Goal: Task Accomplishment & Management: Manage account settings

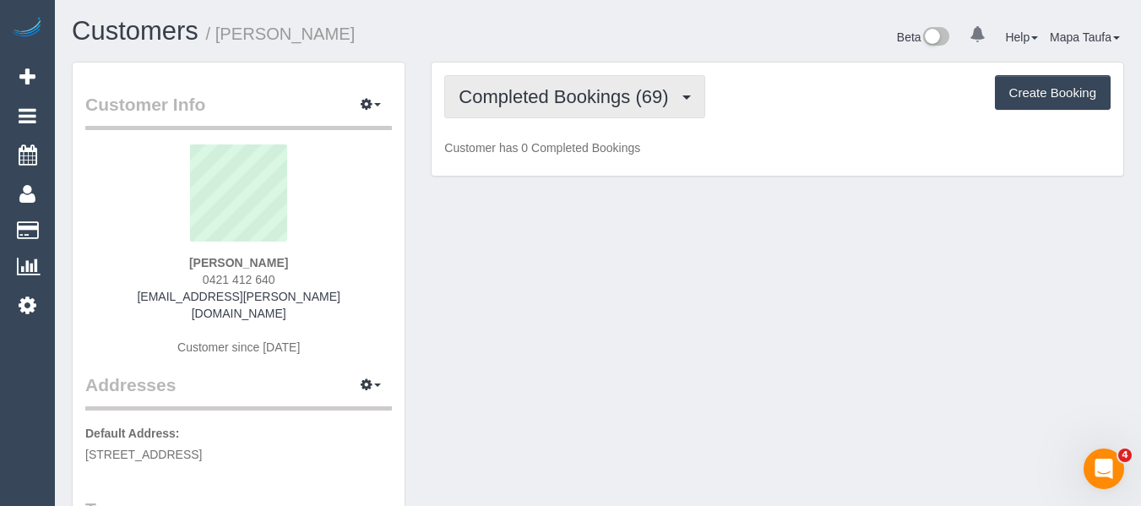
click at [556, 93] on span "Completed Bookings (69)" at bounding box center [567, 96] width 218 height 21
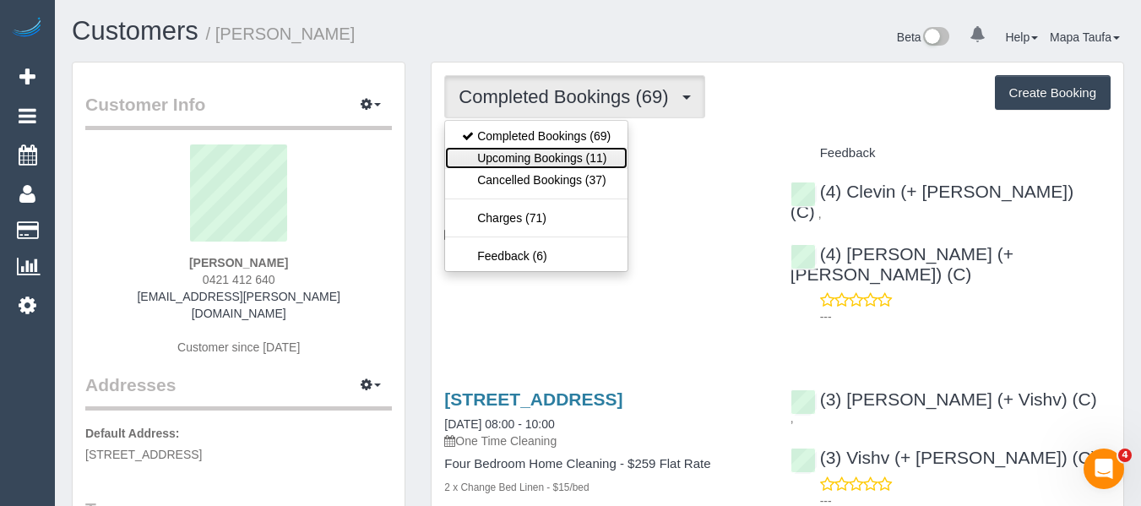
click at [553, 160] on link "Upcoming Bookings (11)" at bounding box center [536, 158] width 182 height 22
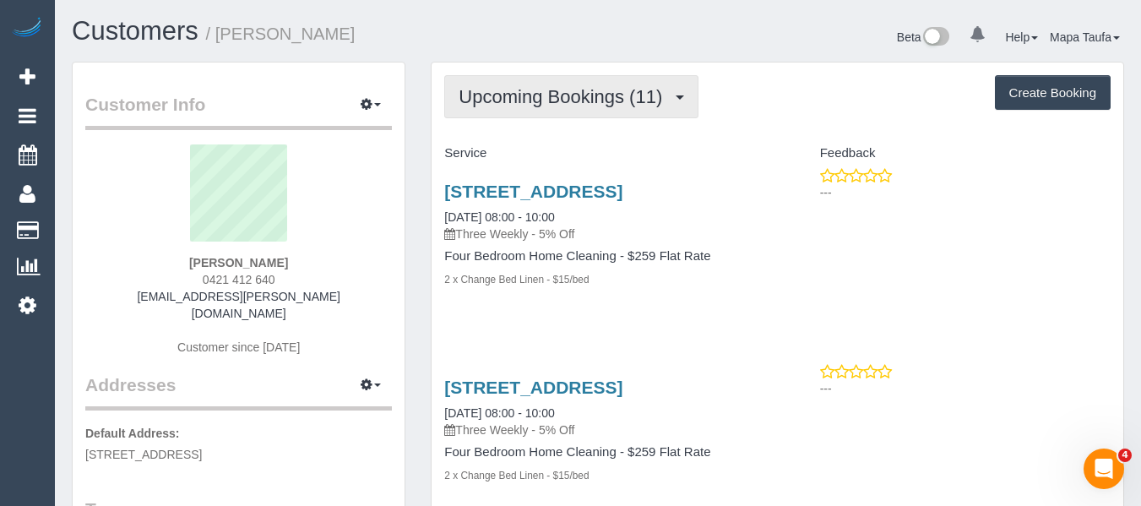
click at [577, 102] on span "Upcoming Bookings (11)" at bounding box center [564, 96] width 212 height 21
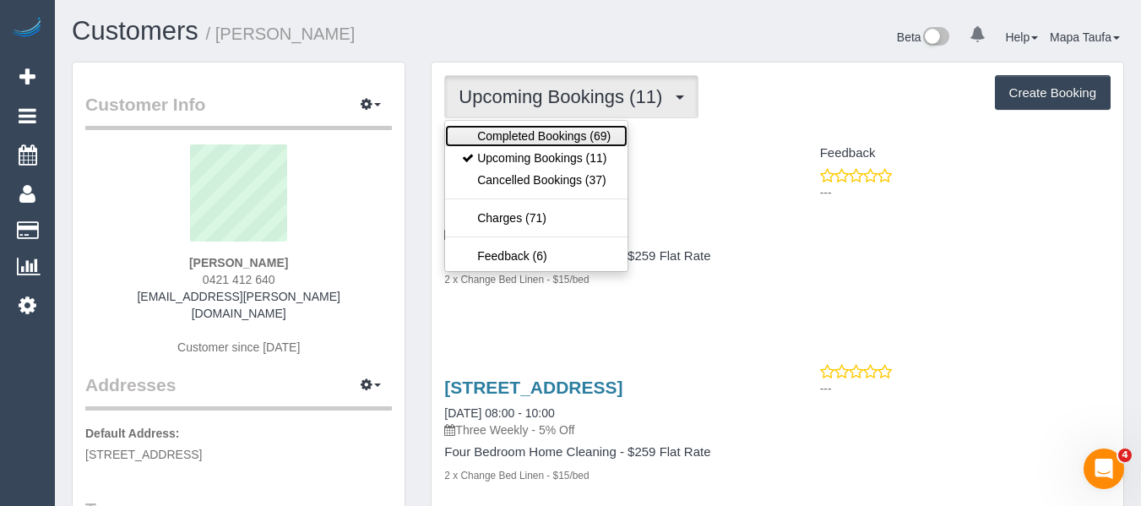
click at [563, 125] on link "Completed Bookings (69)" at bounding box center [536, 136] width 182 height 22
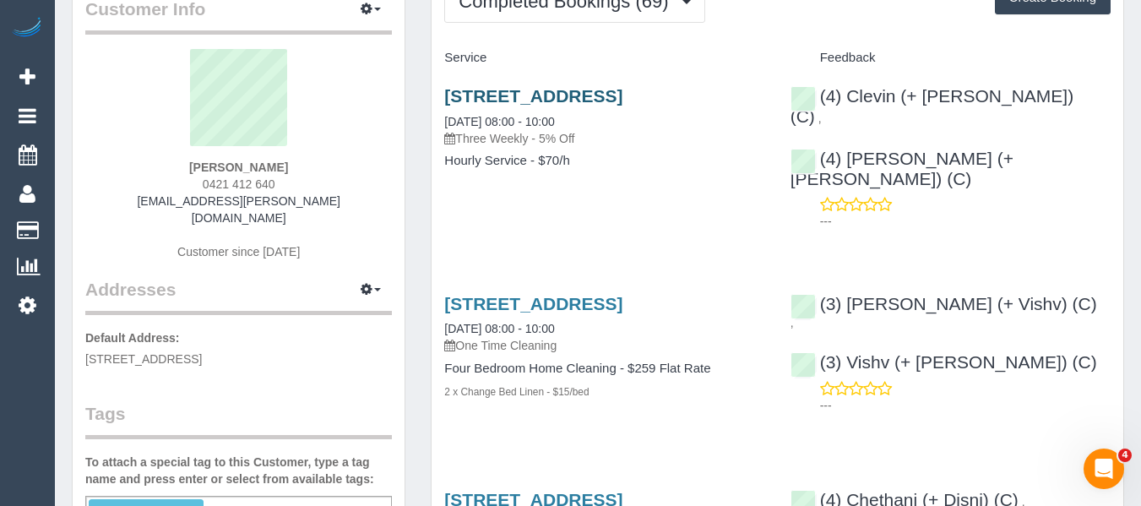
scroll to position [84, 0]
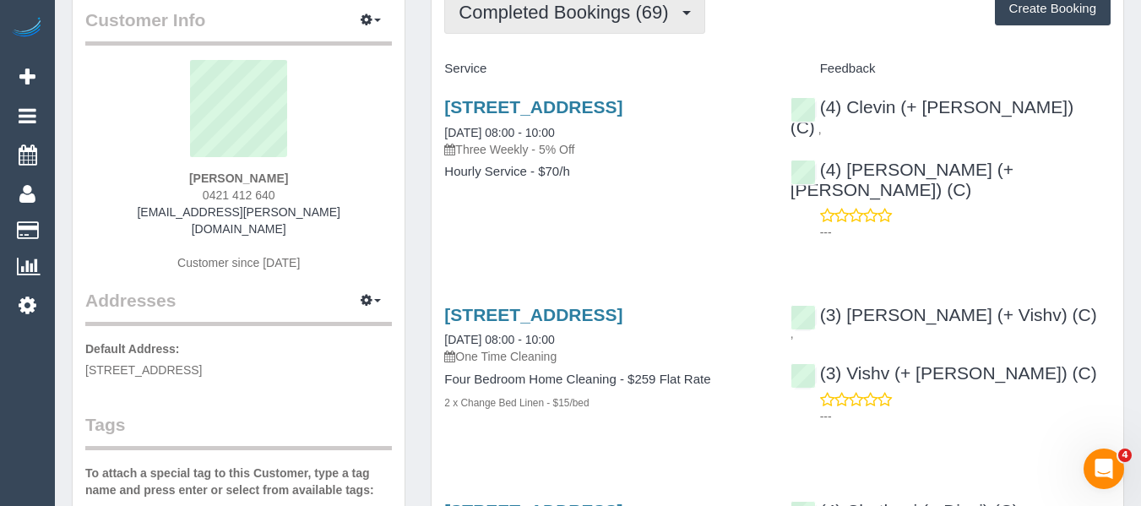
click at [534, 27] on button "Completed Bookings (69)" at bounding box center [574, 12] width 260 height 43
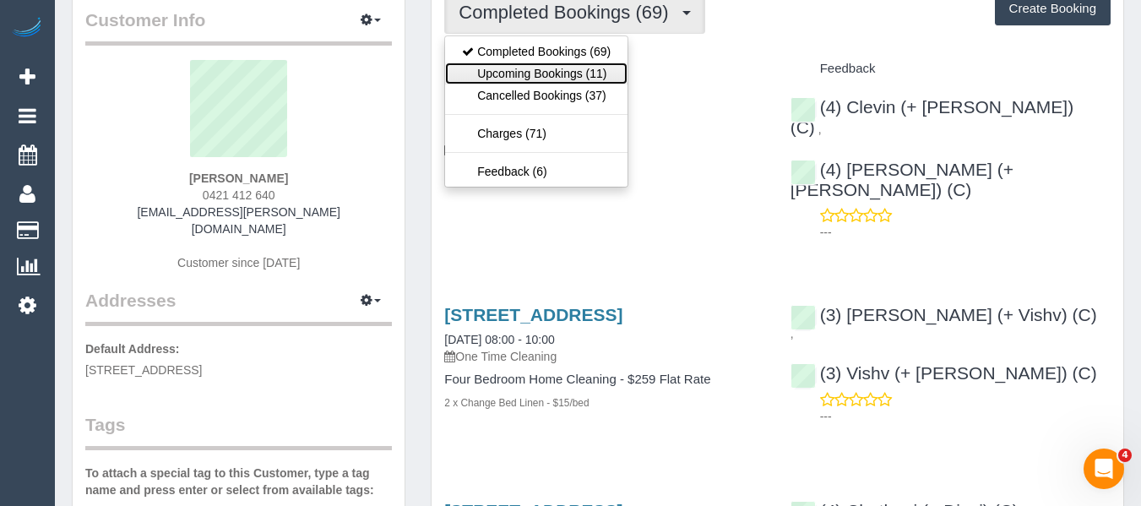
click at [520, 69] on link "Upcoming Bookings (11)" at bounding box center [536, 73] width 182 height 22
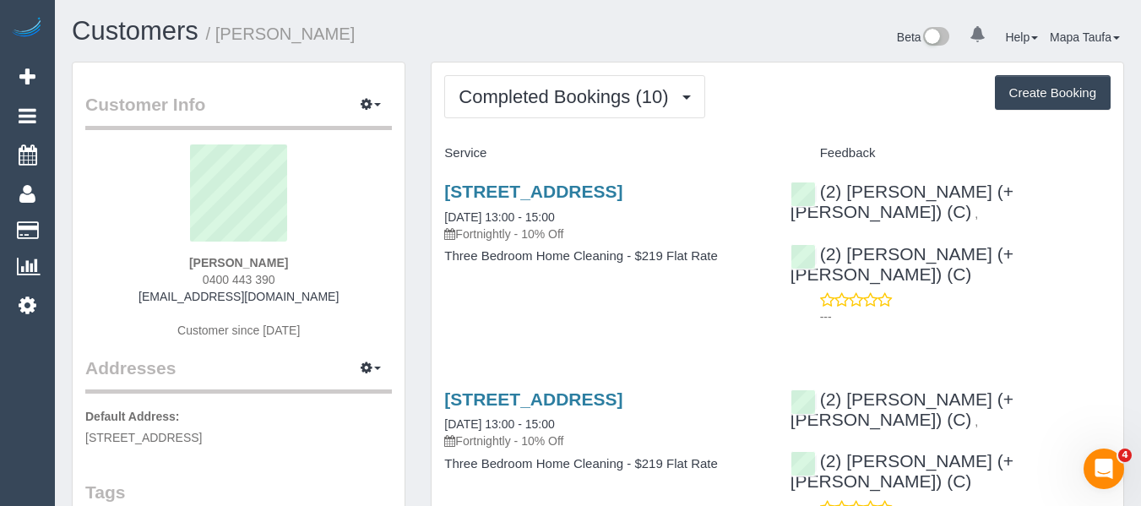
drag, startPoint x: 287, startPoint y: 260, endPoint x: 184, endPoint y: 240, distance: 105.0
click at [182, 265] on div "Lily Keating 0400 443 390 lilykeating@gmail.com Customer since 2025" at bounding box center [238, 249] width 307 height 211
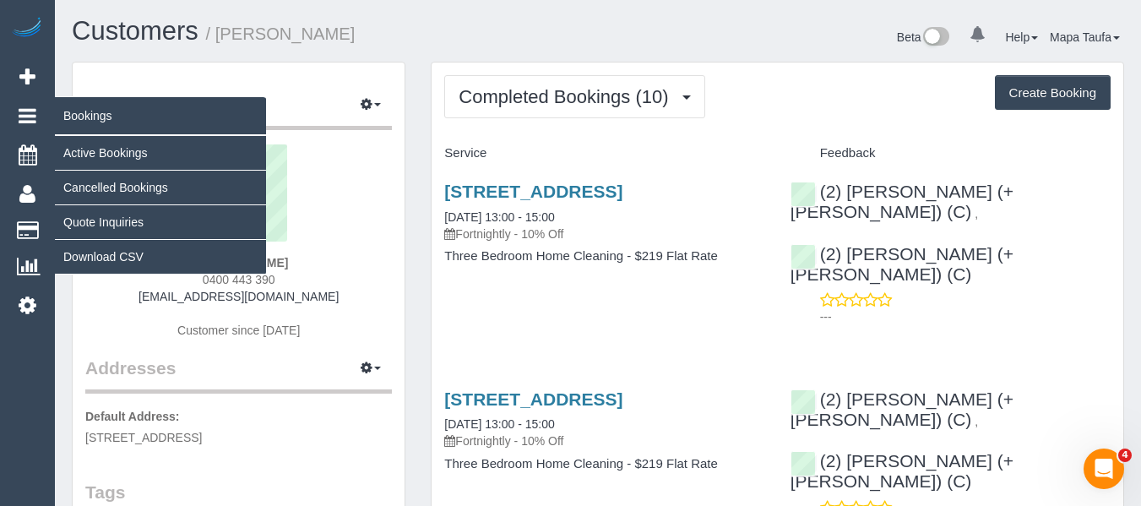
copy strong "Lily Keating"
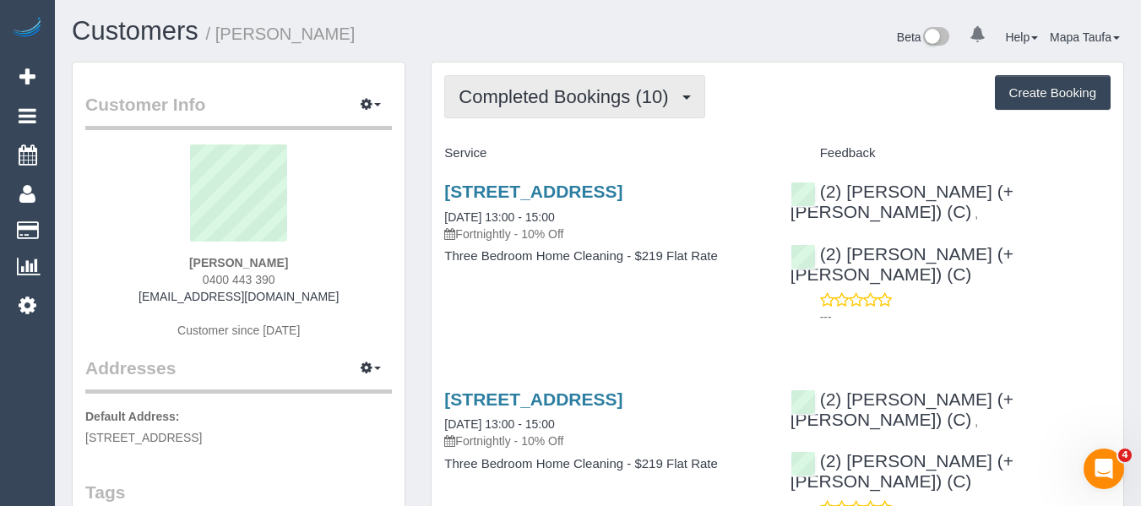
click at [604, 94] on span "Completed Bookings (10)" at bounding box center [567, 96] width 218 height 21
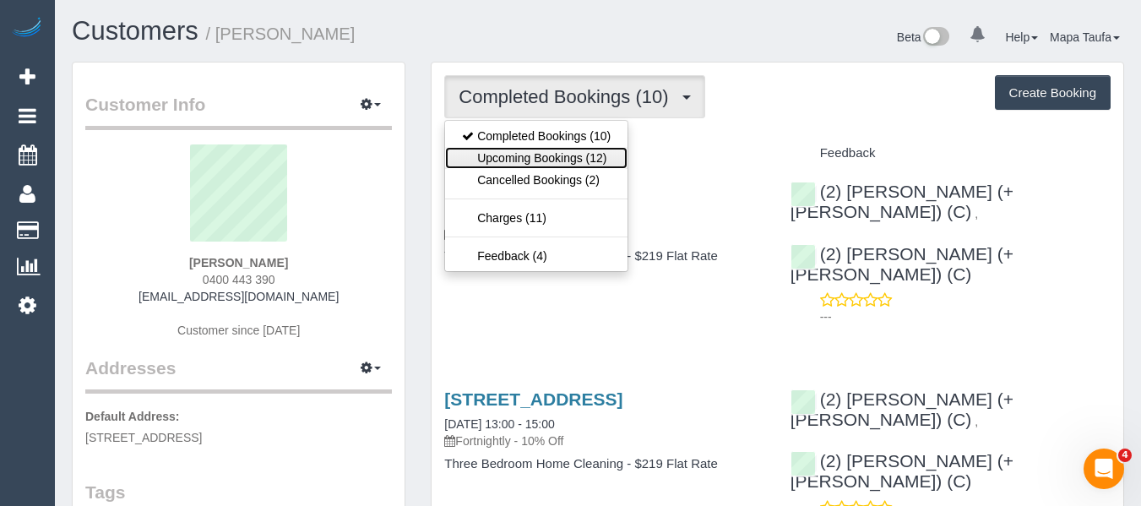
click at [568, 164] on link "Upcoming Bookings (12)" at bounding box center [536, 158] width 182 height 22
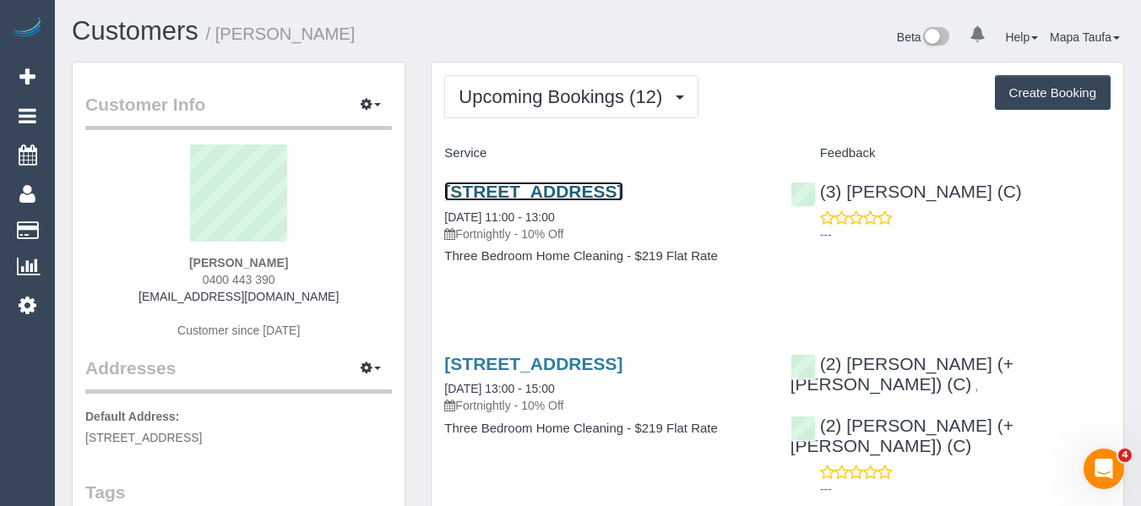
click at [545, 190] on link "Unit 5/25 Kenilworth St, Reservoir, VIC 3073" at bounding box center [533, 191] width 178 height 19
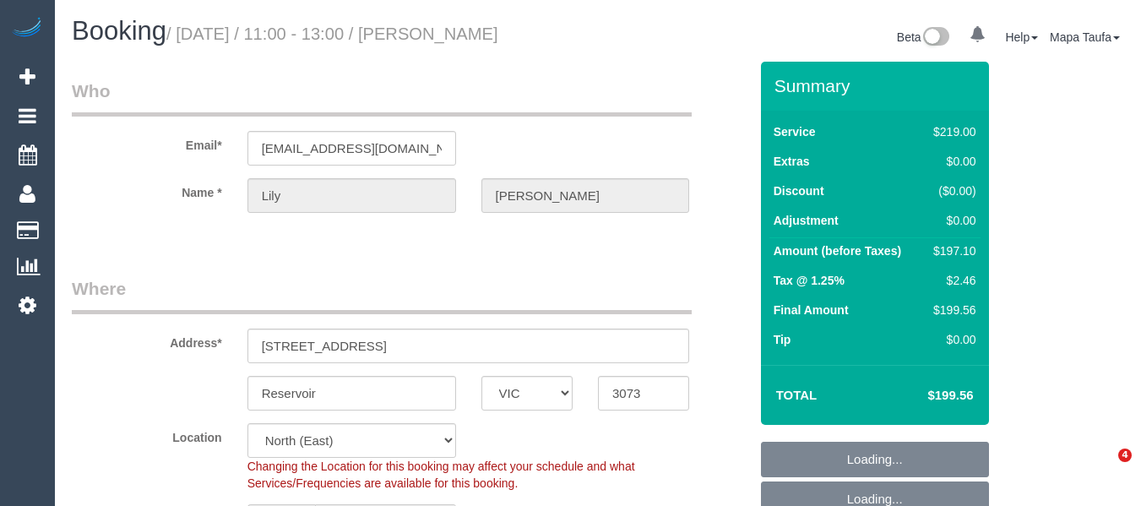
select select "VIC"
select select "number:27"
select select "number:14"
select select "number:19"
select select "number:36"
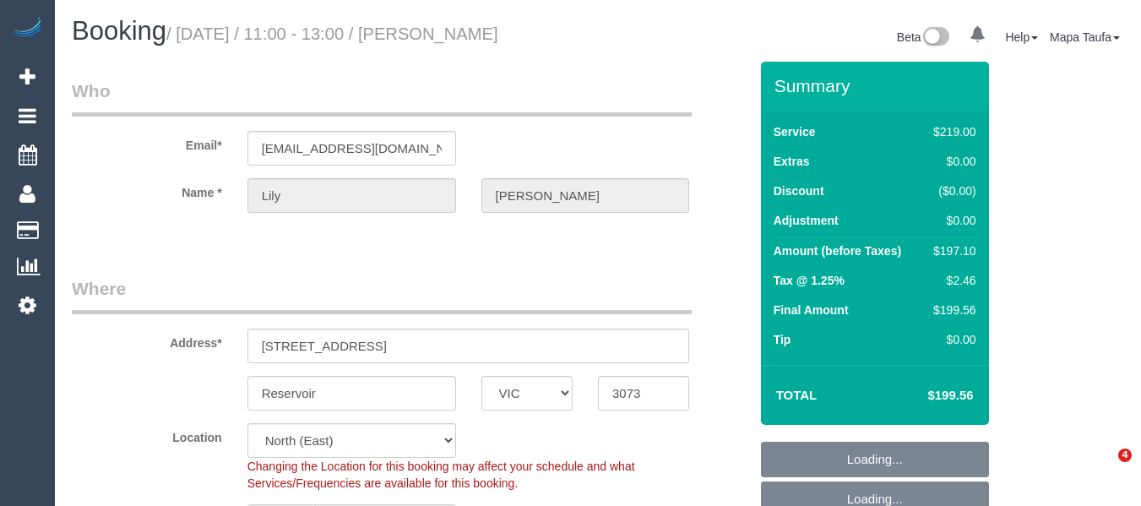
select select "number:34"
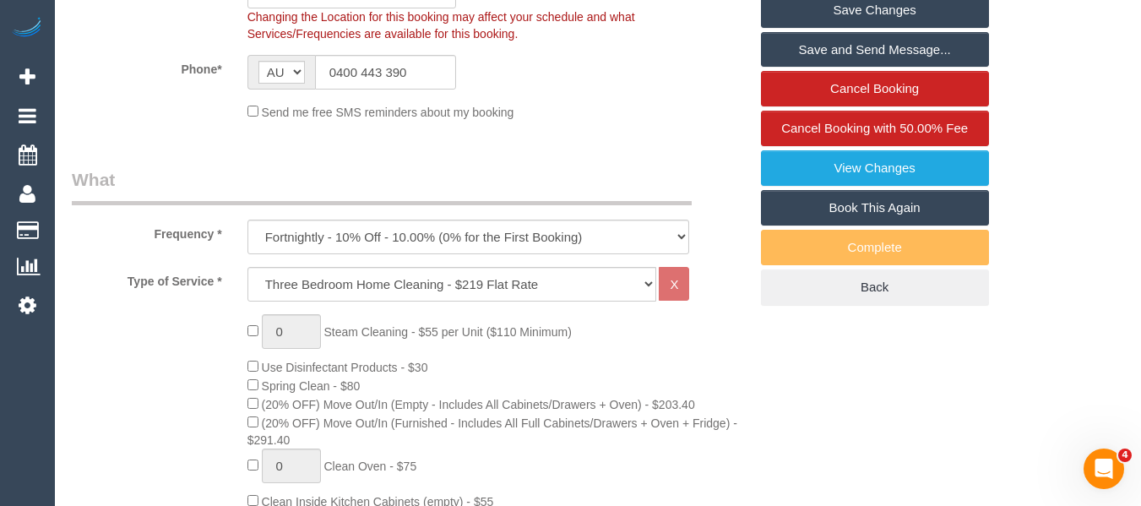
scroll to position [422, 0]
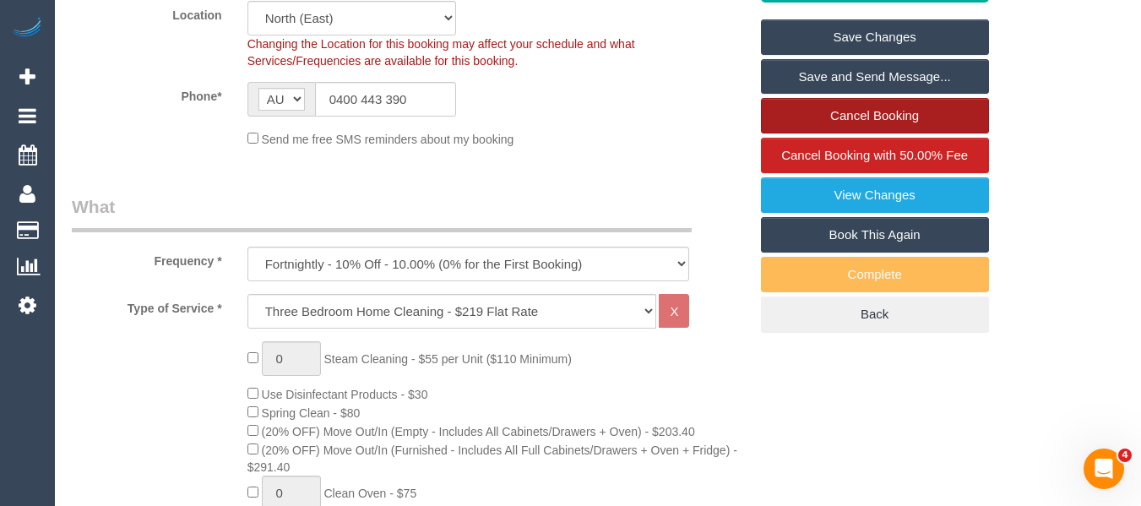
click at [828, 107] on link "Cancel Booking" at bounding box center [875, 115] width 228 height 35
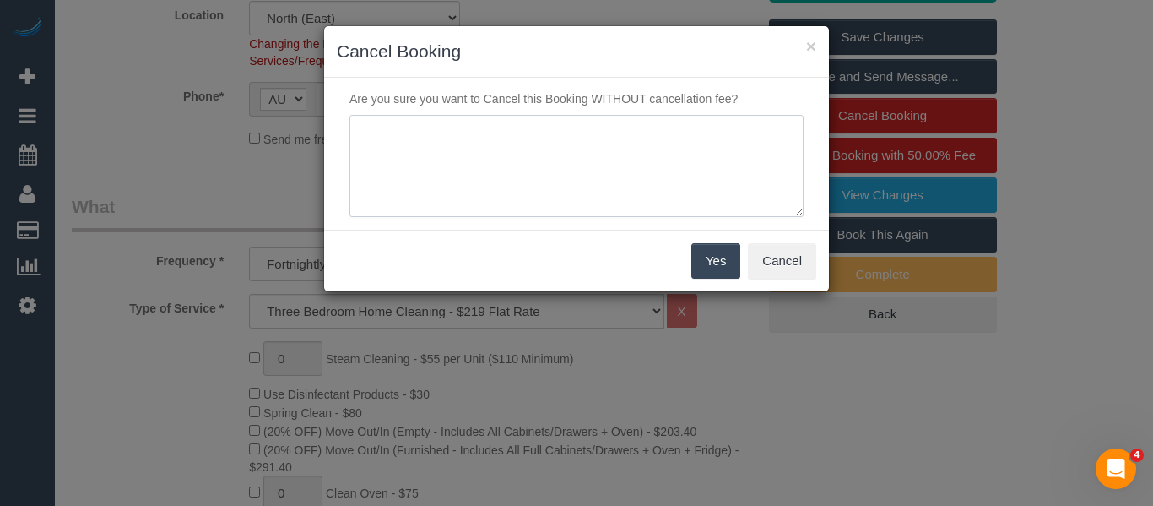
click at [549, 177] on textarea at bounding box center [577, 166] width 454 height 103
type textarea "service not needed - text sent through yesterday - MT"
click at [707, 264] on button "Yes" at bounding box center [716, 260] width 49 height 35
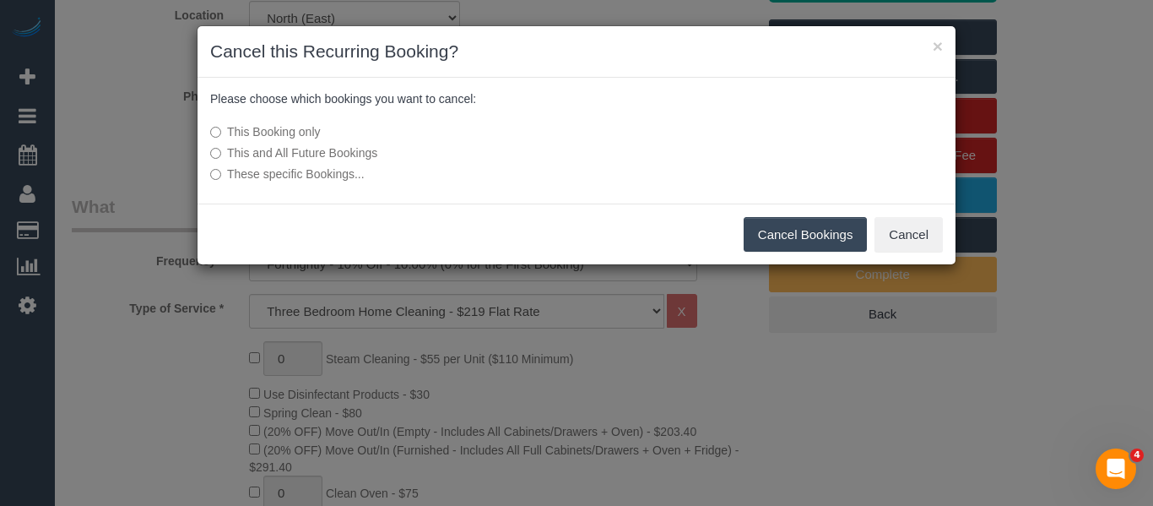
click at [838, 235] on button "Cancel Bookings" at bounding box center [806, 234] width 124 height 35
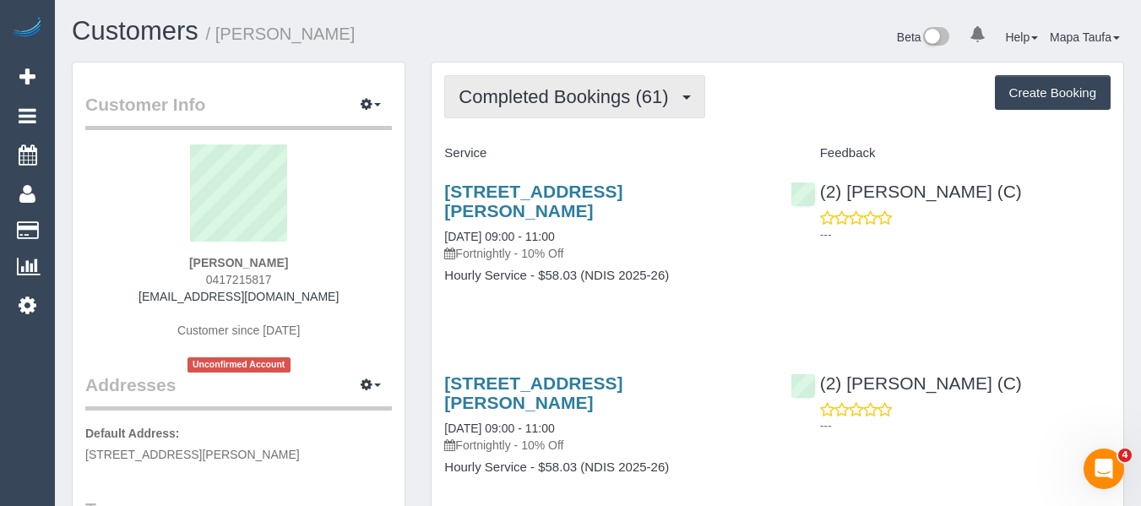
click at [559, 100] on span "Completed Bookings (61)" at bounding box center [567, 96] width 218 height 21
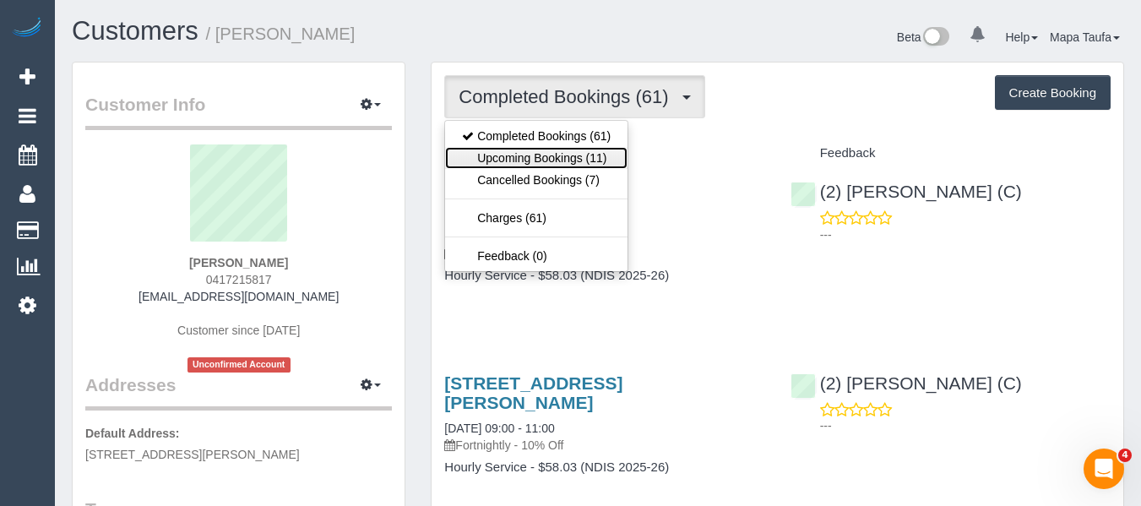
click at [544, 156] on link "Upcoming Bookings (11)" at bounding box center [536, 158] width 182 height 22
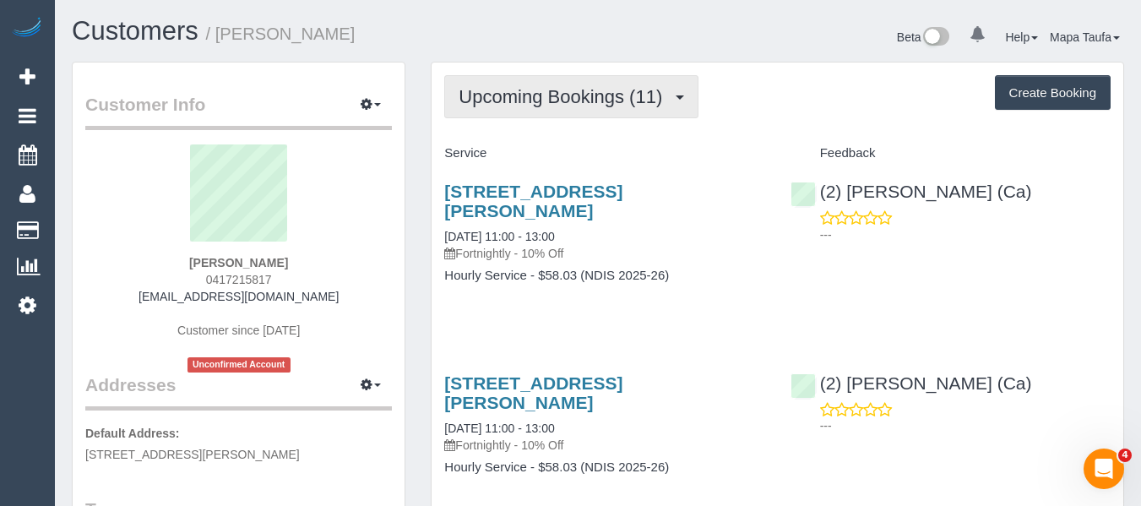
click at [520, 117] on button "Upcoming Bookings (11)" at bounding box center [571, 96] width 254 height 43
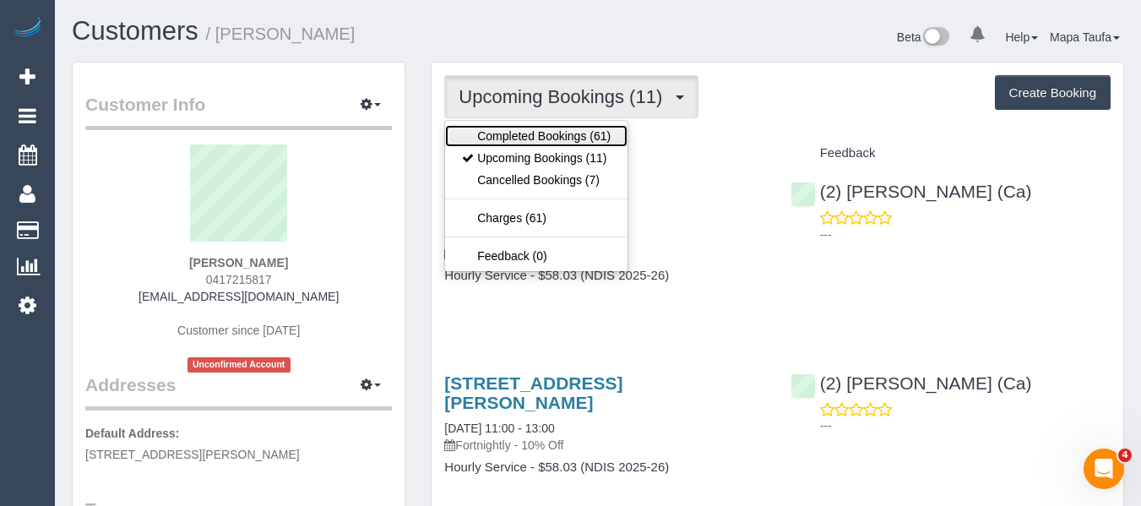
click at [522, 142] on link "Completed Bookings (61)" at bounding box center [536, 136] width 182 height 22
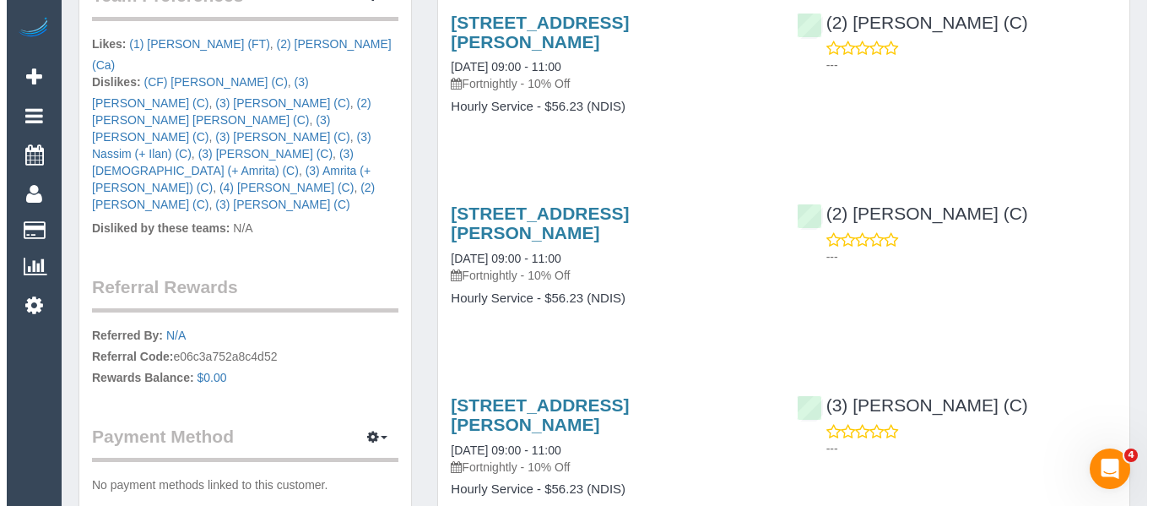
scroll to position [1098, 0]
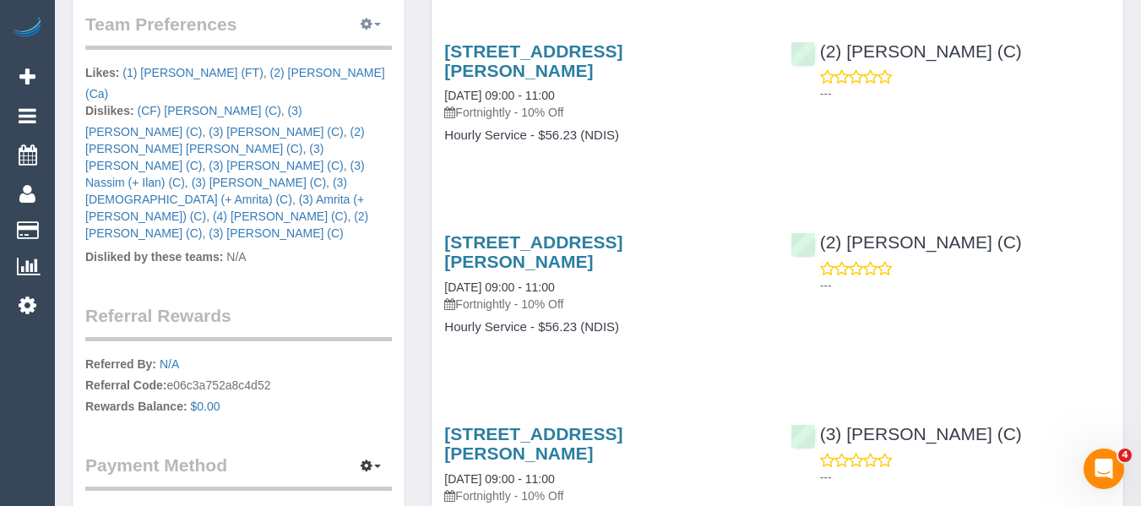
click at [366, 28] on button "button" at bounding box center [371, 25] width 42 height 26
click at [356, 49] on link "Manage Preferences" at bounding box center [319, 56] width 144 height 22
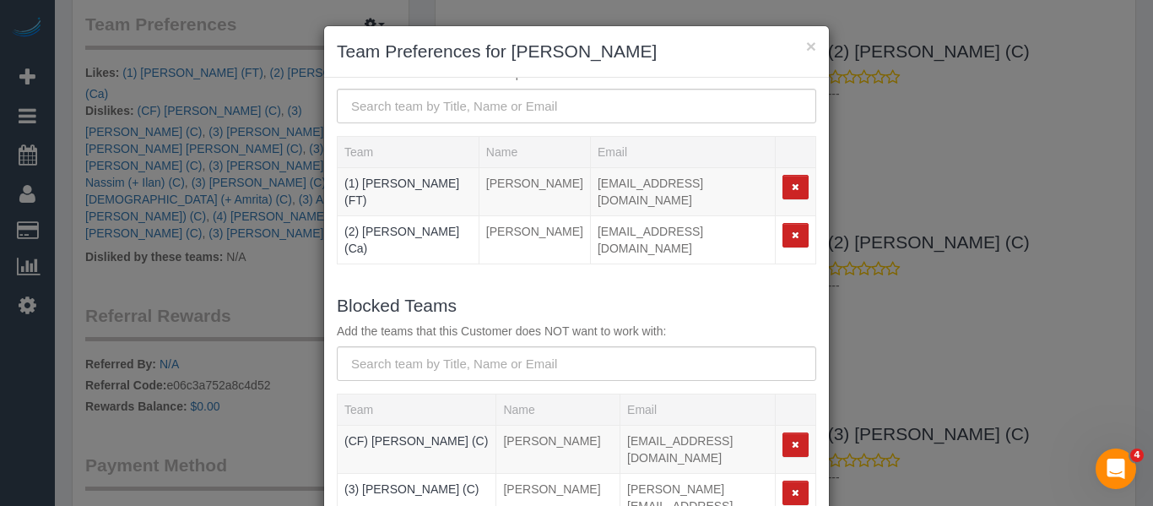
scroll to position [84, 0]
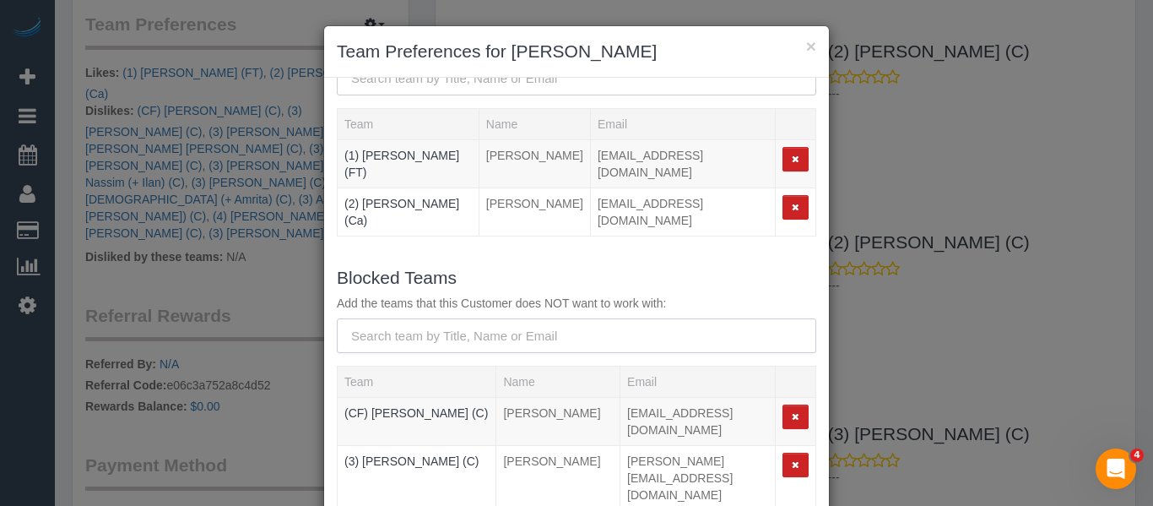
click at [415, 318] on input "text" at bounding box center [577, 335] width 480 height 35
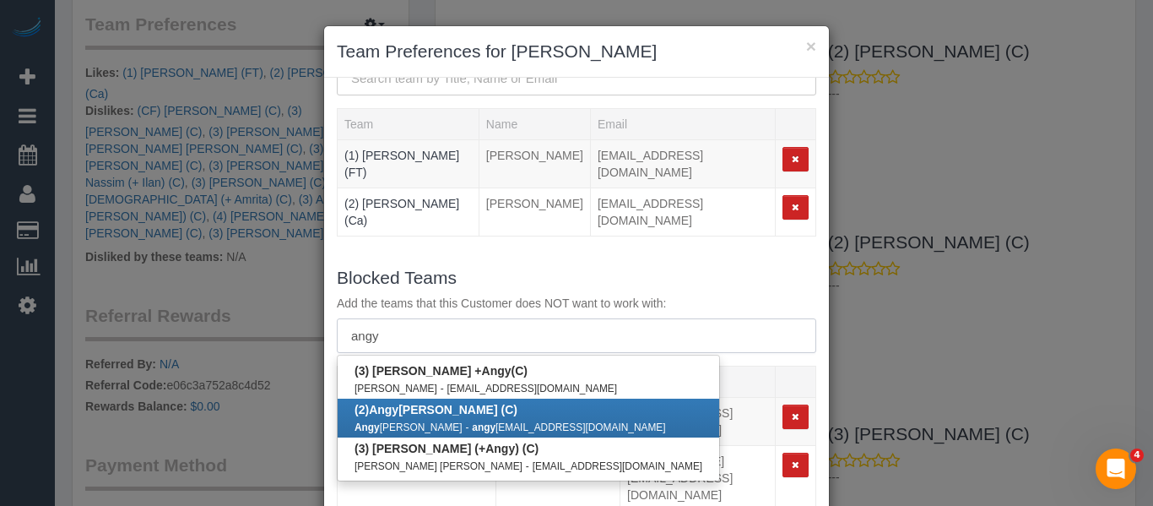
type input "angy"
click at [425, 403] on b "(2) Angy Zuluaga (C)" at bounding box center [436, 410] width 163 height 14
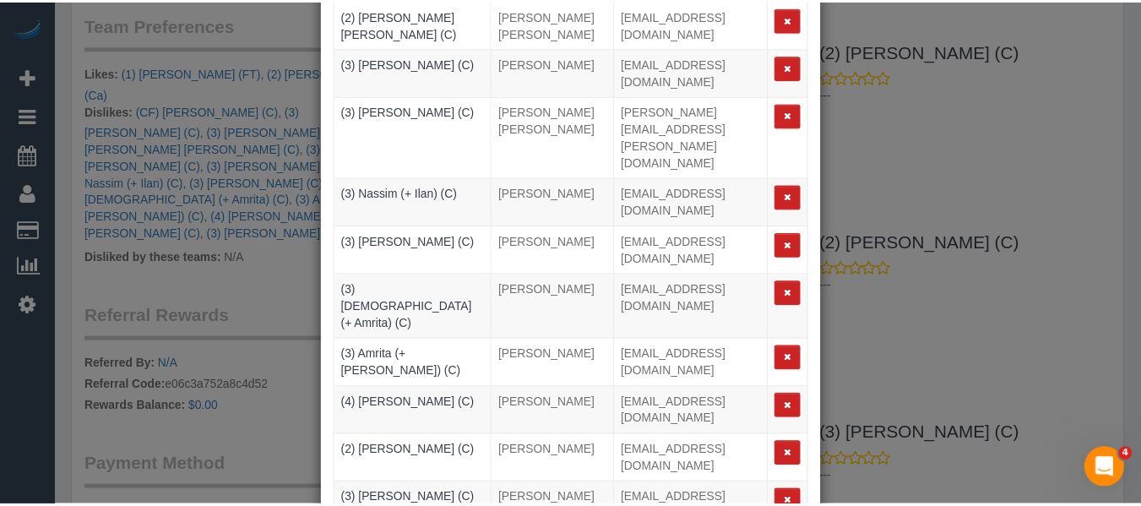
scroll to position [251, 0]
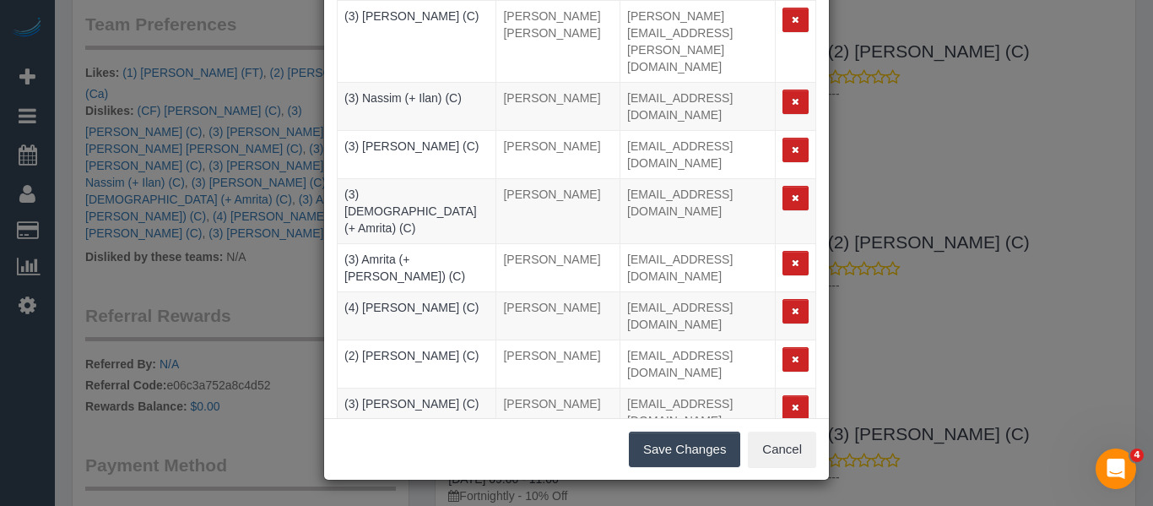
click at [632, 442] on button "Save Changes" at bounding box center [684, 448] width 111 height 35
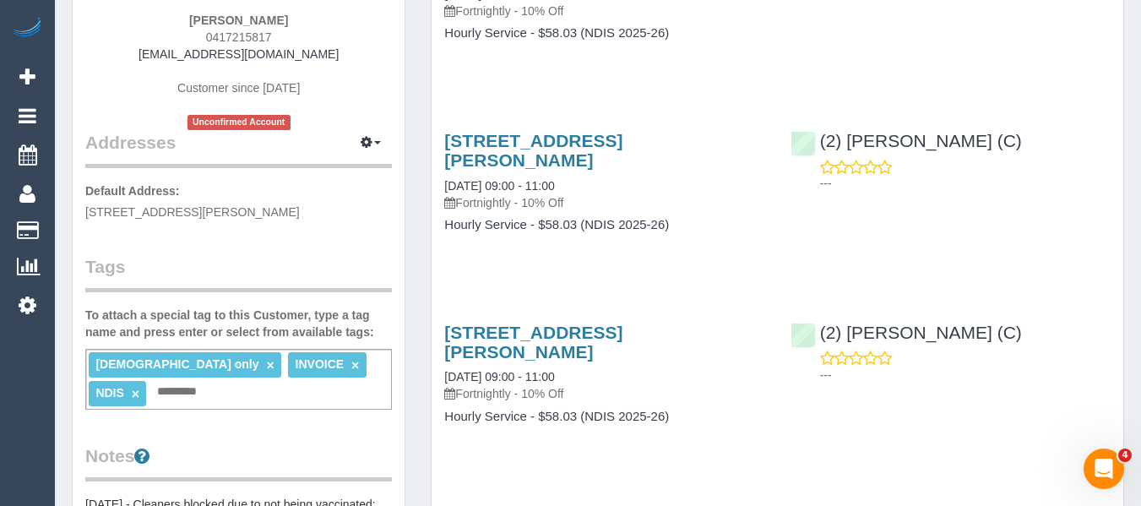
scroll to position [0, 0]
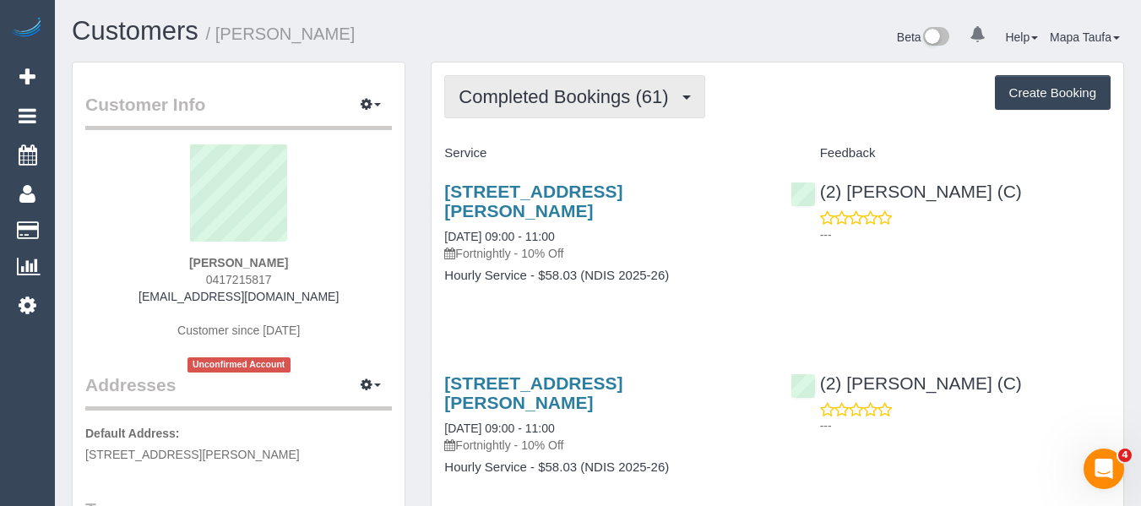
click at [540, 104] on span "Completed Bookings (61)" at bounding box center [567, 96] width 218 height 21
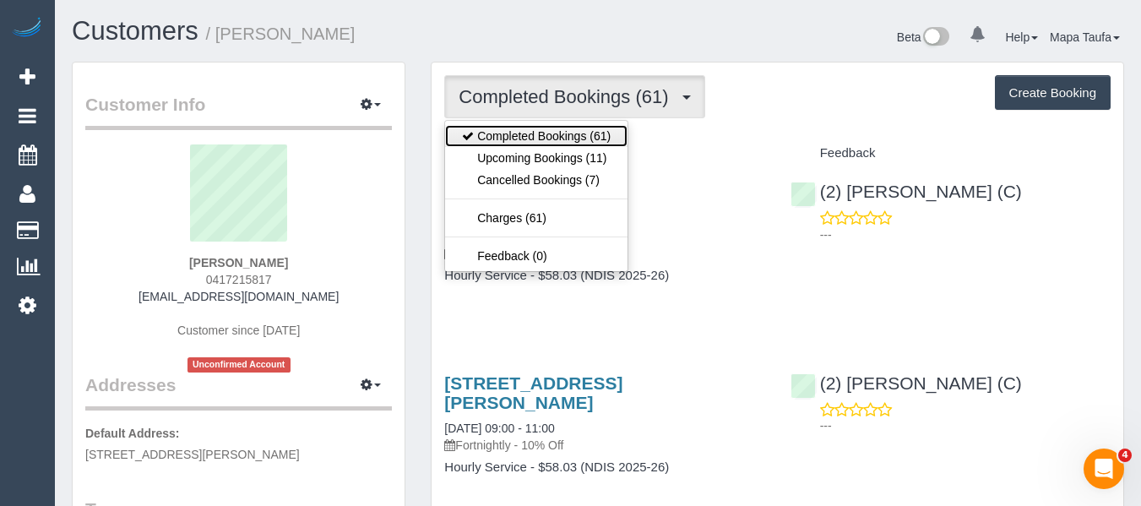
click at [514, 142] on link "Completed Bookings (61)" at bounding box center [536, 136] width 182 height 22
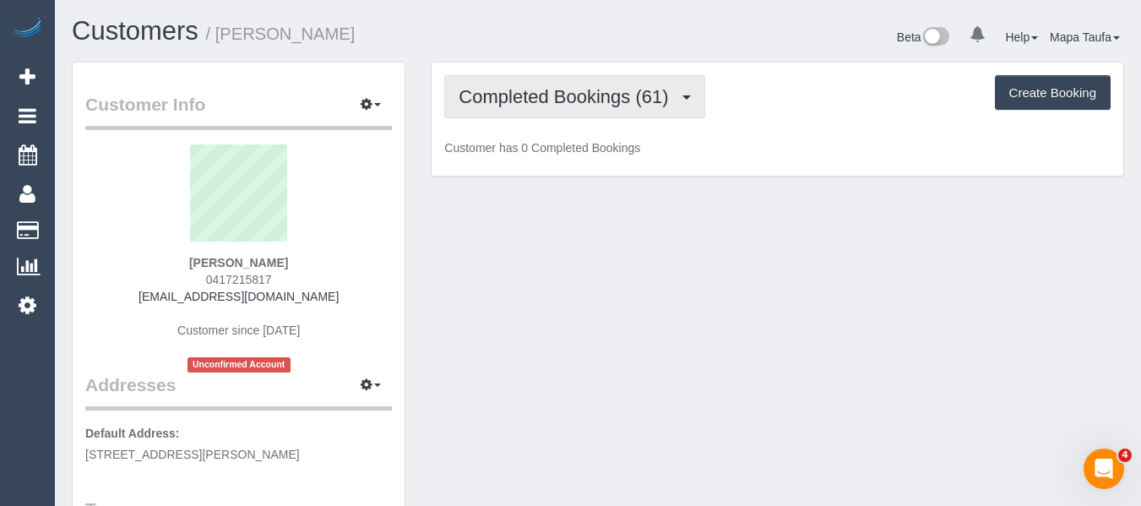
click at [525, 106] on span "Completed Bookings (61)" at bounding box center [567, 96] width 218 height 21
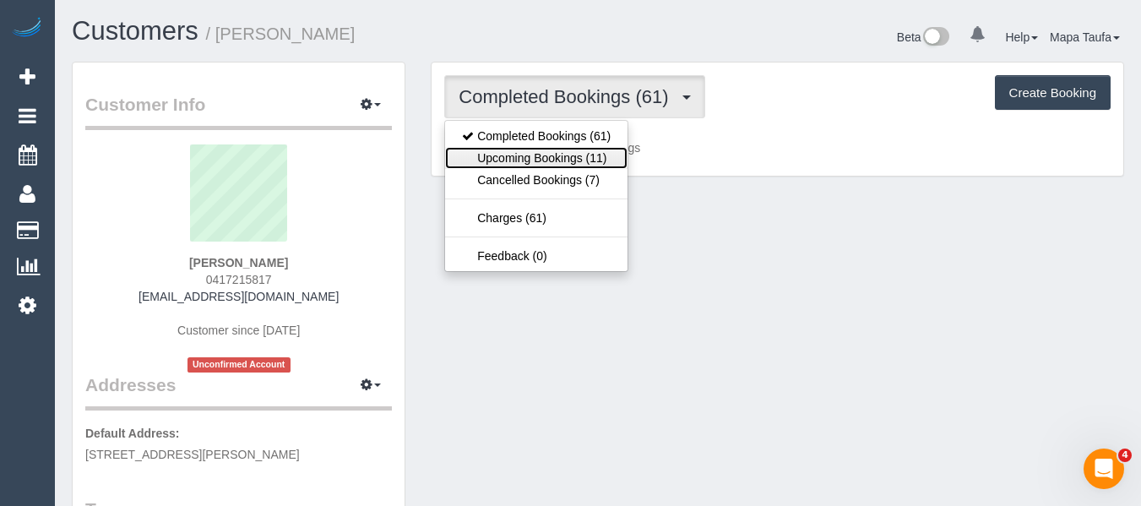
click at [527, 147] on link "Upcoming Bookings (11)" at bounding box center [536, 158] width 182 height 22
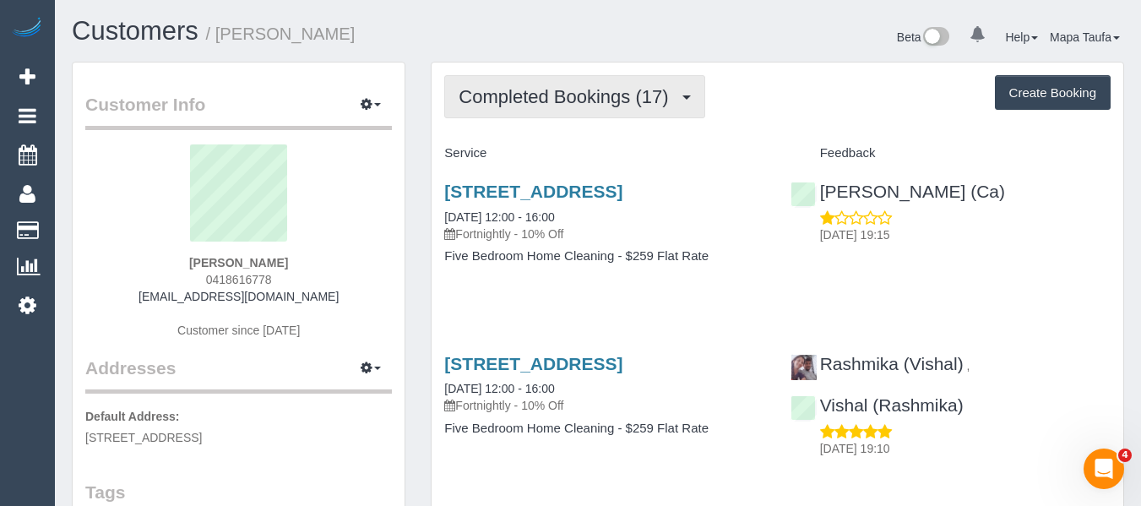
click at [490, 113] on button "Completed Bookings (17)" at bounding box center [574, 96] width 260 height 43
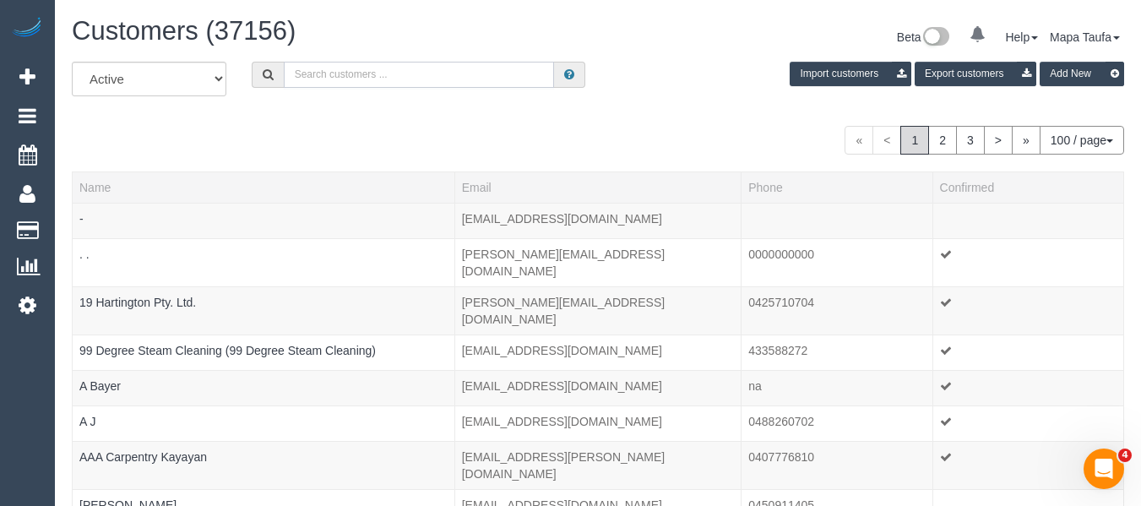
click at [353, 80] on input "text" at bounding box center [419, 75] width 270 height 26
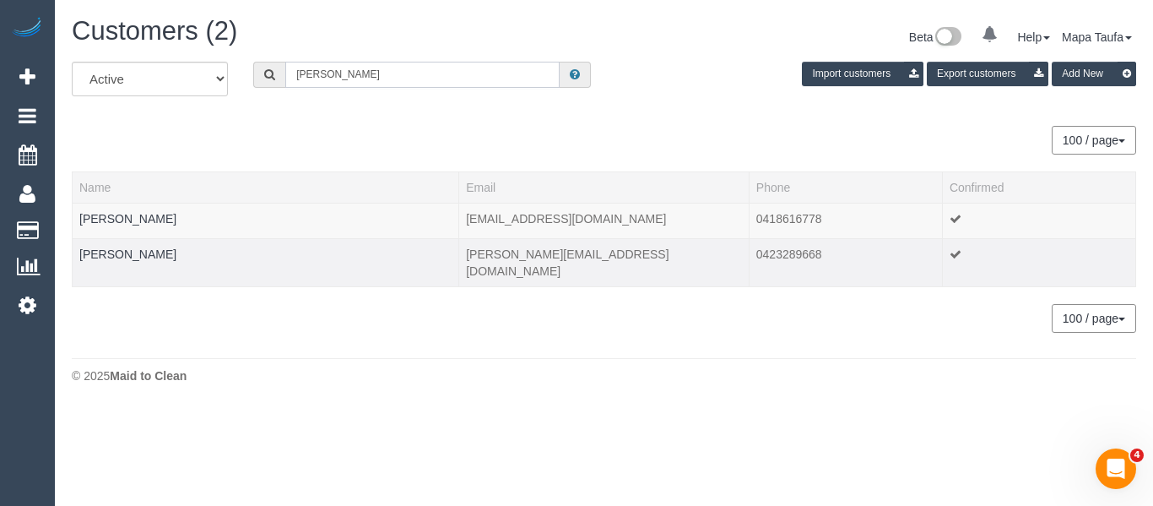
type input "kim teo"
click at [99, 245] on td "Kim Teo" at bounding box center [266, 262] width 387 height 48
click at [95, 254] on link "Kim Teo" at bounding box center [127, 254] width 97 height 14
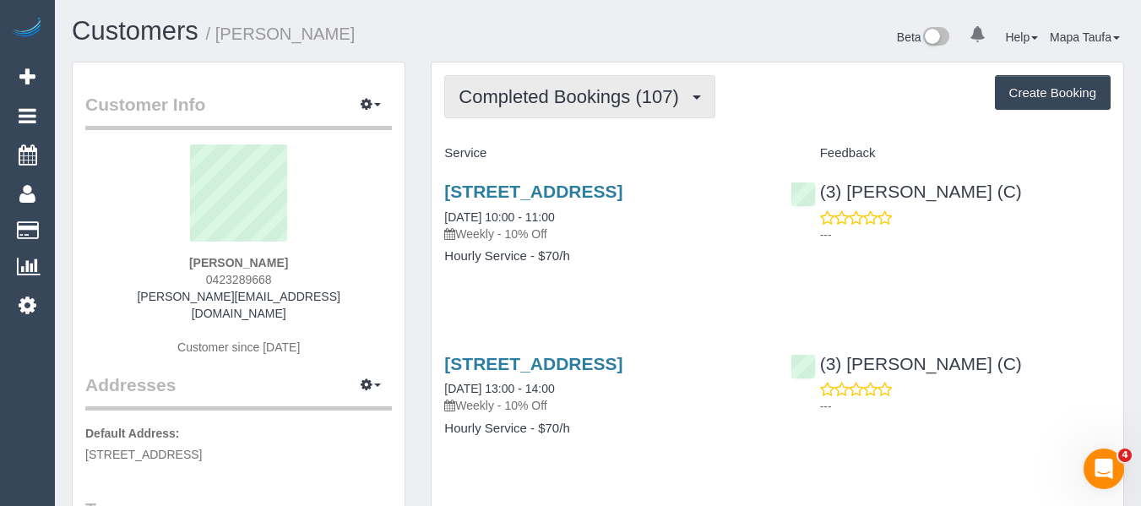
click at [527, 96] on span "Completed Bookings (107)" at bounding box center [572, 96] width 228 height 21
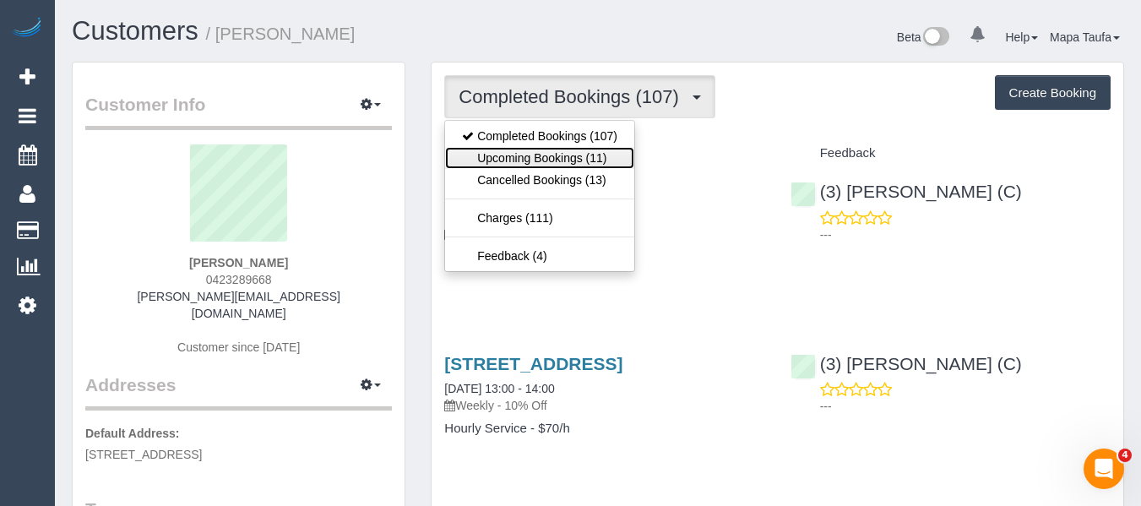
click at [541, 155] on link "Upcoming Bookings (11)" at bounding box center [539, 158] width 189 height 22
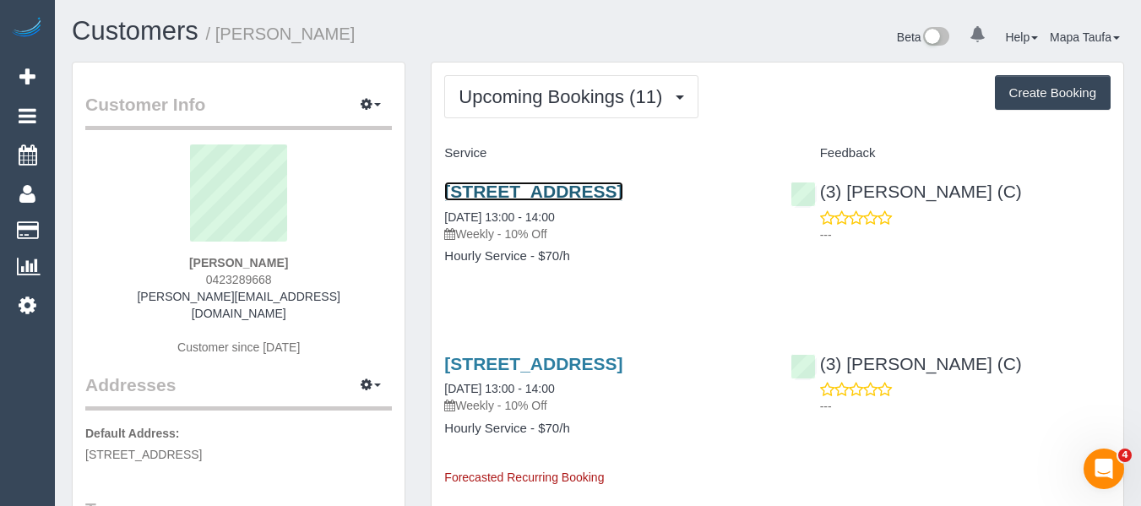
click at [548, 198] on link "35 Westgarth Street, Fitzroy, VIC 3065" at bounding box center [533, 191] width 178 height 19
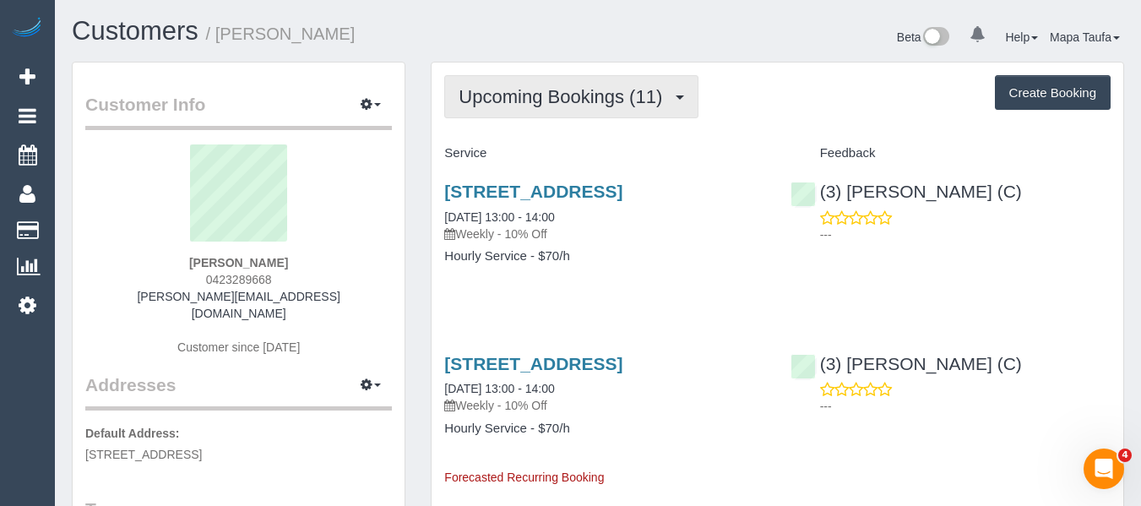
drag, startPoint x: 502, startPoint y: 100, endPoint x: 502, endPoint y: 113, distance: 12.7
click at [502, 108] on button "Upcoming Bookings (11)" at bounding box center [571, 96] width 254 height 43
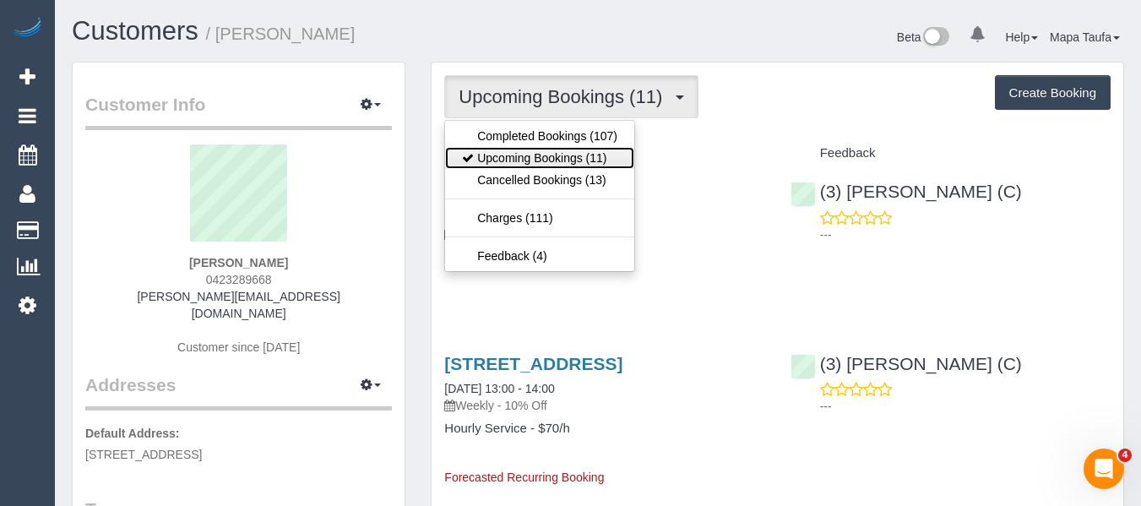
click at [512, 161] on link "Upcoming Bookings (11)" at bounding box center [539, 158] width 189 height 22
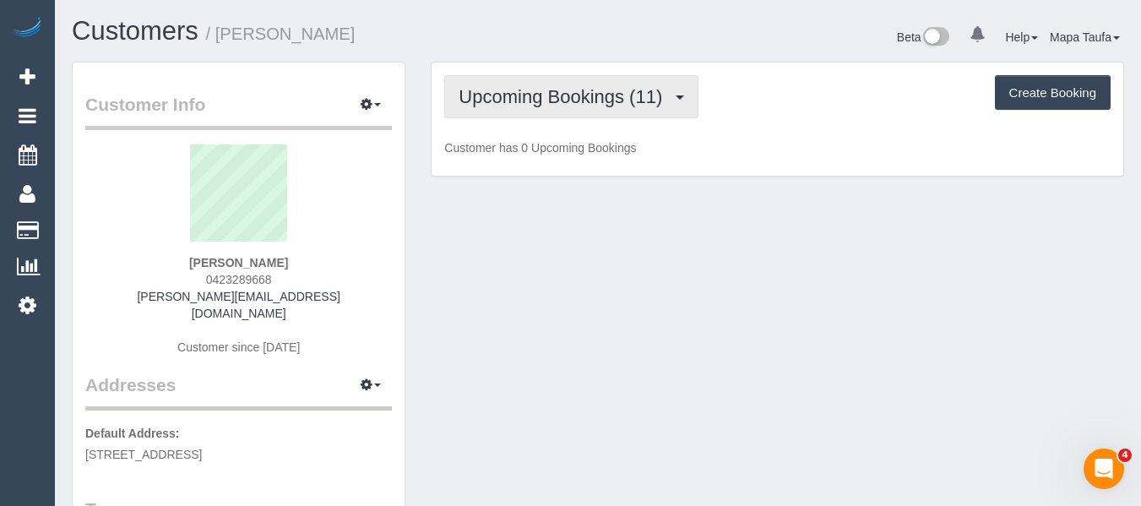
drag, startPoint x: 605, startPoint y: 99, endPoint x: 590, endPoint y: 121, distance: 26.2
click at [604, 99] on span "Upcoming Bookings (11)" at bounding box center [564, 96] width 212 height 21
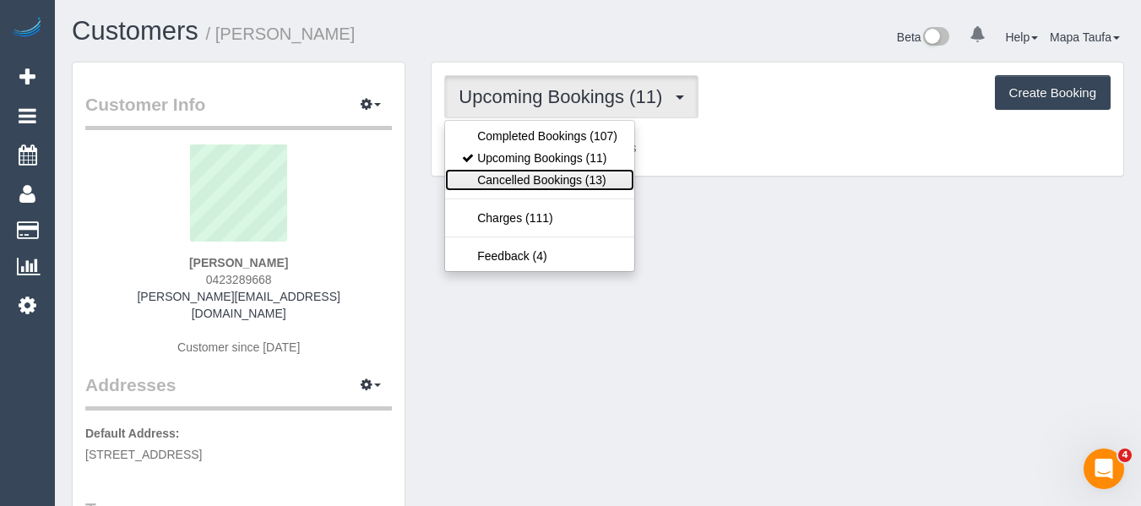
click at [529, 182] on link "Cancelled Bookings (13)" at bounding box center [539, 180] width 189 height 22
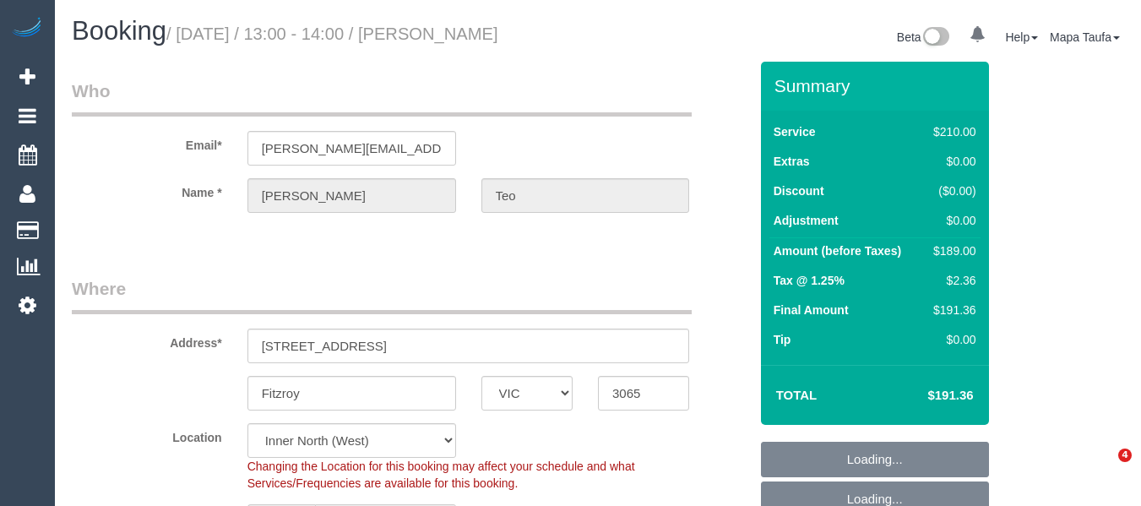
select select "VIC"
select select "180"
select select "number:28"
select select "number:15"
select select "number:19"
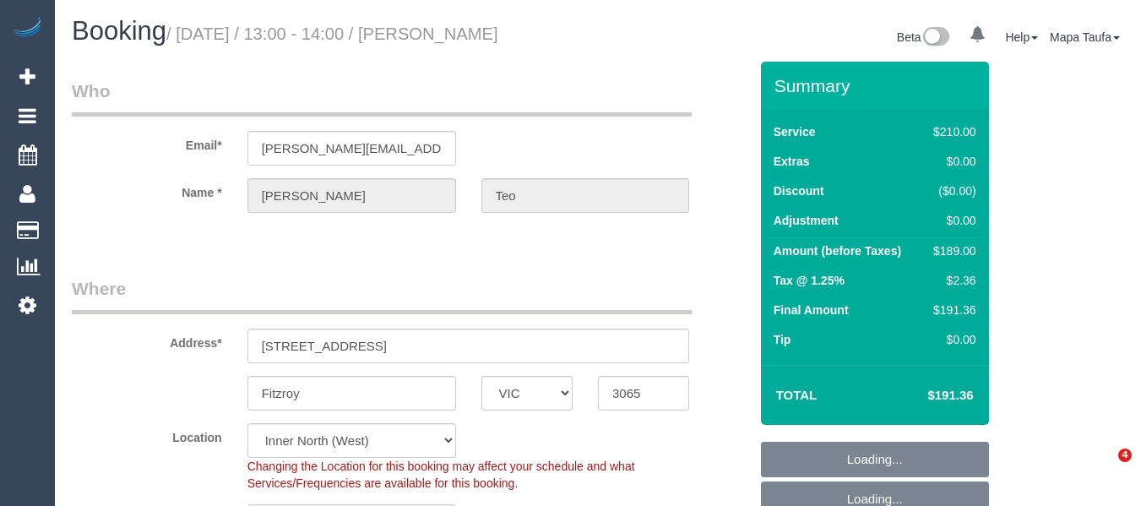
select select "number:22"
select select "number:34"
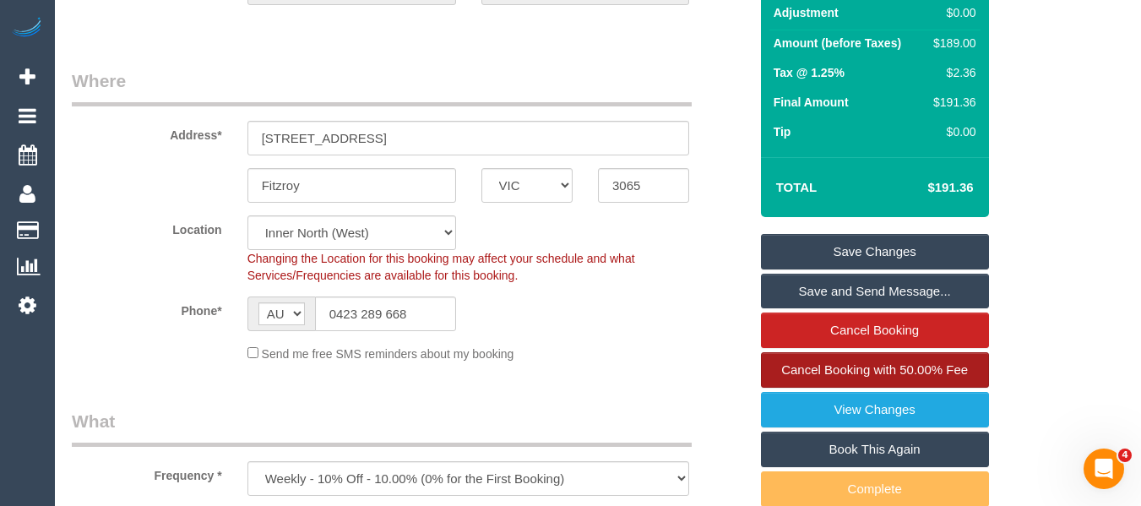
scroll to position [338, 0]
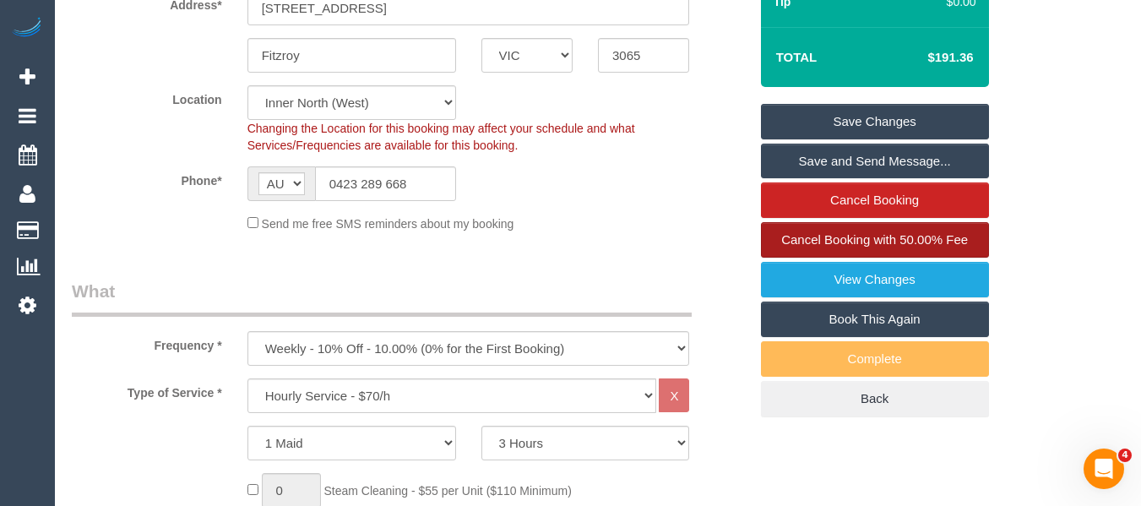
click at [861, 236] on span "Cancel Booking with 50.00% Fee" at bounding box center [874, 239] width 187 height 14
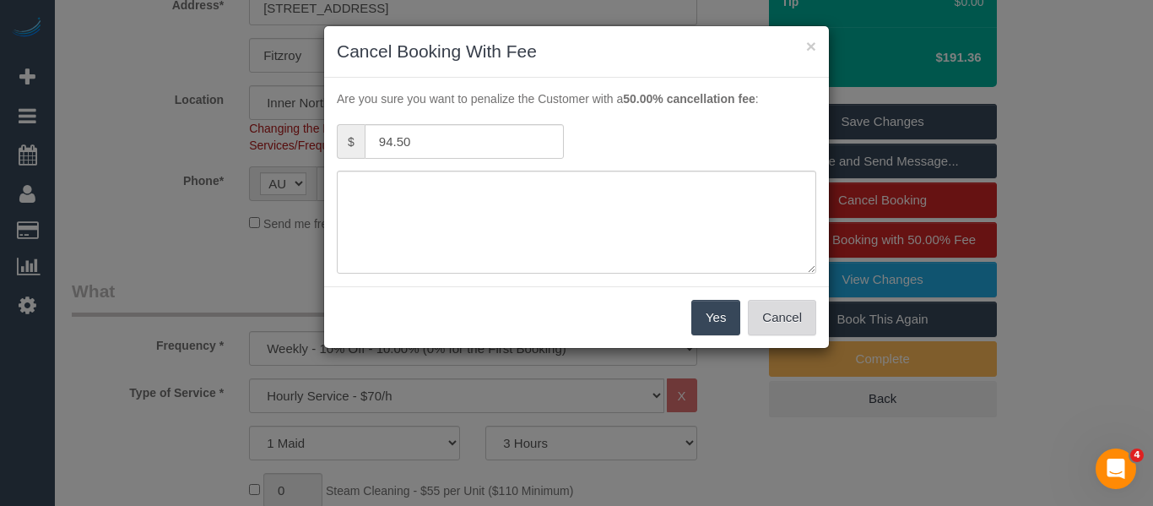
click at [765, 306] on button "Cancel" at bounding box center [782, 317] width 68 height 35
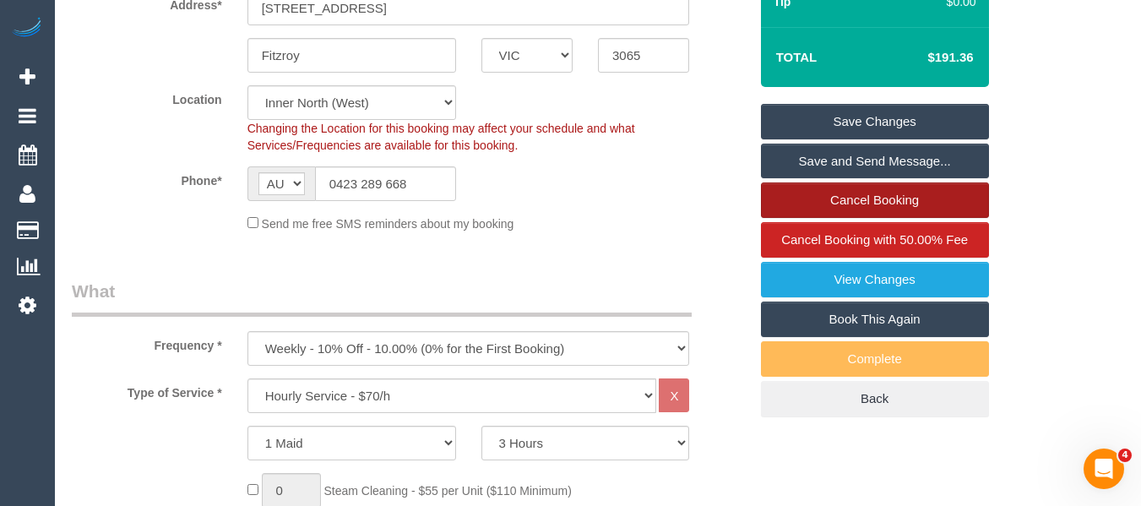
click at [855, 195] on link "Cancel Booking" at bounding box center [875, 199] width 228 height 35
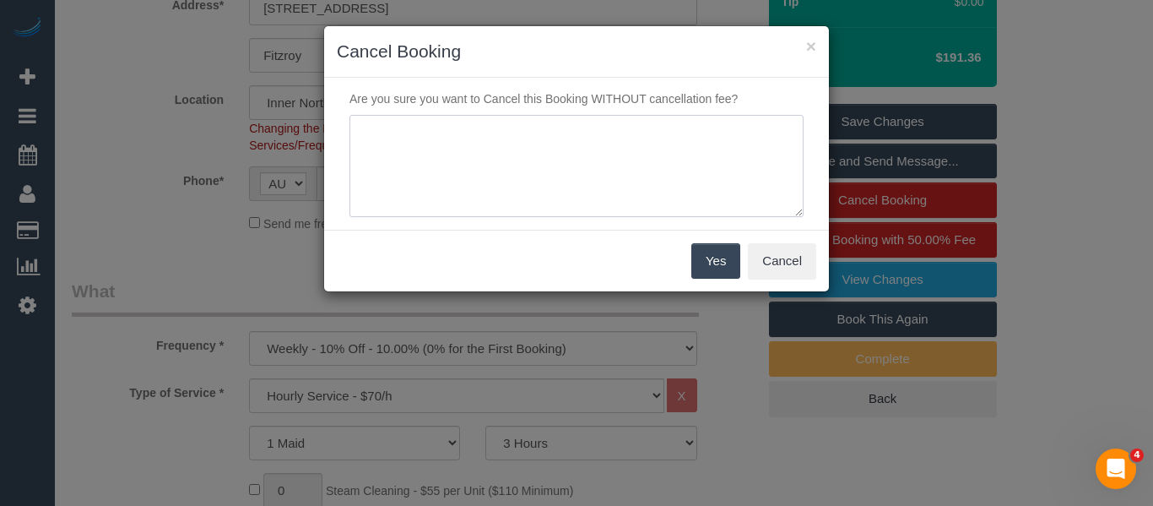
click at [591, 180] on textarea at bounding box center [577, 166] width 454 height 103
type textarea "service not needed via text -MT"
click at [724, 262] on button "Yes" at bounding box center [716, 260] width 49 height 35
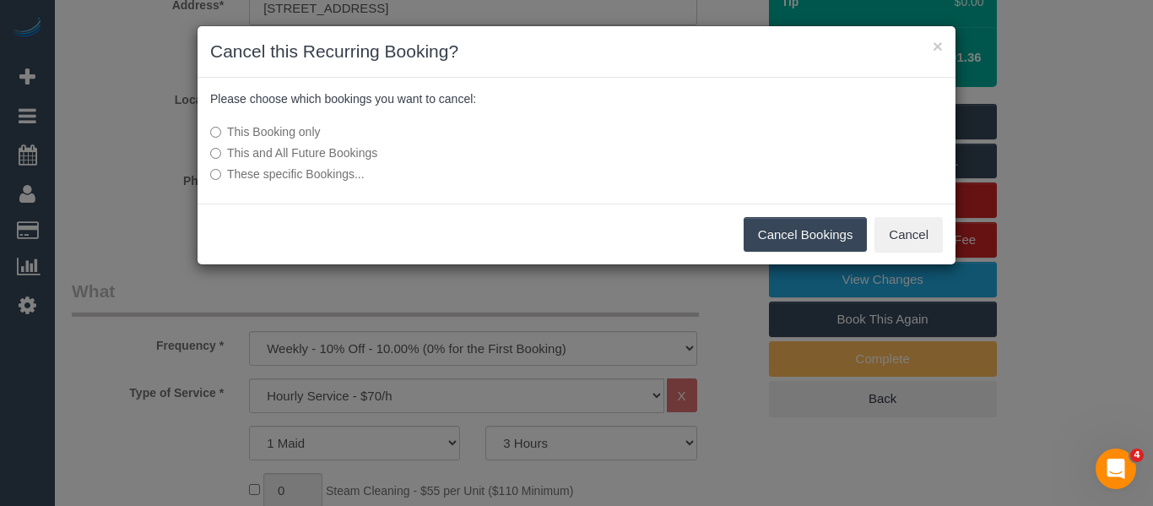
click at [294, 154] on label "This and All Future Bookings" at bounding box center [450, 152] width 480 height 17
click at [762, 228] on button "Cancel Bookings" at bounding box center [806, 234] width 124 height 35
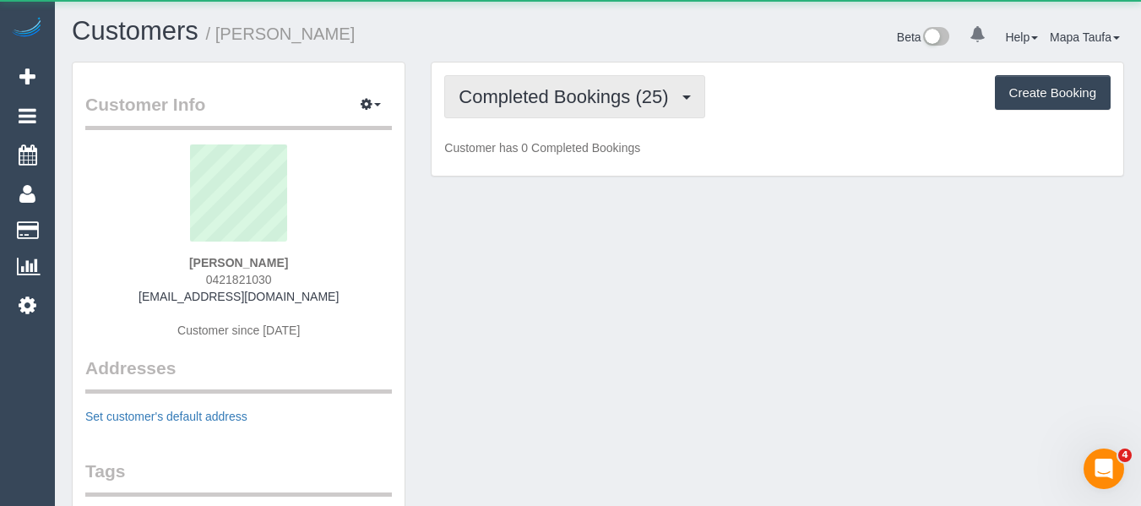
click at [485, 84] on button "Completed Bookings (25)" at bounding box center [574, 96] width 260 height 43
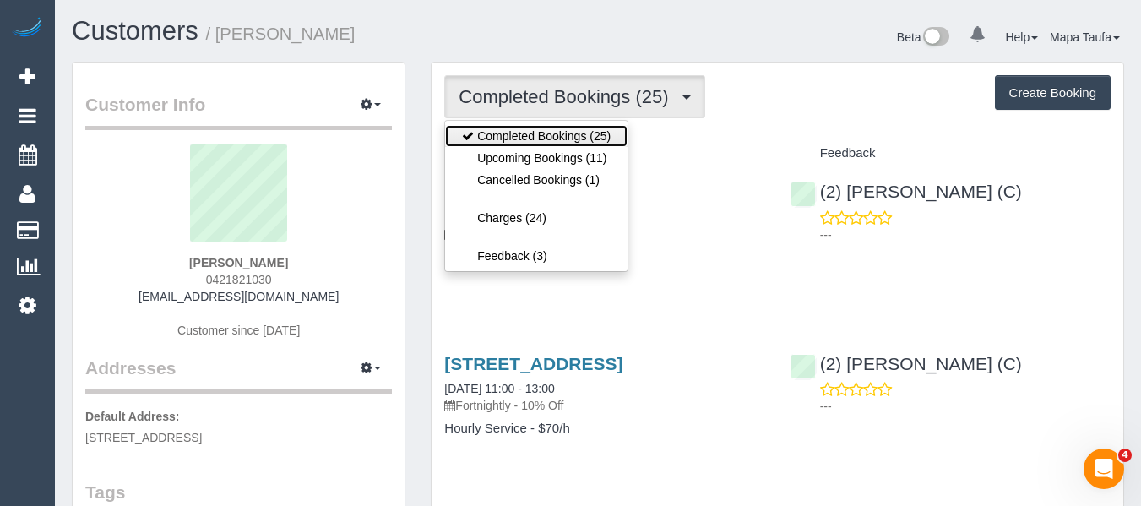
click at [504, 144] on link "Completed Bookings (25)" at bounding box center [536, 136] width 182 height 22
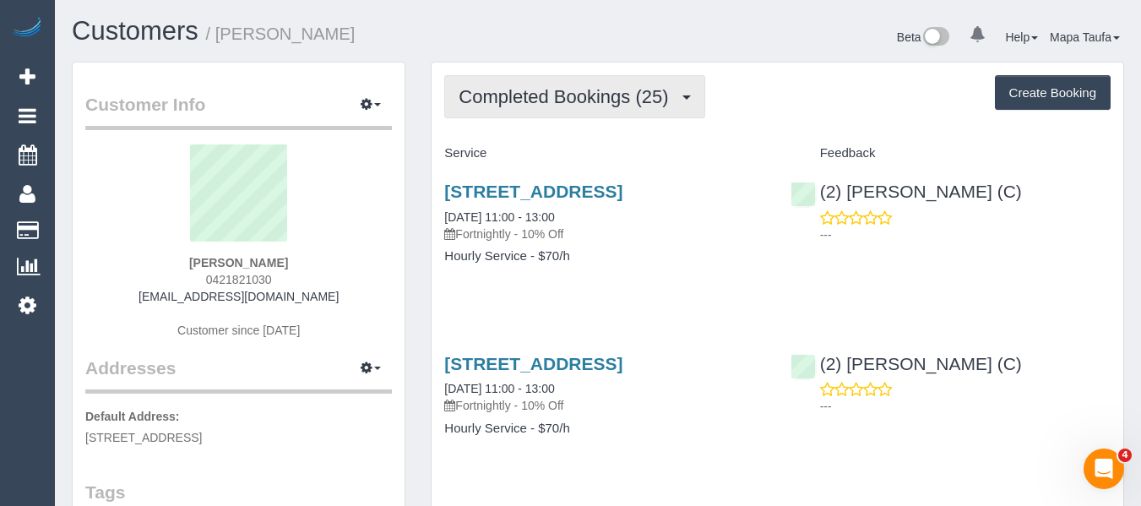
drag, startPoint x: 514, startPoint y: 77, endPoint x: 510, endPoint y: 126, distance: 49.2
click at [514, 79] on button "Completed Bookings (25)" at bounding box center [574, 96] width 260 height 43
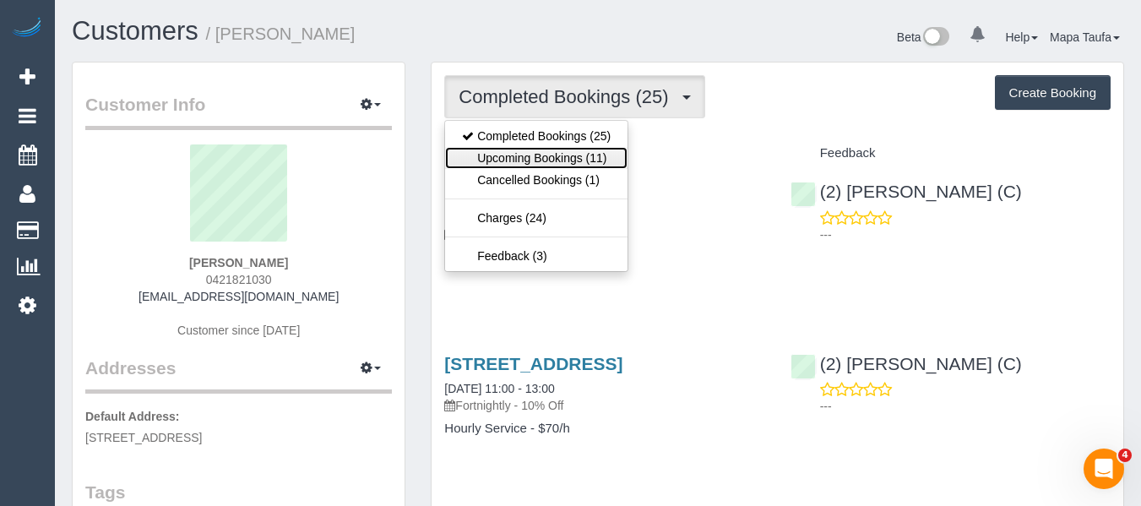
click at [509, 159] on link "Upcoming Bookings (11)" at bounding box center [536, 158] width 182 height 22
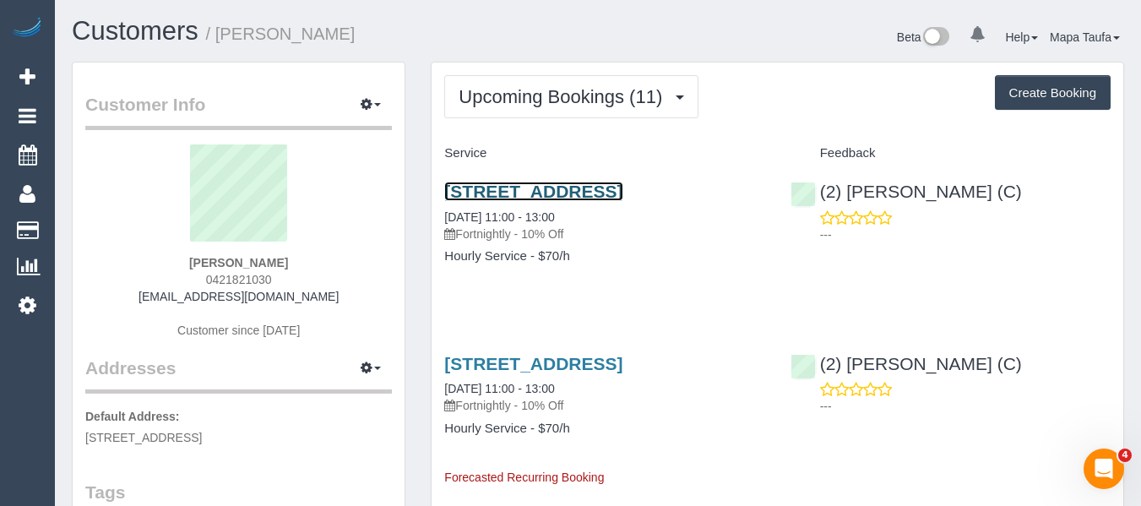
click at [505, 193] on link "[STREET_ADDRESS]" at bounding box center [533, 191] width 178 height 19
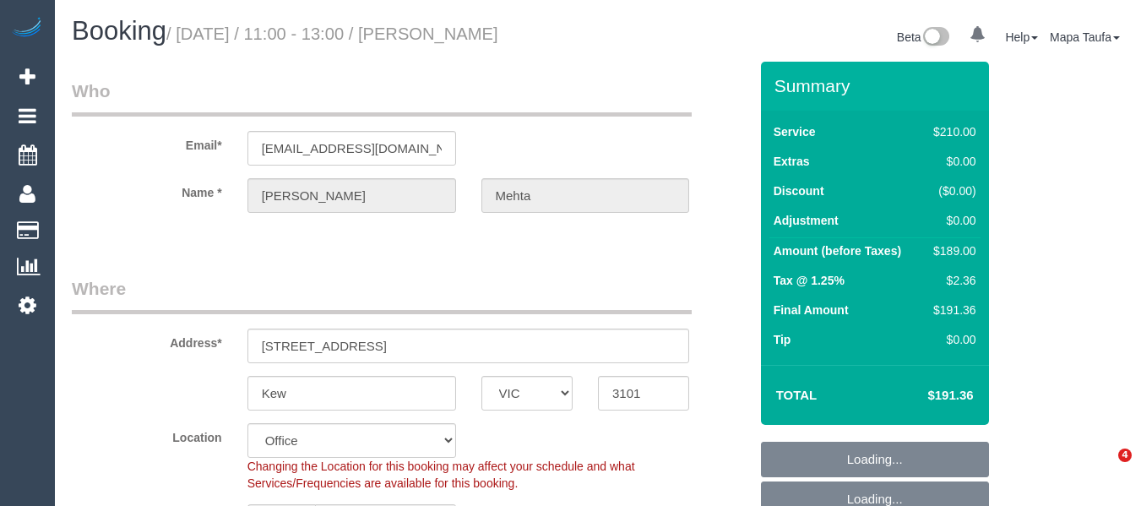
select select "VIC"
select select "number:28"
select select "number:14"
select select "number:21"
select select "number:22"
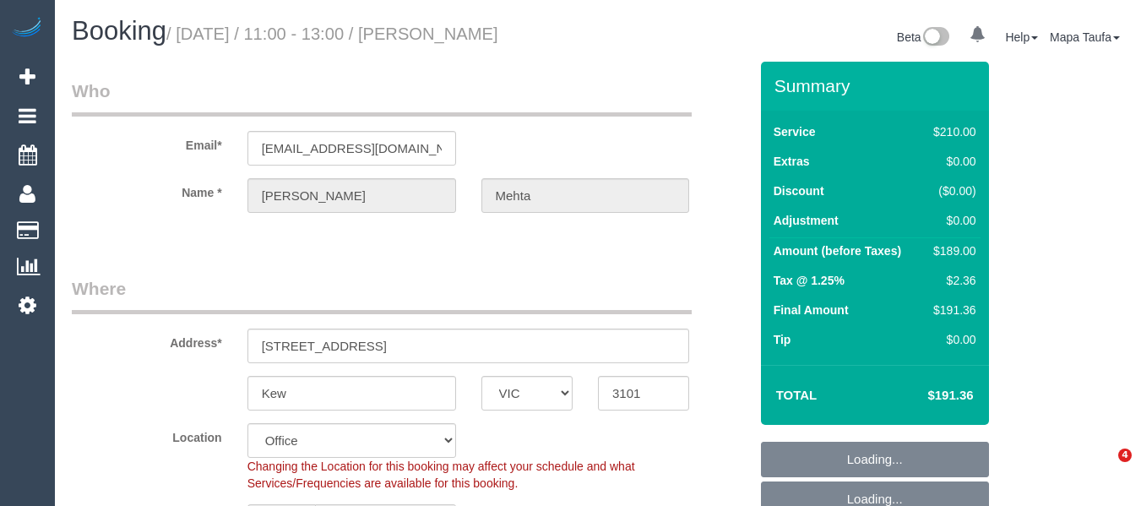
select select "number:35"
select select "number:11"
select select "180"
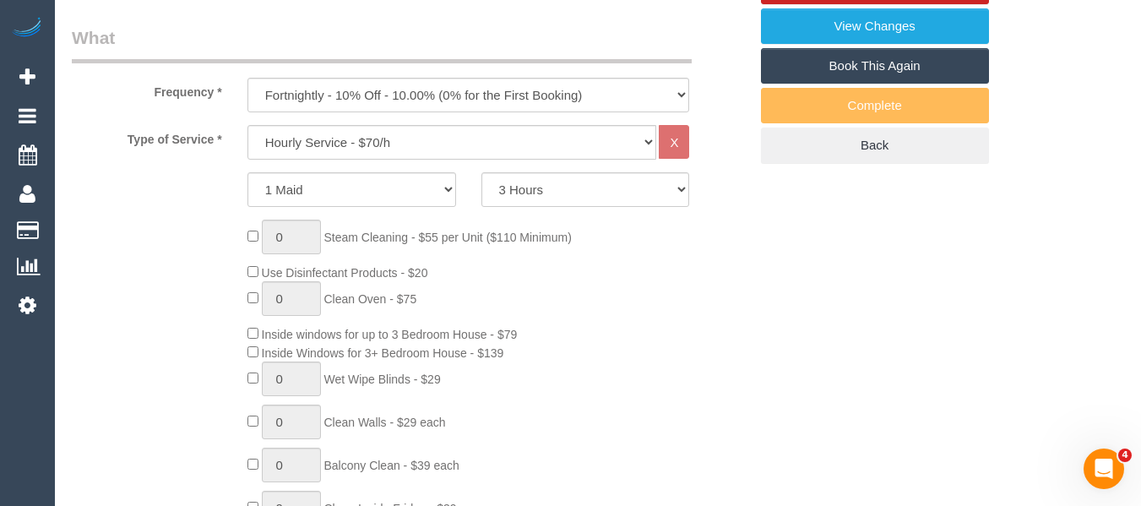
scroll to position [253, 0]
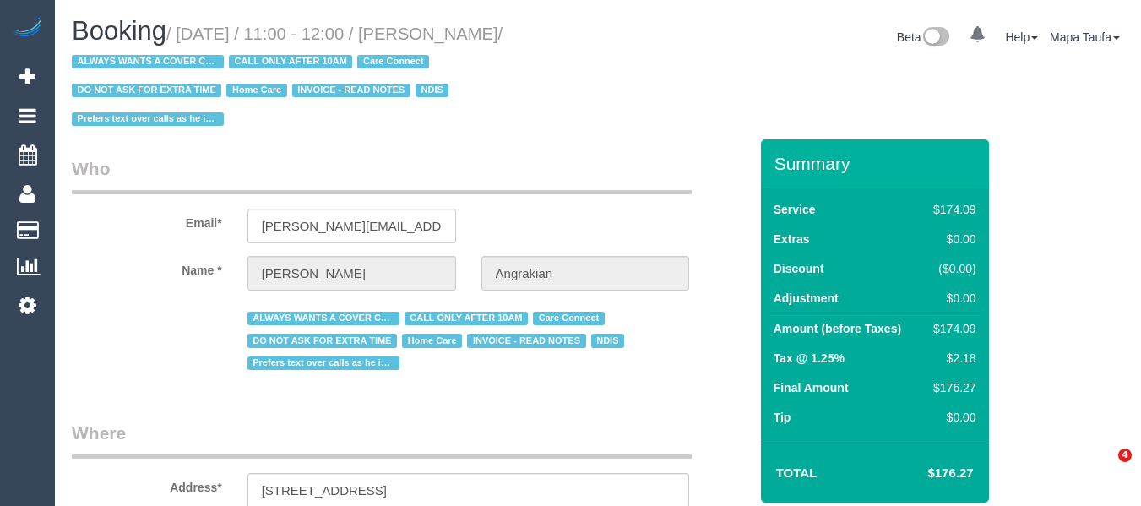
select select "VIC"
select select "object:706"
select select "number:28"
select select "number:14"
select select "number:19"
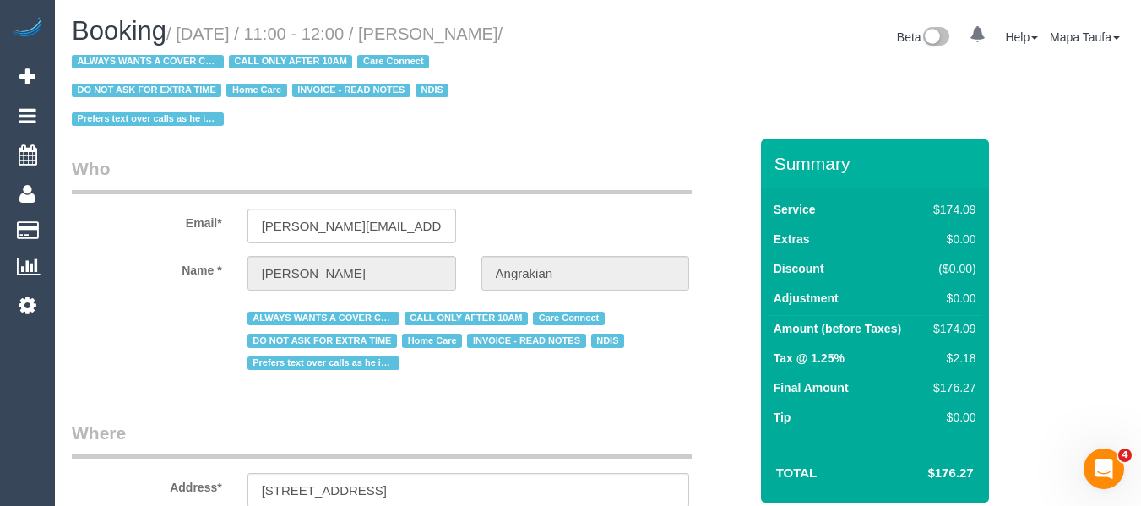
select select "number:22"
select select "number:34"
select select "180"
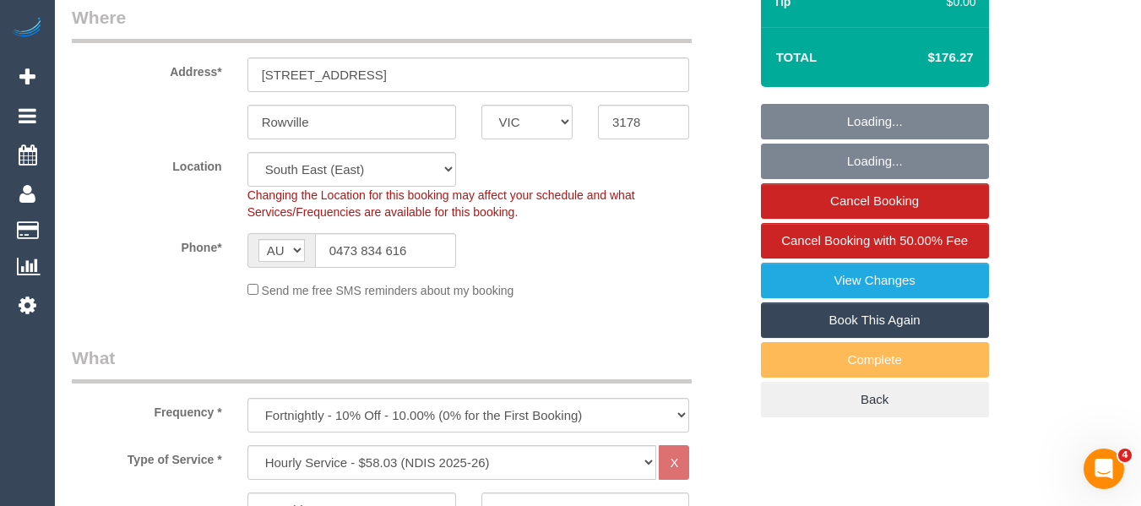
scroll to position [422, 0]
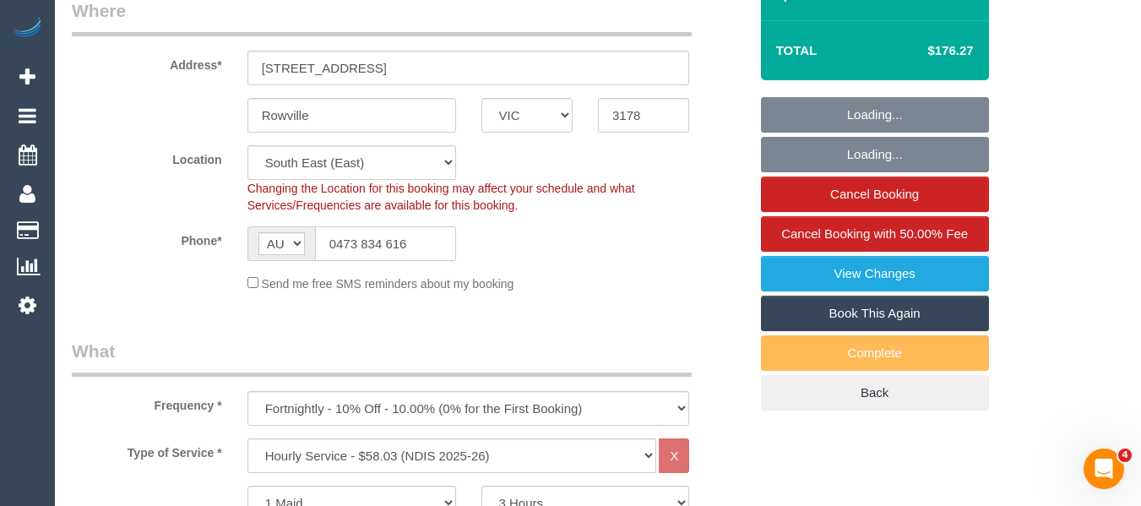
click at [359, 236] on input "0473 834 616" at bounding box center [385, 243] width 141 height 35
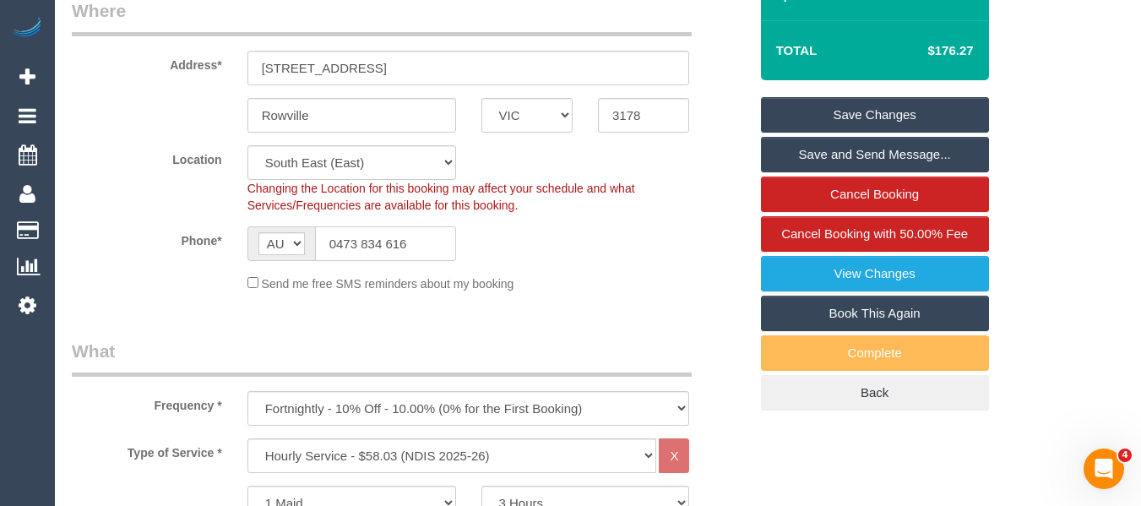
click at [359, 236] on input "0473 834 616" at bounding box center [385, 243] width 141 height 35
click at [340, 252] on input "0473 834 616" at bounding box center [385, 243] width 141 height 35
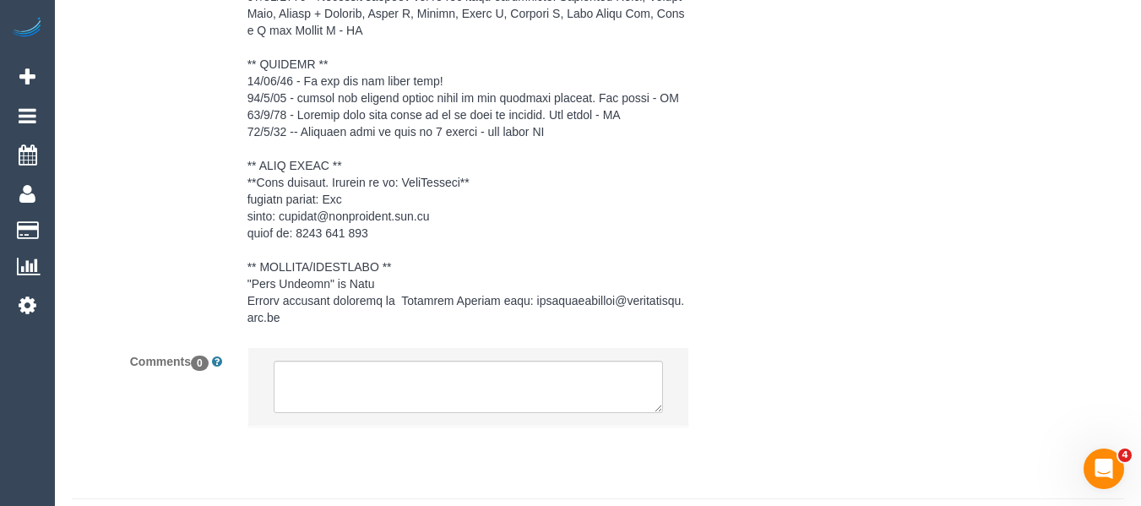
scroll to position [3105, 0]
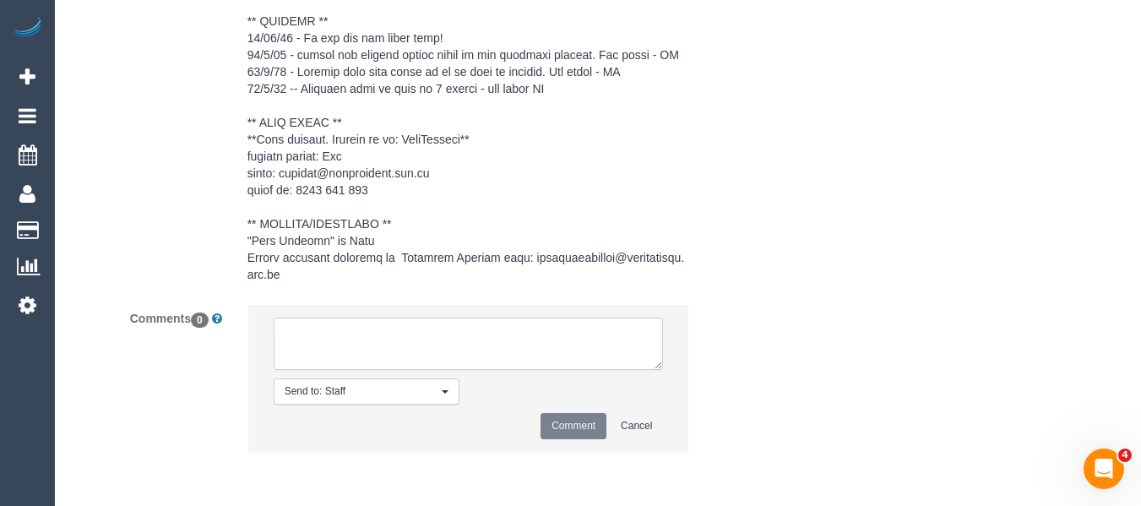
click at [381, 350] on textarea at bounding box center [469, 343] width 390 height 52
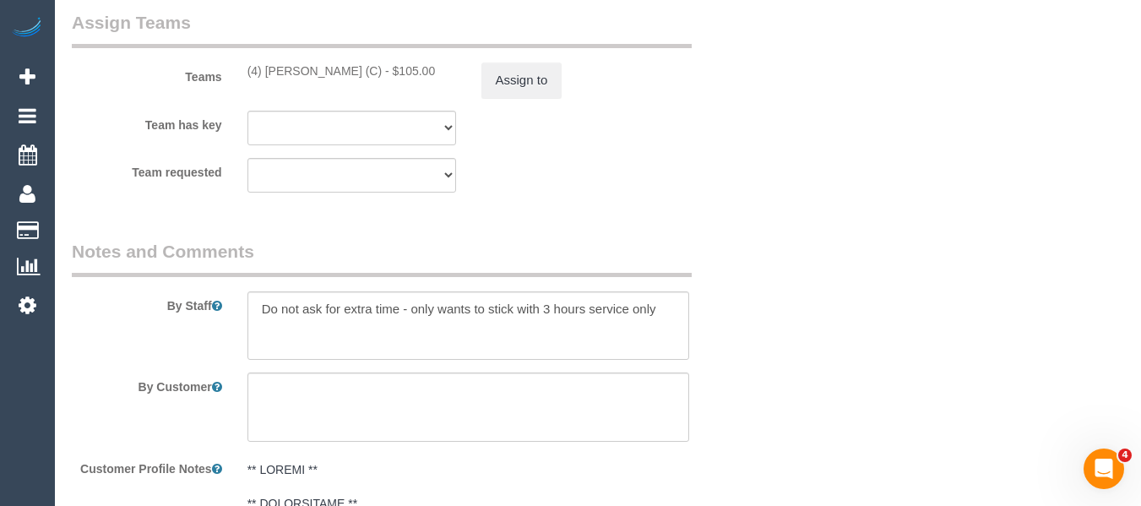
scroll to position [2330, 0]
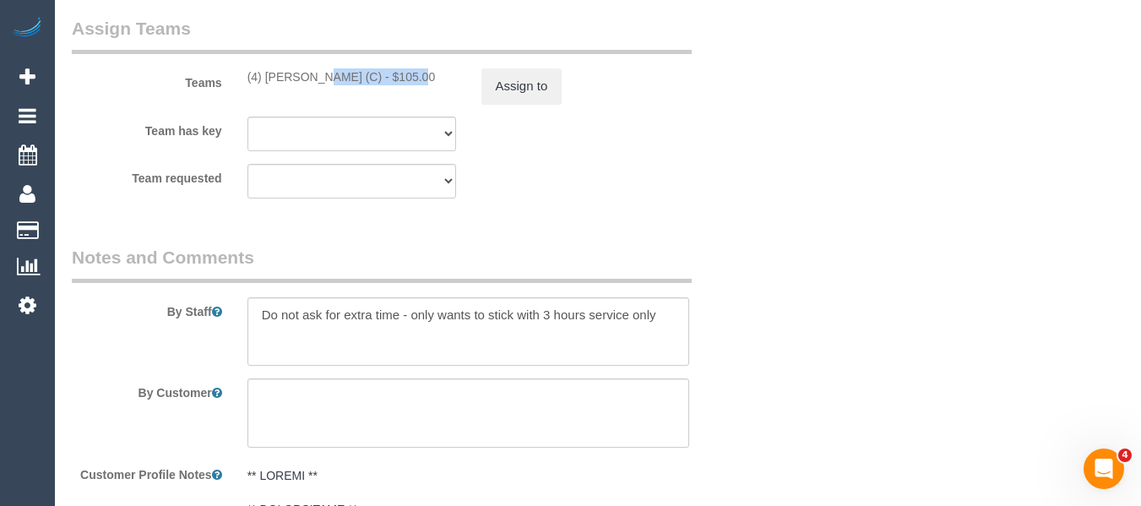
drag, startPoint x: 365, startPoint y: 75, endPoint x: 265, endPoint y: 74, distance: 99.6
click at [265, 74] on div "(4) Rose Southam (C) - $105.00" at bounding box center [351, 76] width 209 height 17
copy div "Rose Southam (C)"
click at [507, 85] on button "Assign to" at bounding box center [521, 85] width 81 height 35
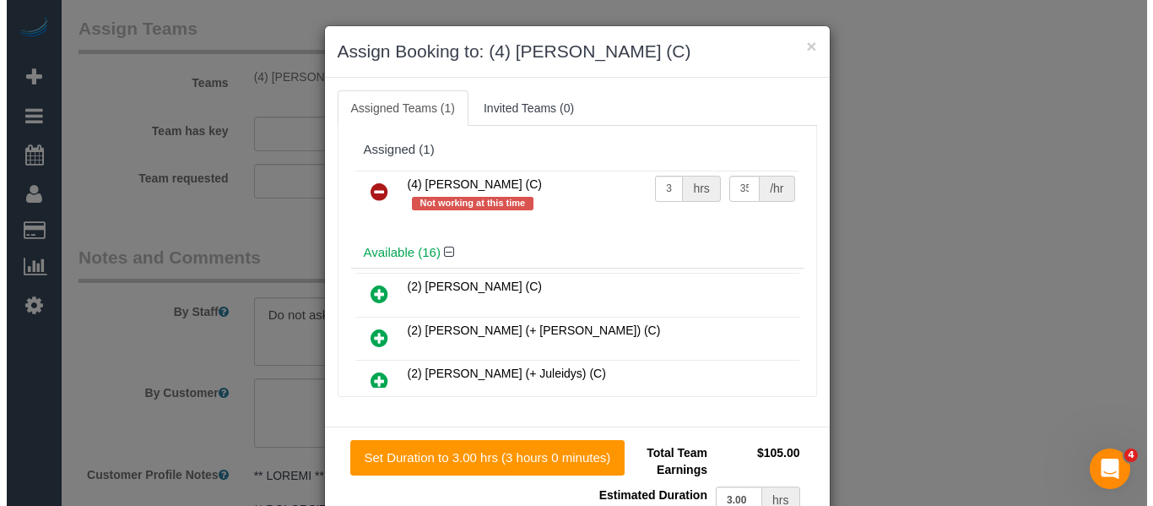
scroll to position [2301, 0]
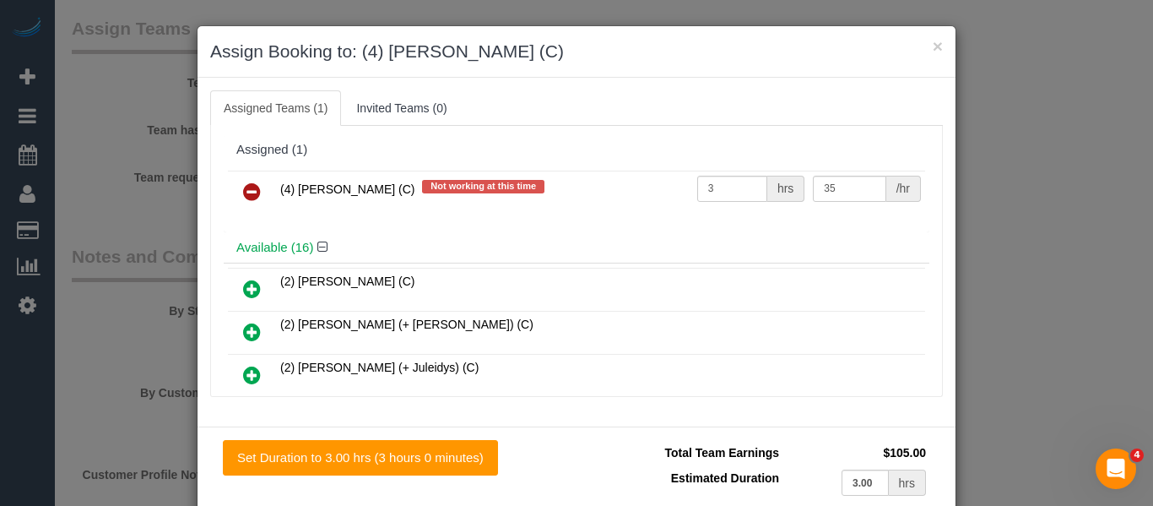
drag, startPoint x: 242, startPoint y: 186, endPoint x: 372, endPoint y: 203, distance: 130.4
click at [243, 187] on icon at bounding box center [252, 192] width 18 height 20
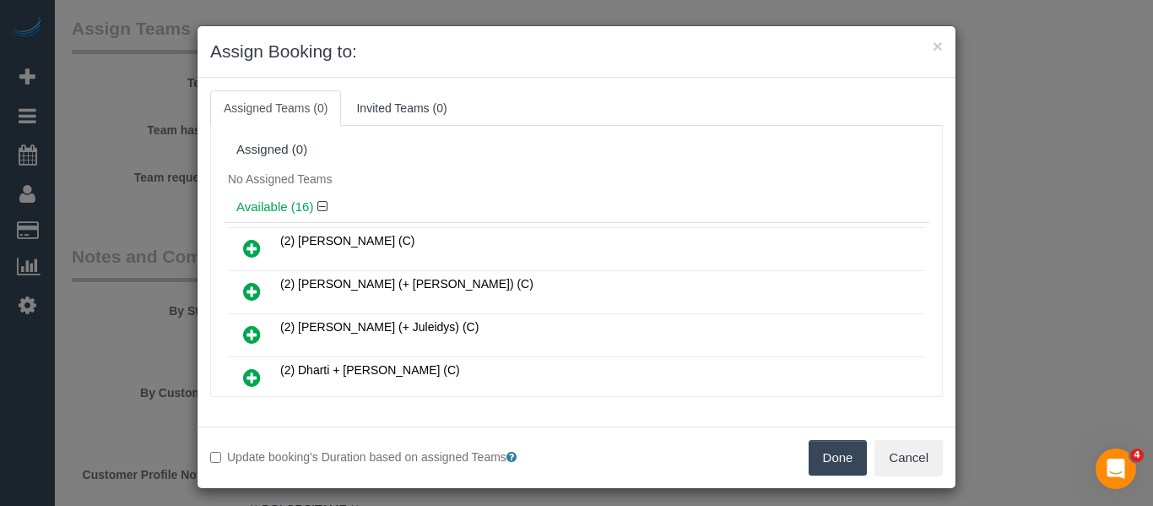
click at [834, 451] on button "Done" at bounding box center [838, 457] width 59 height 35
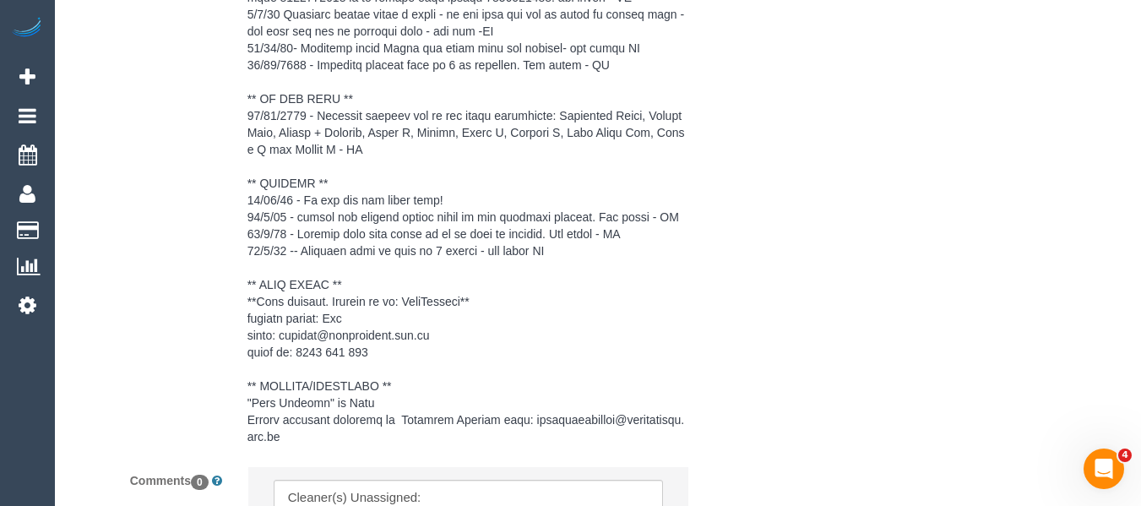
scroll to position [3174, 0]
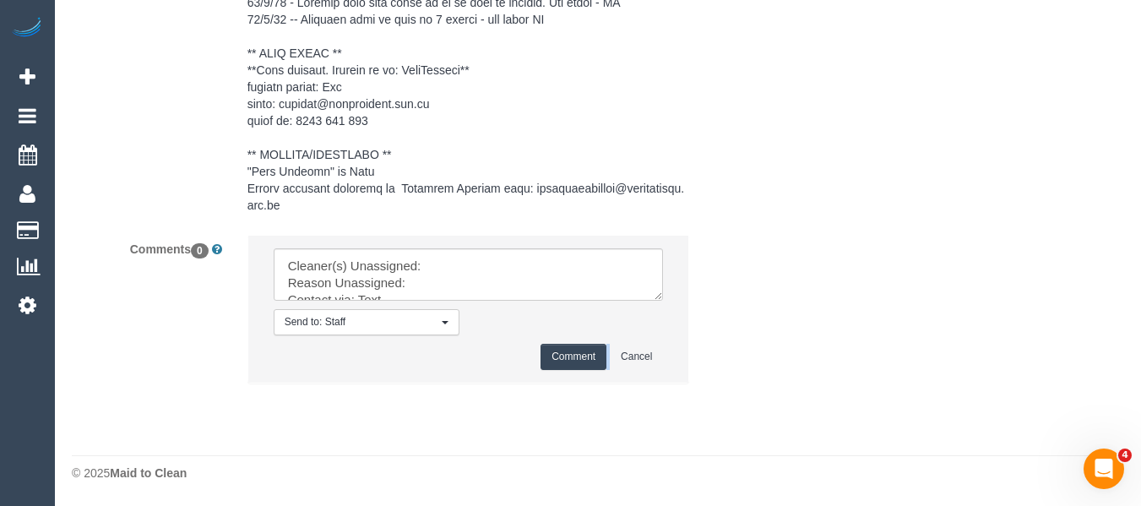
drag, startPoint x: 701, startPoint y: 420, endPoint x: 634, endPoint y: 375, distance: 80.8
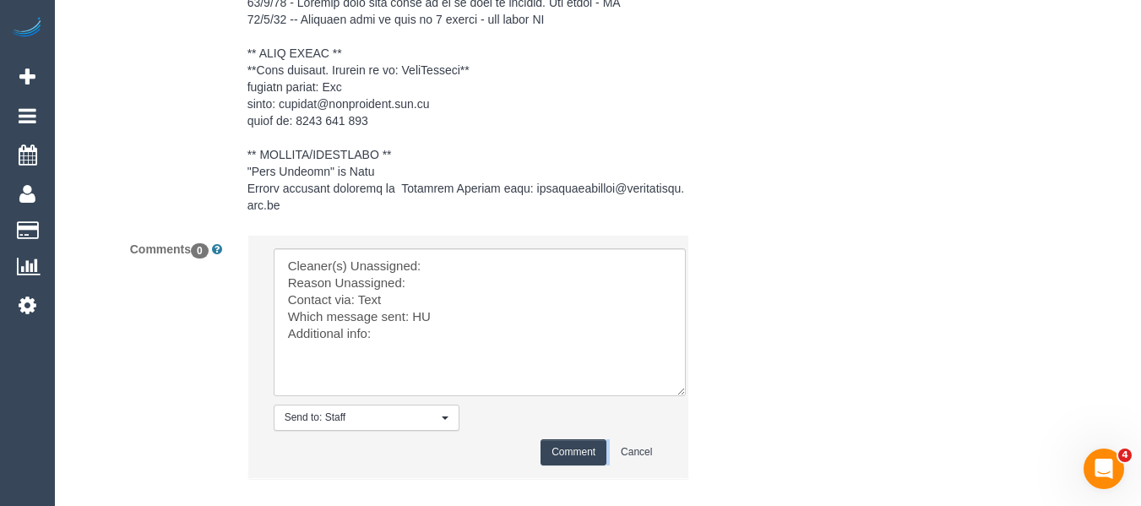
drag, startPoint x: 659, startPoint y: 297, endPoint x: 681, endPoint y: 393, distance: 97.9
click at [681, 393] on textarea at bounding box center [480, 322] width 412 height 148
click at [475, 266] on textarea at bounding box center [480, 322] width 412 height 148
paste textarea "Rose Southam (C)"
click at [464, 280] on textarea at bounding box center [480, 322] width 412 height 148
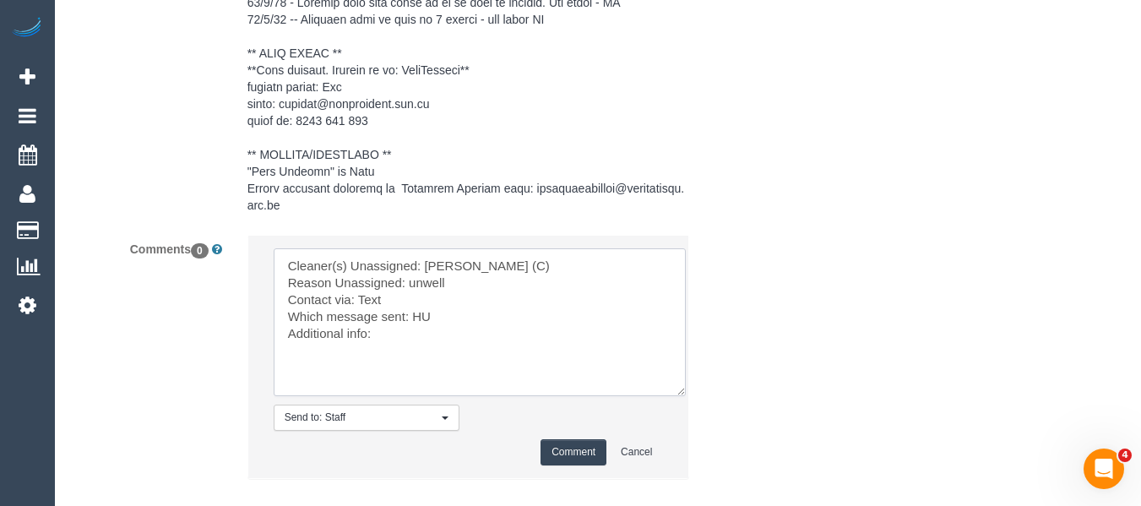
type textarea "Cleaner(s) Unassigned: Rose Southam (C) Reason Unassigned: unwell Contact via: …"
click at [560, 446] on button "Comment" at bounding box center [573, 452] width 66 height 26
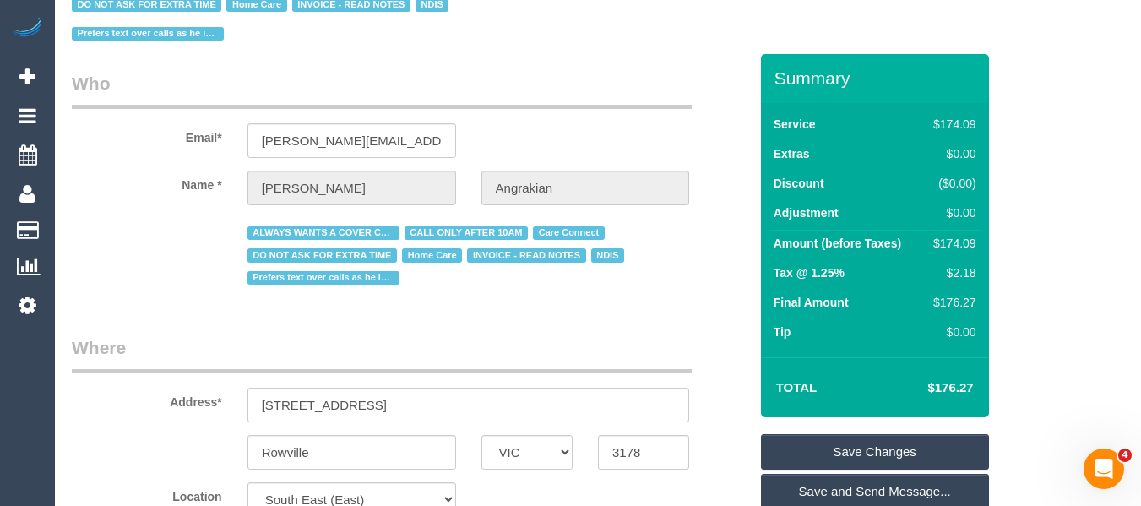
scroll to position [253, 0]
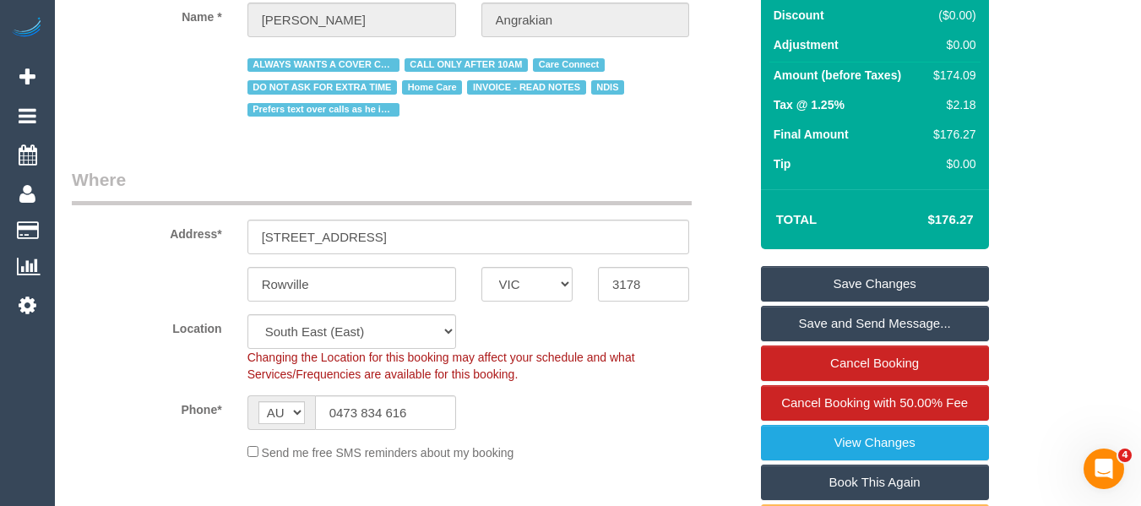
click at [854, 278] on link "Save Changes" at bounding box center [875, 283] width 228 height 35
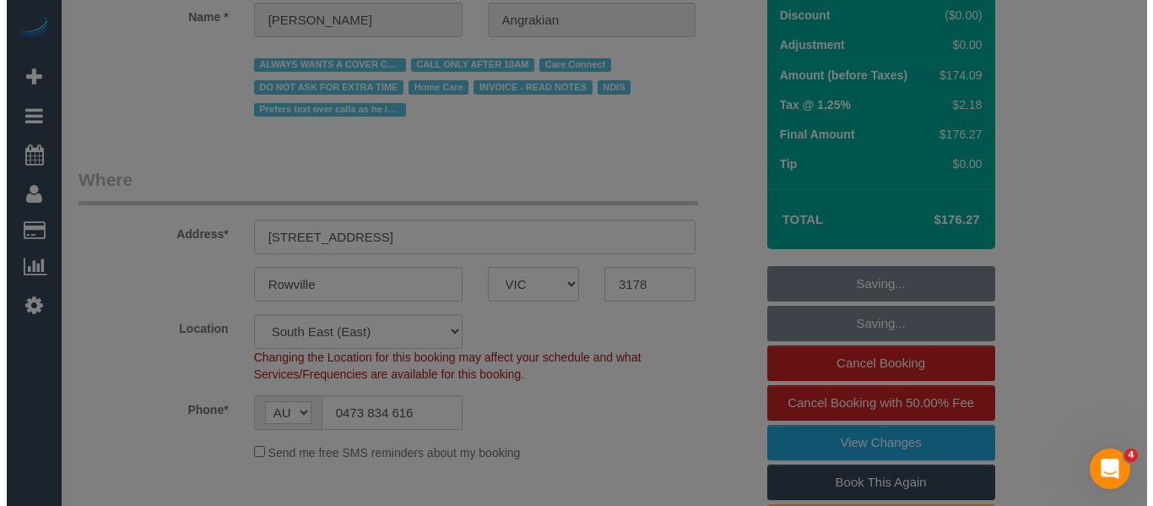
scroll to position [225, 0]
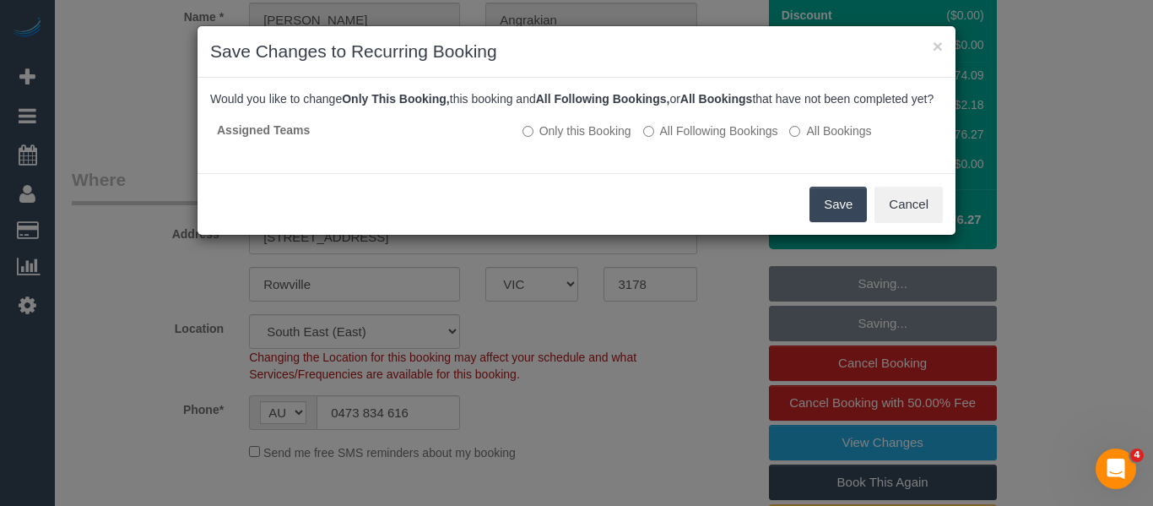
click at [834, 210] on button "Save" at bounding box center [838, 204] width 57 height 35
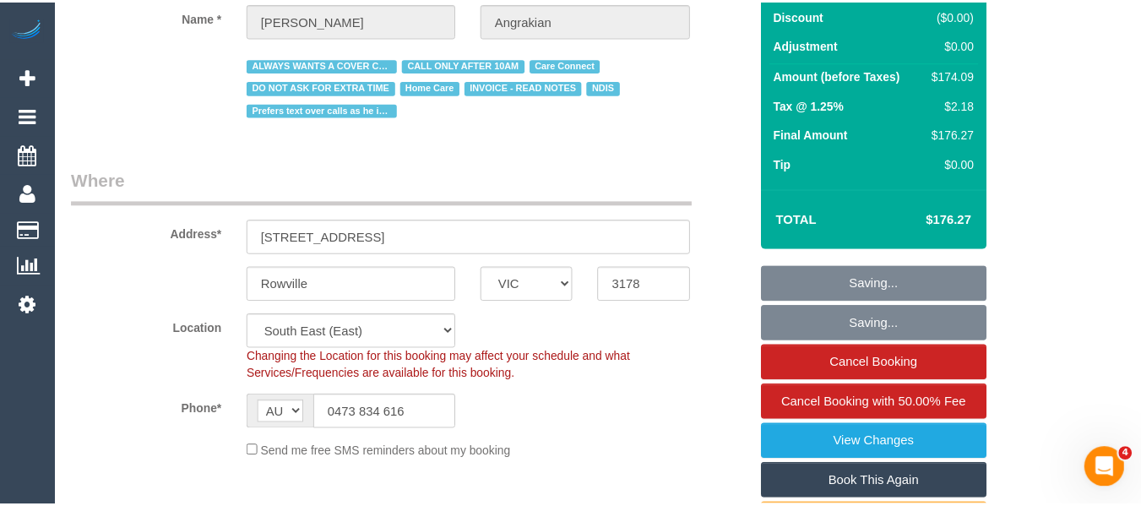
scroll to position [253, 0]
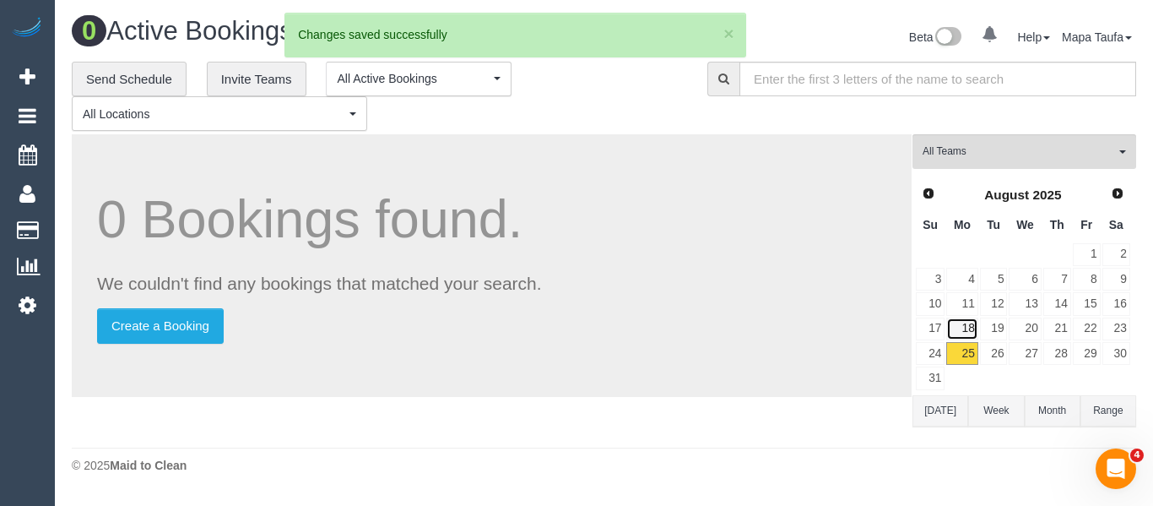
click at [959, 338] on link "18" at bounding box center [962, 328] width 31 height 23
click at [965, 355] on link "25" at bounding box center [962, 353] width 31 height 23
click at [992, 350] on link "26" at bounding box center [994, 353] width 28 height 23
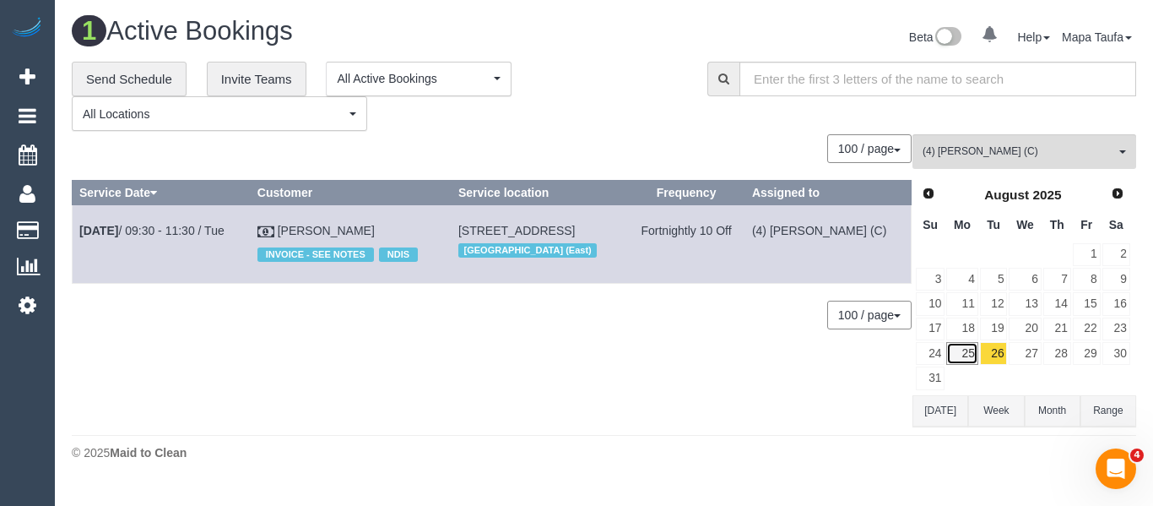
click at [971, 355] on link "25" at bounding box center [962, 353] width 31 height 23
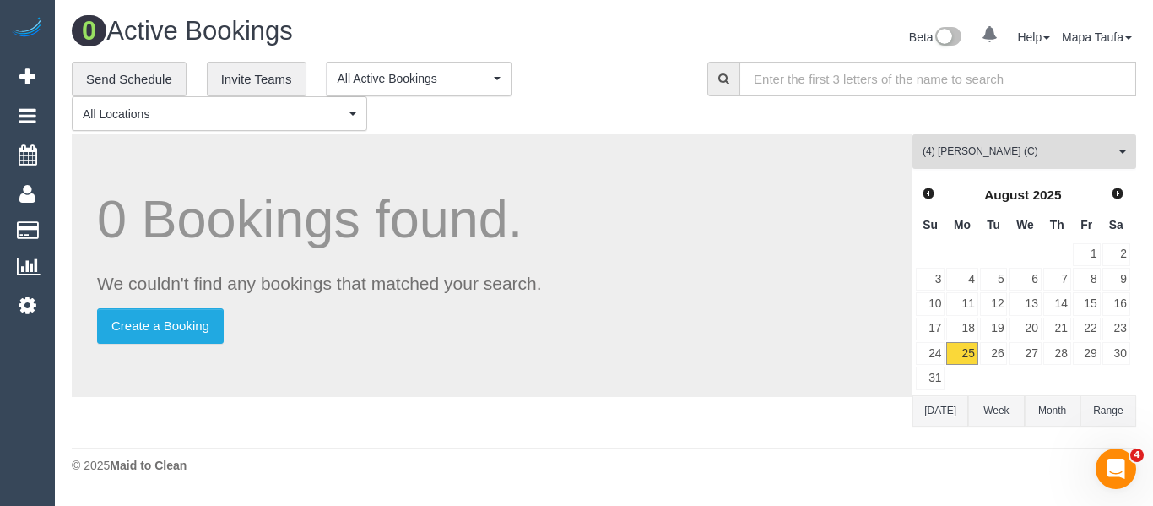
click at [960, 155] on span "(4) Rose Southam (C)" at bounding box center [1019, 151] width 193 height 14
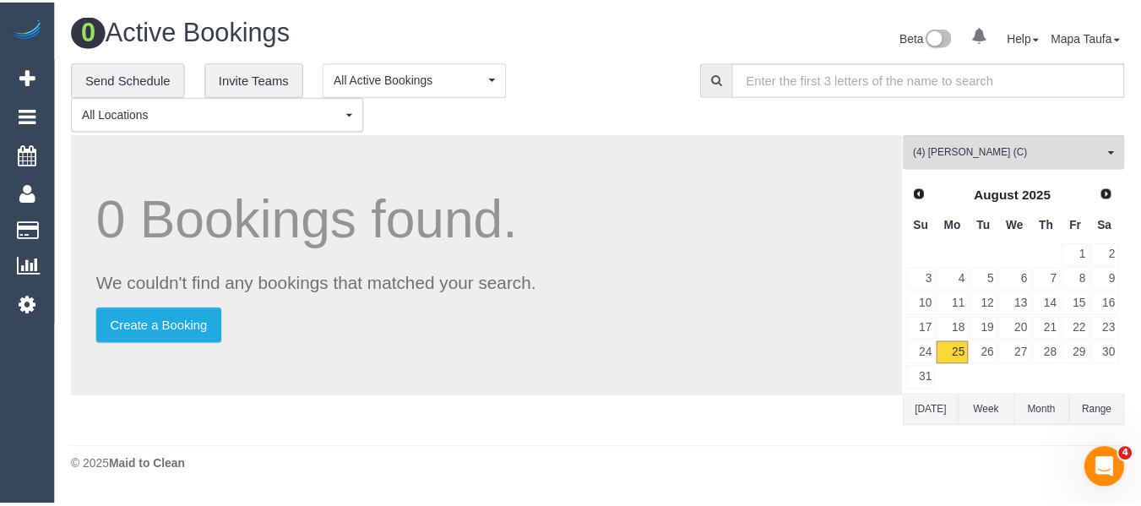
scroll to position [4139, 0]
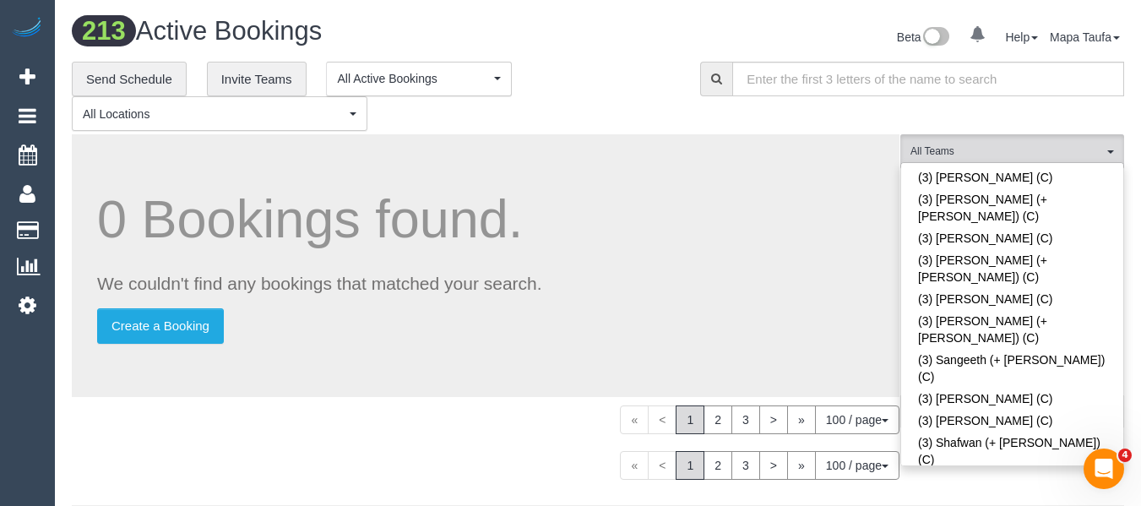
scroll to position [2032, 0]
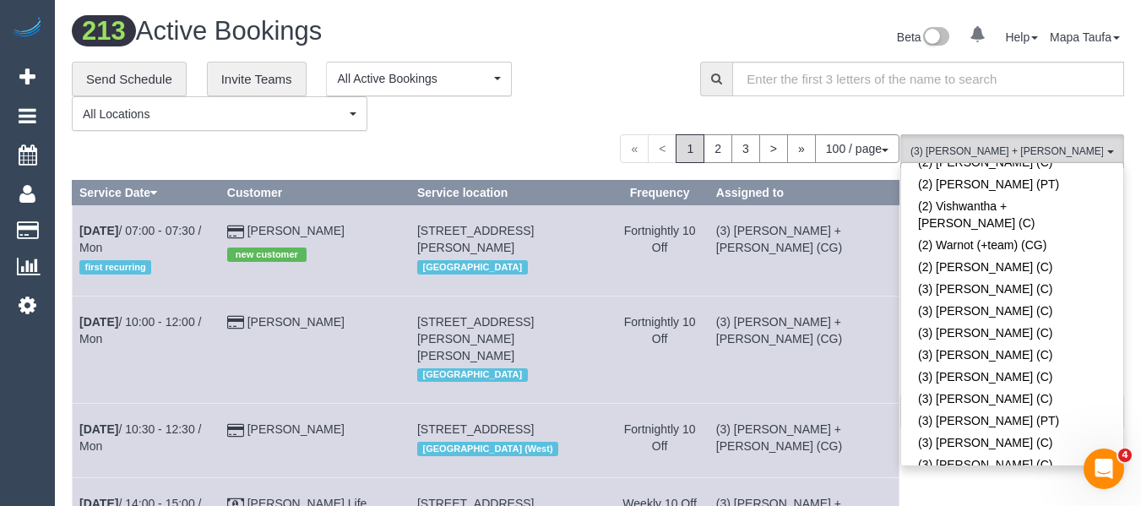
drag, startPoint x: 480, startPoint y: 123, endPoint x: 48, endPoint y: 182, distance: 436.2
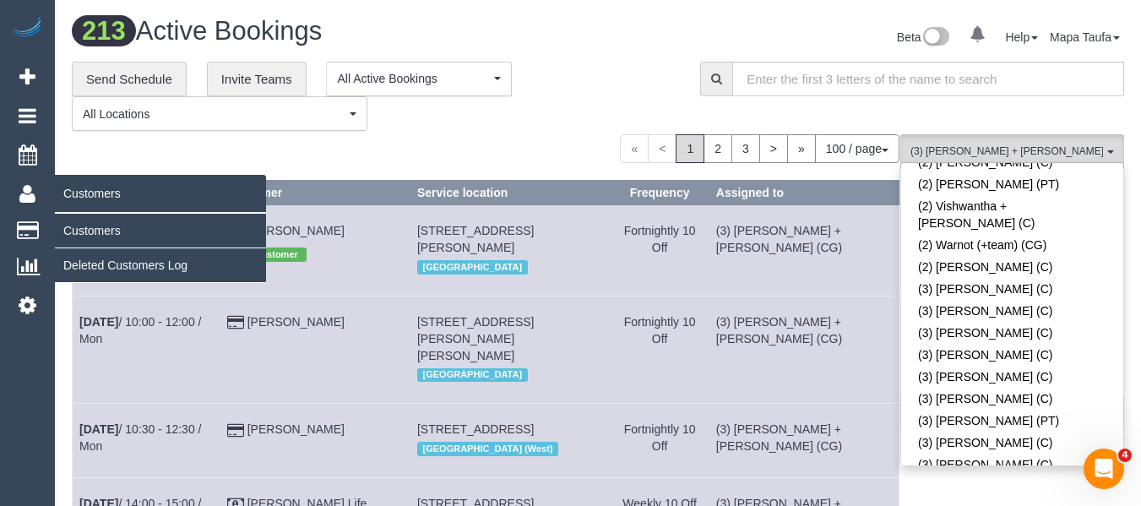
click at [481, 125] on div "**********" at bounding box center [373, 97] width 603 height 70
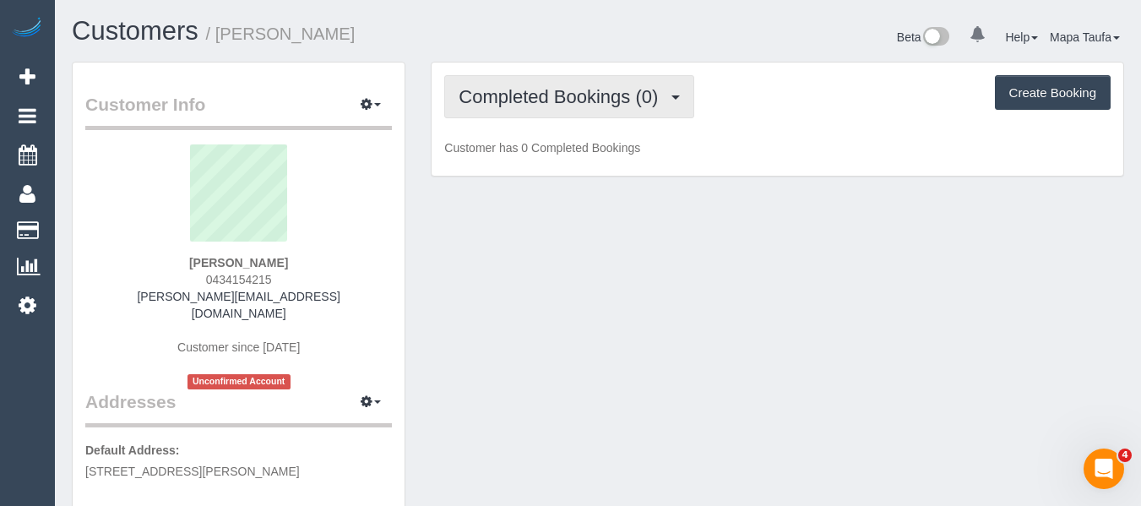
click at [481, 100] on span "Completed Bookings (0)" at bounding box center [562, 96] width 208 height 21
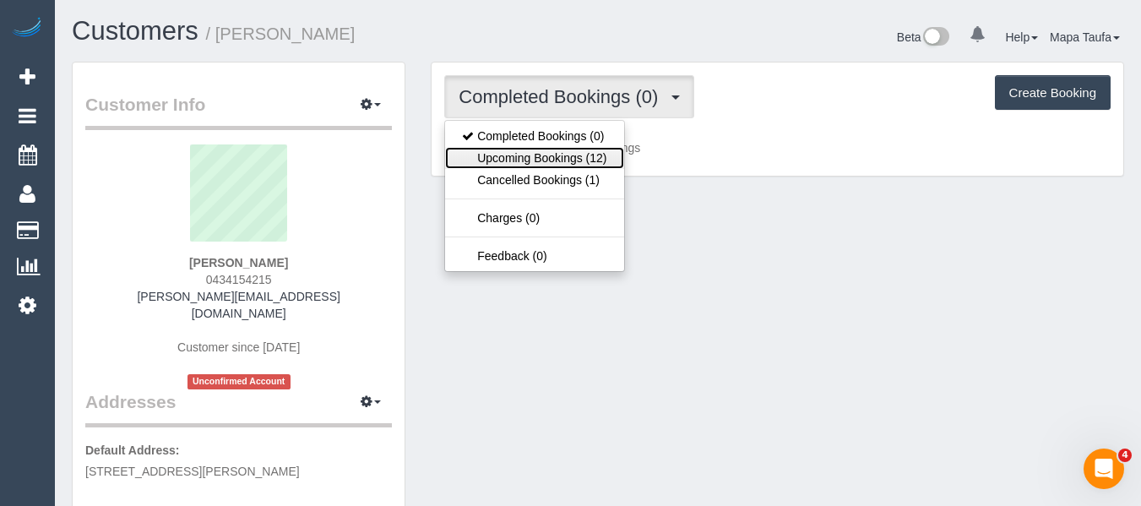
click at [535, 158] on link "Upcoming Bookings (12)" at bounding box center [534, 158] width 178 height 22
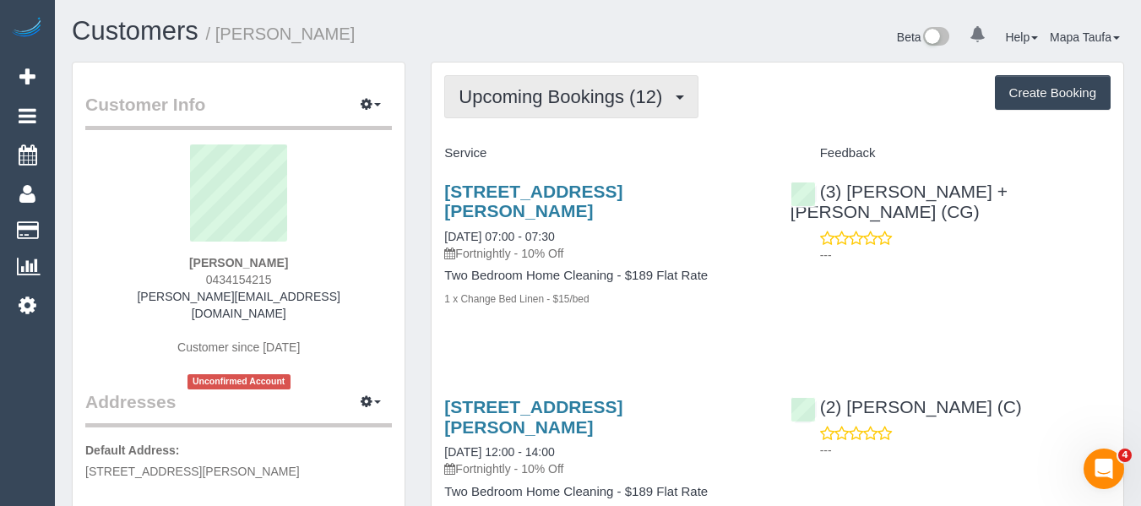
click at [507, 102] on span "Upcoming Bookings (12)" at bounding box center [564, 96] width 212 height 21
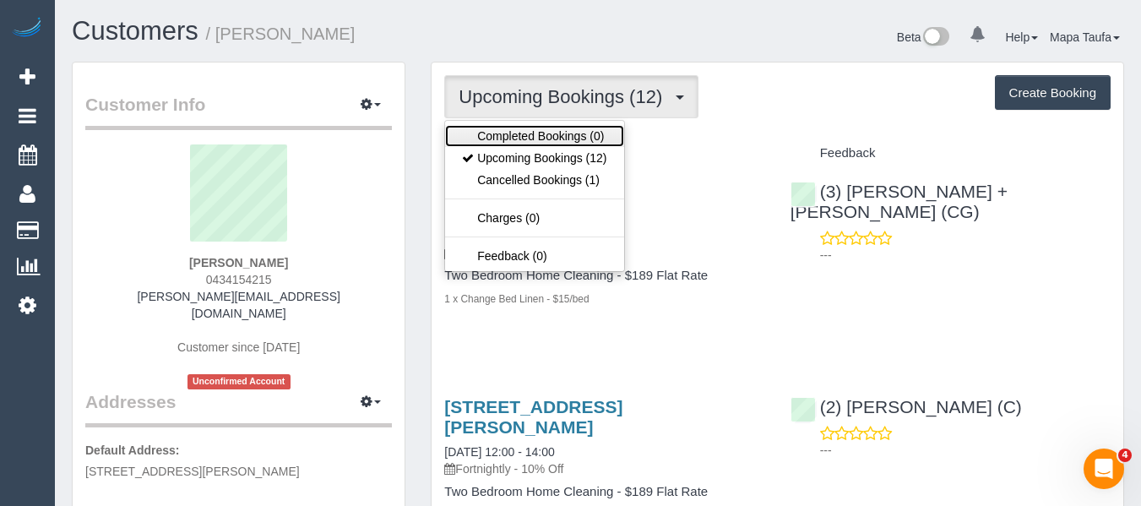
click at [513, 130] on link "Completed Bookings (0)" at bounding box center [534, 136] width 178 height 22
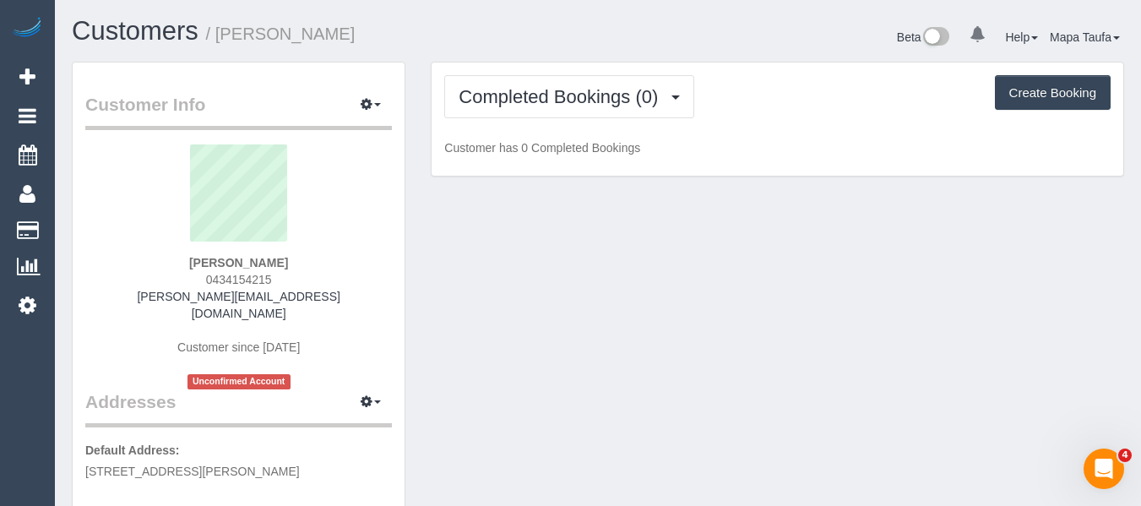
drag, startPoint x: 460, startPoint y: 73, endPoint x: 475, endPoint y: 92, distance: 24.0
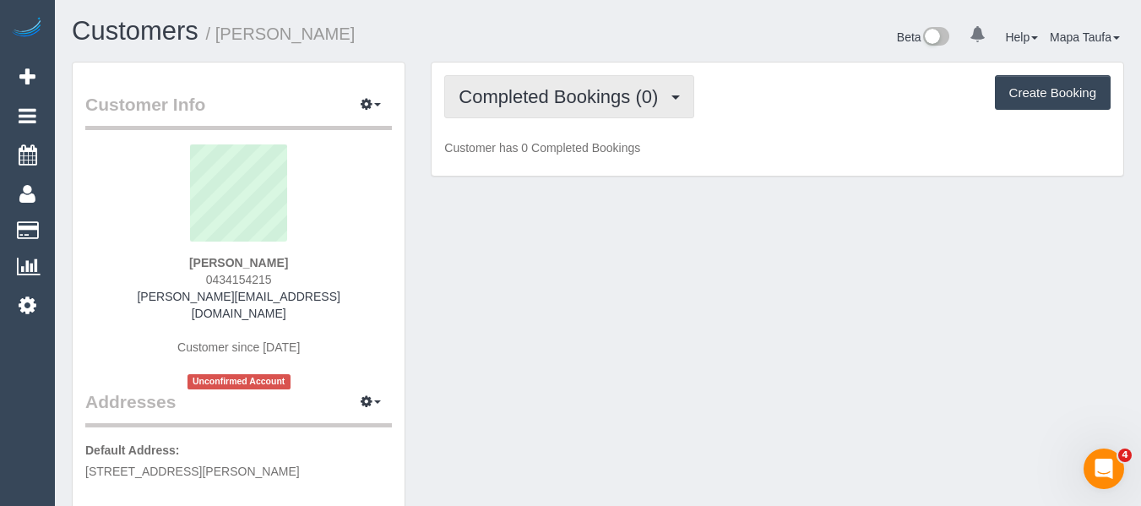
click at [461, 74] on div "Completed Bookings (0) Completed Bookings (0) Upcoming Bookings (12) Cancelled …" at bounding box center [777, 119] width 692 height 114
click at [480, 98] on span "Completed Bookings (0)" at bounding box center [562, 96] width 208 height 21
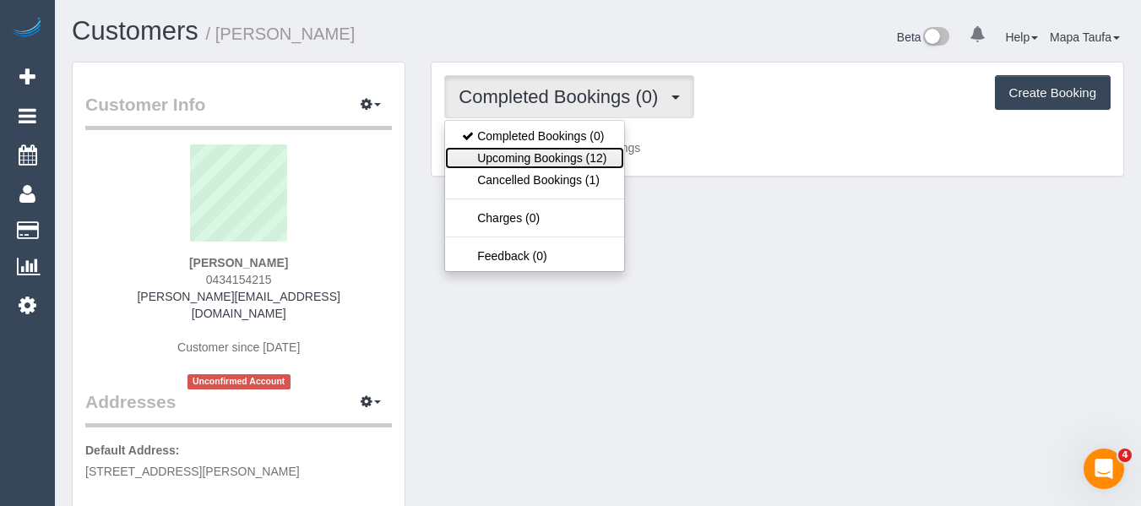
click at [497, 157] on link "Upcoming Bookings (12)" at bounding box center [534, 158] width 178 height 22
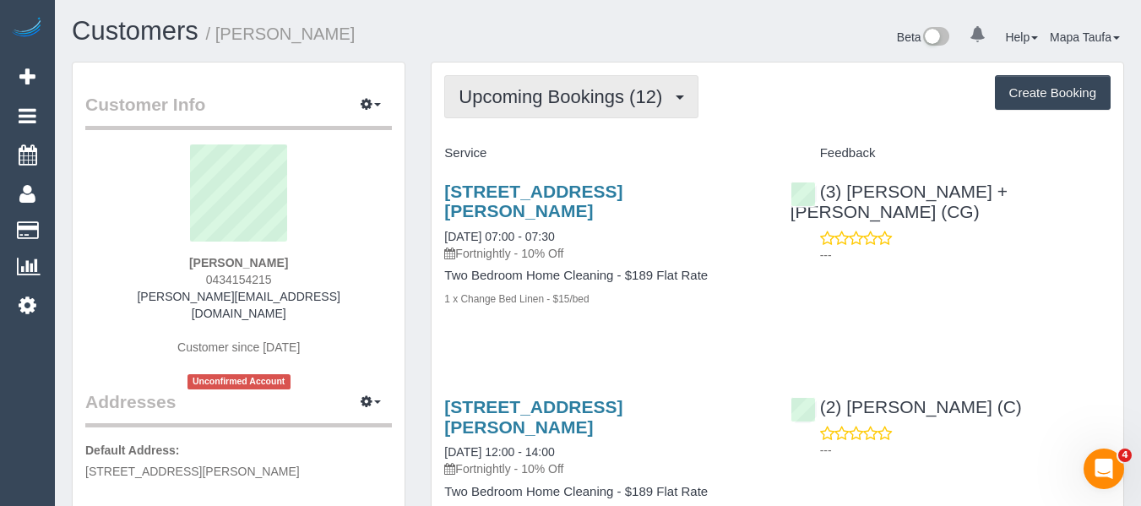
click at [476, 83] on button "Upcoming Bookings (12)" at bounding box center [571, 96] width 254 height 43
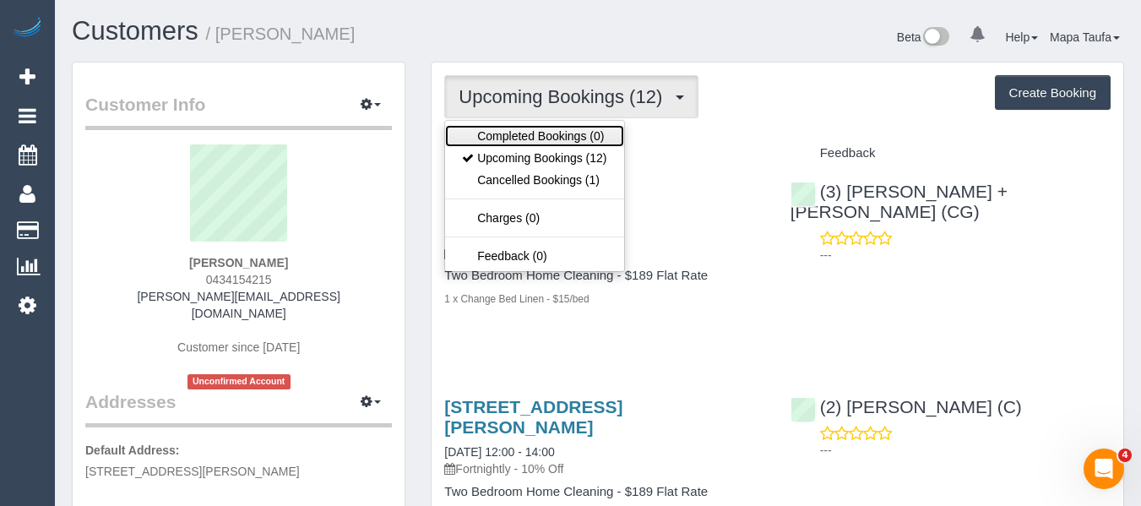
click at [504, 134] on link "Completed Bookings (0)" at bounding box center [534, 136] width 178 height 22
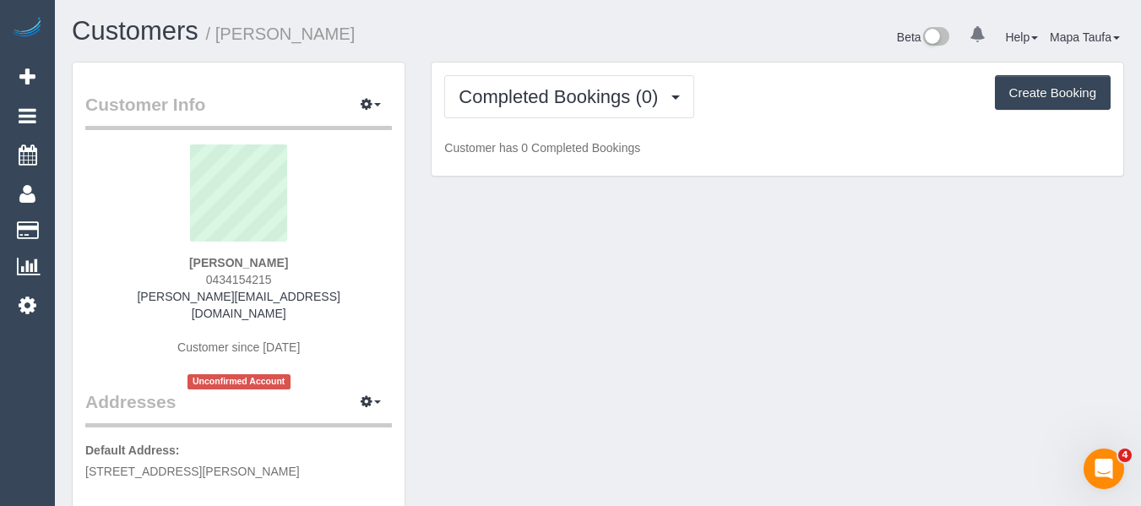
drag, startPoint x: 218, startPoint y: 283, endPoint x: 187, endPoint y: 283, distance: 31.2
click at [187, 283] on div "Marina Lipović 0434154215 m.lipovic@gmail.com Customer since 2025 Unconfirmed A…" at bounding box center [238, 266] width 307 height 245
copy span "0434154215"
drag, startPoint x: 741, startPoint y: 383, endPoint x: 637, endPoint y: 390, distance: 104.1
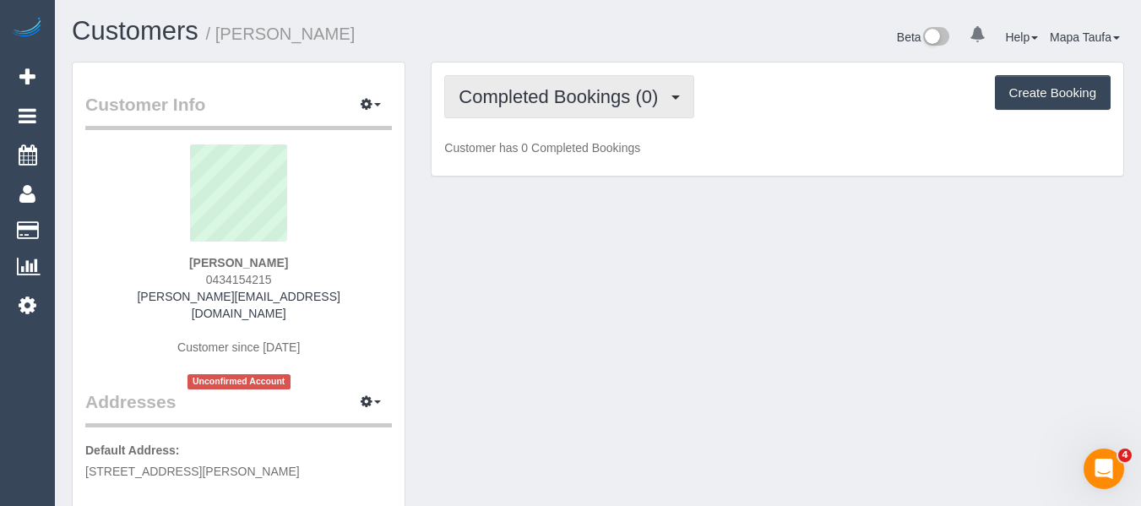
click at [543, 84] on button "Completed Bookings (0)" at bounding box center [569, 96] width 250 height 43
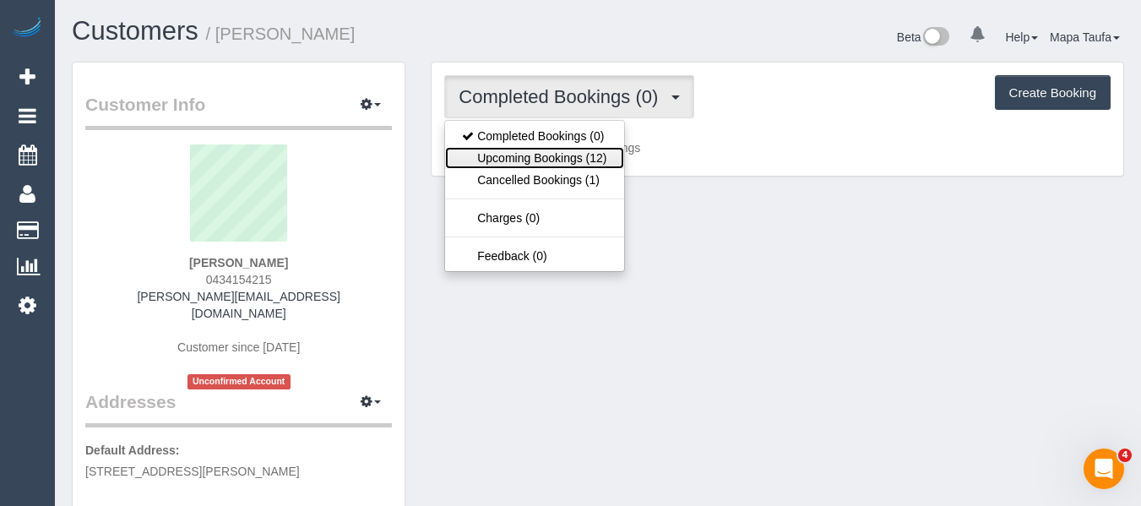
click at [534, 151] on link "Upcoming Bookings (12)" at bounding box center [534, 158] width 178 height 22
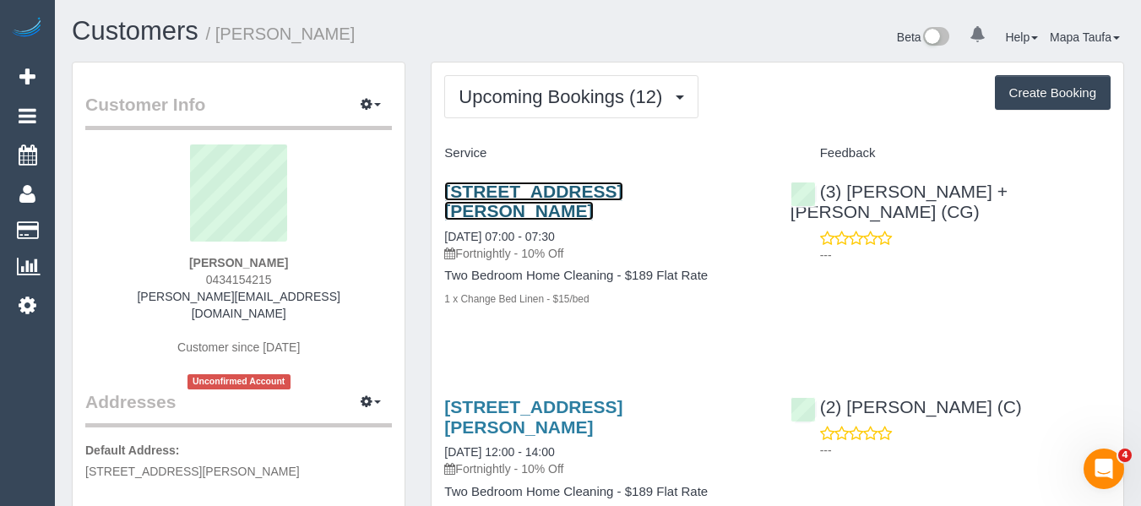
click at [517, 189] on link "2/58 Davis St, Kew, VIC 3101" at bounding box center [533, 201] width 178 height 39
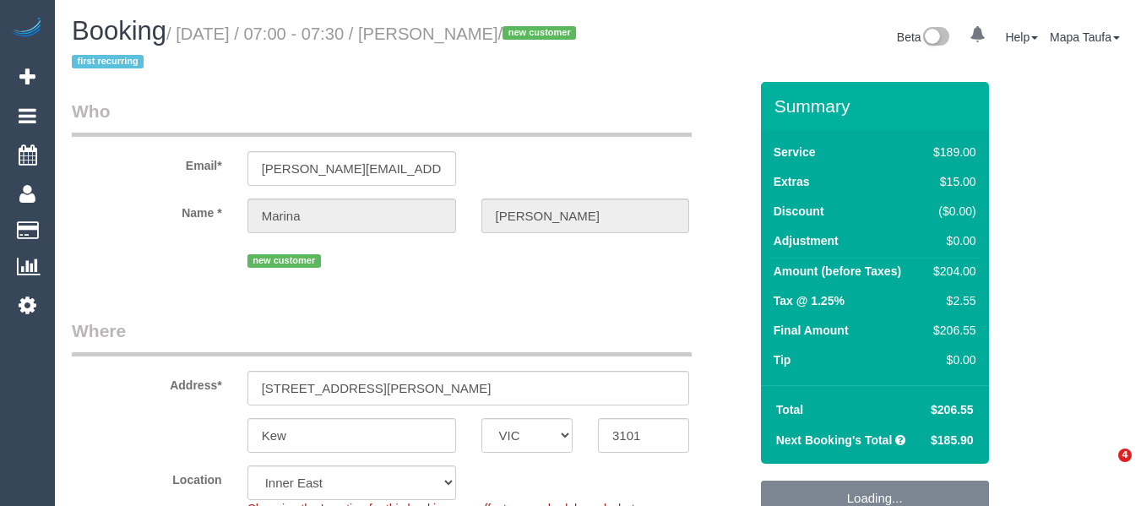
select select "VIC"
select select "object:555"
select select "string:stripe-pm_1Rx5eZ2GScqysDRVMWhcIDB8"
select select "number:27"
select select "number:14"
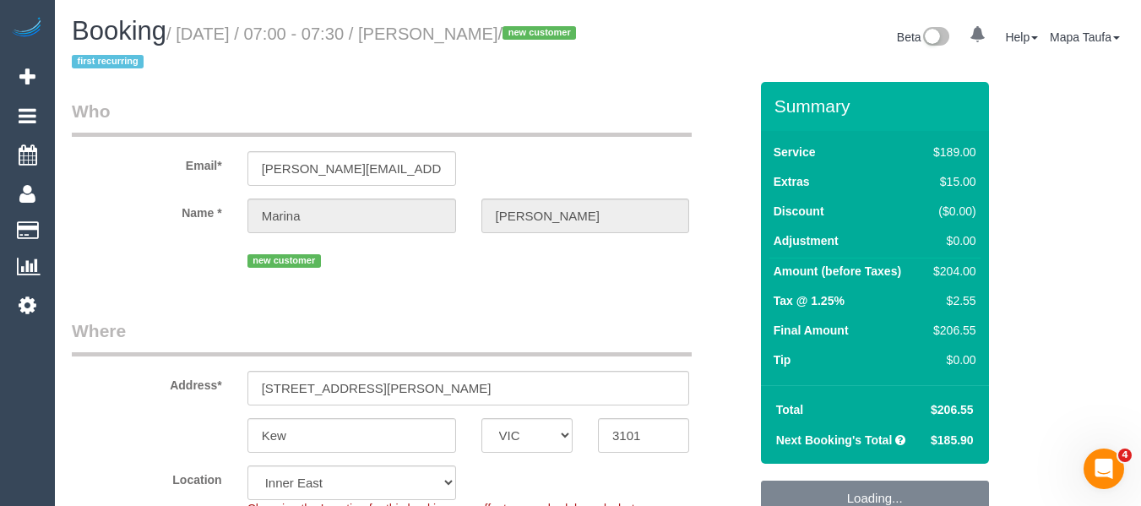
select select "number:19"
select select "number:24"
select select "number:33"
select select "number:11"
select select "string:AU"
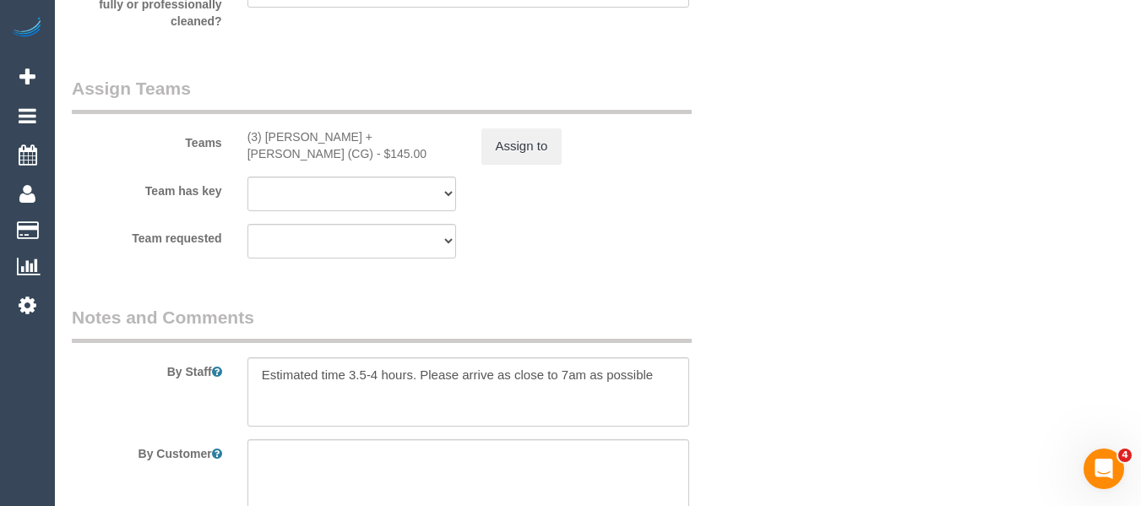
scroll to position [2871, 0]
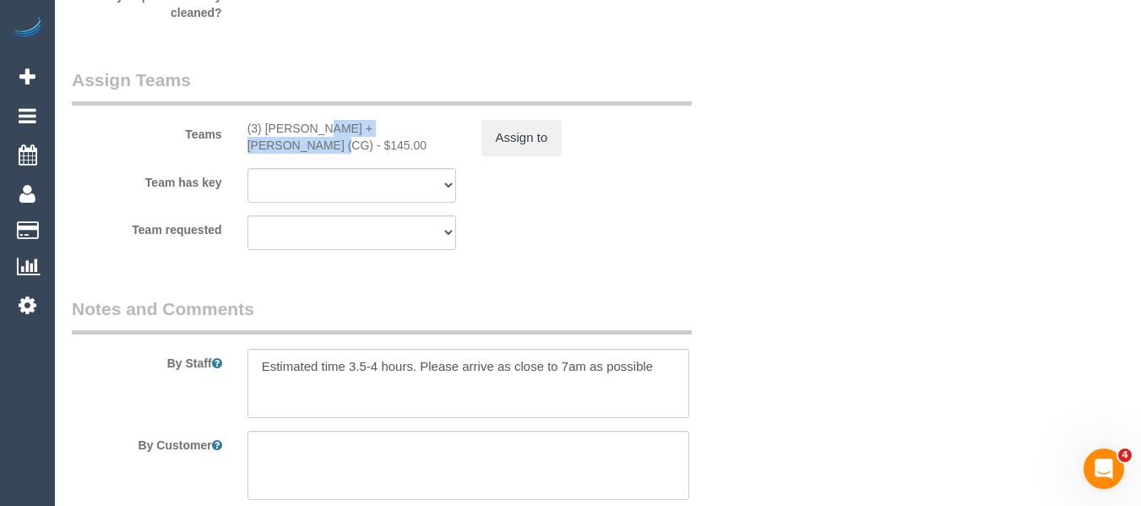
drag, startPoint x: 330, startPoint y: 125, endPoint x: 266, endPoint y: 123, distance: 64.2
click at [266, 123] on div "(3) Bansari + Bhavesh (CG) - $145.00" at bounding box center [351, 137] width 209 height 34
click at [519, 137] on button "Assign to" at bounding box center [521, 137] width 81 height 35
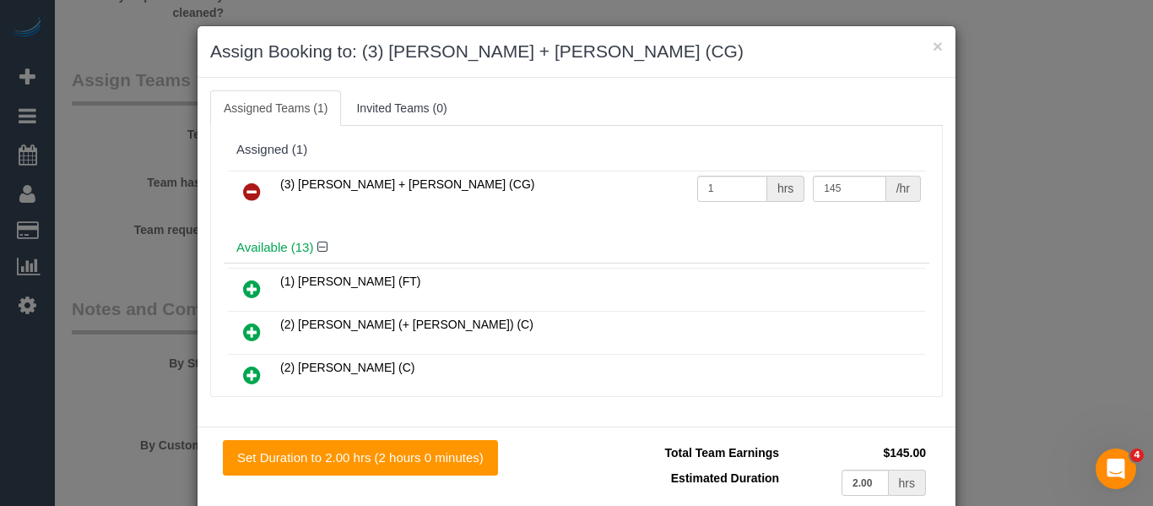
click at [243, 182] on icon at bounding box center [252, 192] width 18 height 20
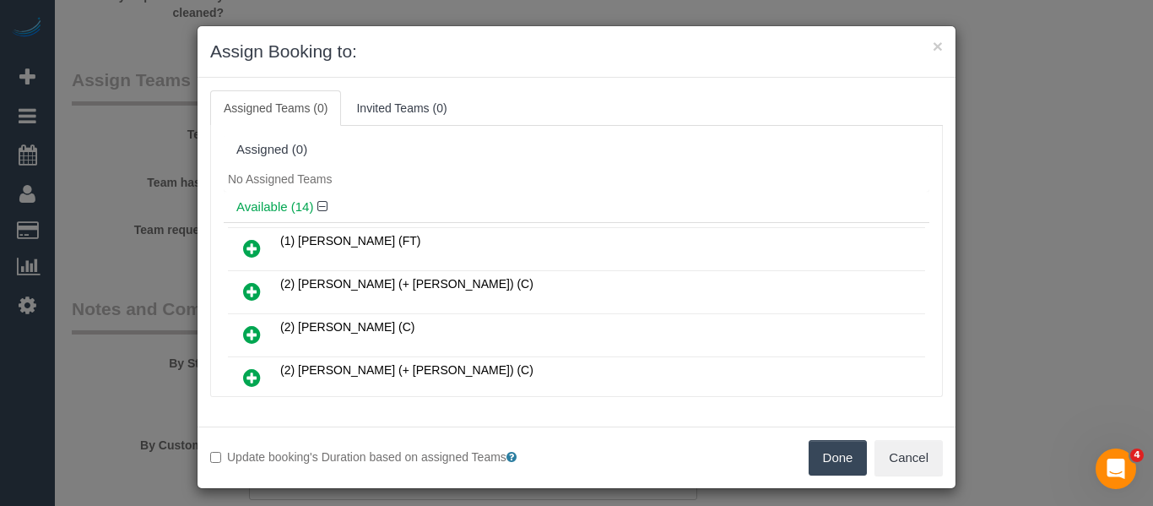
click at [823, 450] on button "Done" at bounding box center [838, 457] width 59 height 35
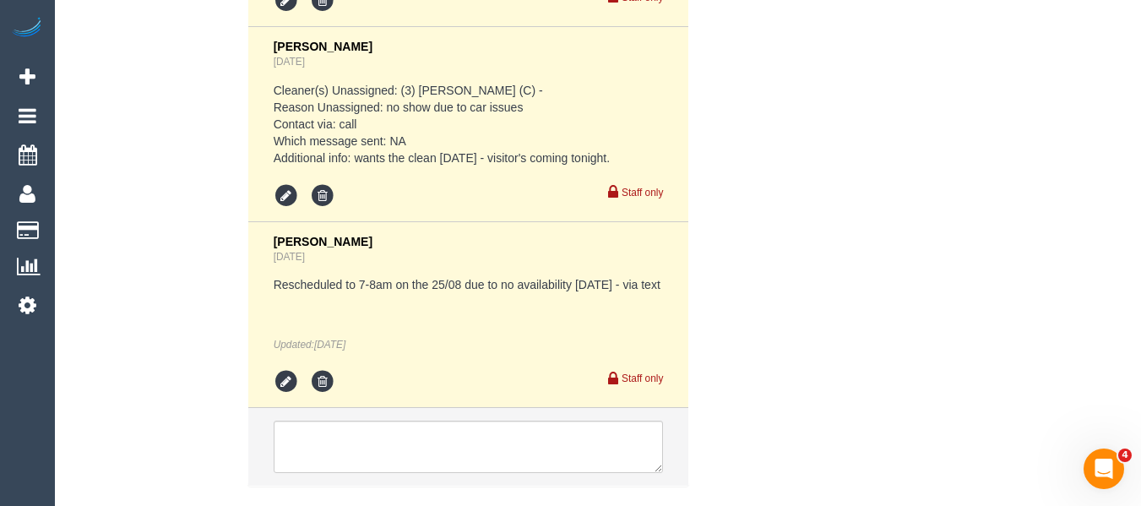
scroll to position [3751, 0]
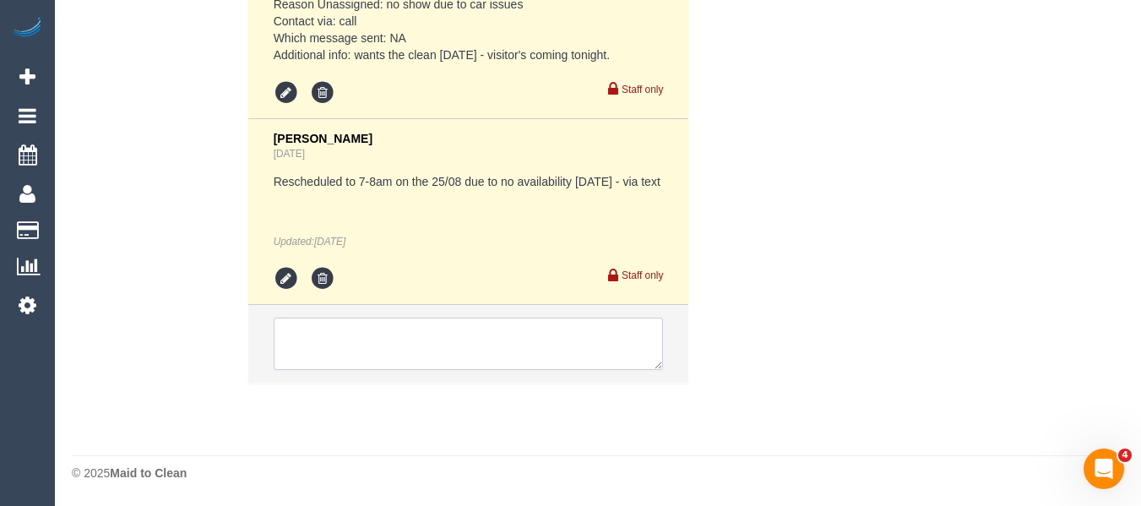
click at [340, 345] on textarea at bounding box center [469, 343] width 390 height 52
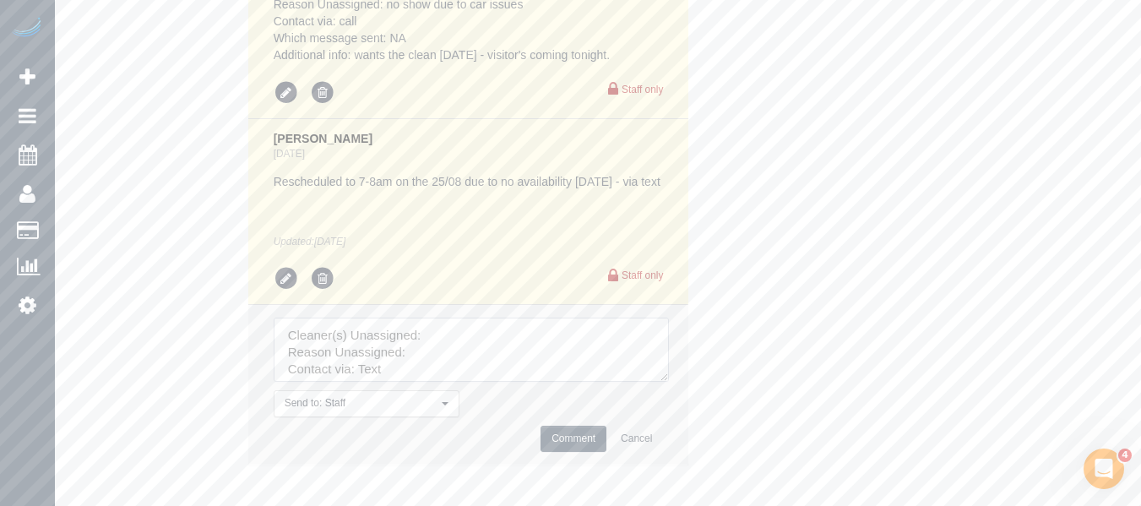
drag, startPoint x: 665, startPoint y: 378, endPoint x: 544, endPoint y: 400, distance: 123.6
click at [669, 382] on textarea at bounding box center [471, 349] width 395 height 64
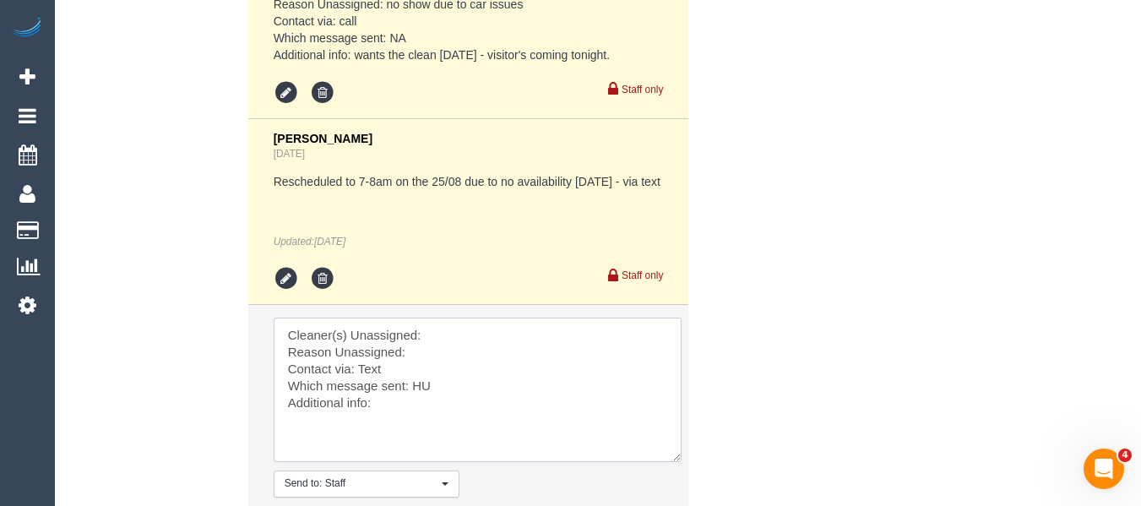
click at [489, 337] on textarea at bounding box center [478, 389] width 408 height 144
paste textarea "Bansari + Bhavesh (CG)"
click at [464, 350] on textarea at bounding box center [478, 389] width 408 height 144
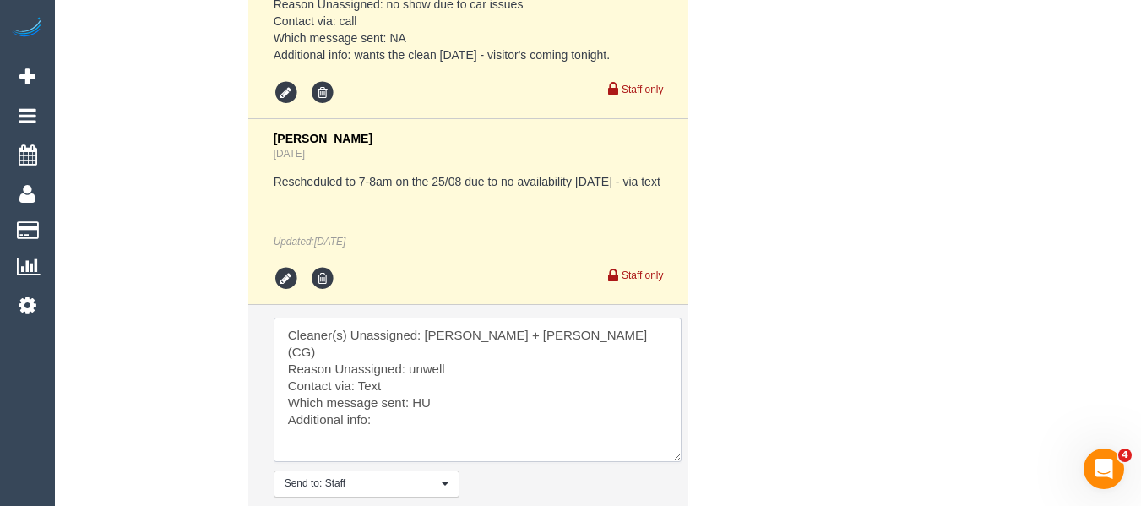
click at [431, 372] on textarea at bounding box center [478, 389] width 408 height 144
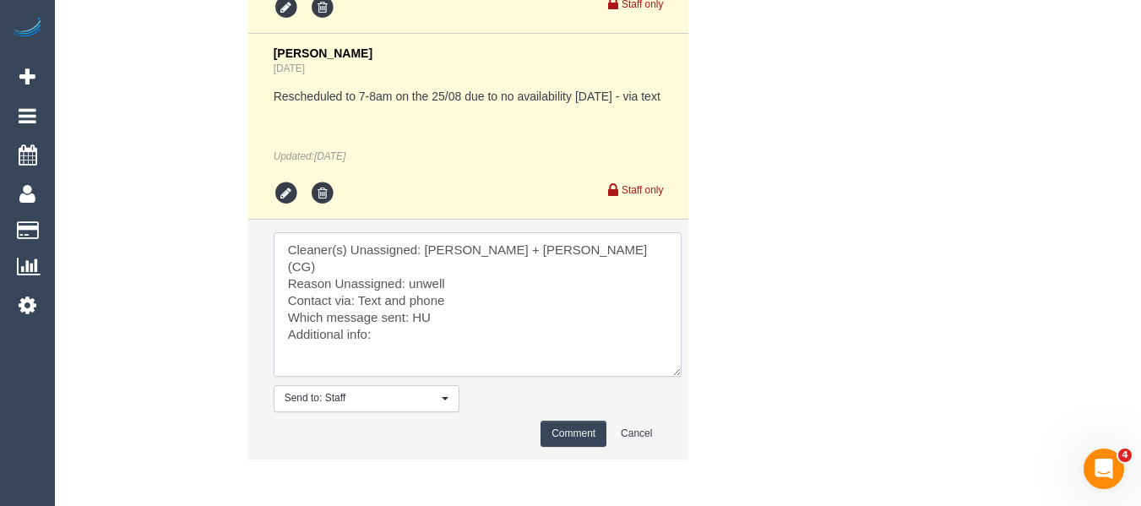
scroll to position [3913, 0]
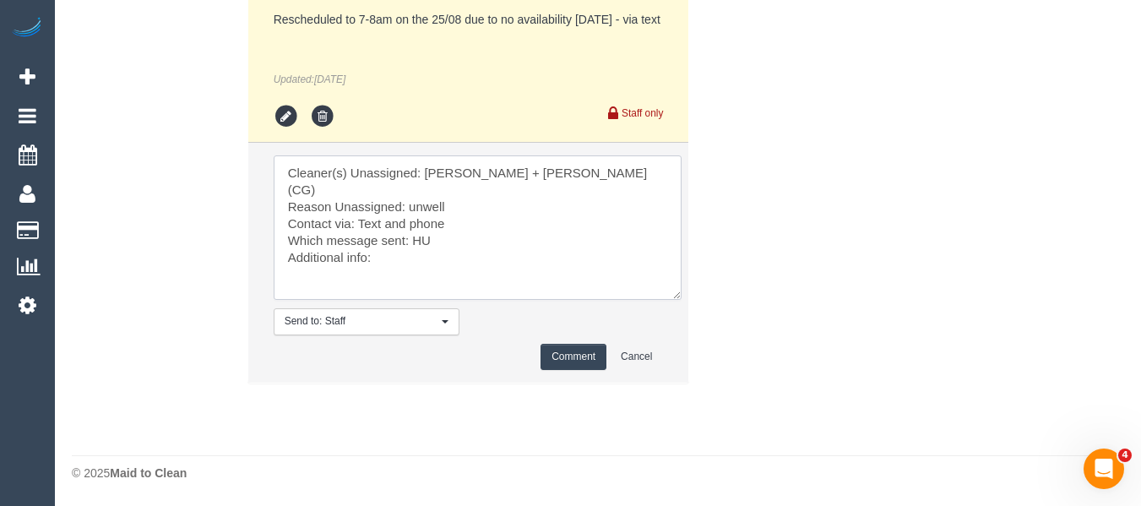
type textarea "Cleaner(s) Unassigned: Bansari + Bhavesh (CG) Reason Unassigned: unwell Contact…"
drag, startPoint x: 561, startPoint y: 345, endPoint x: 600, endPoint y: 353, distance: 39.6
click at [566, 347] on button "Comment" at bounding box center [573, 357] width 66 height 26
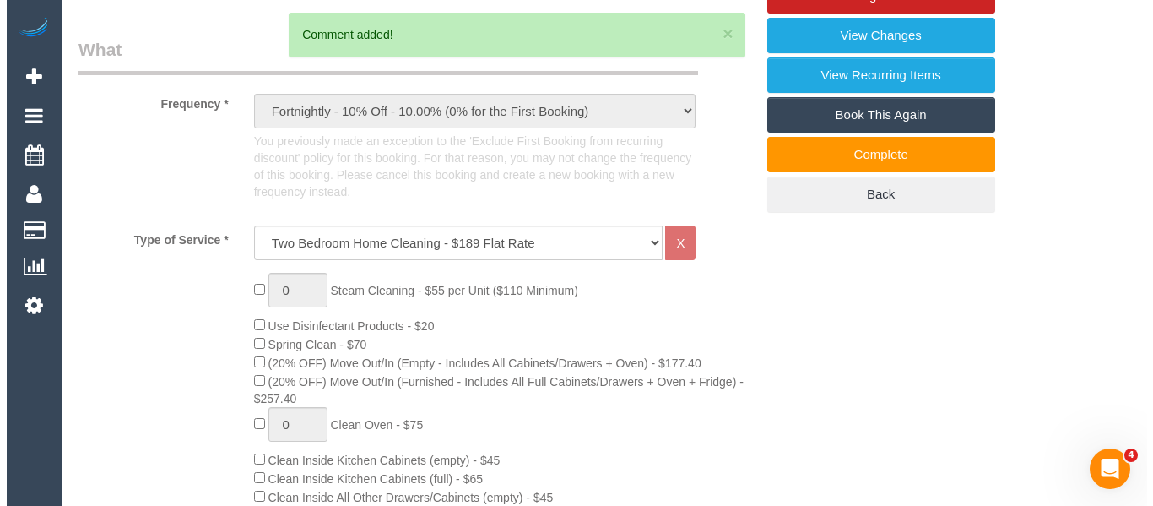
scroll to position [0, 0]
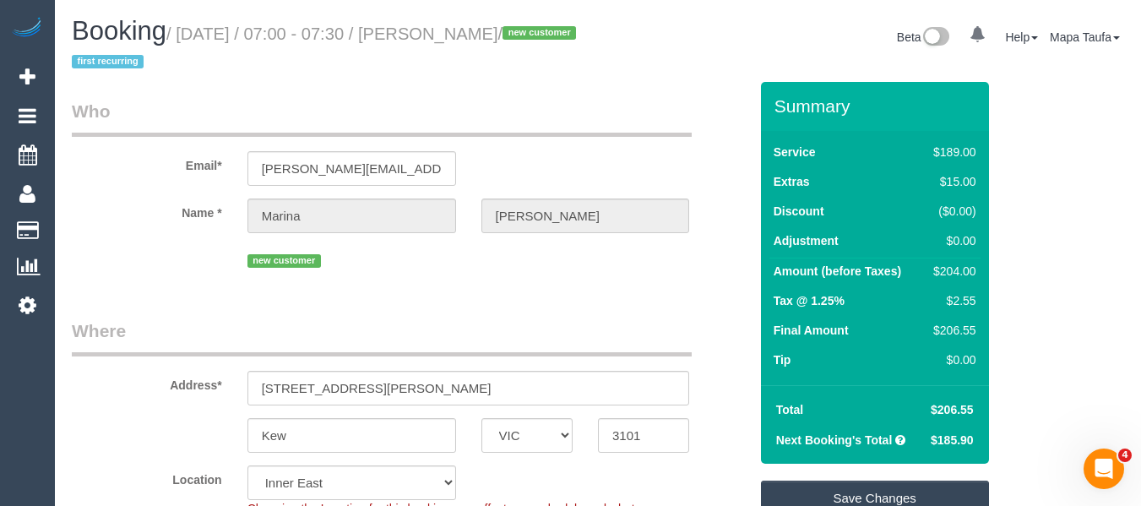
click at [832, 487] on link "Save Changes" at bounding box center [875, 497] width 228 height 35
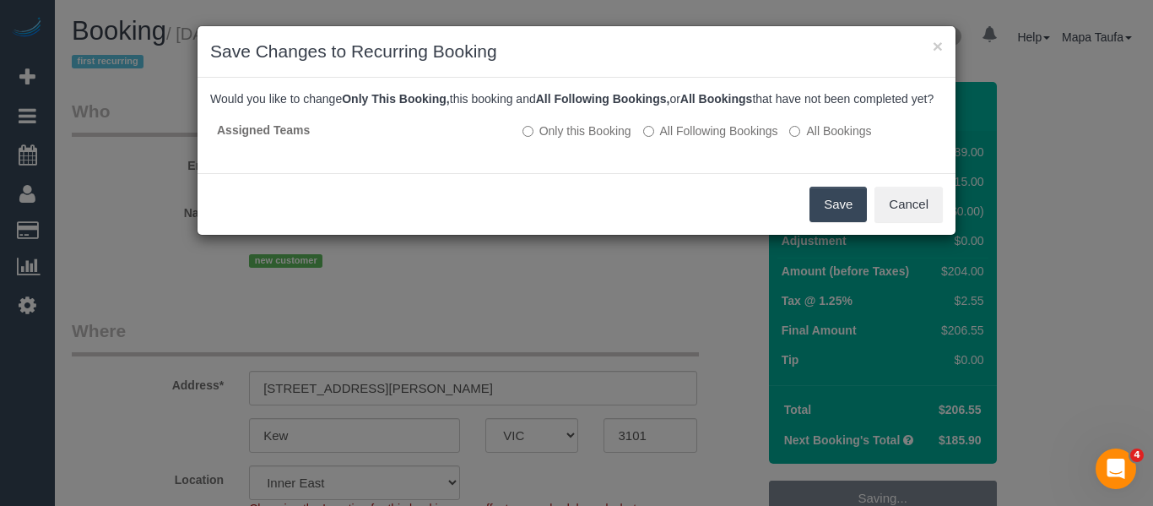
click at [822, 210] on button "Save" at bounding box center [838, 204] width 57 height 35
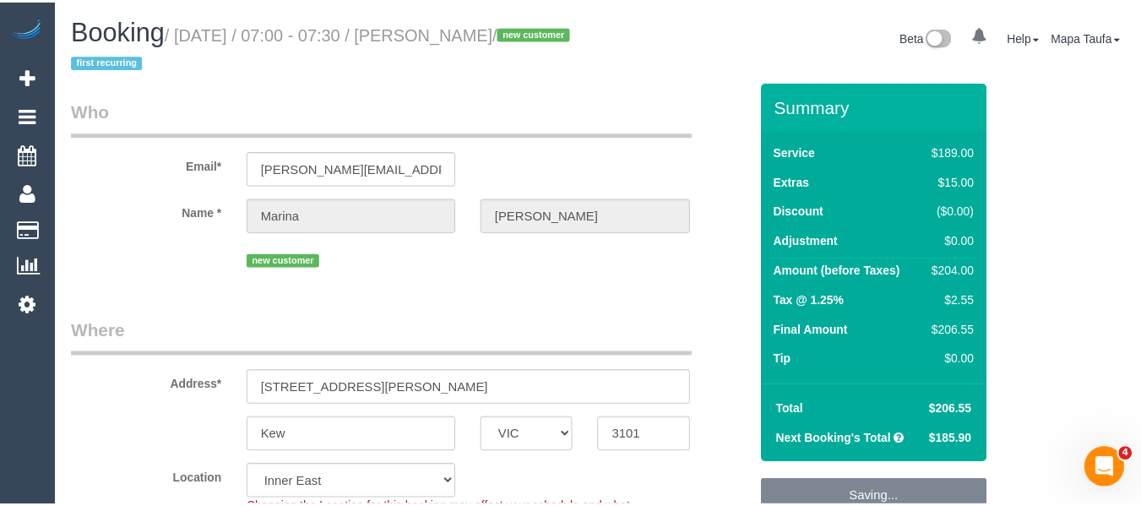
scroll to position [10, 0]
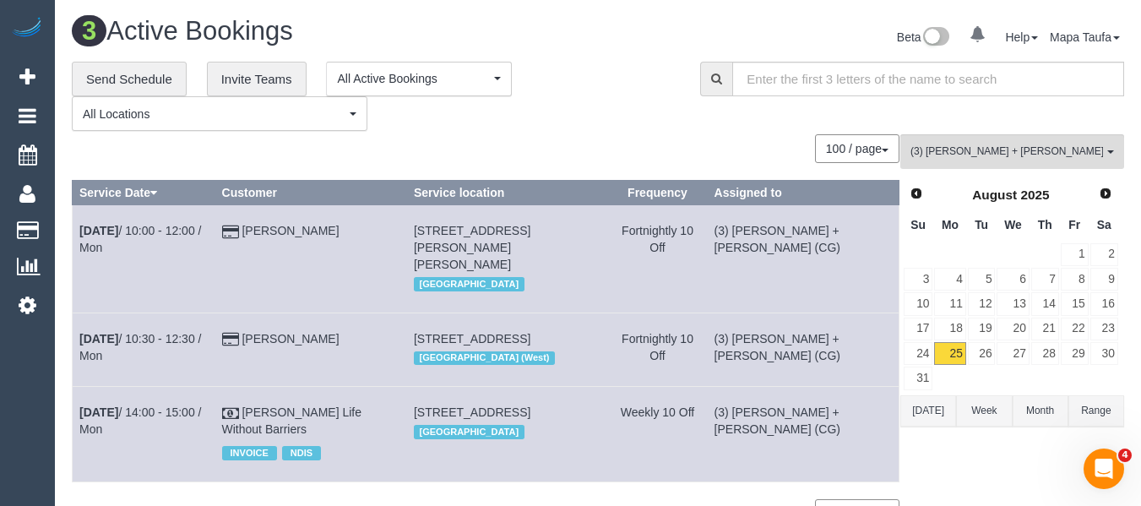
click at [932, 413] on button "[DATE]" at bounding box center [928, 410] width 56 height 31
click at [916, 404] on button "[DATE]" at bounding box center [928, 410] width 56 height 31
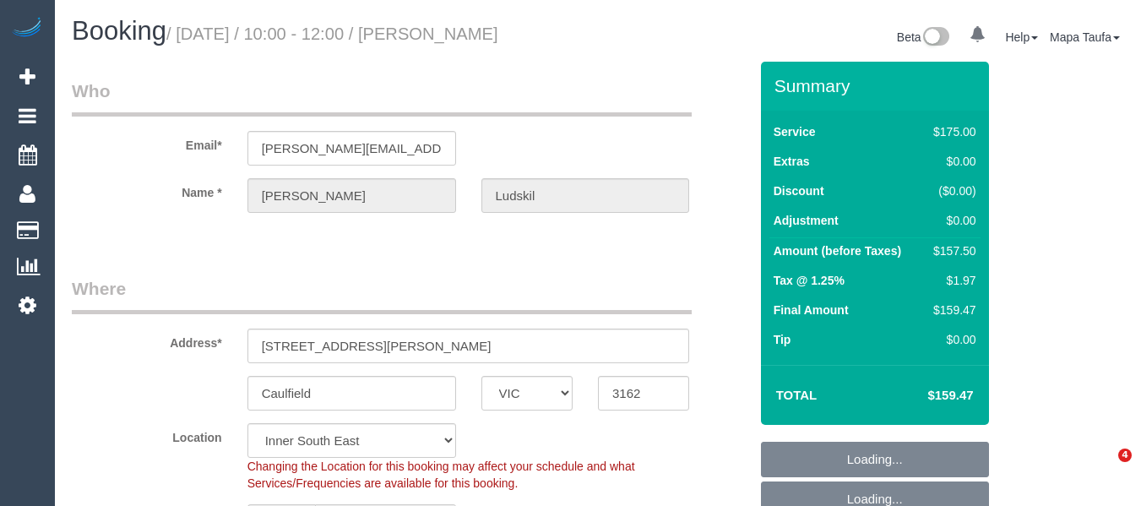
select select "VIC"
select select "object:1277"
select select "string:stripe-pm_1RnU0E2GScqysDRVu27VpmcX"
select select "150"
select select "number:28"
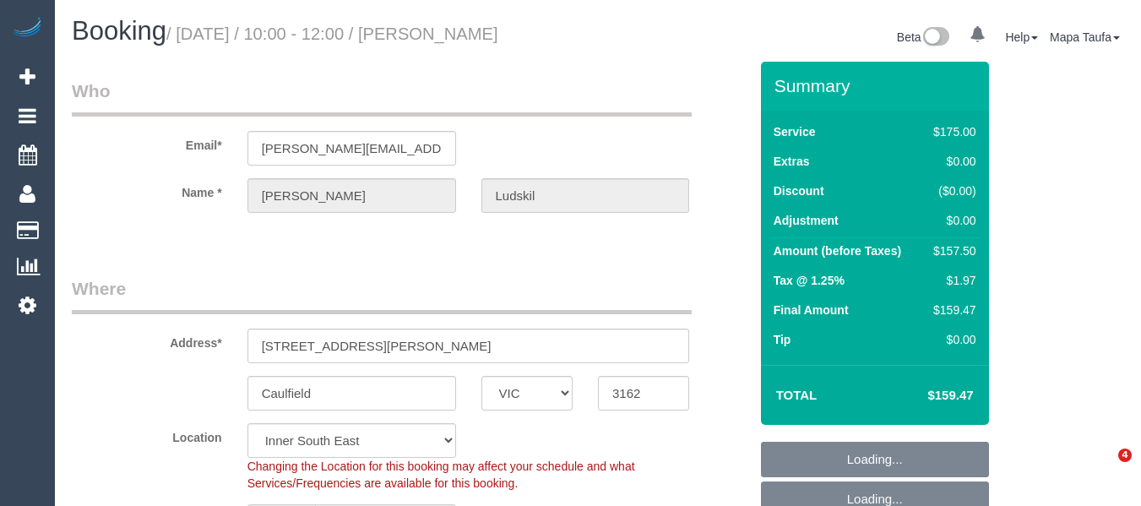
select select "number:14"
select select "number:19"
select select "number:23"
select select "number:34"
select select "number:11"
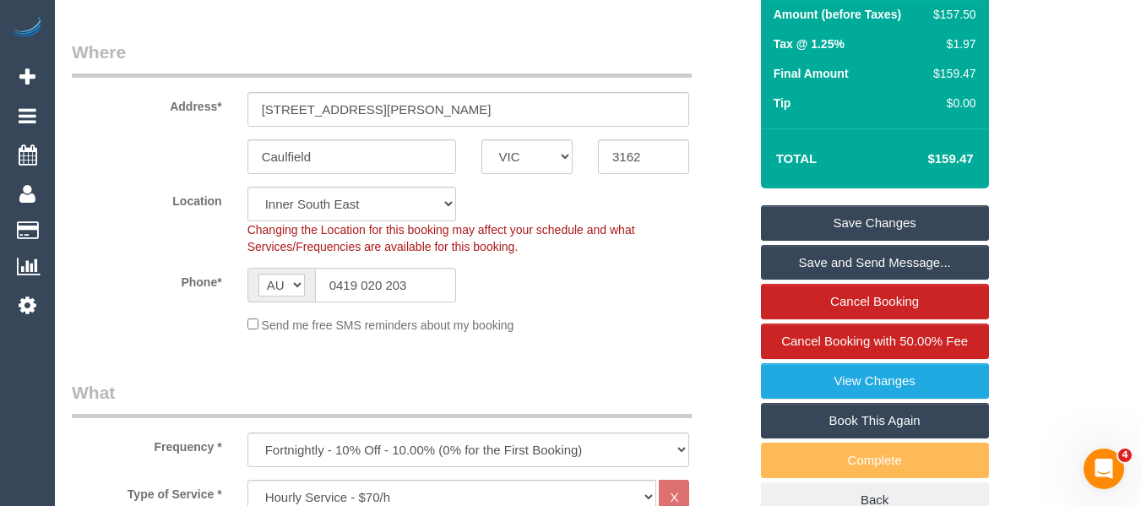
scroll to position [338, 0]
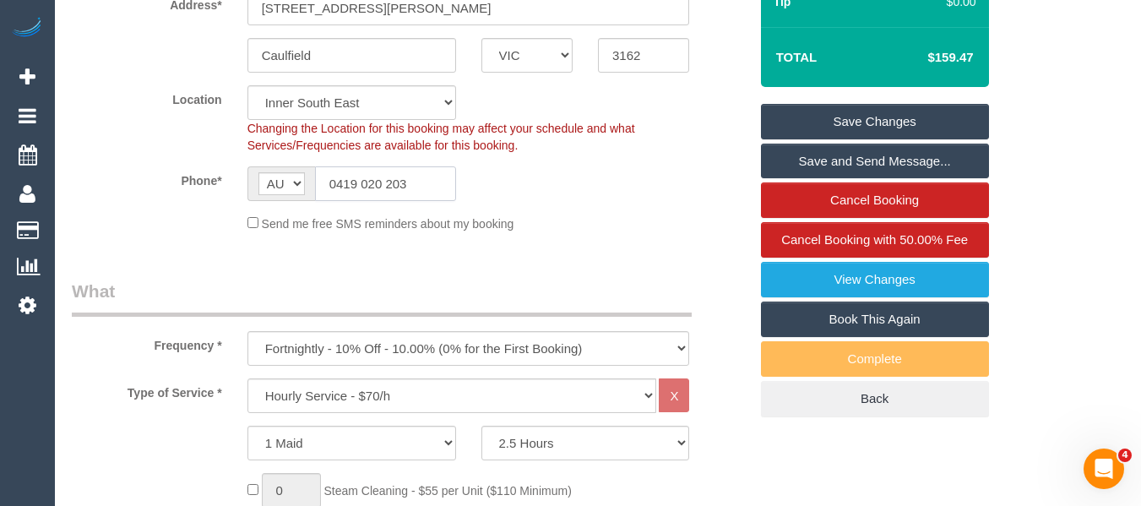
click at [436, 172] on input "0419 020 203" at bounding box center [385, 183] width 141 height 35
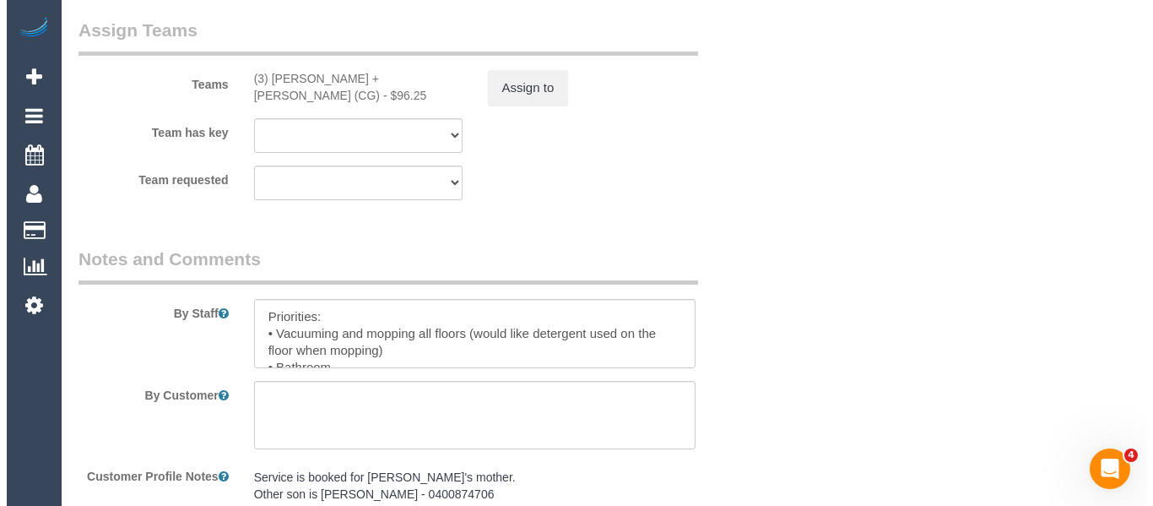
scroll to position [2721, 0]
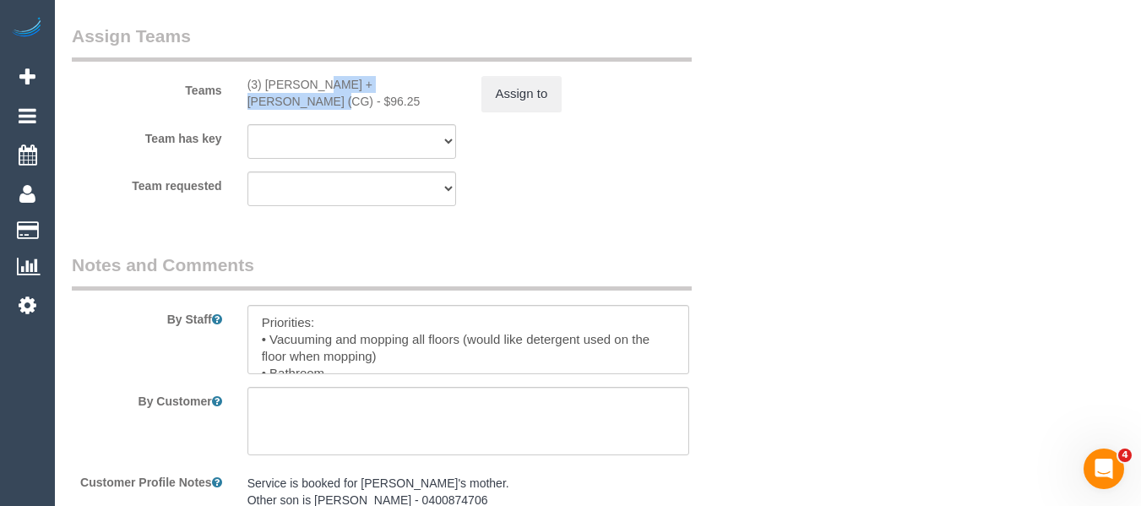
drag, startPoint x: 393, startPoint y: 21, endPoint x: 265, endPoint y: 95, distance: 147.1
click at [265, 95] on div "Teams (3) [PERSON_NAME] + [PERSON_NAME] (CG) - $96.25 Assign to" at bounding box center [410, 68] width 702 height 88
copy div "[PERSON_NAME] + [PERSON_NAME] (CG)"
click at [515, 105] on button "Assign to" at bounding box center [521, 93] width 81 height 35
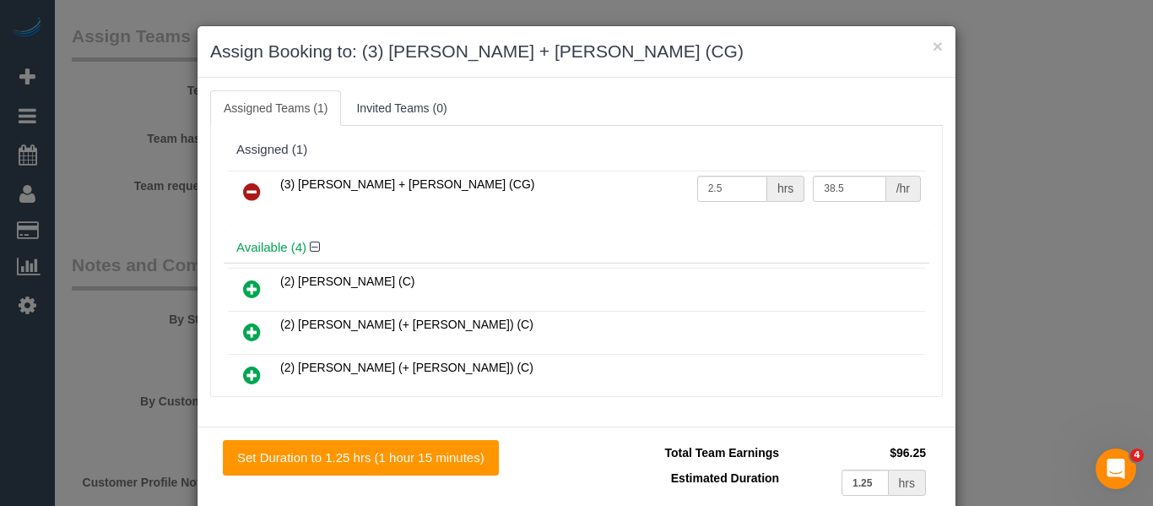
click at [243, 196] on icon at bounding box center [252, 192] width 18 height 20
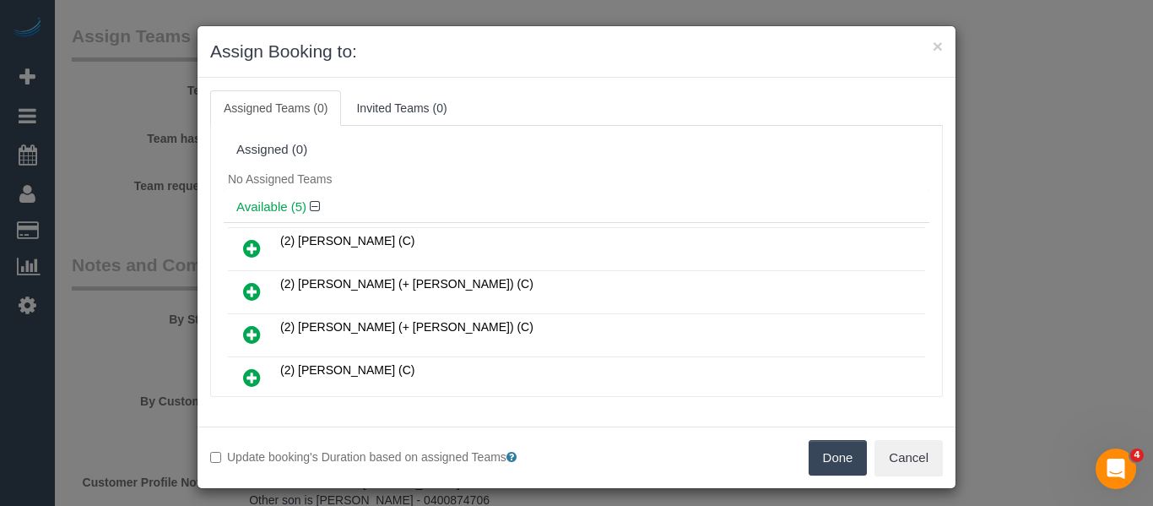
click at [816, 459] on button "Done" at bounding box center [838, 457] width 59 height 35
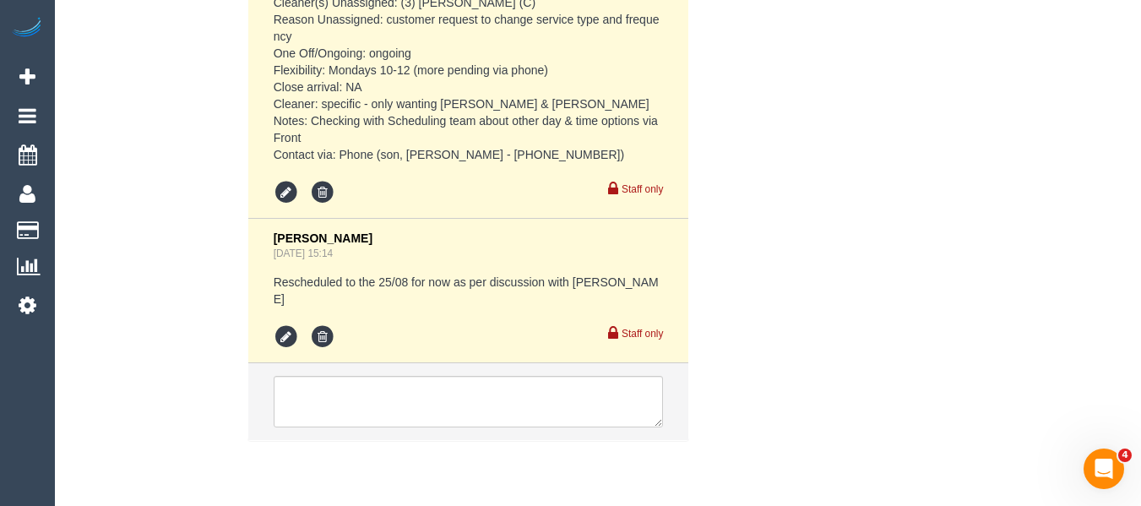
scroll to position [3573, 0]
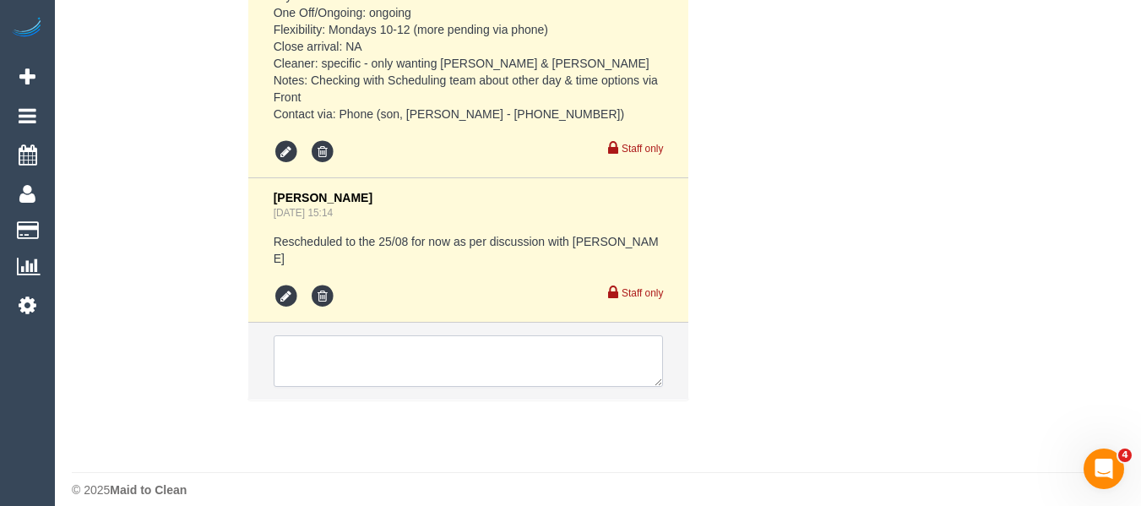
click at [460, 343] on textarea at bounding box center [469, 361] width 390 height 52
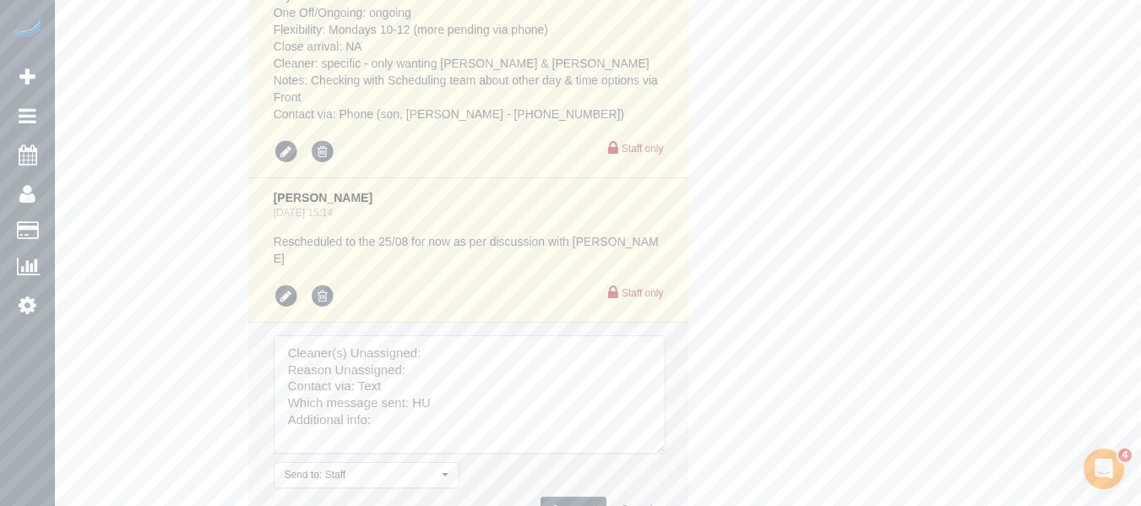
drag, startPoint x: 659, startPoint y: 400, endPoint x: 673, endPoint y: 463, distance: 63.9
click at [665, 453] on textarea at bounding box center [470, 394] width 392 height 118
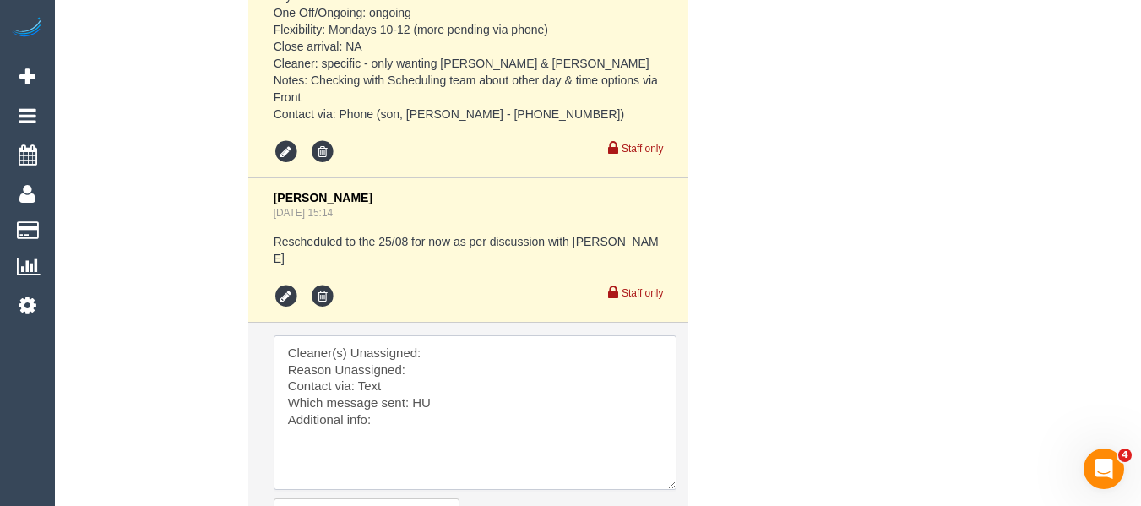
click at [453, 335] on textarea at bounding box center [475, 412] width 403 height 155
paste textarea "[PERSON_NAME] + [PERSON_NAME] (CG)"
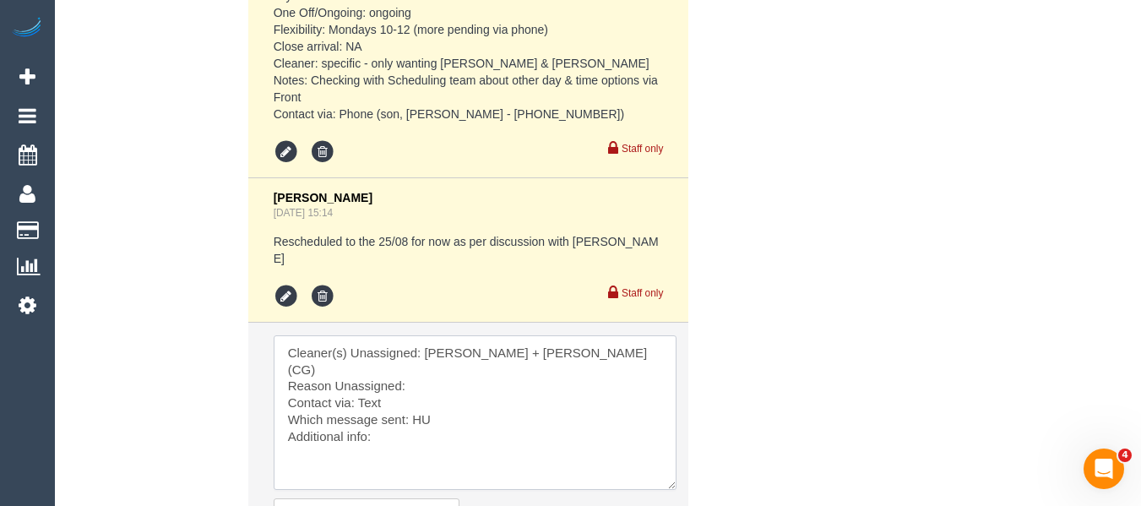
click at [449, 360] on textarea at bounding box center [475, 412] width 403 height 155
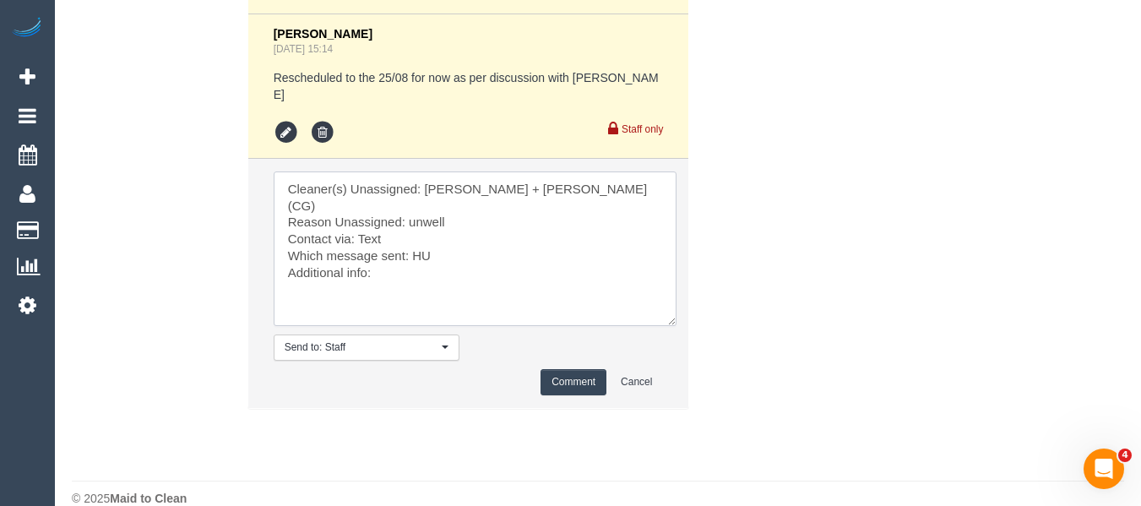
scroll to position [3741, 0]
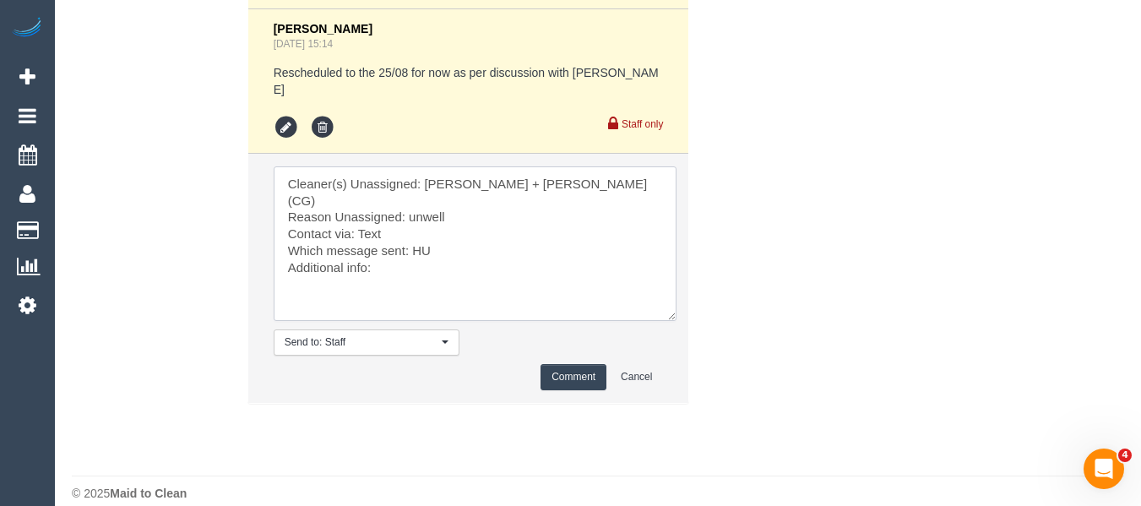
type textarea "Cleaner(s) Unassigned: [PERSON_NAME] + [PERSON_NAME] (CG) Reason Unassigned: un…"
click at [561, 364] on button "Comment" at bounding box center [573, 377] width 66 height 26
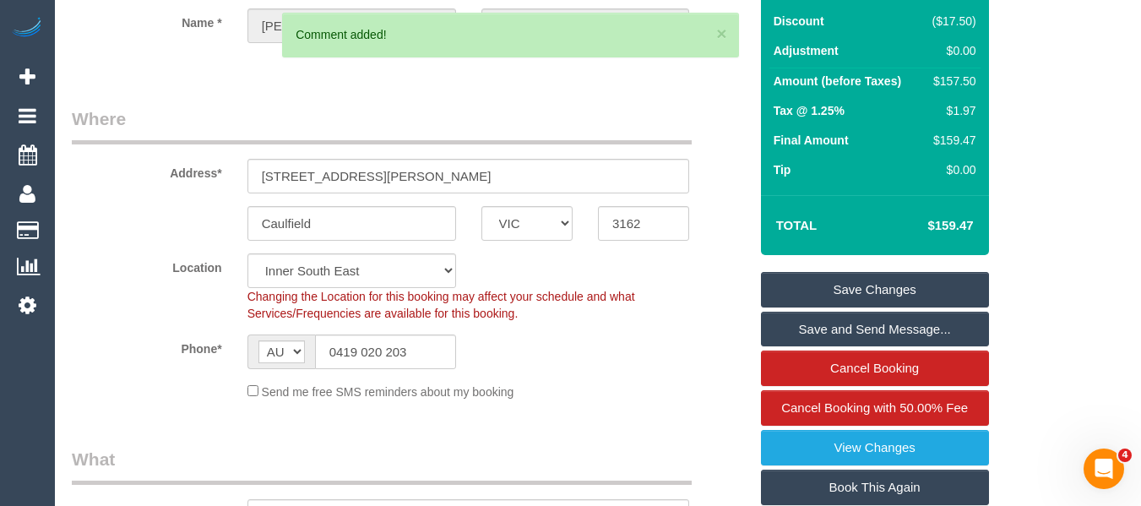
scroll to position [165, 0]
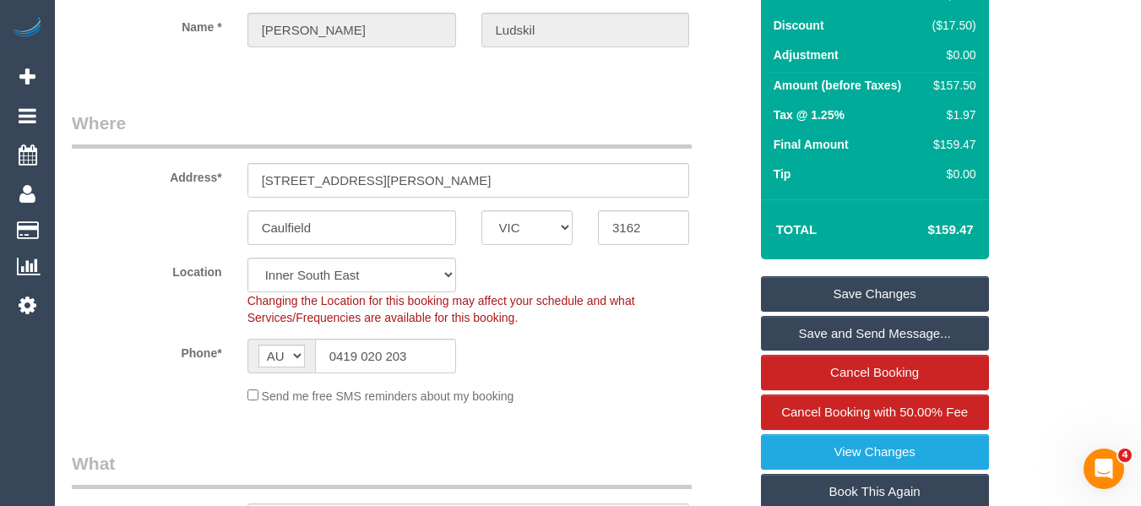
click at [841, 291] on link "Save Changes" at bounding box center [875, 293] width 228 height 35
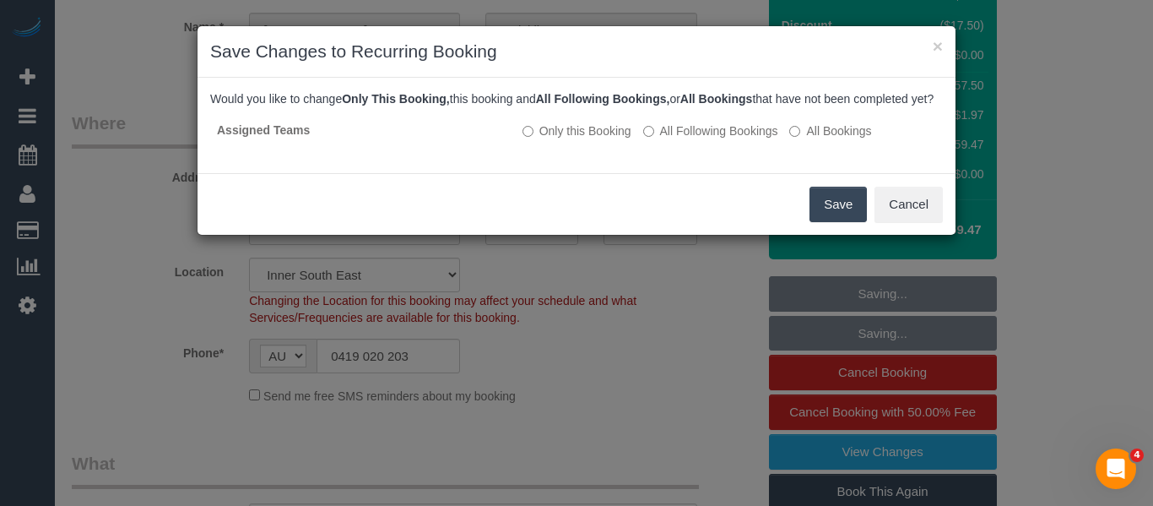
click at [844, 222] on button "Save" at bounding box center [838, 204] width 57 height 35
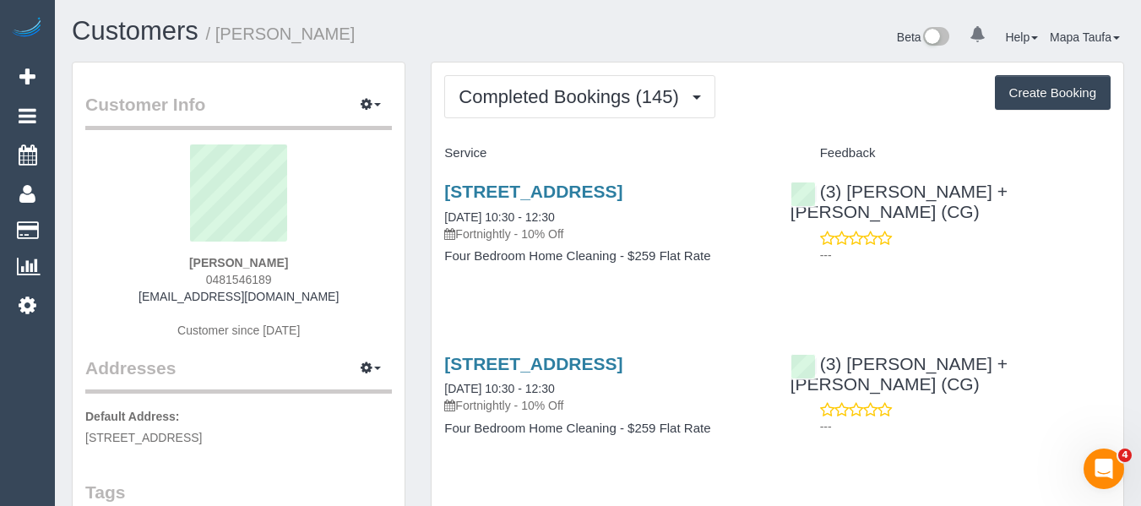
drag, startPoint x: 238, startPoint y: 281, endPoint x: 196, endPoint y: 281, distance: 42.2
click at [196, 281] on div "[PERSON_NAME] 0481546189 [EMAIL_ADDRESS][DOMAIN_NAME] Customer since [DATE]" at bounding box center [238, 249] width 307 height 211
copy span "0481546189"
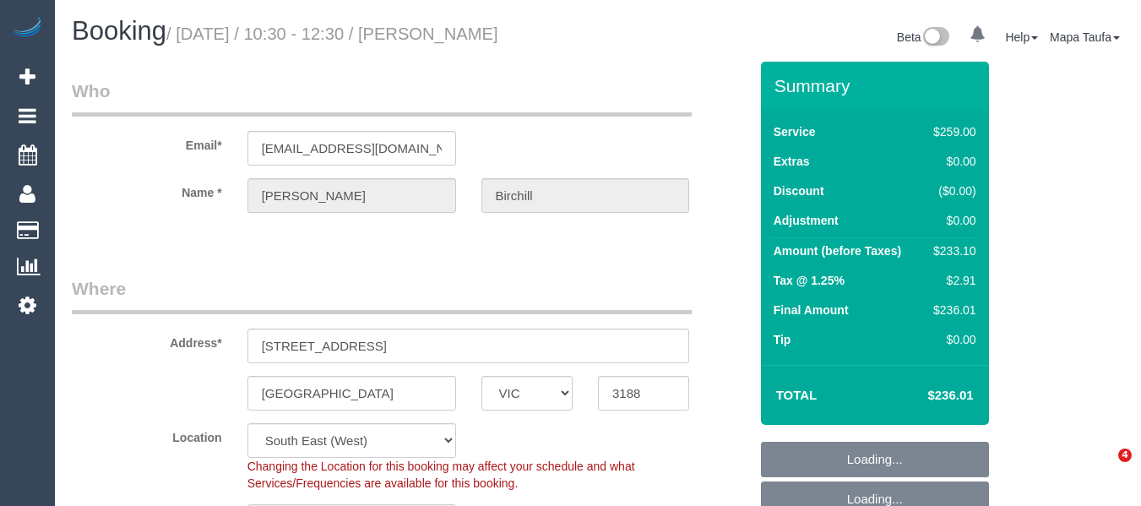
select select "VIC"
select select "29247"
select select "number:29"
select select "number:35"
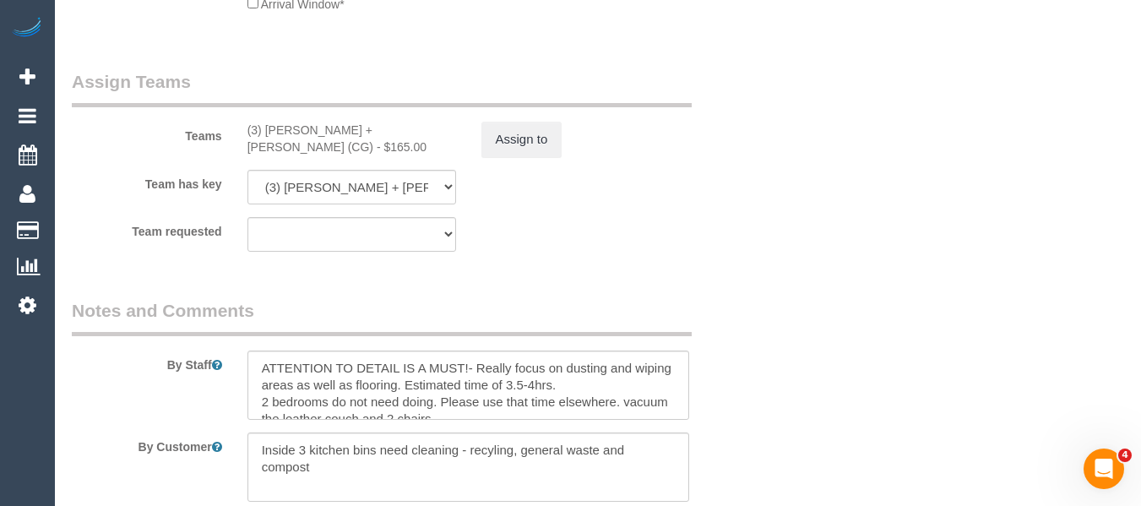
scroll to position [2786, 0]
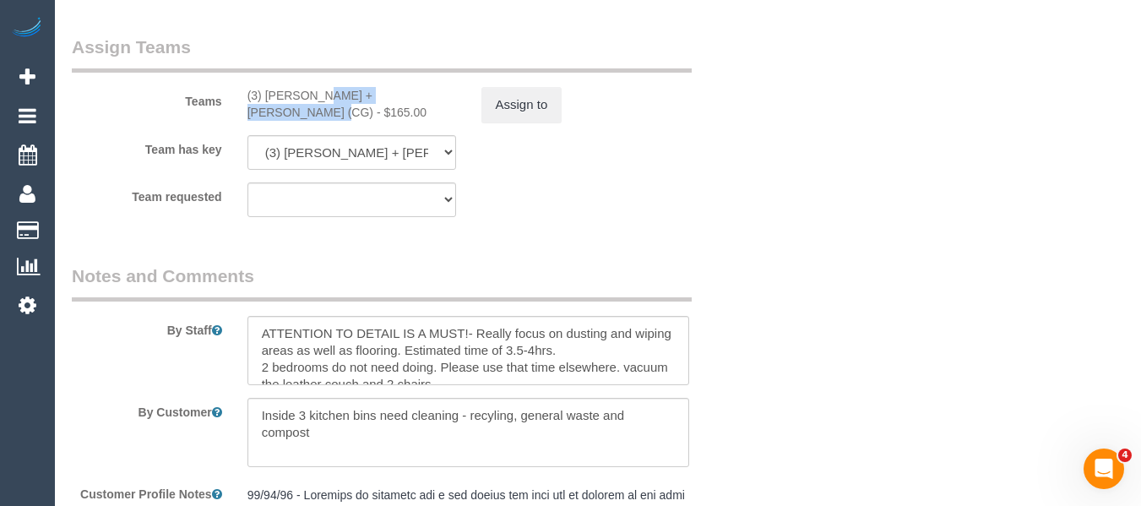
drag, startPoint x: 392, startPoint y: 91, endPoint x: 268, endPoint y: 91, distance: 124.1
click at [266, 90] on div "(3) [PERSON_NAME] + [PERSON_NAME] (CG) - $165.00" at bounding box center [351, 104] width 209 height 34
click at [542, 113] on button "Assign to" at bounding box center [521, 104] width 81 height 35
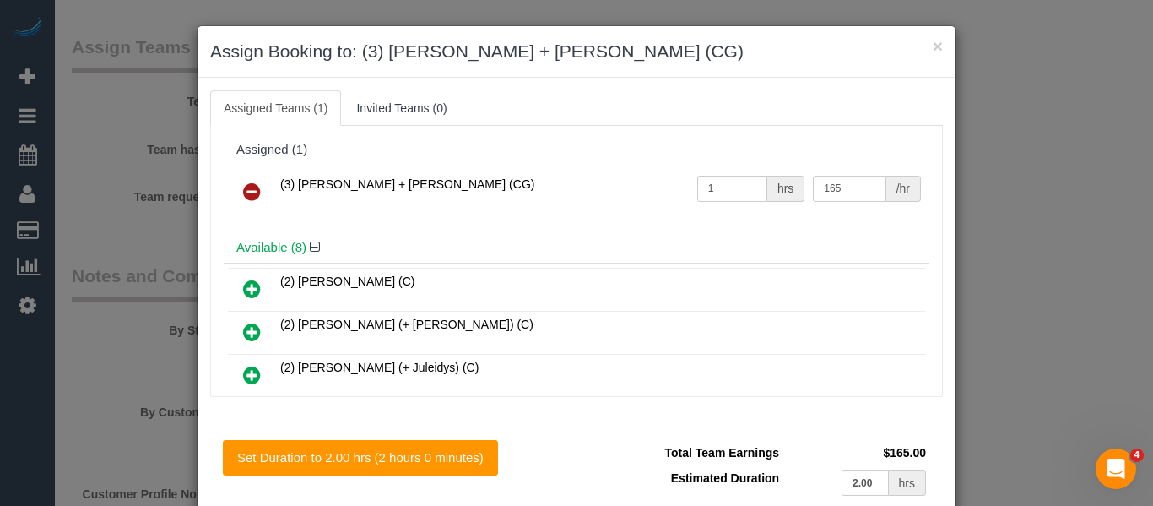
click at [243, 185] on icon at bounding box center [252, 192] width 18 height 20
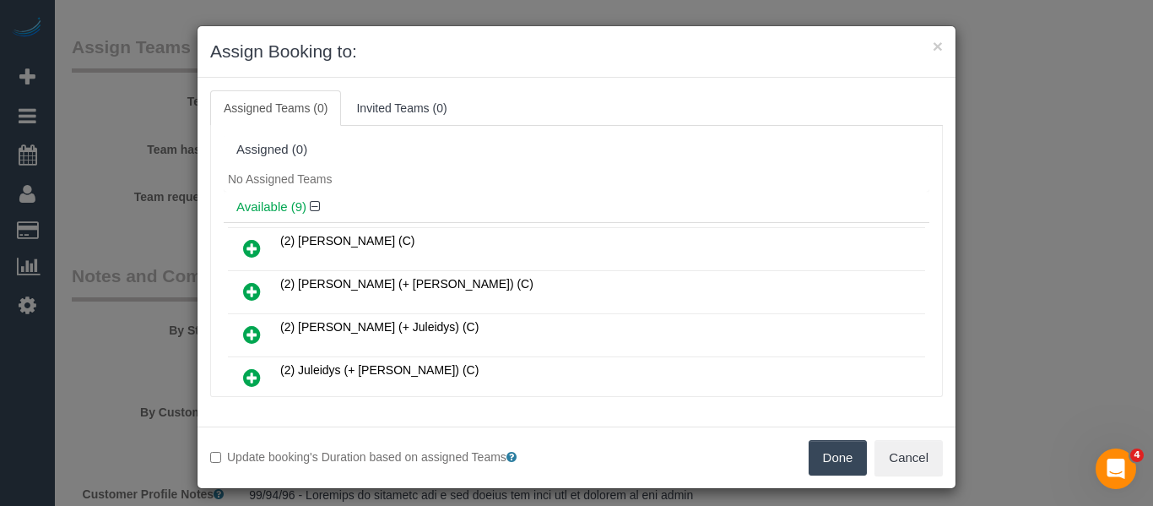
click at [809, 450] on button "Done" at bounding box center [838, 457] width 59 height 35
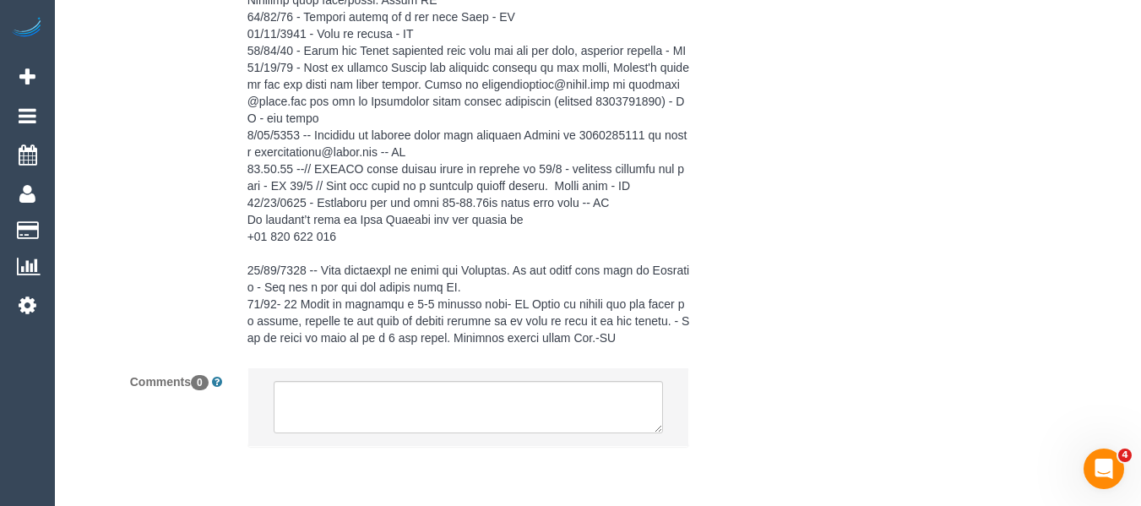
scroll to position [4223, 0]
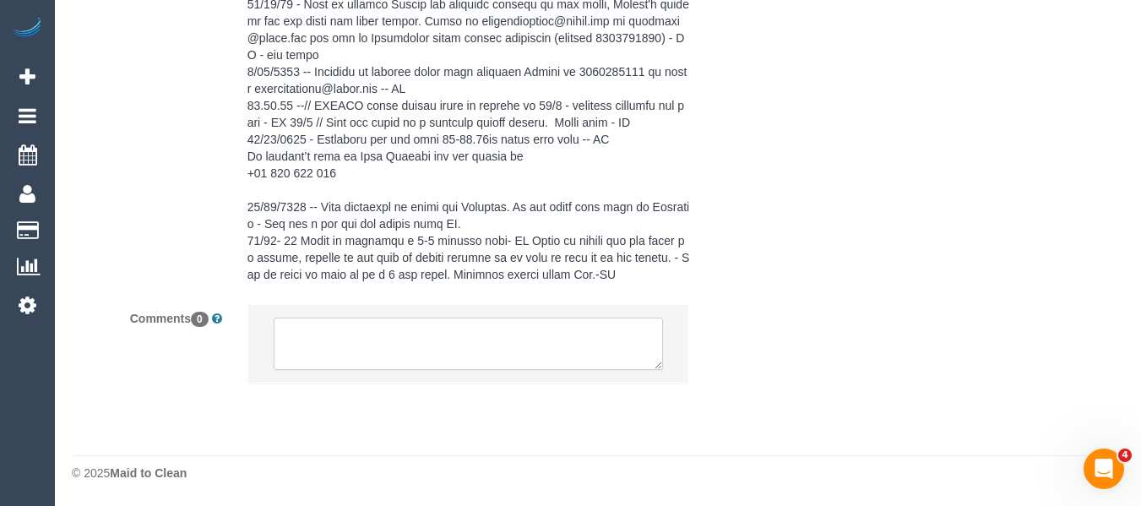
click at [362, 334] on textarea at bounding box center [469, 343] width 390 height 52
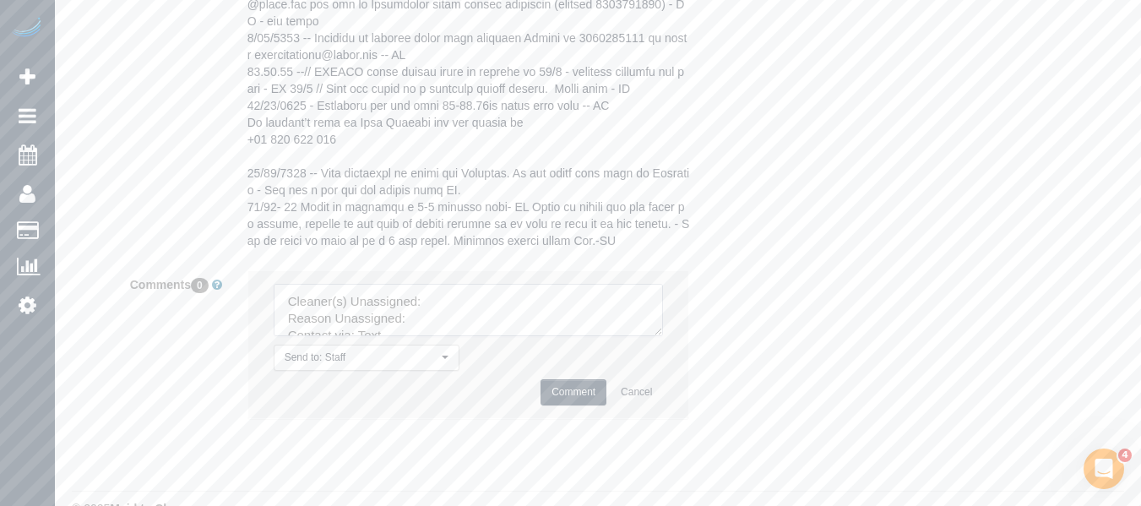
click at [660, 385] on li "Send to: Staff Nothing selected Send to: Staff Send to: Customer Send to: Team …" at bounding box center [468, 344] width 441 height 147
drag, startPoint x: 655, startPoint y: 366, endPoint x: 655, endPoint y: 440, distance: 73.5
click at [664, 336] on textarea at bounding box center [469, 310] width 390 height 52
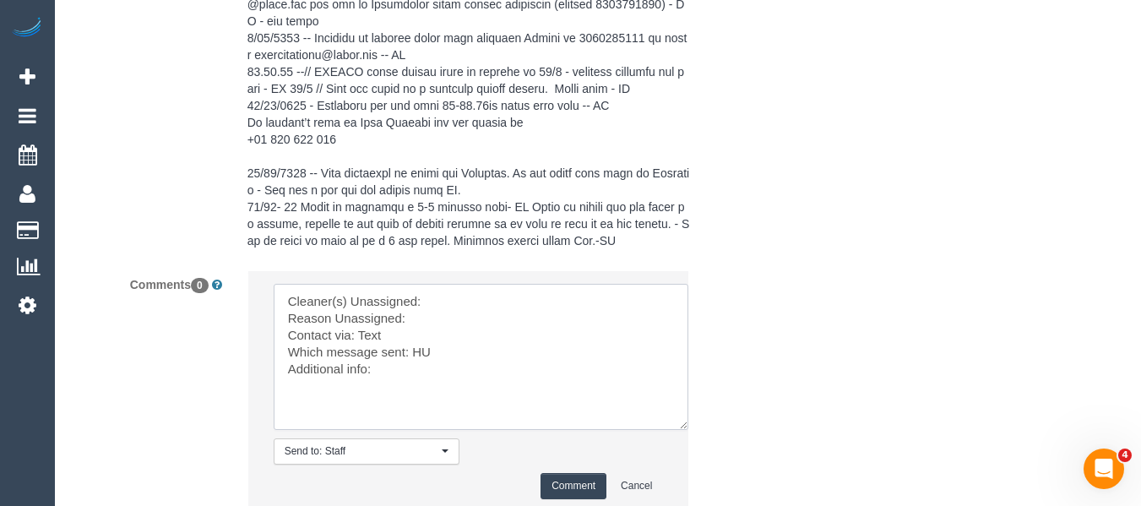
click at [464, 345] on textarea at bounding box center [481, 357] width 415 height 146
paste textarea "Bansari + Bhavesh (CG)"
click at [446, 314] on li "Send to: Staff Nothing selected Send to: Staff Send to: Customer Send to: Team …" at bounding box center [468, 391] width 441 height 241
click at [451, 333] on textarea at bounding box center [481, 357] width 415 height 146
paste textarea "Bansari + Bhavesh (CG)"
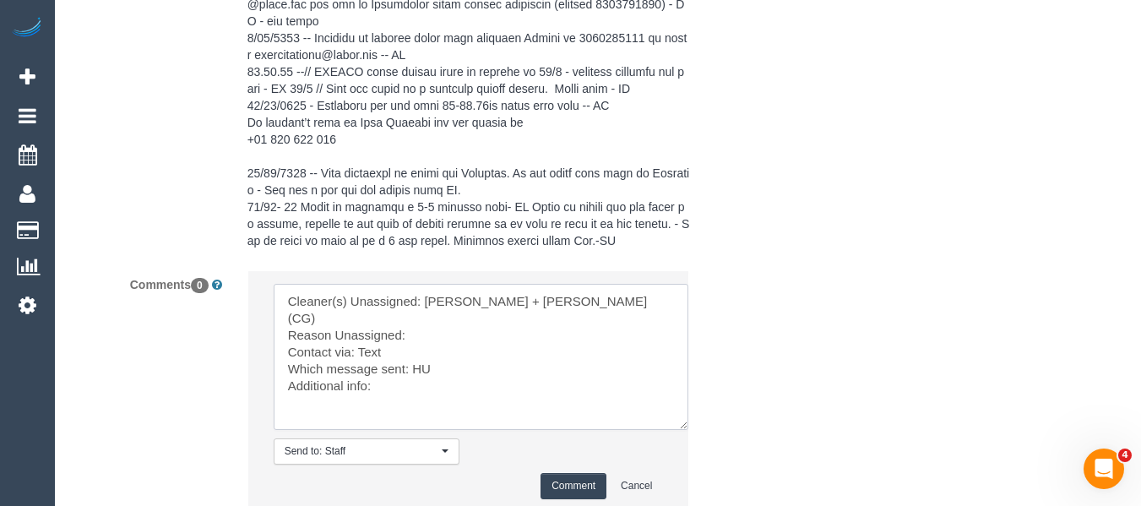
click at [453, 349] on textarea at bounding box center [481, 357] width 415 height 146
click at [418, 391] on textarea at bounding box center [481, 357] width 415 height 146
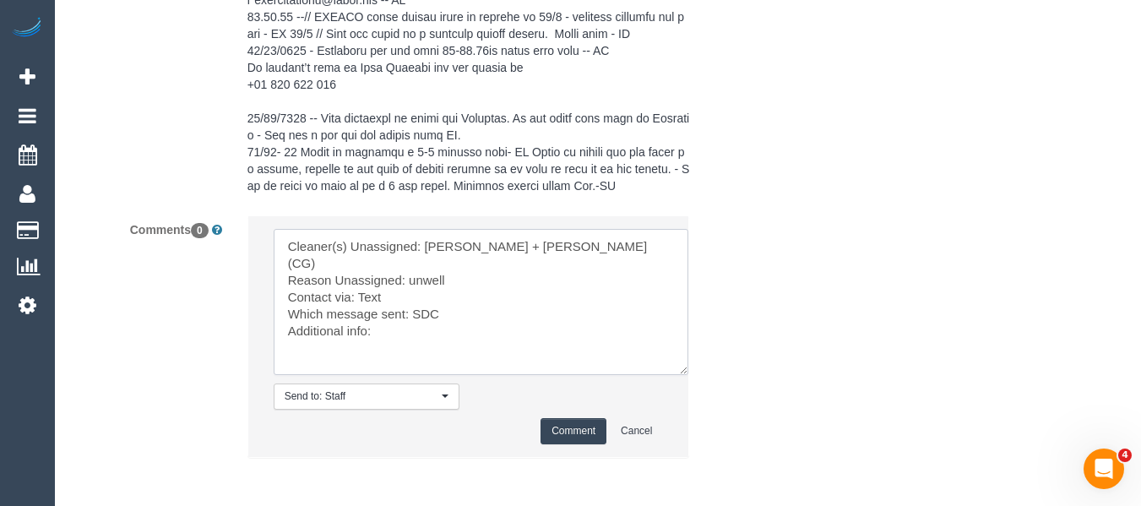
scroll to position [4307, 0]
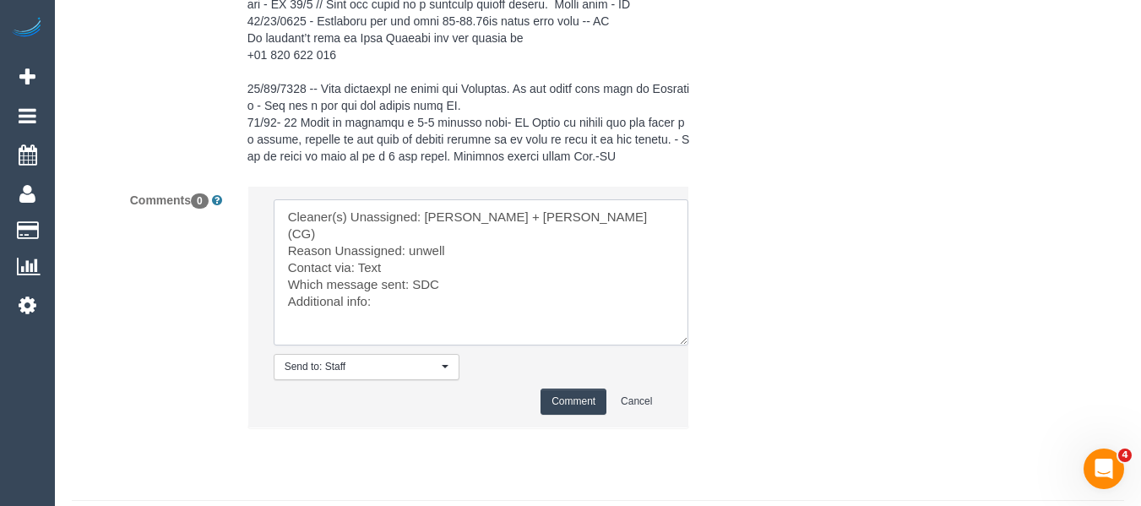
type textarea "Cleaner(s) Unassigned: Bansari + Bhavesh (CG) Reason Unassigned: unwell Contact…"
click at [578, 415] on button "Comment" at bounding box center [573, 401] width 66 height 26
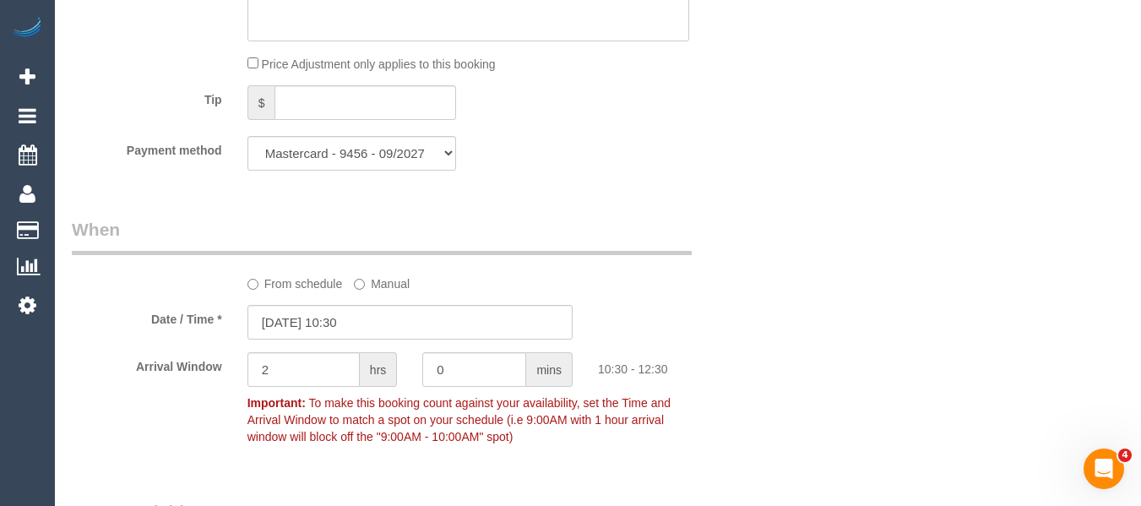
scroll to position [321, 0]
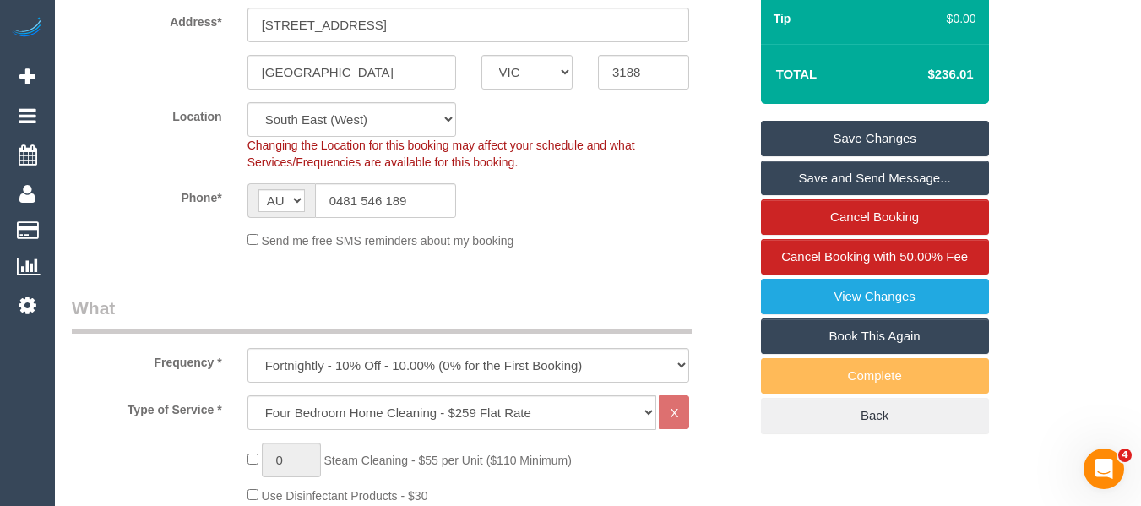
click at [920, 139] on link "Save Changes" at bounding box center [875, 138] width 228 height 35
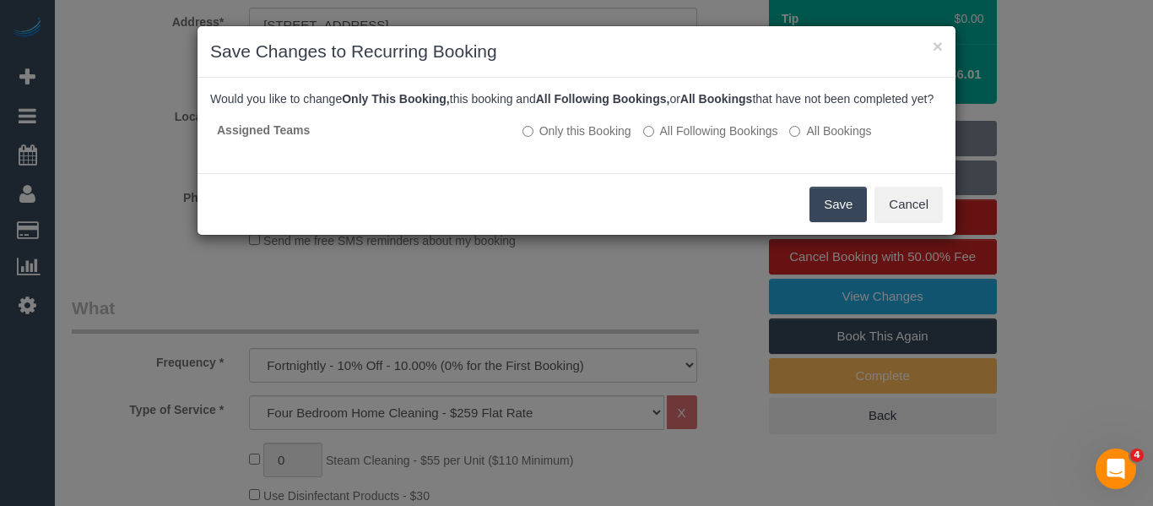
click at [863, 222] on button "Save" at bounding box center [838, 204] width 57 height 35
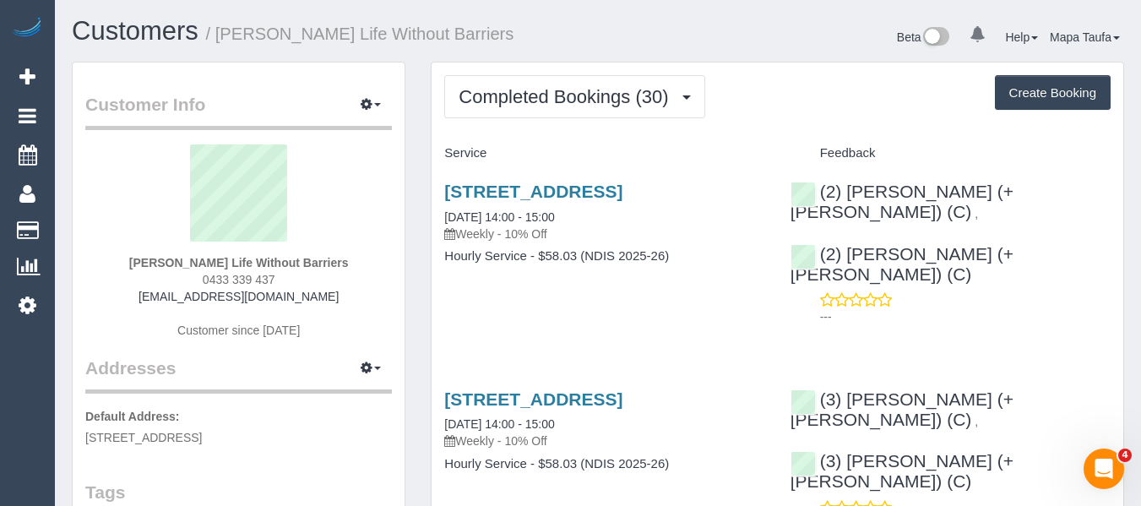
drag, startPoint x: 240, startPoint y: 274, endPoint x: 183, endPoint y: 274, distance: 56.6
click at [183, 274] on div "[PERSON_NAME] Life Without Barriers 0433 339 437 [EMAIL_ADDRESS][DOMAIN_NAME] C…" at bounding box center [238, 249] width 307 height 211
copy span "0433 339 437"
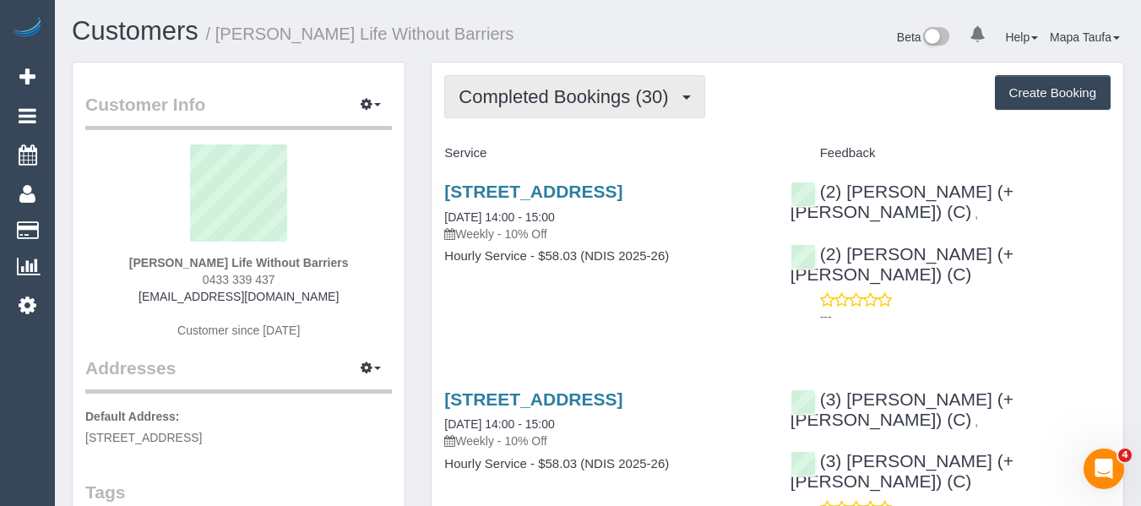
click at [557, 89] on span "Completed Bookings (30)" at bounding box center [567, 96] width 218 height 21
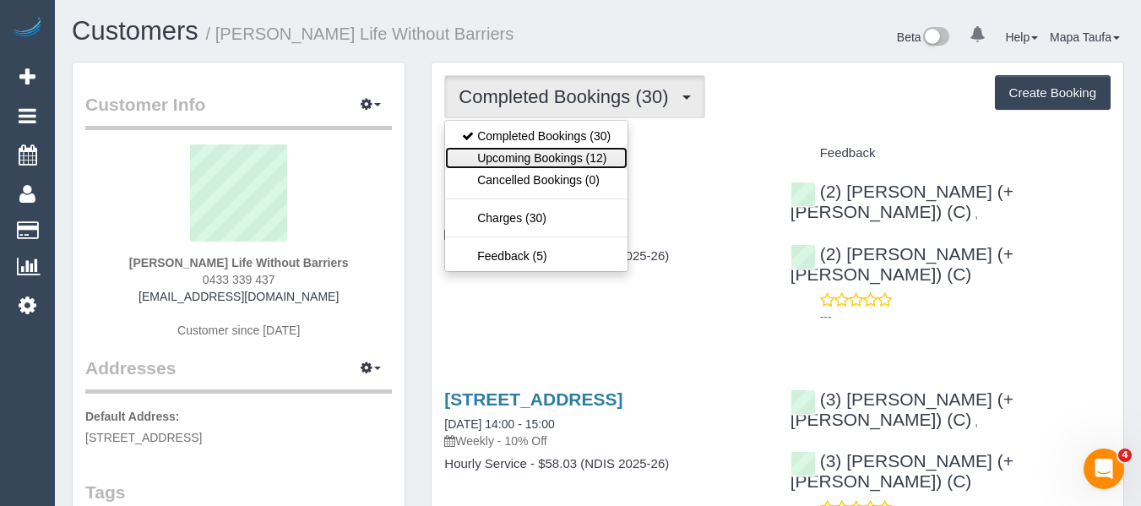
click at [554, 152] on link "Upcoming Bookings (12)" at bounding box center [536, 158] width 182 height 22
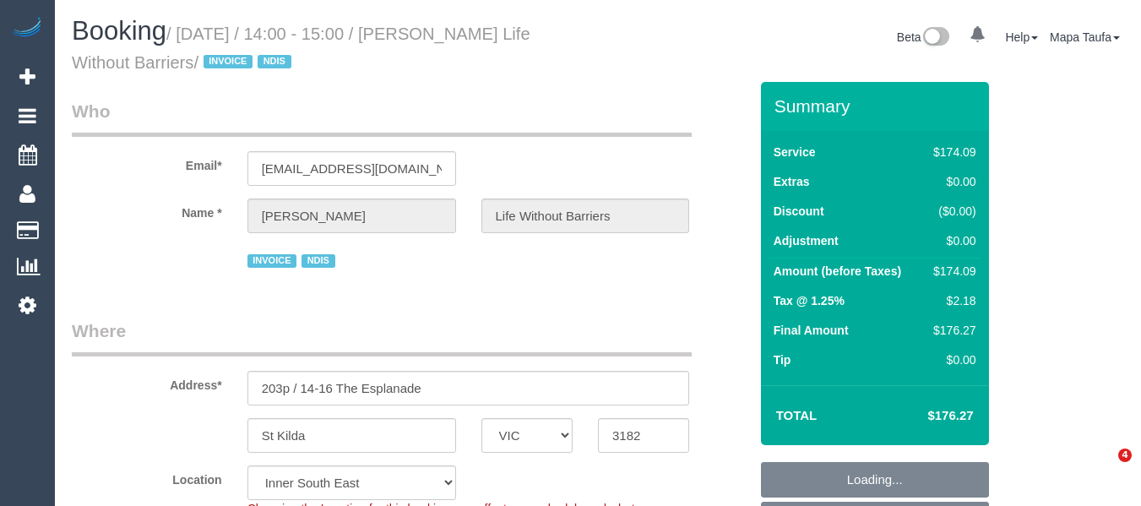
select select "VIC"
select select "180"
select select "number:28"
select select "number:14"
select select "number:18"
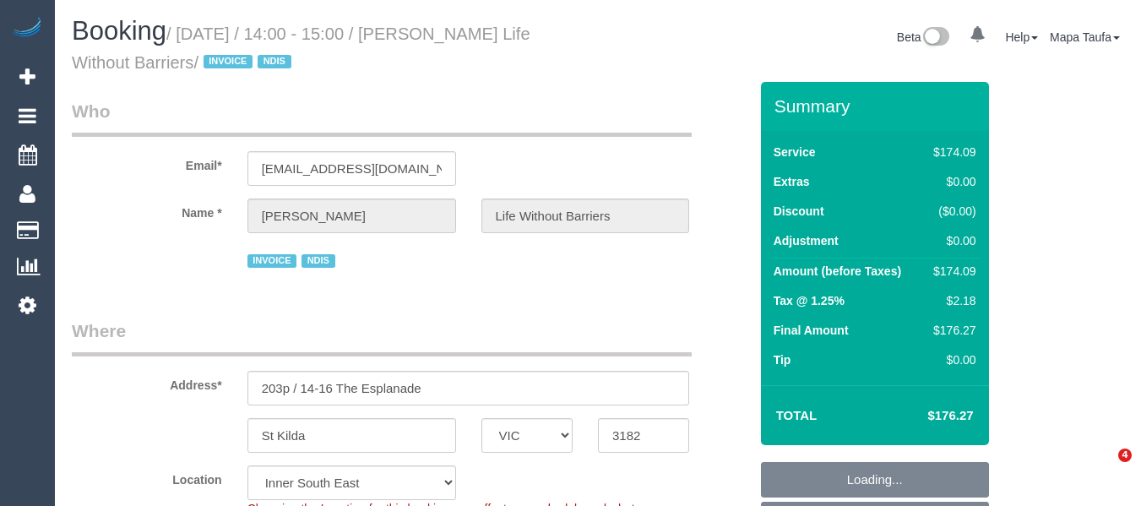
select select "number:36"
select select "number:35"
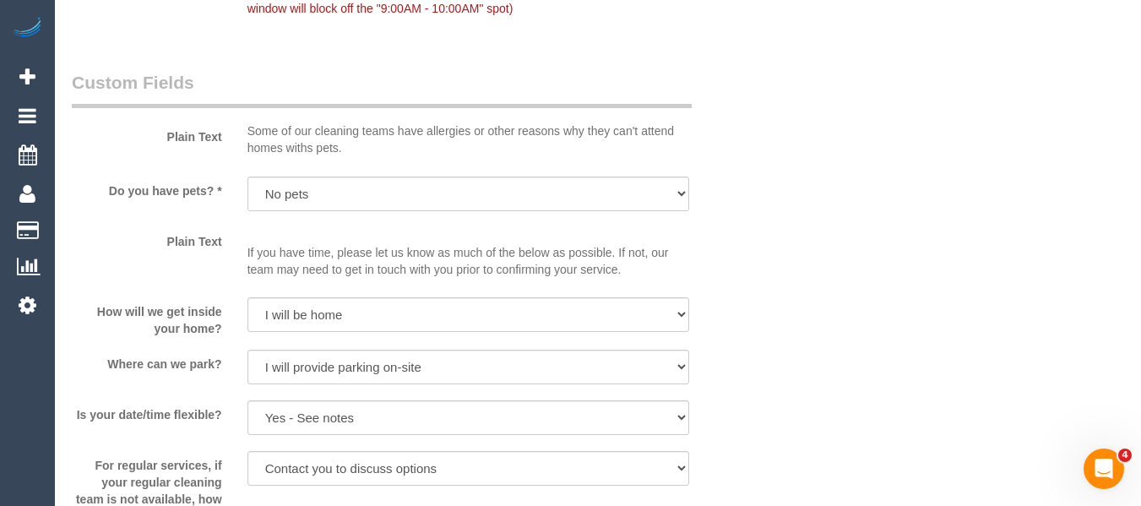
scroll to position [3160, 0]
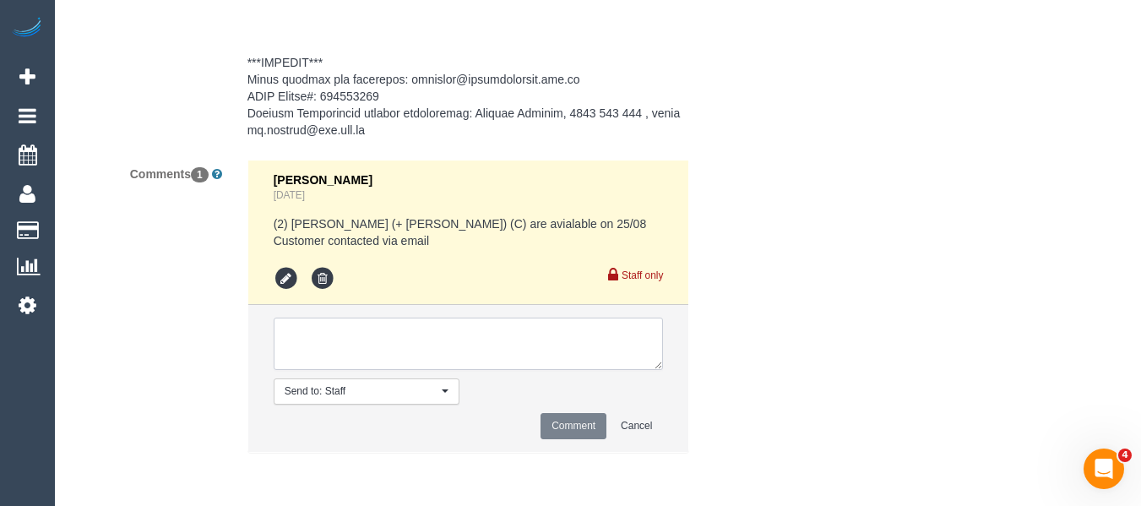
click at [373, 348] on textarea at bounding box center [469, 343] width 390 height 52
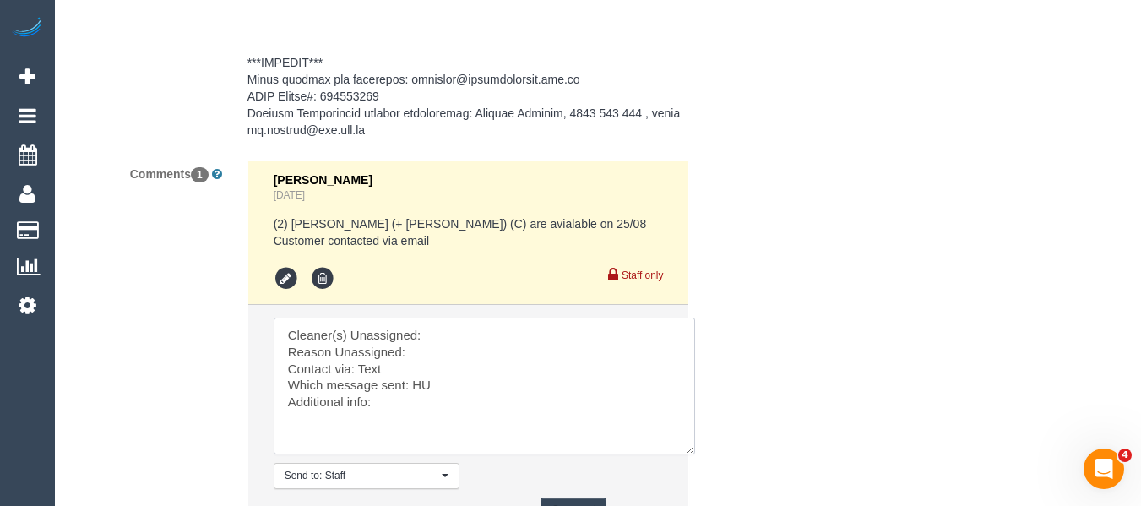
drag, startPoint x: 653, startPoint y: 359, endPoint x: 684, endPoint y: 443, distance: 90.0
click at [684, 443] on textarea at bounding box center [484, 385] width 421 height 137
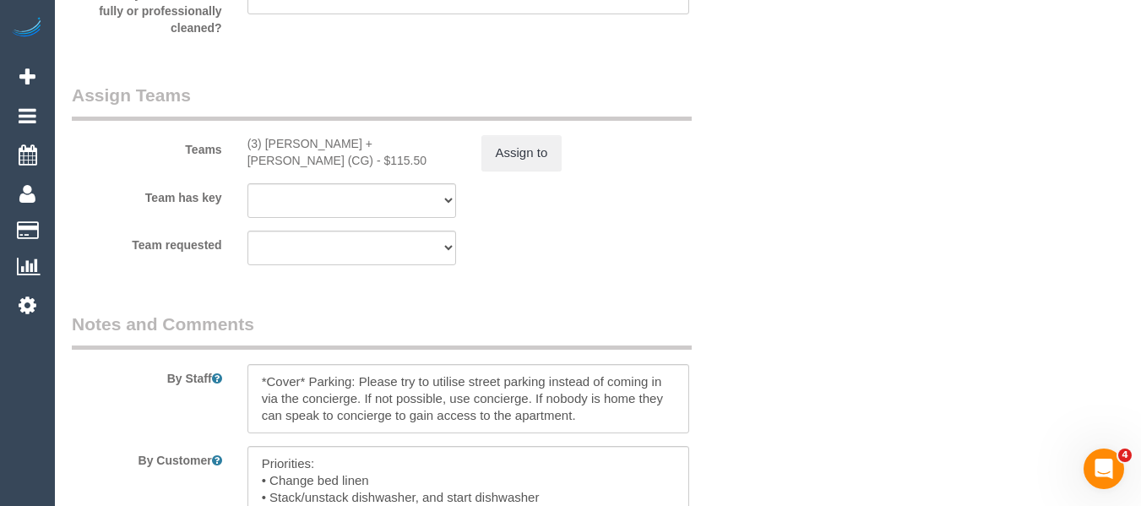
scroll to position [2062, 0]
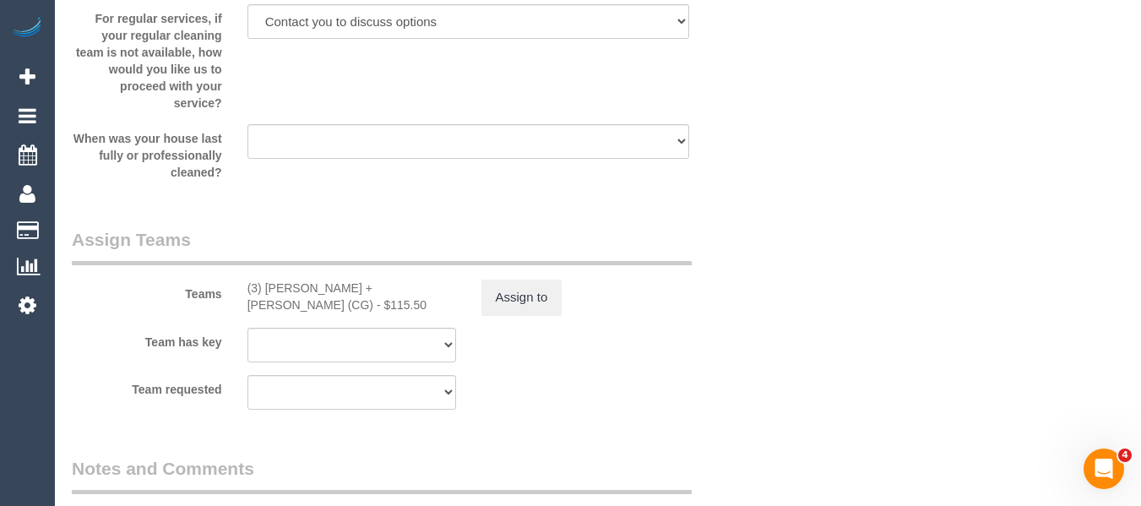
type textarea "Cleaner(s) Unassigned: Reason Unassigned: Contact via: Text Which message sent:…"
drag, startPoint x: 390, startPoint y: 287, endPoint x: 402, endPoint y: 289, distance: 11.9
click at [266, 285] on div "(3) Bansari + Bhavesh (CG) - $115.50" at bounding box center [351, 296] width 209 height 34
copy div "Bansari + Bhavesh (CG"
click at [518, 301] on button "Assign to" at bounding box center [521, 296] width 81 height 35
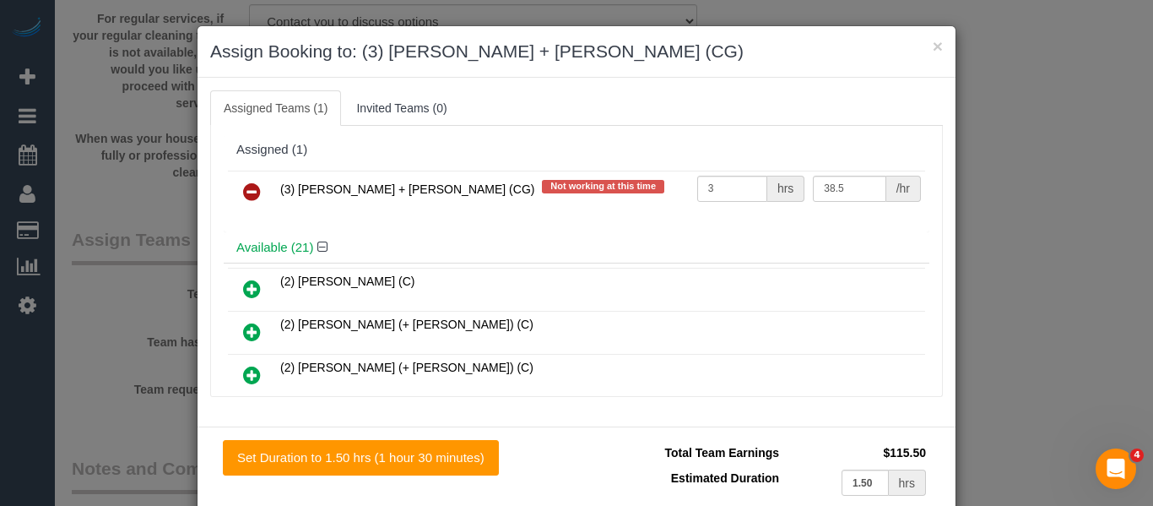
click at [268, 194] on tr "(3) Bansari + Bhavesh (CG) Not working at this time 3 hrs 38.5 /hr" at bounding box center [576, 192] width 697 height 43
click at [248, 192] on icon at bounding box center [252, 192] width 18 height 20
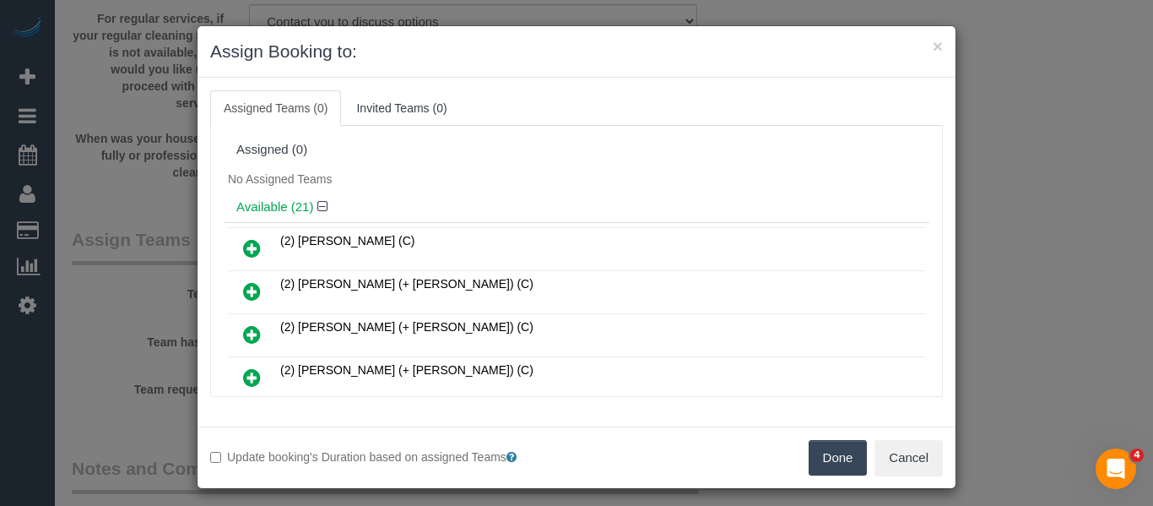
click at [822, 455] on button "Done" at bounding box center [838, 457] width 59 height 35
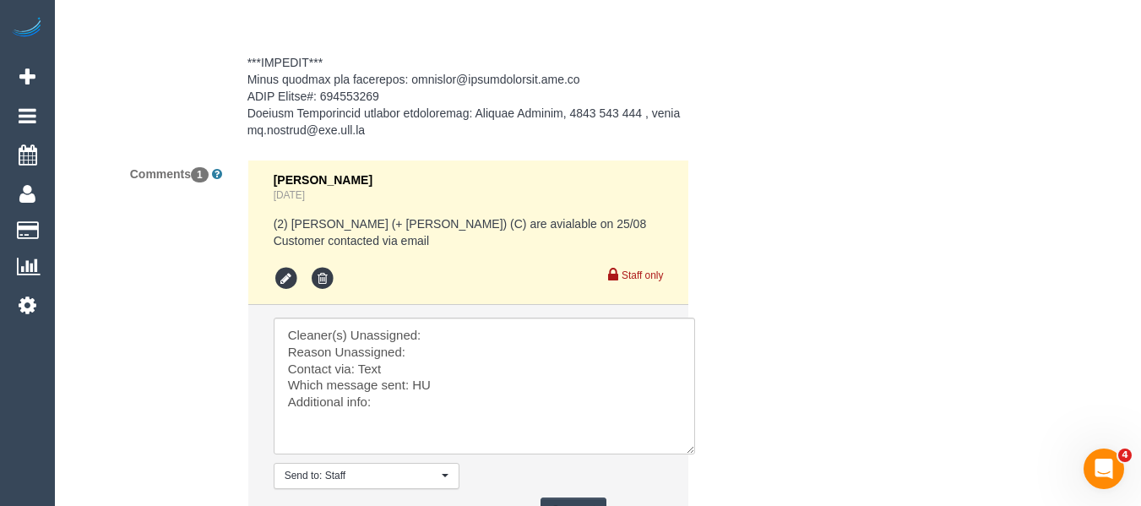
scroll to position [3313, 0]
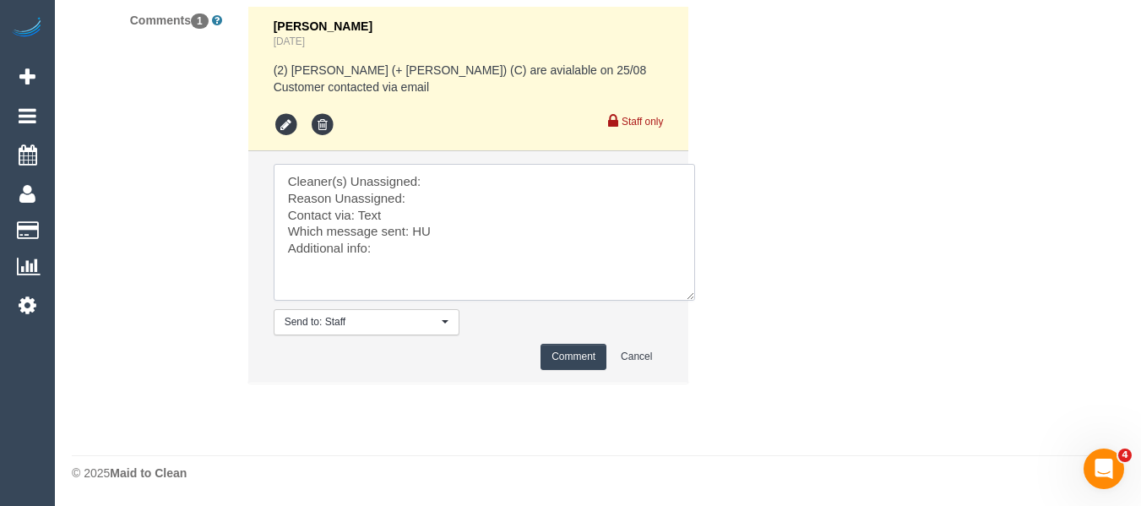
click at [465, 173] on textarea at bounding box center [484, 232] width 421 height 137
paste textarea "Bansari + Bhavesh (CG"
click at [459, 196] on textarea at bounding box center [484, 232] width 421 height 137
click at [420, 224] on textarea at bounding box center [484, 232] width 421 height 137
type textarea "Cleaner(s) Unassigned: Bansari + Bhavesh (CG Reason Unassigned: unwelll Contact…"
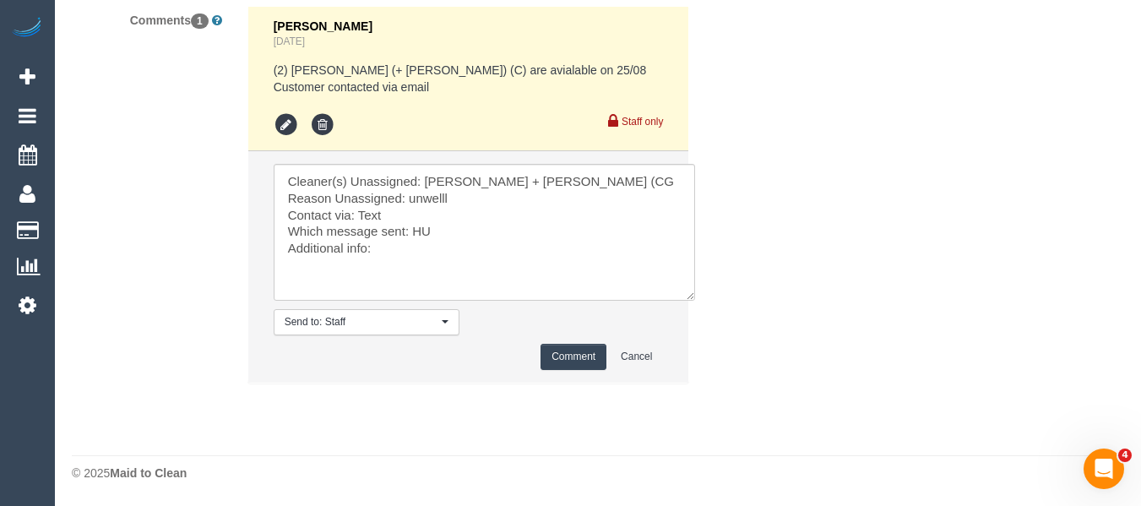
click at [591, 359] on button "Comment" at bounding box center [573, 357] width 66 height 26
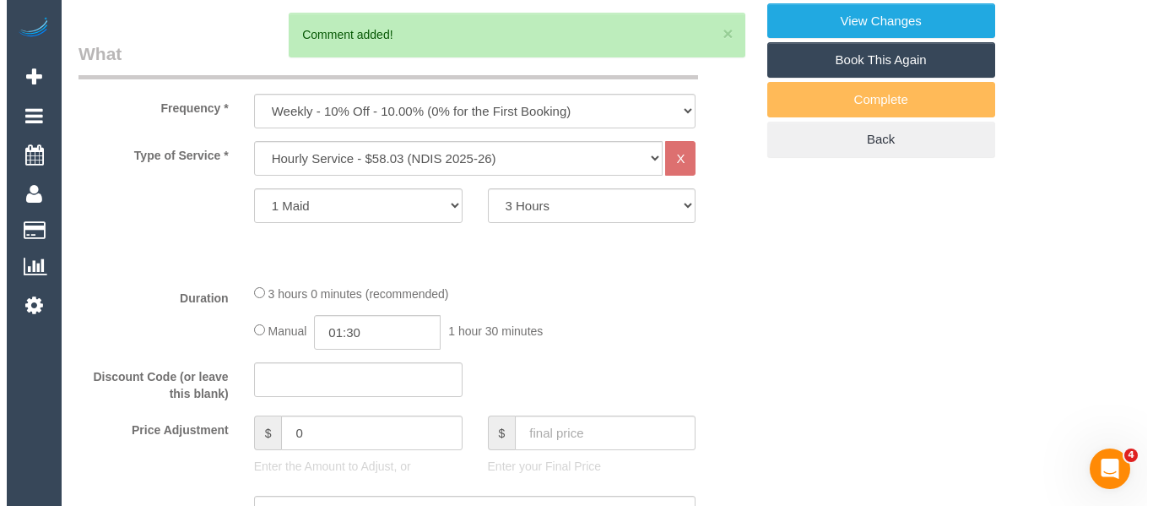
scroll to position [0, 0]
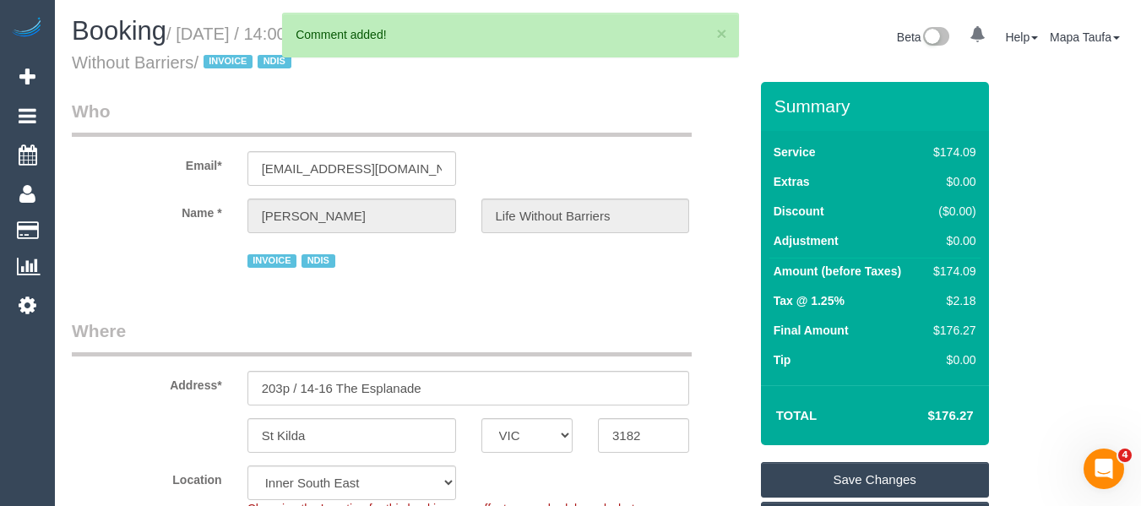
click at [855, 475] on link "Save Changes" at bounding box center [875, 479] width 228 height 35
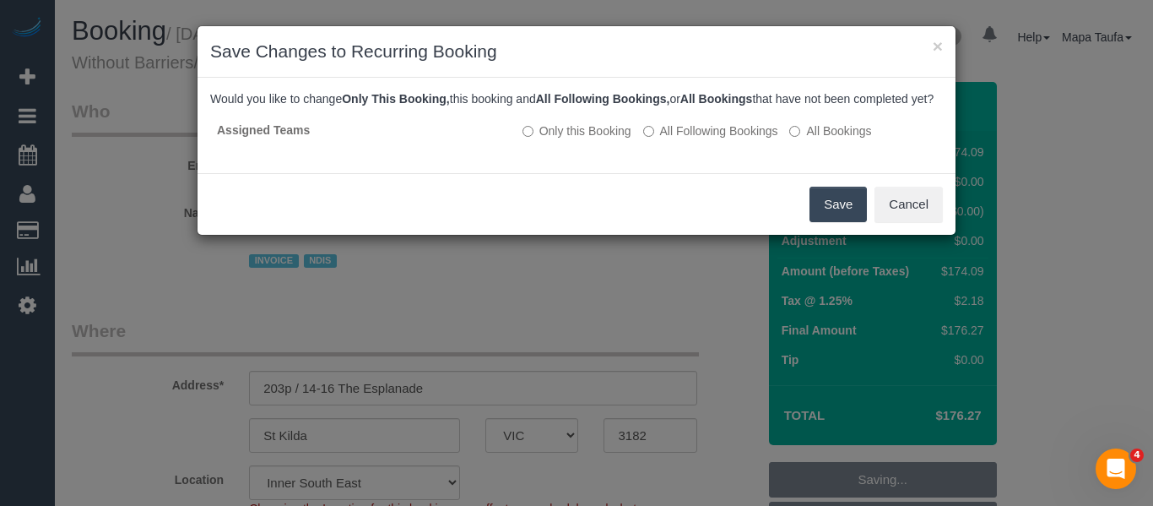
click at [855, 222] on button "Save" at bounding box center [838, 204] width 57 height 35
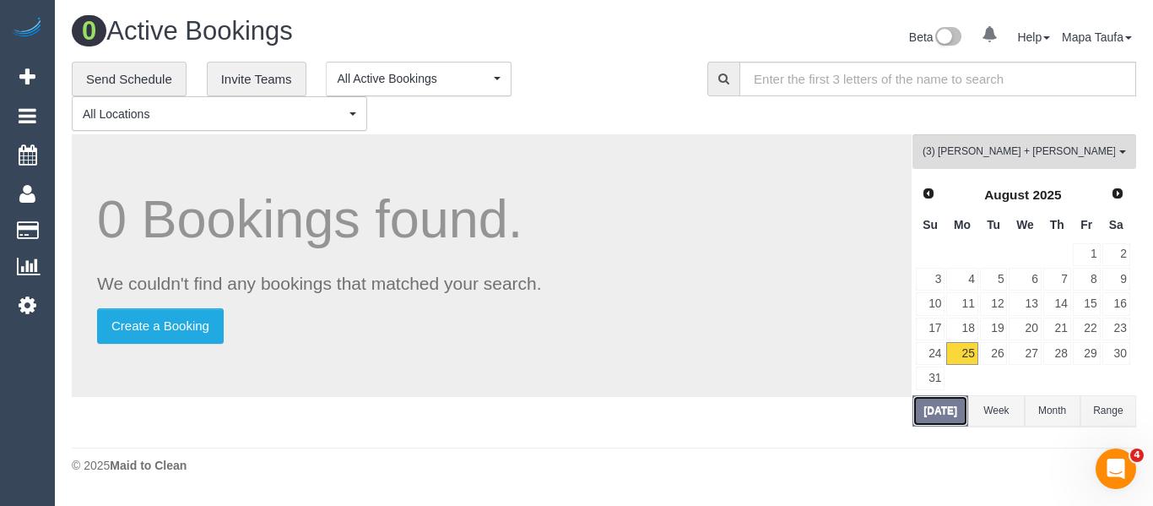
click at [931, 408] on button "[DATE]" at bounding box center [941, 410] width 56 height 31
click at [957, 143] on button "(3) Bansari + Bhavesh (CG) All Teams" at bounding box center [1025, 151] width 224 height 35
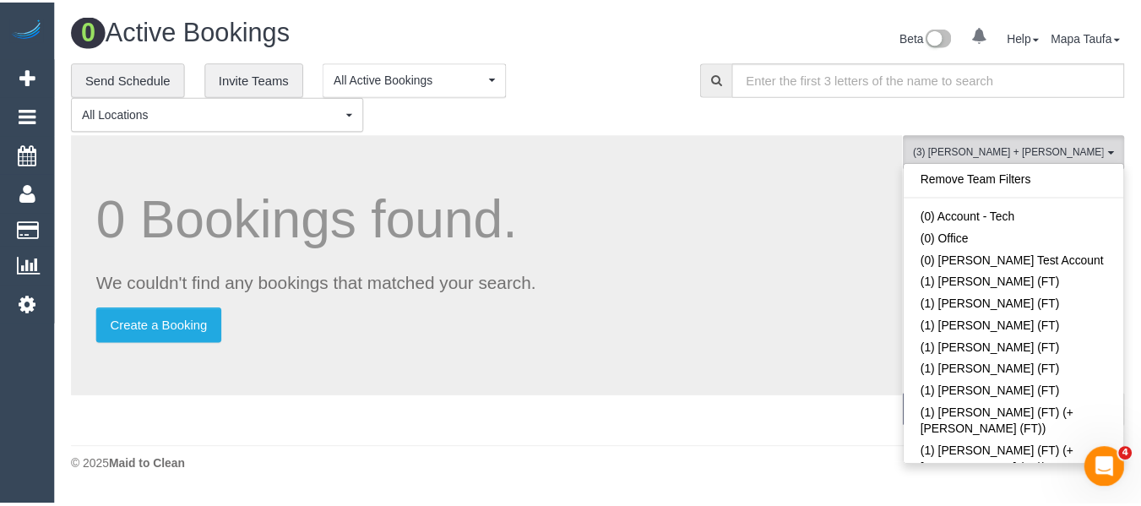
scroll to position [2032, 0]
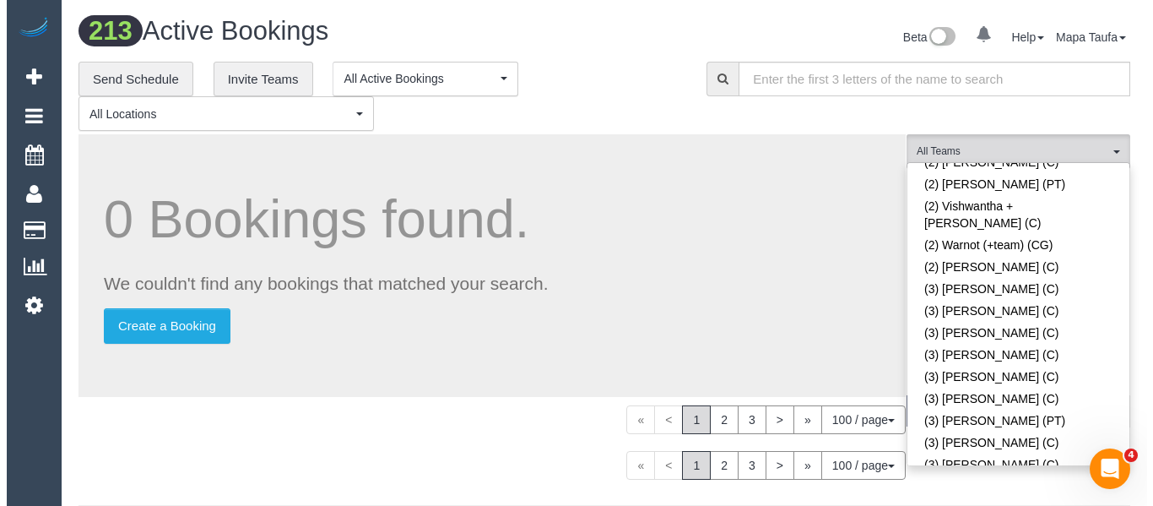
scroll to position [3261, 0]
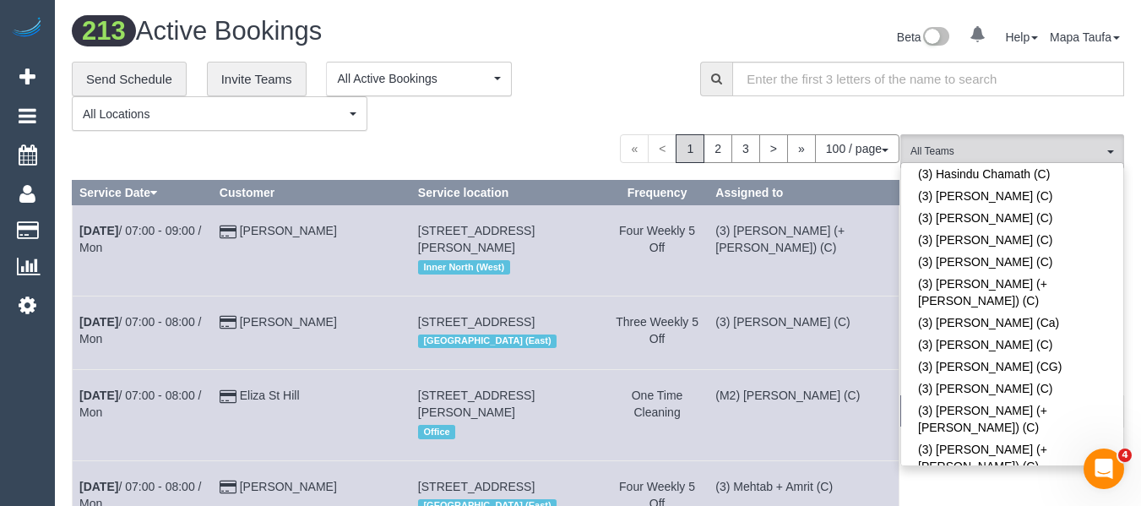
drag, startPoint x: 562, startPoint y: 93, endPoint x: 534, endPoint y: 84, distance: 29.4
click at [545, 89] on div "**********" at bounding box center [373, 97] width 603 height 70
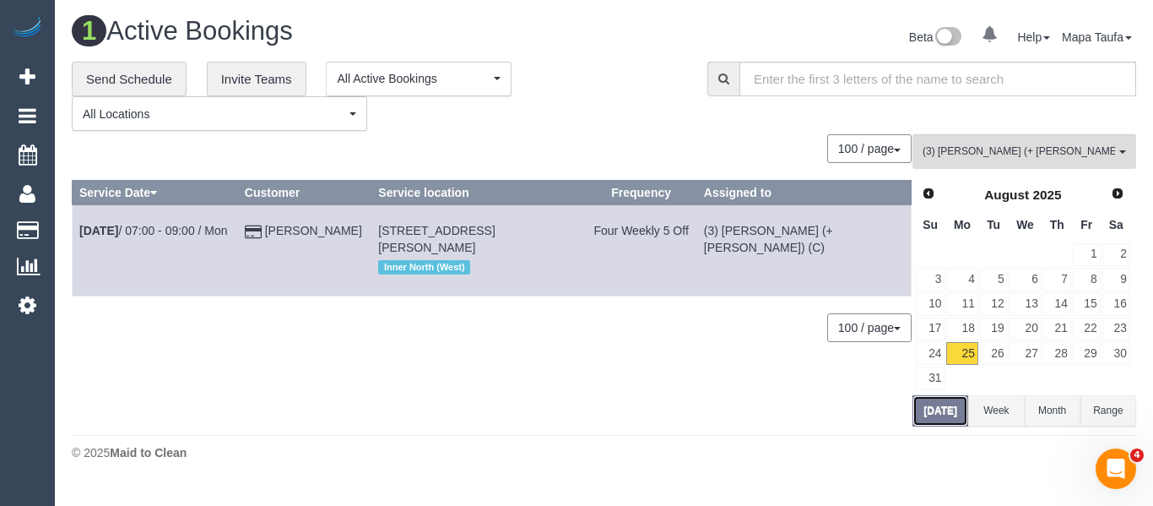
click at [947, 419] on button "[DATE]" at bounding box center [941, 410] width 56 height 31
drag, startPoint x: 356, startPoint y: 232, endPoint x: 338, endPoint y: 232, distance: 18.6
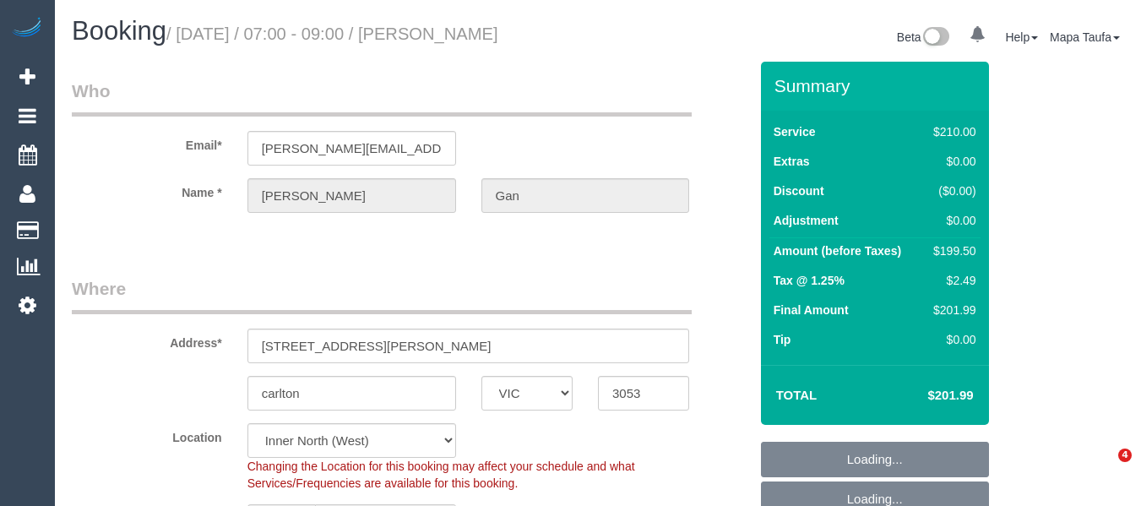
select select "VIC"
select select "180"
select select "number:28"
select select "number:14"
select select "number:19"
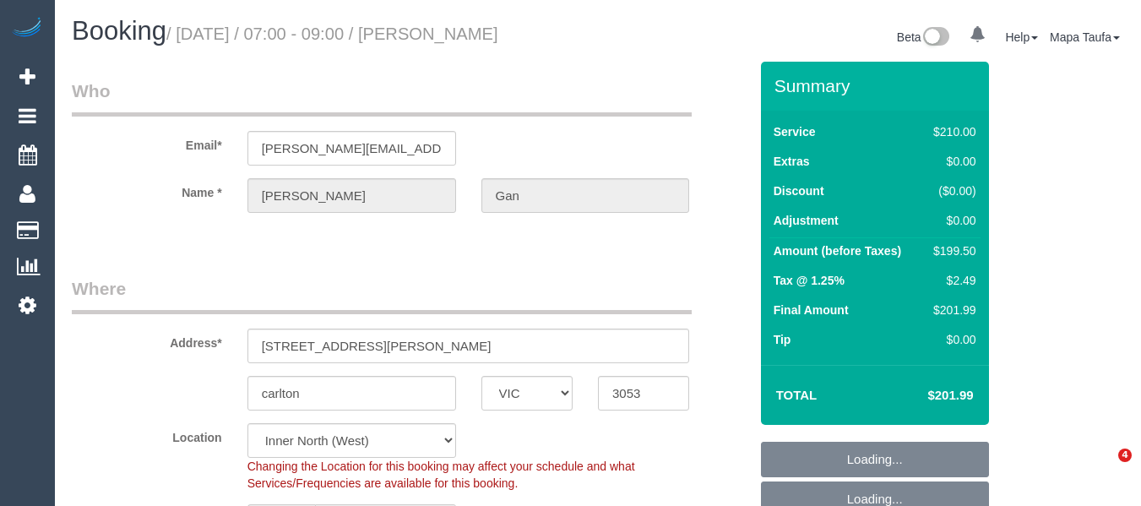
select select "number:25"
select select "number:35"
select select "number:11"
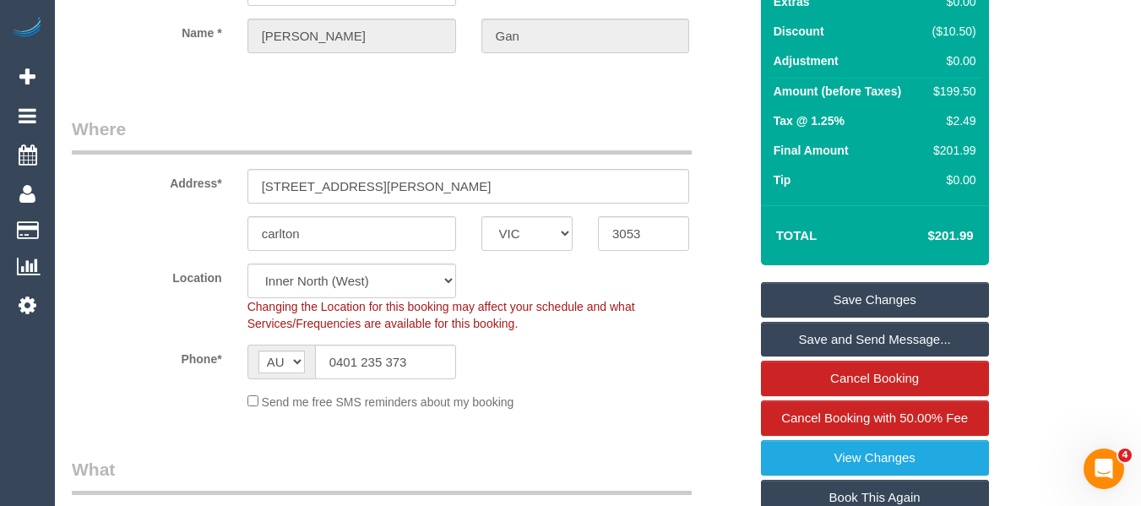
scroll to position [338, 0]
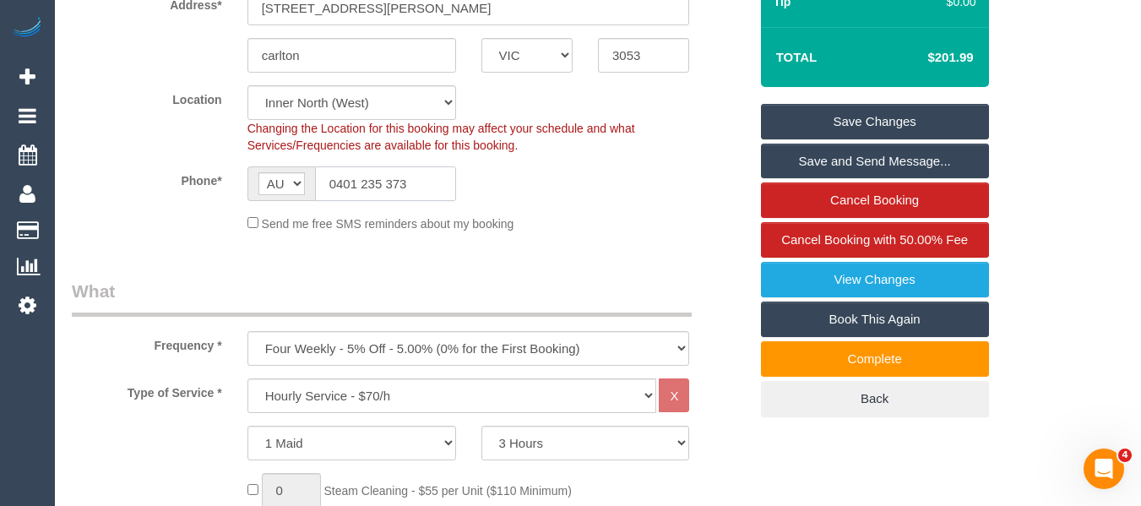
click at [408, 187] on input "0401 235 373" at bounding box center [385, 183] width 141 height 35
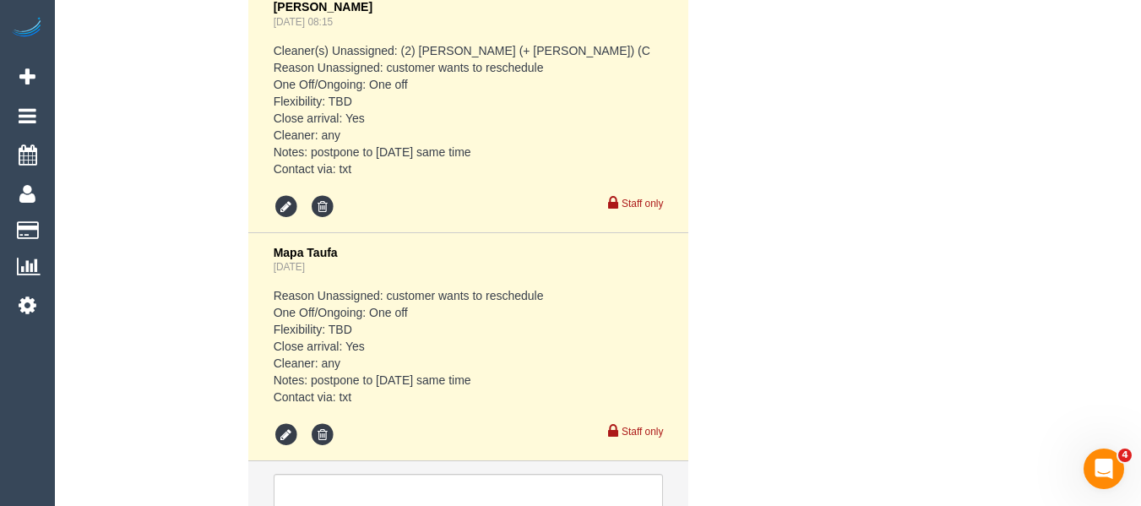
scroll to position [3739, 0]
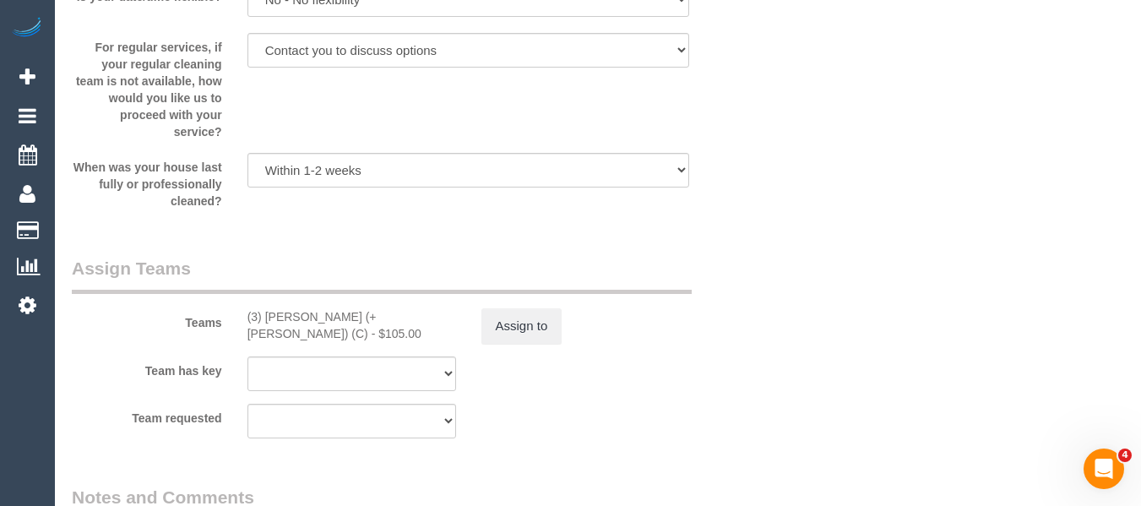
scroll to position [2606, 0]
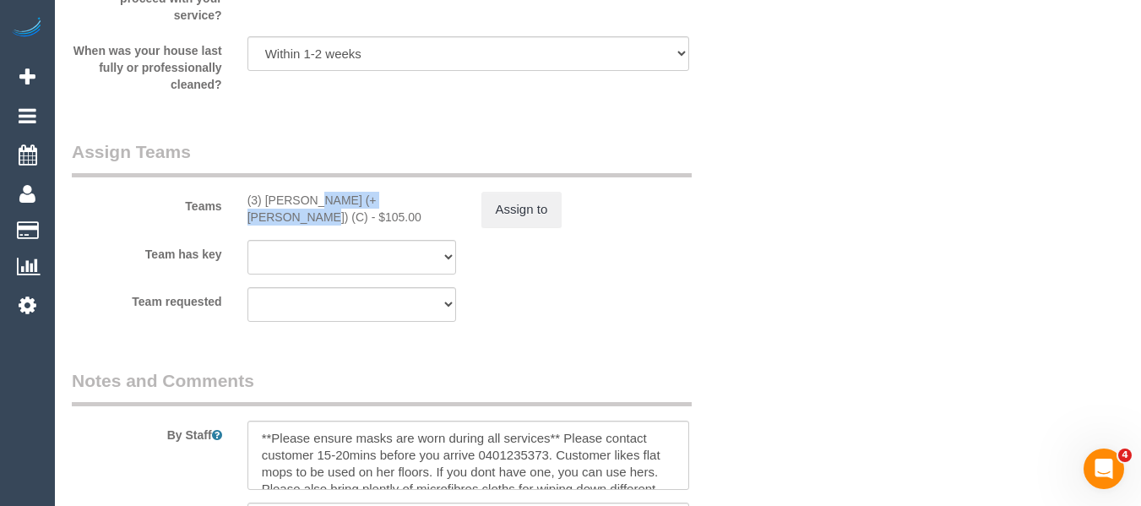
drag, startPoint x: 376, startPoint y: 202, endPoint x: 261, endPoint y: 198, distance: 114.9
click at [261, 198] on div "(3) Nihaal (+ Shweta) (C) - $105.00" at bounding box center [351, 209] width 209 height 34
copy div "Nihaal (+ Shweta) (C"
click at [518, 201] on button "Assign to" at bounding box center [521, 209] width 81 height 35
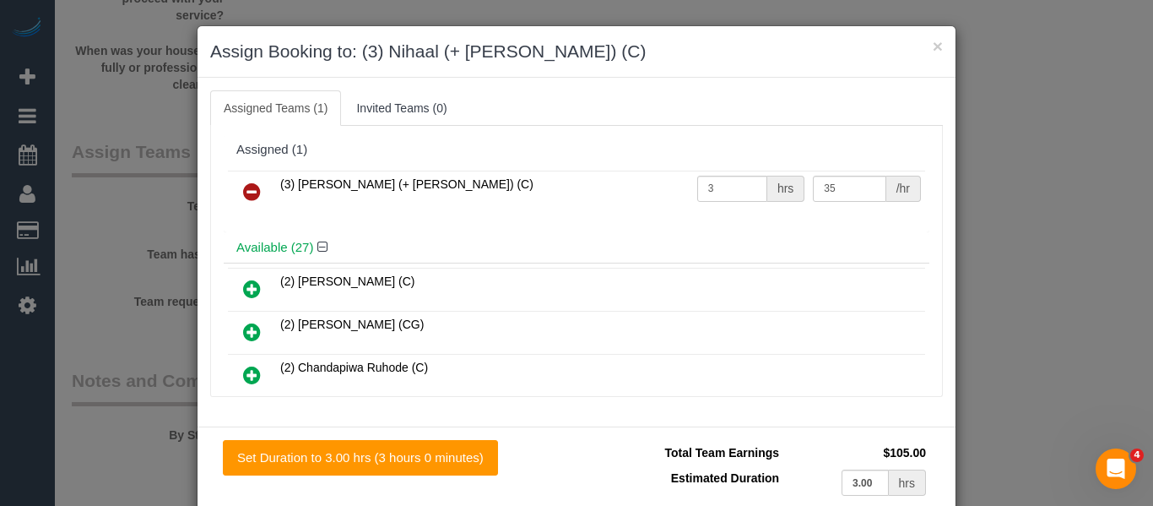
click at [256, 179] on link at bounding box center [252, 193] width 40 height 34
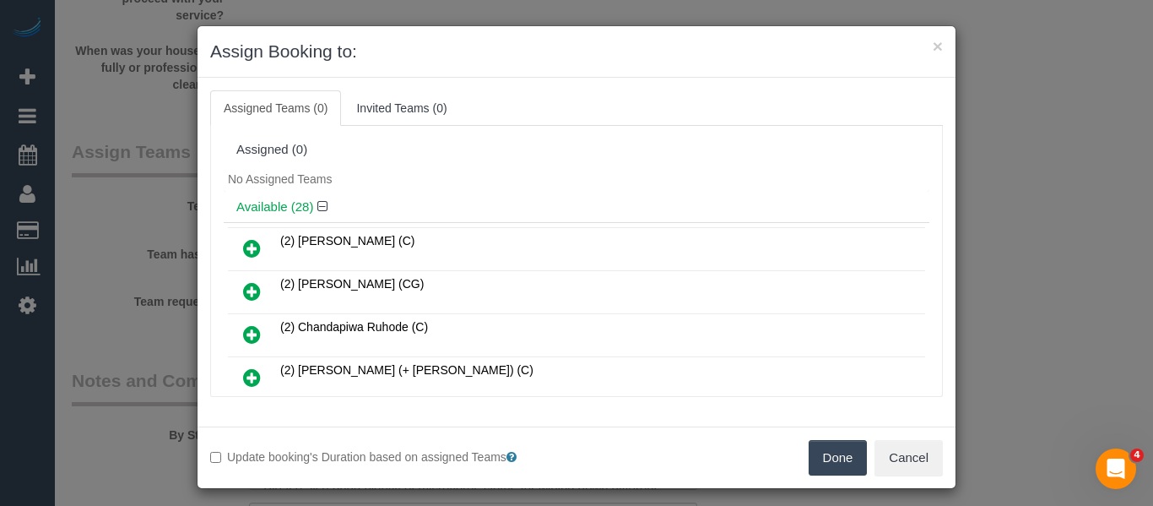
click at [817, 445] on button "Done" at bounding box center [838, 457] width 59 height 35
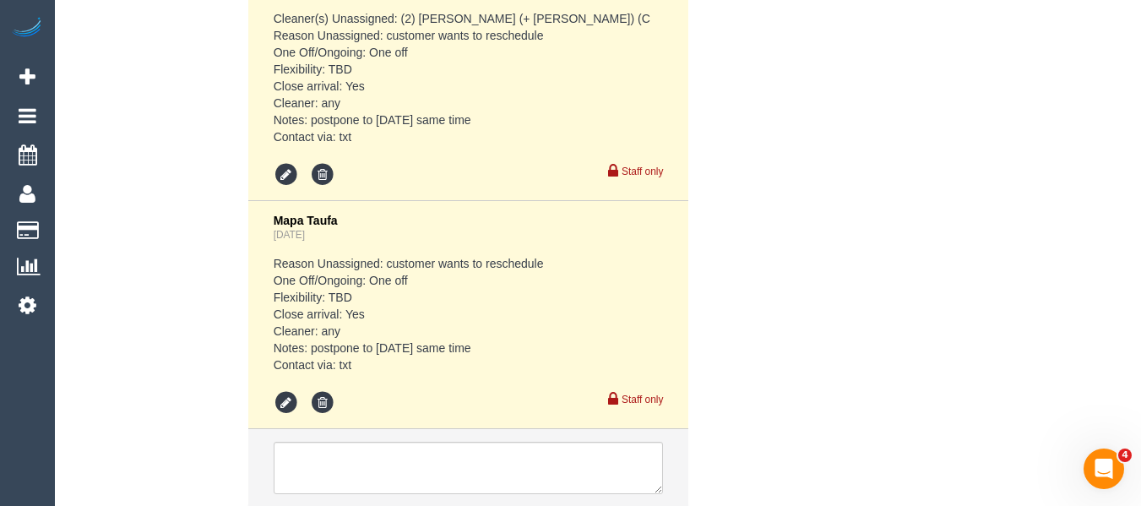
scroll to position [3920, 0]
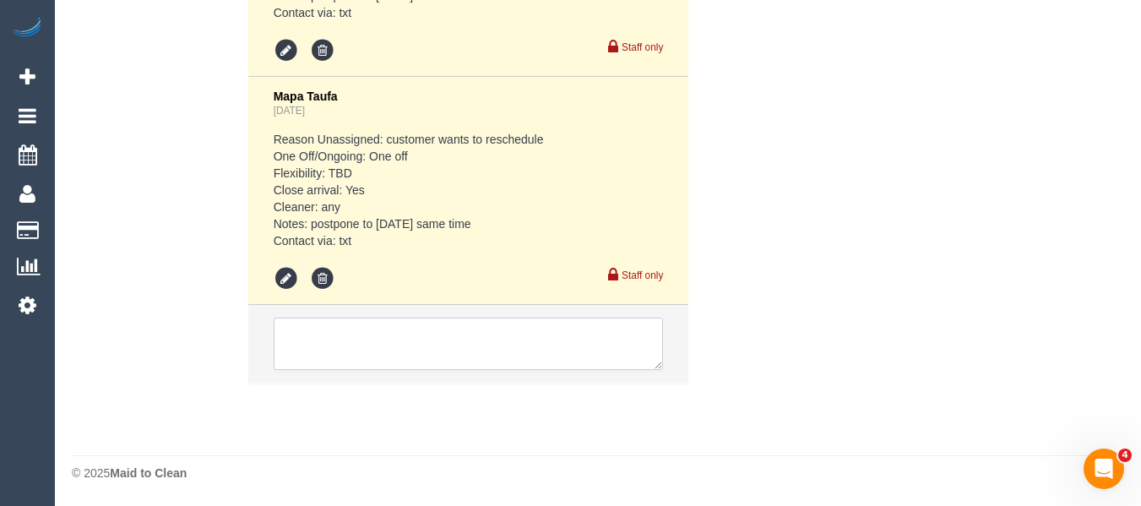
click at [407, 354] on textarea at bounding box center [469, 343] width 390 height 52
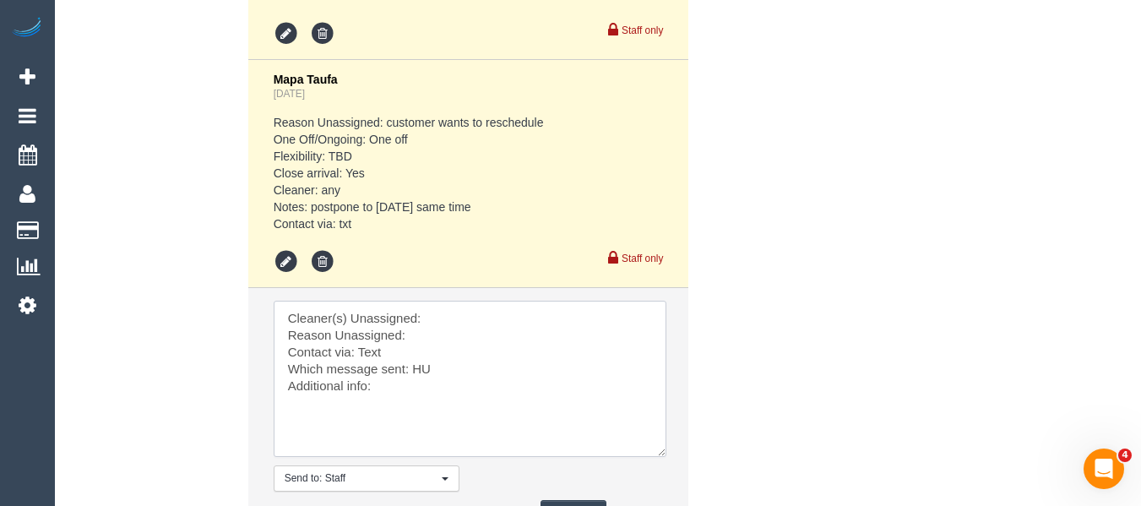
drag, startPoint x: 659, startPoint y: 399, endPoint x: 670, endPoint y: 467, distance: 68.3
click at [666, 457] on textarea at bounding box center [470, 379] width 393 height 156
click at [463, 331] on textarea at bounding box center [475, 386] width 402 height 170
paste textarea "Nihaal (+ Shweta) (C"
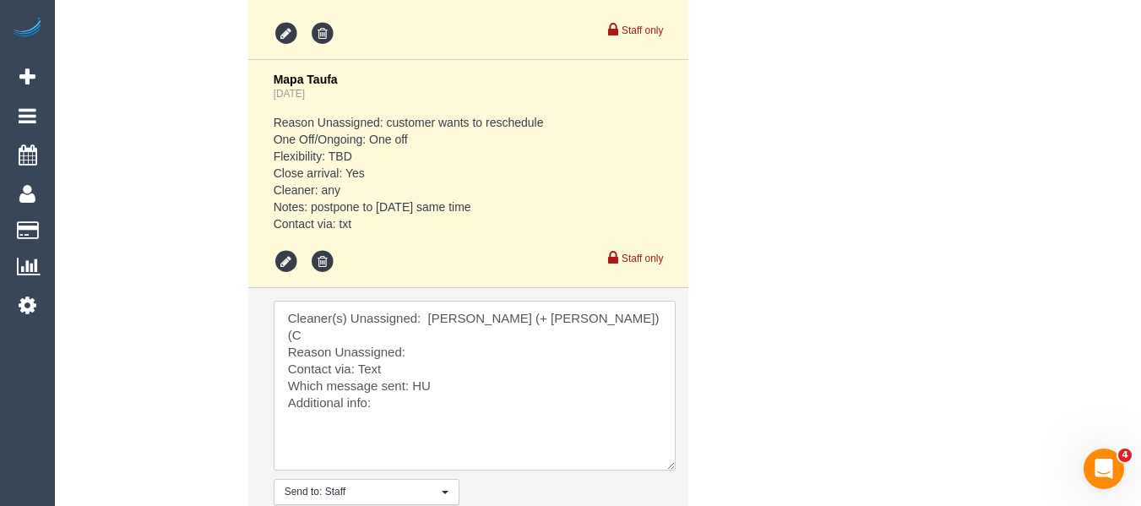
click at [457, 350] on textarea at bounding box center [475, 386] width 402 height 170
click at [455, 372] on textarea at bounding box center [475, 386] width 402 height 170
click at [416, 388] on textarea at bounding box center [475, 386] width 402 height 170
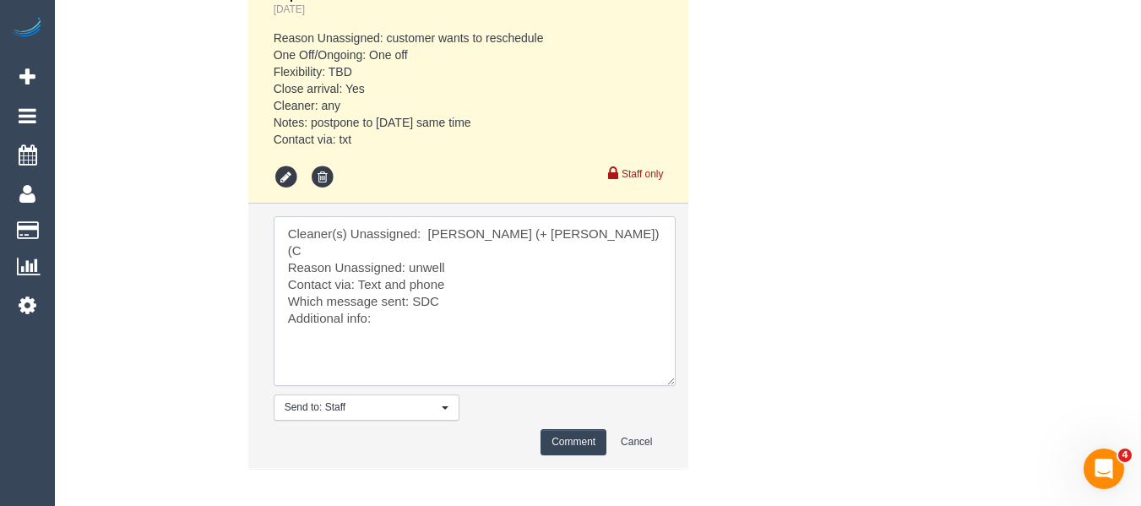
type textarea "Cleaner(s) Unassigned: Nihaal (+ Shweta) (C Reason Unassigned: unwell Contact v…"
click at [558, 448] on button "Comment" at bounding box center [573, 442] width 66 height 26
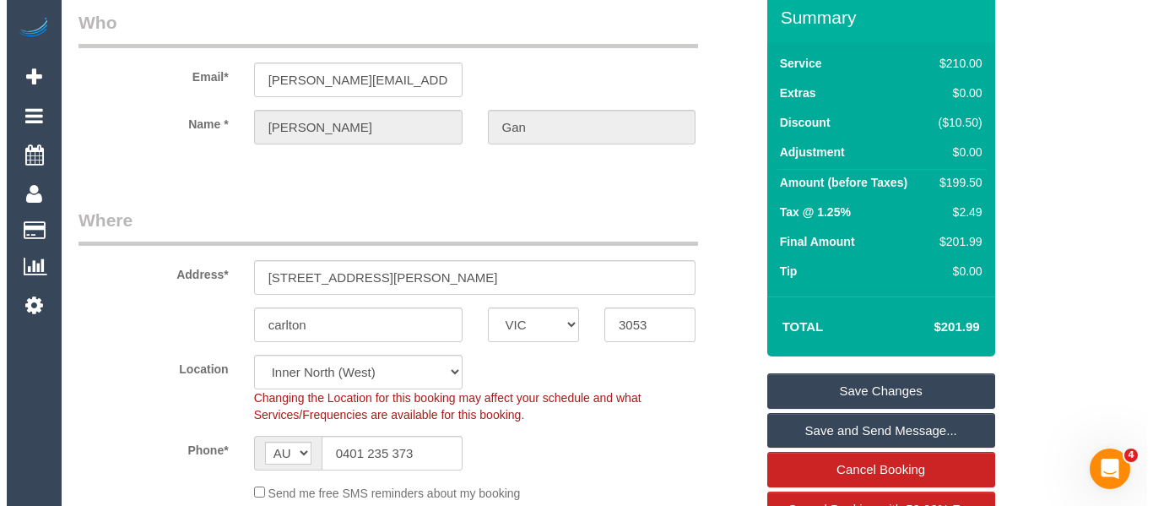
scroll to position [0, 0]
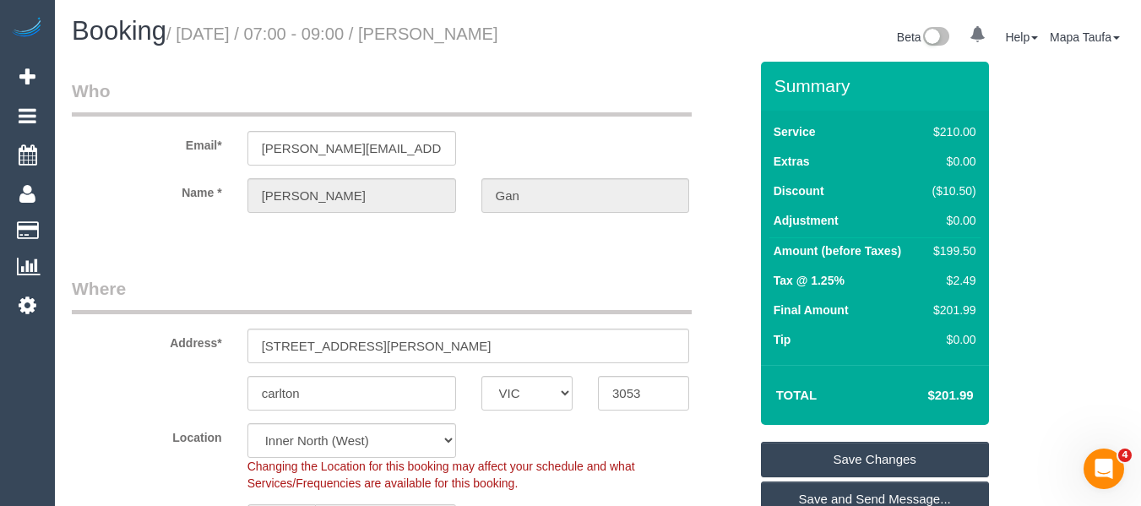
click at [898, 447] on link "Save Changes" at bounding box center [875, 459] width 228 height 35
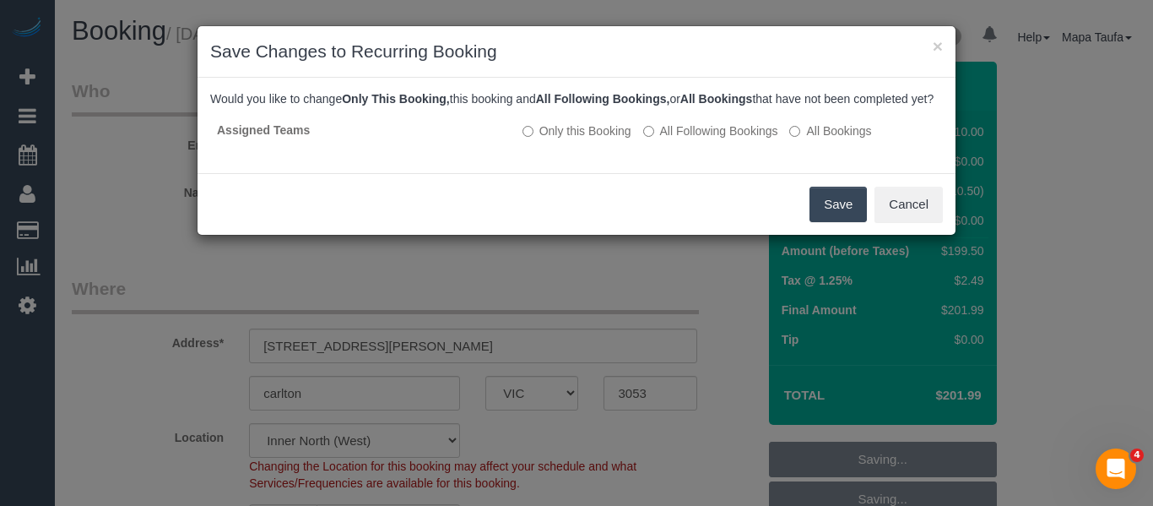
click at [833, 218] on button "Save" at bounding box center [838, 204] width 57 height 35
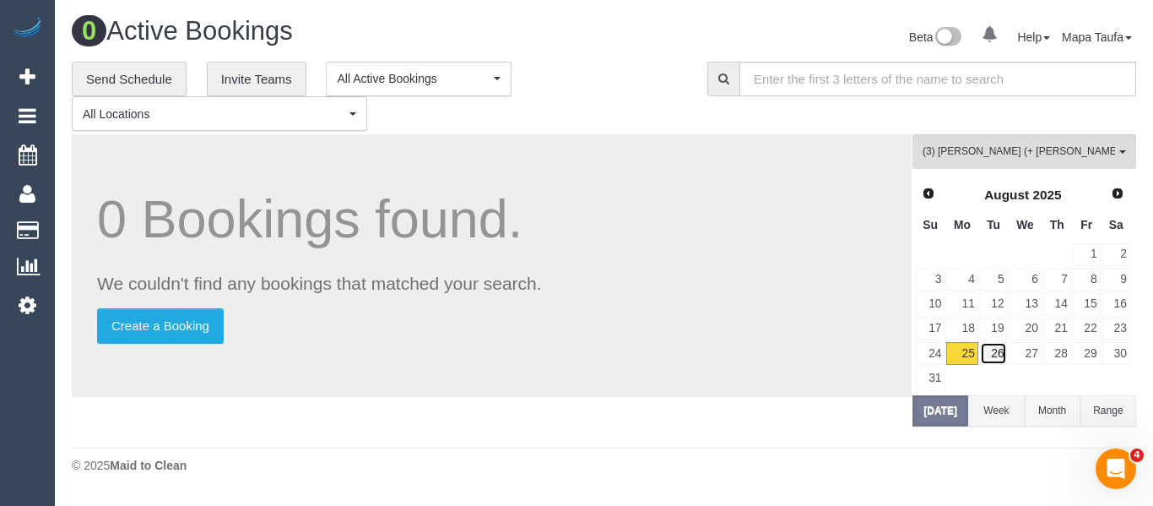
click at [1000, 351] on link "26" at bounding box center [994, 353] width 28 height 23
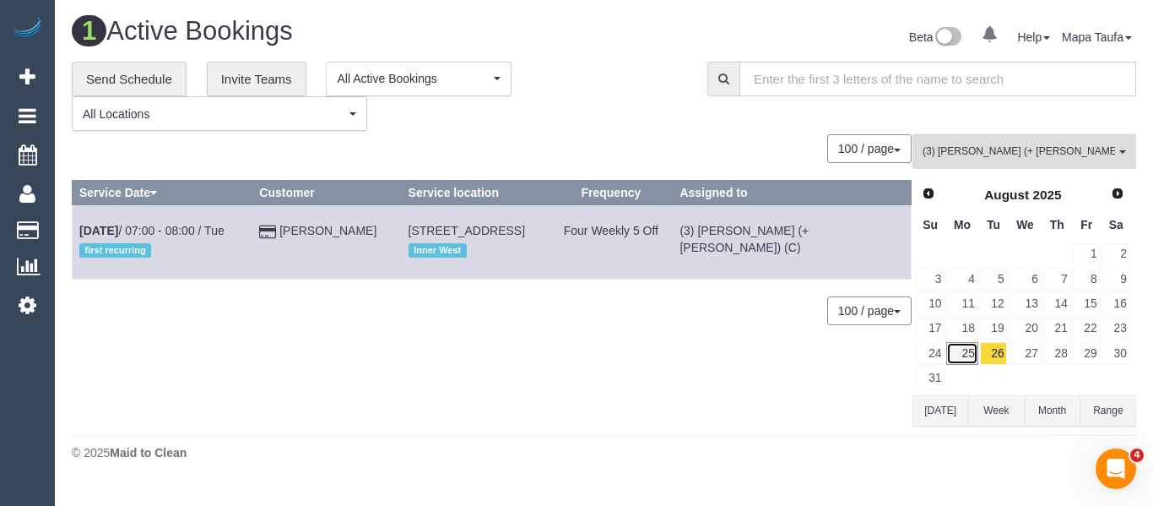
click at [962, 349] on link "25" at bounding box center [962, 353] width 31 height 23
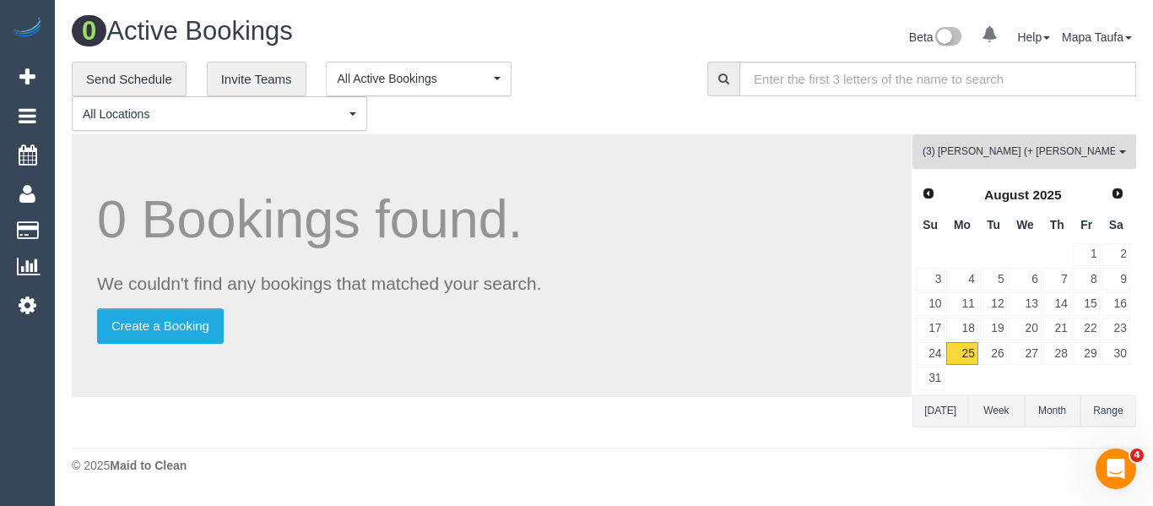
click at [984, 145] on span "(3) [PERSON_NAME] (+ [PERSON_NAME]) (C)" at bounding box center [1019, 151] width 193 height 14
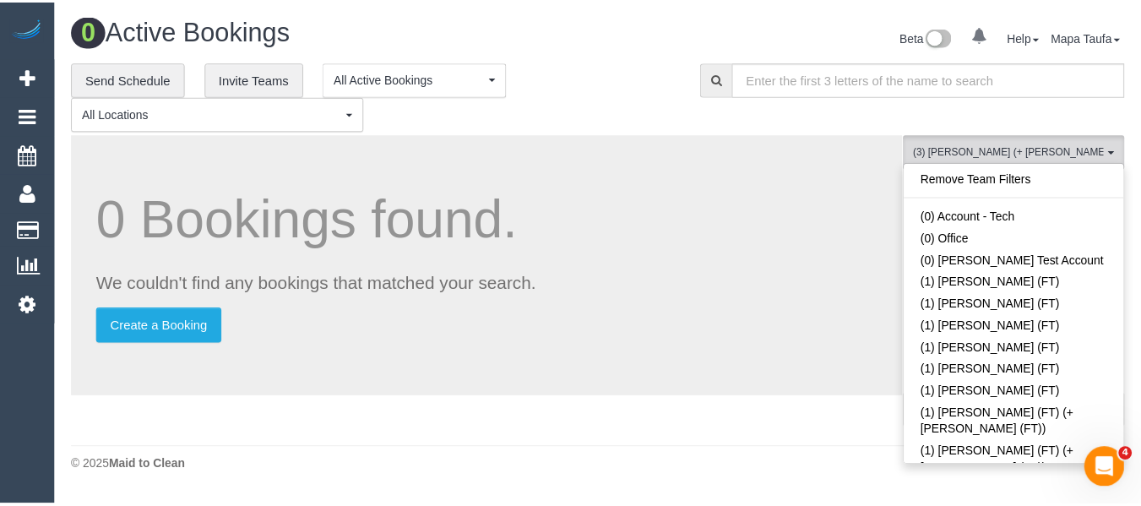
scroll to position [3261, 0]
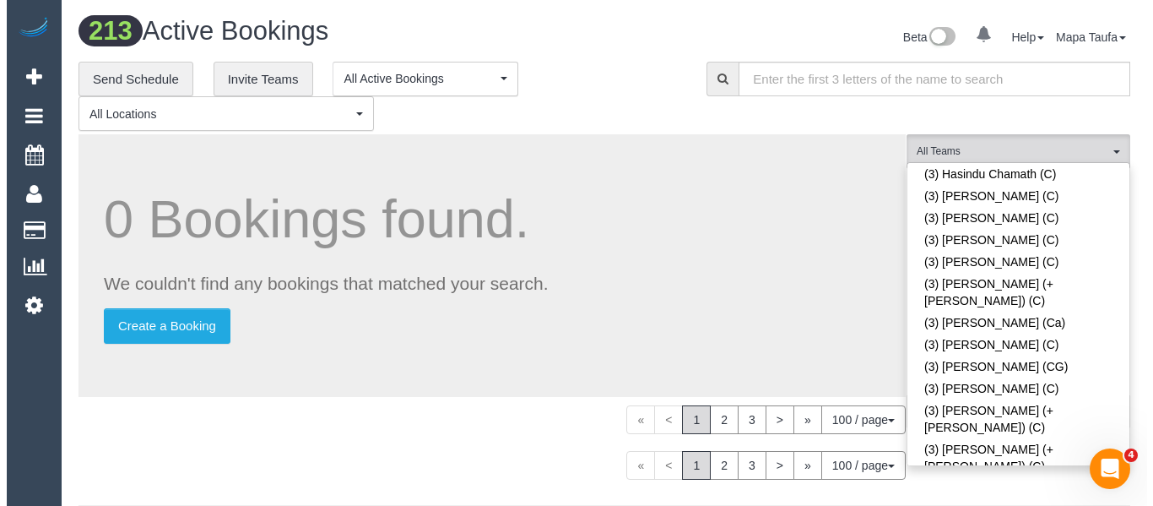
scroll to position [209, 0]
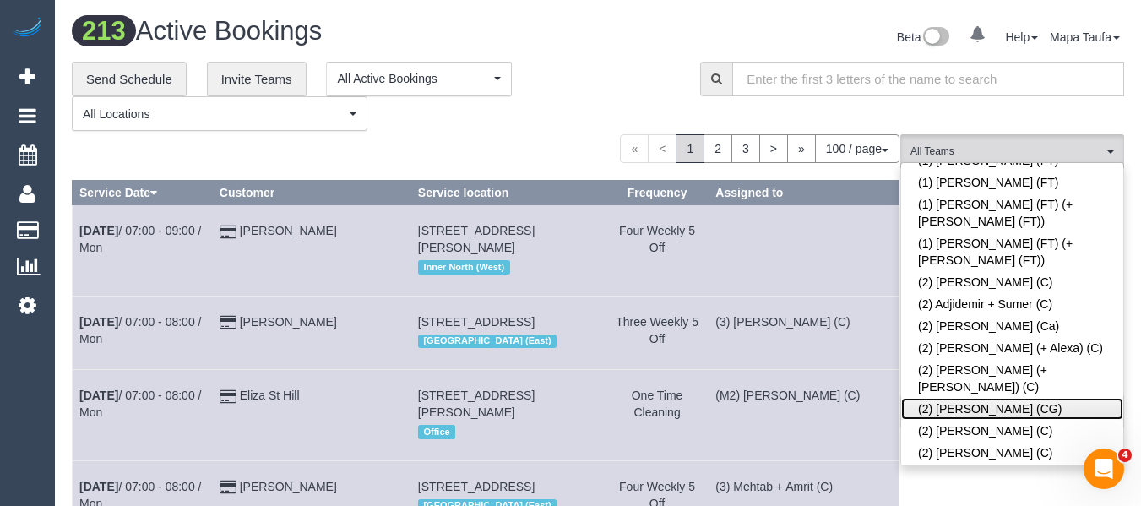
click at [979, 398] on link "(2) Andrew Wrobel (CG)" at bounding box center [1012, 409] width 222 height 22
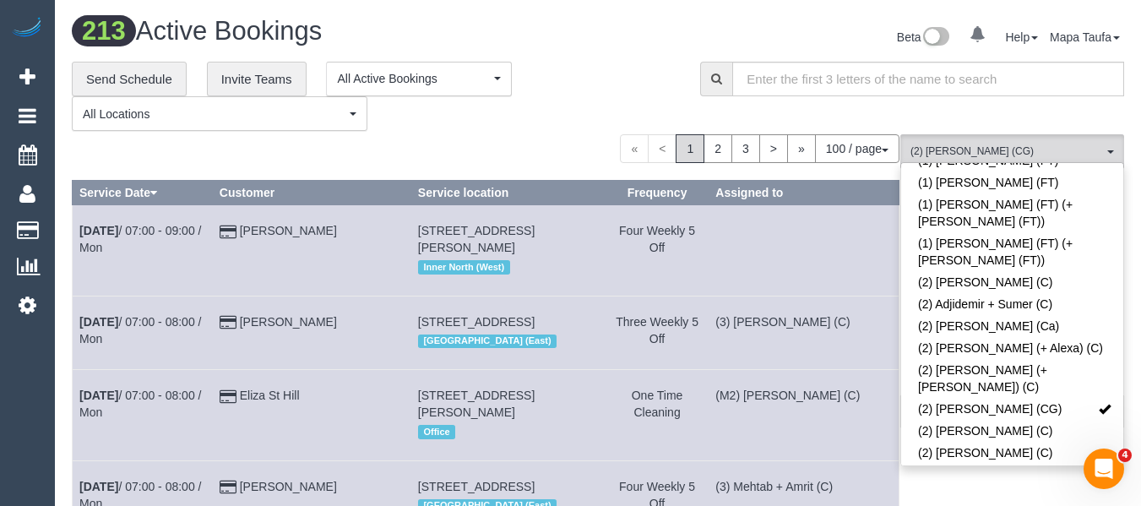
click at [514, 131] on div "**********" at bounding box center [373, 97] width 603 height 70
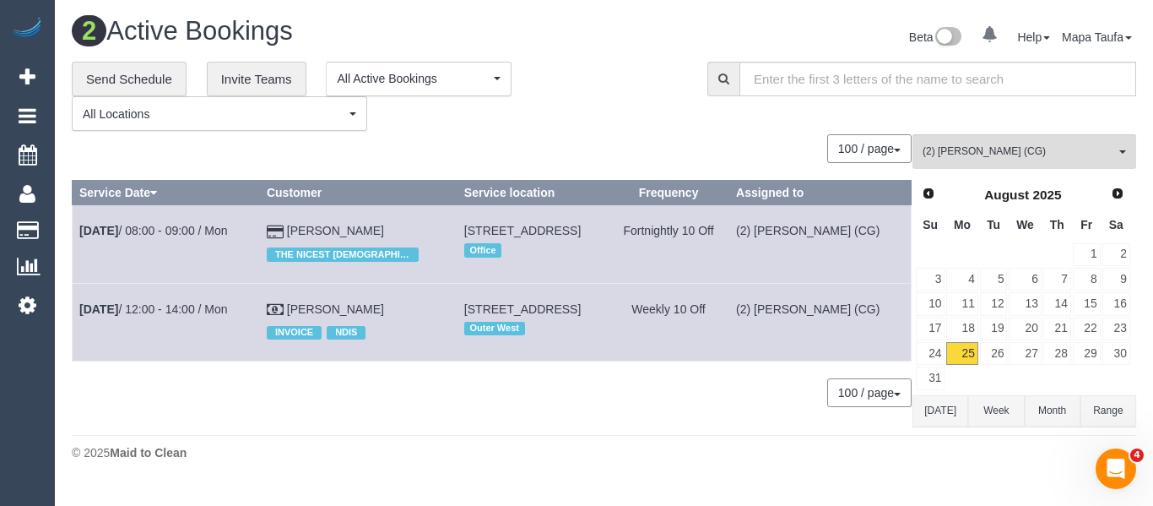
click at [566, 107] on div "**********" at bounding box center [377, 97] width 610 height 70
drag, startPoint x: 333, startPoint y: 232, endPoint x: 299, endPoint y: 230, distance: 33.9
click at [299, 230] on td "Kathryn Kemp THE NICEST LADY!" at bounding box center [358, 244] width 198 height 78
copy link "Kathryn Kemp"
drag, startPoint x: 325, startPoint y: 314, endPoint x: 297, endPoint y: 314, distance: 27.9
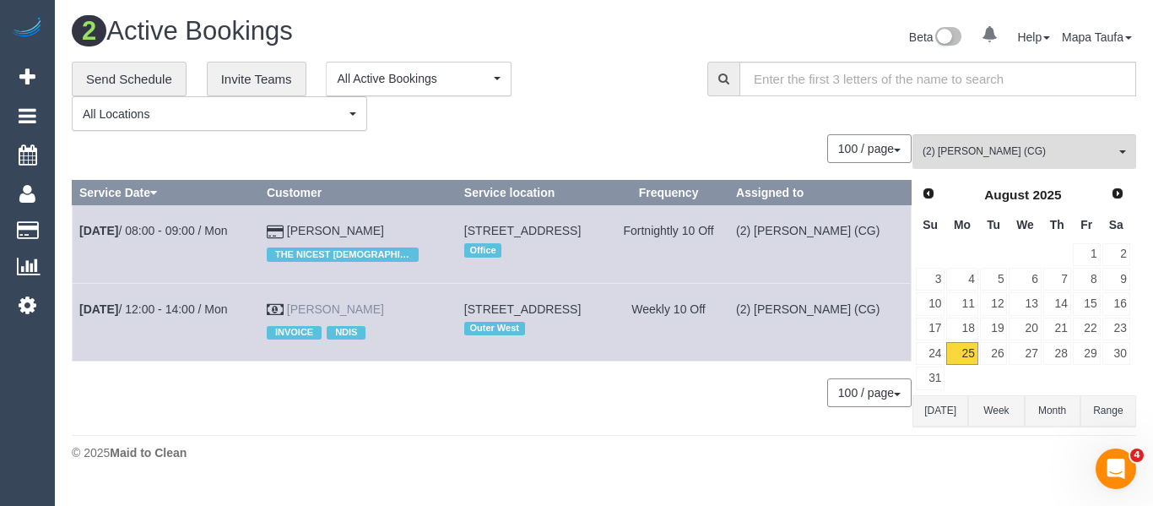
click at [297, 314] on td "Eric Wain INVOICE NDIS" at bounding box center [358, 322] width 198 height 78
copy td "Eric Wain INVOICE"
drag, startPoint x: 234, startPoint y: 431, endPoint x: 342, endPoint y: 385, distance: 117.6
click at [272, 426] on div "2 Active Bookings Beta 0 Your Notifications You have 0 alerts Help Help Docs Ta…" at bounding box center [604, 243] width 1099 height 486
click at [361, 306] on td "Eric Wain INVOICE NDIS" at bounding box center [358, 322] width 198 height 78
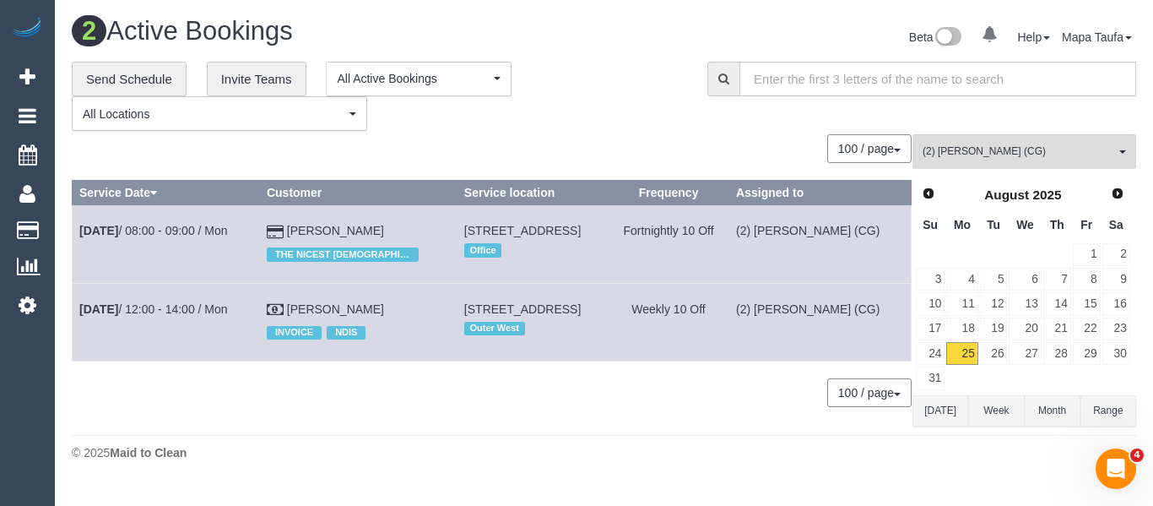
drag, startPoint x: 361, startPoint y: 306, endPoint x: 295, endPoint y: 307, distance: 65.9
click at [295, 307] on td "Eric Wain INVOICE NDIS" at bounding box center [358, 322] width 198 height 78
copy link "Eric Wain"
click at [943, 146] on span "(2) [PERSON_NAME] (CG)" at bounding box center [1019, 151] width 193 height 14
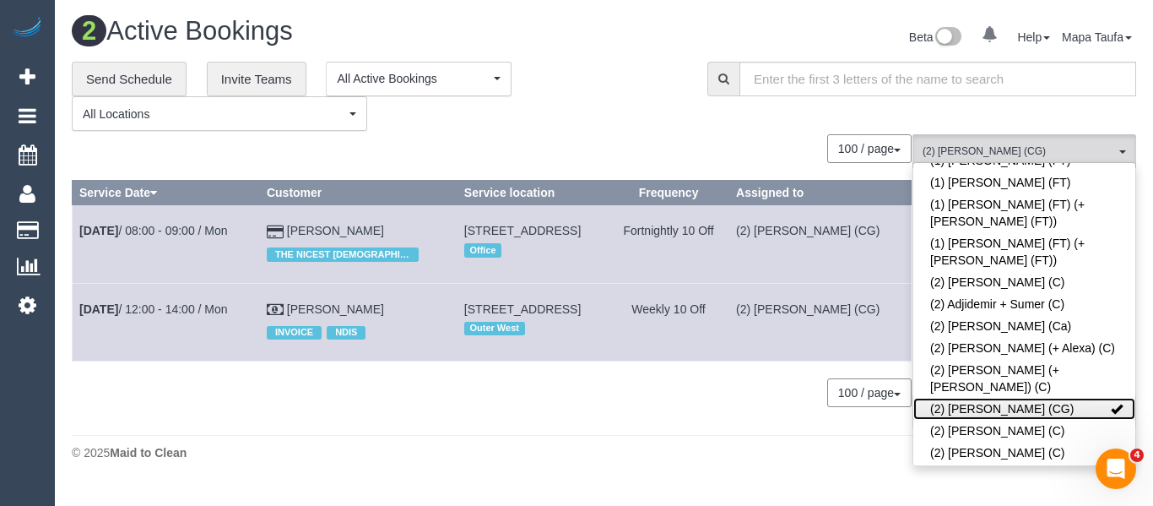
click at [952, 398] on link "(2) [PERSON_NAME] (CG)" at bounding box center [1025, 409] width 222 height 22
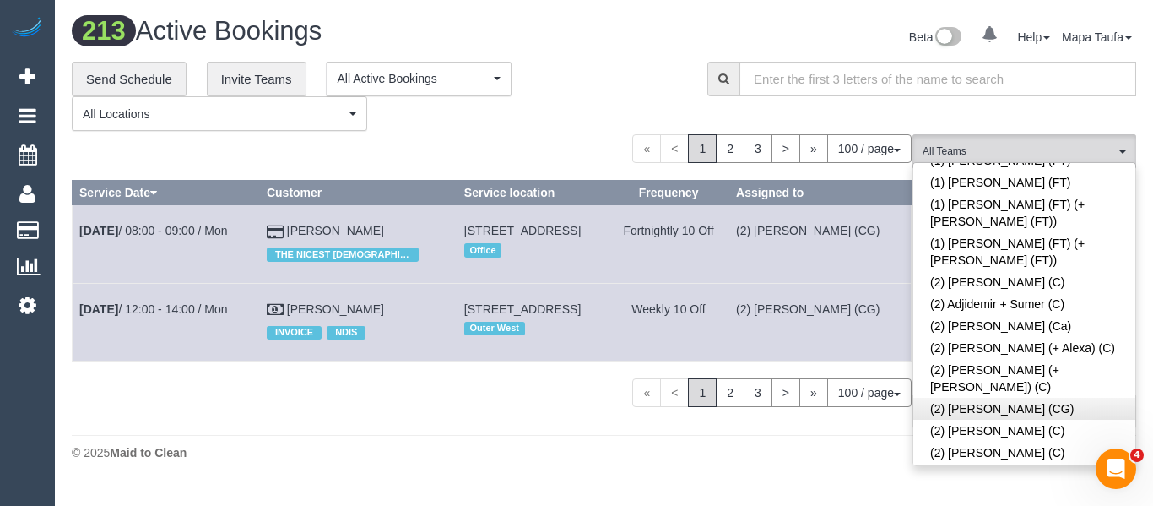
scroll to position [2844, 0]
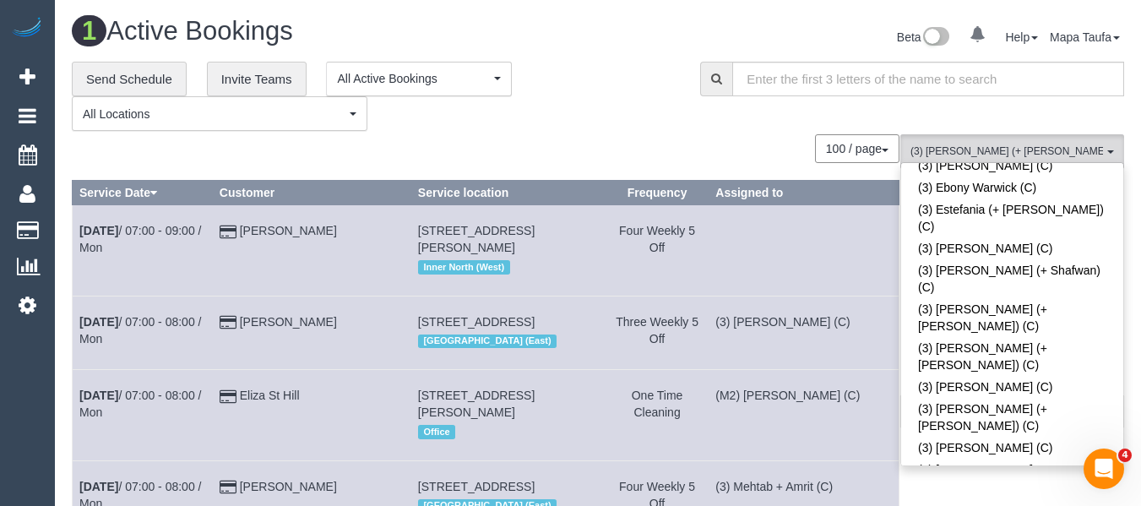
click at [641, 109] on div "**********" at bounding box center [373, 97] width 603 height 70
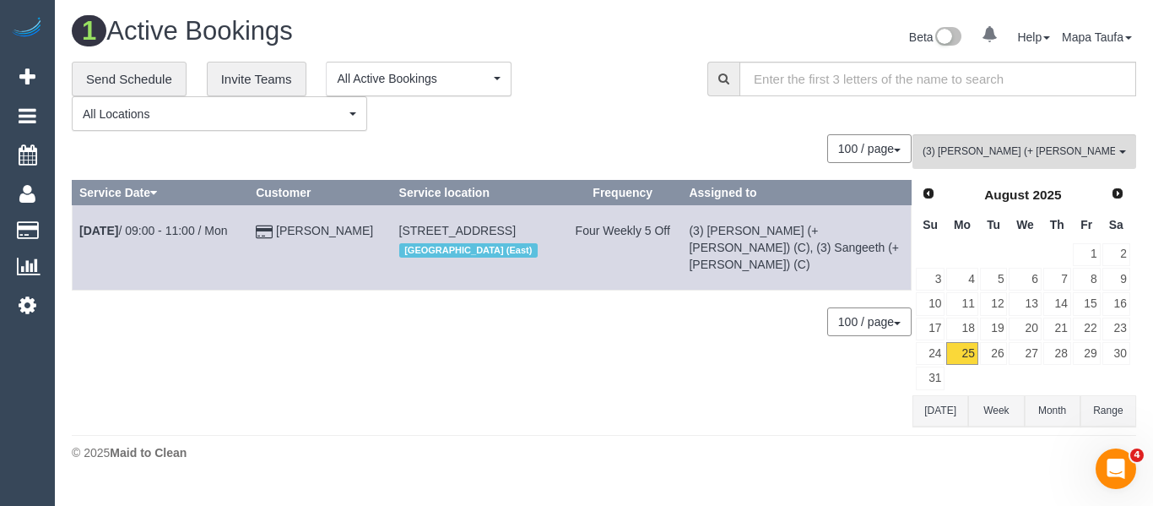
click at [946, 418] on button "Today" at bounding box center [941, 410] width 56 height 31
click at [999, 160] on button "(3) Kaveen (+ Sangeeth) (C) All Teams" at bounding box center [1025, 151] width 224 height 35
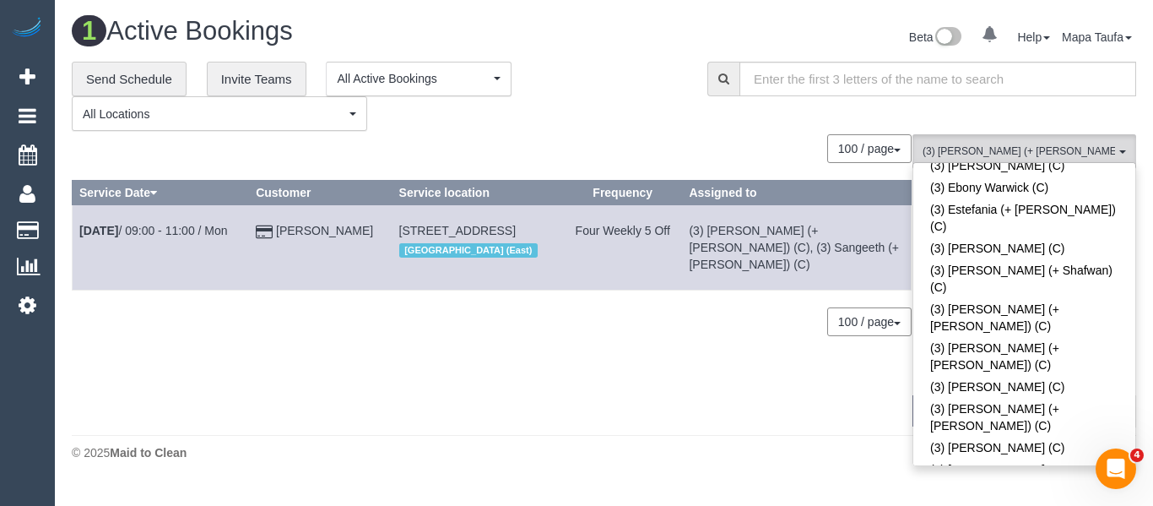
click at [549, 451] on div "© 2025 Maid to Clean" at bounding box center [604, 452] width 1065 height 17
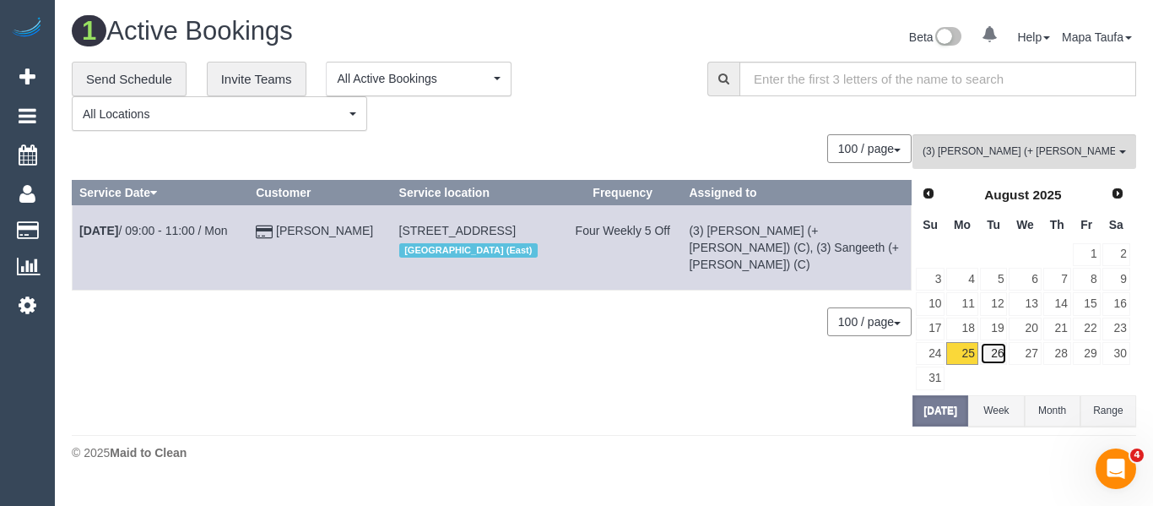
click at [990, 353] on link "26" at bounding box center [994, 353] width 28 height 23
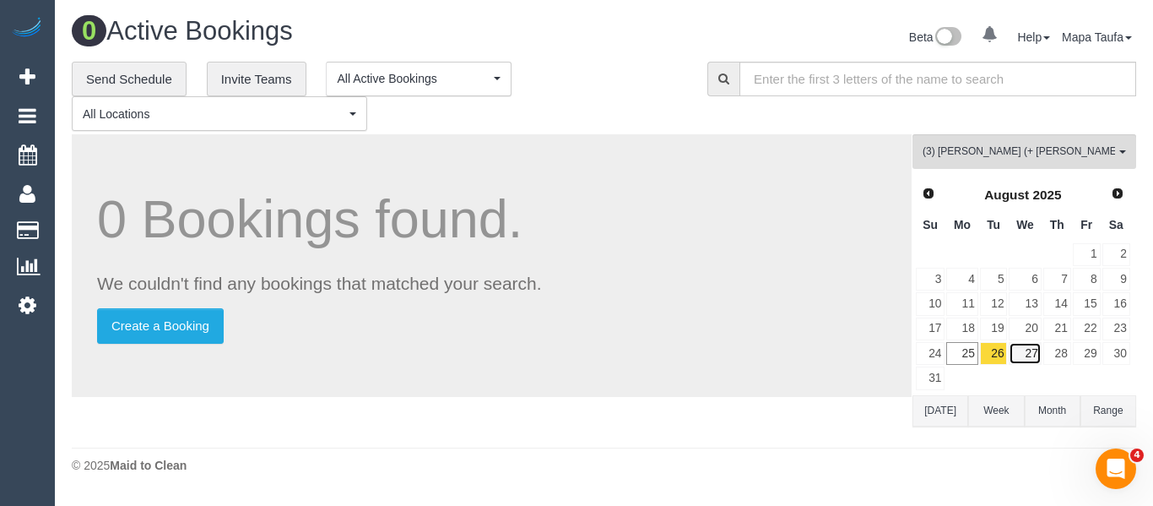
click at [1015, 355] on link "27" at bounding box center [1025, 353] width 32 height 23
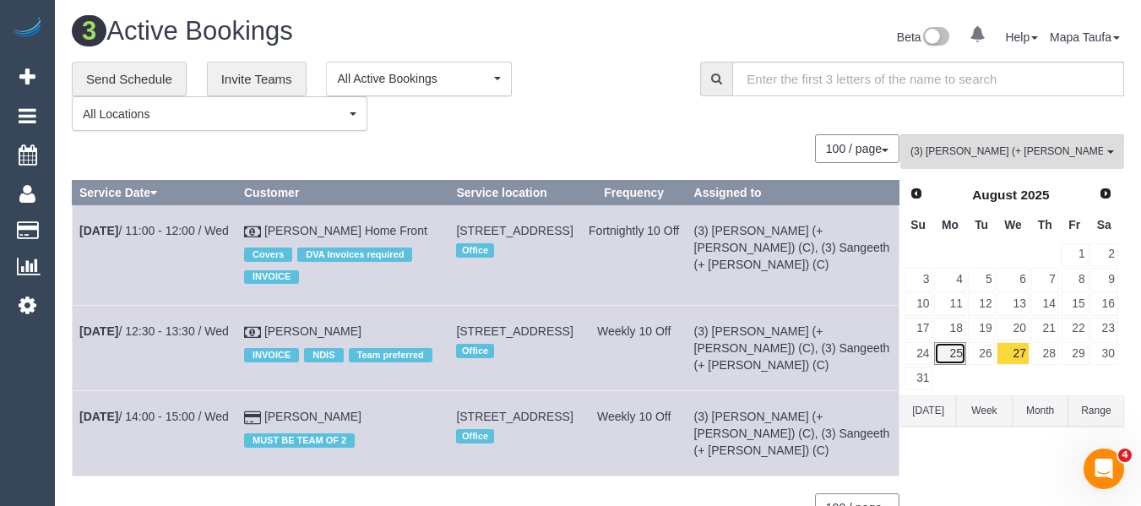
click at [952, 355] on link "25" at bounding box center [949, 353] width 31 height 23
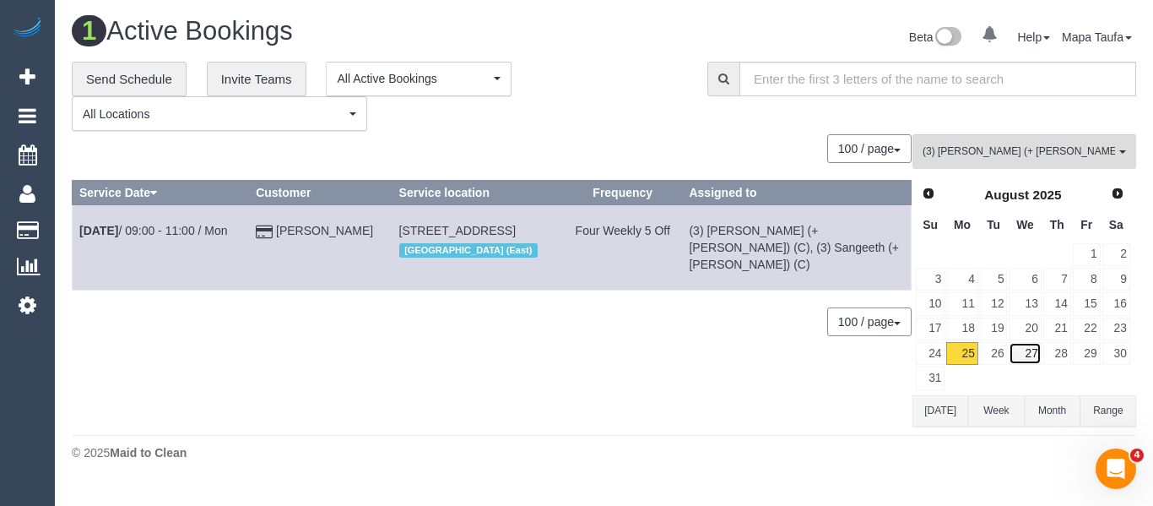
click at [1021, 355] on link "27" at bounding box center [1025, 353] width 32 height 23
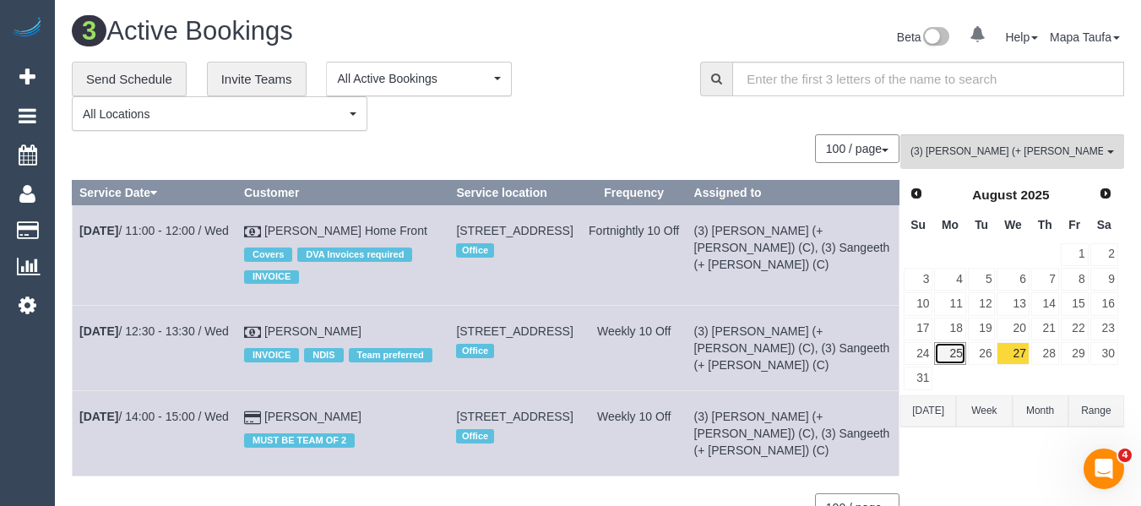
click at [956, 355] on link "25" at bounding box center [949, 353] width 31 height 23
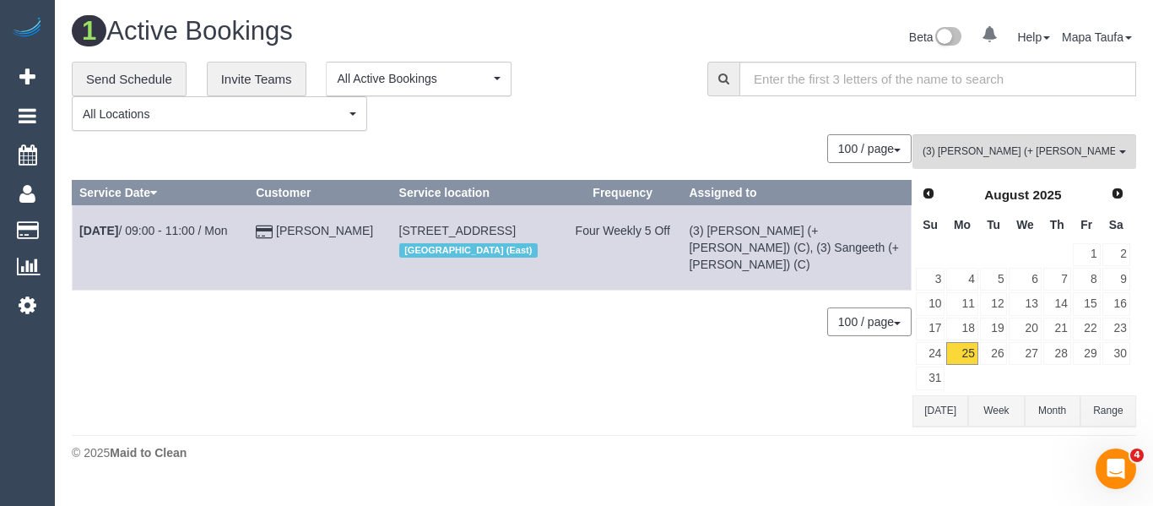
drag, startPoint x: 284, startPoint y: 240, endPoint x: 274, endPoint y: 233, distance: 11.5
drag, startPoint x: 274, startPoint y: 233, endPoint x: 285, endPoint y: 255, distance: 24.5
click at [213, 307] on div "100 / page 10 / page 20 / page 30 / page 40 / page 50 / page 100 / page" at bounding box center [492, 321] width 840 height 29
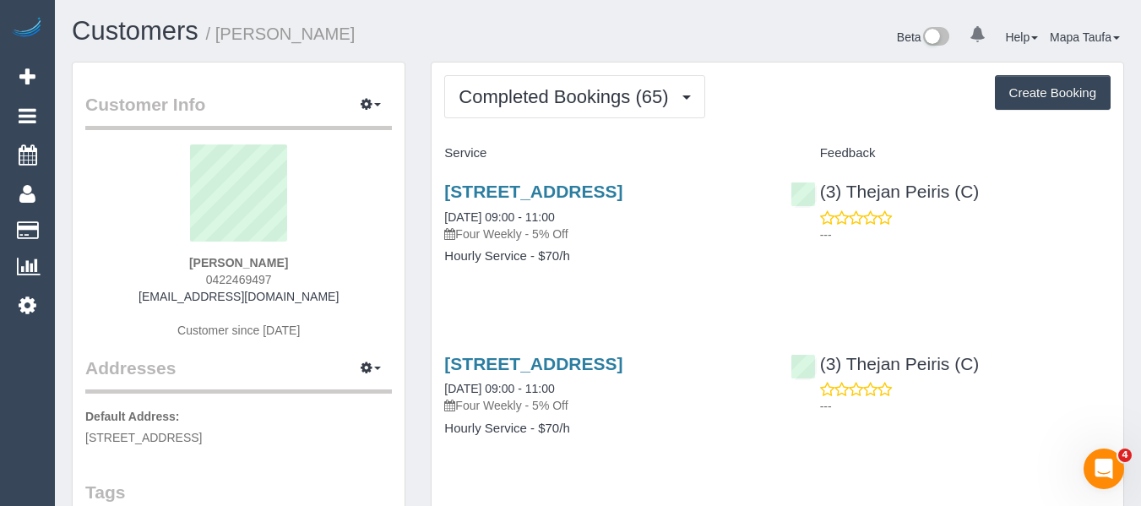
drag, startPoint x: 290, startPoint y: 281, endPoint x: 205, endPoint y: 269, distance: 86.2
click at [205, 269] on div "Esther Cramer 0422469497 clarkside.cramers@gmail.com Customer since 2018" at bounding box center [238, 249] width 307 height 211
click at [316, 269] on div "Esther Cramer 0422469497 clarkside.cramers@gmail.com Customer since 2018" at bounding box center [238, 249] width 307 height 211
drag, startPoint x: 281, startPoint y: 278, endPoint x: 209, endPoint y: 279, distance: 71.8
click at [209, 279] on div "Esther Cramer 0422469497 clarkside.cramers@gmail.com Customer since 2018" at bounding box center [238, 249] width 307 height 211
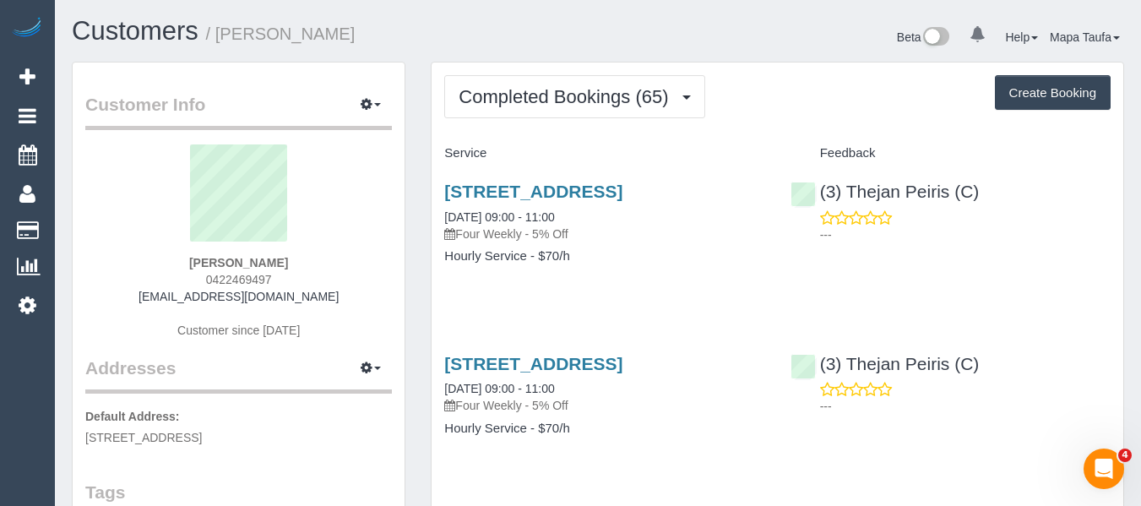
copy span "422469497"
click at [303, 303] on div "Esther Cramer 0422469497 clarkside.cramers@gmail.com Customer since 2018" at bounding box center [238, 249] width 307 height 211
drag, startPoint x: 230, startPoint y: 281, endPoint x: 206, endPoint y: 281, distance: 23.6
click at [206, 281] on div "Esther Cramer 0422469497 clarkside.cramers@gmail.com Customer since 2018" at bounding box center [238, 249] width 307 height 211
copy span "0422469497"
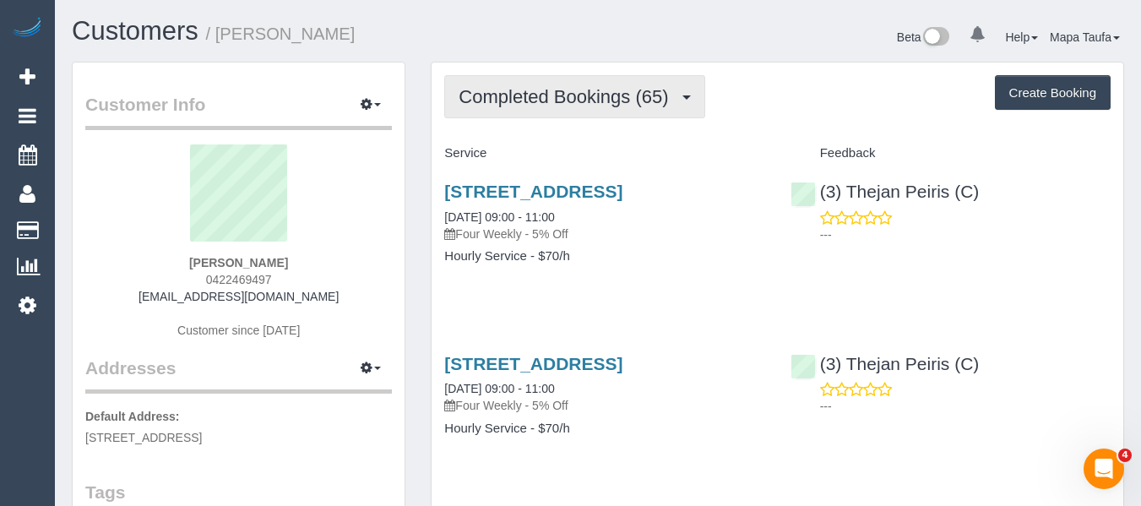
click at [594, 106] on span "Completed Bookings (65)" at bounding box center [567, 96] width 218 height 21
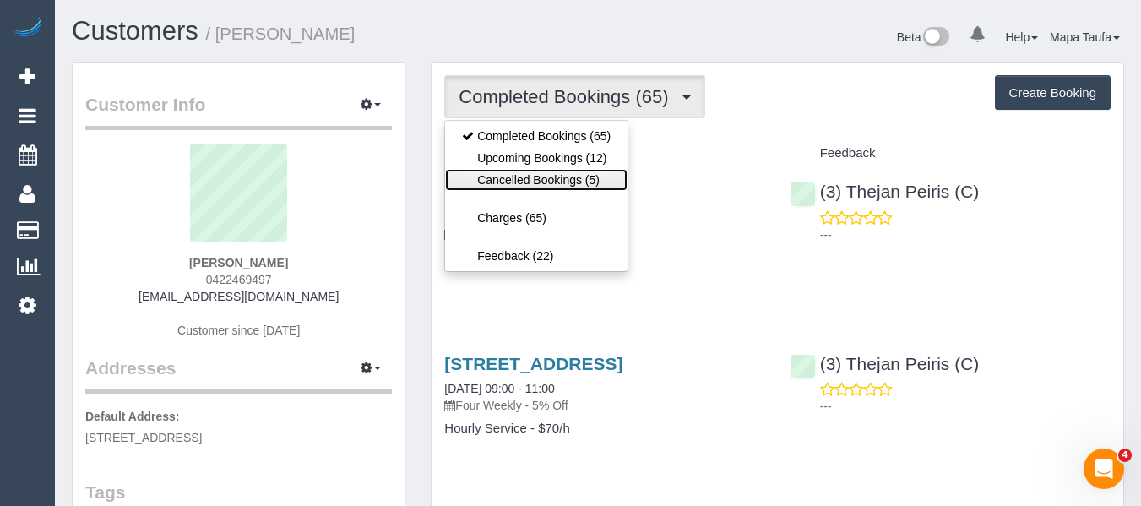
click at [588, 176] on link "Cancelled Bookings (5)" at bounding box center [536, 180] width 182 height 22
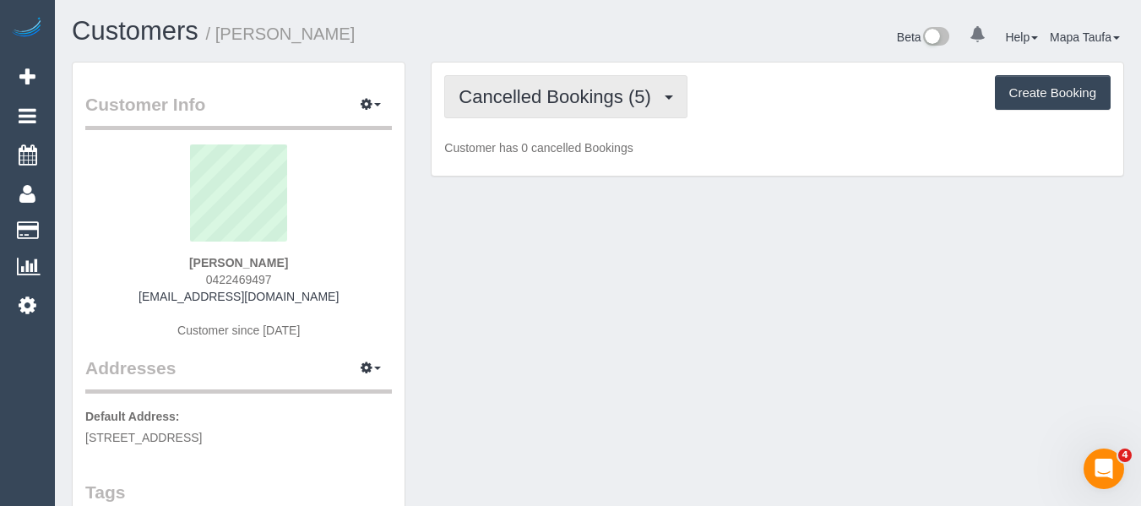
drag, startPoint x: 569, startPoint y: 107, endPoint x: 569, endPoint y: 147, distance: 39.7
click at [569, 111] on button "Cancelled Bookings (5)" at bounding box center [565, 96] width 243 height 43
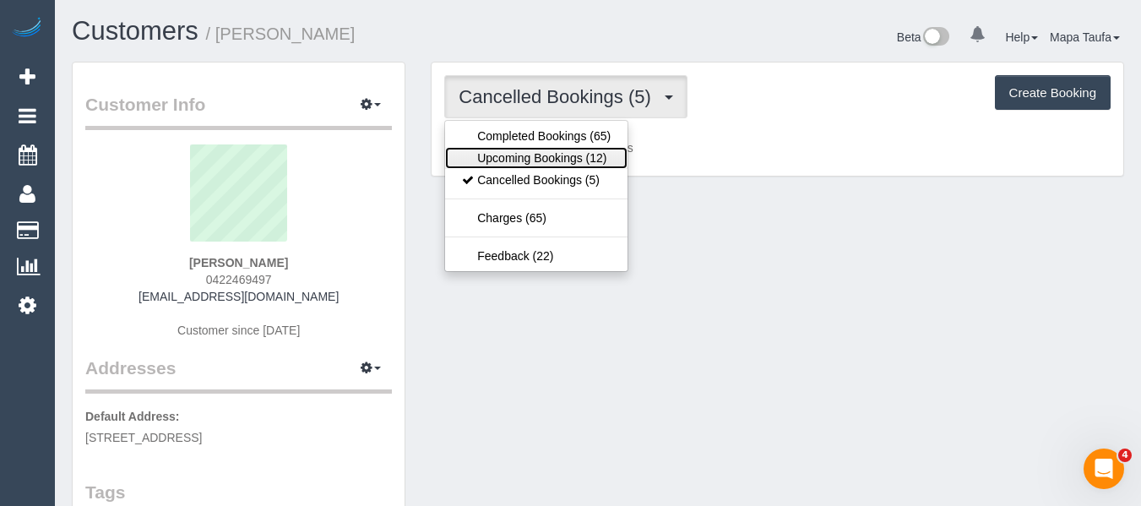
click at [565, 160] on link "Upcoming Bookings (12)" at bounding box center [536, 158] width 182 height 22
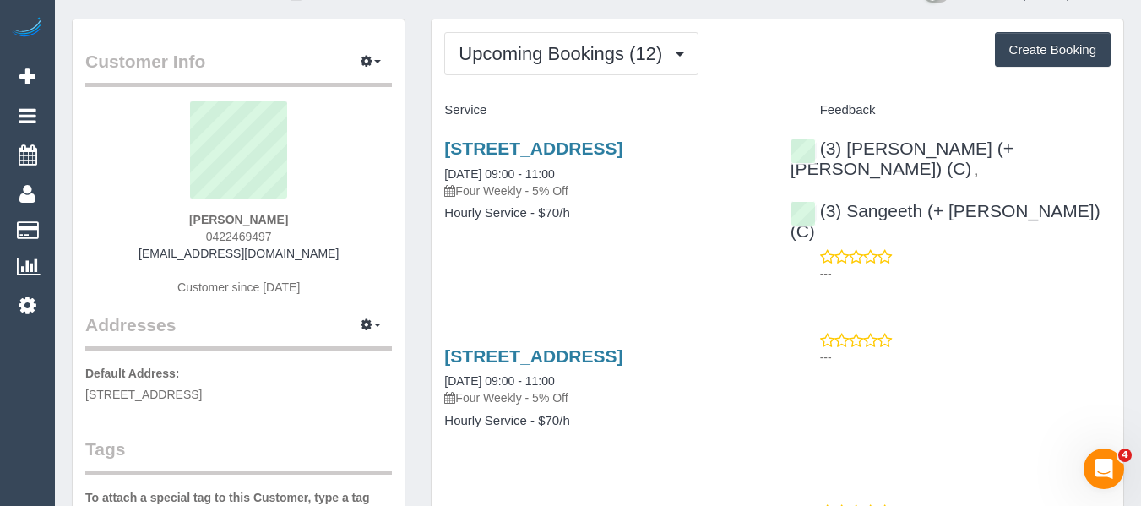
scroll to position [84, 0]
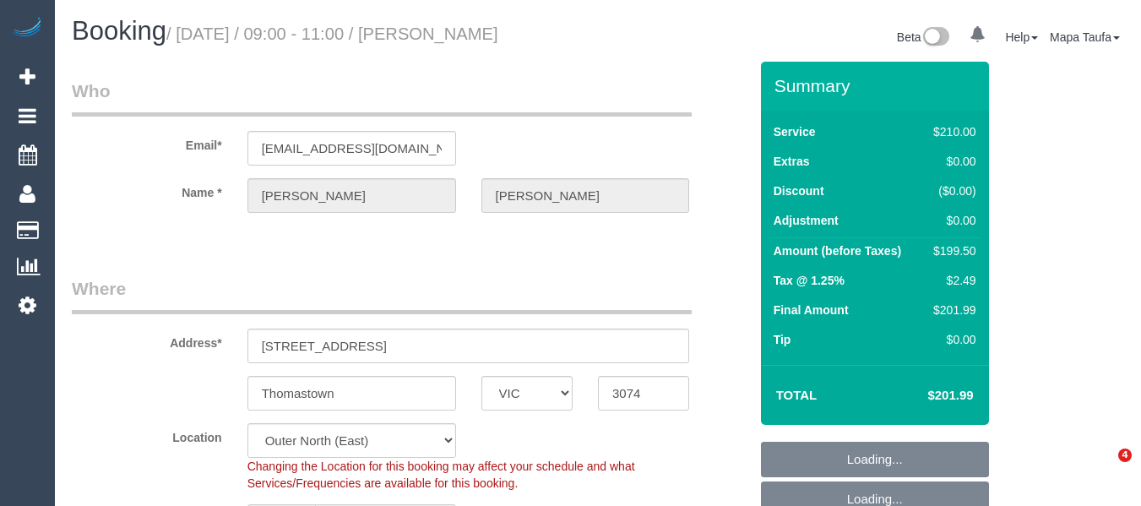
select select "VIC"
select select "number:29"
select select "number:14"
select select "number:19"
select select "number:24"
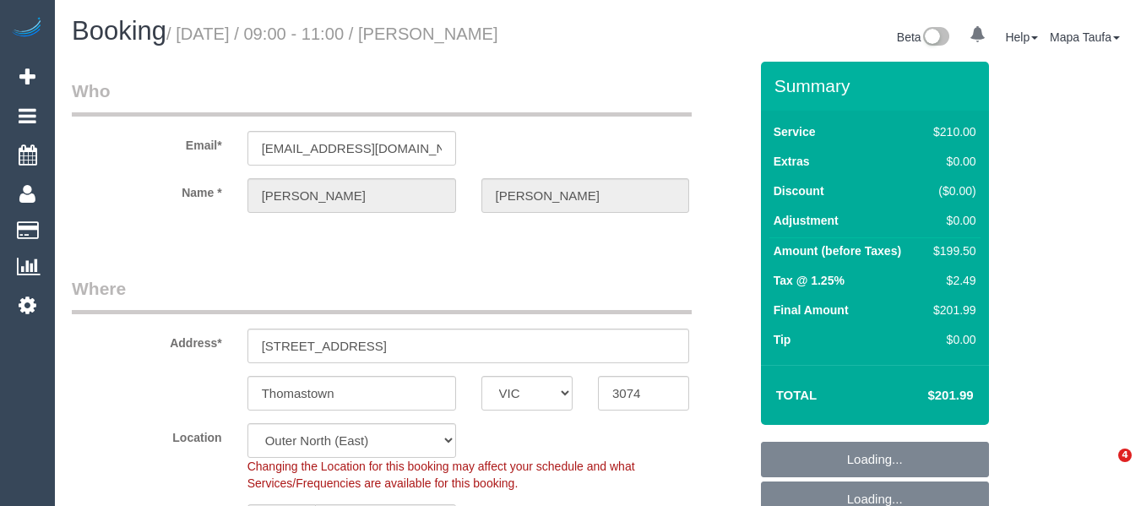
select select "number:34"
select select "number:26"
select select "180"
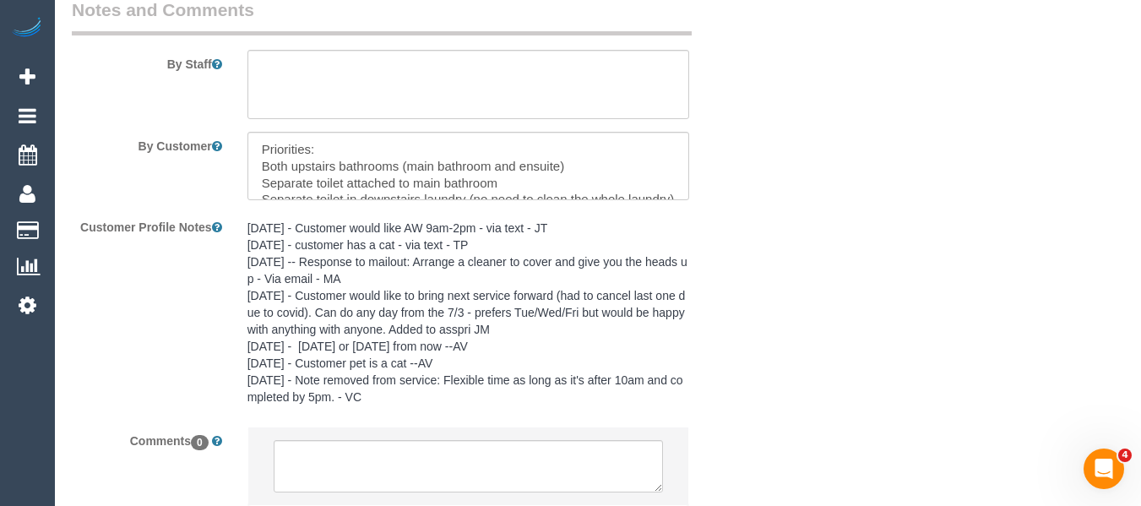
scroll to position [3099, 0]
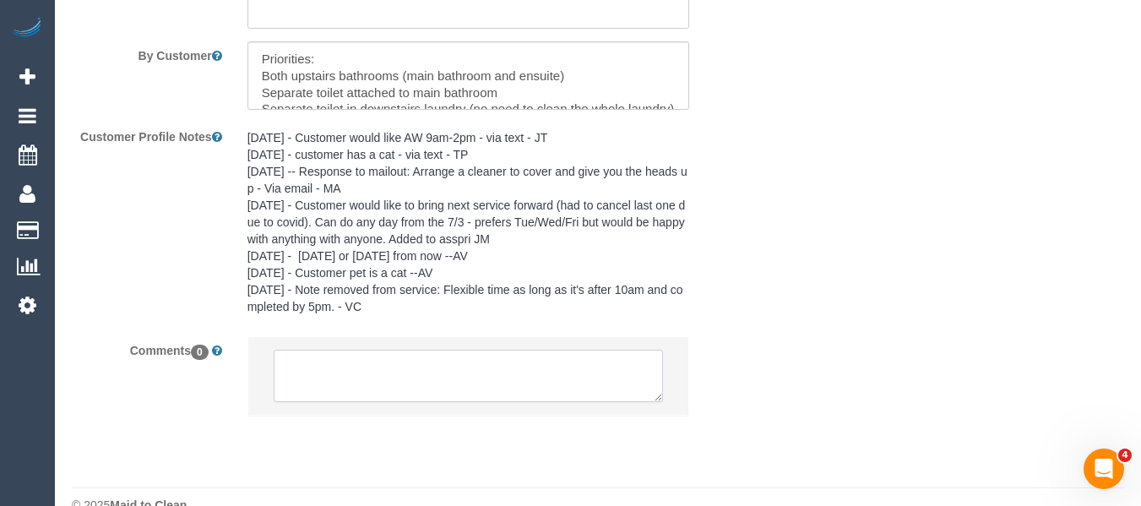
click at [351, 355] on textarea at bounding box center [469, 376] width 390 height 52
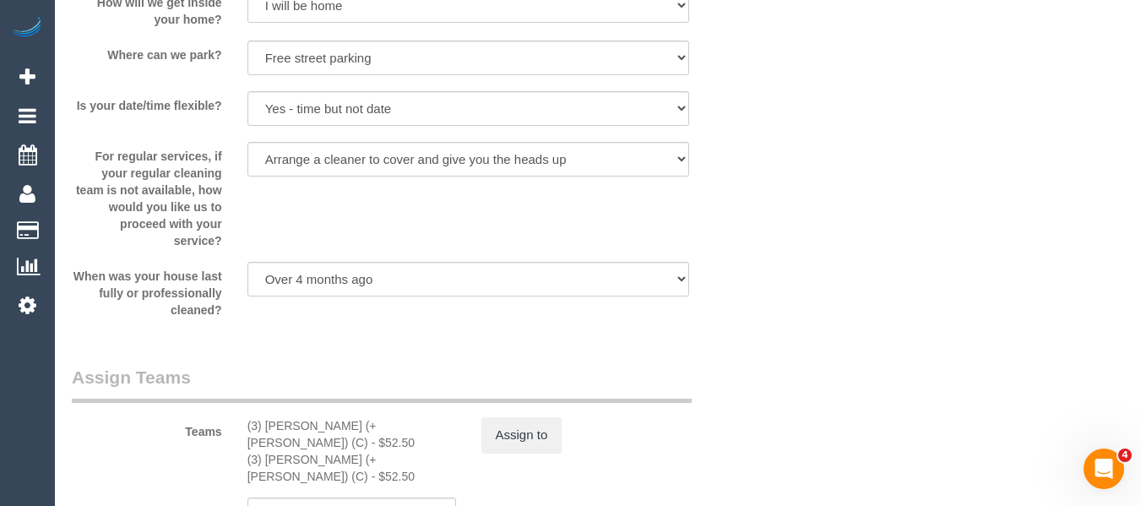
scroll to position [2508, 0]
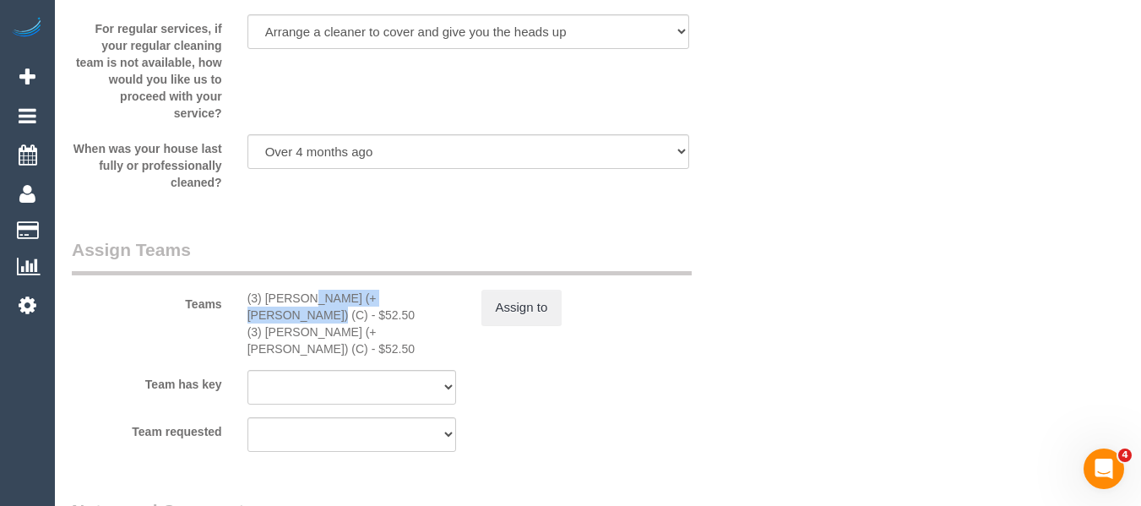
drag, startPoint x: 393, startPoint y: 296, endPoint x: 259, endPoint y: 300, distance: 134.3
click at [259, 300] on div "(3) [PERSON_NAME] (+ [PERSON_NAME]) (C) - $52.50" at bounding box center [351, 307] width 209 height 34
copy div ") [PERSON_NAME] (+ [PERSON_NAME]) (C"
click at [512, 306] on button "Assign to" at bounding box center [521, 307] width 81 height 35
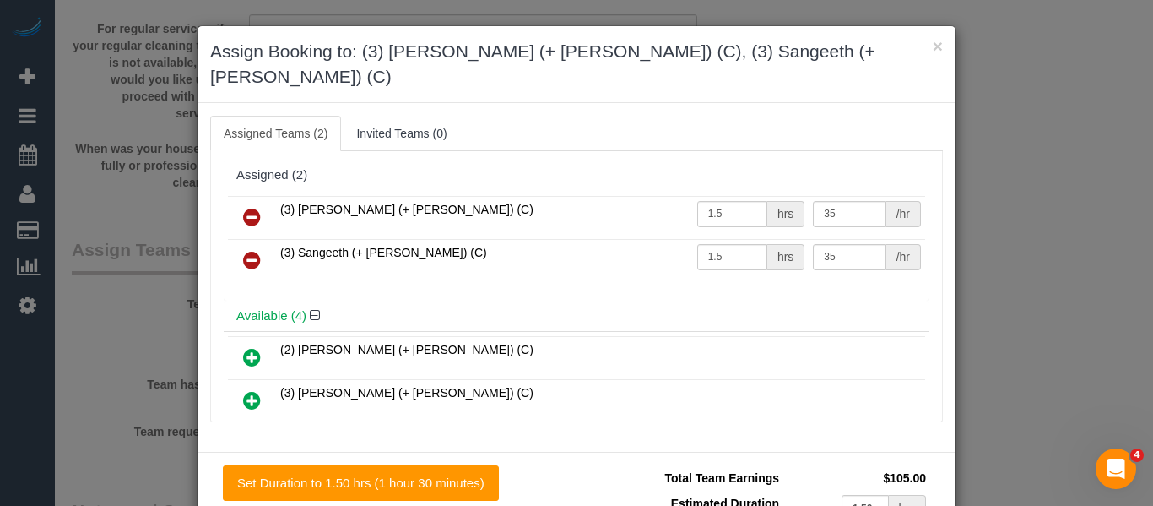
click at [252, 201] on link at bounding box center [252, 218] width 40 height 34
click at [252, 244] on link at bounding box center [252, 261] width 40 height 34
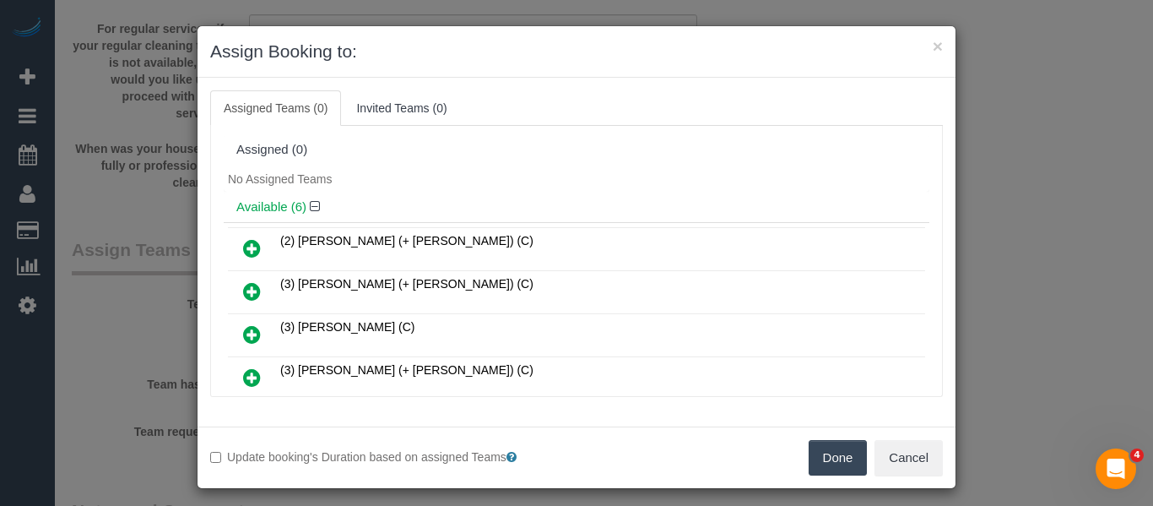
click at [829, 450] on button "Done" at bounding box center [838, 457] width 59 height 35
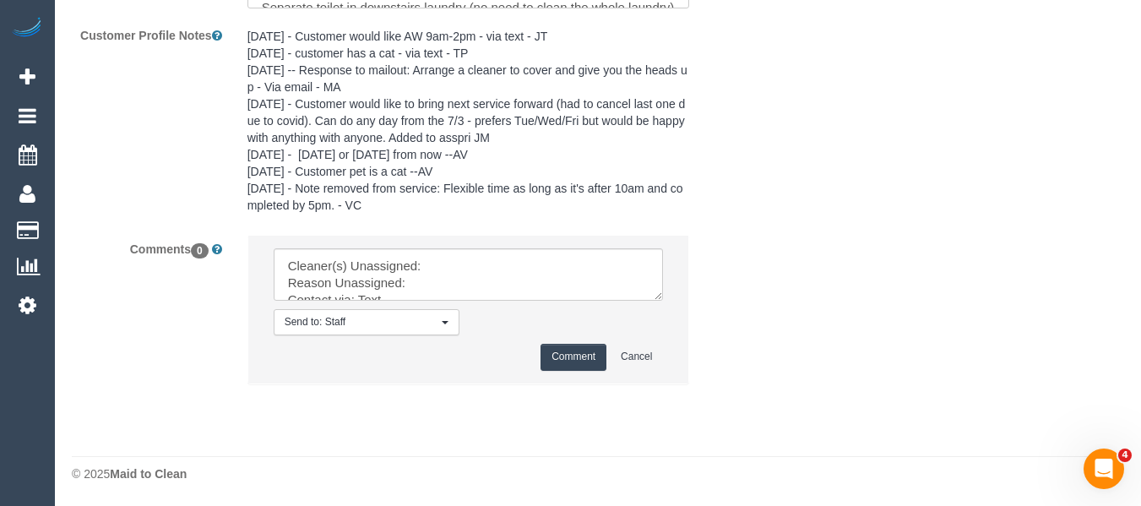
scroll to position [3169, 0]
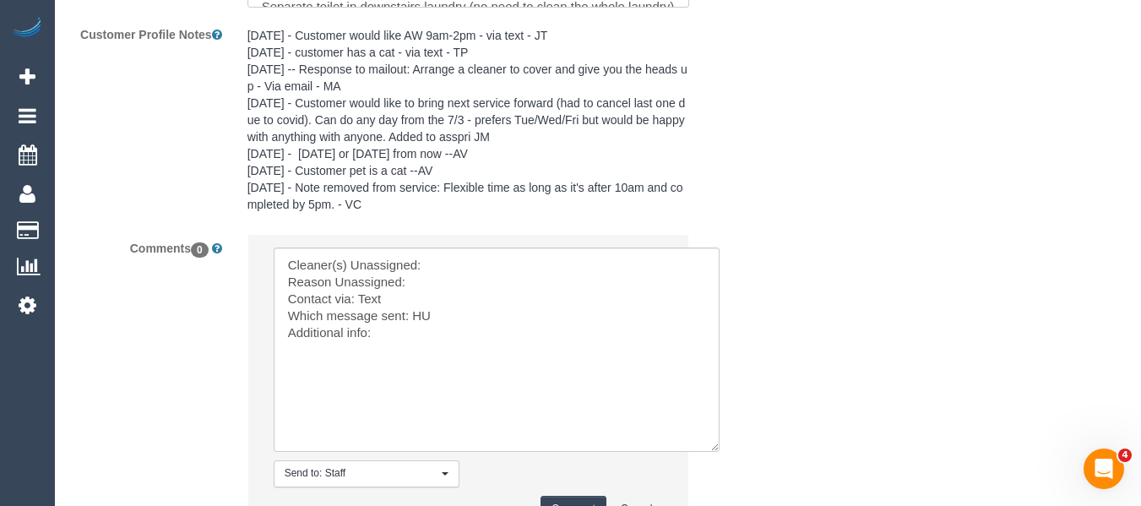
drag, startPoint x: 654, startPoint y: 293, endPoint x: 650, endPoint y: 399, distance: 106.5
click at [710, 442] on textarea at bounding box center [497, 349] width 446 height 204
click at [479, 262] on textarea at bounding box center [497, 347] width 446 height 201
paste textarea ") [PERSON_NAME] (+ [PERSON_NAME]) (C"
click at [461, 286] on textarea at bounding box center [497, 347] width 446 height 201
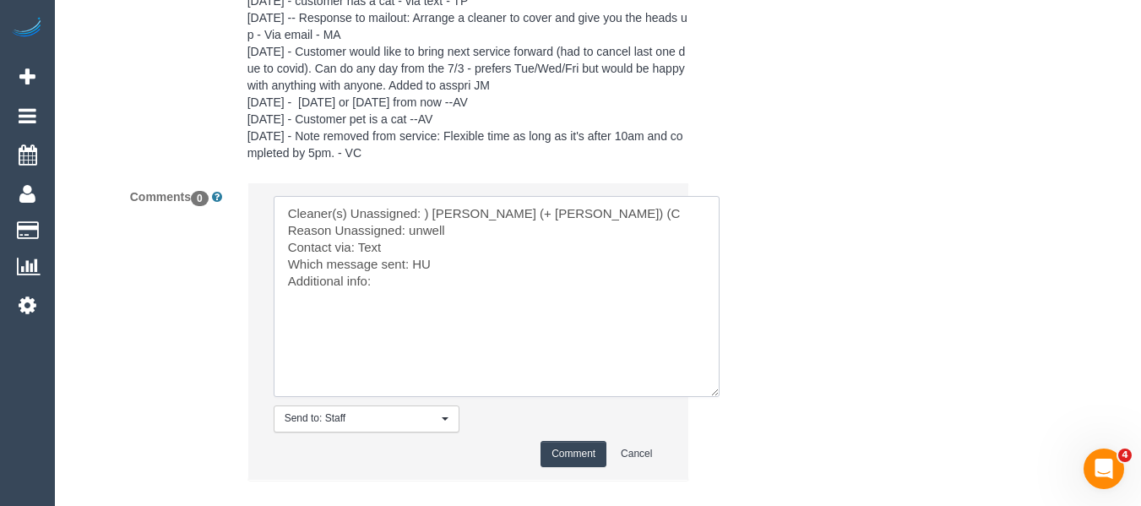
scroll to position [3318, 0]
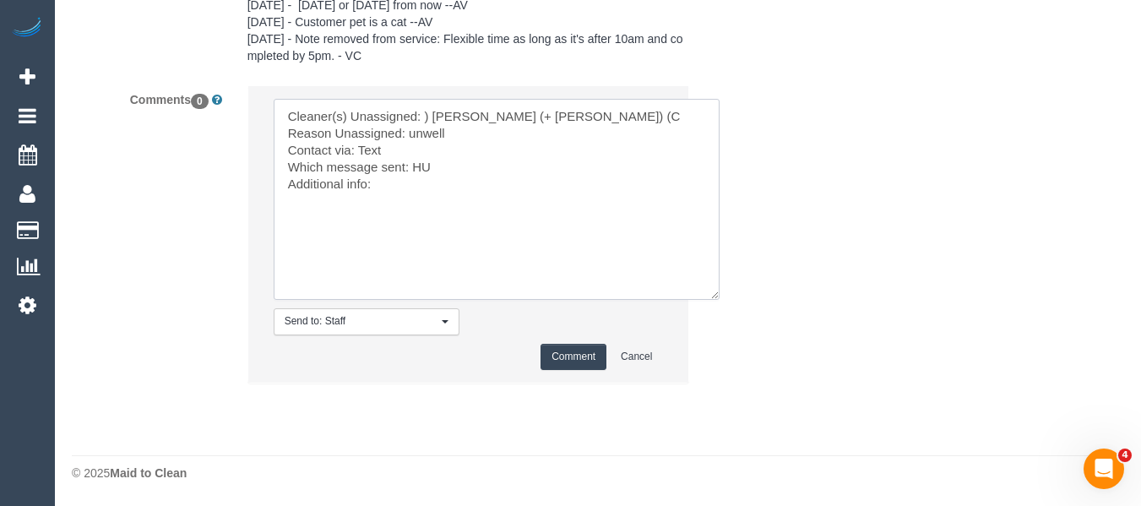
type textarea "Cleaner(s) Unassigned: ) [PERSON_NAME] (+ [PERSON_NAME]) (C Reason Unassigned: …"
click at [565, 361] on button "Comment" at bounding box center [573, 357] width 66 height 26
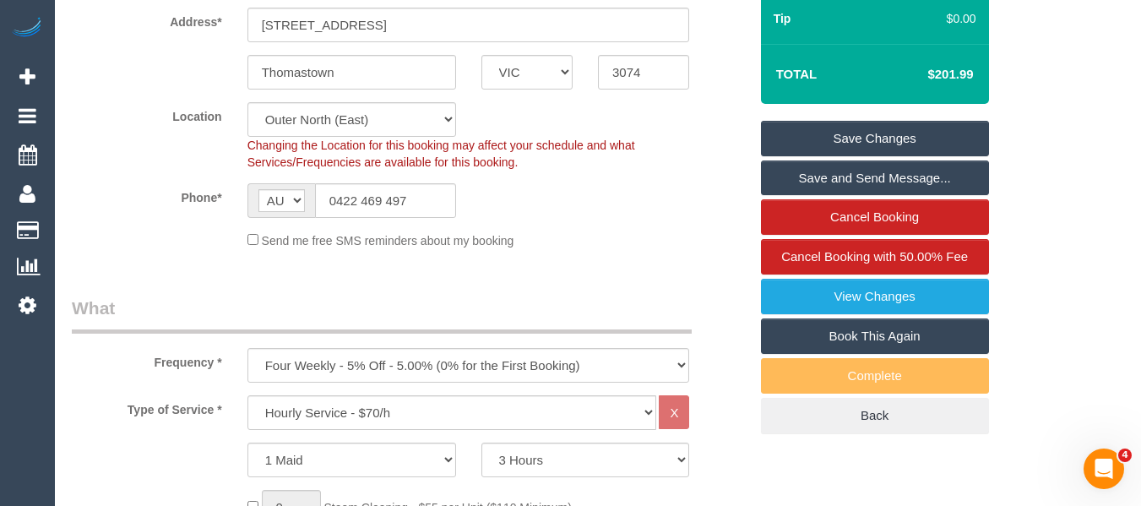
scroll to position [293, 0]
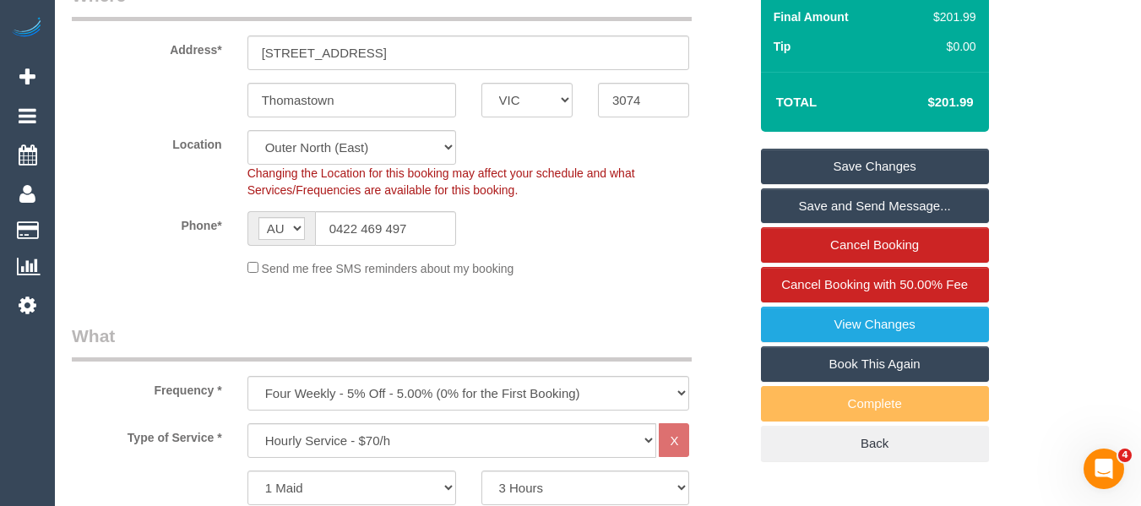
click at [841, 168] on link "Save Changes" at bounding box center [875, 166] width 228 height 35
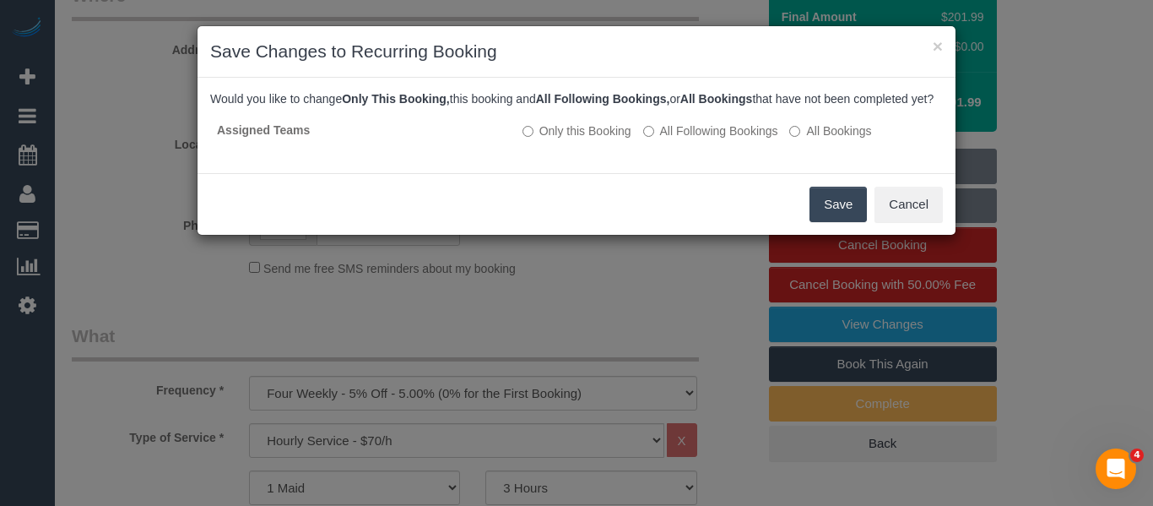
click at [832, 222] on button "Save" at bounding box center [838, 204] width 57 height 35
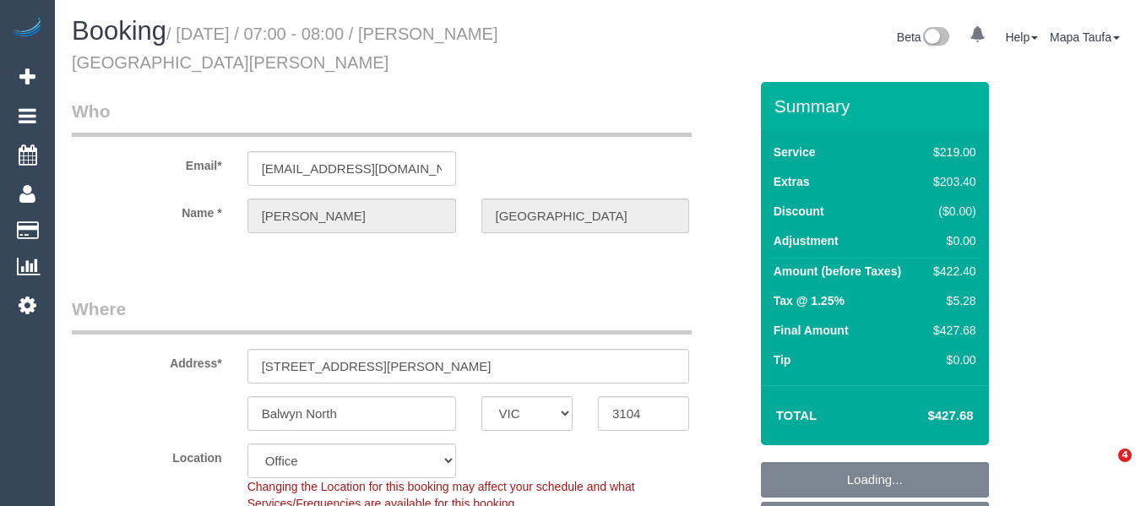
select select "VIC"
select select "object:635"
select select "string:stripe-pm_1Qdgkb2GScqysDRVL2XOrKeL"
select select "number:27"
select select "number:15"
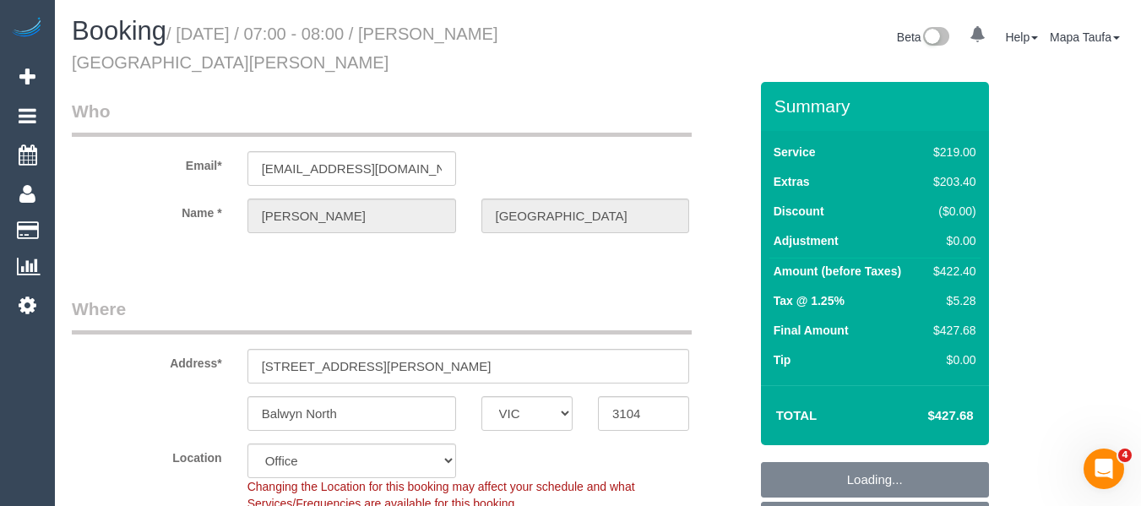
select select "number:19"
select select "number:24"
select select "number:11"
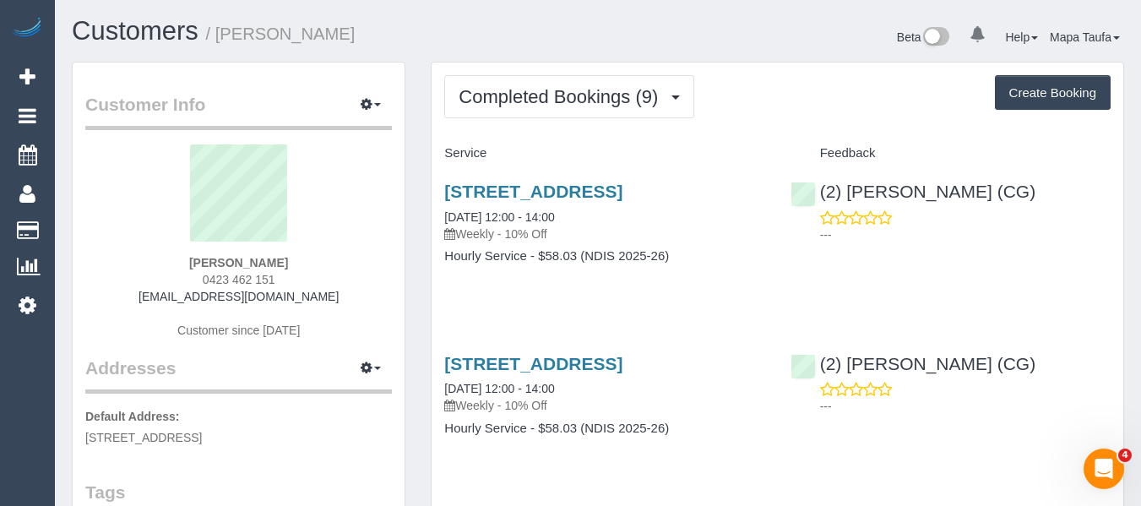
drag, startPoint x: 203, startPoint y: 274, endPoint x: 187, endPoint y: 274, distance: 15.2
click at [187, 274] on div "Eric Wain 0423 462 151 jesswain2021@gmail.com Customer since 2025" at bounding box center [238, 249] width 307 height 211
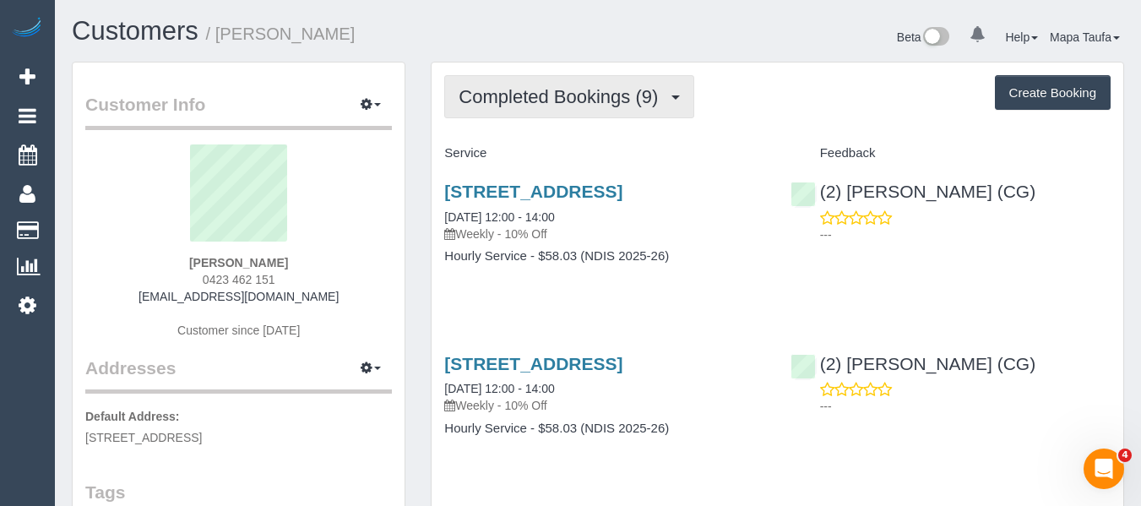
drag, startPoint x: 532, startPoint y: 97, endPoint x: 532, endPoint y: 108, distance: 11.0
click at [532, 99] on span "Completed Bookings (9)" at bounding box center [562, 96] width 208 height 21
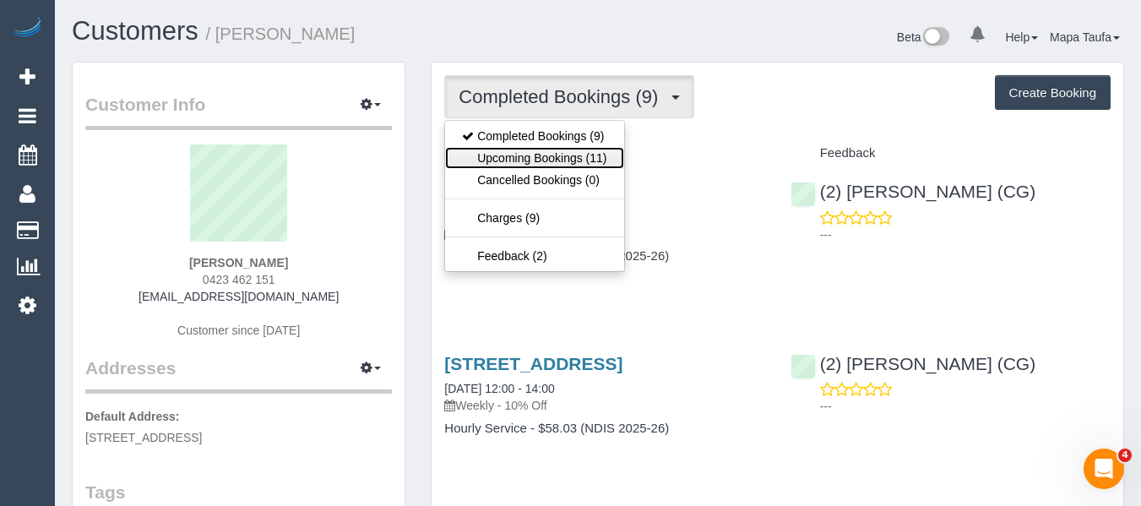
click at [537, 164] on link "Upcoming Bookings (11)" at bounding box center [534, 158] width 178 height 22
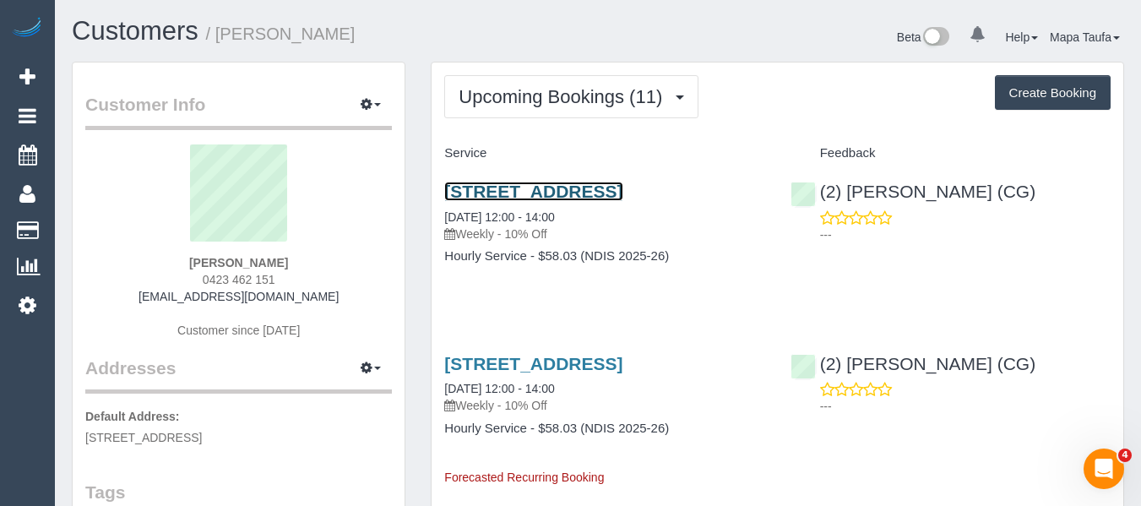
click at [560, 182] on link "3 Malleehen Street, Werribee, VIC 3030" at bounding box center [533, 191] width 178 height 19
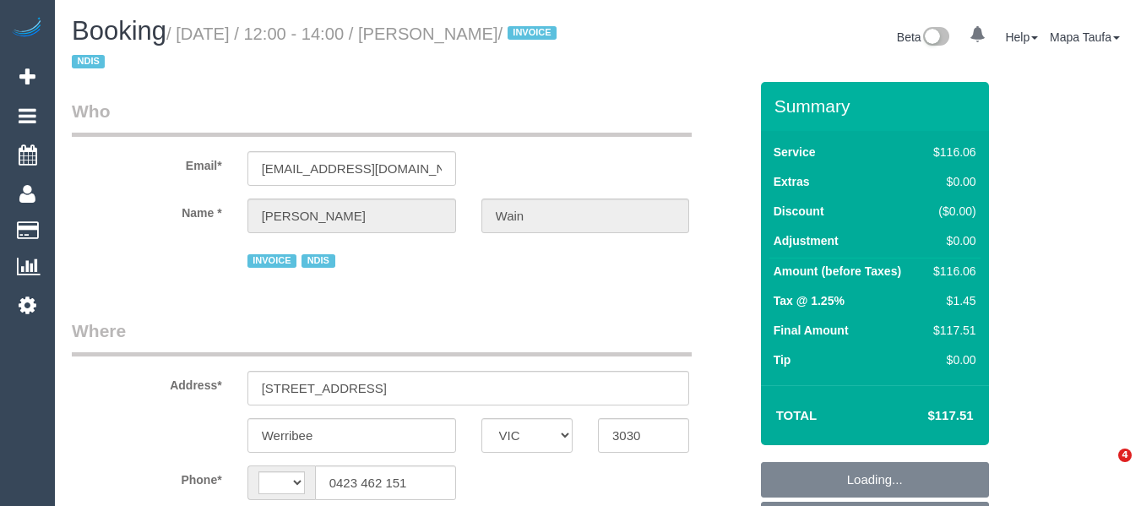
select select "VIC"
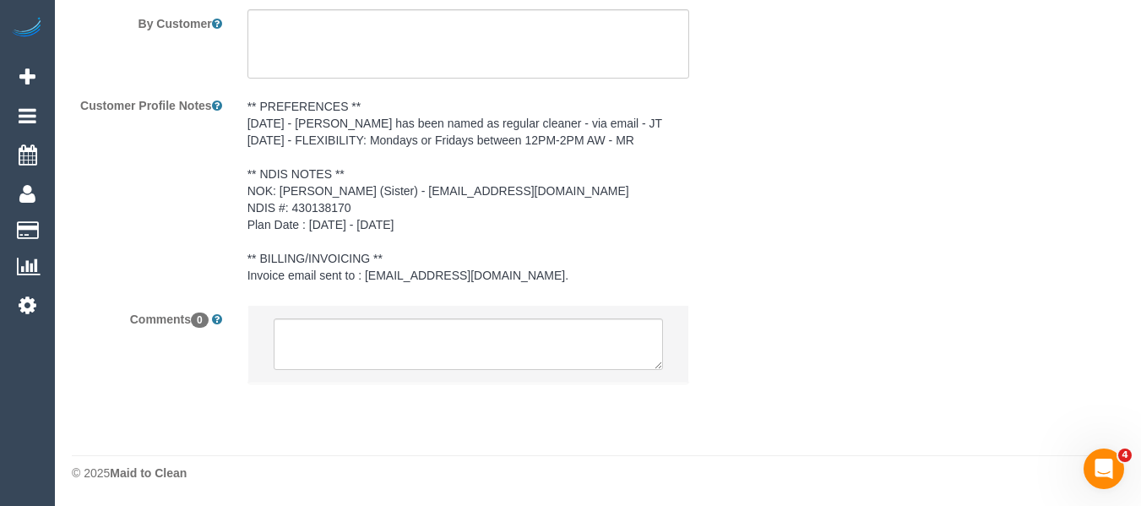
select select "string:AU"
select select "object:736"
select select "number:30"
select select "number:14"
select select "number:19"
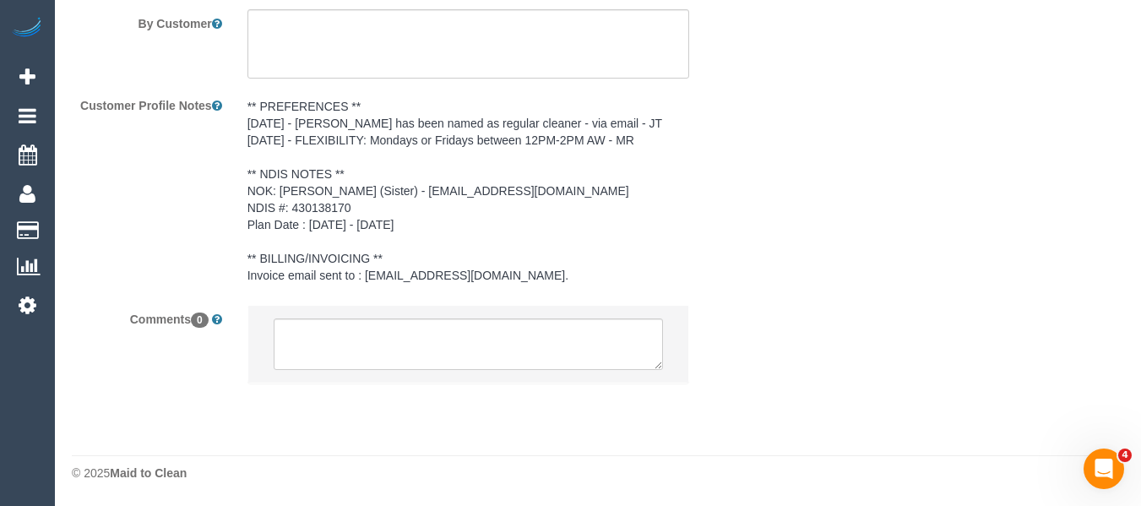
select select "number:36"
select select "number:34"
select select "object:741"
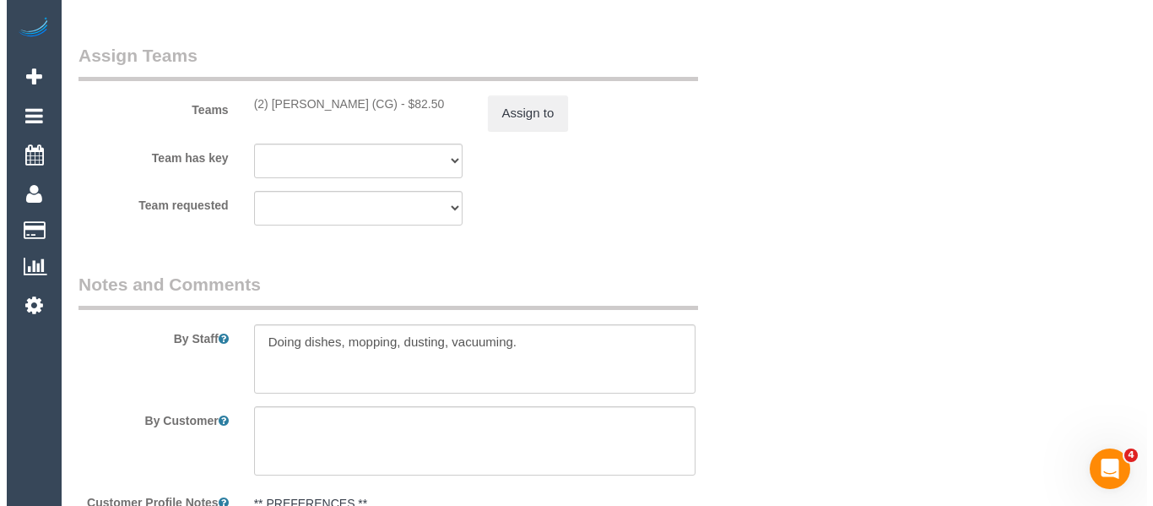
scroll to position [2210, 0]
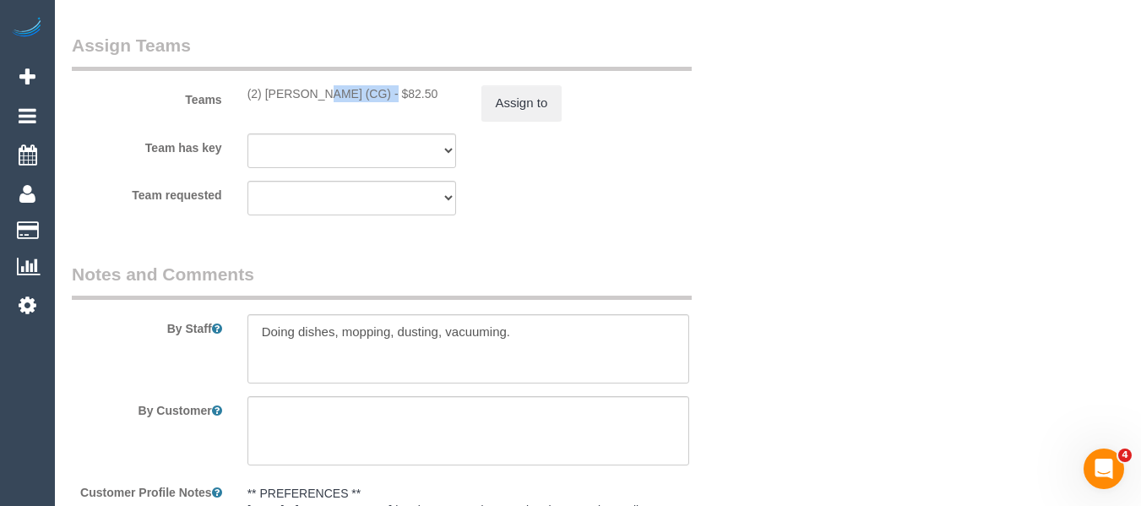
drag, startPoint x: 338, startPoint y: 90, endPoint x: 264, endPoint y: 87, distance: 73.5
click at [264, 87] on div "(2) Andrew Wrobel (CG) - $82.50" at bounding box center [351, 93] width 209 height 17
click at [352, 105] on div "Teams (2) Andrew Wrobel (CG) - $82.50 Assign to" at bounding box center [410, 77] width 702 height 88
drag, startPoint x: 344, startPoint y: 95, endPoint x: 263, endPoint y: 95, distance: 80.2
click at [263, 95] on div "(2) Andrew Wrobel (CG) - $82.50" at bounding box center [351, 93] width 209 height 17
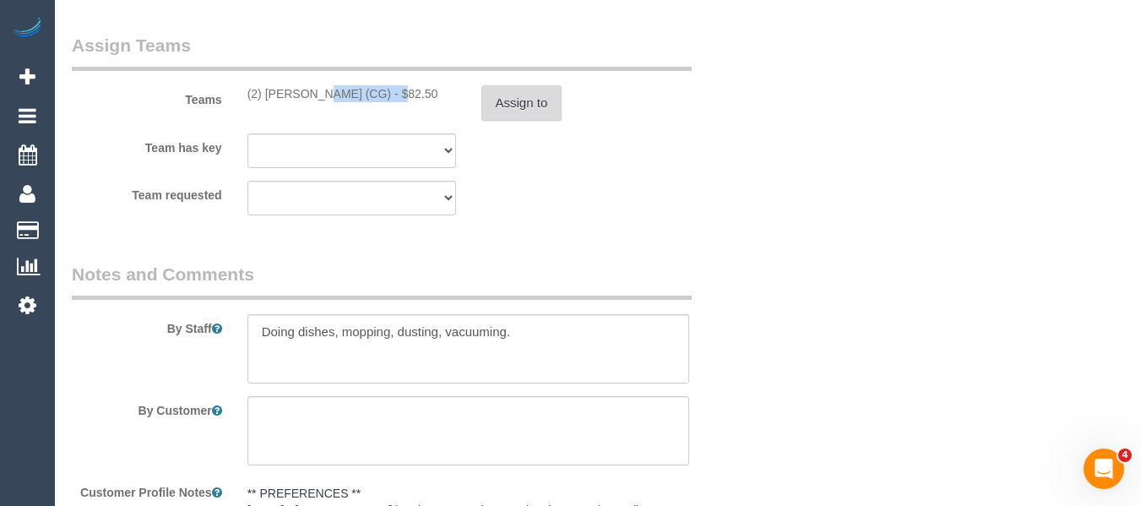
copy div "Andrew Wrobel"
click at [522, 98] on button "Assign to" at bounding box center [521, 102] width 81 height 35
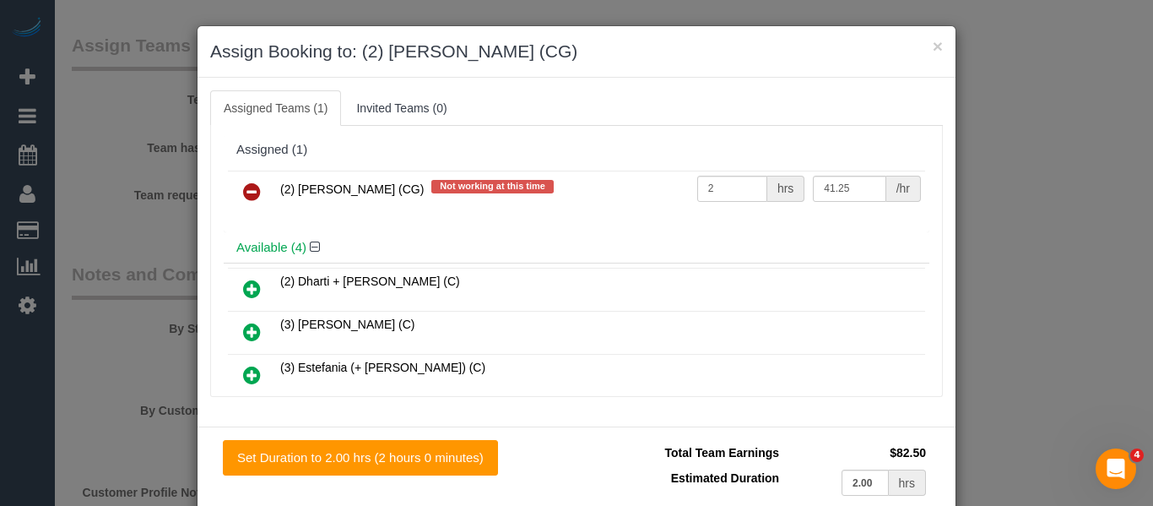
click at [243, 188] on icon at bounding box center [252, 192] width 18 height 20
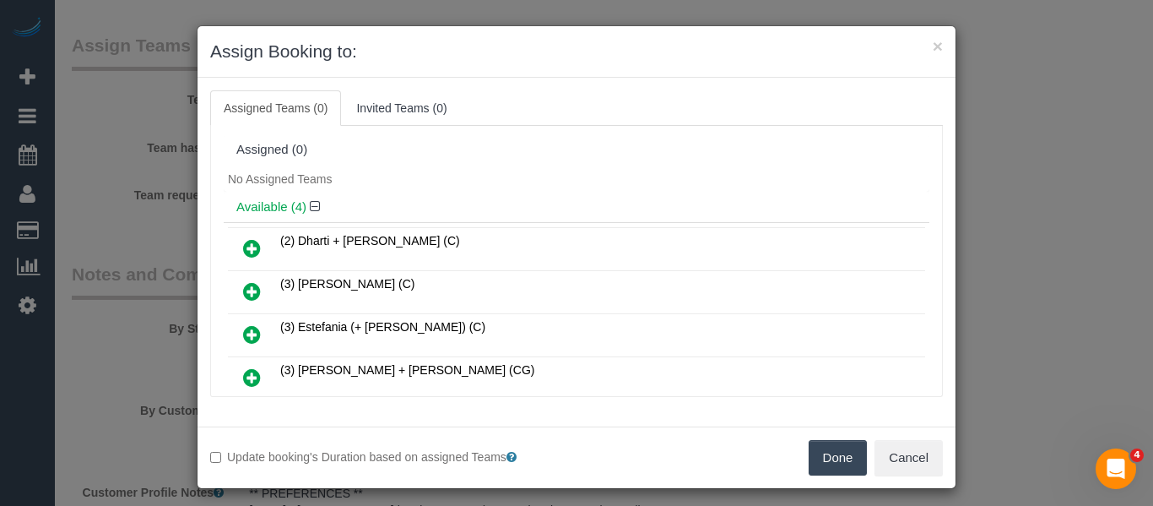
click at [833, 465] on button "Done" at bounding box center [838, 457] width 59 height 35
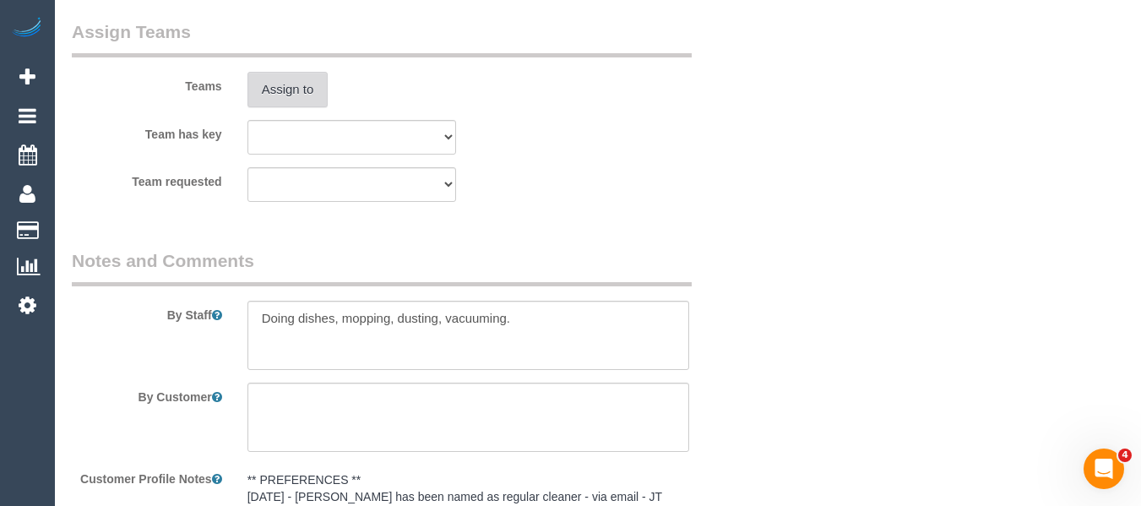
scroll to position [2597, 0]
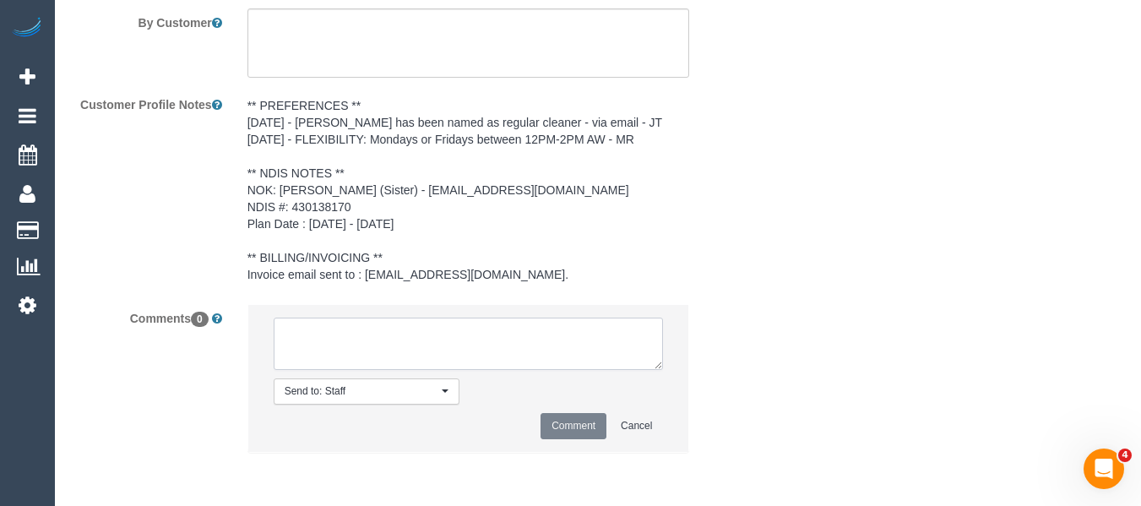
click at [448, 357] on textarea at bounding box center [469, 343] width 390 height 52
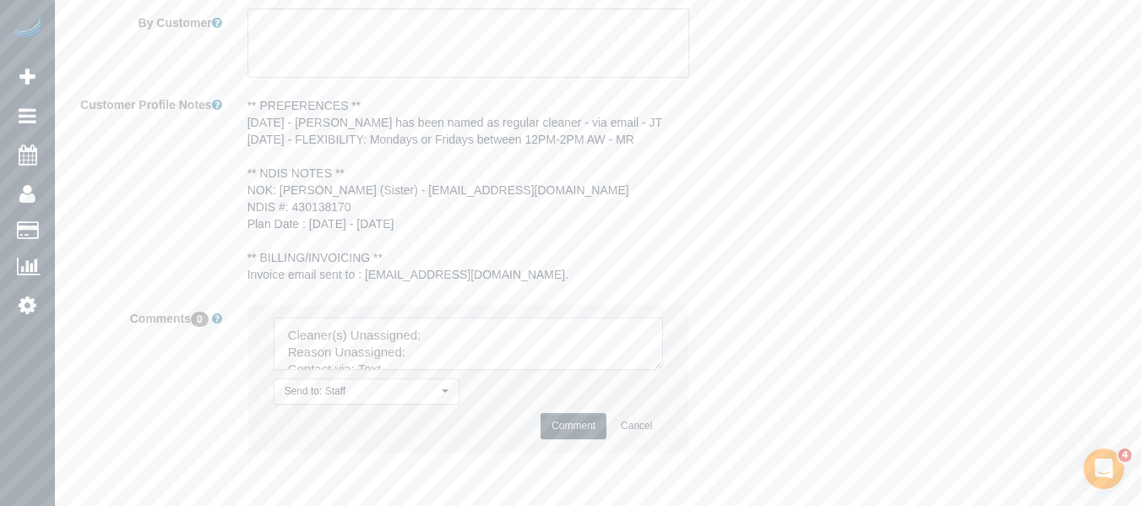
drag, startPoint x: 681, startPoint y: 496, endPoint x: 670, endPoint y: 480, distance: 19.0
click at [664, 370] on textarea at bounding box center [469, 343] width 390 height 52
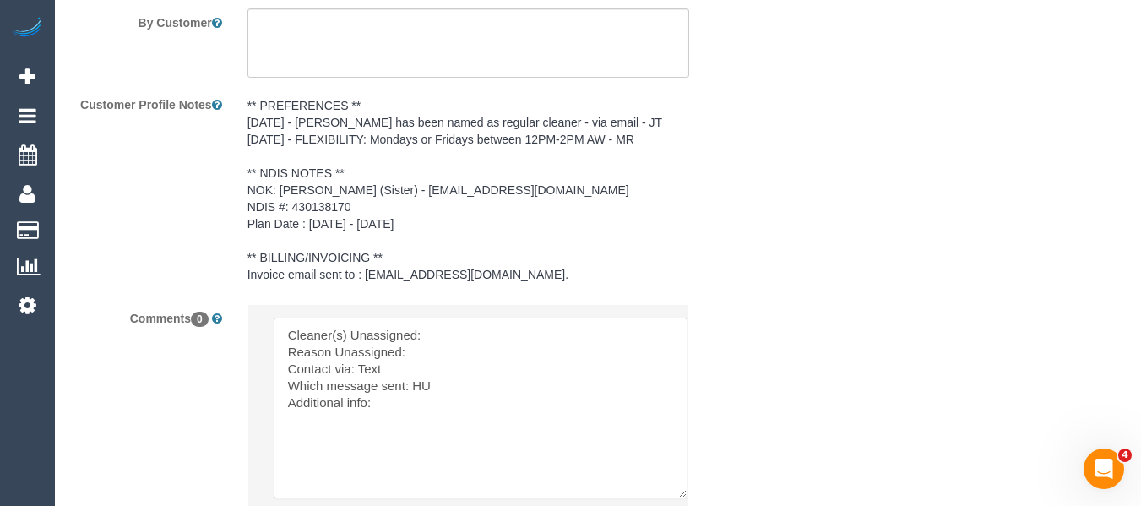
drag, startPoint x: 448, startPoint y: 339, endPoint x: 436, endPoint y: 351, distance: 17.3
click at [448, 339] on textarea at bounding box center [481, 407] width 414 height 181
paste textarea "Andrew Wrobel"
click at [434, 356] on textarea at bounding box center [481, 407] width 414 height 181
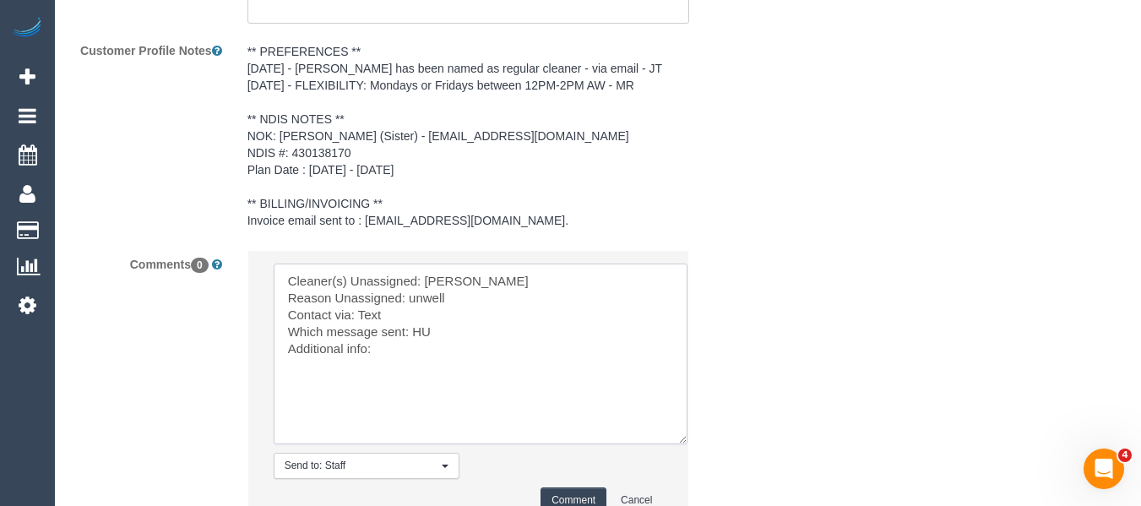
scroll to position [2682, 0]
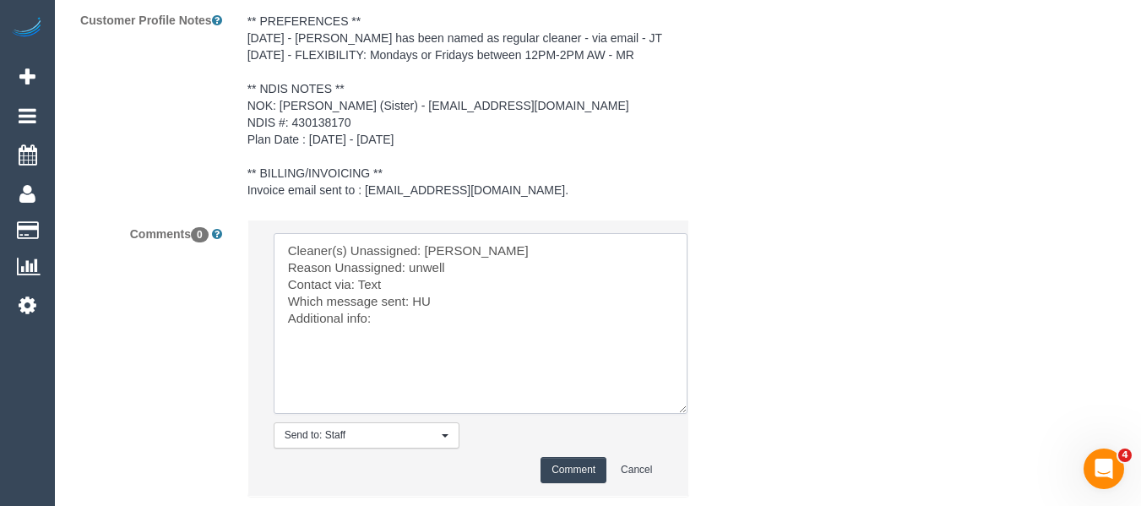
type textarea "Cleaner(s) Unassigned: Andrew Wrobel Reason Unassigned: unwell Contact via: Tex…"
click at [585, 466] on button "Comment" at bounding box center [573, 470] width 66 height 26
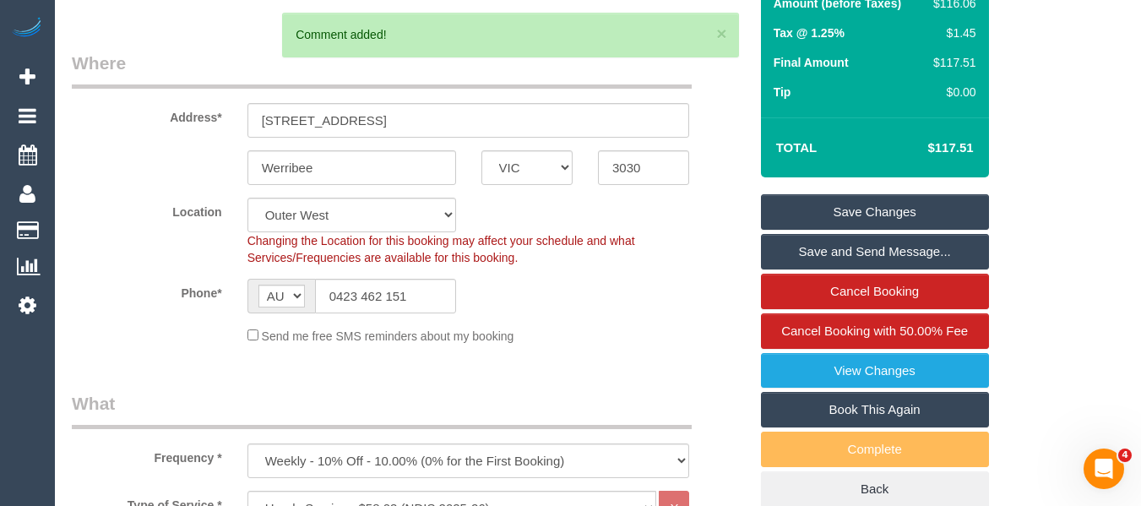
scroll to position [194, 0]
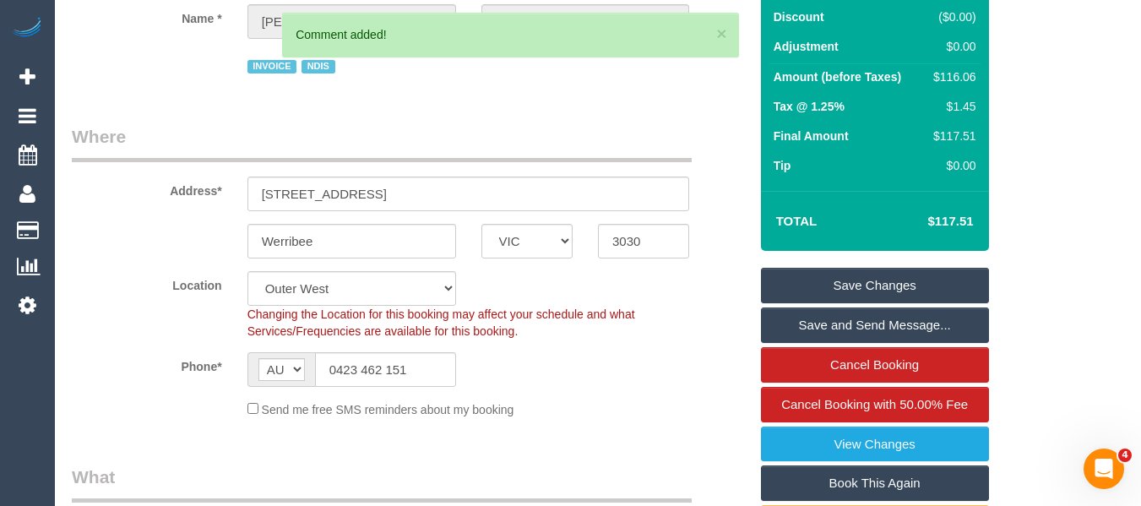
click at [906, 274] on link "Save Changes" at bounding box center [875, 285] width 228 height 35
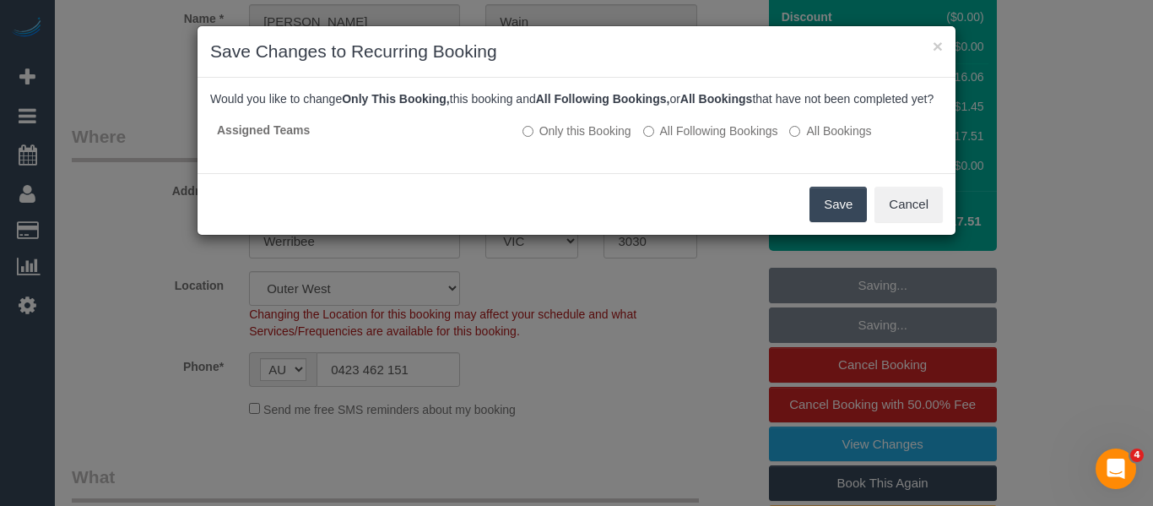
click at [820, 222] on button "Save" at bounding box center [838, 204] width 57 height 35
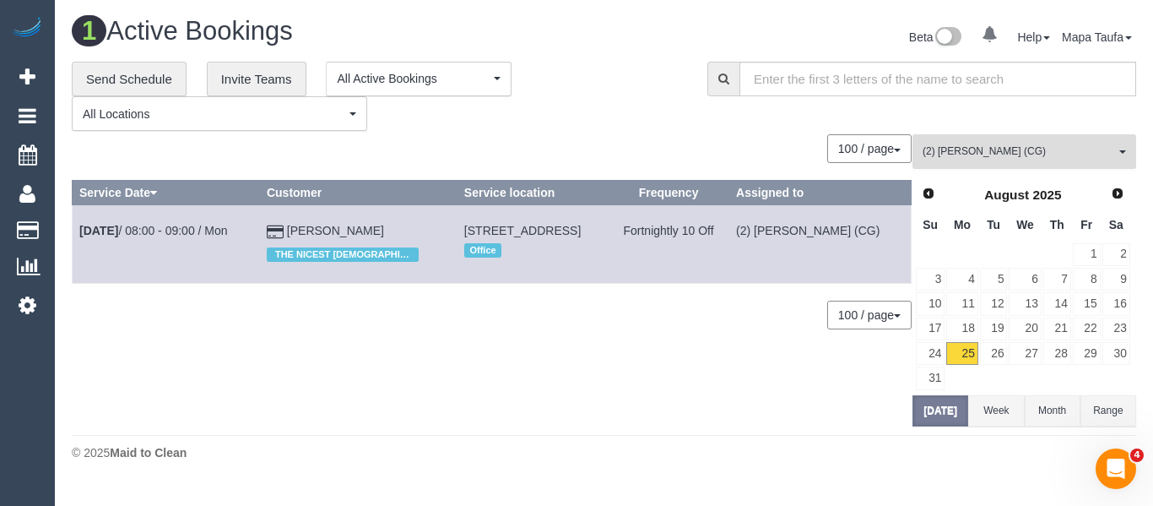
click at [974, 146] on span "(2) [PERSON_NAME] (CG)" at bounding box center [1019, 151] width 193 height 14
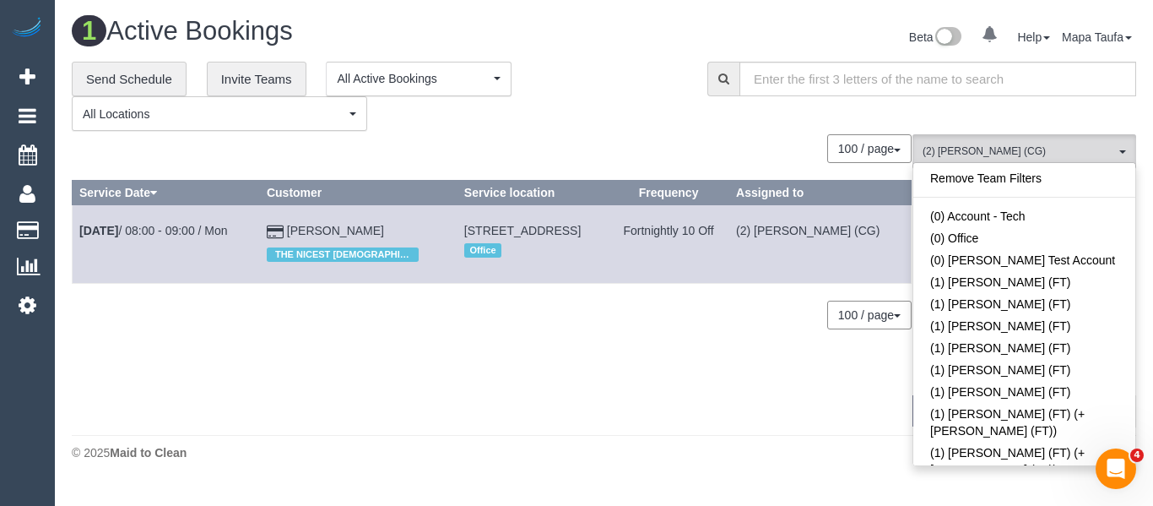
scroll to position [253, 0]
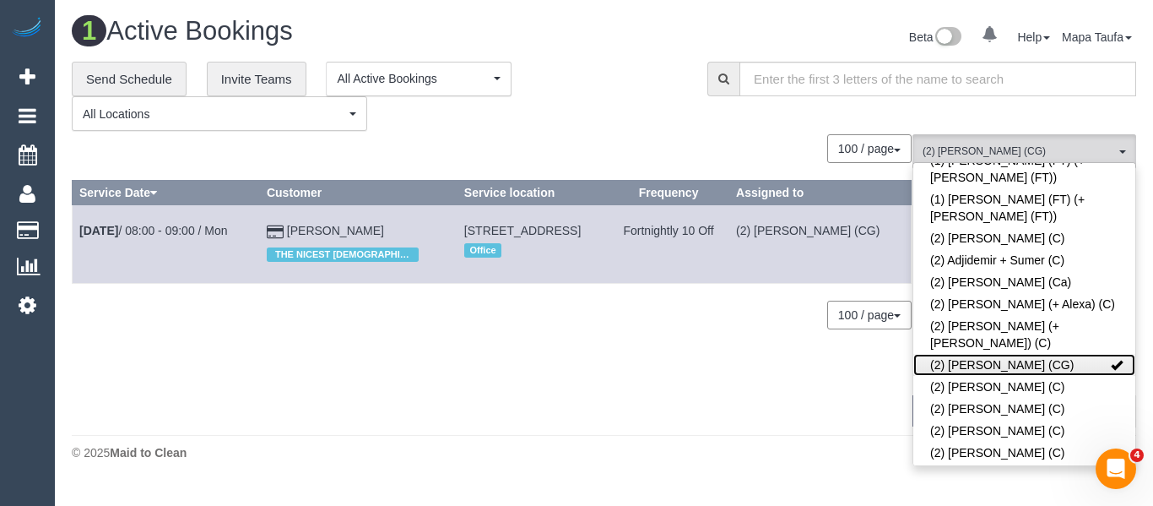
click at [989, 354] on link "(2) [PERSON_NAME] (CG)" at bounding box center [1025, 365] width 222 height 22
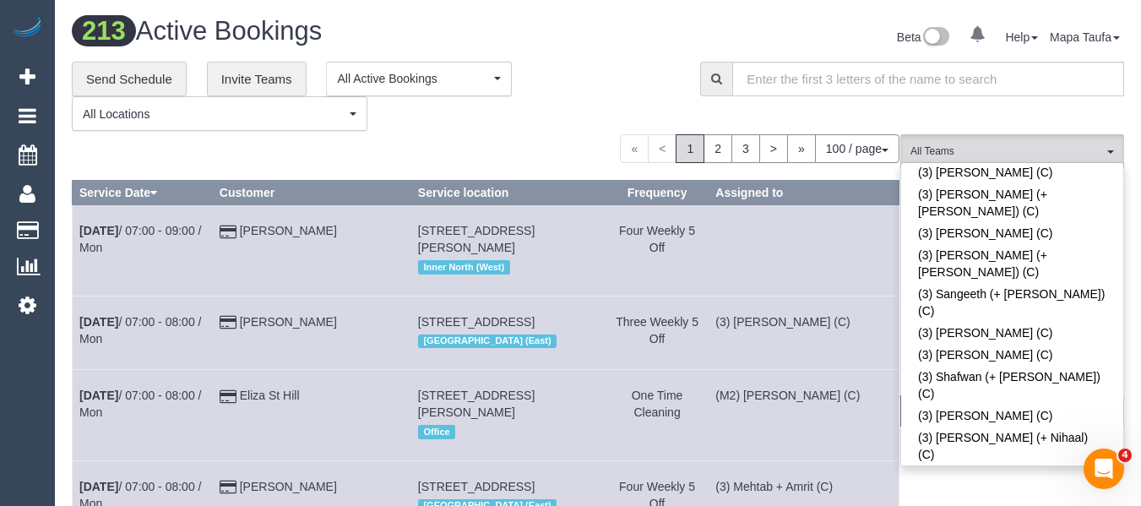
scroll to position [4688, 0]
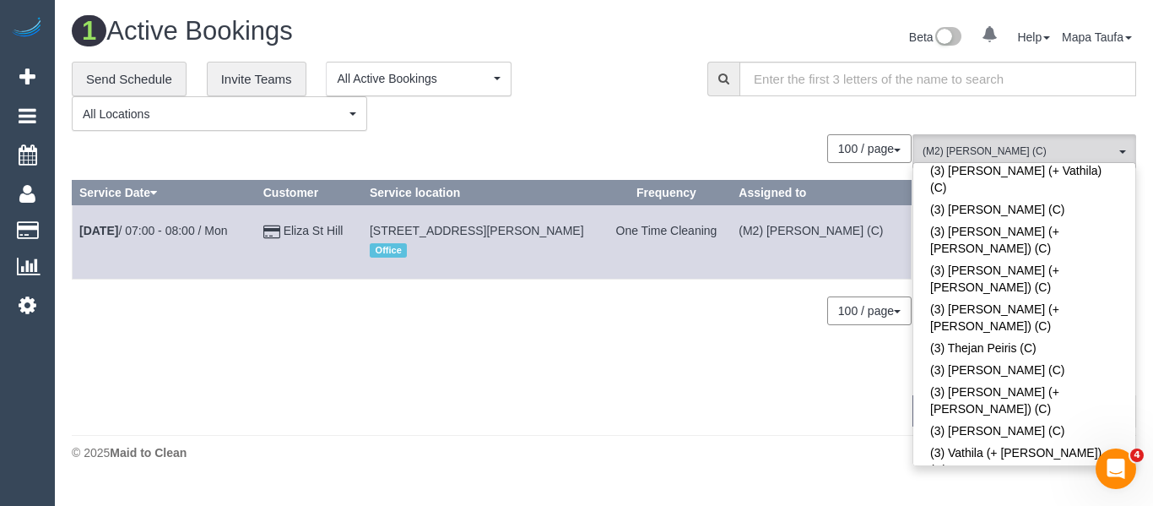
drag, startPoint x: 715, startPoint y: 364, endPoint x: 468, endPoint y: 279, distance: 261.4
click at [708, 362] on div "0 Bookings found. We couldn't find any bookings that matched your search. Creat…" at bounding box center [492, 280] width 841 height 292
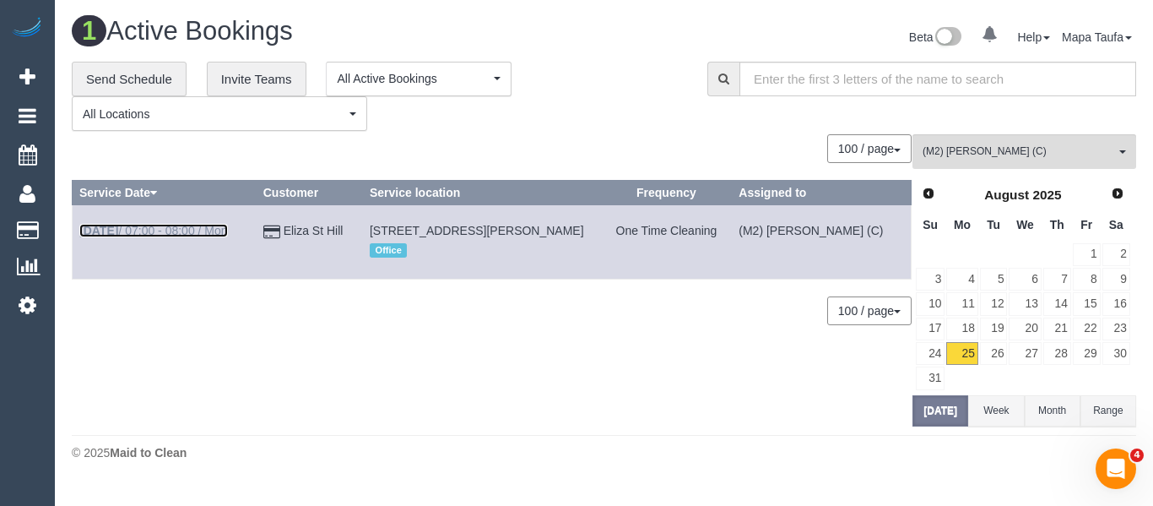
click at [208, 231] on link "Aug 25th / 07:00 - 08:00 / Mon" at bounding box center [153, 231] width 149 height 14
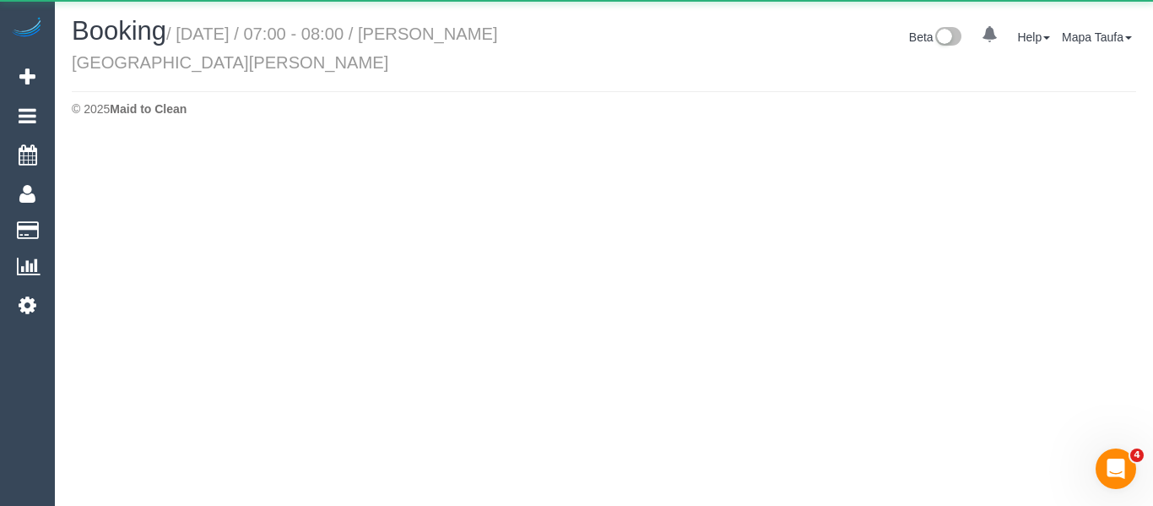
select select "VIC"
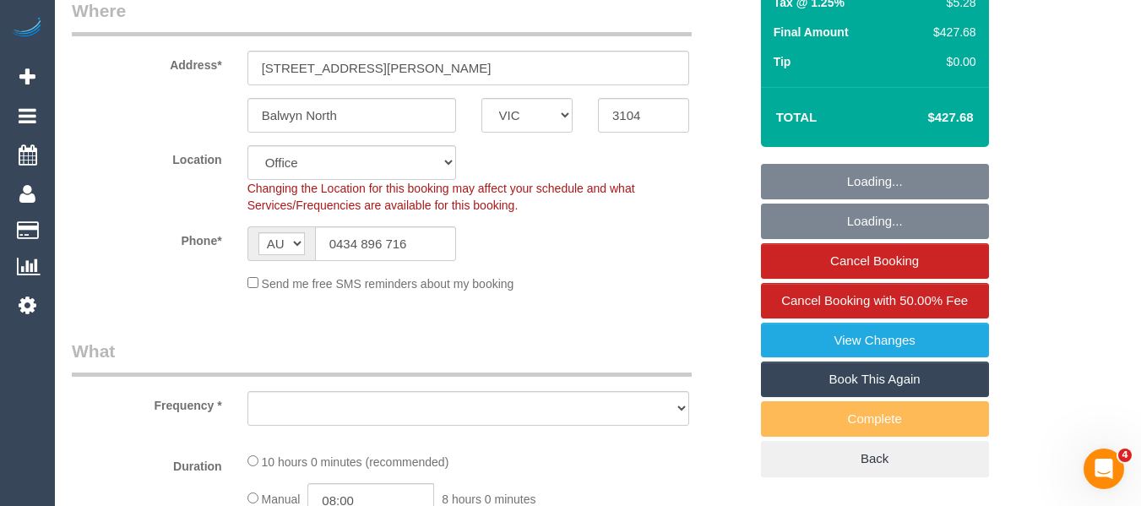
select select "object:4817"
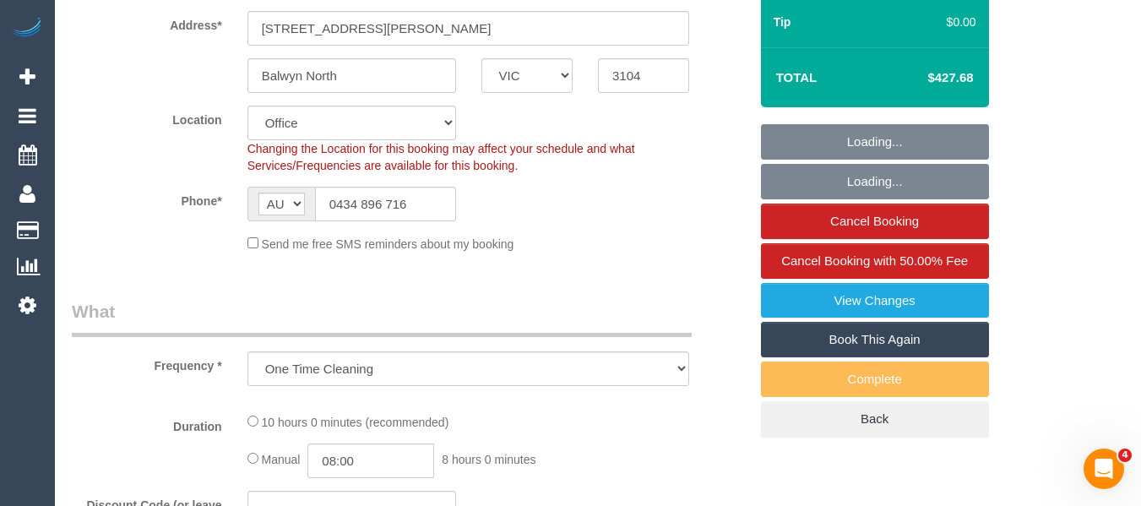
click at [393, 202] on sui-booking-location "Location Office City East (North) East (South) Inner East Inner North (East) In…" at bounding box center [410, 179] width 676 height 147
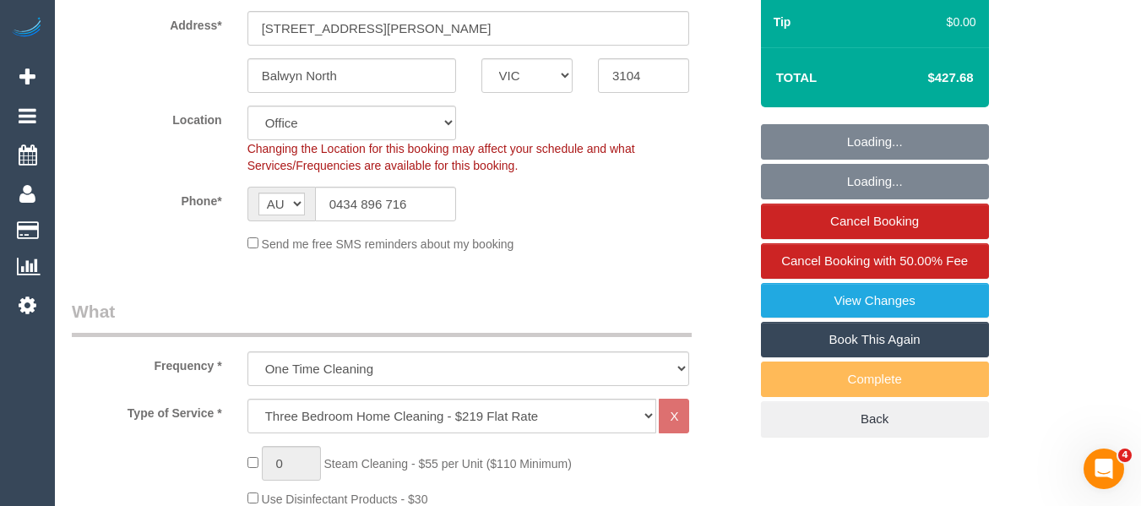
click at [393, 202] on sui-booking-location "Location Office City East (North) East (South) Inner East Inner North (East) In…" at bounding box center [410, 179] width 676 height 147
select select "number:27"
select select "number:15"
select select "number:19"
select select "number:24"
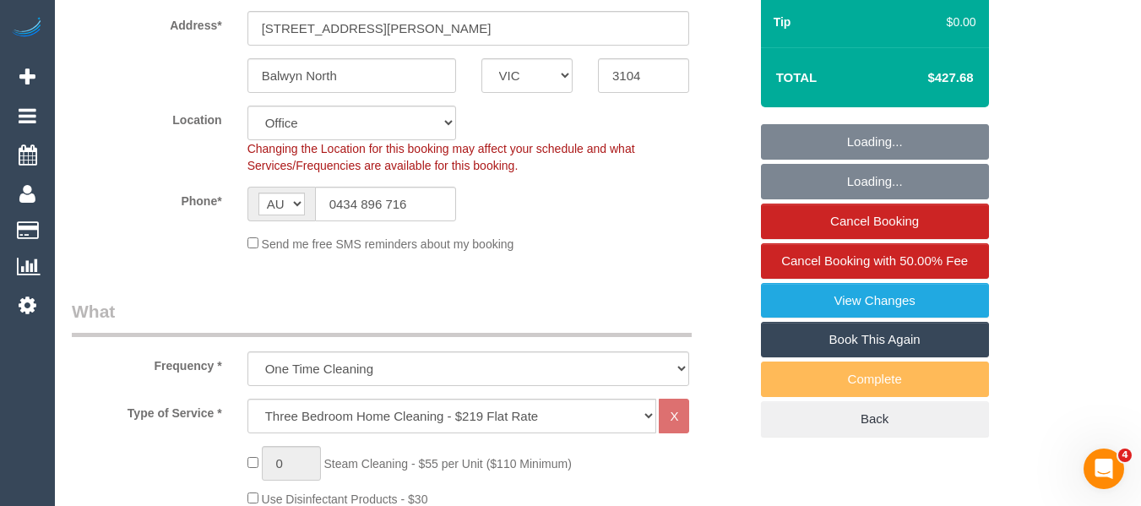
select select "number:11"
select select "object:6292"
select select "string:stripe-pm_1Qdgkb2GScqysDRVL2XOrKeL"
click at [393, 202] on sui-booking-location "Location Office City East (North) East (South) Inner East Inner North (East) In…" at bounding box center [410, 179] width 676 height 147
click at [399, 191] on input "0434 896 716" at bounding box center [385, 204] width 141 height 35
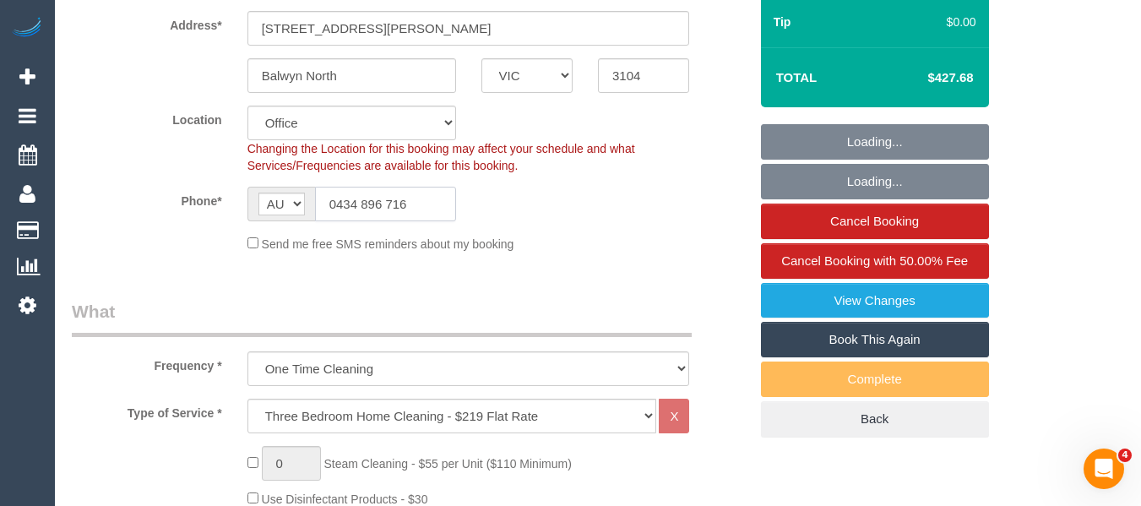
click at [399, 191] on input "0434 896 716" at bounding box center [385, 204] width 141 height 35
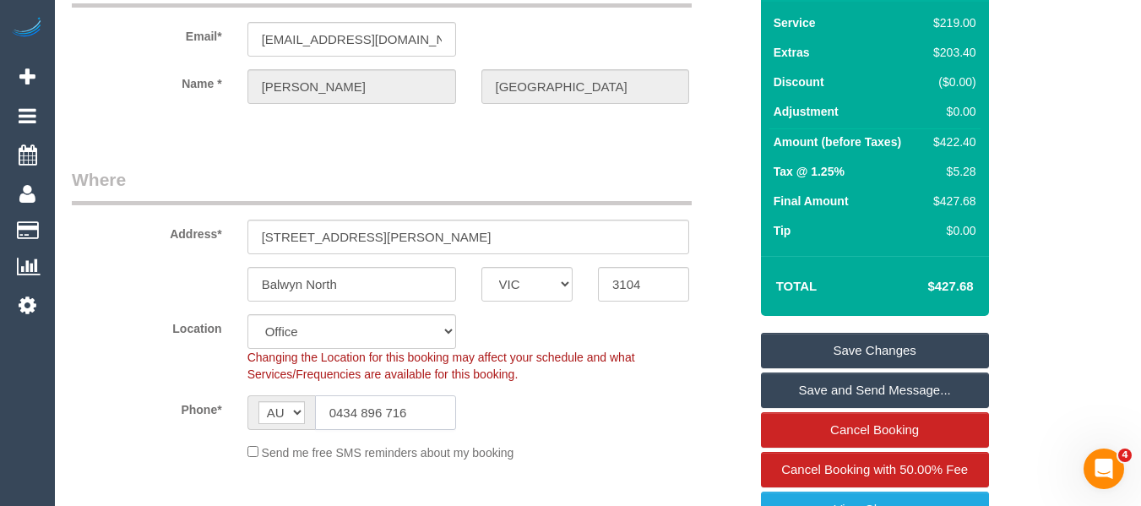
scroll to position [0, 0]
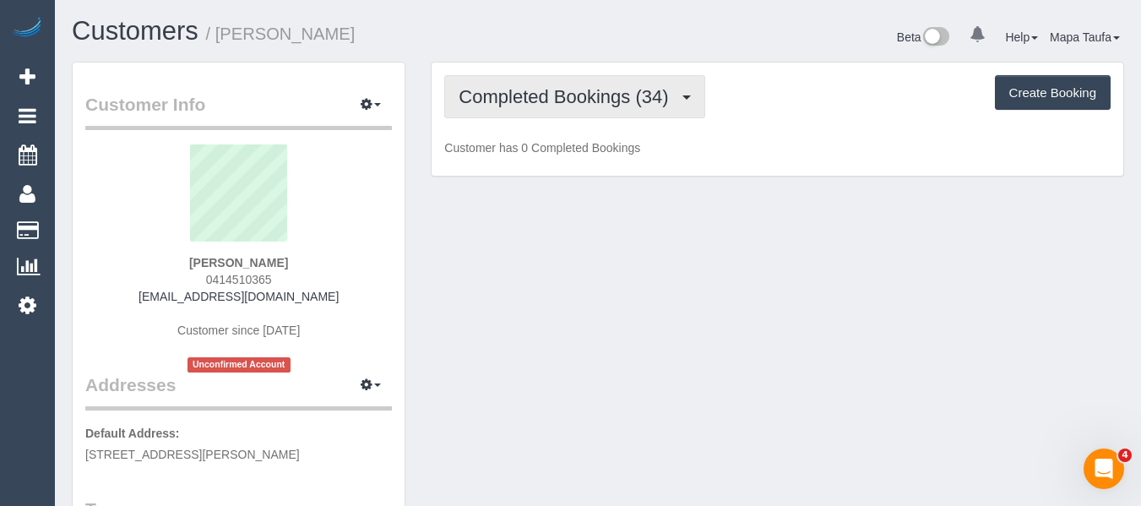
click at [565, 80] on div "Completed Bookings (34) Completed Bookings (34) Upcoming Bookings (11) Cancelle…" at bounding box center [777, 119] width 692 height 114
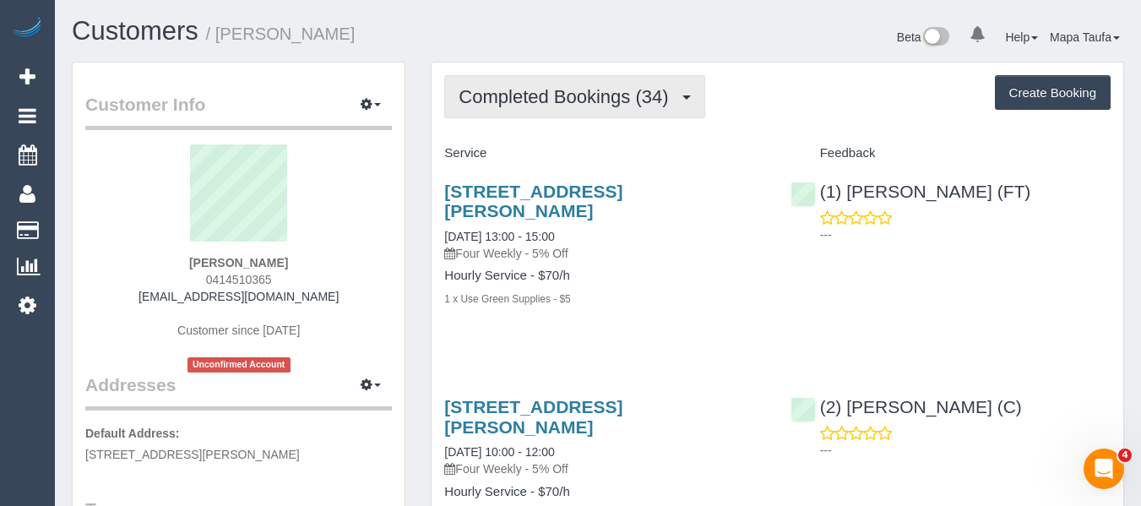
click at [560, 92] on span "Completed Bookings (34)" at bounding box center [567, 96] width 218 height 21
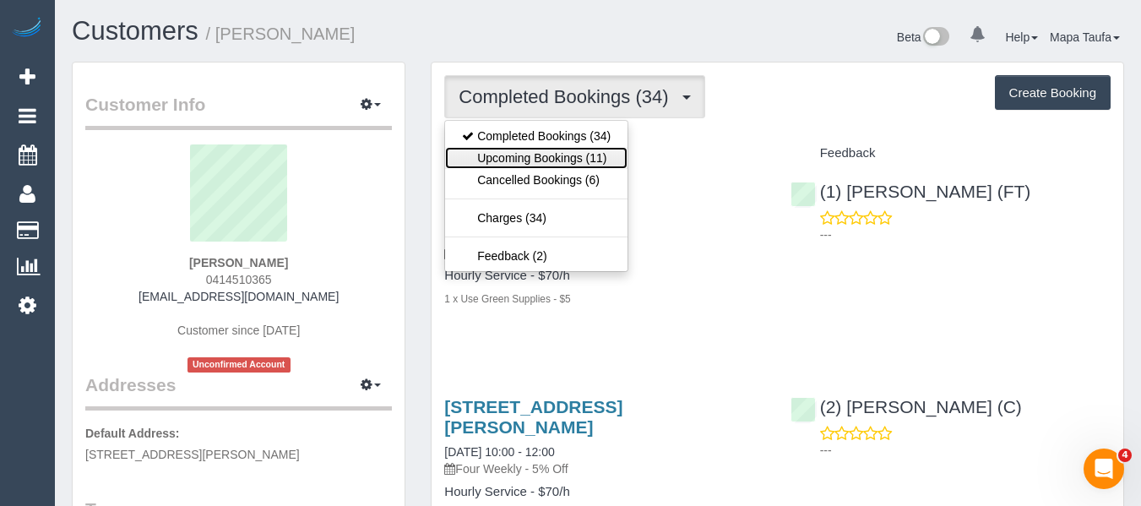
click at [554, 150] on link "Upcoming Bookings (11)" at bounding box center [536, 158] width 182 height 22
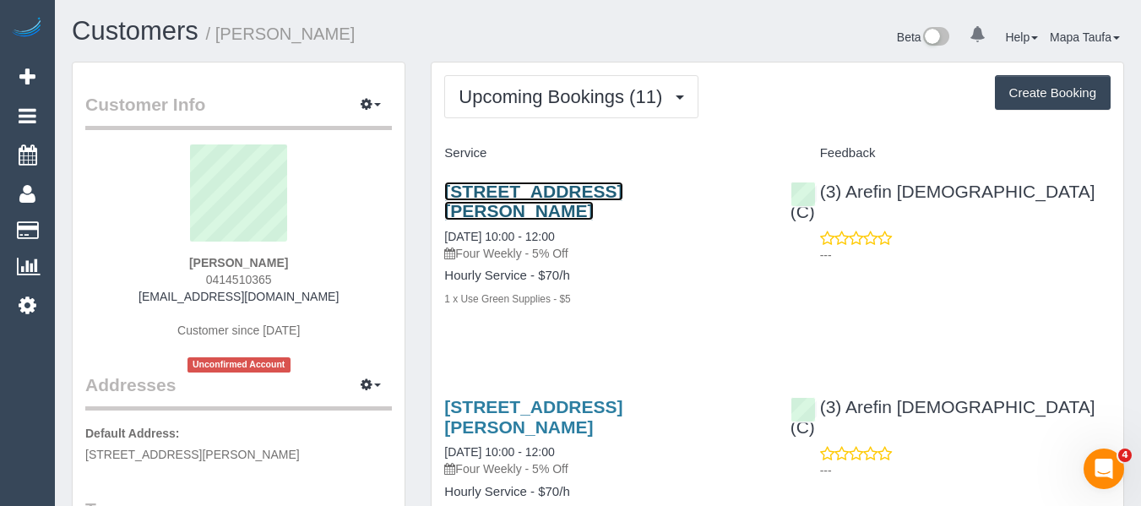
click at [563, 203] on link "52-54 Harding Street, Unit 8, Street, Unit 8, Coburg, VIC 3058" at bounding box center [533, 201] width 178 height 39
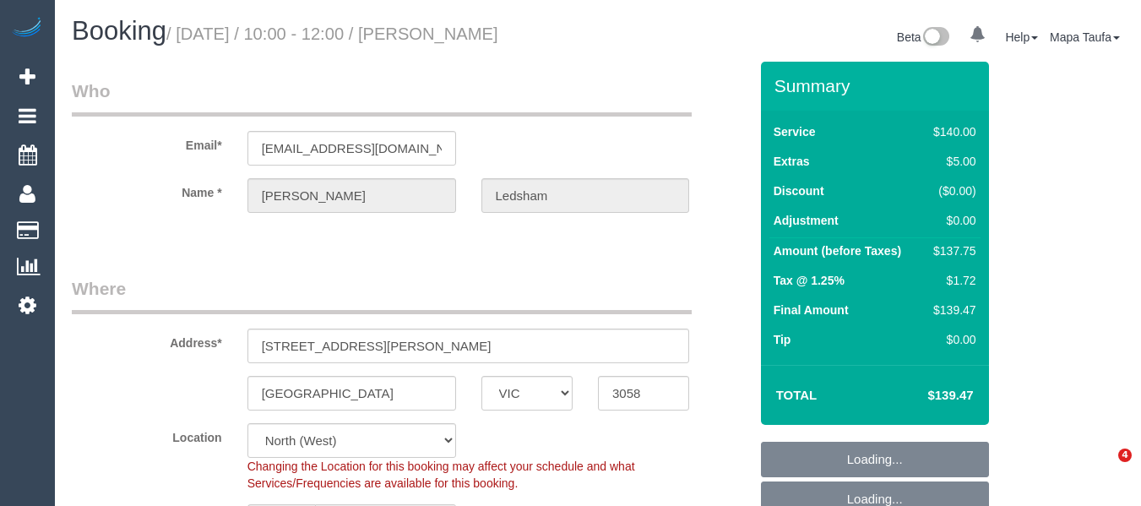
select select "VIC"
select select "string:stripe-pm_1MbGwX2GScqysDRVmXzM6bqb"
select select "number:29"
select select "number:14"
select select "number:18"
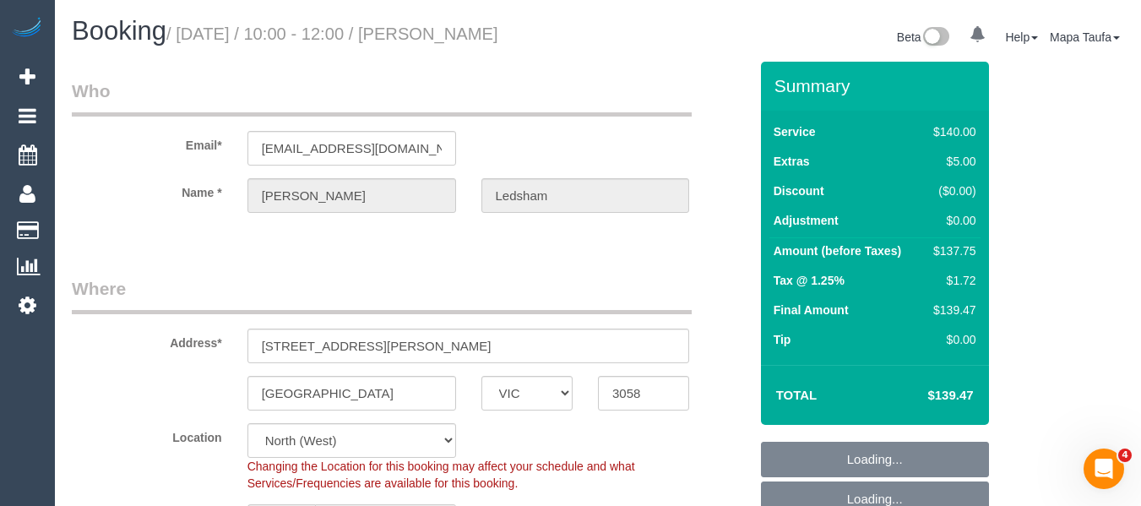
select select "number:24"
select select "number:34"
select select "number:13"
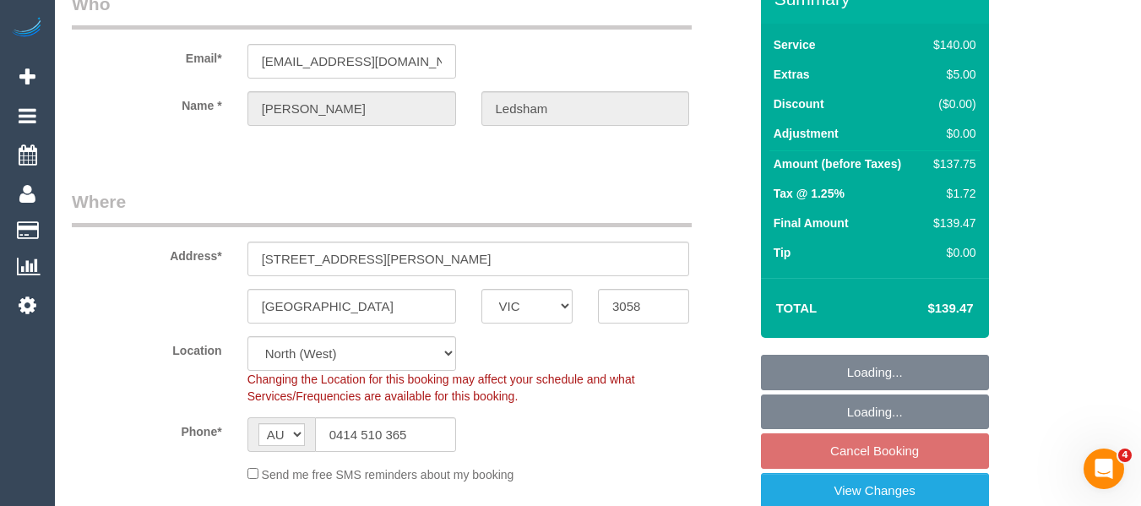
select select "object:1550"
select select "spot1"
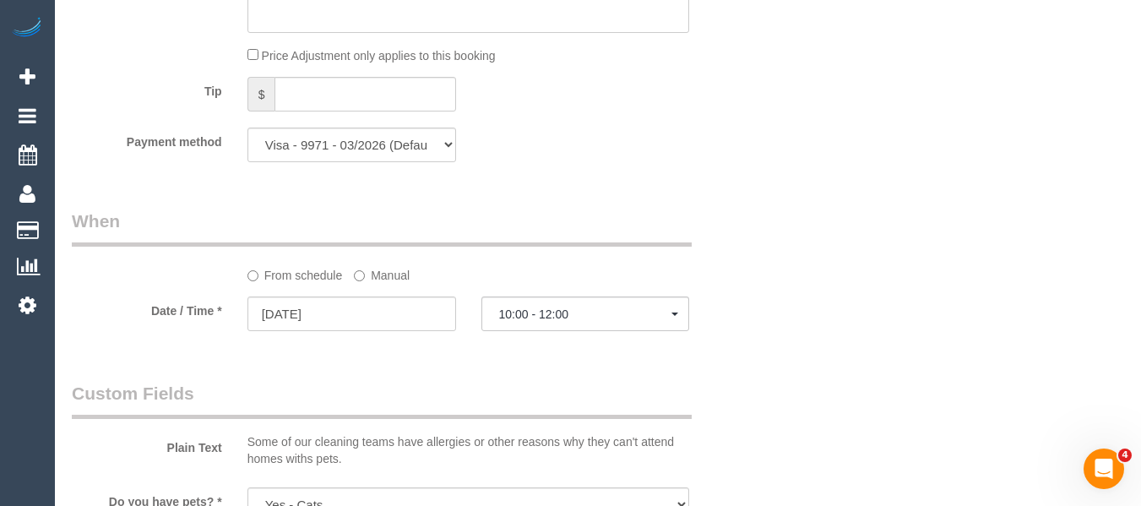
scroll to position [1858, 0]
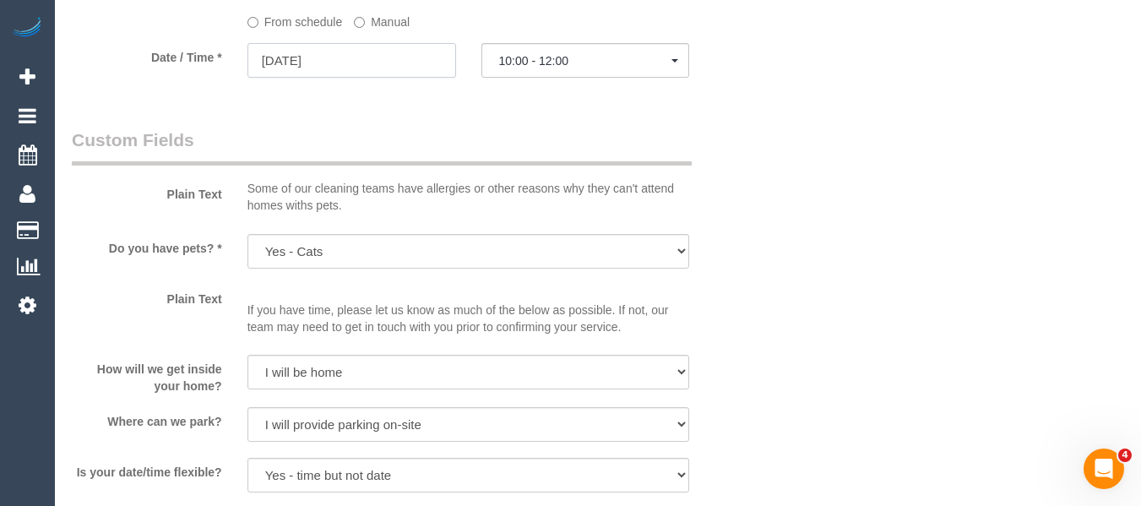
click at [402, 63] on input "27/08/2025" at bounding box center [351, 60] width 209 height 35
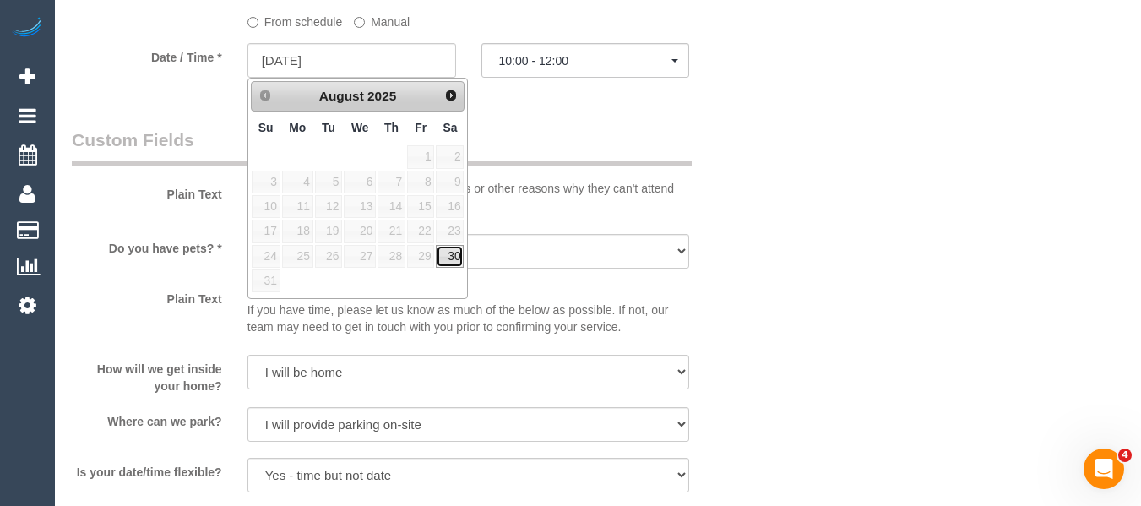
click at [458, 255] on link "30" at bounding box center [450, 256] width 28 height 23
type input "30/08/2025"
select select "spot4"
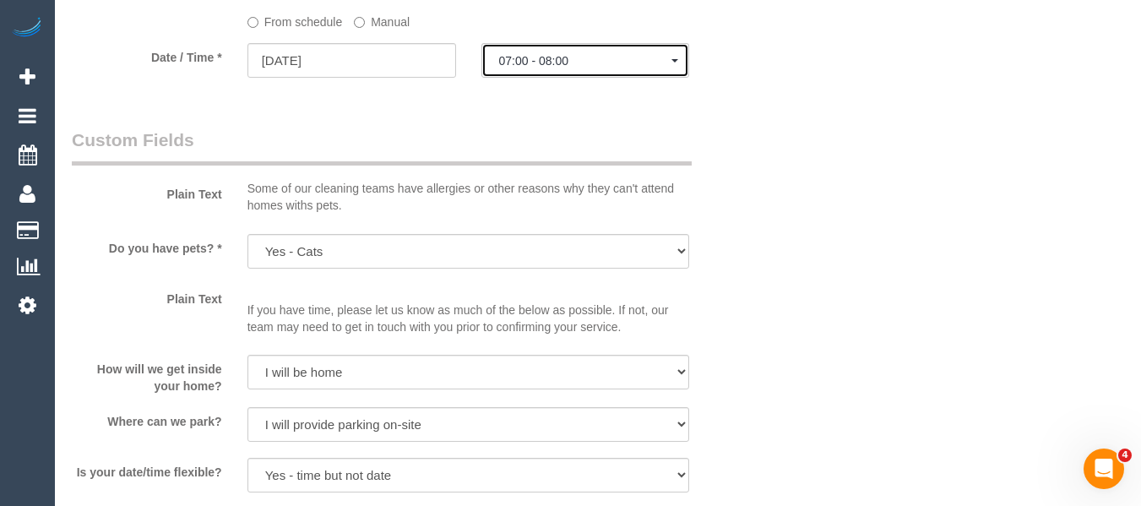
click at [545, 67] on button "07:00 - 08:00" at bounding box center [585, 60] width 209 height 35
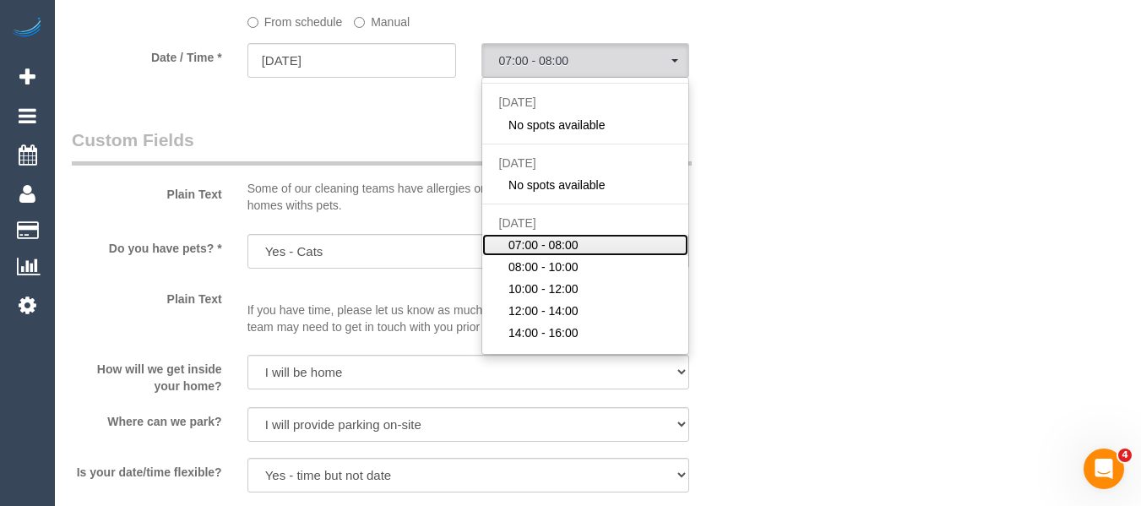
scroll to position [105, 0]
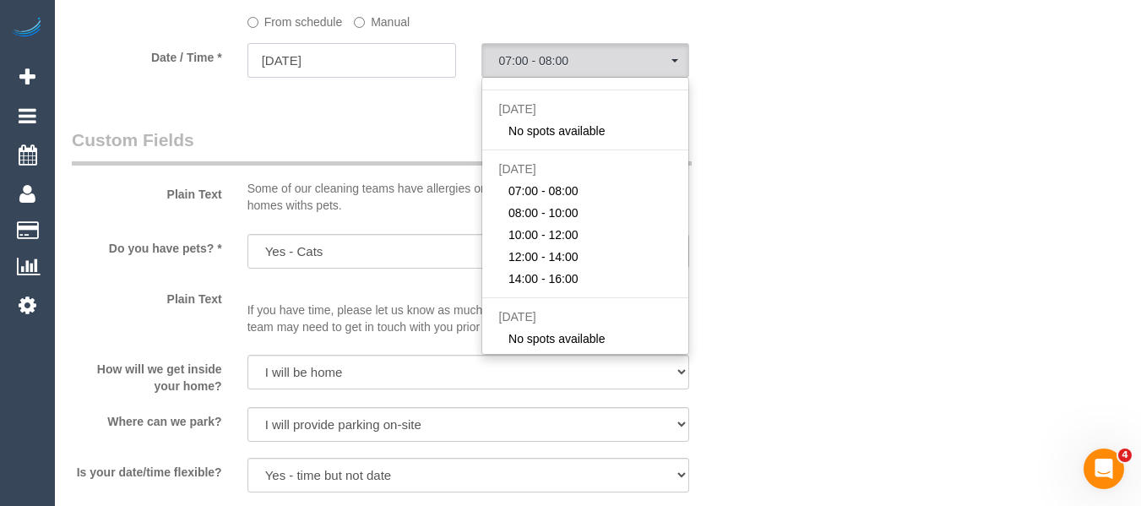
click at [371, 62] on input "30/08/2025" at bounding box center [351, 60] width 209 height 35
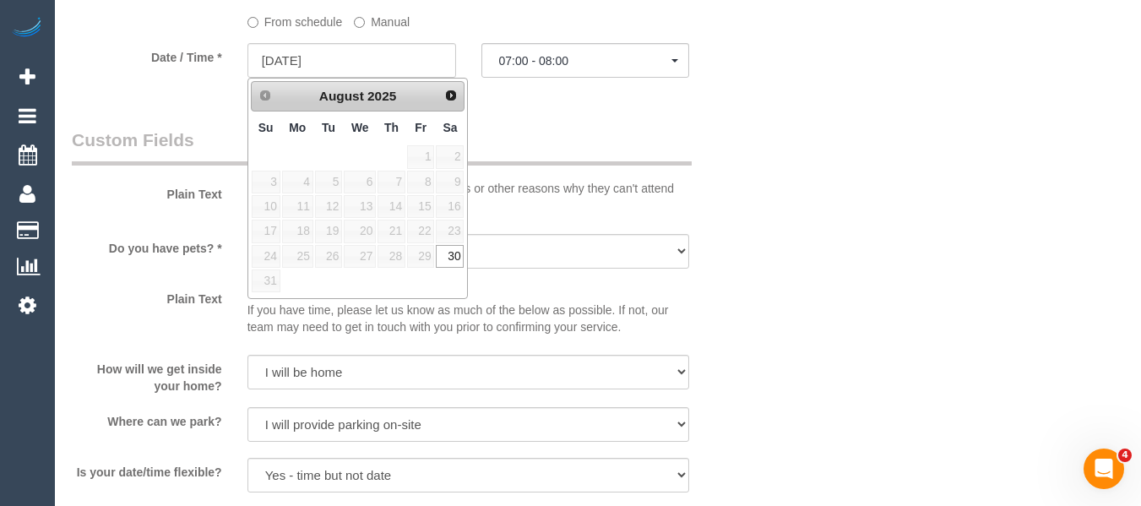
drag, startPoint x: 546, startPoint y: 130, endPoint x: 57, endPoint y: 288, distance: 514.6
click at [528, 132] on legend "Custom Fields" at bounding box center [382, 146] width 620 height 38
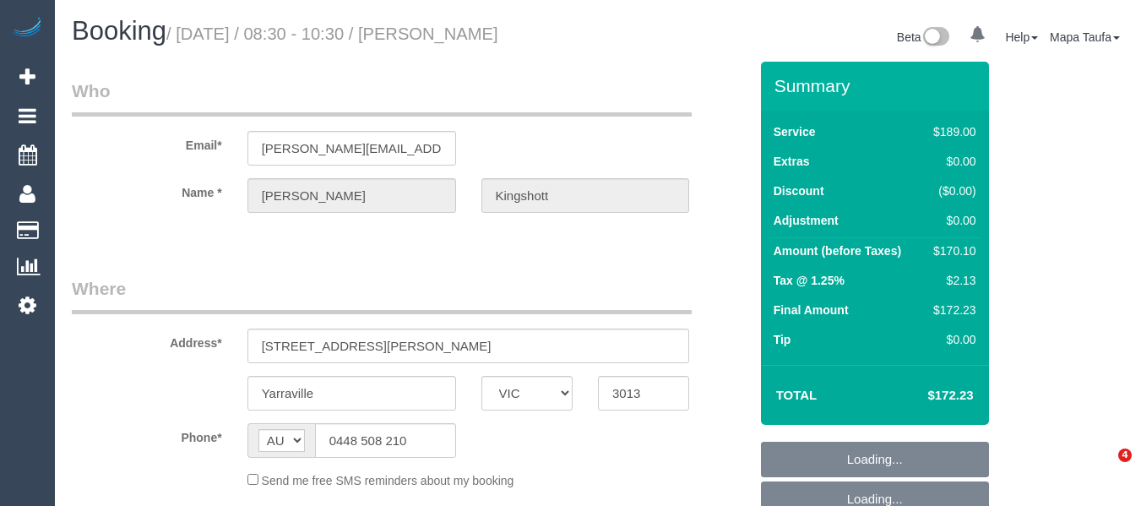
select select "VIC"
select select "string:stripe-pm_1RBOiR2GScqysDRVwOgLJOSd"
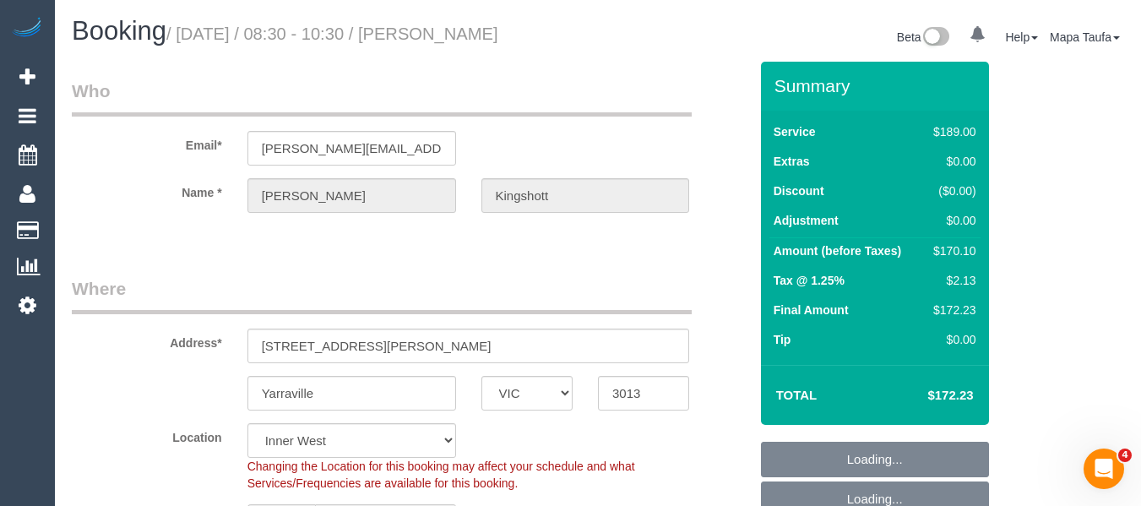
select select "object:631"
select select "number:27"
select select "number:14"
select select "number:19"
select select "number:36"
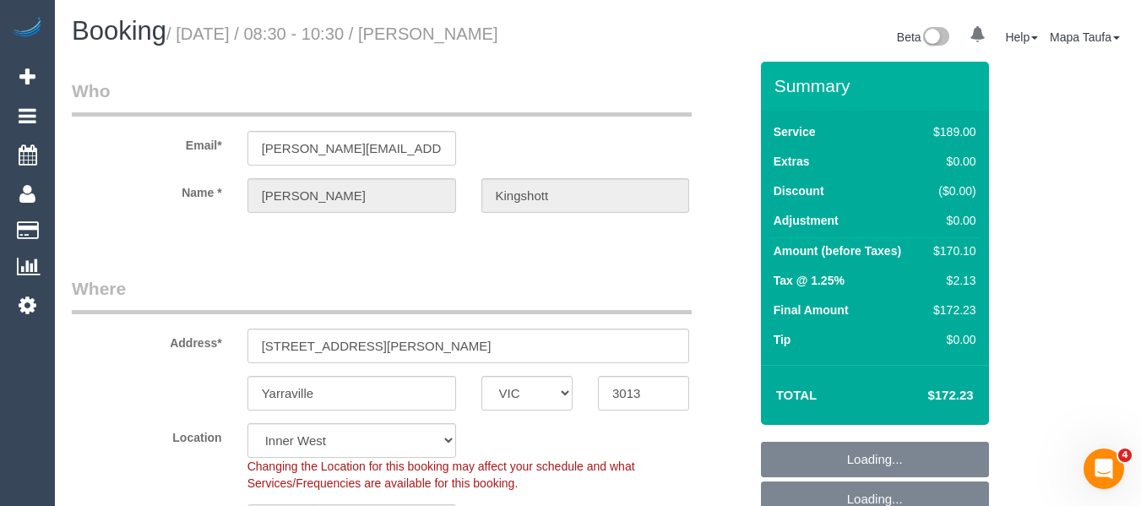
select select "number:34"
select select "number:11"
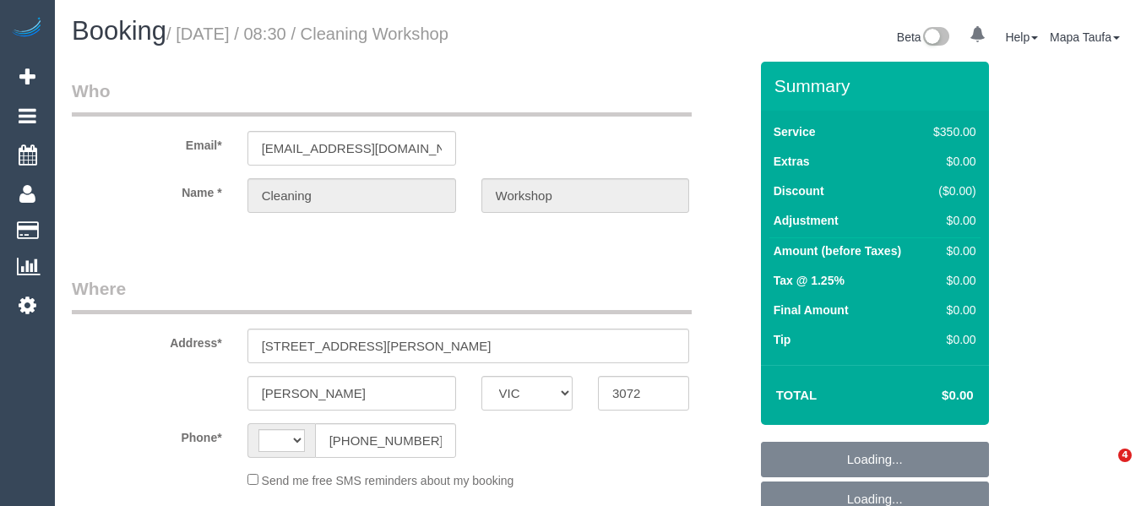
select select "VIC"
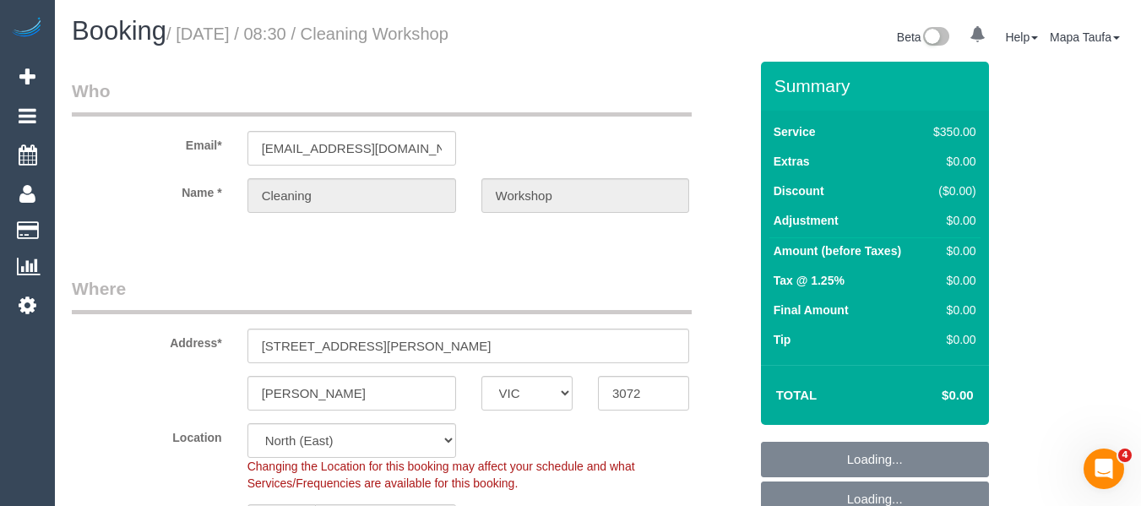
select select "object:833"
select select "string:AU"
select select "300"
select select "number:28"
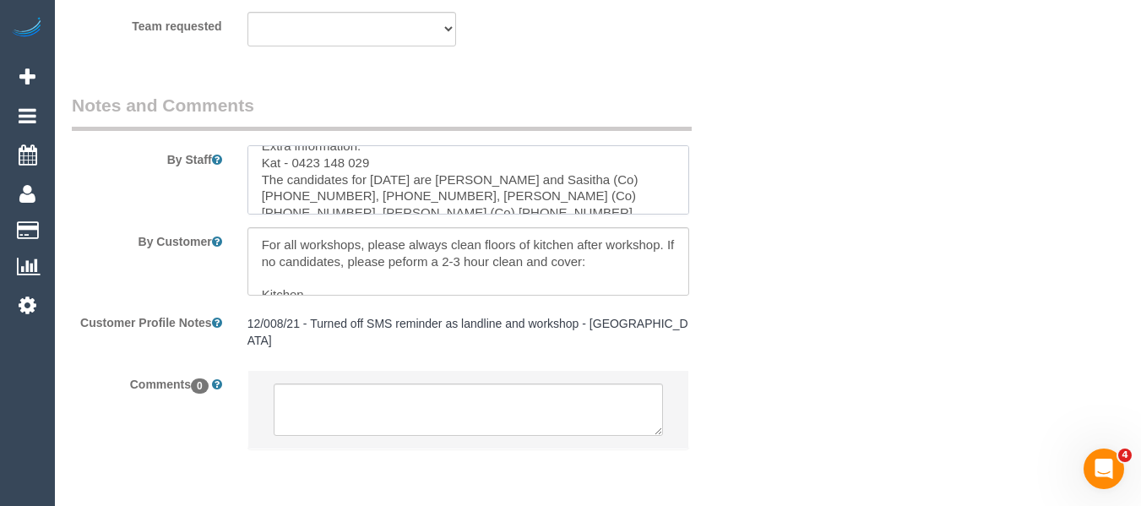
scroll to position [67, 0]
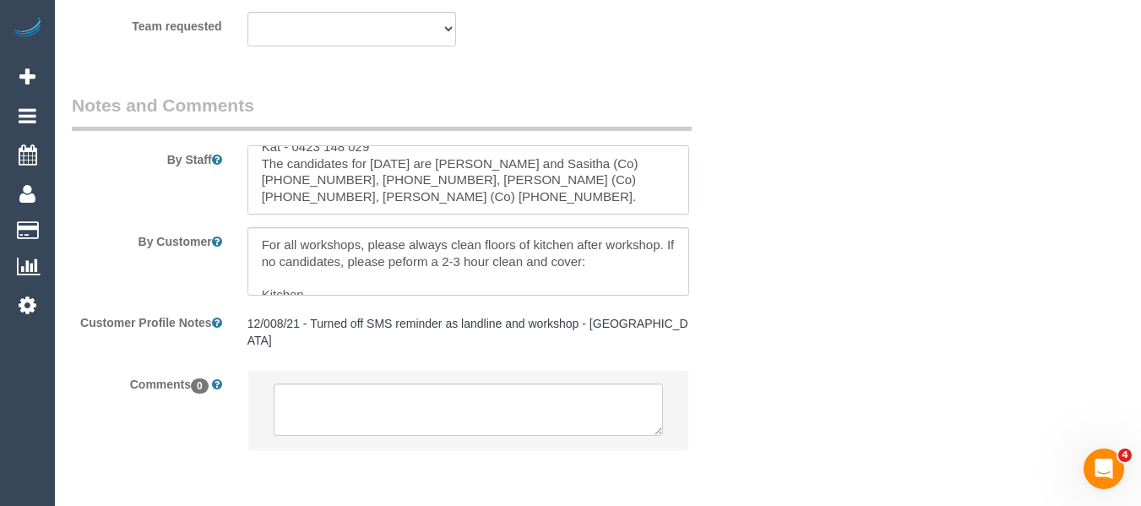
drag, startPoint x: 343, startPoint y: 177, endPoint x: 262, endPoint y: 176, distance: 81.1
click at [262, 176] on textarea at bounding box center [468, 179] width 442 height 69
click at [326, 194] on textarea at bounding box center [468, 179] width 442 height 69
drag, startPoint x: 340, startPoint y: 176, endPoint x: 300, endPoint y: 188, distance: 42.5
click at [273, 186] on textarea at bounding box center [468, 179] width 442 height 69
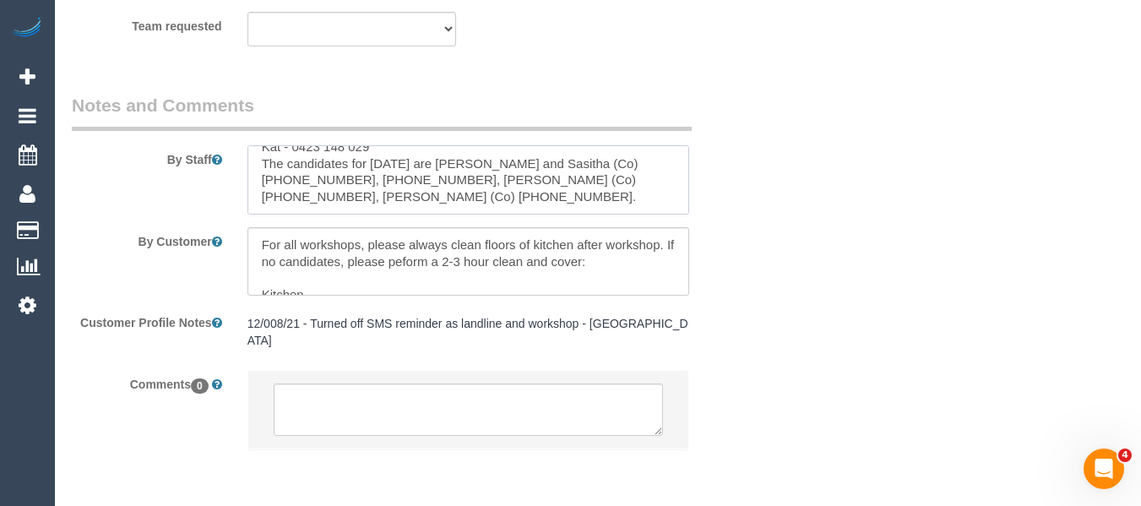
click at [354, 189] on textarea at bounding box center [468, 179] width 442 height 69
click at [345, 184] on textarea at bounding box center [468, 179] width 442 height 69
drag, startPoint x: 307, startPoint y: 178, endPoint x: 282, endPoint y: 177, distance: 25.3
click at [282, 177] on textarea at bounding box center [468, 179] width 442 height 69
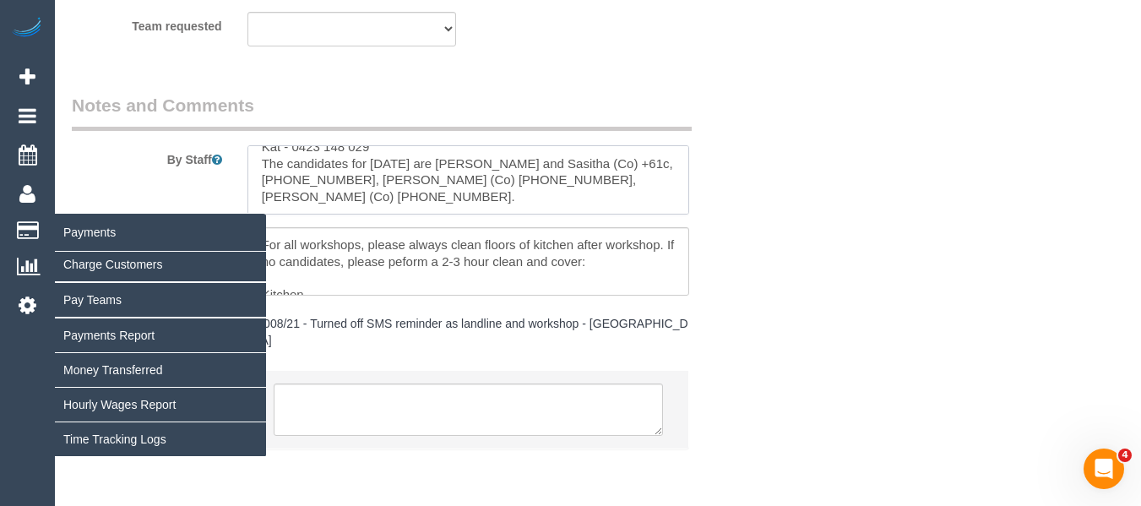
type textarea "Parking: Attendees: Extra information: Kat - 0423 148 029 The candidates for to…"
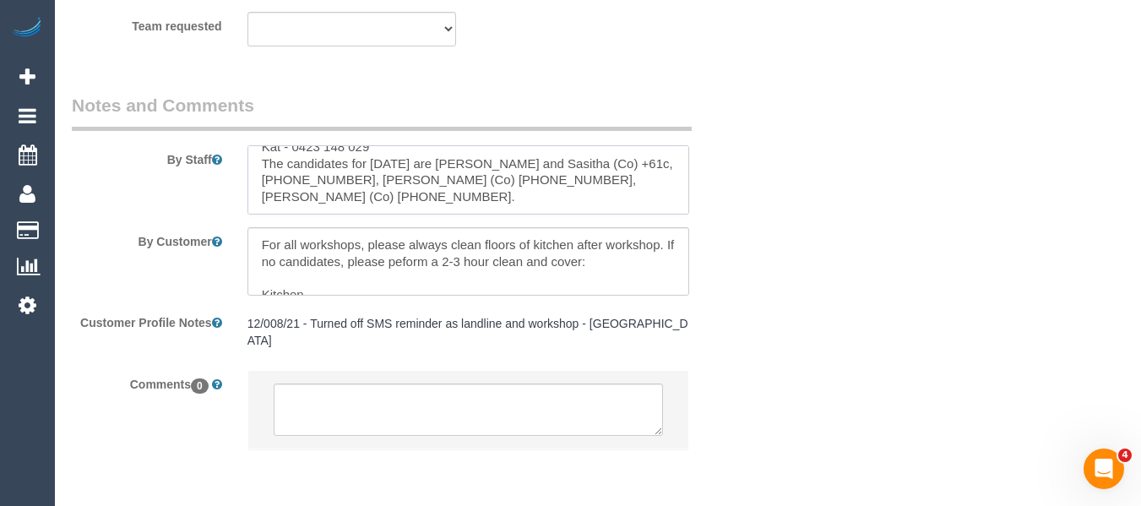
click at [458, 208] on textarea at bounding box center [468, 179] width 442 height 69
drag, startPoint x: 572, startPoint y: 180, endPoint x: 509, endPoint y: 179, distance: 63.3
click at [509, 179] on textarea at bounding box center [468, 179] width 442 height 69
drag, startPoint x: 409, startPoint y: 194, endPoint x: 350, endPoint y: 194, distance: 59.1
click at [350, 193] on textarea at bounding box center [468, 179] width 442 height 69
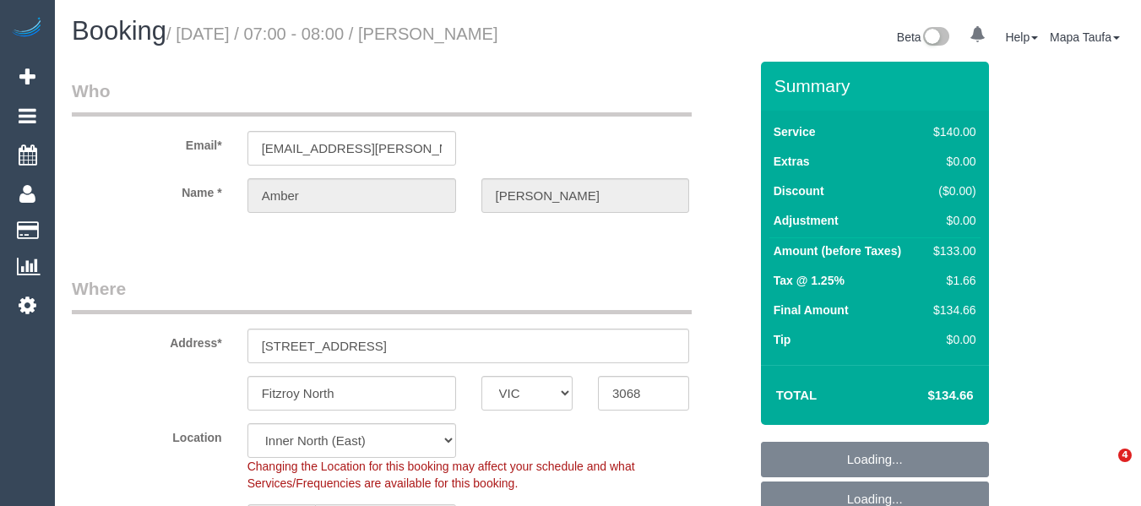
select select "VIC"
select select "string:AU"
select select "string:stripe-pm_1P1be12GScqysDRVLUvB8jRN"
select select "object:578"
select select "number:28"
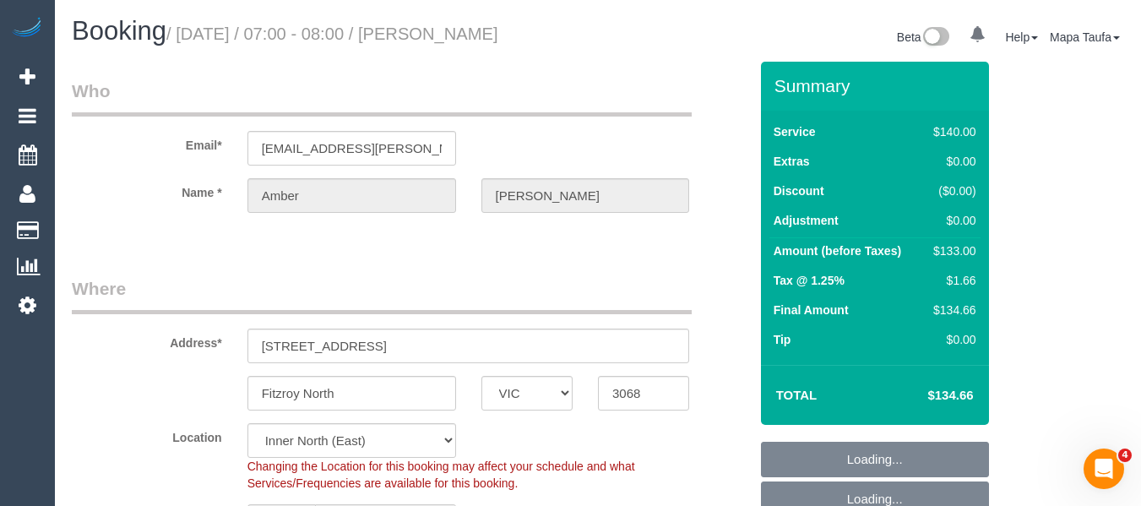
select select "number:14"
select select "number:19"
select select "number:24"
select select "number:34"
select select "number:13"
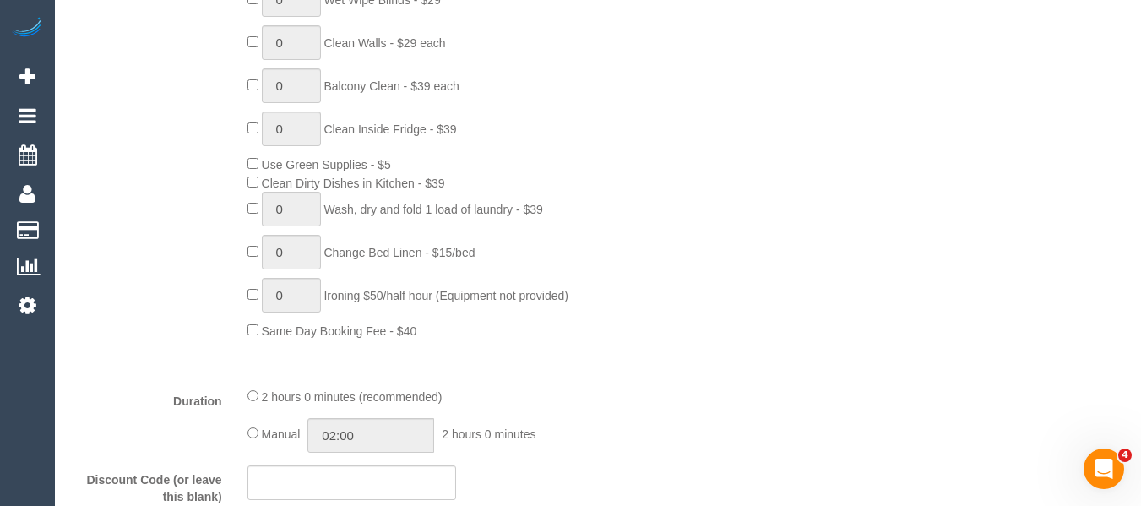
scroll to position [1012, 0]
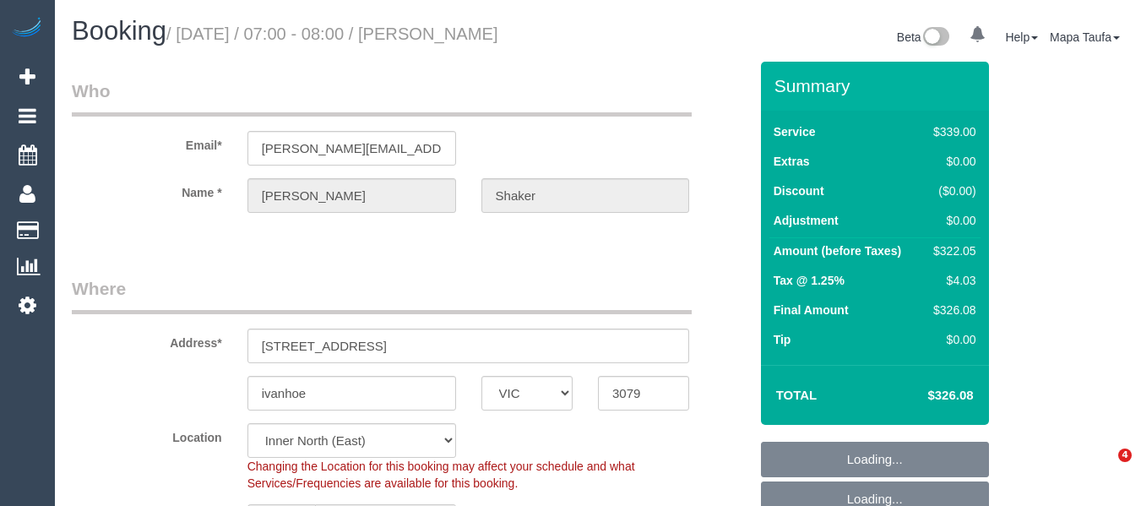
select select "VIC"
select select "number:28"
select select "number:14"
select select "number:19"
select select "number:36"
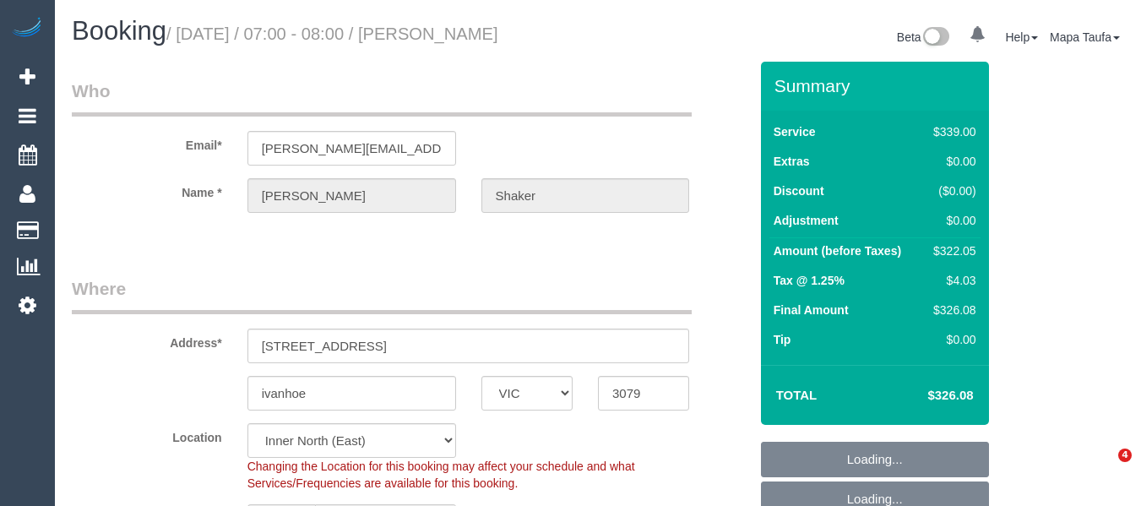
select select "number:35"
select select "number:13"
select select "object:1609"
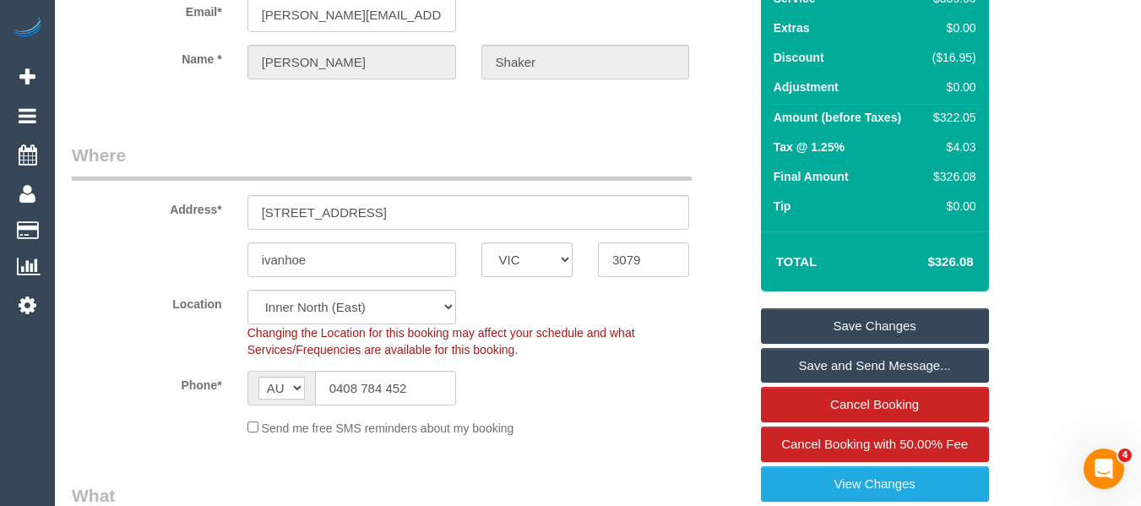
scroll to position [153, 0]
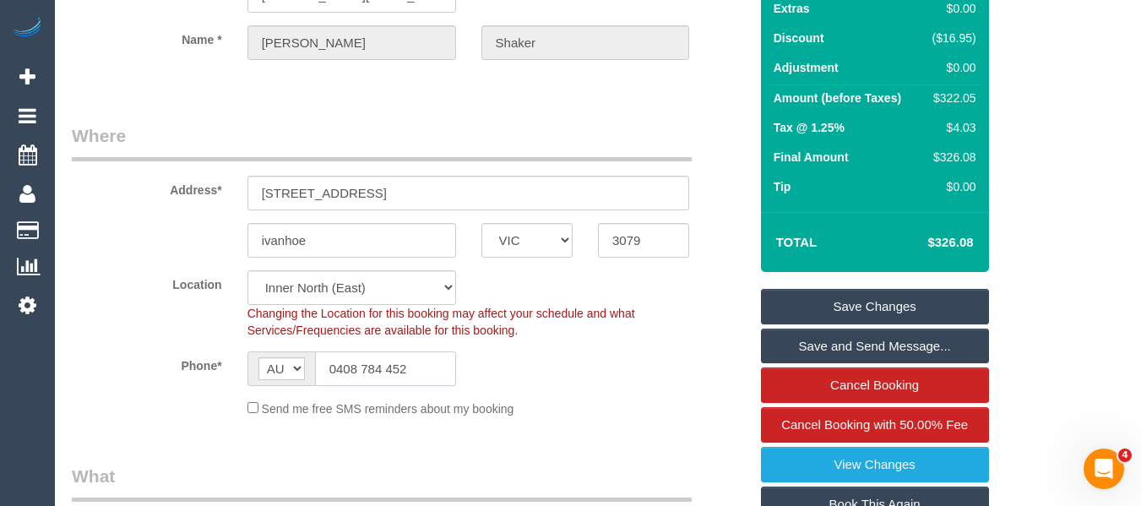
click at [422, 362] on input "0408 784 452" at bounding box center [385, 368] width 141 height 35
click at [421, 363] on input "0408 784 452" at bounding box center [385, 368] width 141 height 35
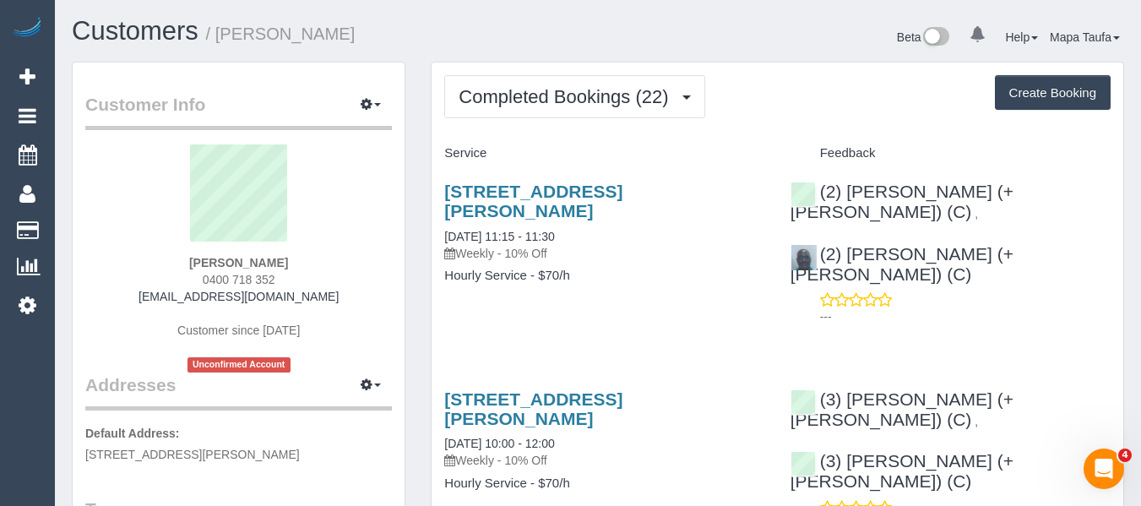
click at [189, 258] on div "[PERSON_NAME] 0400 718 352 [EMAIL_ADDRESS][DOMAIN_NAME] Customer since [DATE] U…" at bounding box center [238, 258] width 307 height 228
copy strong "Mary Grutzner"
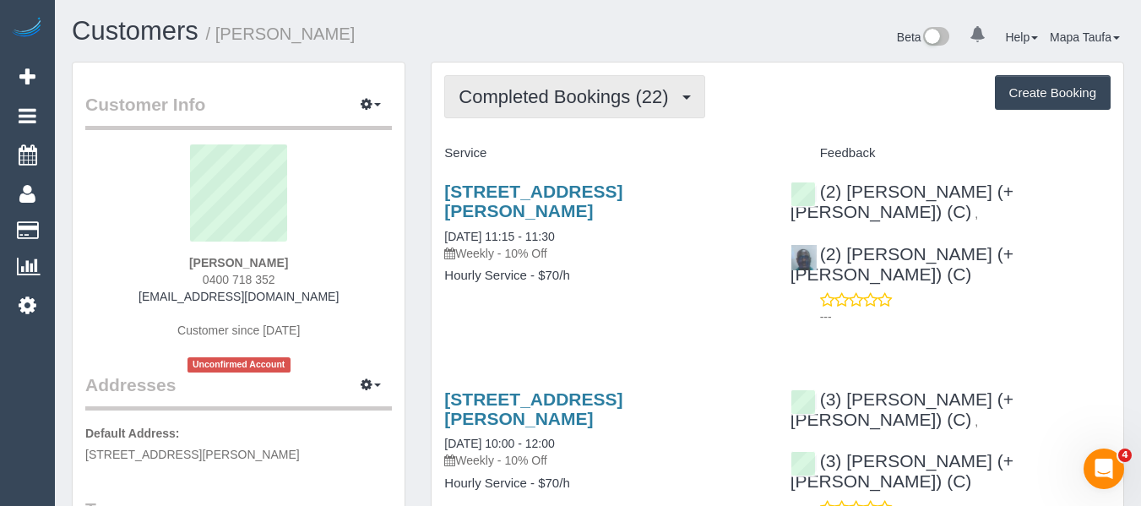
click at [541, 84] on button "Completed Bookings (22)" at bounding box center [574, 96] width 260 height 43
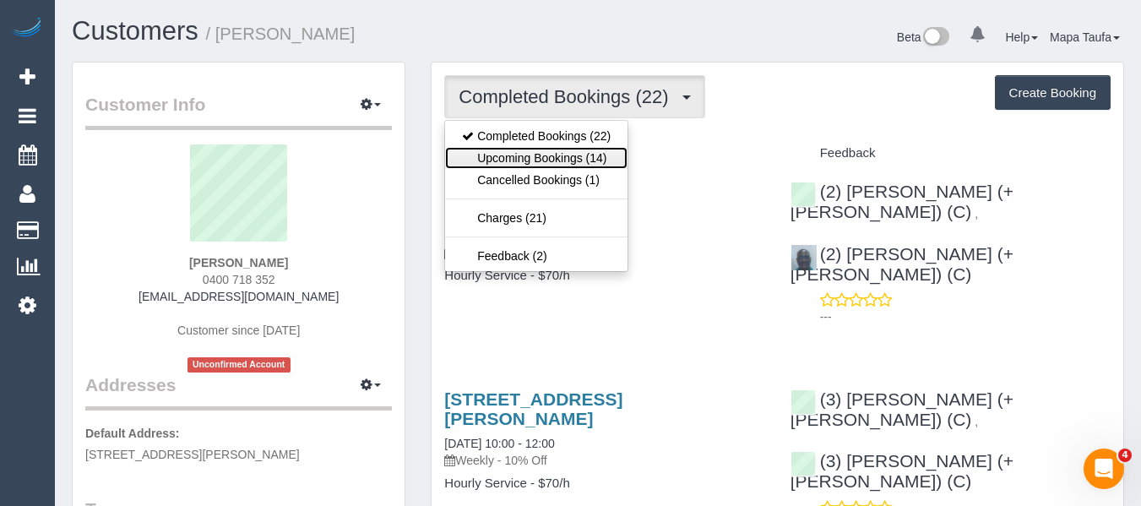
click at [532, 160] on link "Upcoming Bookings (14)" at bounding box center [536, 158] width 182 height 22
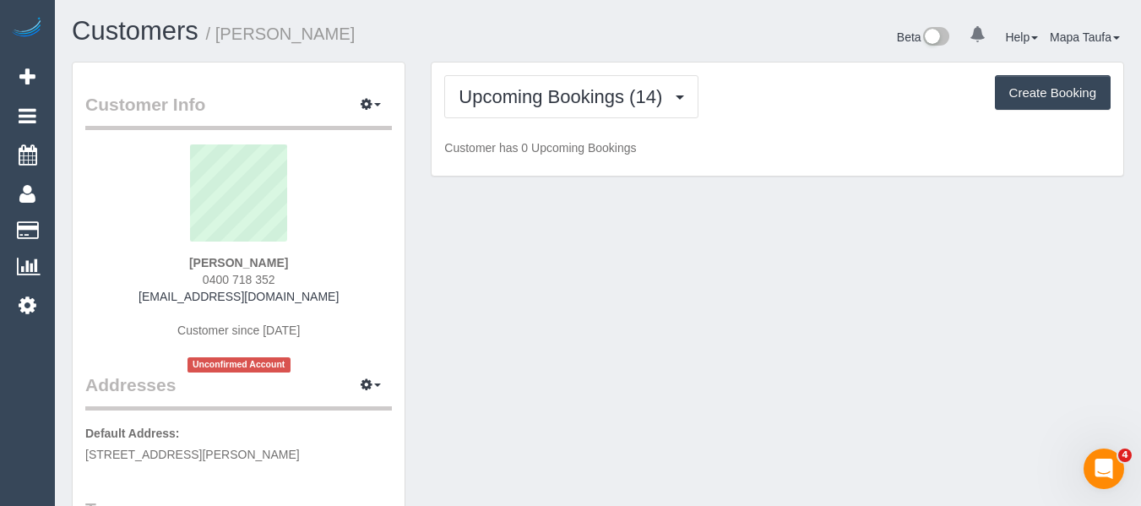
click at [644, 41] on div "Beta 0 Your Notifications You have 0 alerts Help Help Docs Take a Tour Contact …" at bounding box center [867, 39] width 539 height 45
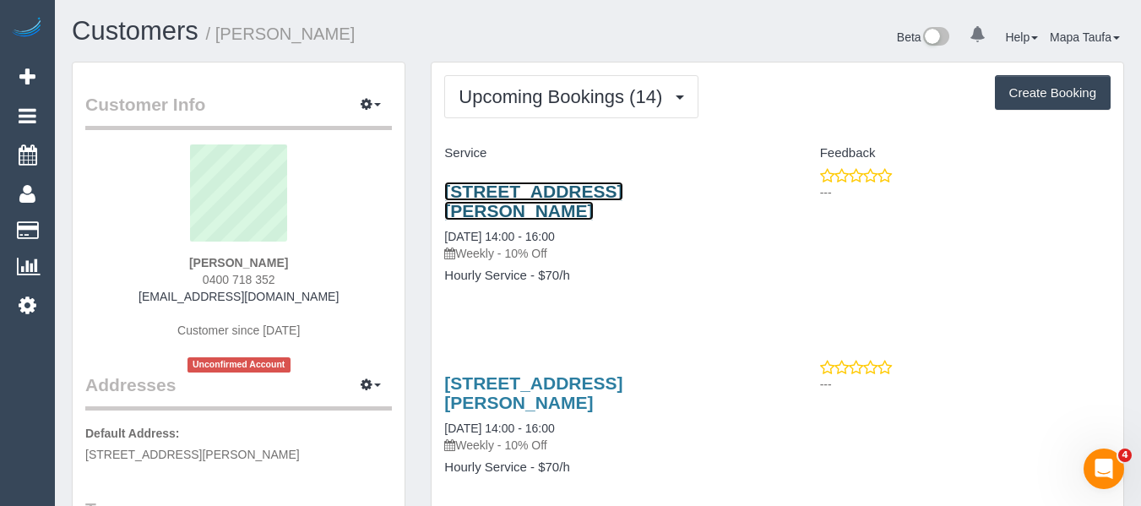
click at [515, 187] on link "3 James Ave, Kew, VIC 3101" at bounding box center [533, 201] width 178 height 39
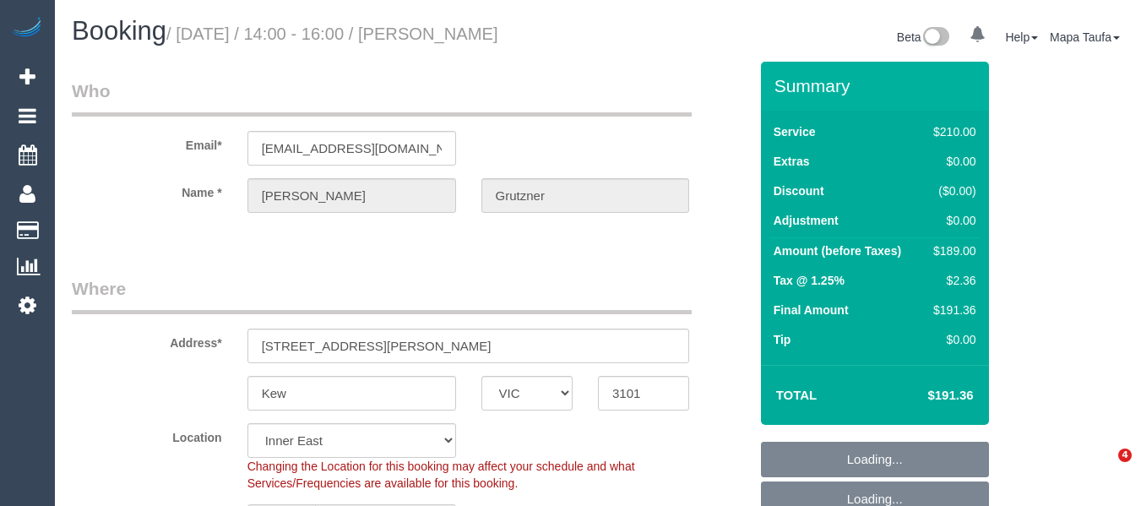
select select "VIC"
select select "180"
select select "number:27"
select select "number:14"
select select "number:19"
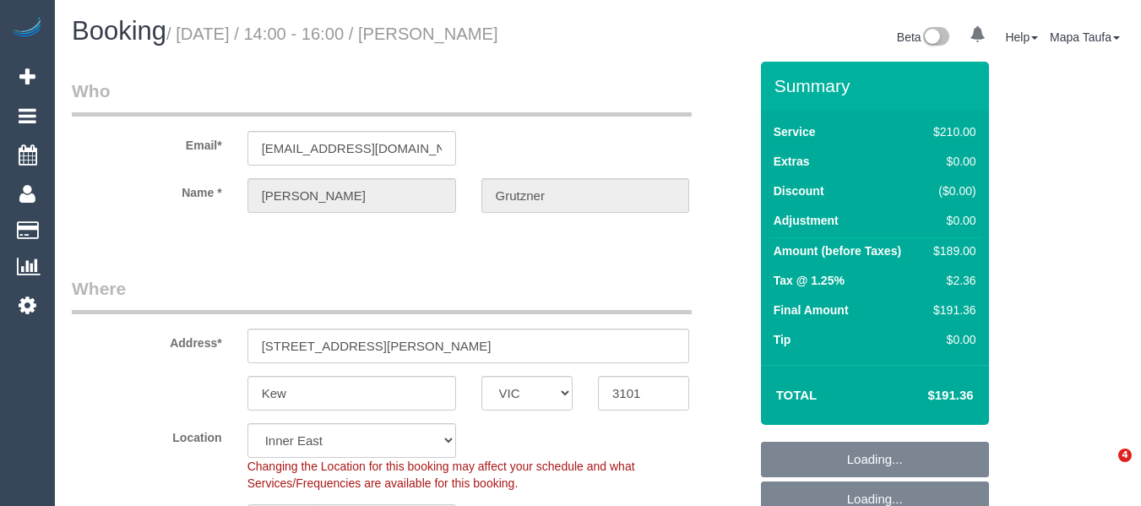
select select "number:36"
select select "number:34"
select select "spot5"
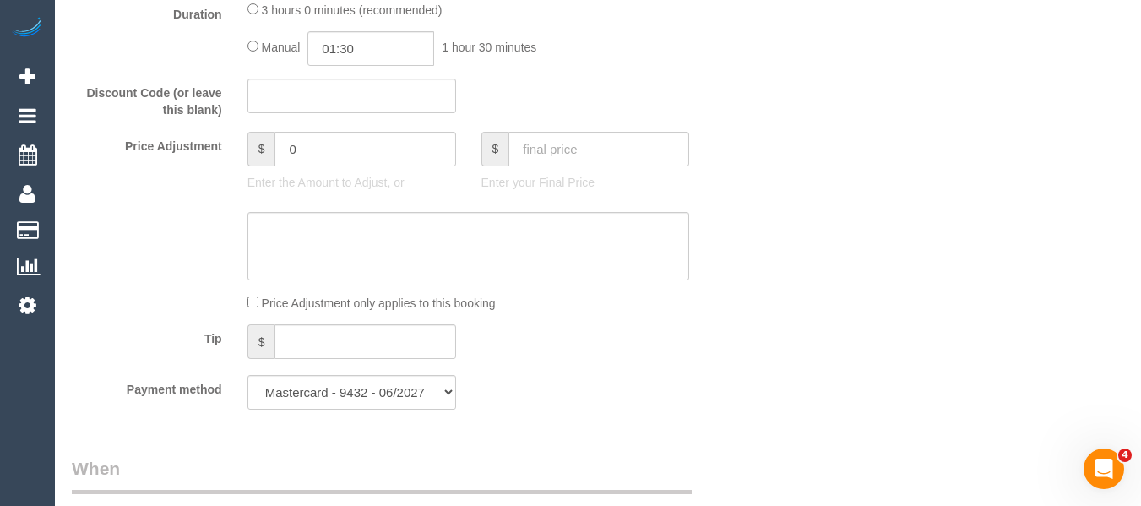
scroll to position [1604, 0]
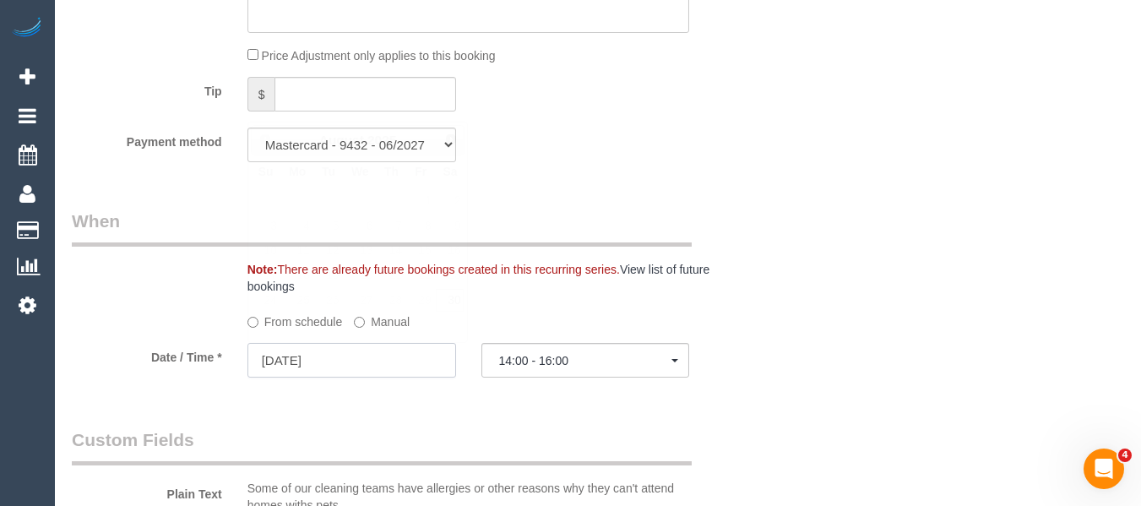
click at [365, 370] on input "[DATE]" at bounding box center [351, 360] width 209 height 35
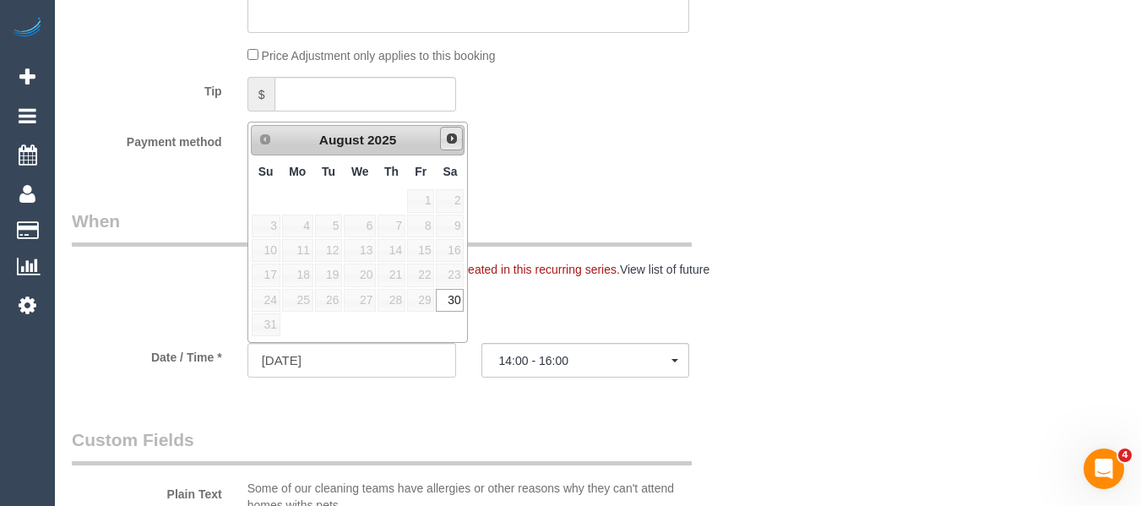
click at [442, 144] on link "Next" at bounding box center [452, 139] width 24 height 24
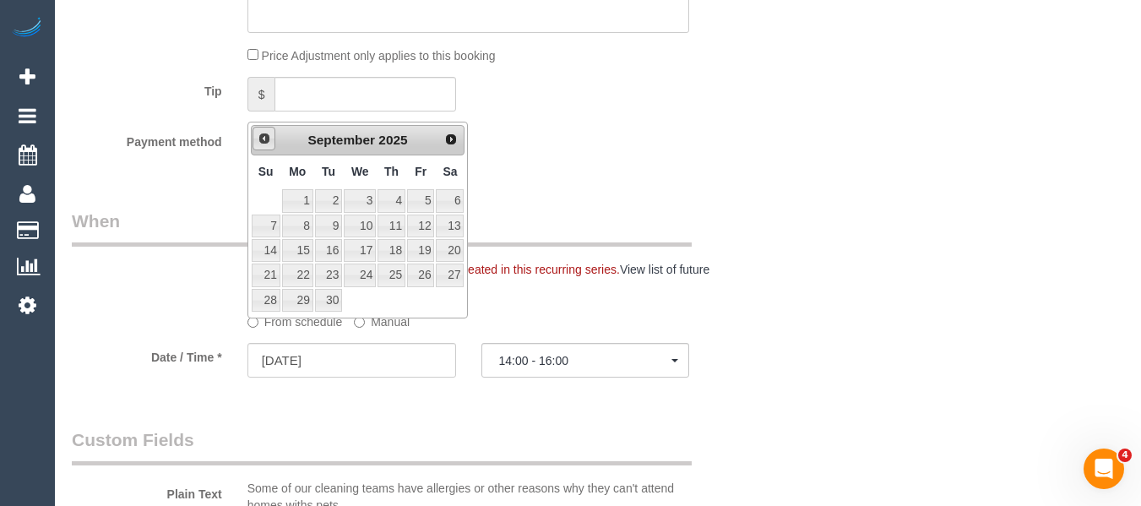
click at [265, 137] on span "Prev" at bounding box center [265, 139] width 14 height 14
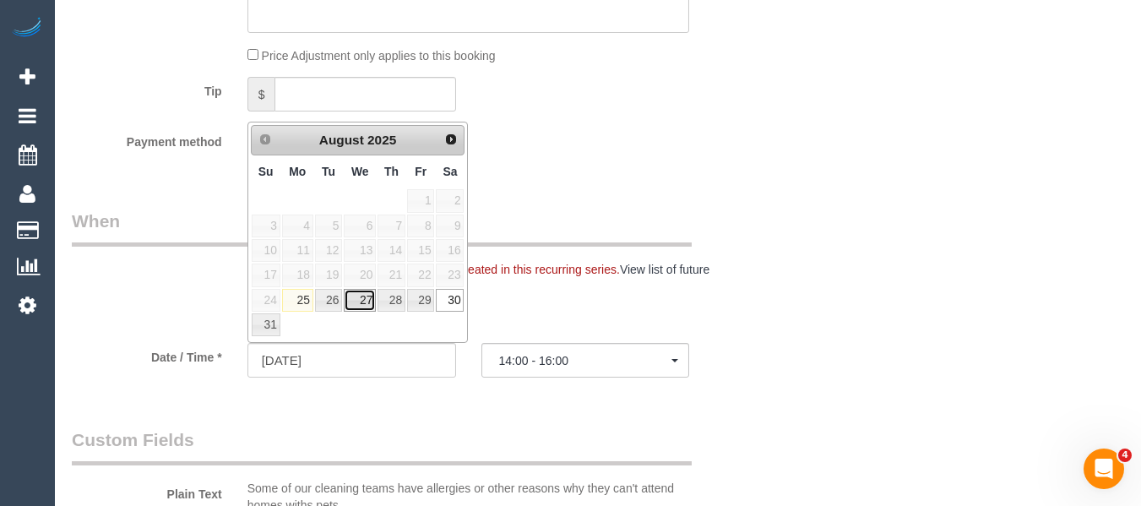
click at [353, 301] on link "27" at bounding box center [360, 300] width 32 height 23
type input "27/08/2025"
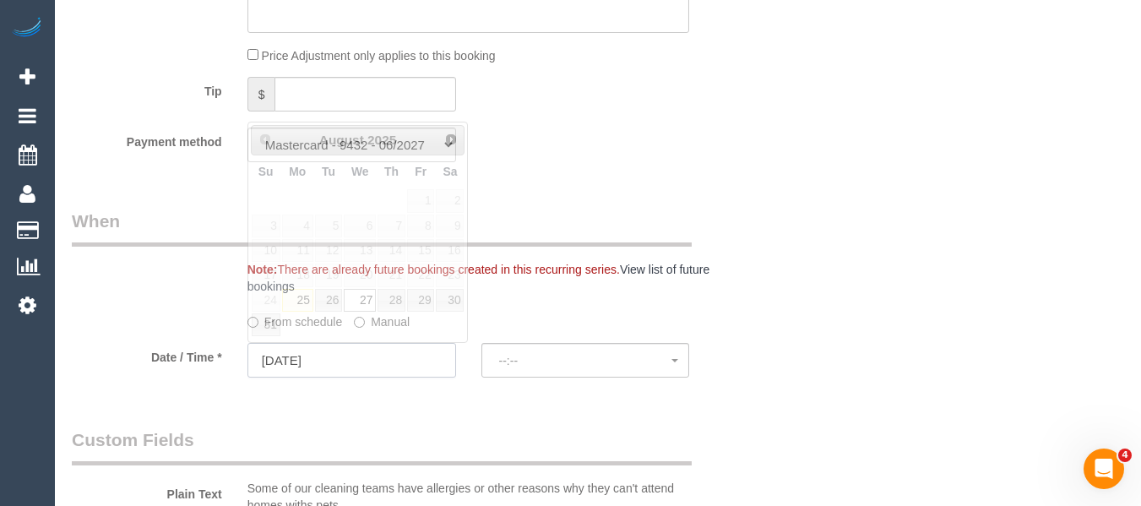
click at [366, 360] on input "27/08/2025" at bounding box center [351, 360] width 209 height 35
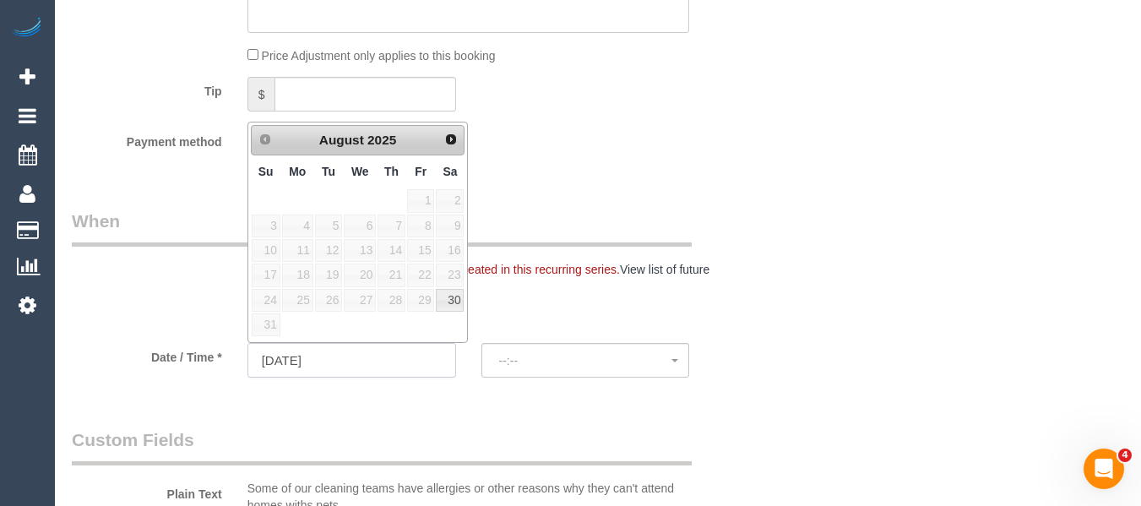
select select "spot22"
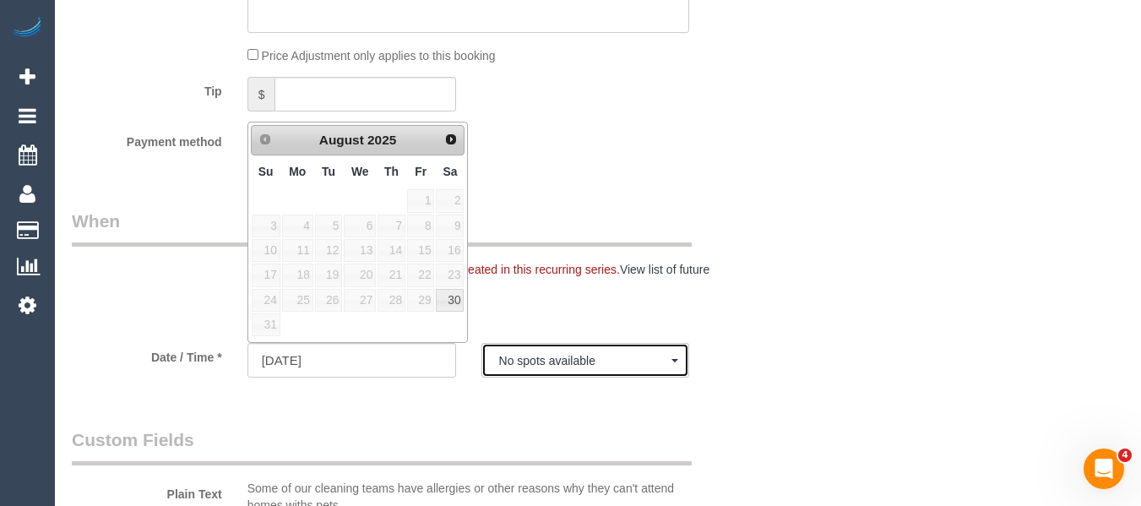
click at [512, 355] on span "No spots available" at bounding box center [585, 361] width 173 height 14
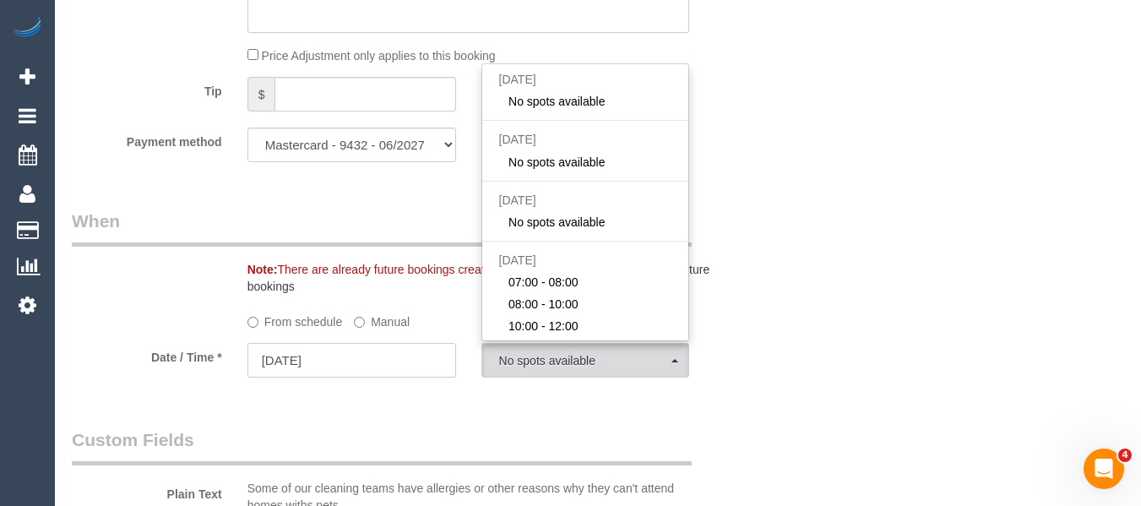
click at [399, 362] on input "27/08/2025" at bounding box center [351, 360] width 209 height 35
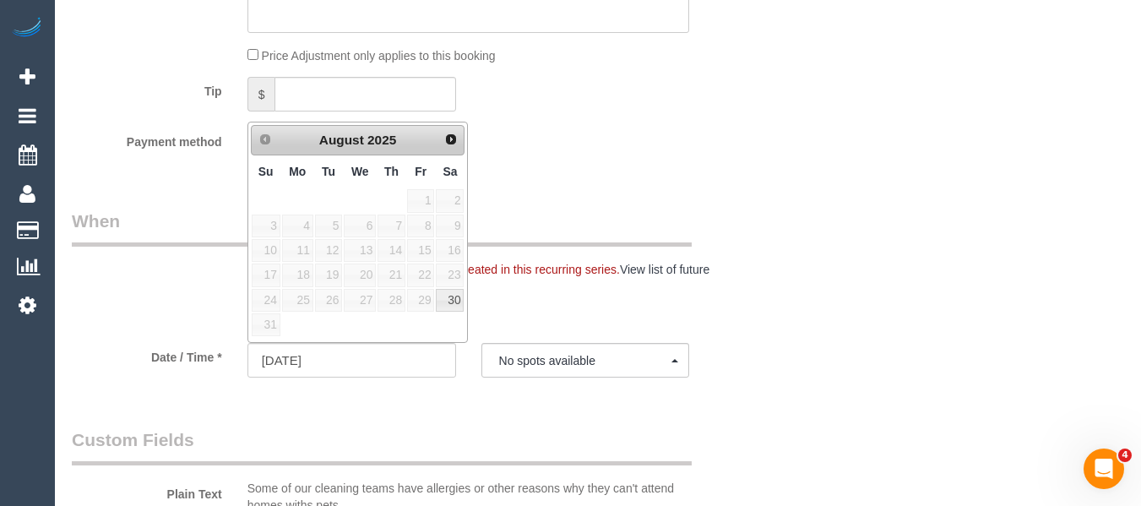
drag, startPoint x: 912, startPoint y: 332, endPoint x: 466, endPoint y: 335, distance: 445.8
click at [906, 335] on div "Who Email* grutznermary@gmail.com Name * Mary Grutzner Where Address* 3 James A…" at bounding box center [598, 246] width 1052 height 3578
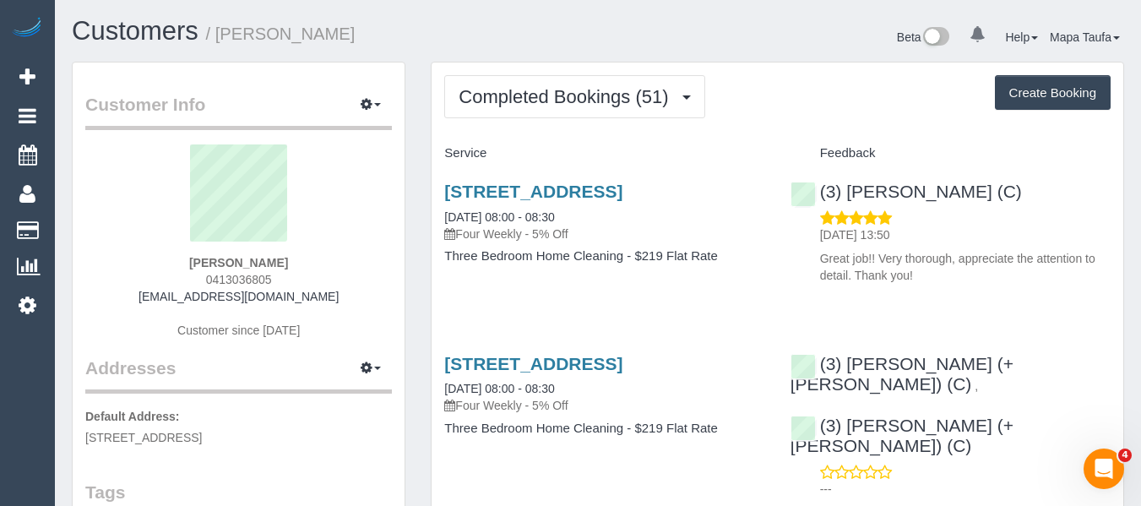
drag, startPoint x: 290, startPoint y: 284, endPoint x: 176, endPoint y: 285, distance: 114.0
click at [182, 284] on div "Matthew Watson 0413036805 mattdavidwatson@gmail.com Customer since 2021" at bounding box center [238, 249] width 307 height 211
copy span "0413036805"
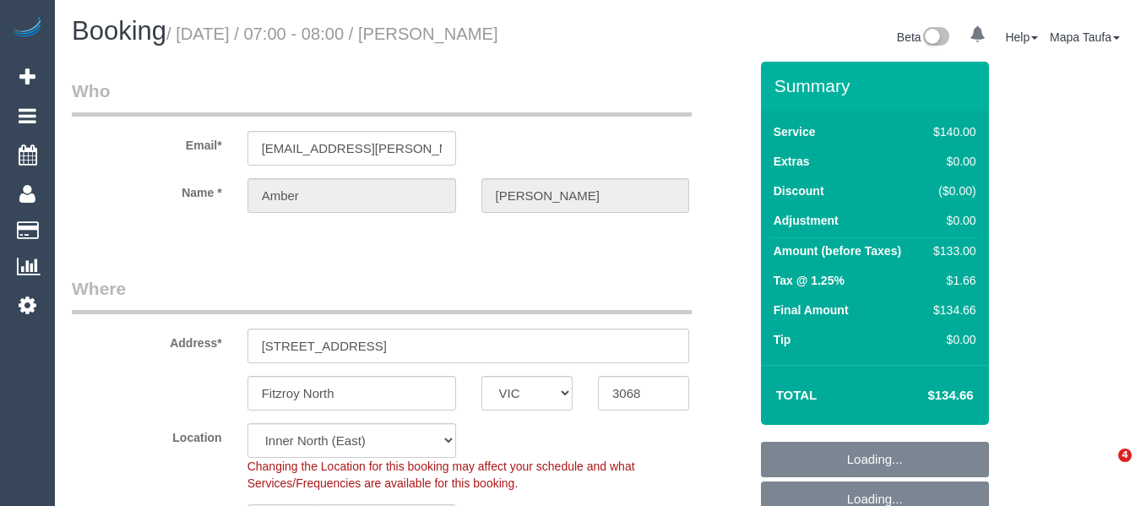
select select "VIC"
select select "object:2568"
select select "string:AU"
select select "string:stripe-pm_1P1be12GScqysDRVLUvB8jRN"
select select "number:28"
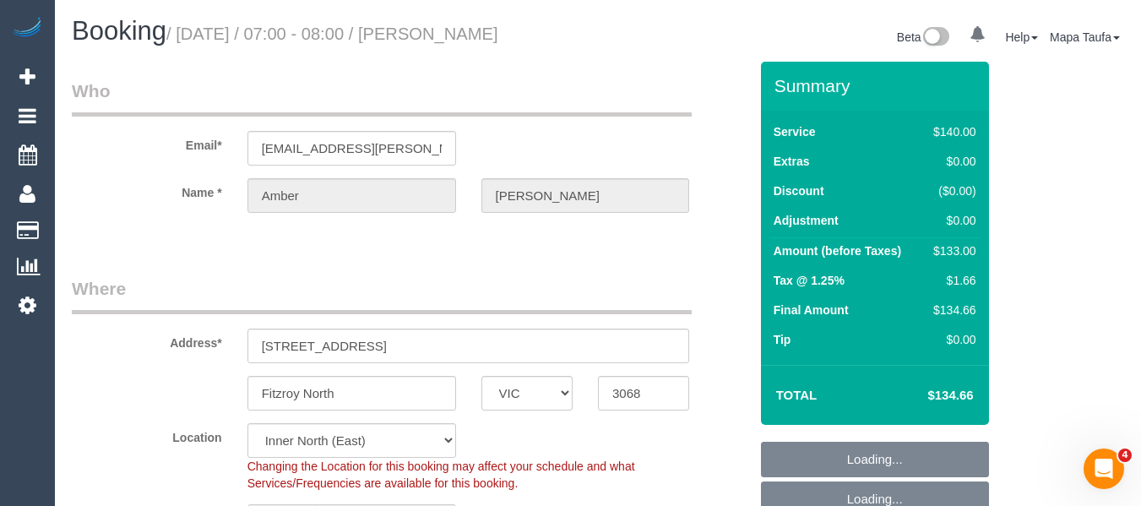
select select "number:14"
select select "number:19"
select select "number:24"
select select "number:34"
select select "number:13"
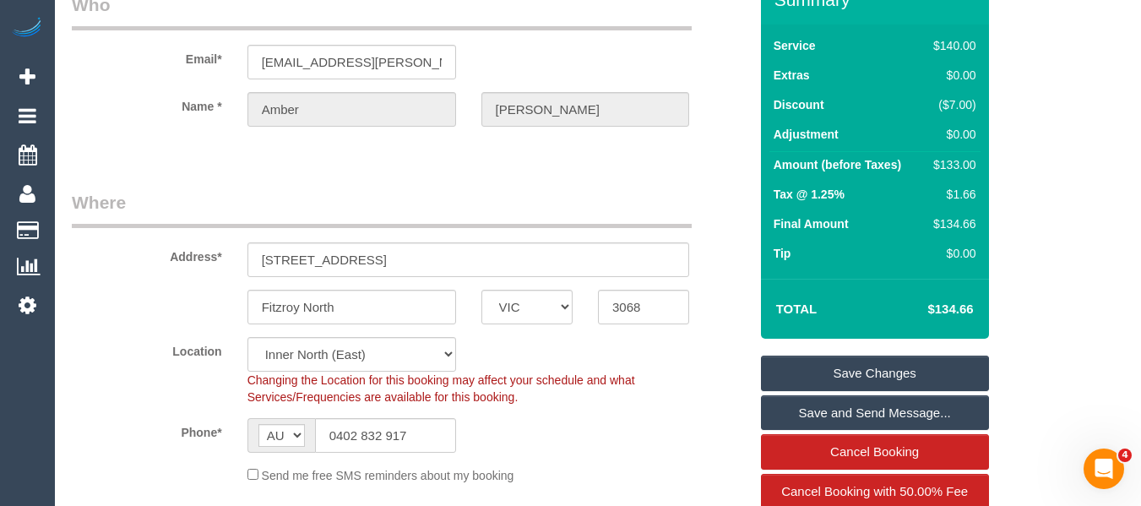
scroll to position [169, 0]
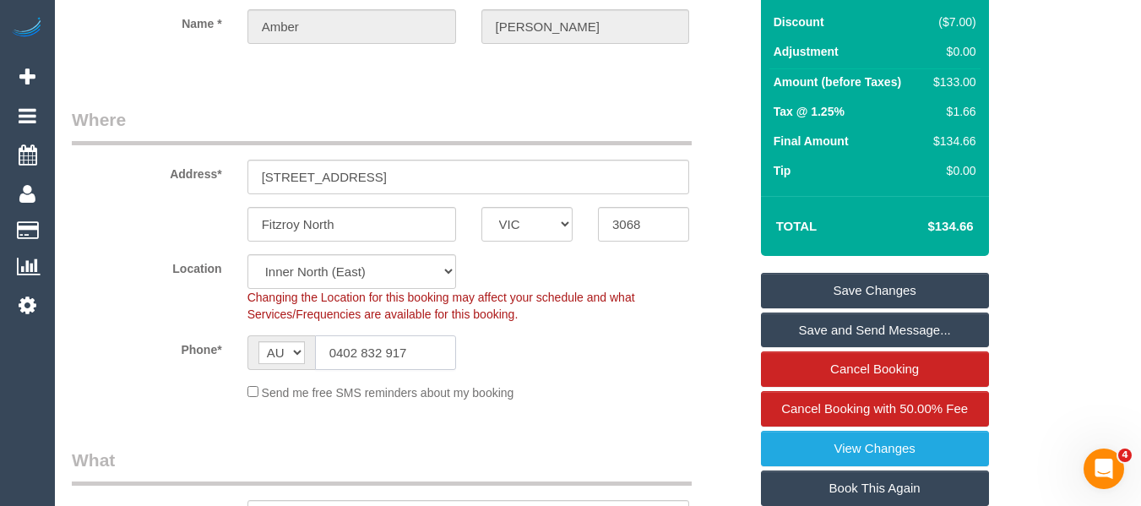
click at [407, 351] on input "0402 832 917" at bounding box center [385, 352] width 141 height 35
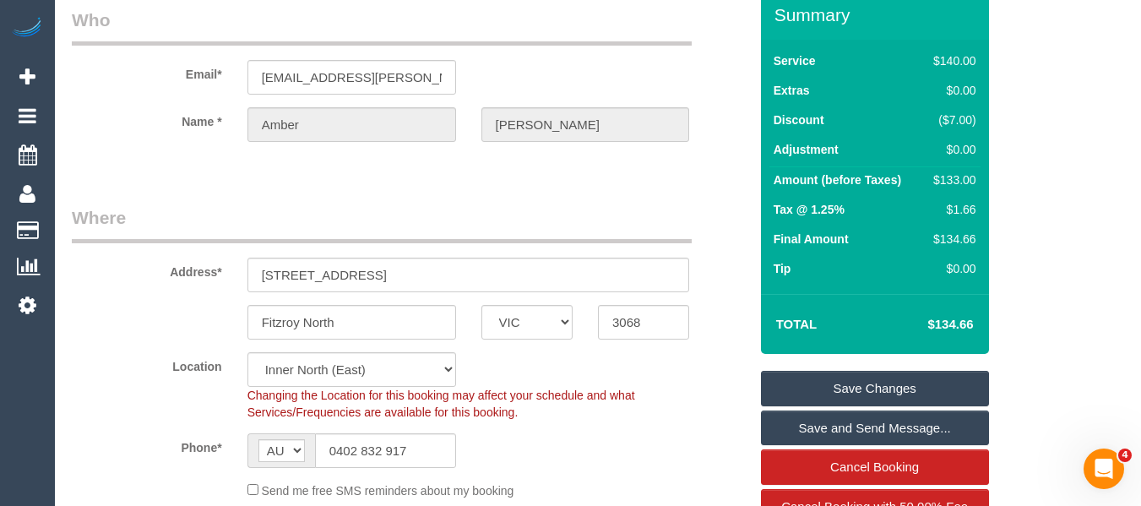
scroll to position [0, 0]
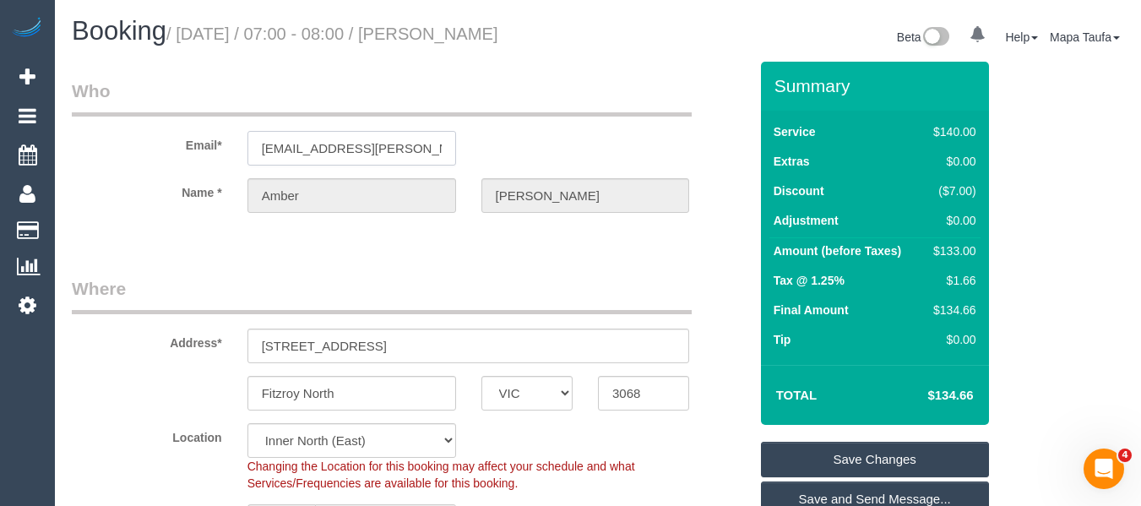
click at [339, 144] on input "amber.sloan@gmail.com" at bounding box center [351, 148] width 209 height 35
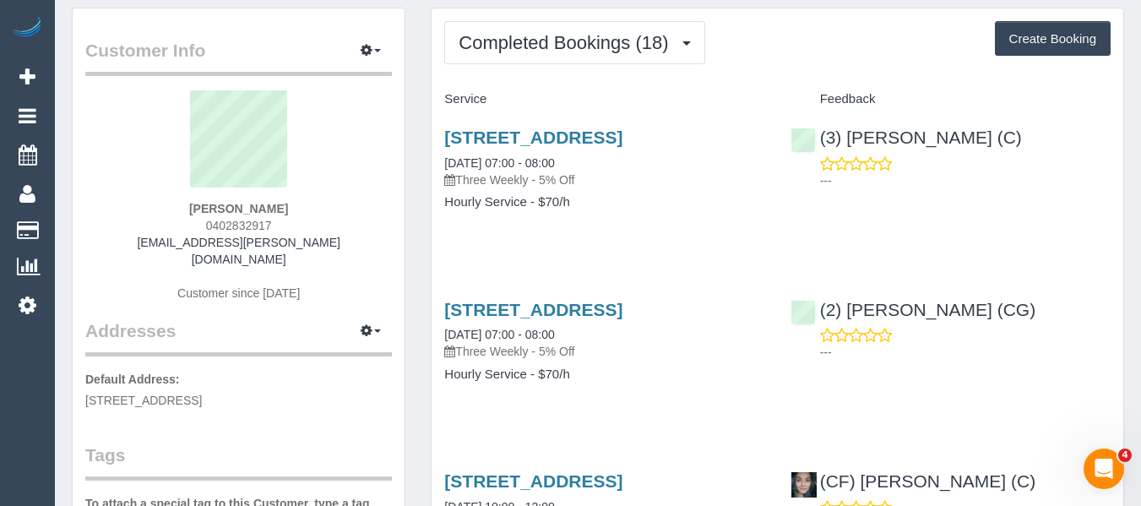
scroll to position [84, 0]
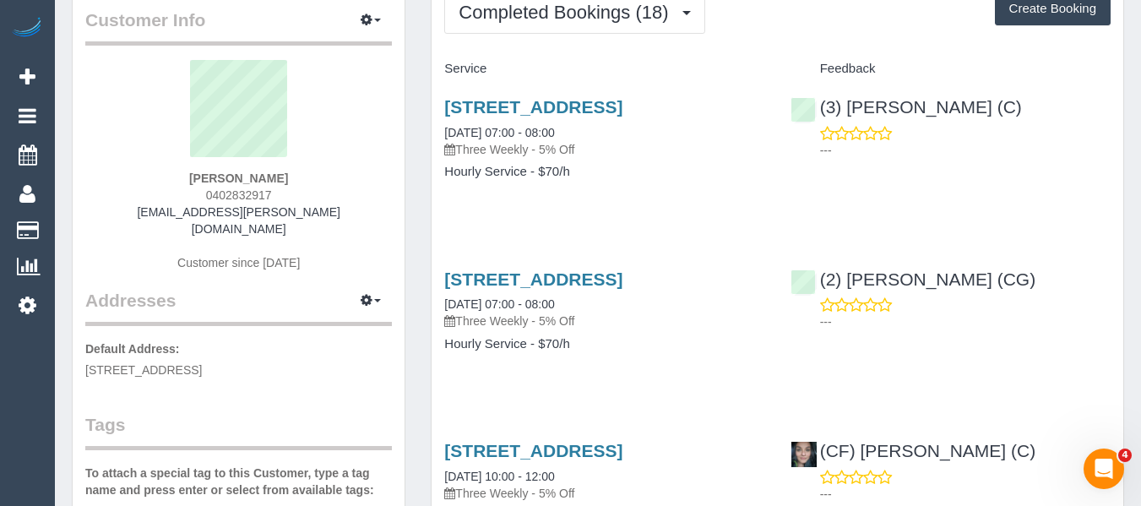
drag, startPoint x: 520, startPoint y: 128, endPoint x: 430, endPoint y: 111, distance: 91.9
copy link "15a Newry Street, Fitzroy North, VIC 3068"
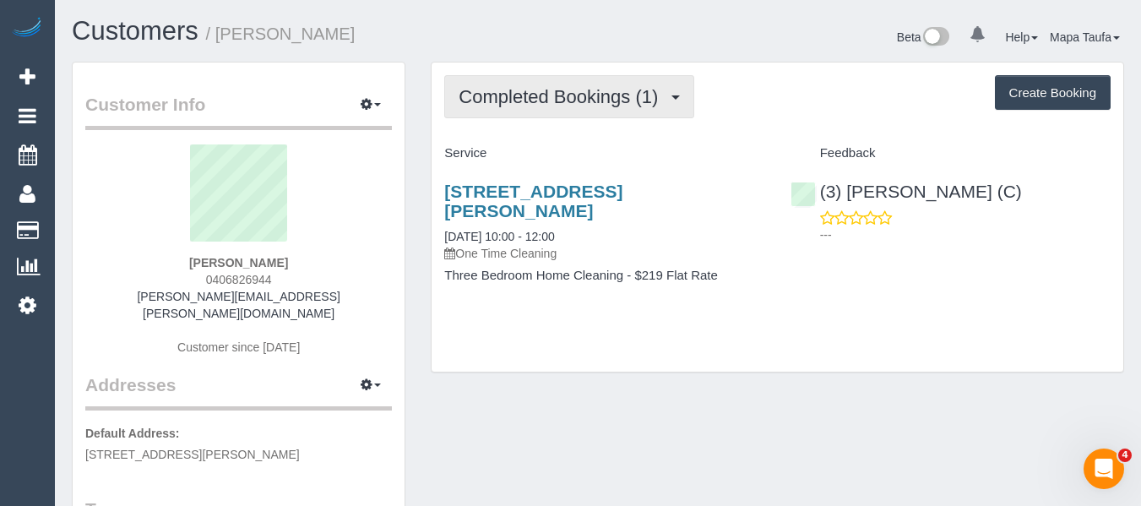
click at [509, 114] on button "Completed Bookings (1)" at bounding box center [569, 96] width 250 height 43
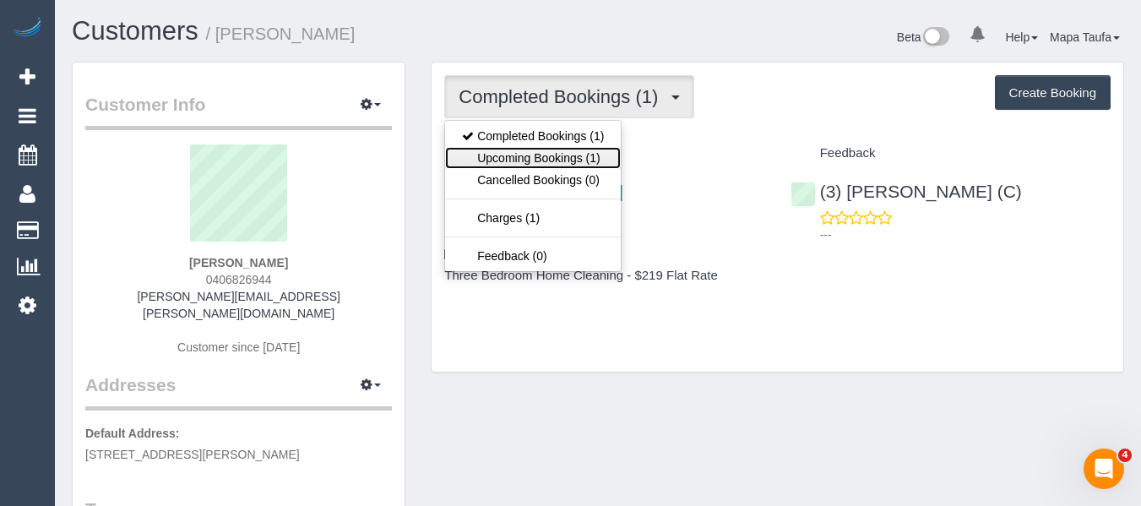
drag, startPoint x: 514, startPoint y: 151, endPoint x: 516, endPoint y: 130, distance: 21.2
click at [514, 152] on link "Upcoming Bookings (1)" at bounding box center [533, 158] width 176 height 22
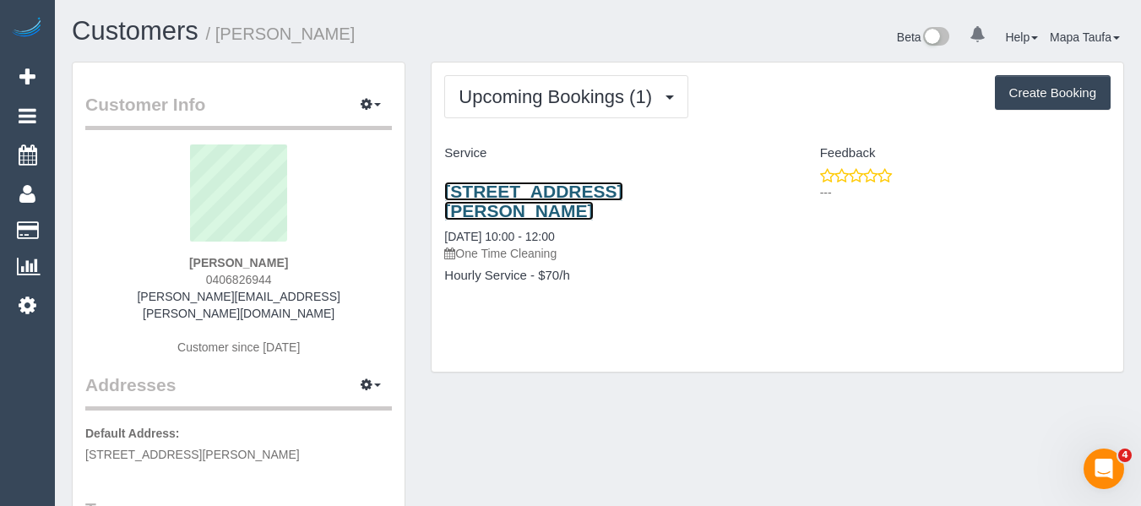
click at [559, 192] on link "38 Willis St, Kensington, VIC 3031" at bounding box center [533, 201] width 178 height 39
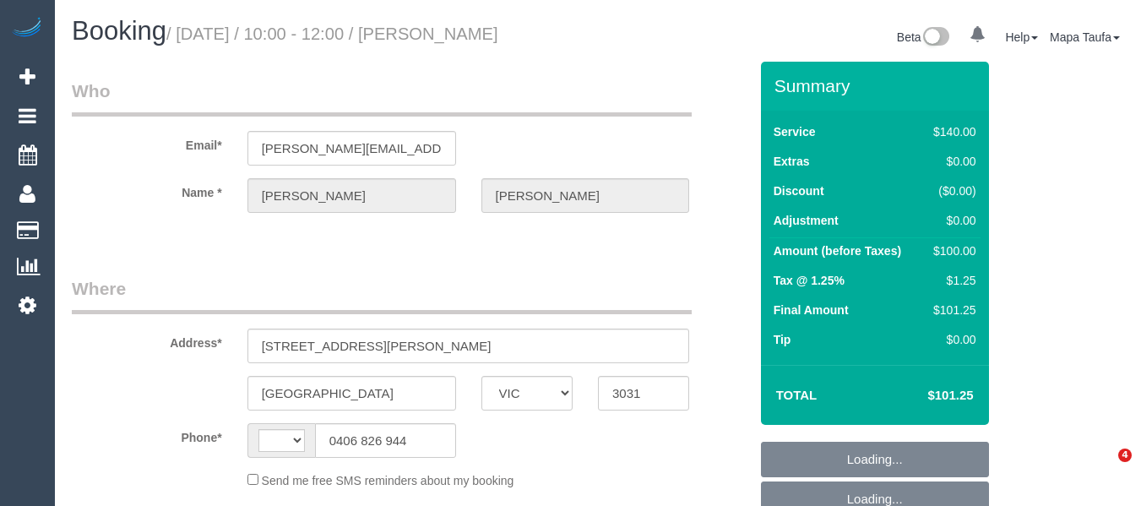
select select "VIC"
select select "string:stripe-pm_1RtfPi2GScqysDRVB6oj9LuH"
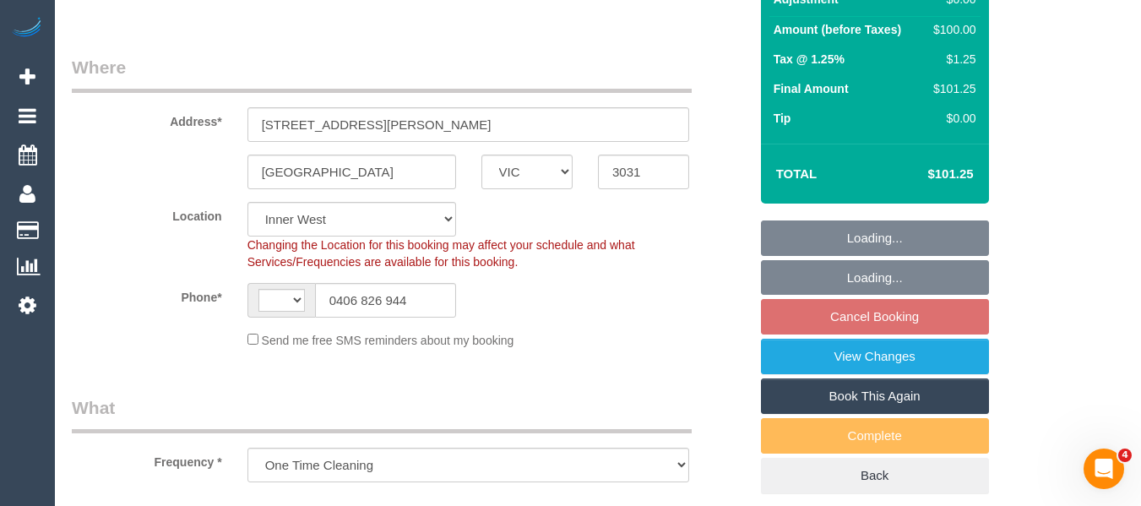
select select "string:AU"
select select "number:27"
select select "number:14"
select select "number:19"
select select "number:36"
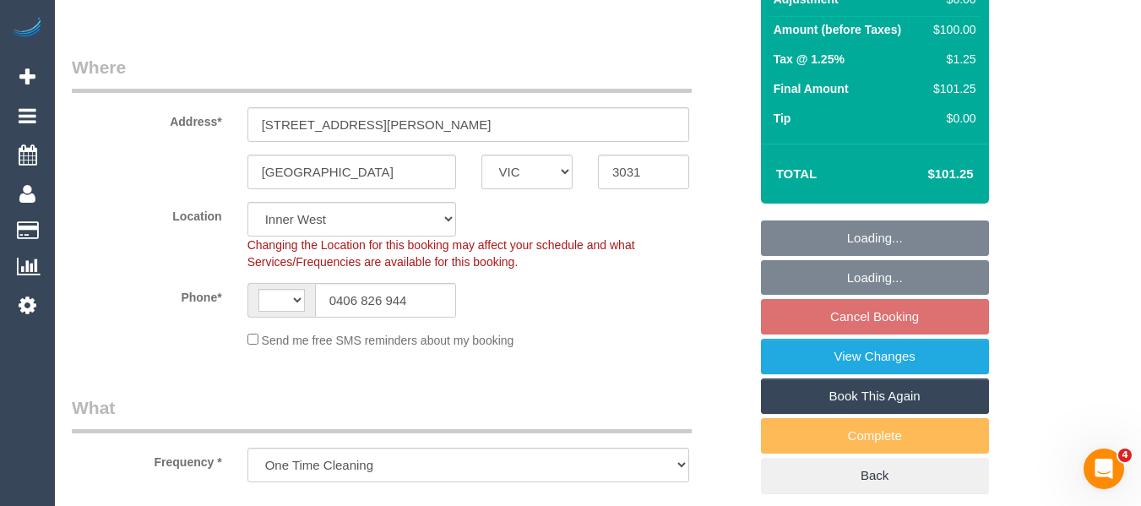
select select "number:35"
select select "number:12"
select select "object:1331"
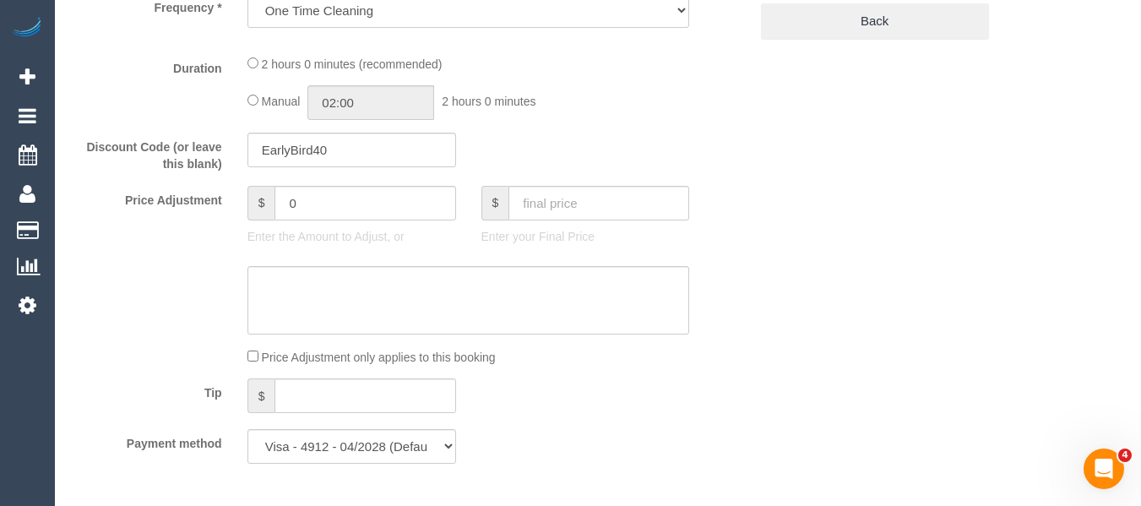
select select "spot3"
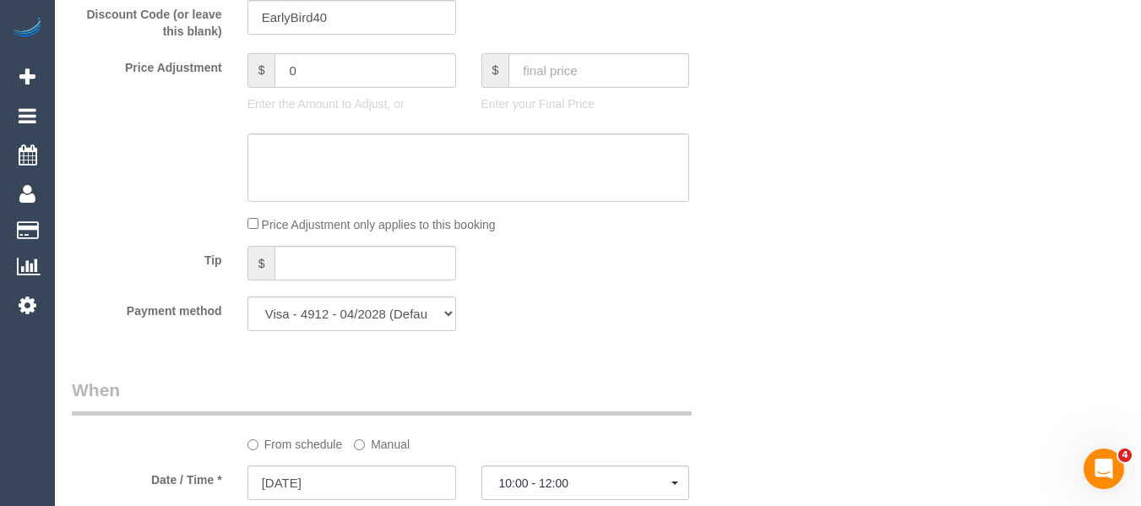
scroll to position [1689, 0]
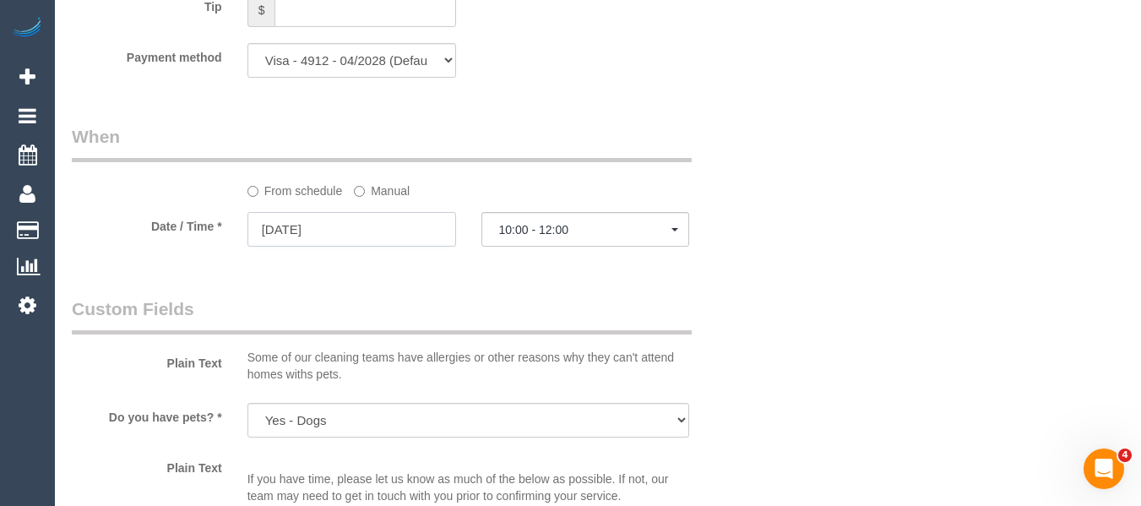
click at [413, 247] on input "01/09/2025" at bounding box center [351, 229] width 209 height 35
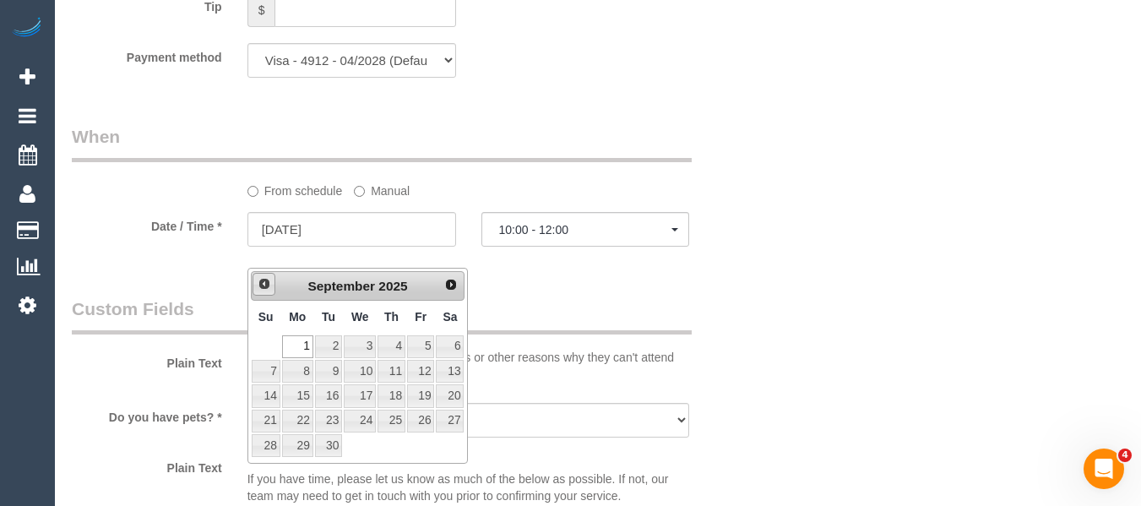
click at [267, 289] on span "Prev" at bounding box center [265, 284] width 14 height 14
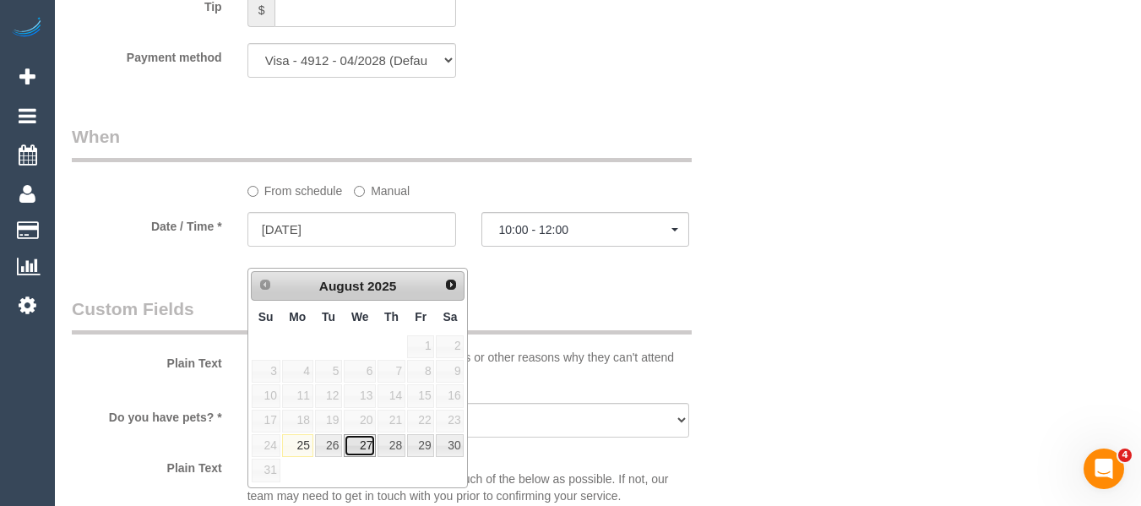
click at [370, 453] on link "27" at bounding box center [360, 445] width 32 height 23
type input "27/08/2025"
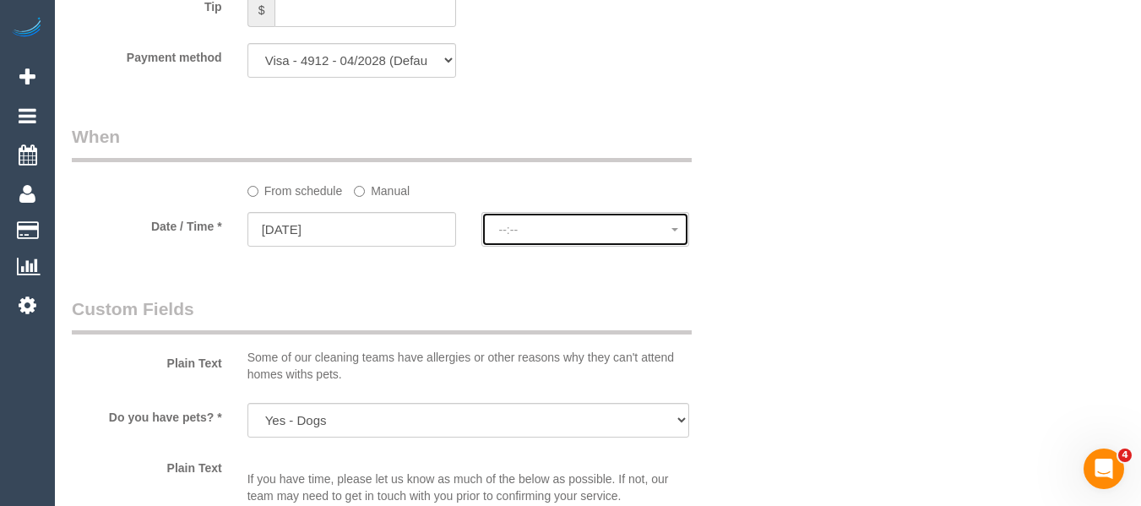
click at [567, 247] on button "--:--" at bounding box center [585, 229] width 209 height 35
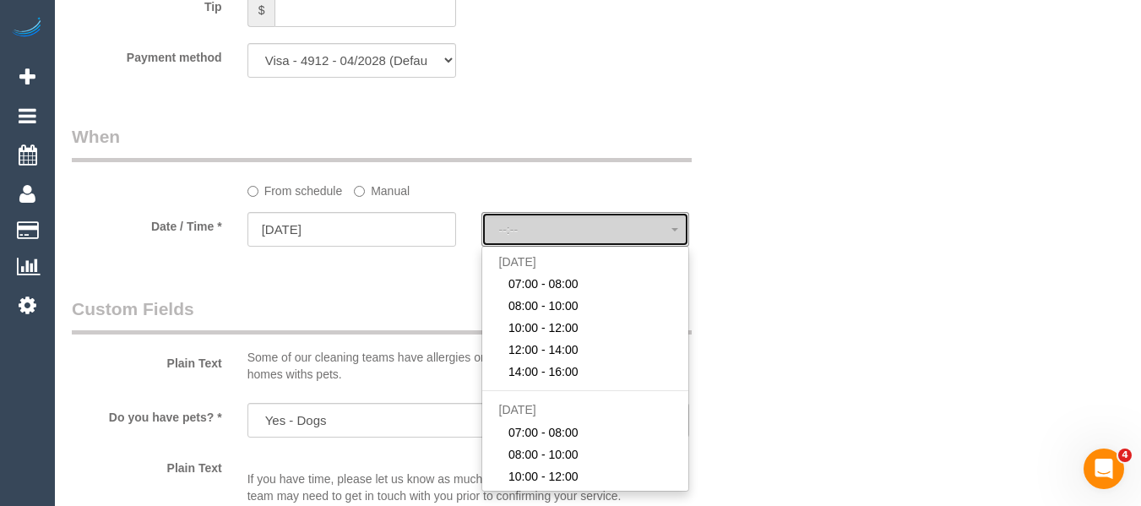
select select "spot26"
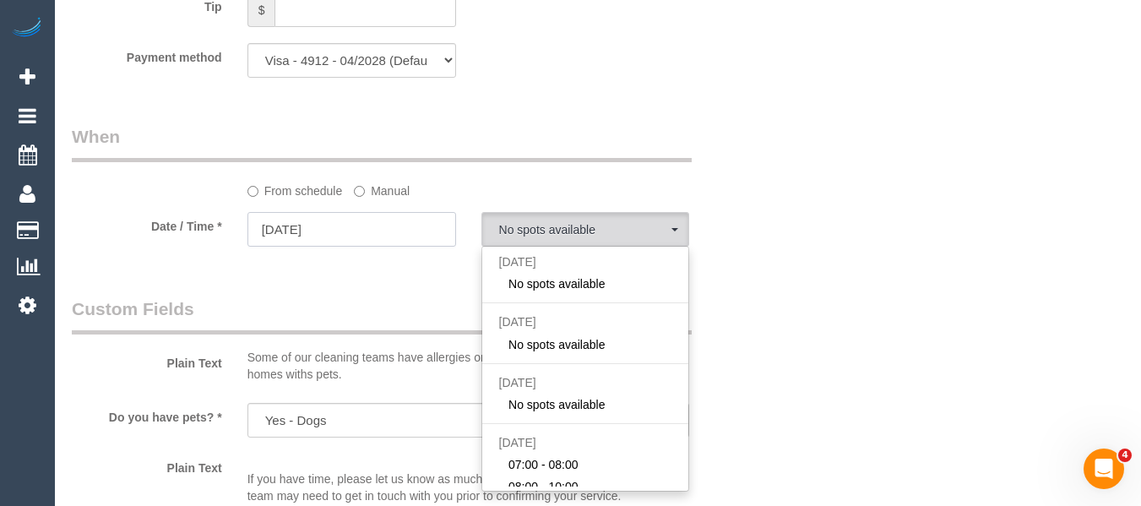
click at [356, 247] on input "27/08/2025" at bounding box center [351, 229] width 209 height 35
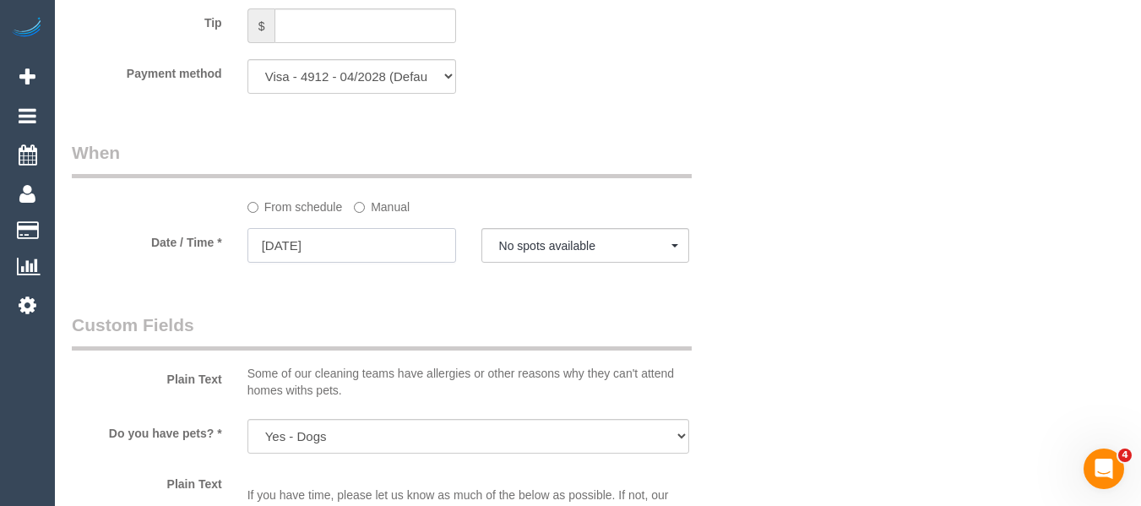
scroll to position [1705, 0]
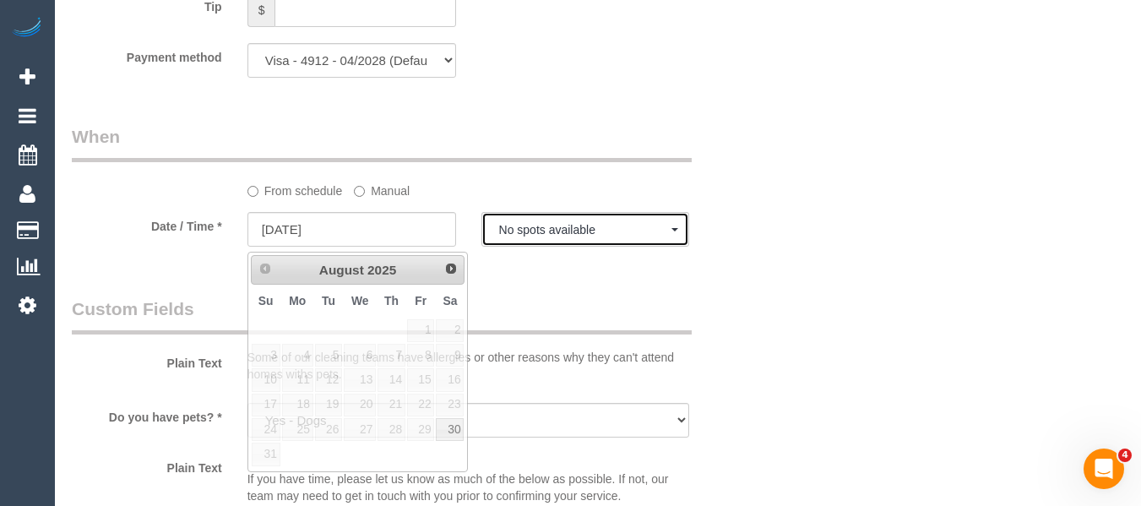
click at [636, 236] on span "No spots available" at bounding box center [585, 230] width 173 height 14
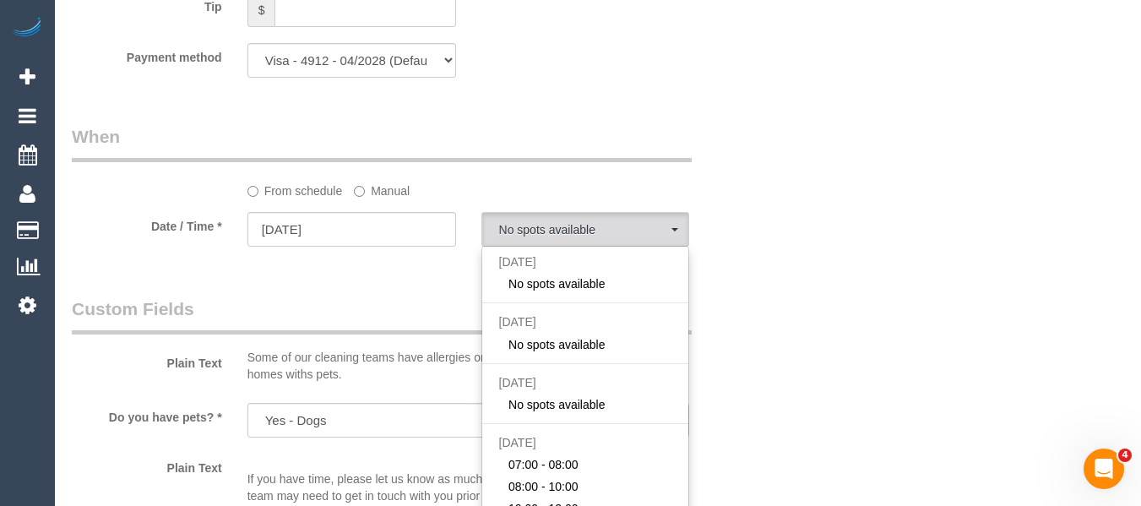
drag, startPoint x: 879, startPoint y: 323, endPoint x: 426, endPoint y: 310, distance: 453.6
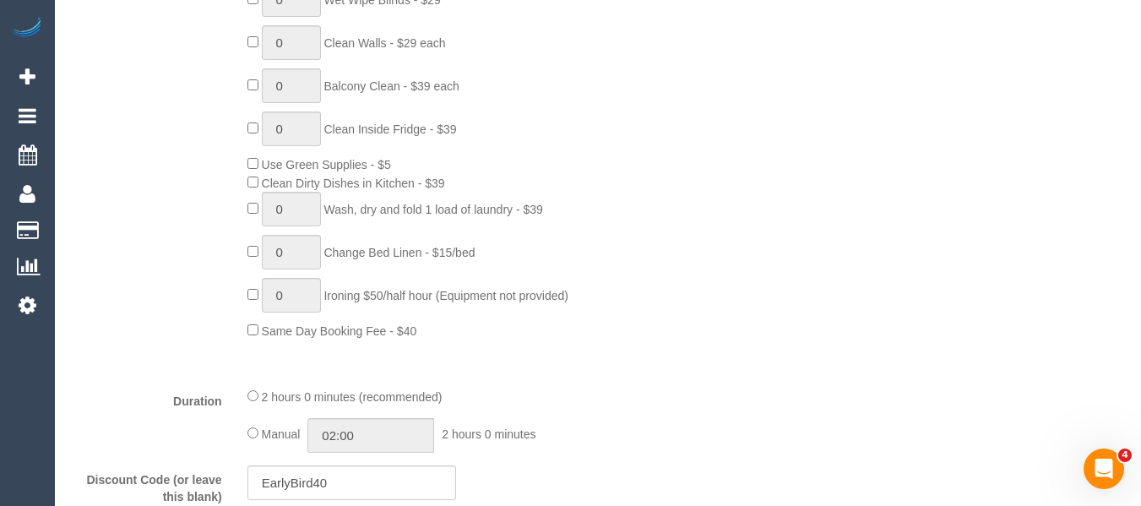
scroll to position [776, 0]
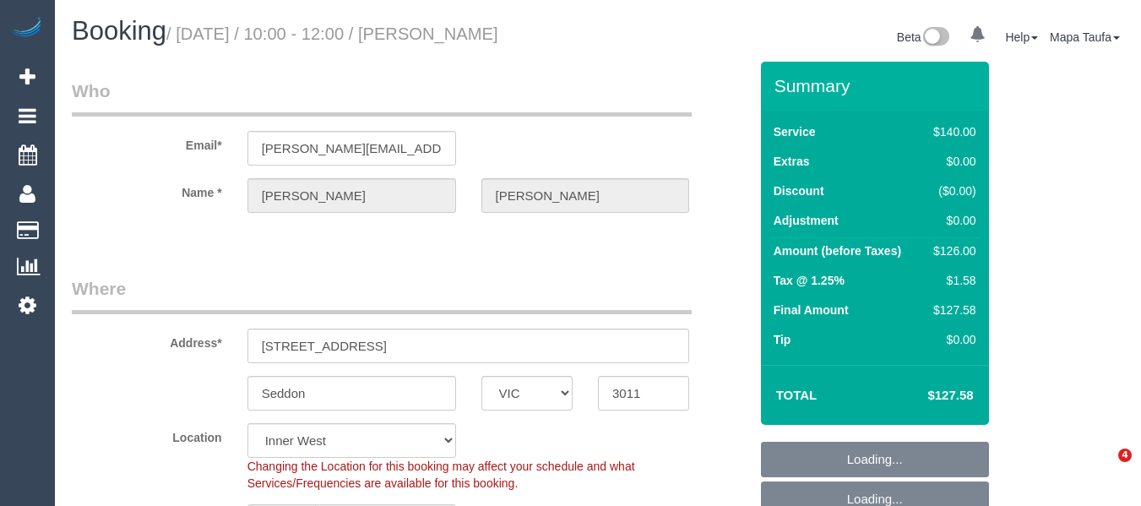
select select "VIC"
select select "string:AU"
select select "object:4147"
select select "string:stripe-pm_1Oho7o2GScqysDRVo4ciWtpj"
select select "number:28"
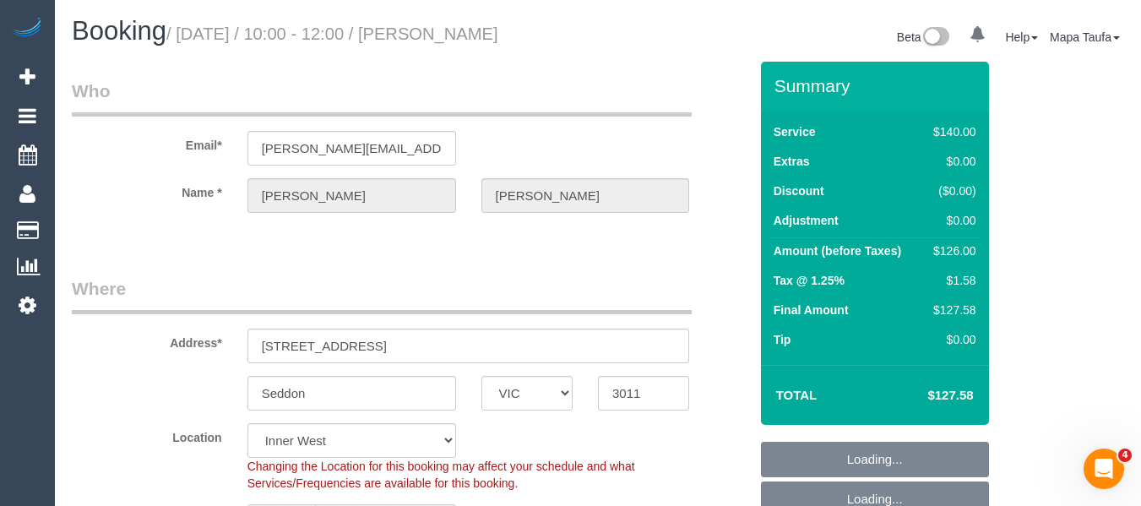
select select "number:14"
select select "number:19"
select select "number:36"
select select "number:35"
select select "object:4298"
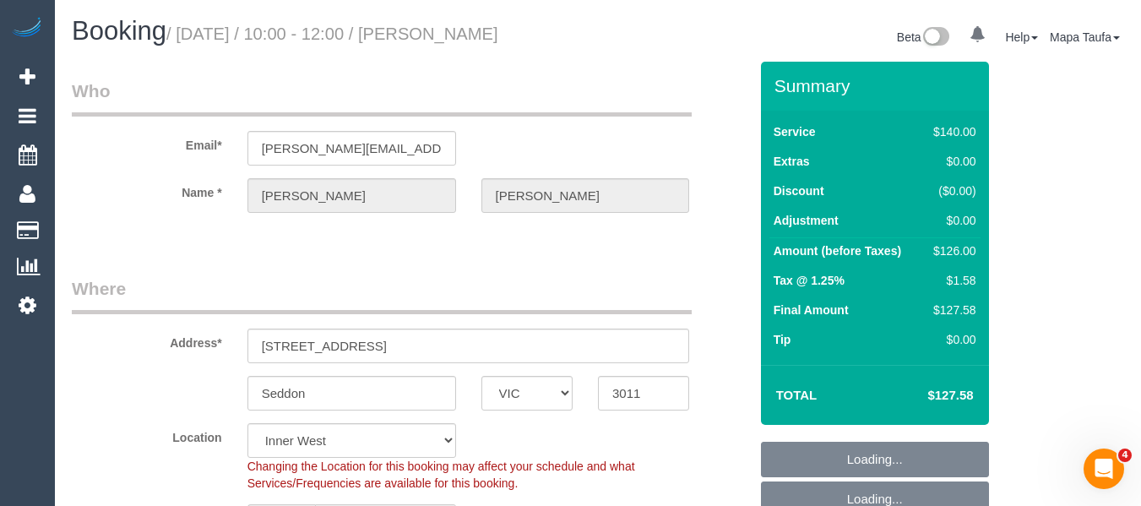
scroll to position [169, 0]
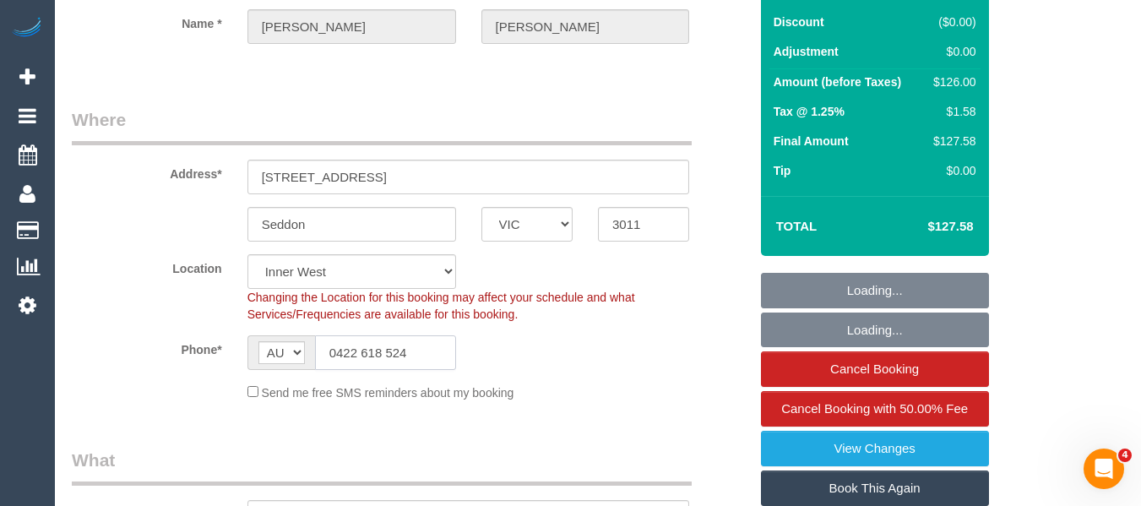
click at [367, 355] on input "0422 618 524" at bounding box center [385, 352] width 141 height 35
click at [366, 355] on input "0422 618 524" at bounding box center [385, 352] width 141 height 35
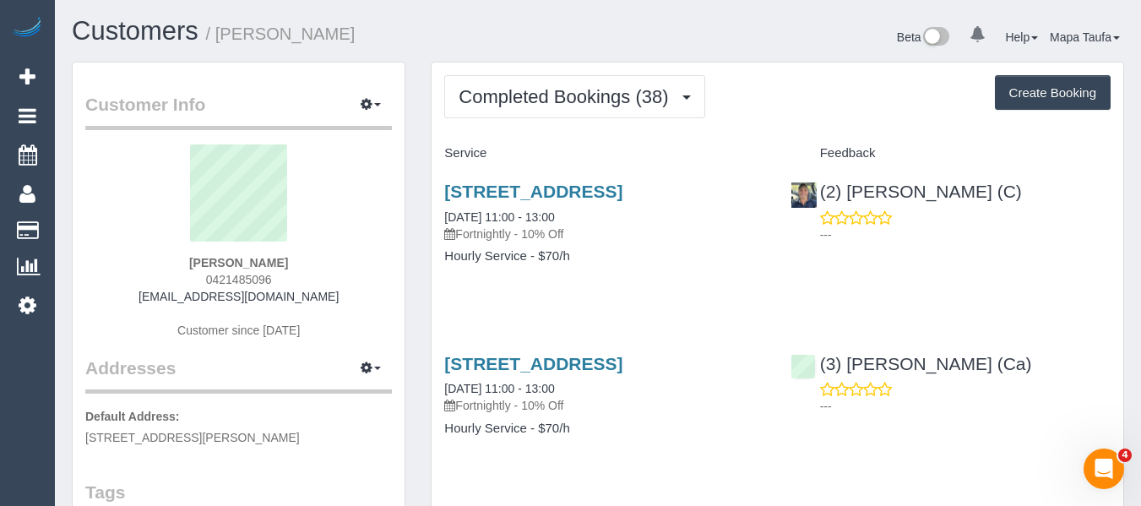
drag, startPoint x: 276, startPoint y: 280, endPoint x: 195, endPoint y: 272, distance: 81.5
click at [195, 272] on div "Juliana Simon 0421485096 j78simon@gmail.com Customer since 2022" at bounding box center [238, 249] width 307 height 211
copy span "0421485096"
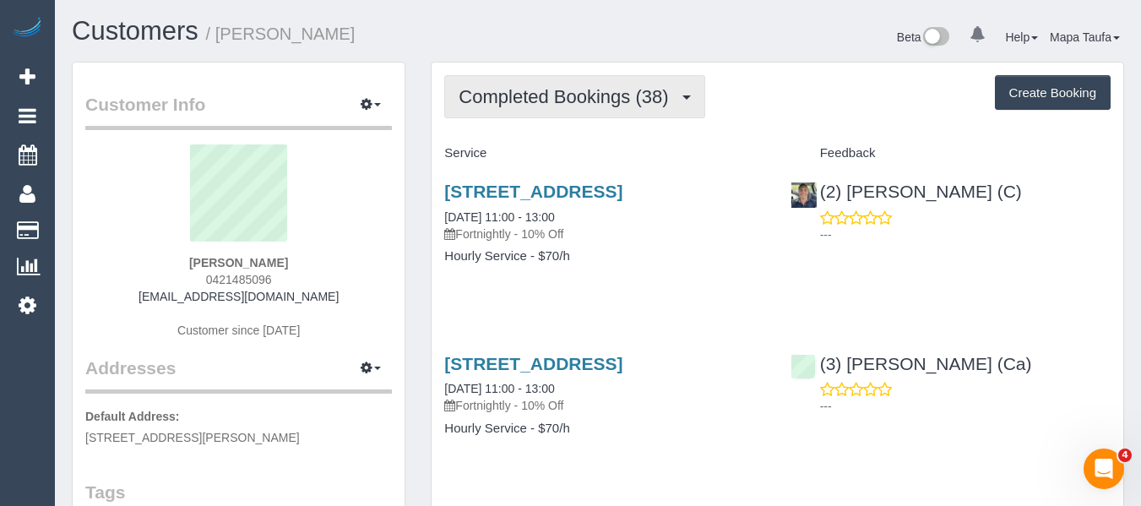
click at [496, 114] on button "Completed Bookings (38)" at bounding box center [574, 96] width 260 height 43
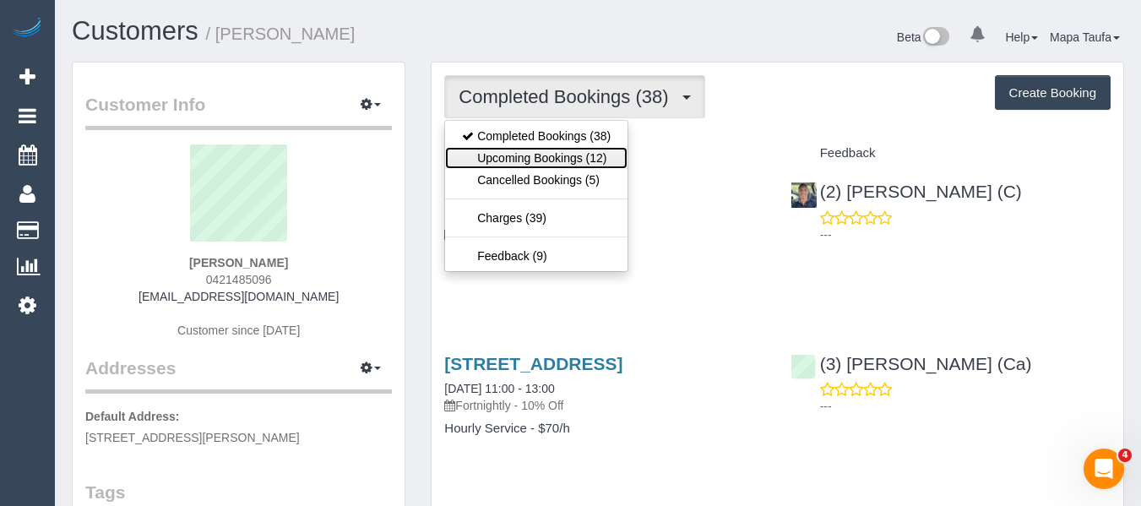
click at [504, 159] on link "Upcoming Bookings (12)" at bounding box center [536, 158] width 182 height 22
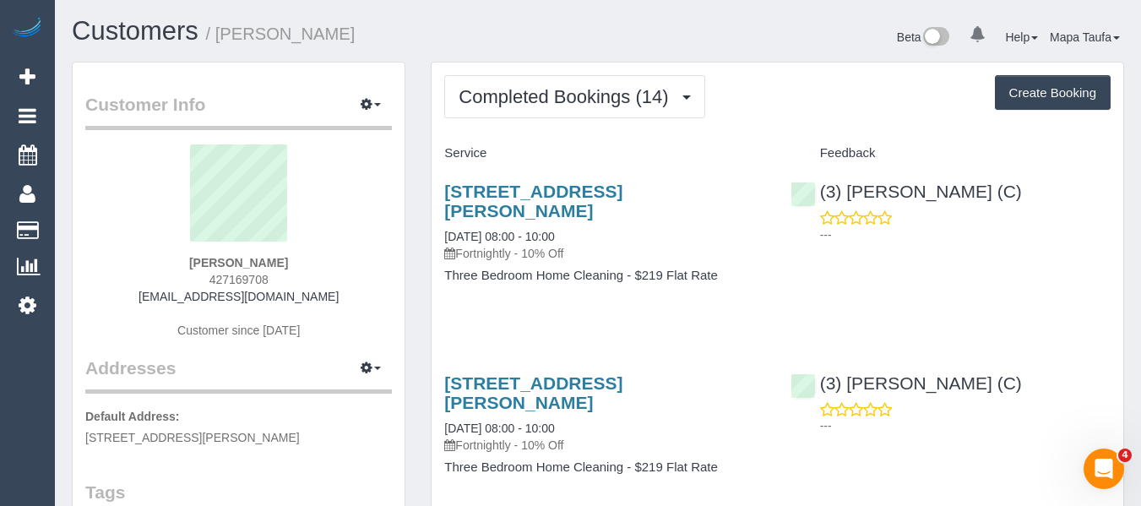
drag, startPoint x: 294, startPoint y: 276, endPoint x: 421, endPoint y: 360, distance: 152.5
click at [203, 279] on div "[PERSON_NAME] 427169708 [EMAIL_ADDRESS][DOMAIN_NAME] Customer since [DATE]" at bounding box center [238, 249] width 307 height 211
copy span "427169708"
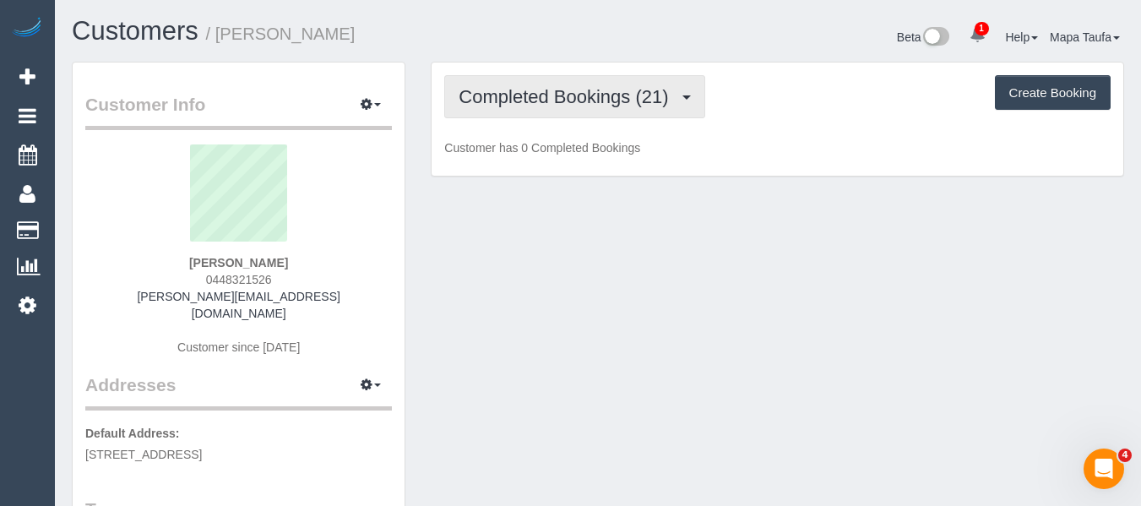
click at [524, 91] on span "Completed Bookings (21)" at bounding box center [567, 96] width 218 height 21
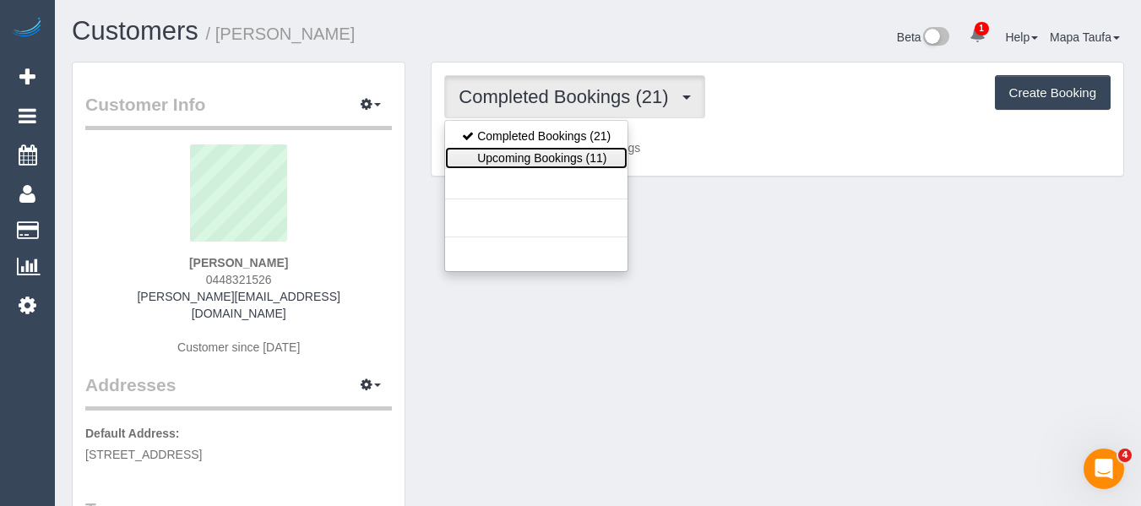
click at [547, 149] on link "Upcoming Bookings (11)" at bounding box center [536, 158] width 182 height 22
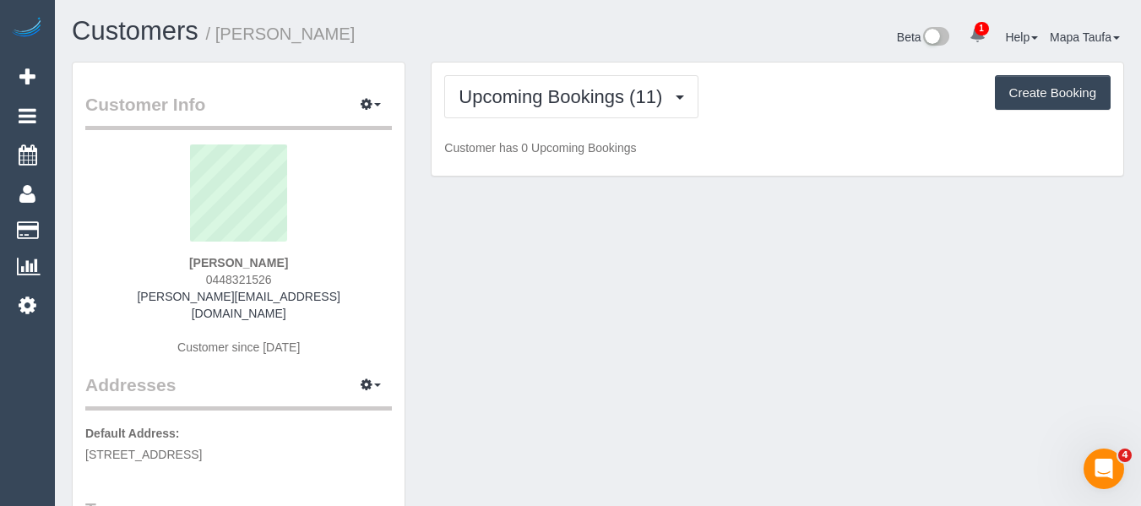
click at [575, 47] on div "Customers / Natalie Areyanda" at bounding box center [328, 35] width 539 height 36
click at [974, 30] on span "1" at bounding box center [981, 29] width 14 height 14
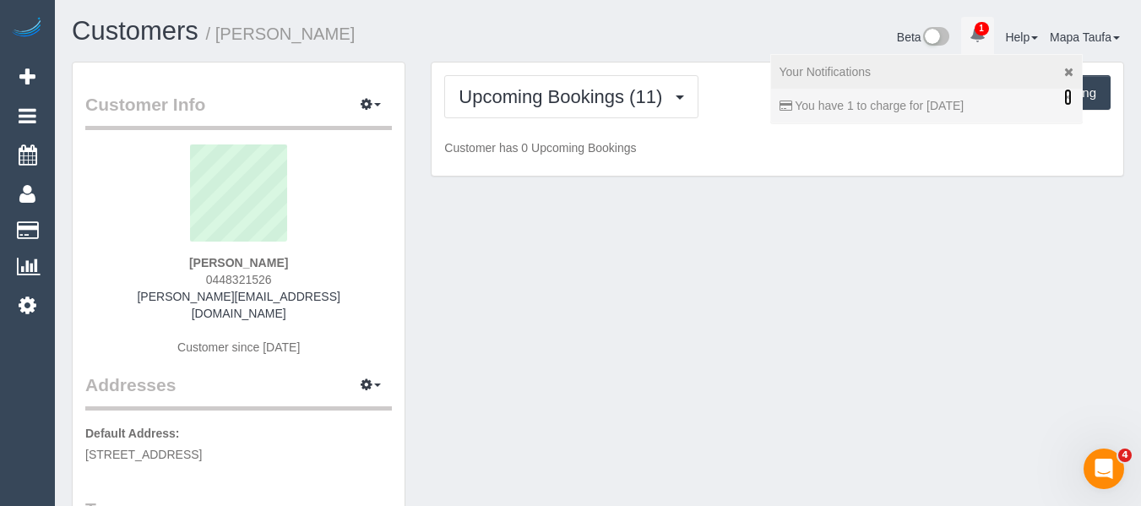
click at [1064, 100] on link "×" at bounding box center [1067, 97] width 7 height 17
click at [1064, 73] on icon at bounding box center [1068, 72] width 9 height 12
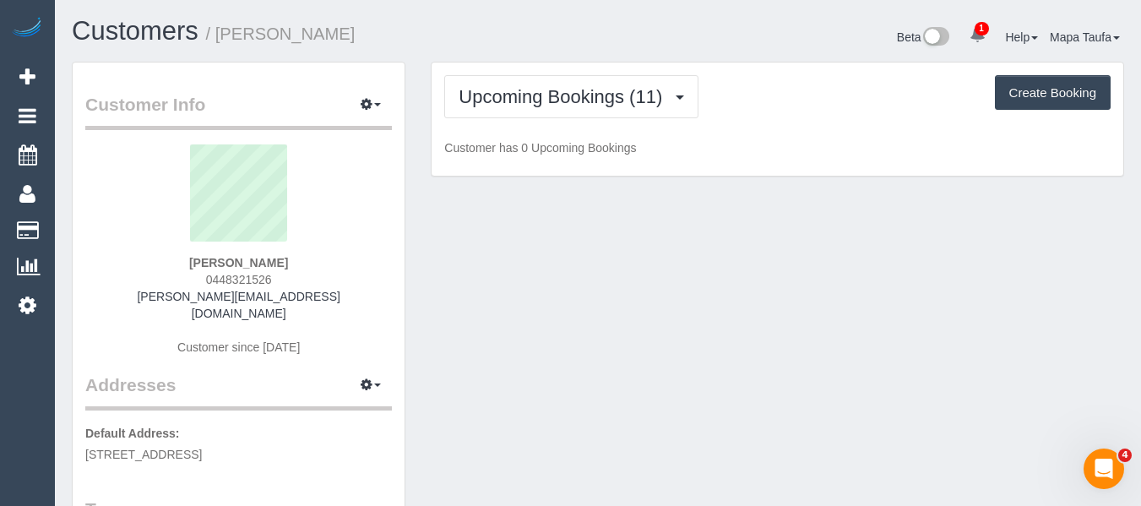
click at [624, 30] on div "Beta 1 Your Notifications You have 0 alerts × You have 1 to charge for 25/08/20…" at bounding box center [867, 39] width 539 height 45
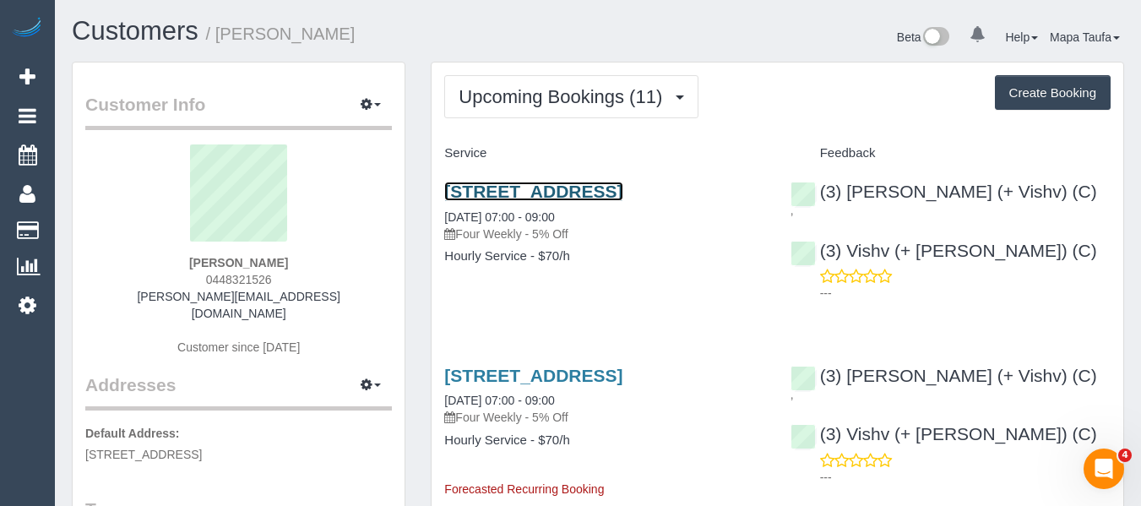
click at [540, 190] on link "2/61 Exeter Rd, Croydon North, VIC 3136" at bounding box center [533, 191] width 178 height 19
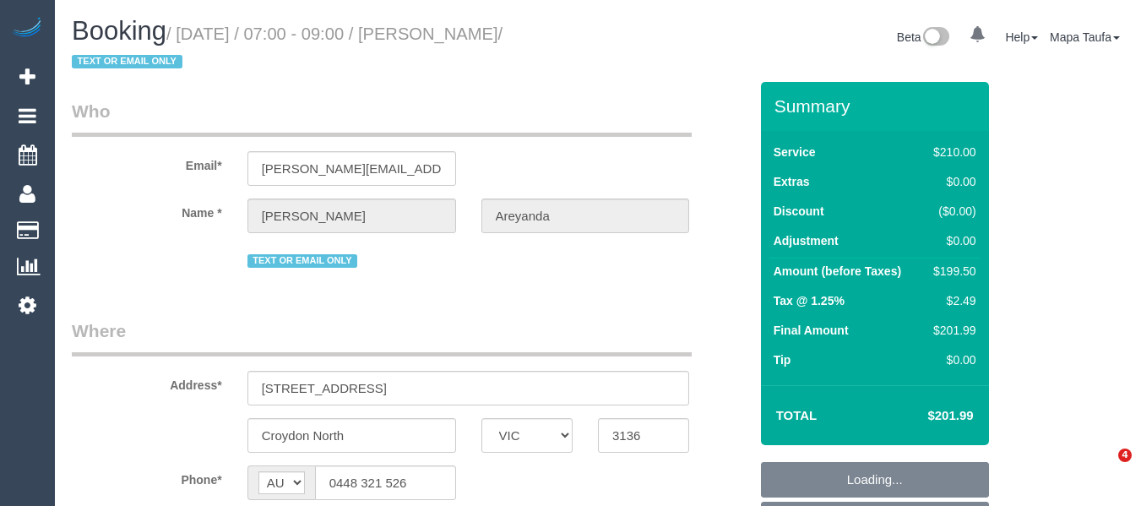
select select "VIC"
select select "string:stripe-pm_1LLxEG2GScqysDRVDM7jKpSV"
select select "180"
select select "number:29"
select select "number:14"
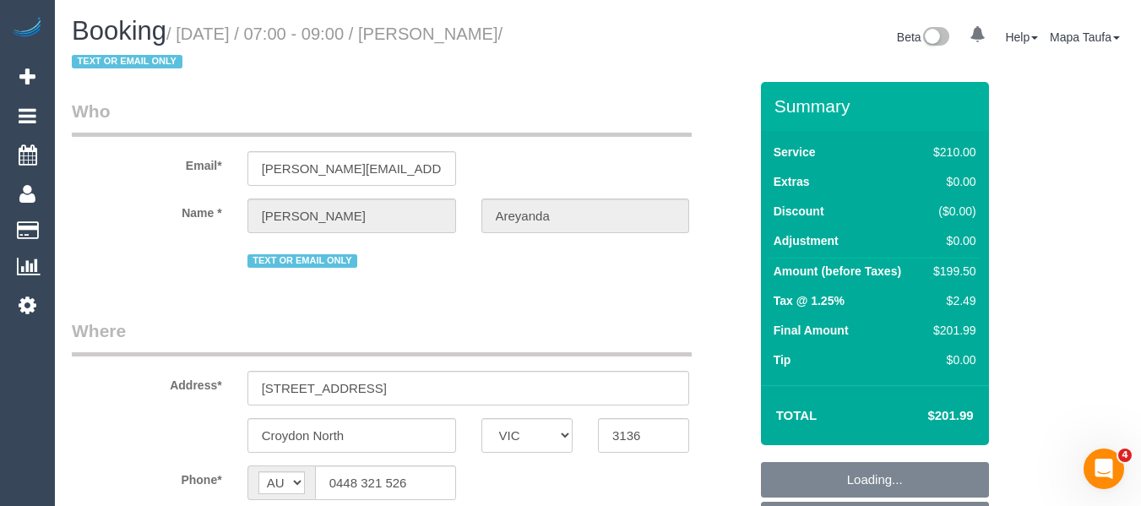
select select "number:19"
select select "number:24"
select select "object:858"
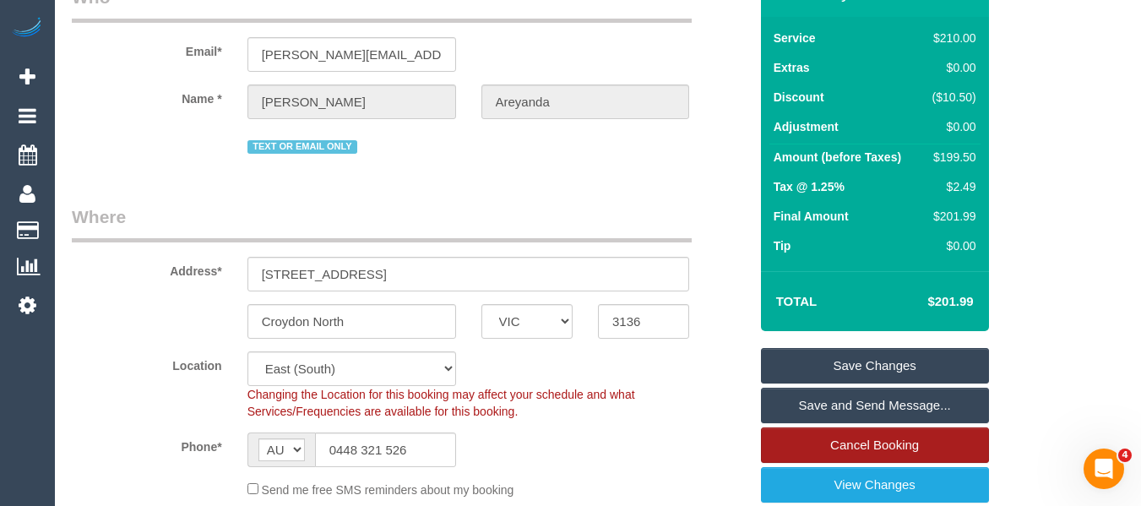
scroll to position [253, 0]
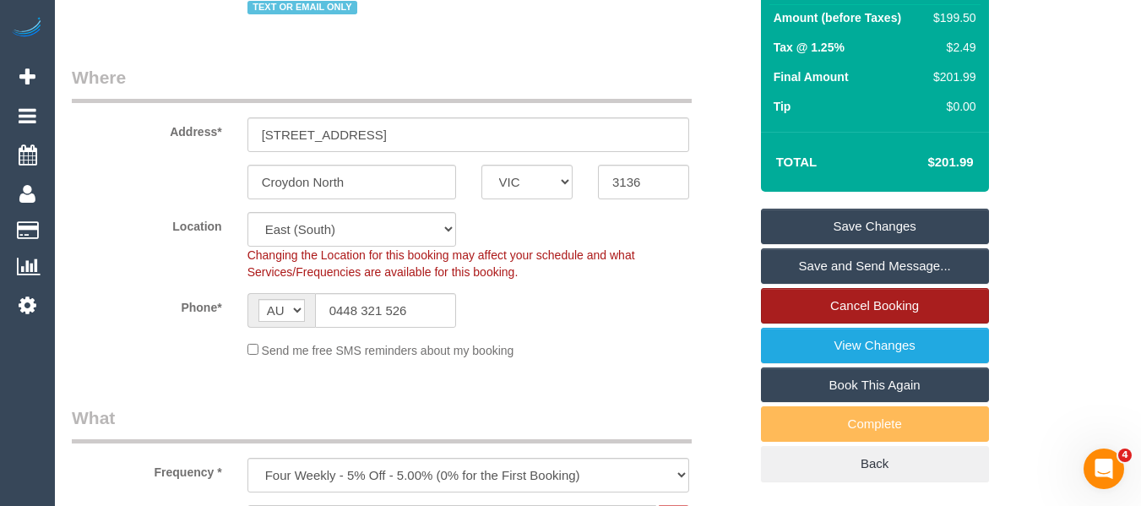
click at [855, 301] on link "Cancel Booking" at bounding box center [875, 305] width 228 height 35
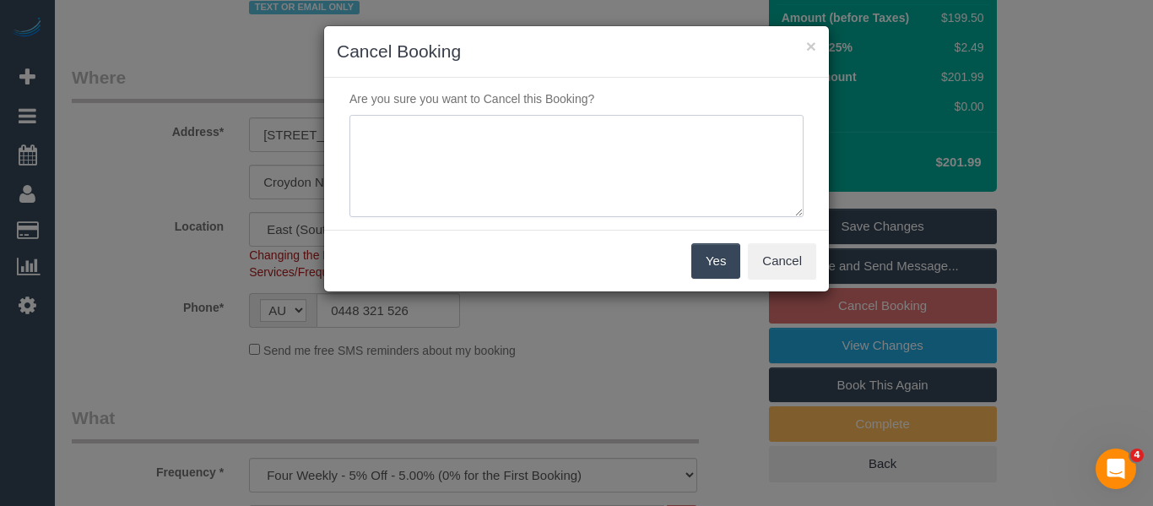
click at [538, 149] on textarea at bounding box center [577, 166] width 454 height 103
type textarea "services not needed will reach out when needed via email -MT"
click at [706, 258] on button "Yes" at bounding box center [716, 260] width 49 height 35
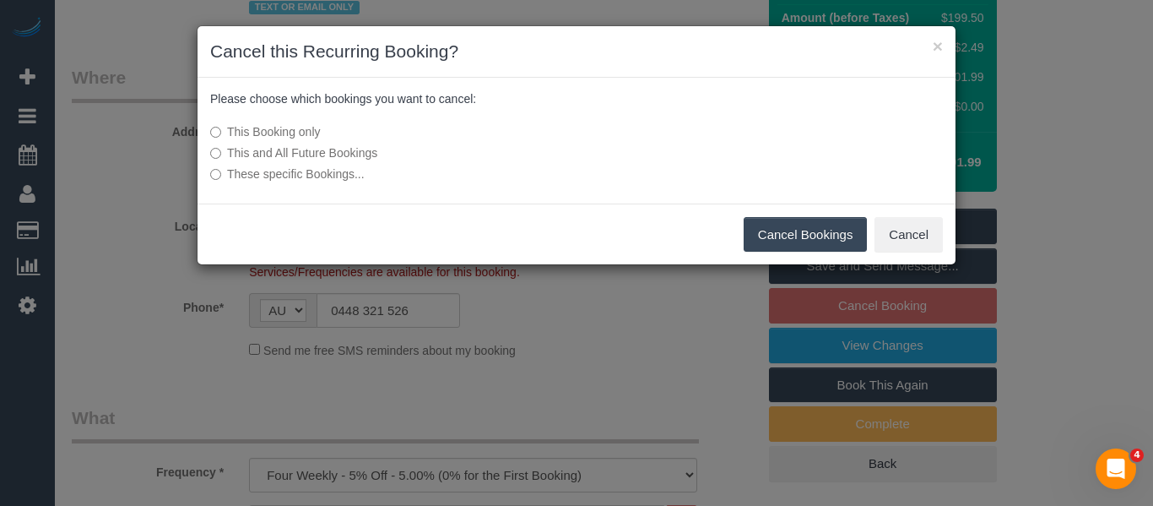
click at [251, 160] on label "This and All Future Bookings" at bounding box center [450, 152] width 480 height 17
click at [771, 227] on button "Cancel Bookings" at bounding box center [806, 234] width 124 height 35
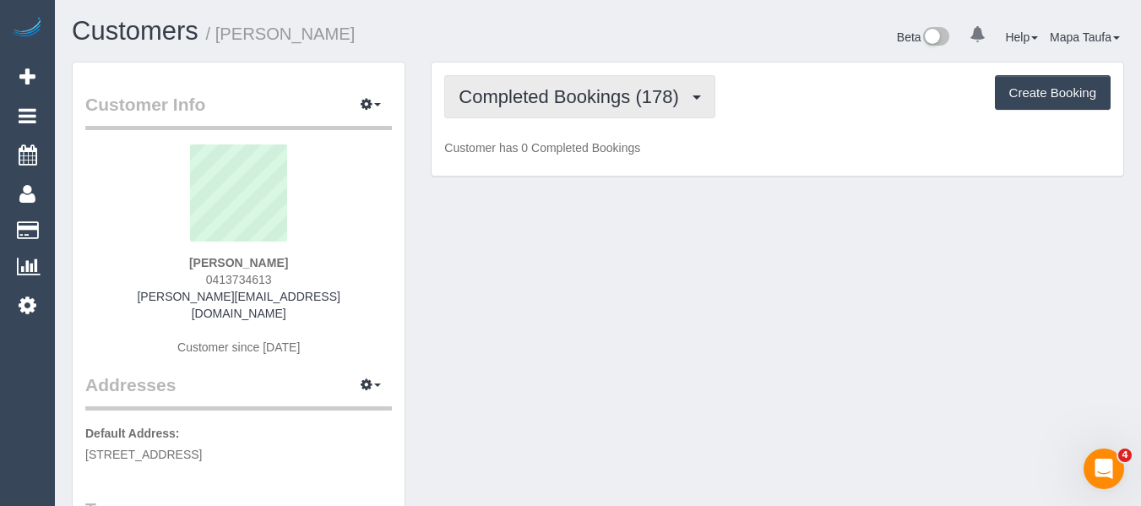
click at [532, 84] on button "Completed Bookings (178)" at bounding box center [579, 96] width 271 height 43
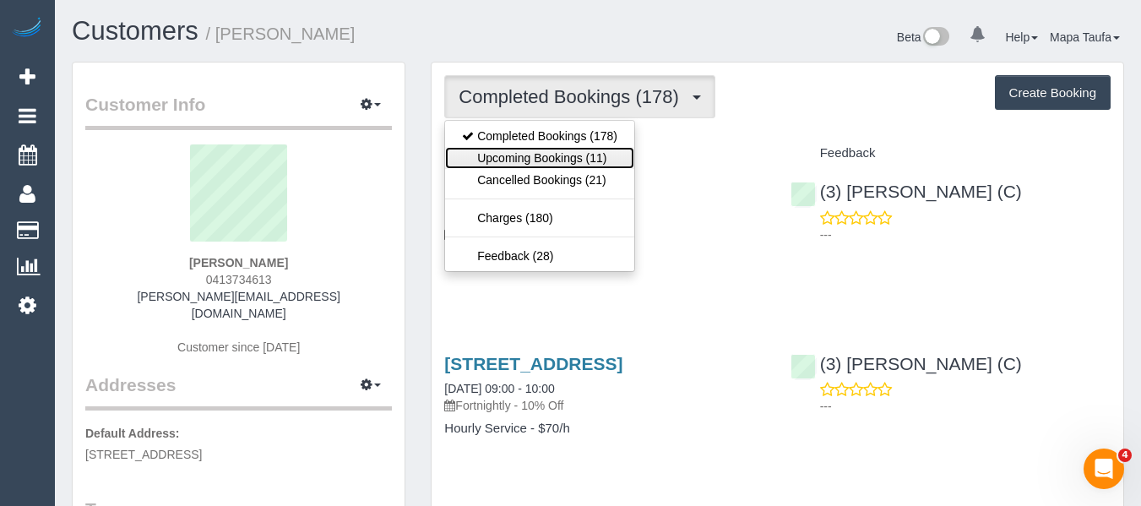
click at [544, 158] on link "Upcoming Bookings (11)" at bounding box center [539, 158] width 189 height 22
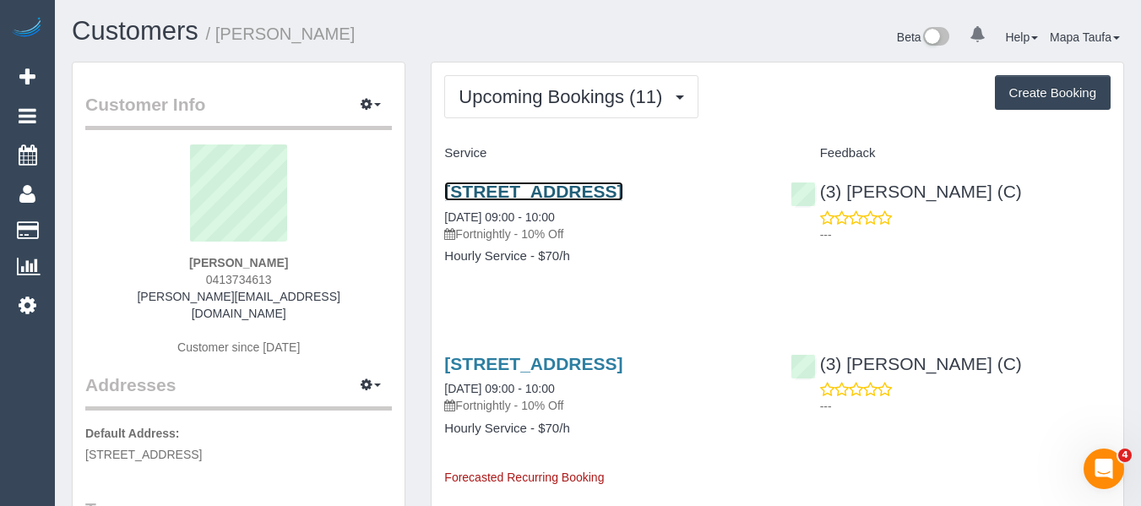
click at [545, 199] on link "[STREET_ADDRESS]" at bounding box center [533, 191] width 178 height 19
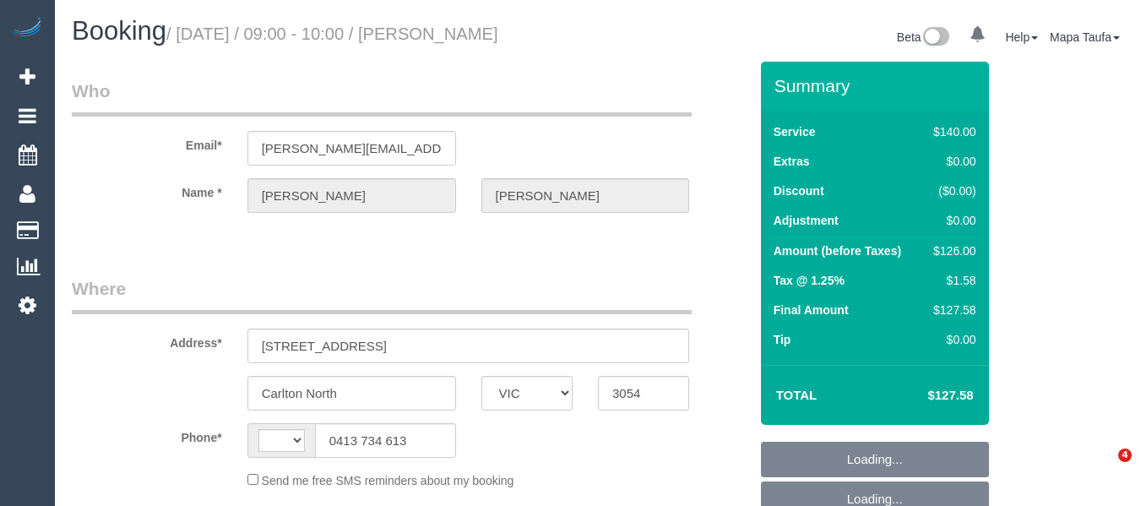
select select "VIC"
select select "string:AU"
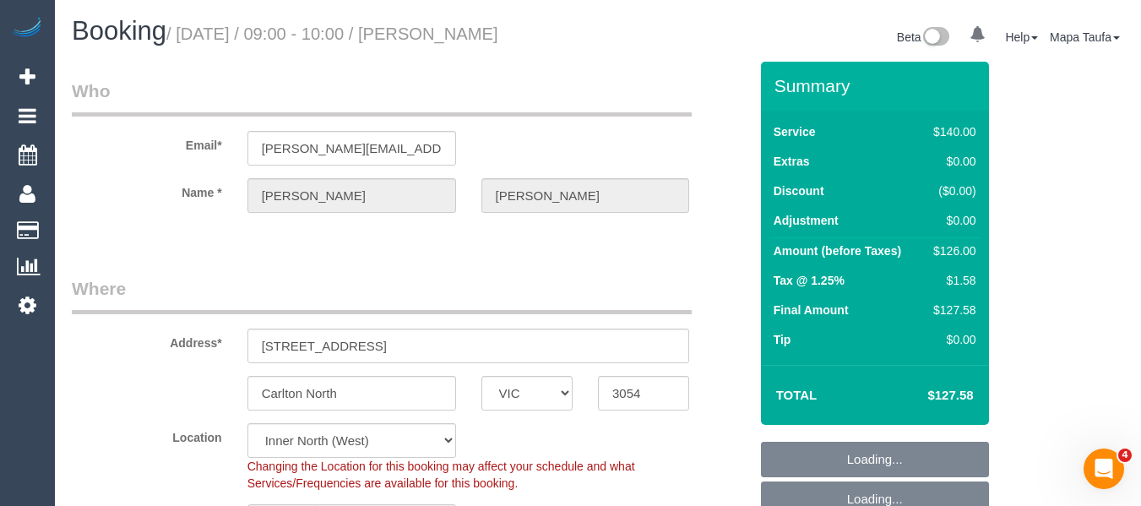
select select "object:1703"
select select "string:stripe-pm_1NSvMk2GScqysDRVgijbh9HX"
select select "23974"
select select "number:28"
select select "number:35"
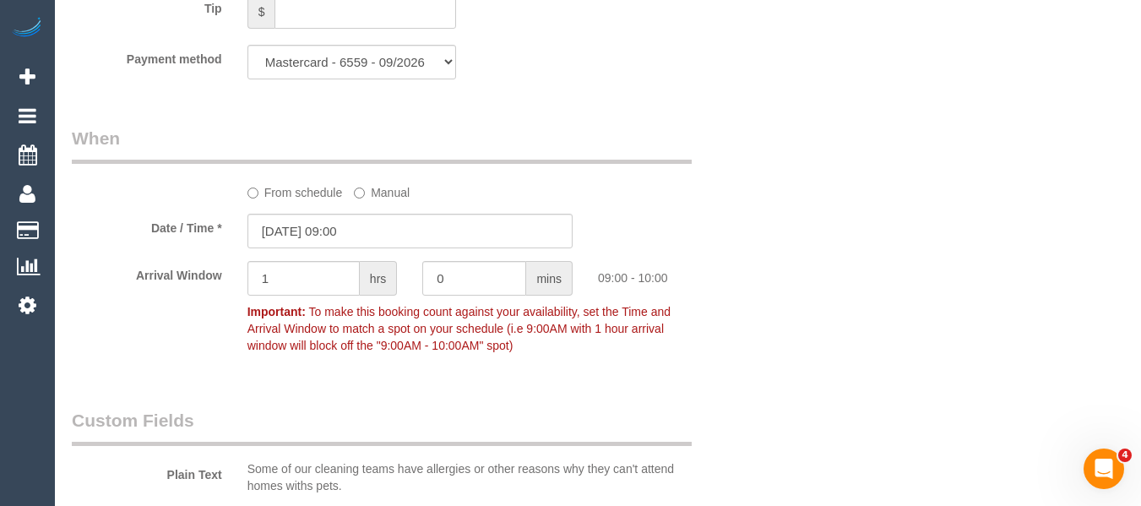
scroll to position [1689, 0]
click at [301, 190] on label "From schedule" at bounding box center [294, 187] width 95 height 23
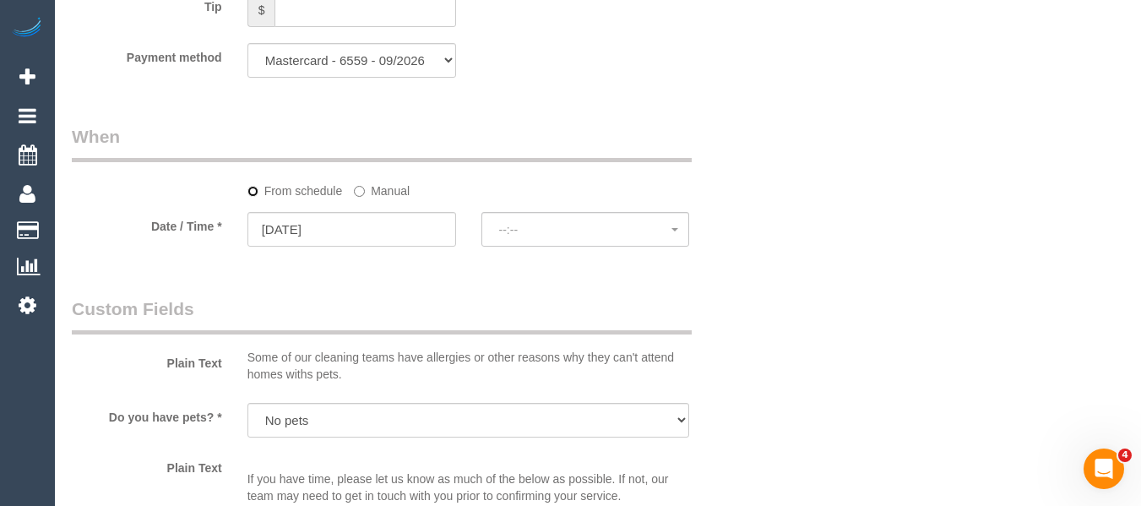
select select "spot13"
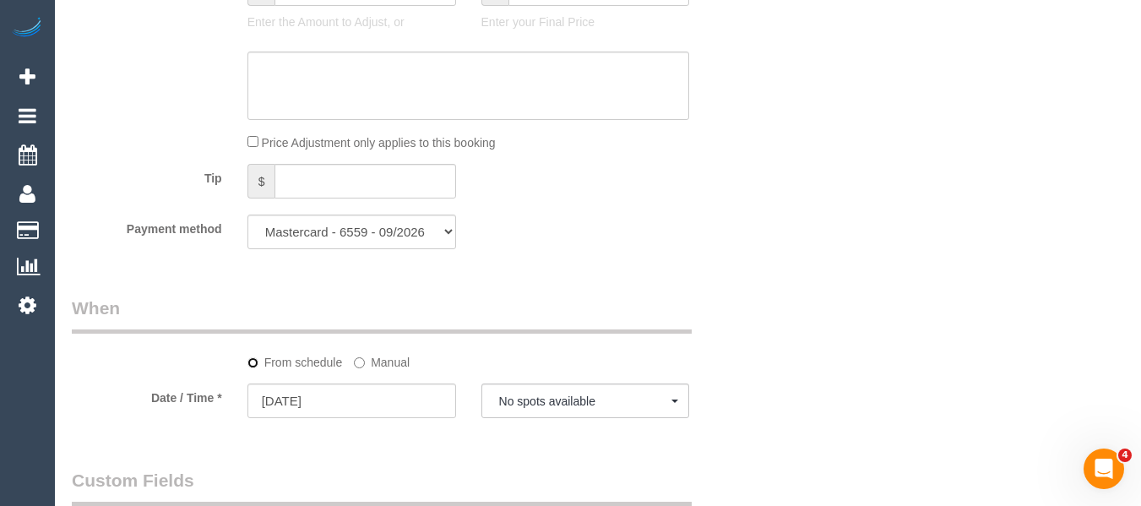
scroll to position [1520, 0]
click at [357, 400] on input "27/08/2025" at bounding box center [351, 398] width 209 height 35
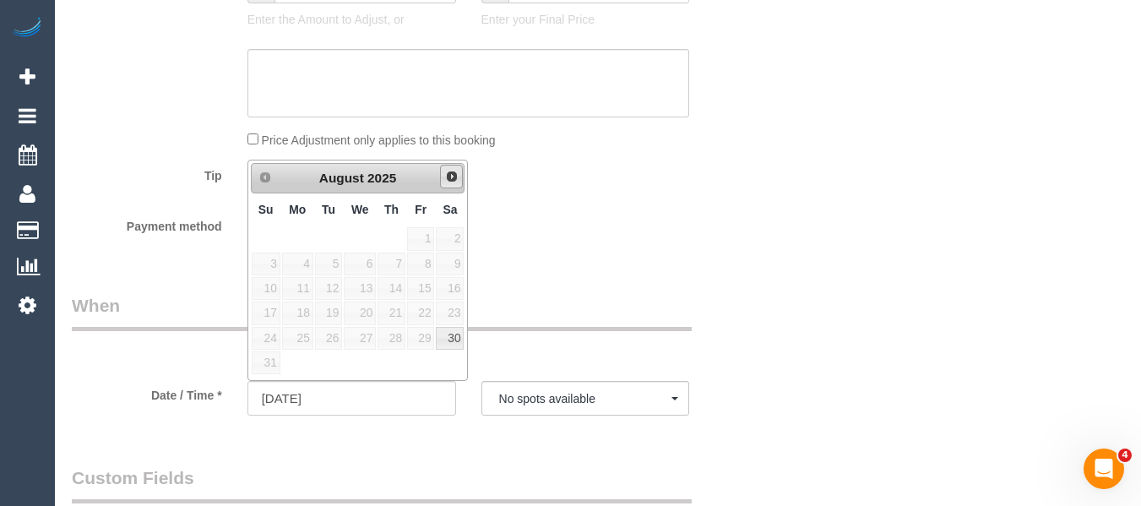
click at [458, 175] on span "Next" at bounding box center [452, 177] width 14 height 14
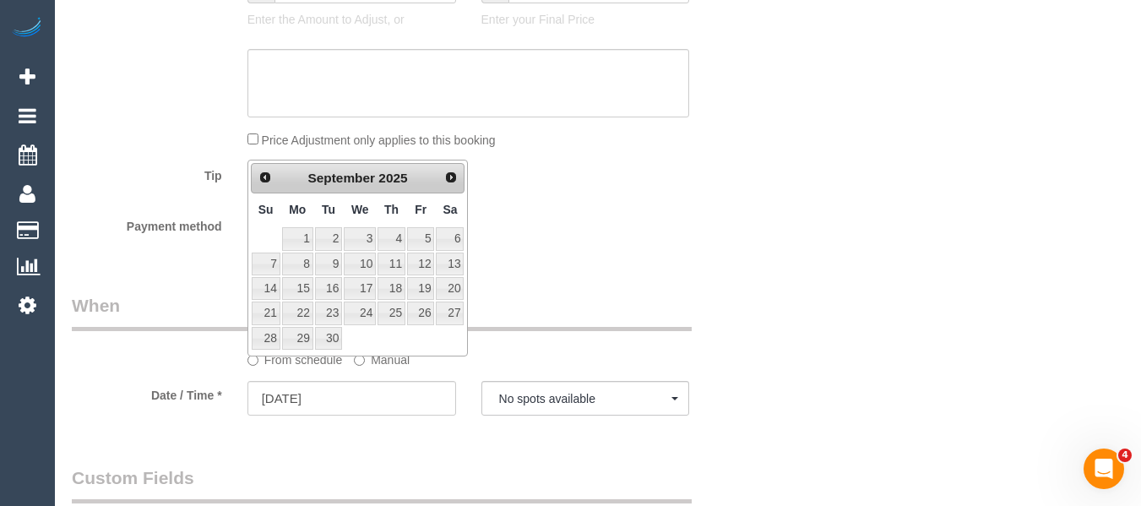
drag, startPoint x: 580, startPoint y: 260, endPoint x: 532, endPoint y: 263, distance: 48.2
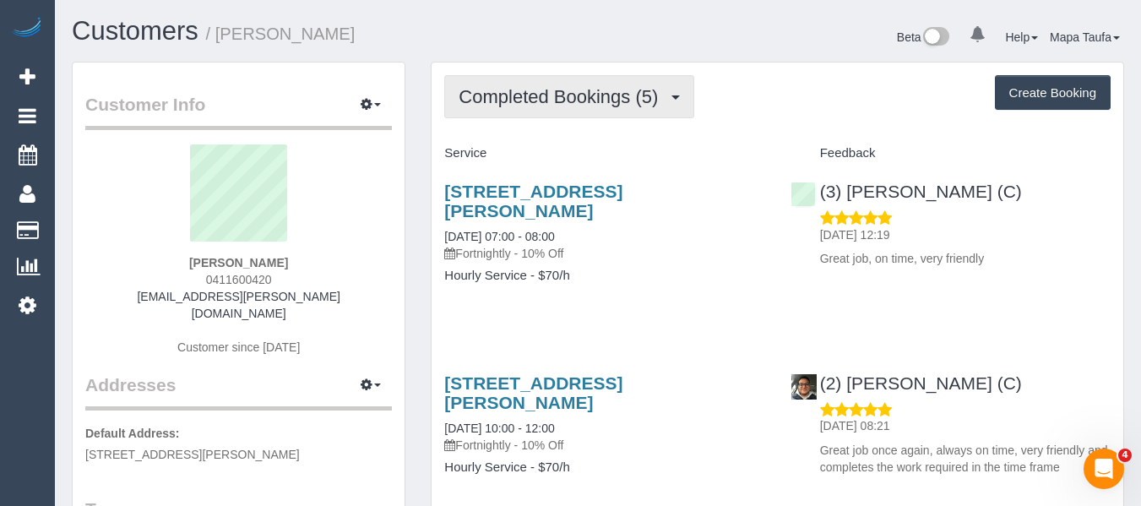
click at [549, 99] on span "Completed Bookings (5)" at bounding box center [562, 96] width 208 height 21
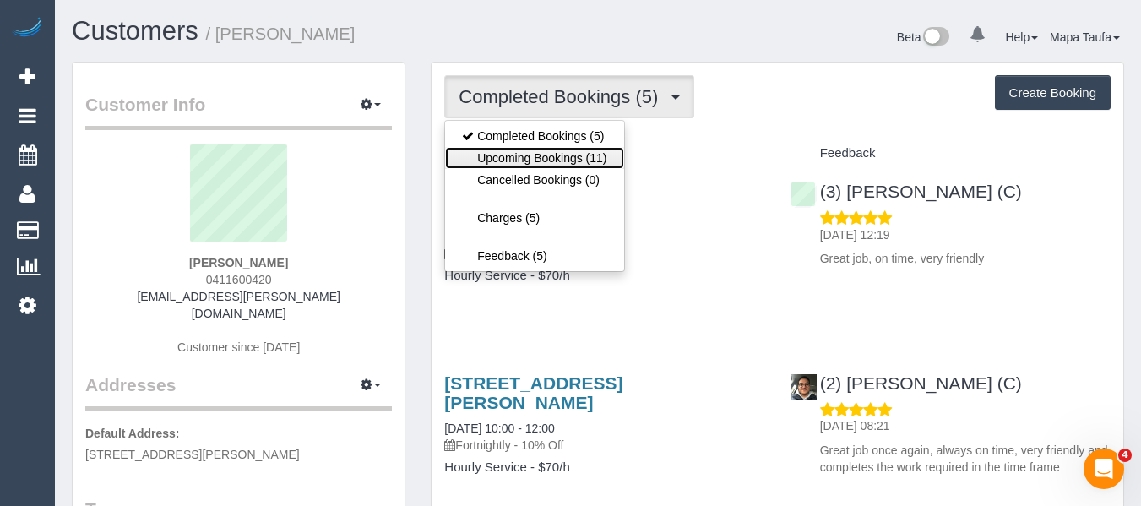
click at [599, 164] on link "Upcoming Bookings (11)" at bounding box center [534, 158] width 178 height 22
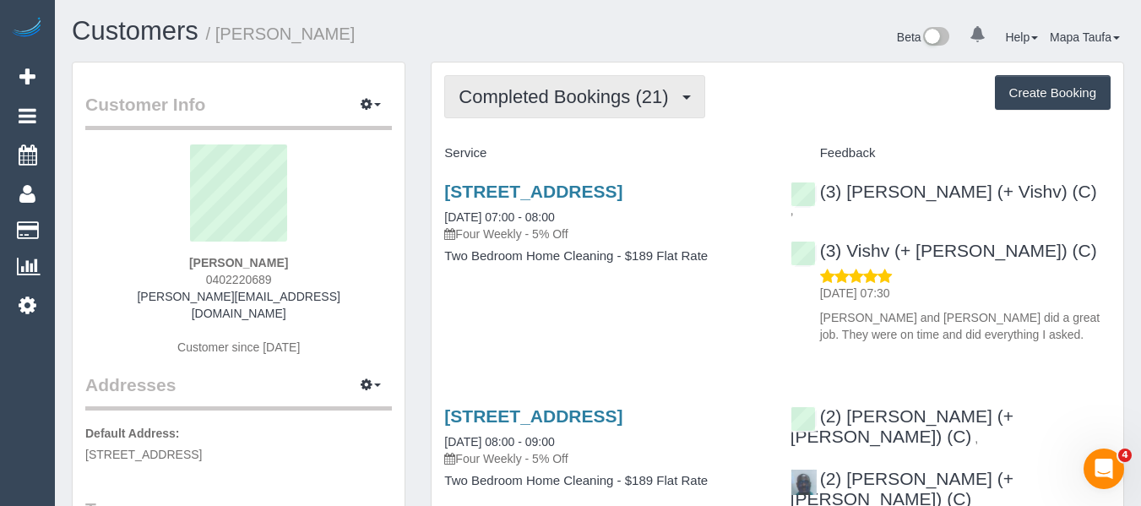
drag, startPoint x: 556, startPoint y: 99, endPoint x: 552, endPoint y: 118, distance: 19.7
click at [554, 99] on span "Completed Bookings (21)" at bounding box center [567, 96] width 218 height 21
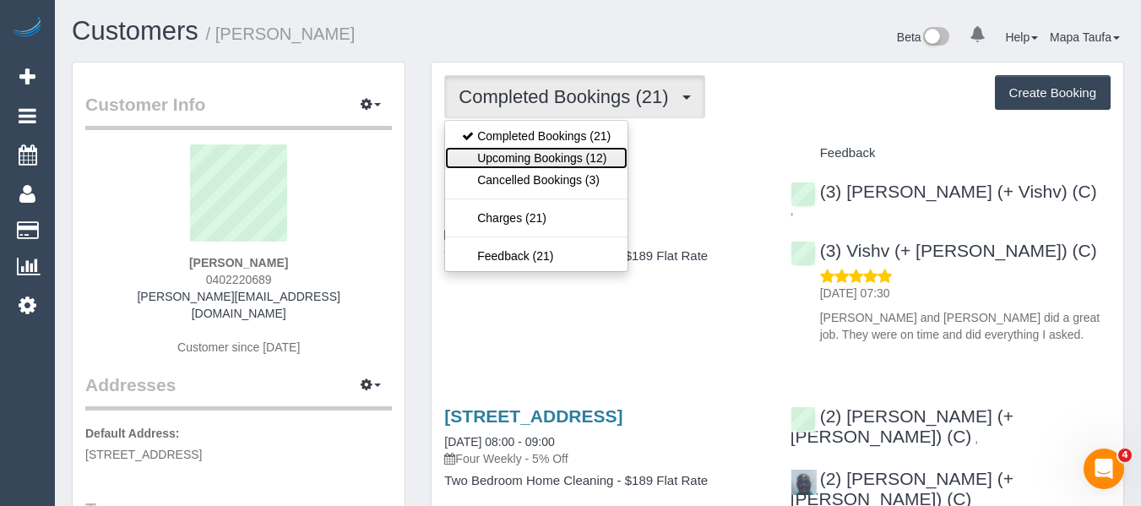
click at [551, 155] on link "Upcoming Bookings (12)" at bounding box center [536, 158] width 182 height 22
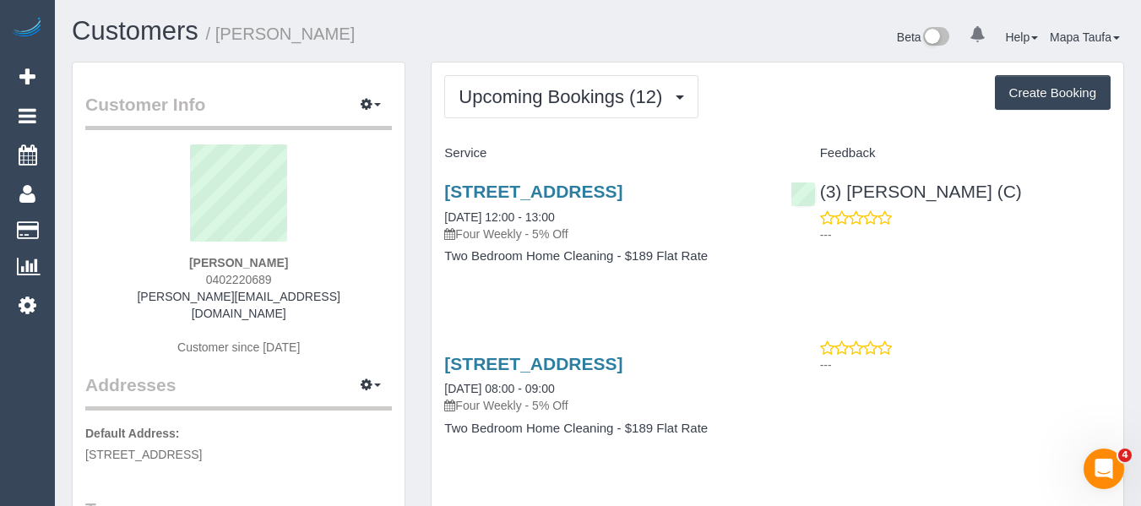
click at [849, 101] on div "Upcoming Bookings (12) Completed Bookings (21) Upcoming Bookings (12) Cancelled…" at bounding box center [777, 96] width 666 height 43
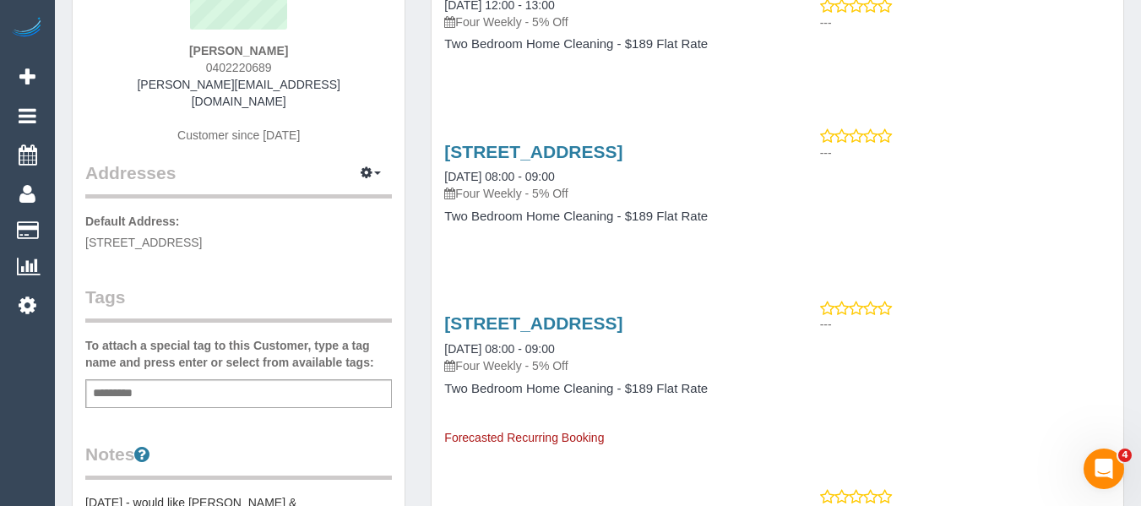
scroll to position [253, 0]
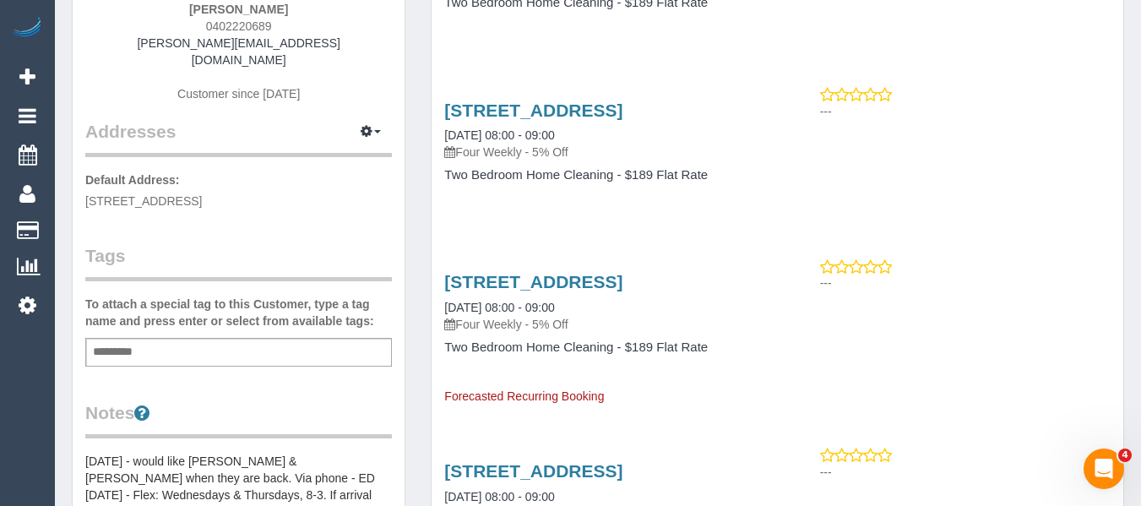
click at [699, 216] on div "Unit 3/4-6, Aster Crescent, Highett, VIC 3190 24/09/2025 08:00 - 09:00 Four Wee…" at bounding box center [603, 151] width 345 height 130
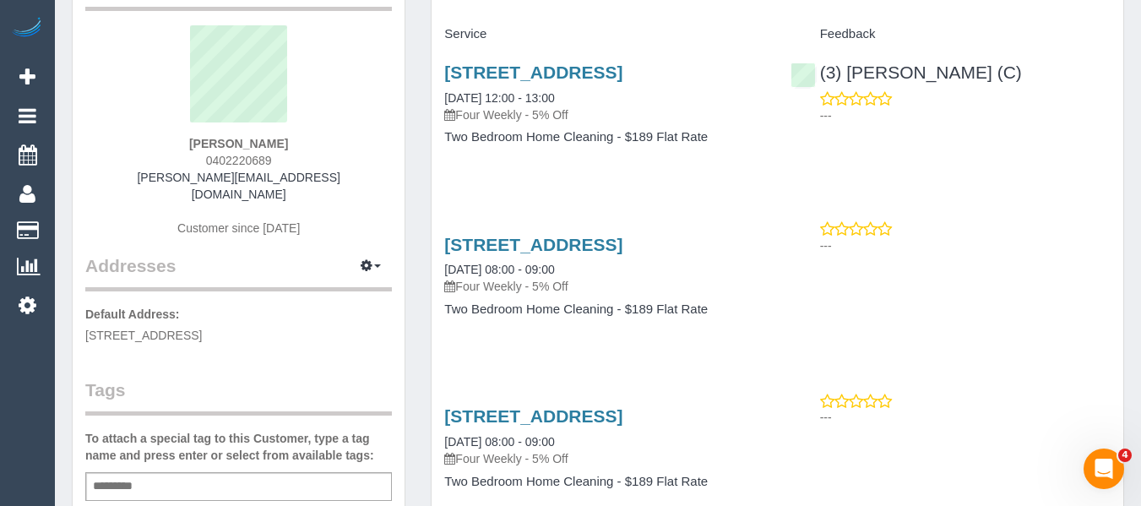
scroll to position [0, 0]
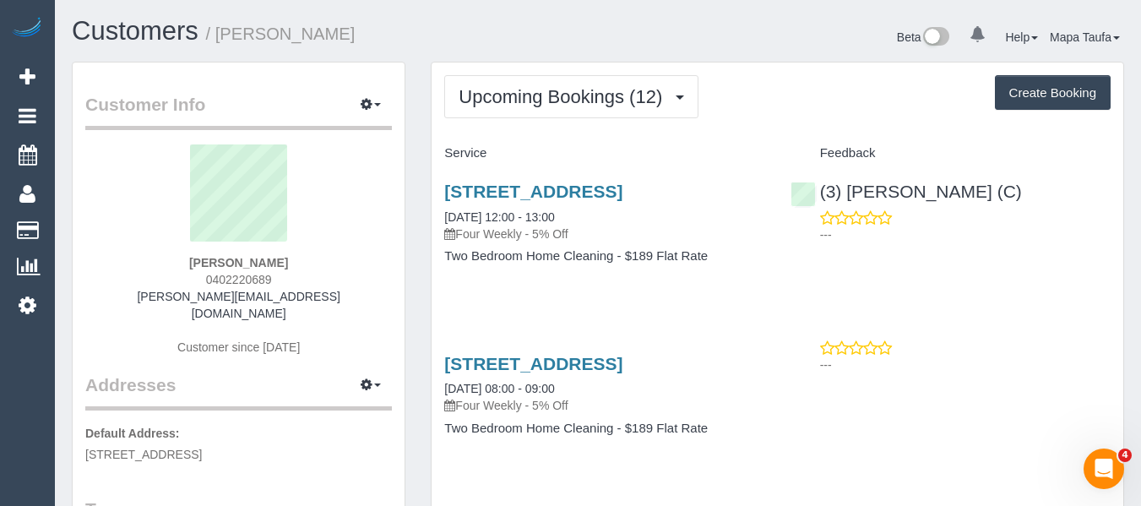
click at [517, 176] on div "Unit 3/4-6, Aster Crescent, Highett, VIC 3190 26/08/2025 12:00 - 13:00 Four Wee…" at bounding box center [603, 232] width 345 height 130
click at [519, 183] on div "Unit 3/4-6, Aster Crescent, Highett, VIC 3190 26/08/2025 12:00 - 13:00 Four Wee…" at bounding box center [603, 232] width 345 height 130
click at [521, 185] on link "Unit 3/4-6, Aster Crescent, Highett, VIC 3190" at bounding box center [533, 191] width 178 height 19
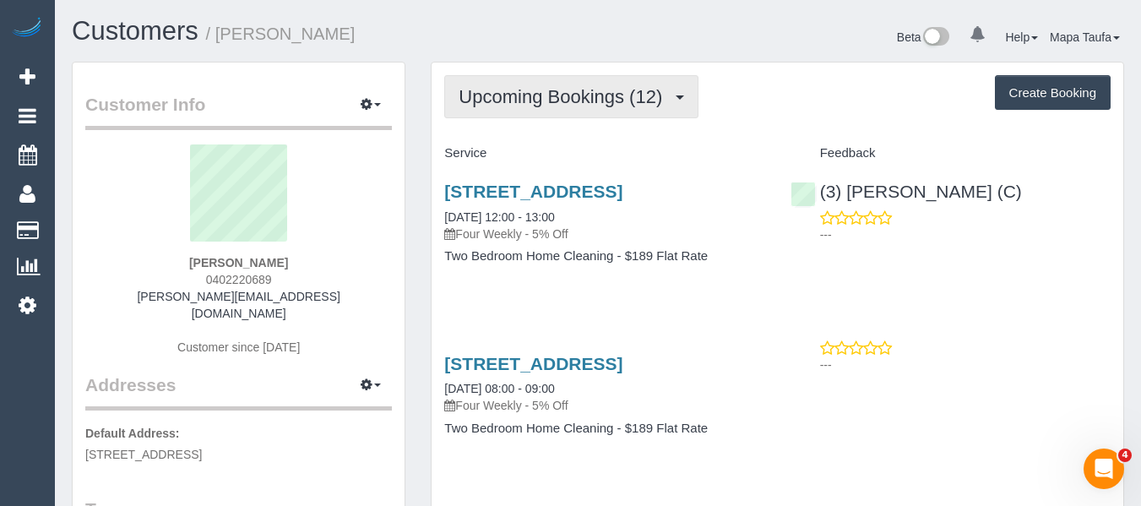
click at [563, 93] on span "Upcoming Bookings (12)" at bounding box center [564, 96] width 212 height 21
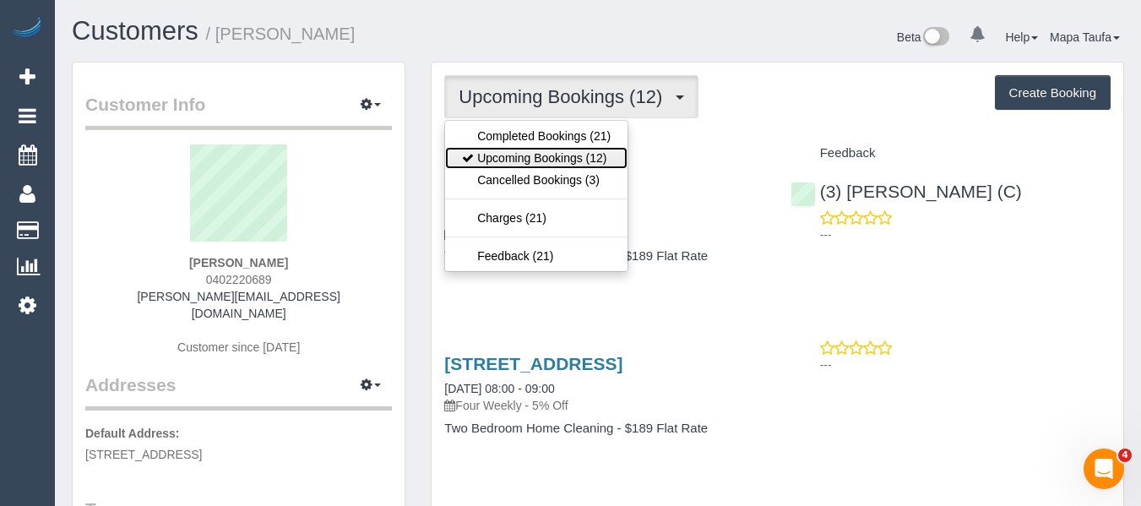
click at [537, 157] on link "Upcoming Bookings (12)" at bounding box center [536, 158] width 182 height 22
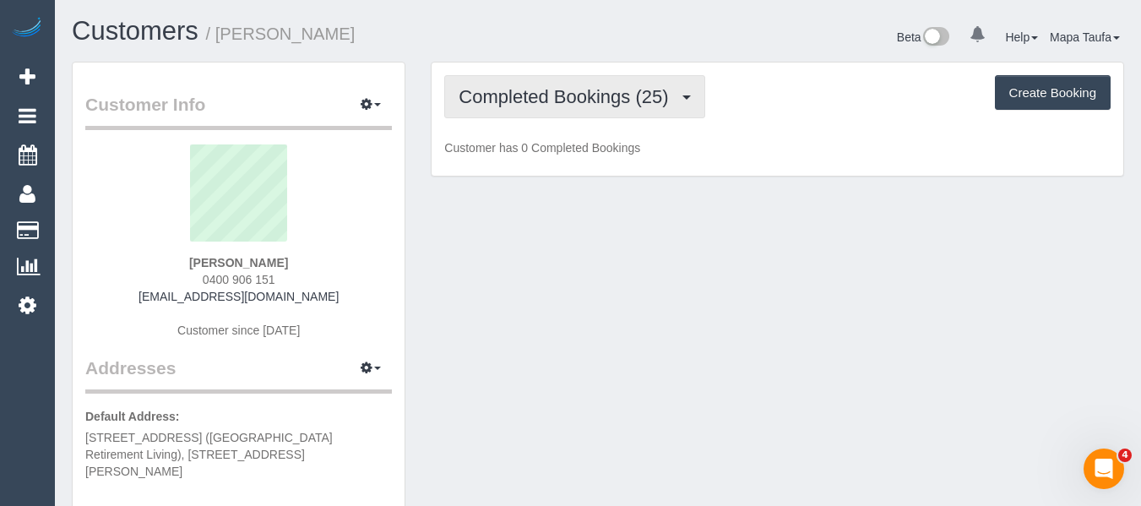
click at [506, 82] on button "Completed Bookings (25)" at bounding box center [574, 96] width 260 height 43
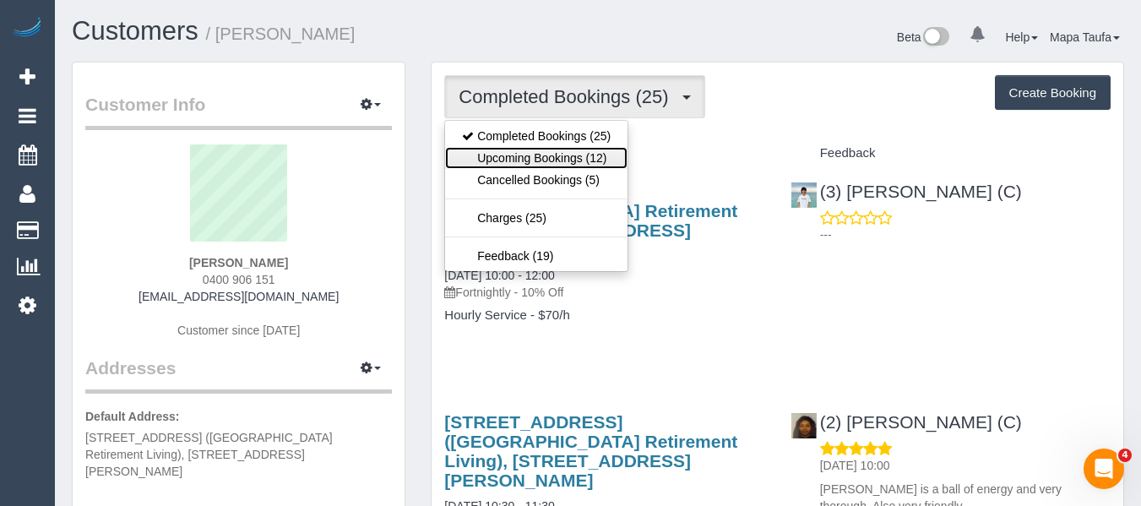
click at [518, 159] on link "Upcoming Bookings (12)" at bounding box center [536, 158] width 182 height 22
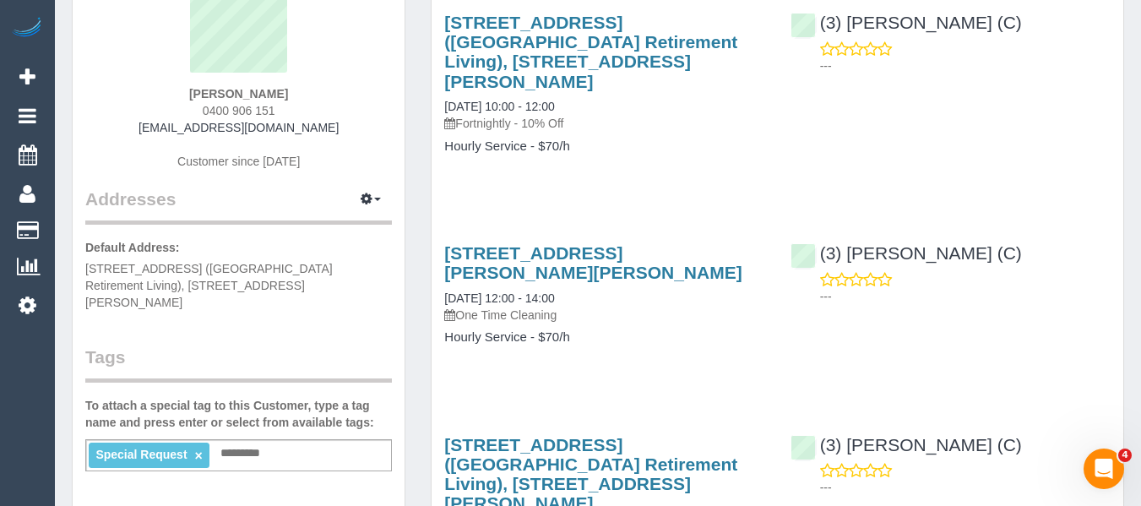
scroll to position [253, 0]
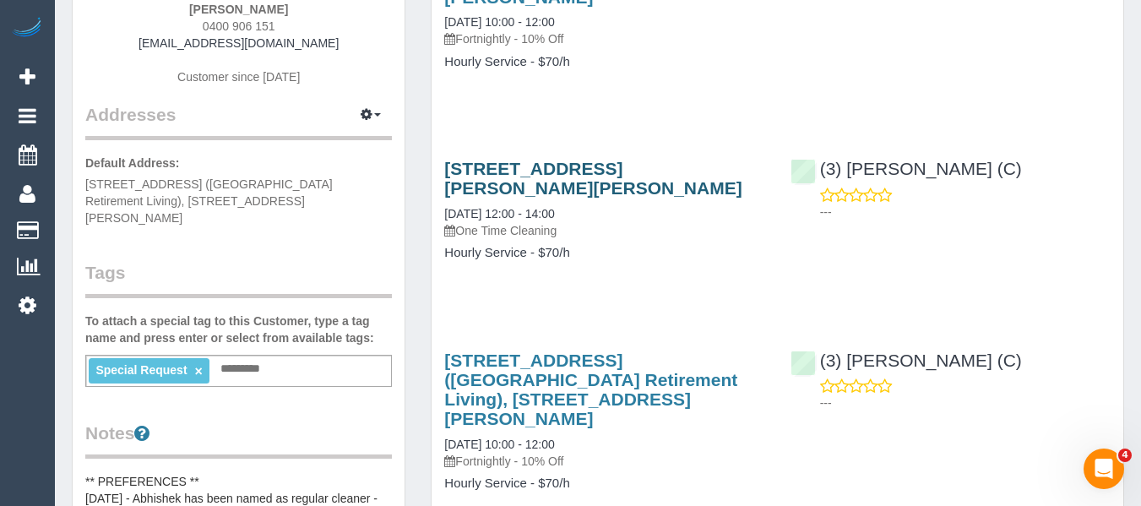
drag, startPoint x: 536, startPoint y: 167, endPoint x: 545, endPoint y: 173, distance: 10.3
click at [449, 159] on h3 "[STREET_ADDRESS][PERSON_NAME][PERSON_NAME]" at bounding box center [604, 178] width 320 height 39
copy link "[STREET_ADDRESS][PERSON_NAME][PERSON_NAME]"
click at [639, 222] on p "One Time Cleaning" at bounding box center [604, 230] width 320 height 17
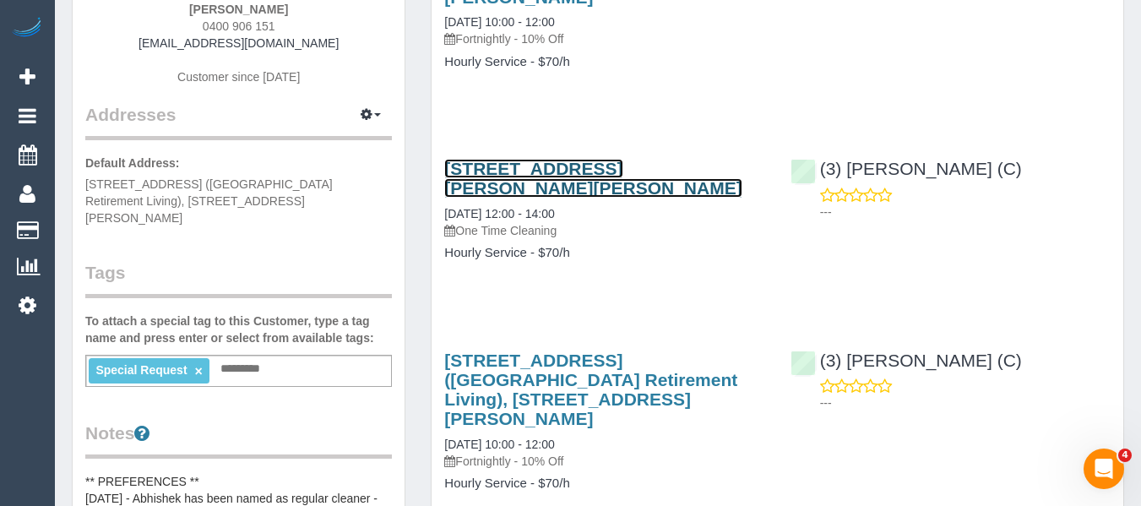
click at [561, 159] on link "19 Ken Julie Drive, Bentleigh East, VIC 3165" at bounding box center [592, 178] width 297 height 39
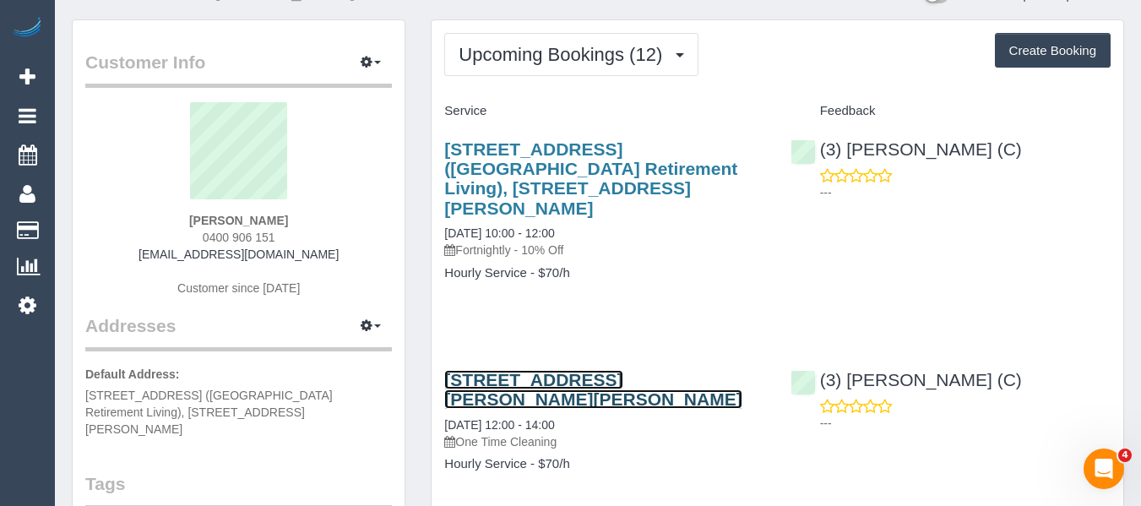
scroll to position [0, 0]
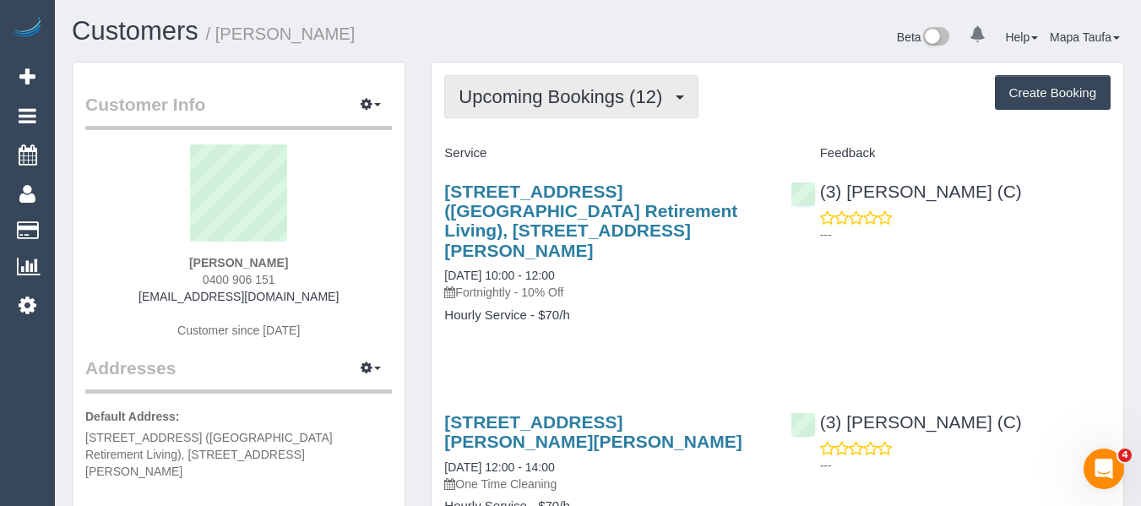
click at [564, 93] on span "Upcoming Bookings (12)" at bounding box center [564, 96] width 212 height 21
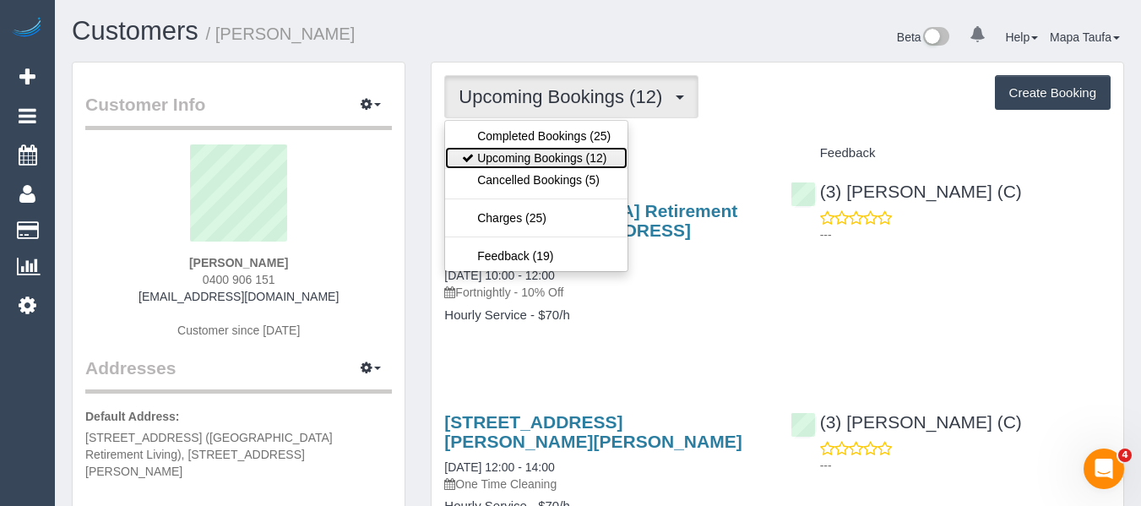
click at [543, 153] on link "Upcoming Bookings (12)" at bounding box center [536, 158] width 182 height 22
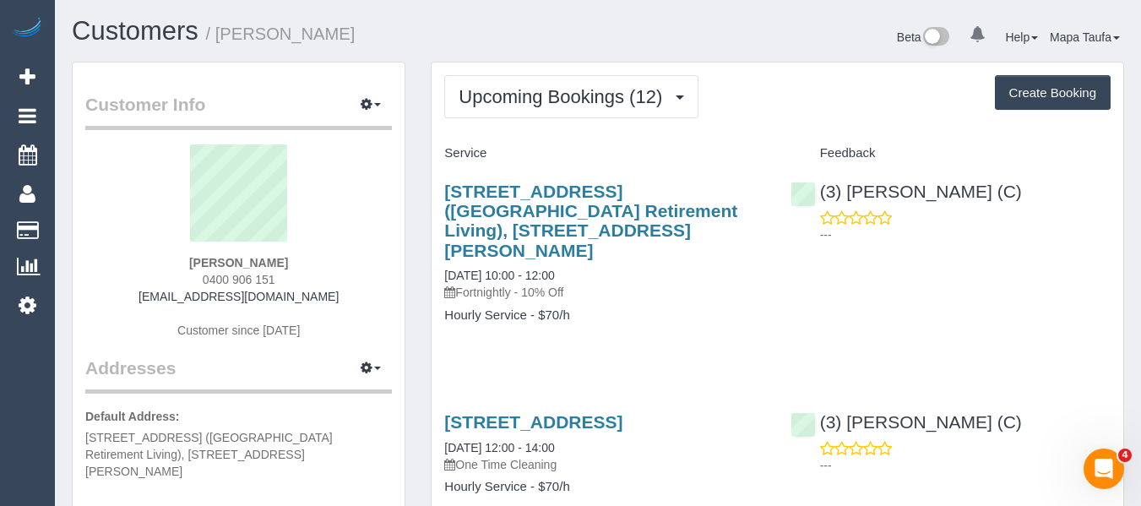
click at [986, 268] on div "Unit 192, 101-121 Whalley Drive (Cumberland View Retirement Living), Wheelers H…" at bounding box center [777, 261] width 692 height 188
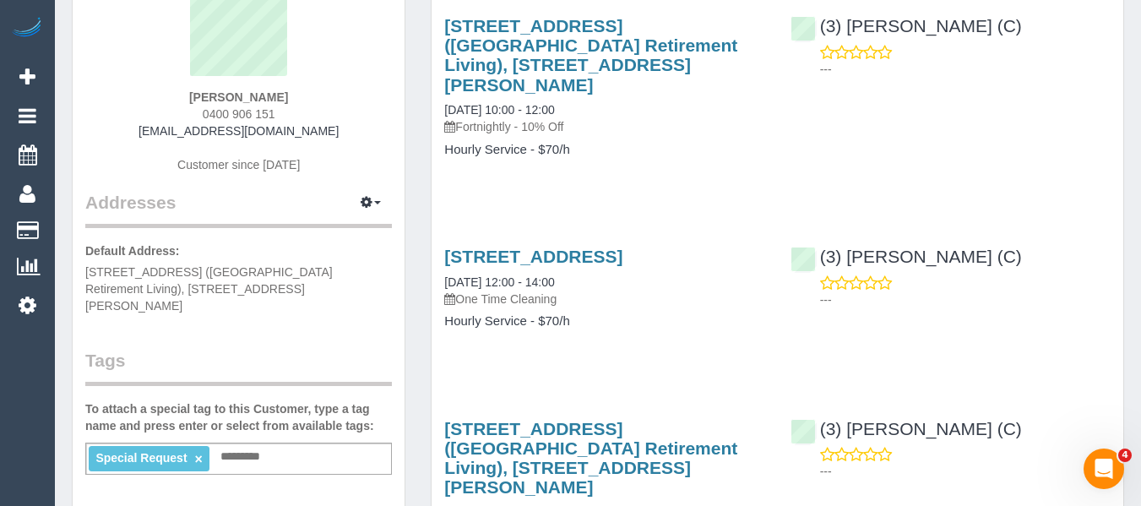
scroll to position [169, 0]
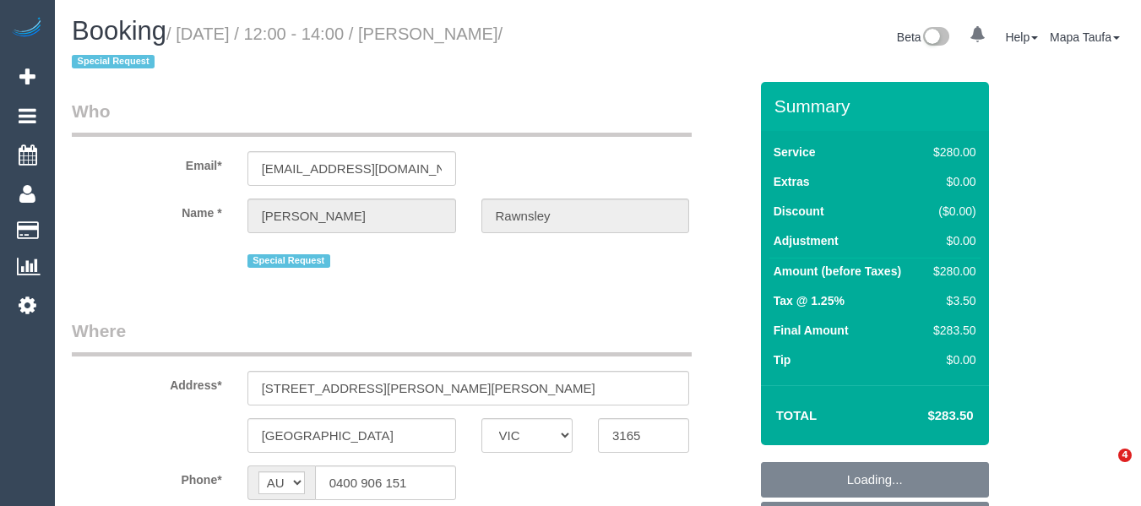
select select "VIC"
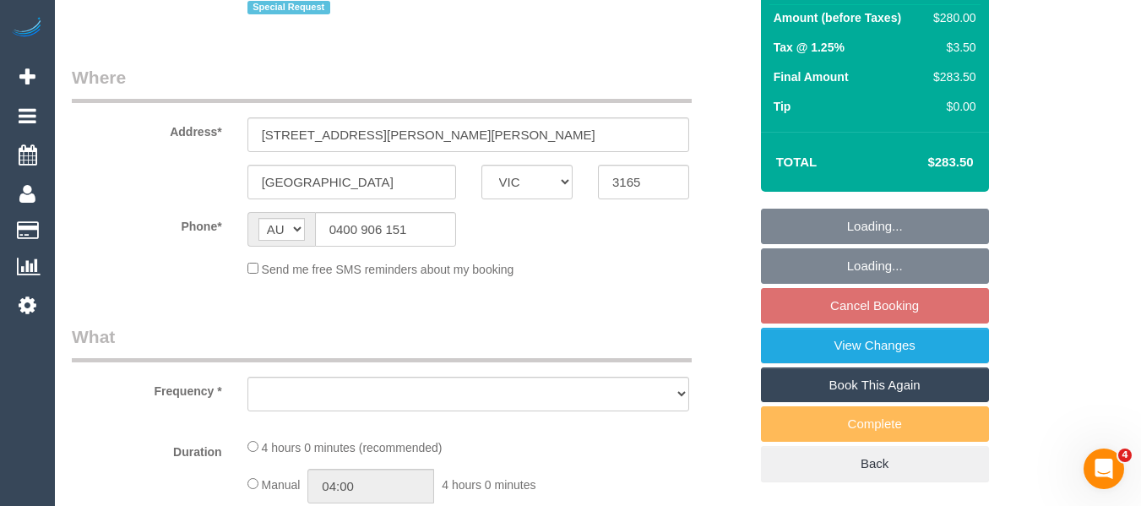
select select "string:stripe-pm_1RdQKR2GScqysDRV6IchxJnf"
select select "number:27"
select select "number:14"
select select "number:19"
select select "number:25"
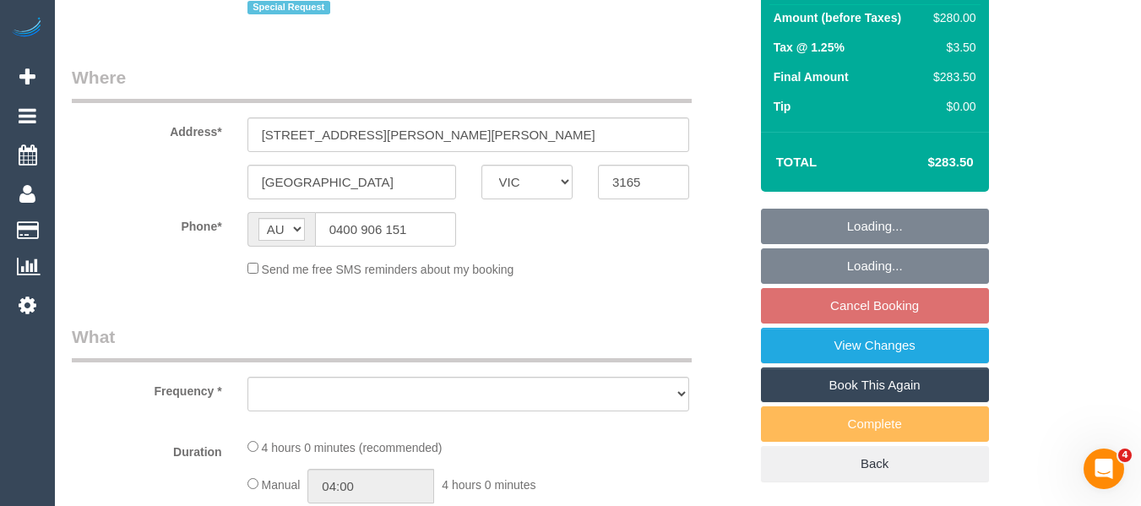
select select "number:33"
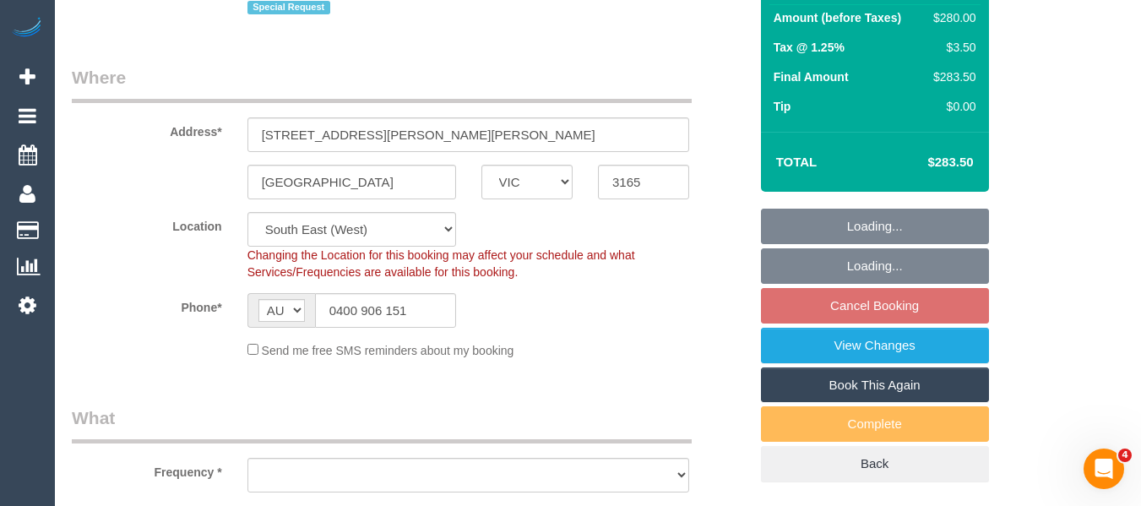
select select "object:724"
select select "240"
select select "spot1"
select select "object:898"
click at [305, 137] on input "19 Ken Julie Drive" at bounding box center [468, 134] width 442 height 35
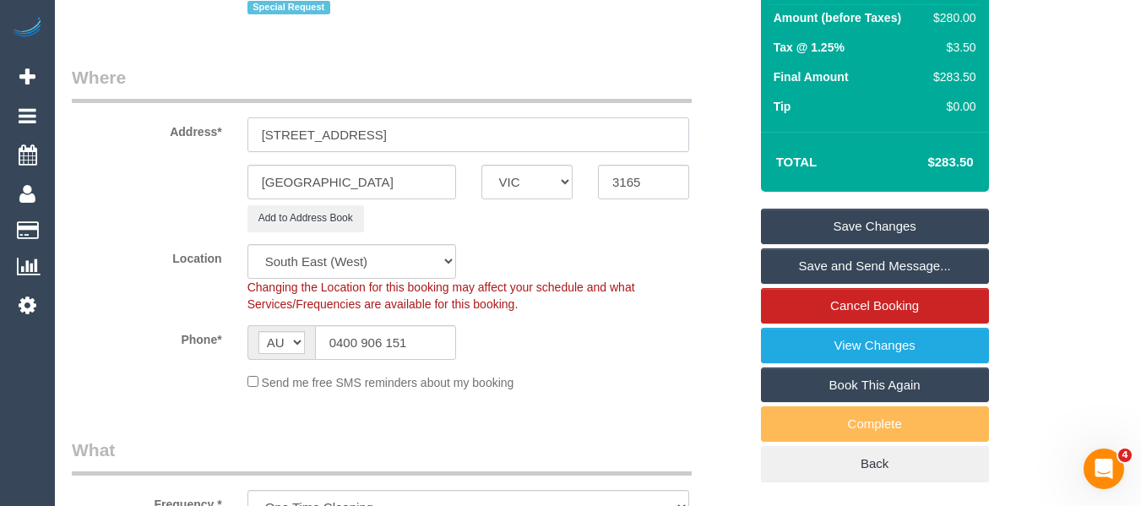
type input "19 Kenjulie Drive"
click at [860, 216] on link "Save Changes" at bounding box center [875, 226] width 228 height 35
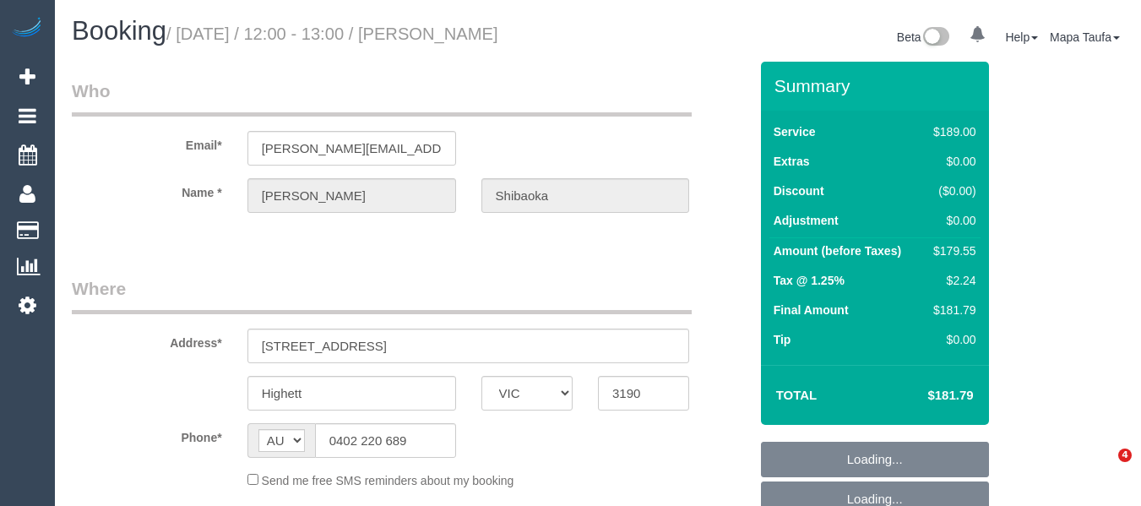
select select "VIC"
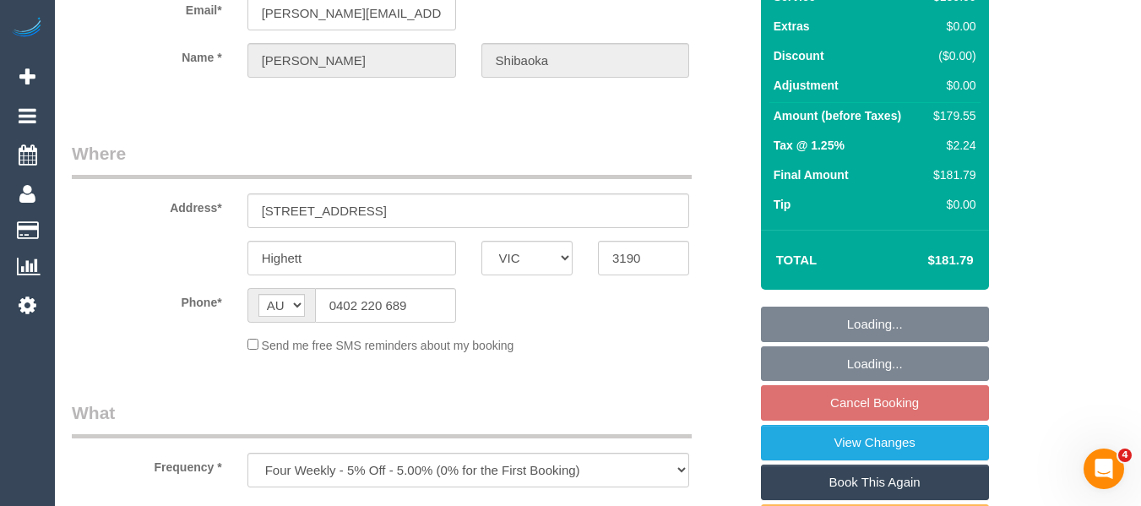
select select "object:801"
select select "string:stripe-pm_1PLIIy2GScqysDRV6CVti9Dx"
select select "number:28"
select select "number:14"
select select "number:19"
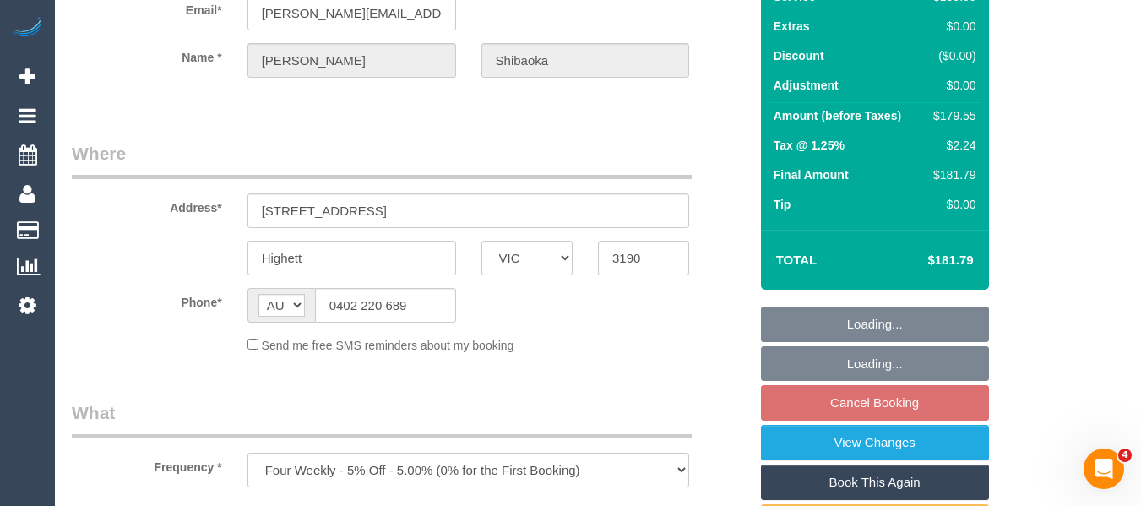
select select "number:22"
select select "number:35"
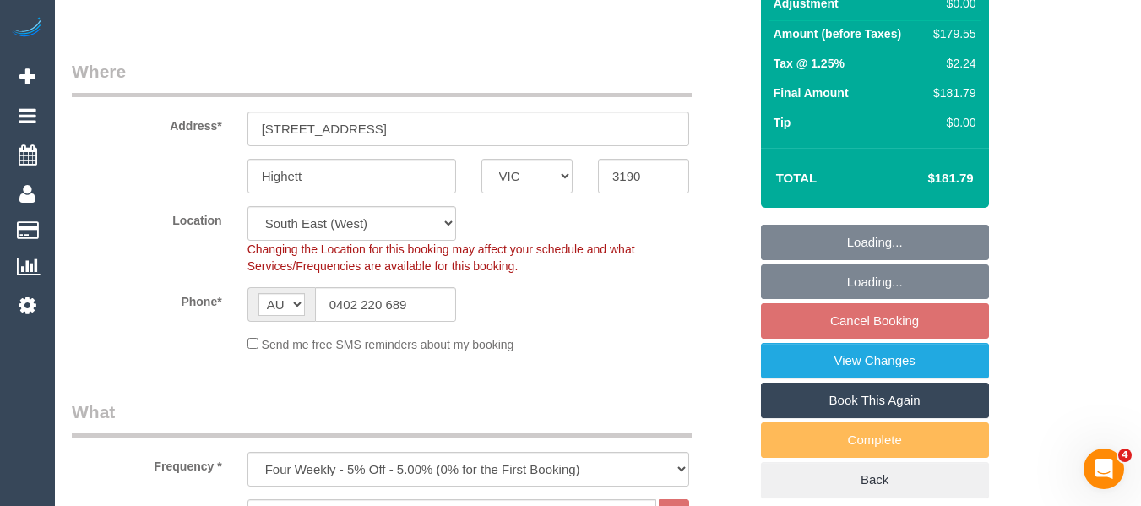
scroll to position [338, 0]
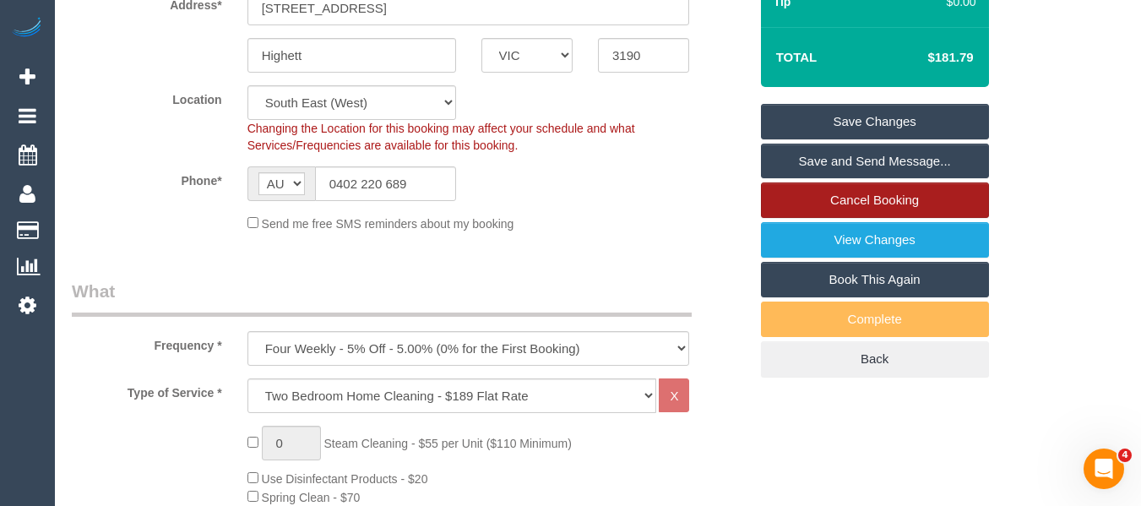
click at [846, 201] on link "Cancel Booking" at bounding box center [875, 199] width 228 height 35
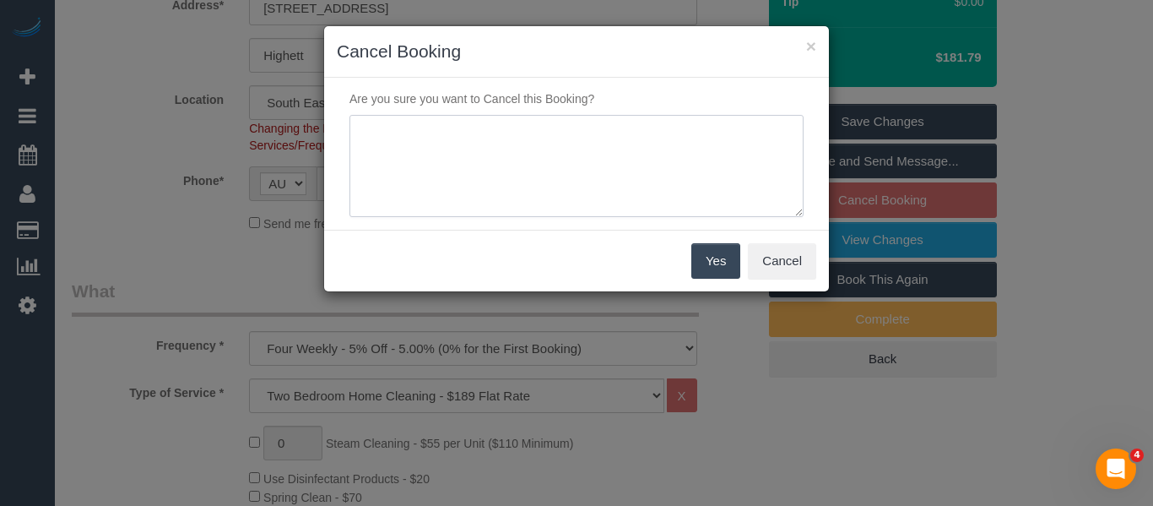
click at [513, 160] on textarea at bounding box center [577, 166] width 454 height 103
type textarea "service not needed via email -MT"
click at [713, 257] on button "Yes" at bounding box center [716, 260] width 49 height 35
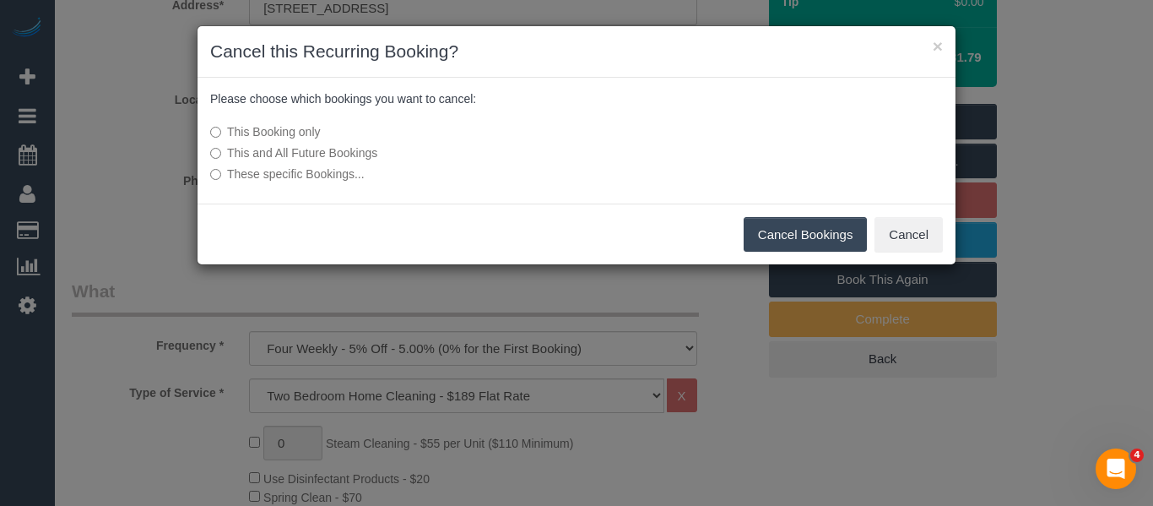
click at [764, 240] on button "Cancel Bookings" at bounding box center [806, 234] width 124 height 35
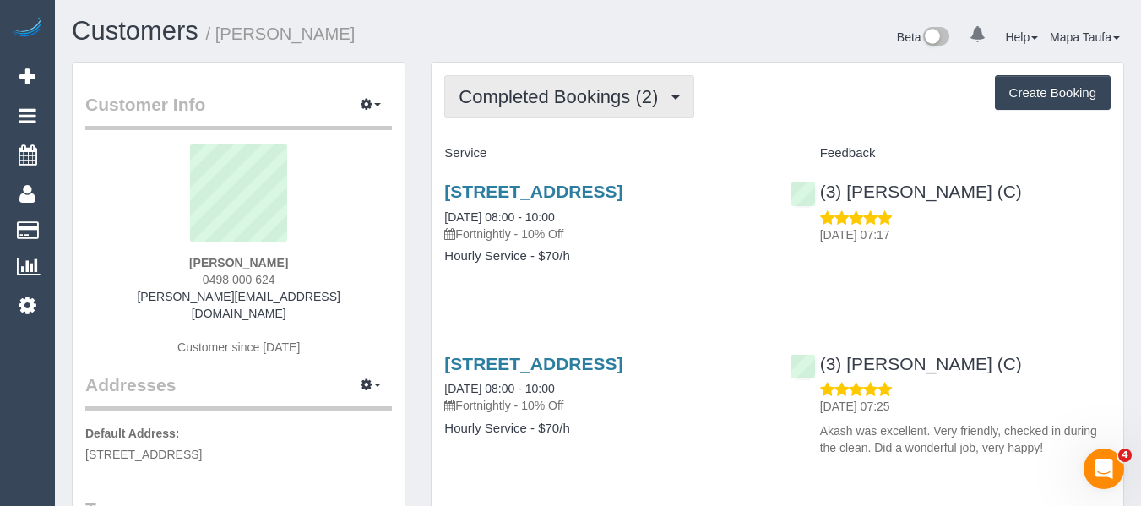
click at [533, 102] on span "Completed Bookings (2)" at bounding box center [562, 96] width 208 height 21
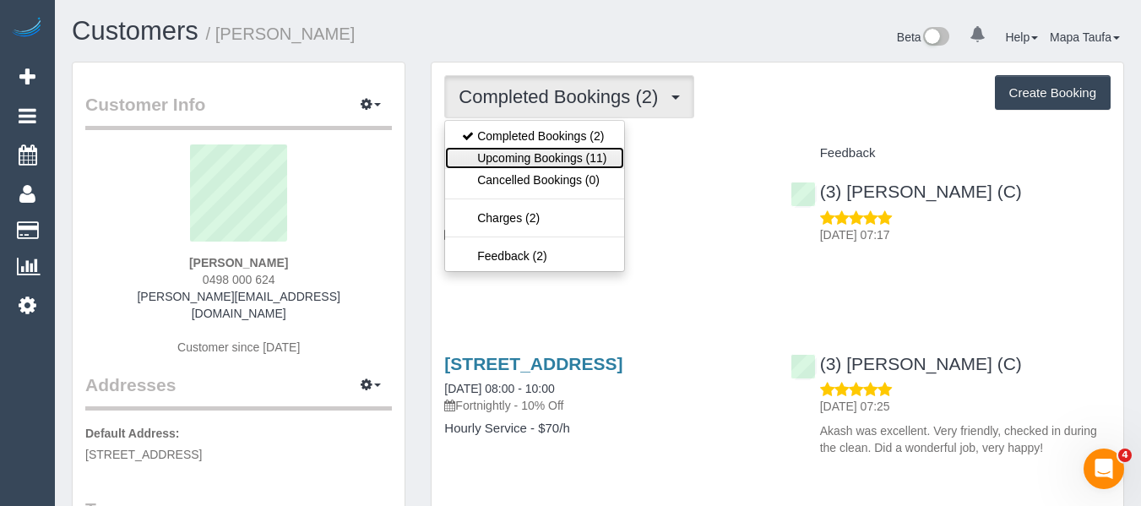
click at [541, 154] on link "Upcoming Bookings (11)" at bounding box center [534, 158] width 178 height 22
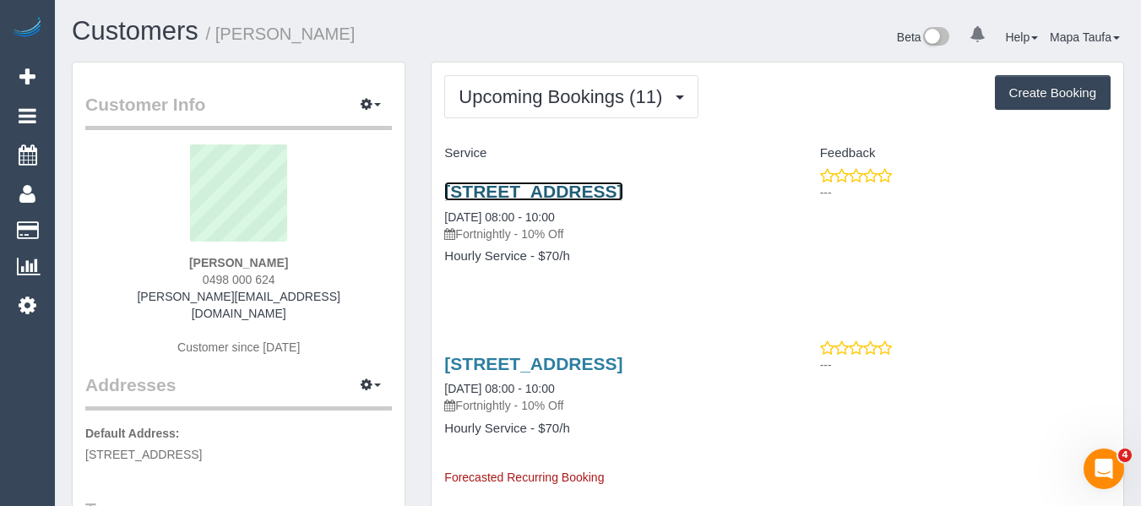
click at [486, 194] on link "7 Belmont Road, Kensington, VIC 3031" at bounding box center [533, 191] width 178 height 19
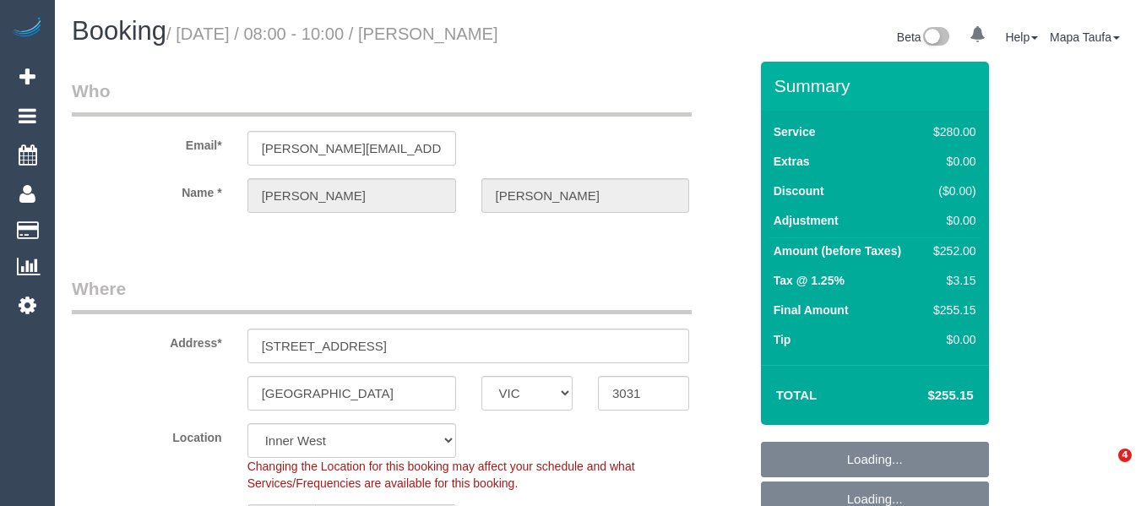
select select "VIC"
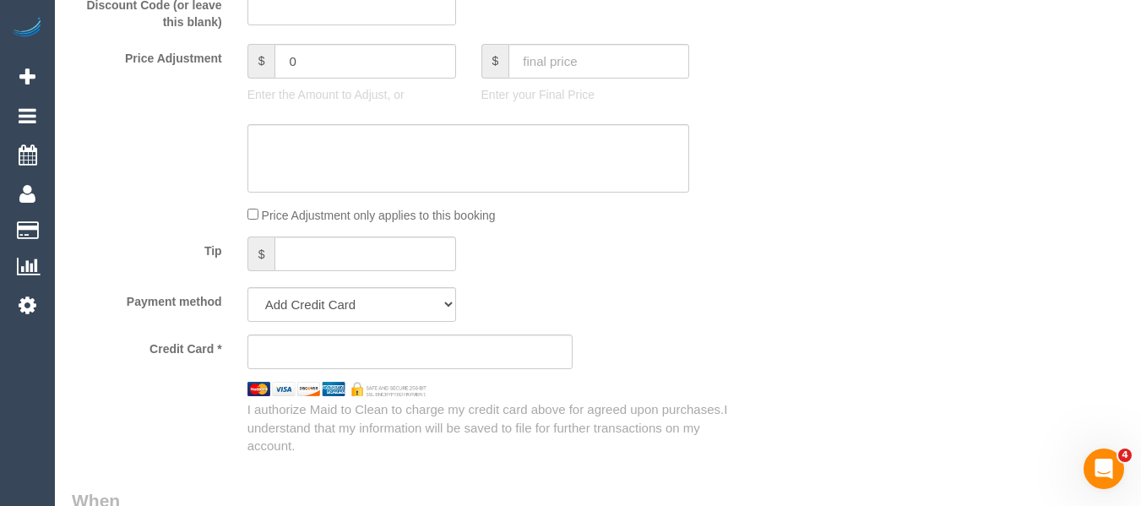
select select "string:stripe-pm_1Rqmr72GScqysDRVs99L9kAn"
select select "number:28"
select select "number:14"
select select "number:19"
select select "number:22"
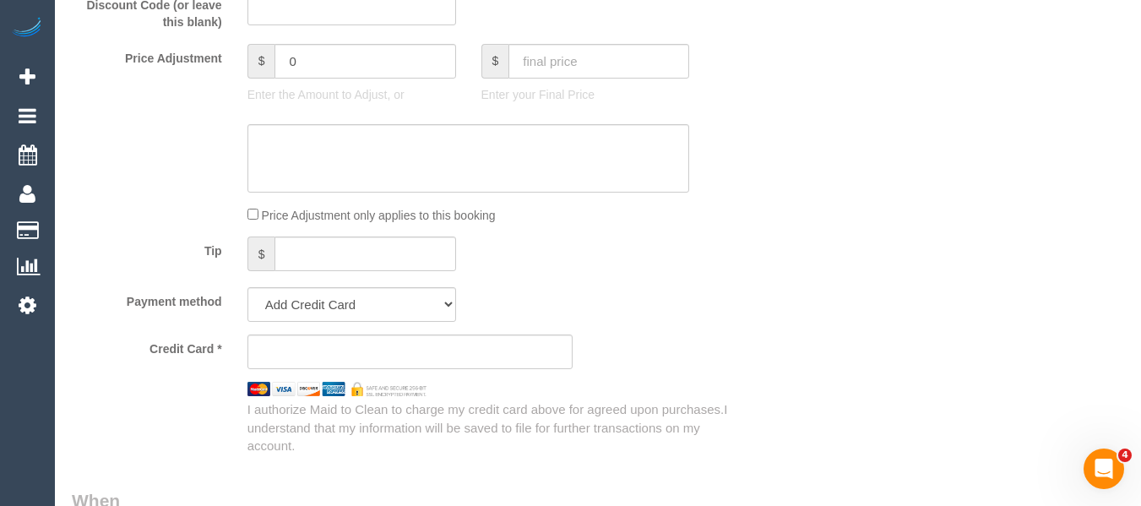
select select "number:35"
select select "number:11"
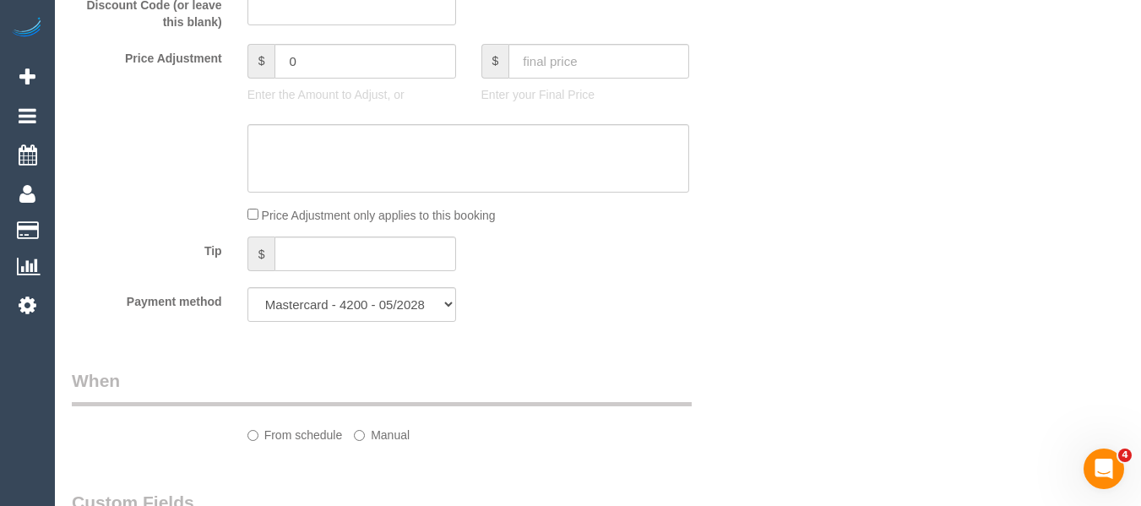
select select "object:696"
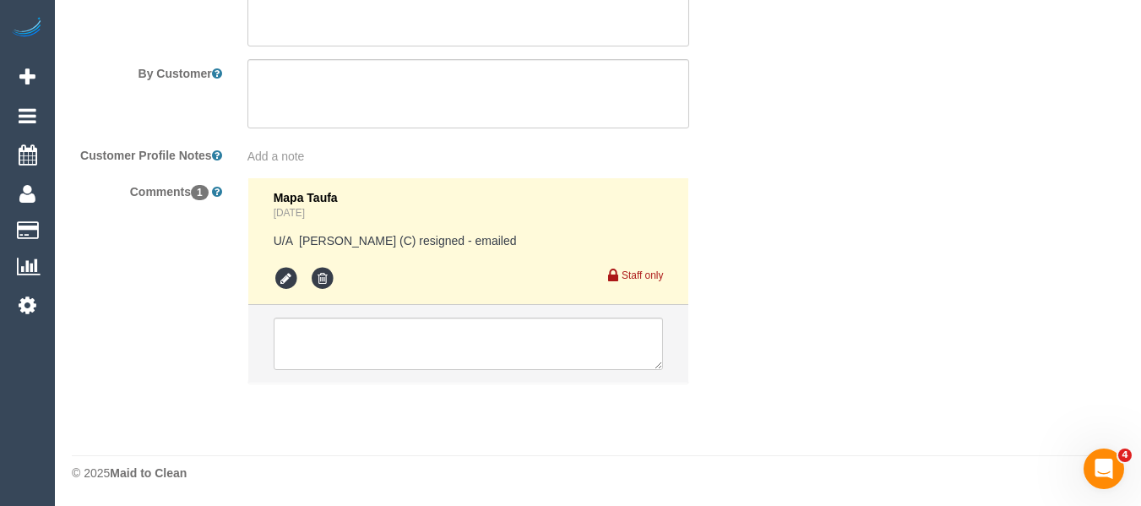
select select "240"
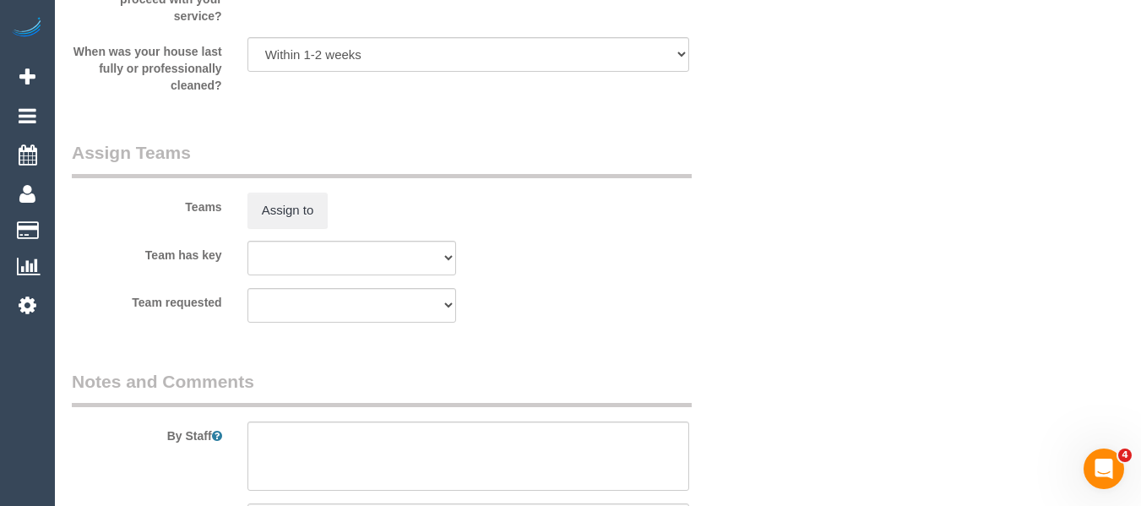
select select "spot2"
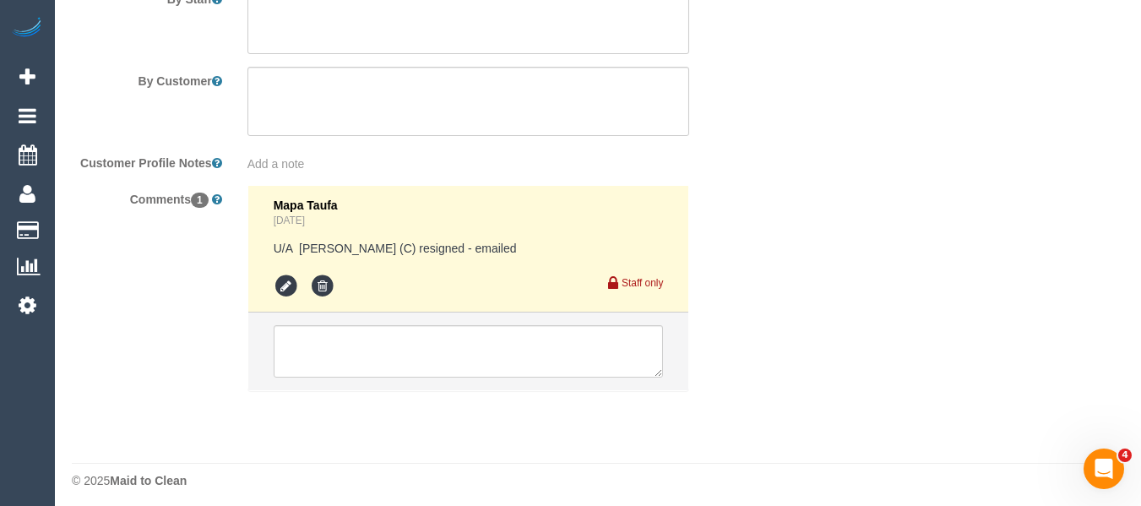
scroll to position [2893, 0]
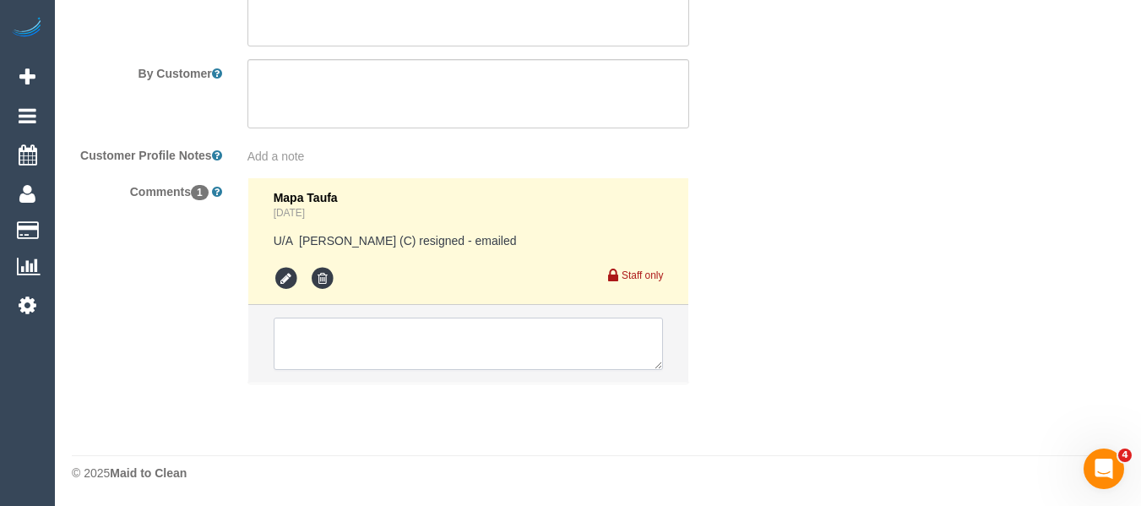
click at [327, 344] on textarea at bounding box center [469, 343] width 390 height 52
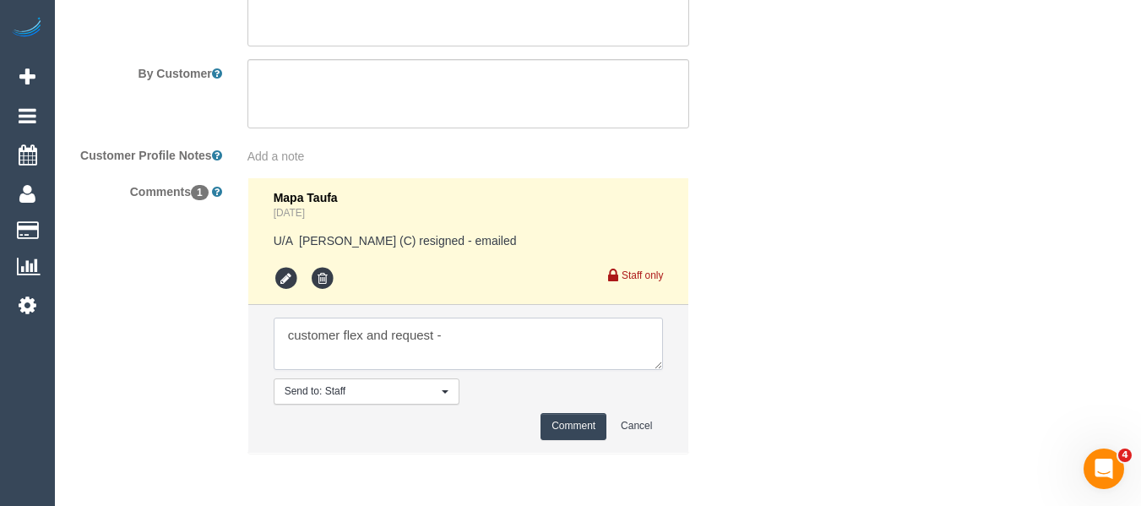
paste textarea "Thursday is preferable for us but can start earlier any time from 7 am is fine …"
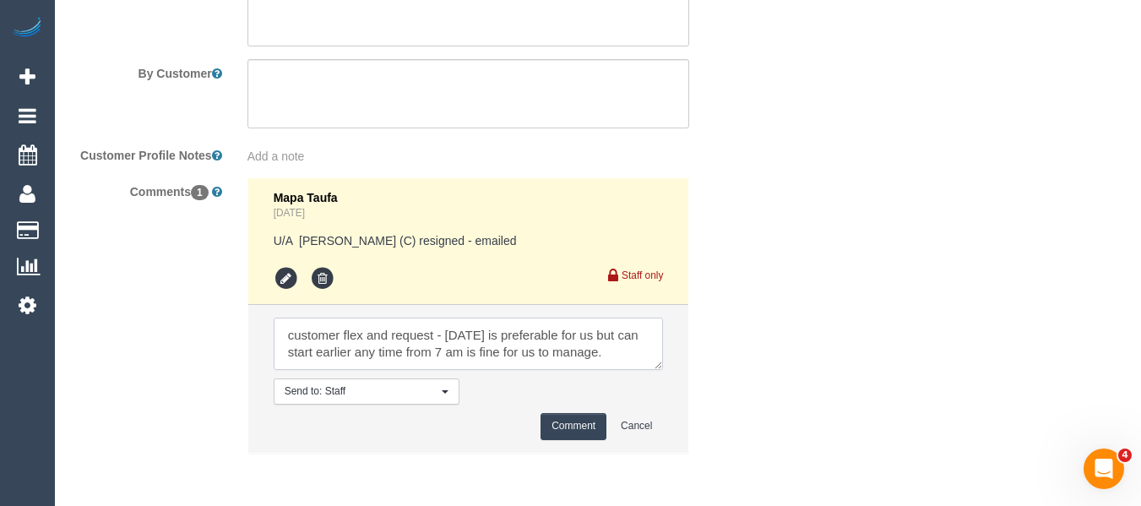
scroll to position [41, 0]
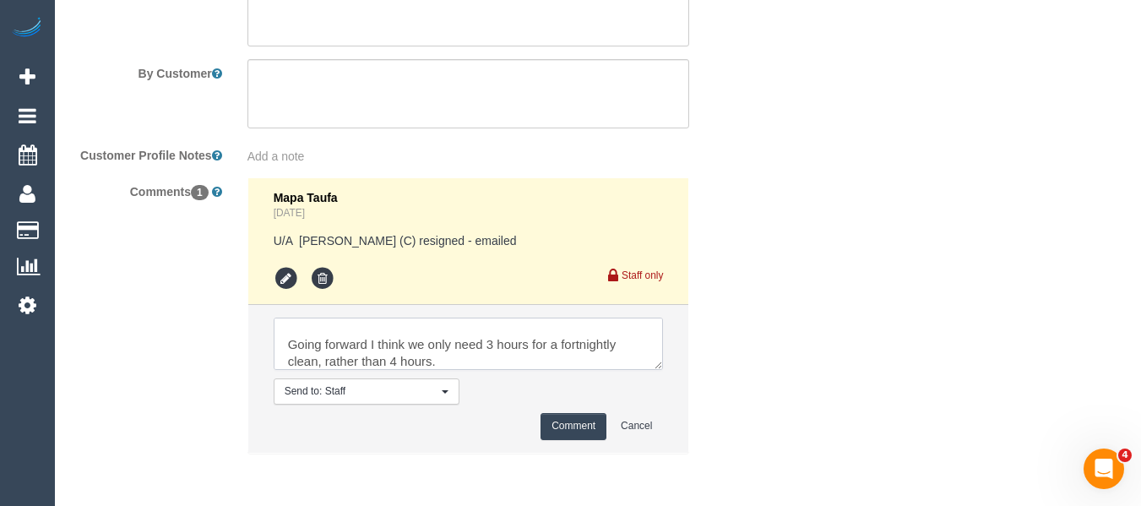
type textarea "customer flex and request - Thursday is preferable for us but can start earlier…"
click at [575, 408] on li "Send to: Staff Nothing selected Send to: Staff Send to: Customer Send to: Team …" at bounding box center [468, 378] width 441 height 147
click at [576, 427] on button "Comment" at bounding box center [573, 426] width 66 height 26
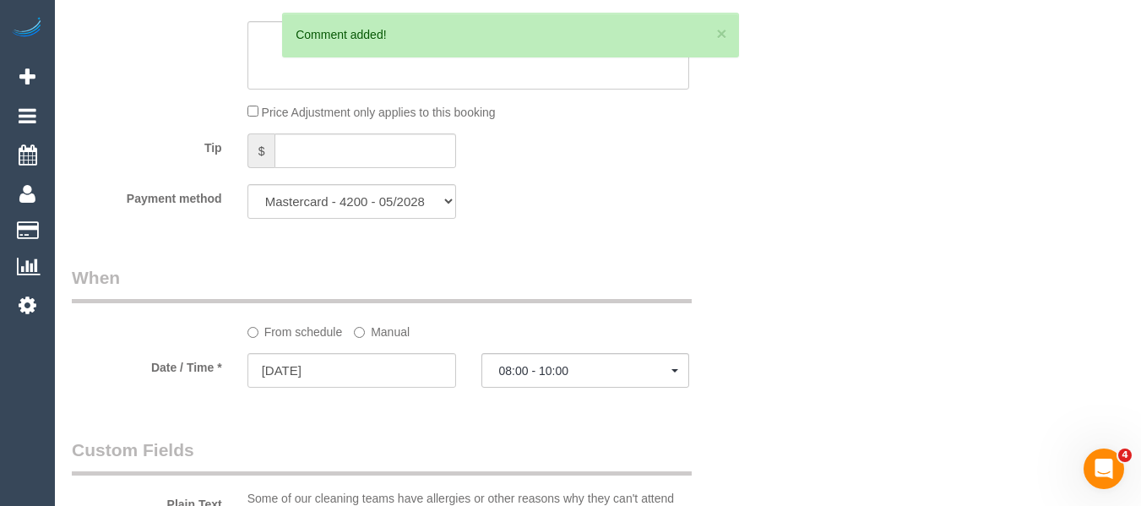
scroll to position [1560, 0]
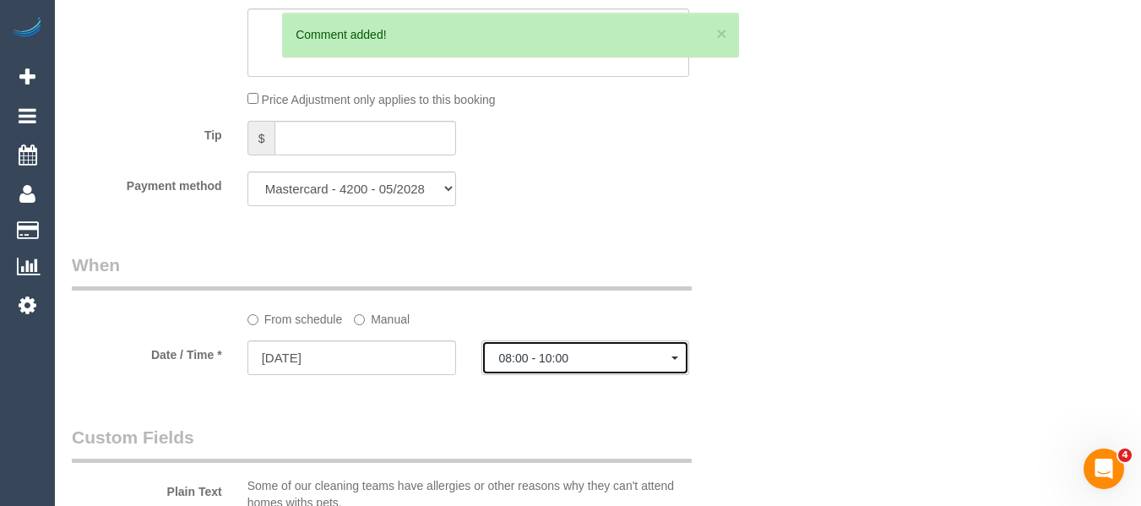
click at [585, 367] on button "08:00 - 10:00" at bounding box center [585, 357] width 209 height 35
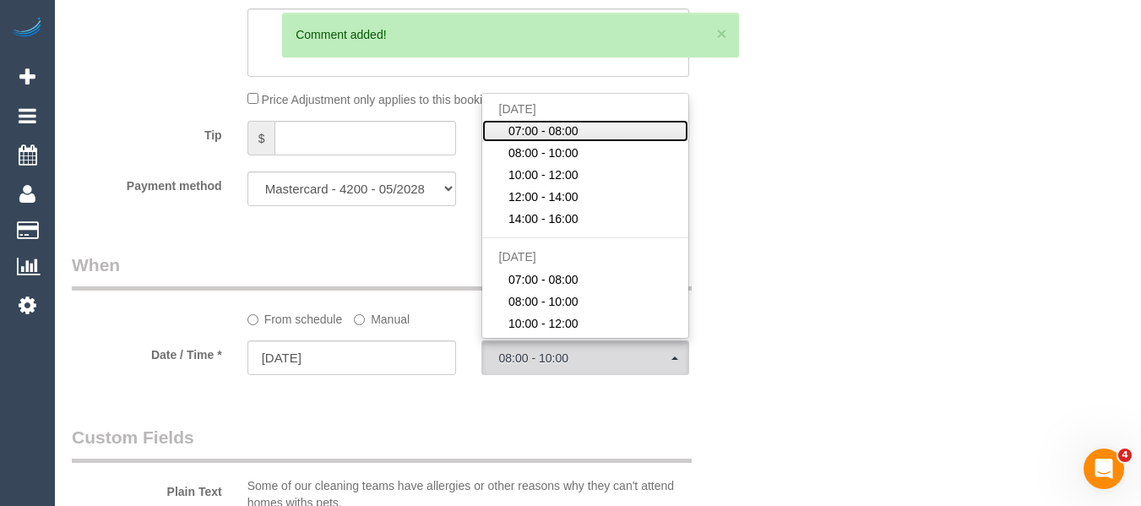
drag, startPoint x: 521, startPoint y: 126, endPoint x: 974, endPoint y: 176, distance: 456.2
click at [521, 127] on span "07:00 - 08:00" at bounding box center [543, 130] width 70 height 17
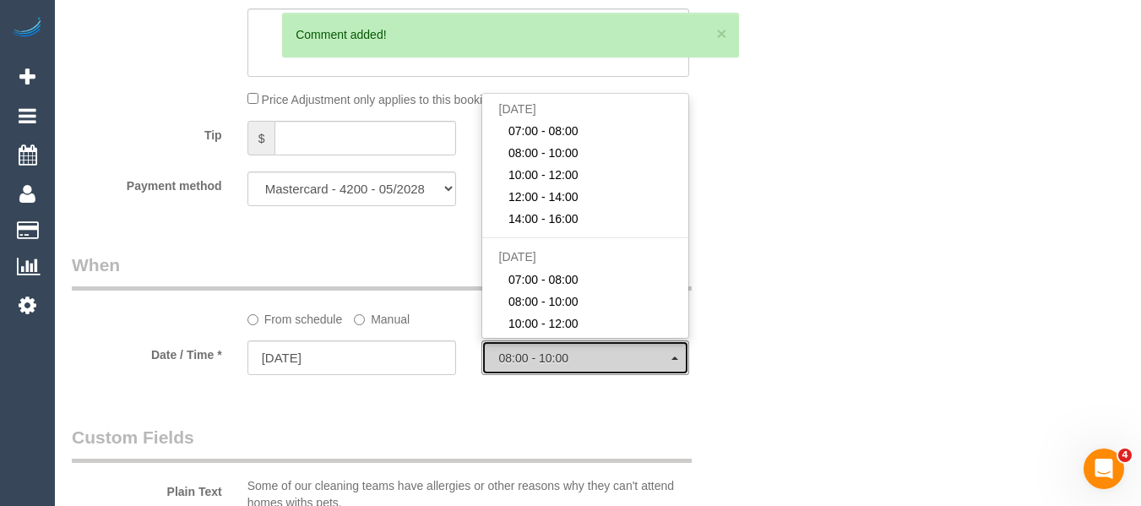
select select "spot1"
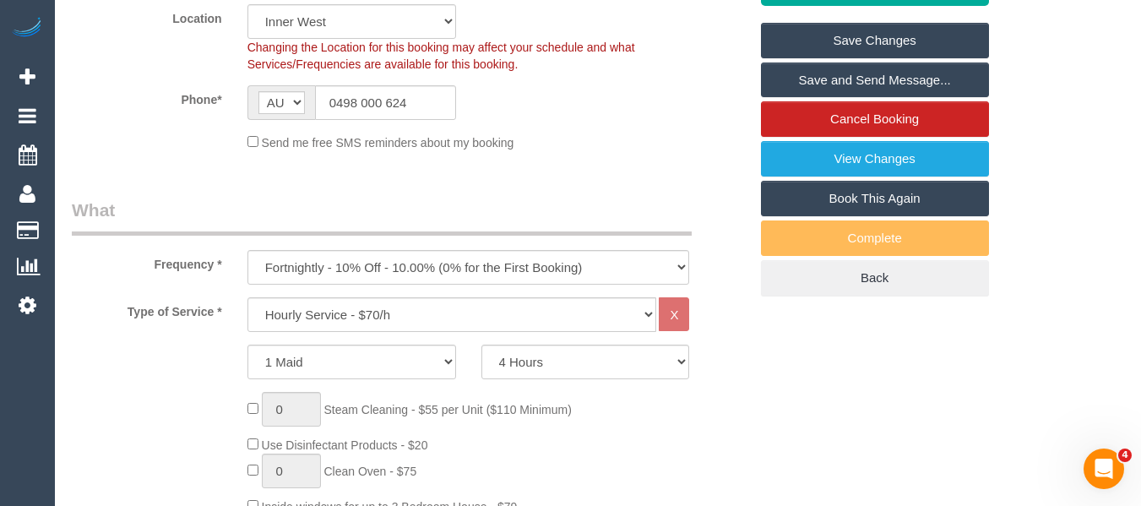
scroll to position [431, 0]
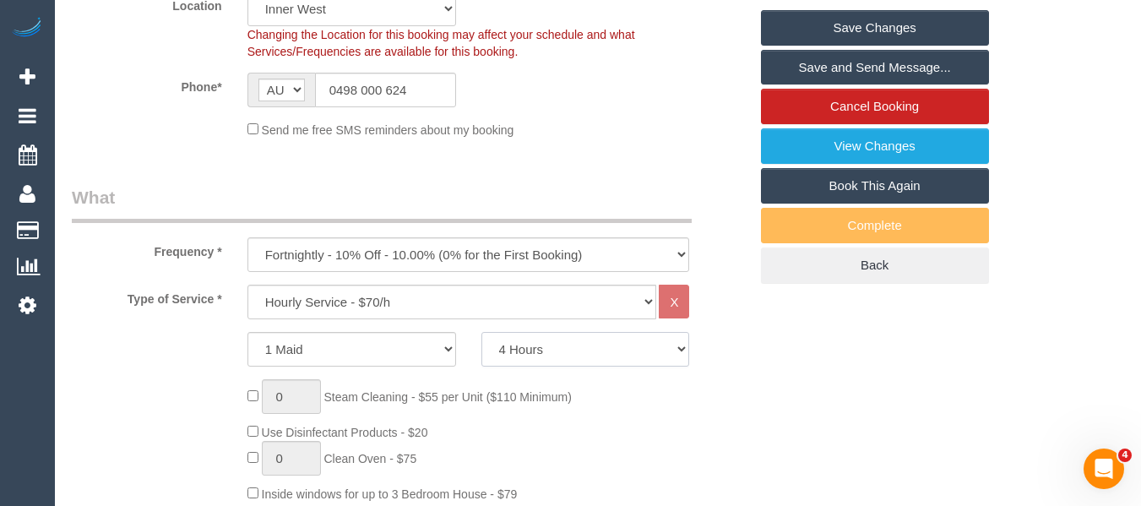
click at [539, 350] on select "2 Hours 2.5 Hours 3 Hours 3.5 Hours 4 Hours 4.5 Hours 5 Hours 5.5 Hours 6 Hours…" at bounding box center [585, 349] width 209 height 35
select select "180"
click at [481, 332] on select "2 Hours 2.5 Hours 3 Hours 3.5 Hours 4 Hours 4.5 Hours 5 Hours 5.5 Hours 6 Hours…" at bounding box center [585, 349] width 209 height 35
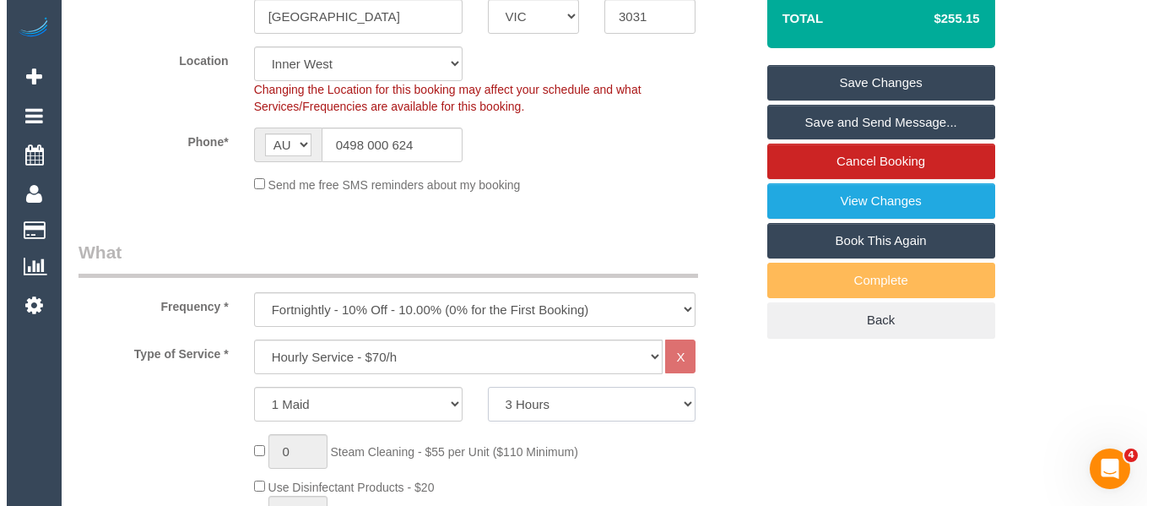
scroll to position [347, 0]
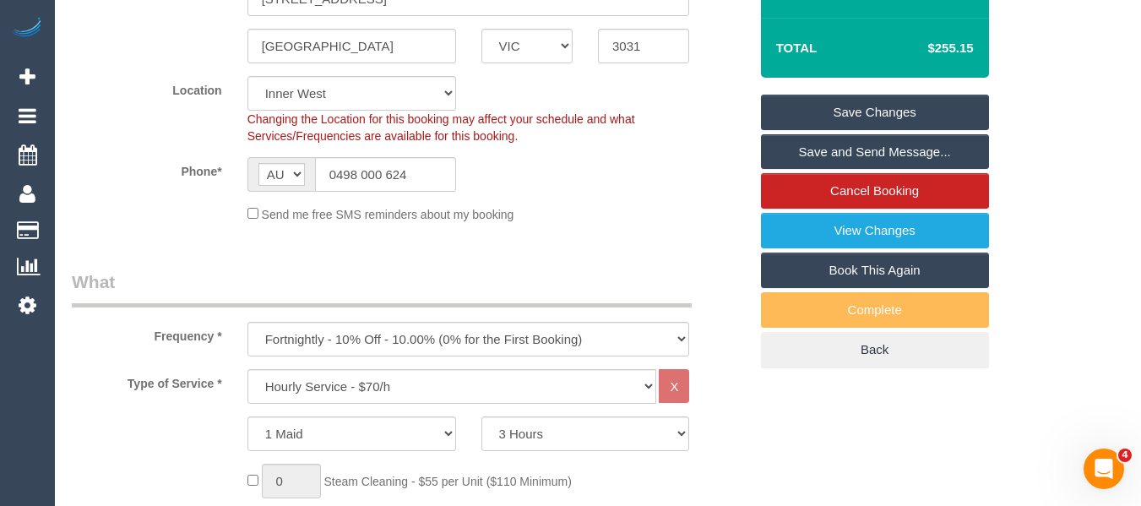
click at [821, 108] on link "Save Changes" at bounding box center [875, 112] width 228 height 35
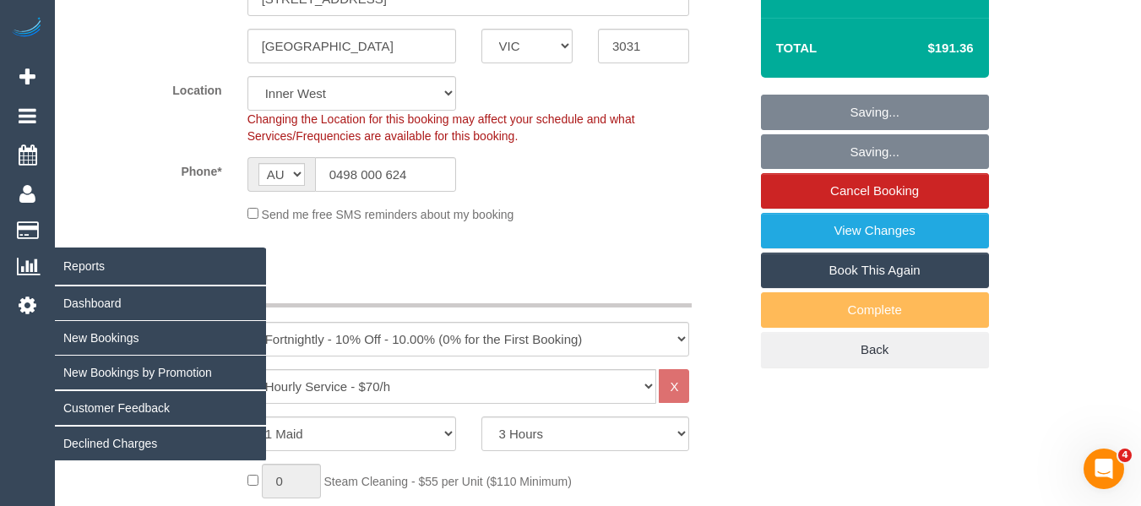
select select "spot22"
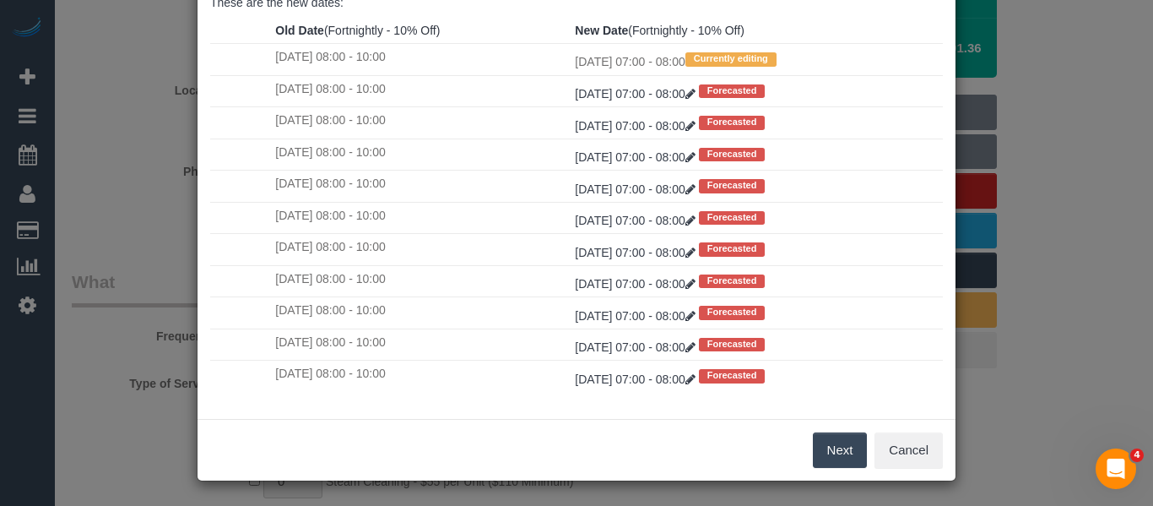
scroll to position [251, 0]
click at [838, 461] on button "Next" at bounding box center [840, 448] width 55 height 35
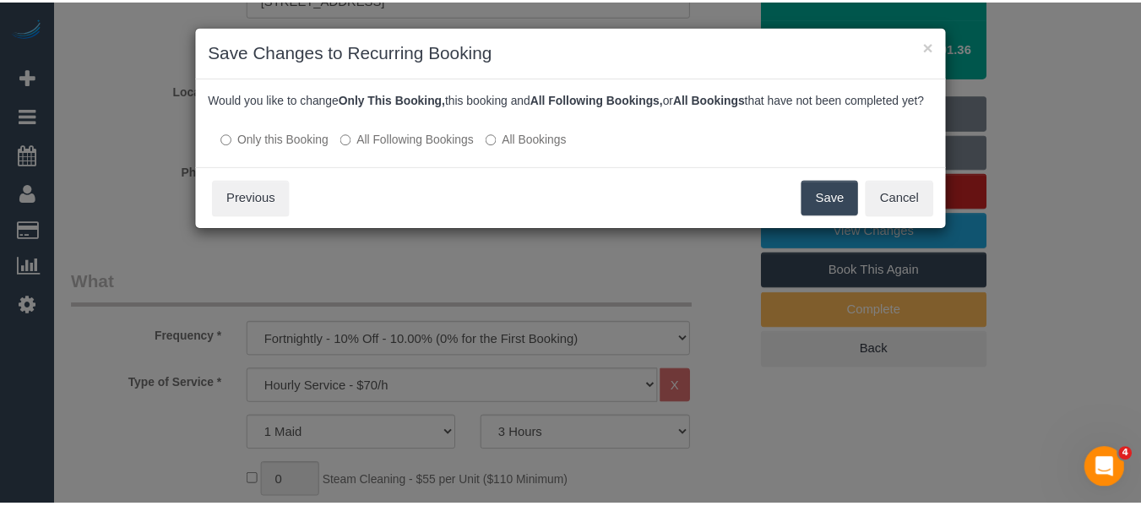
scroll to position [0, 0]
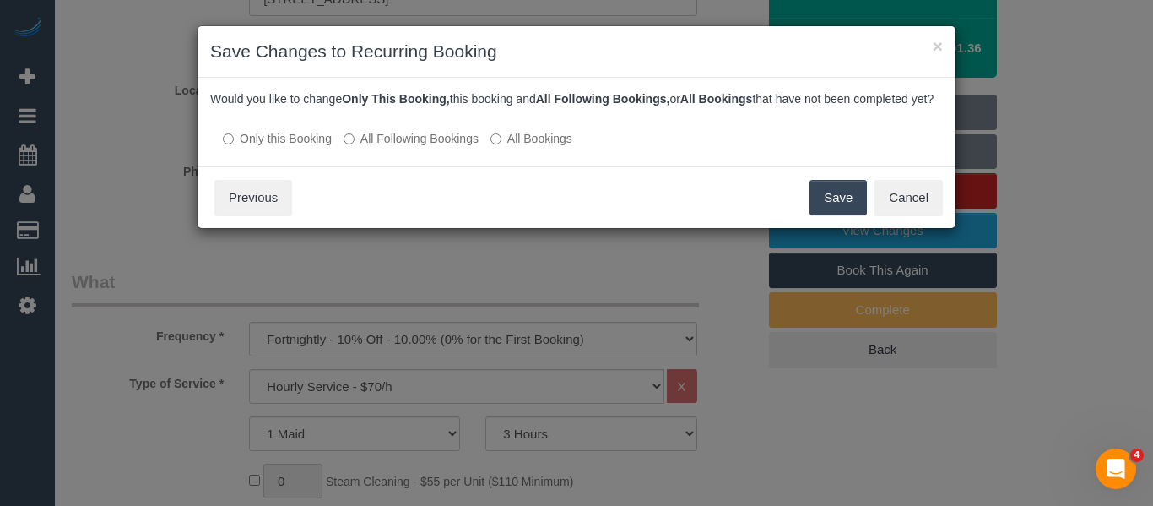
click at [453, 147] on label "All Following Bookings" at bounding box center [411, 138] width 135 height 17
click at [428, 147] on label "All Following Bookings" at bounding box center [411, 138] width 135 height 17
click at [420, 147] on label "All Following Bookings" at bounding box center [411, 138] width 135 height 17
click at [833, 215] on button "Save" at bounding box center [838, 197] width 57 height 35
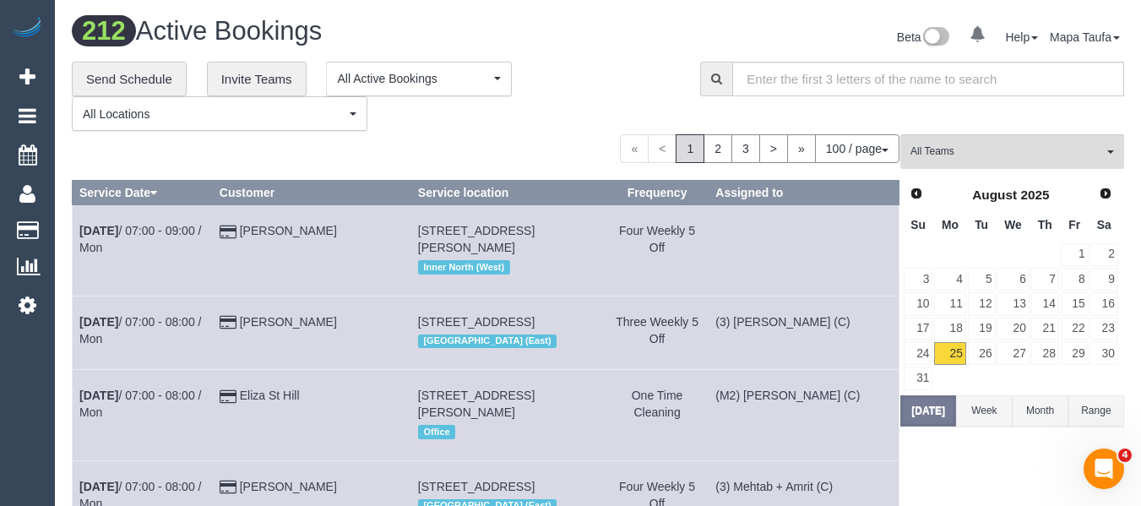
click at [317, 285] on td "Jas Gan" at bounding box center [311, 250] width 198 height 90
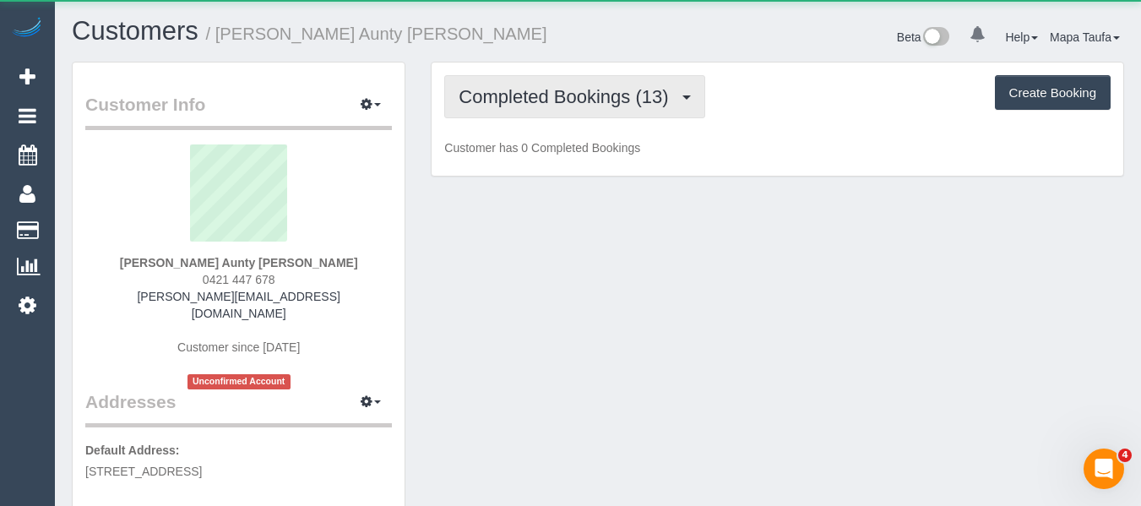
click at [592, 100] on span "Completed Bookings (13)" at bounding box center [567, 96] width 218 height 21
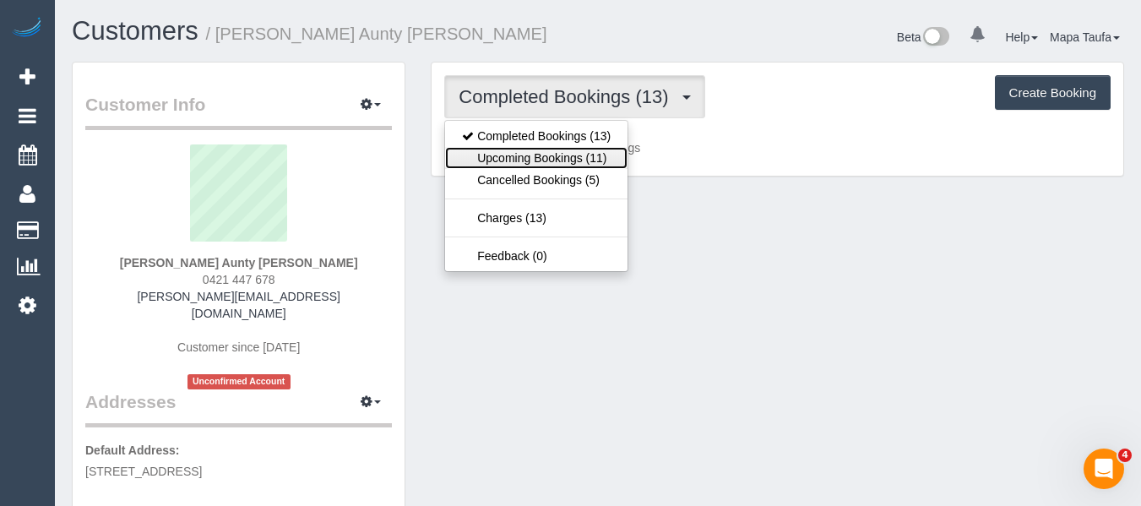
click at [594, 160] on link "Upcoming Bookings (11)" at bounding box center [536, 158] width 182 height 22
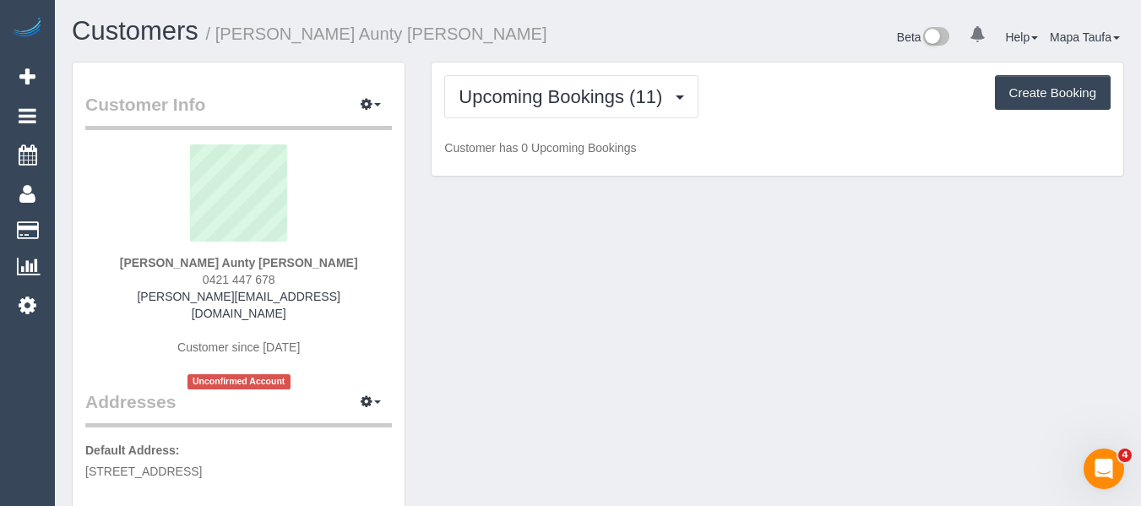
drag, startPoint x: 712, startPoint y: 40, endPoint x: 702, endPoint y: 44, distance: 11.0
click at [711, 40] on div "Beta 0 Your Notifications You have 0 alerts Help Help Docs Take a Tour Contact …" at bounding box center [867, 39] width 539 height 45
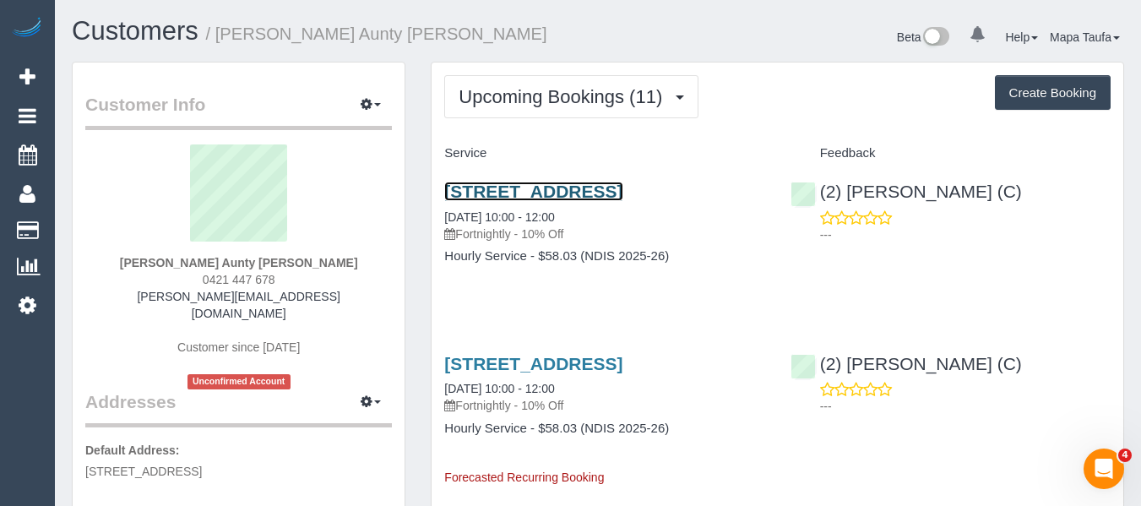
click at [475, 201] on link "39 Grant Drive,, Bayswater North, VIC 3153" at bounding box center [533, 191] width 178 height 19
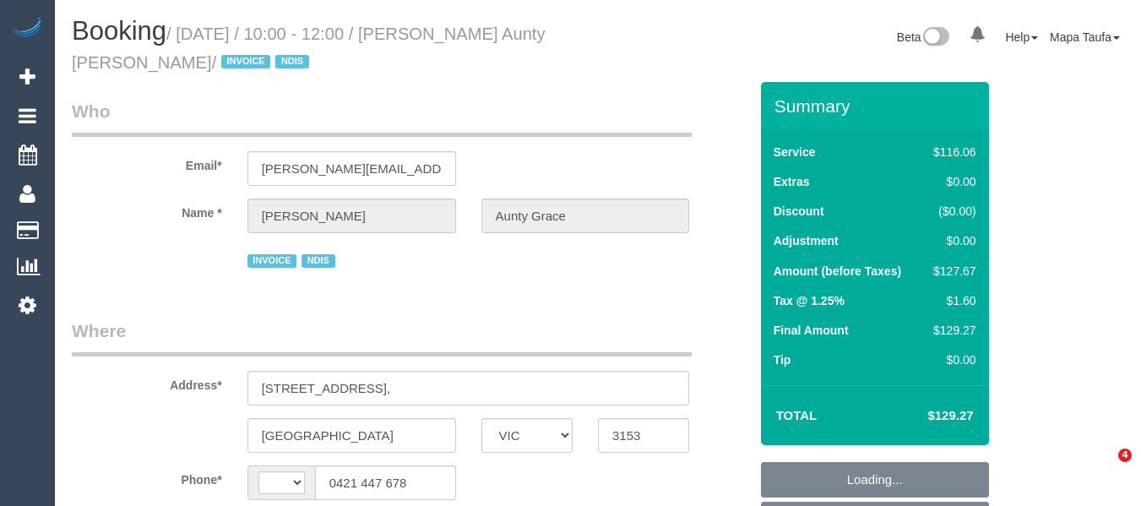
select select "VIC"
select select "string:AU"
select select "object:525"
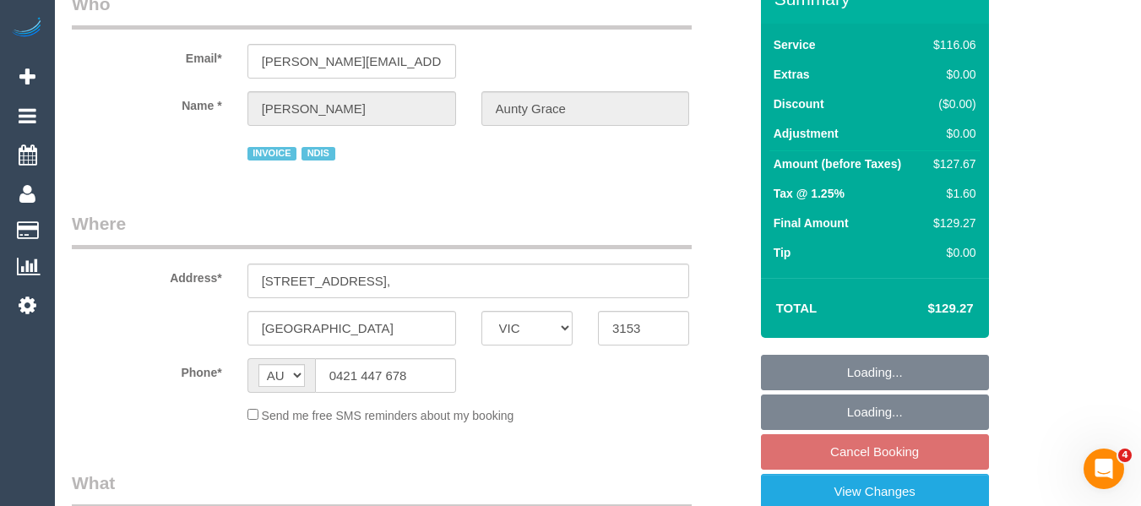
scroll to position [338, 0]
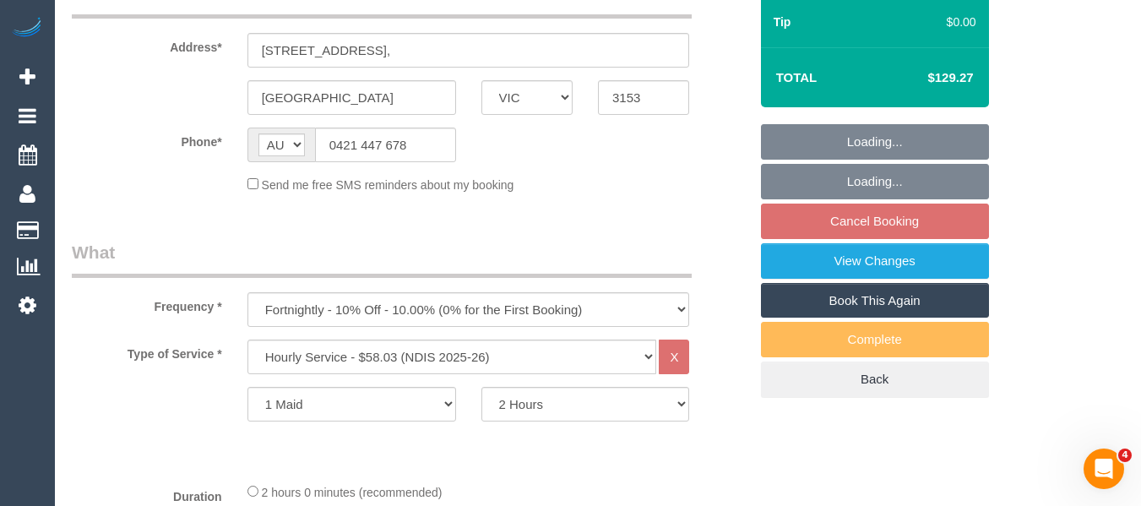
select select "number:27"
select select "number:14"
select select "number:18"
select select "number:25"
select select "number:33"
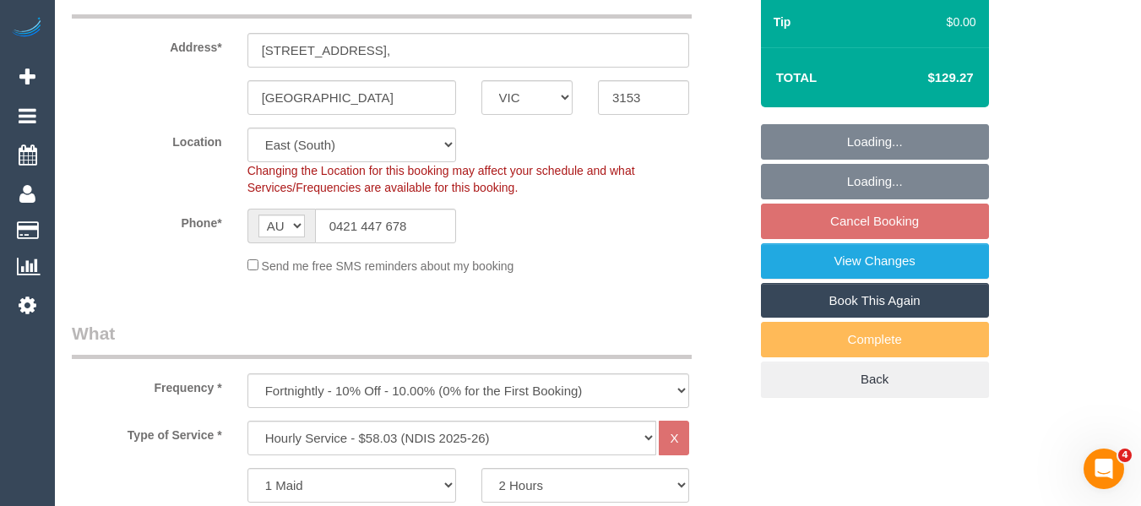
select select "object:737"
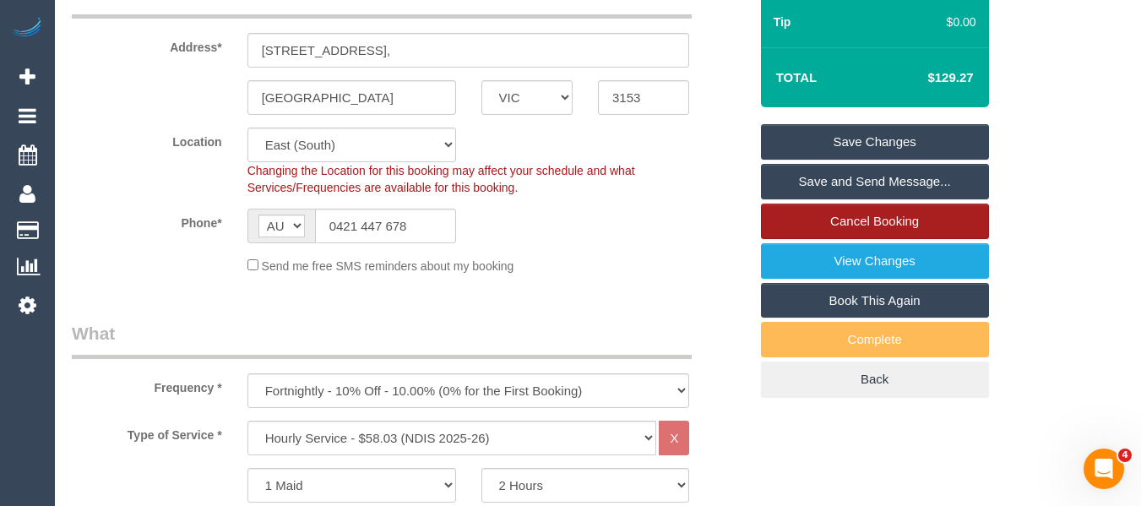
click at [834, 223] on link "Cancel Booking" at bounding box center [875, 220] width 228 height 35
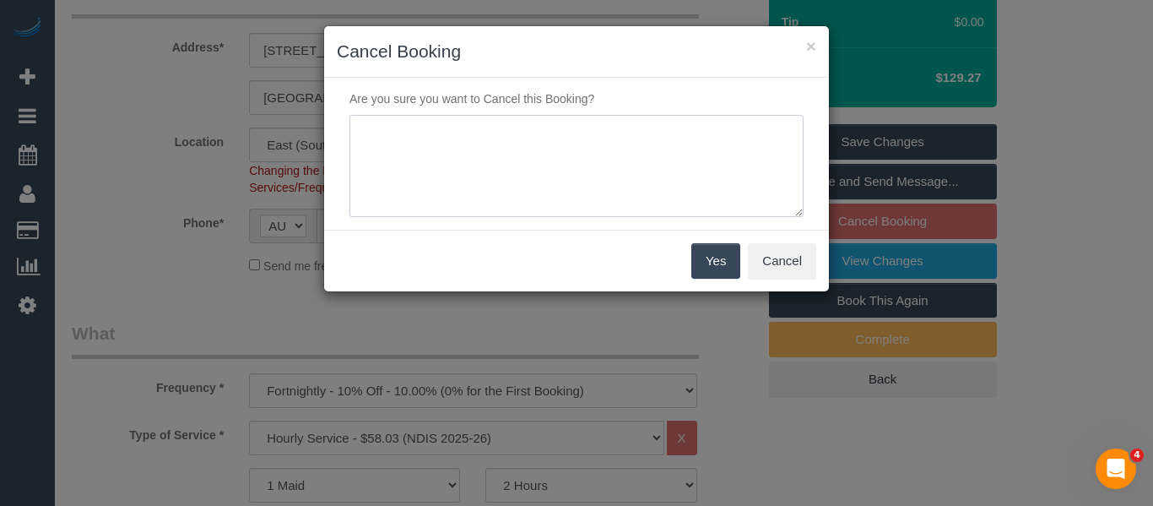
click at [512, 160] on textarea at bounding box center [577, 166] width 454 height 103
type textarea "service not needed via email -MT"
click at [687, 258] on div "Yes Cancel" at bounding box center [576, 261] width 505 height 62
click at [693, 259] on button "Yes" at bounding box center [716, 260] width 49 height 35
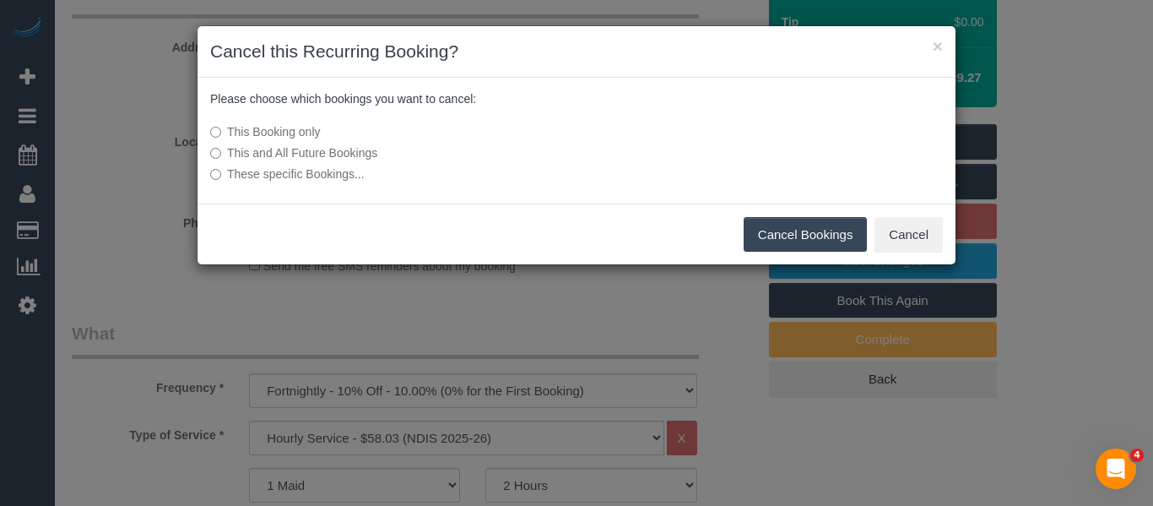
click at [782, 229] on button "Cancel Bookings" at bounding box center [806, 234] width 124 height 35
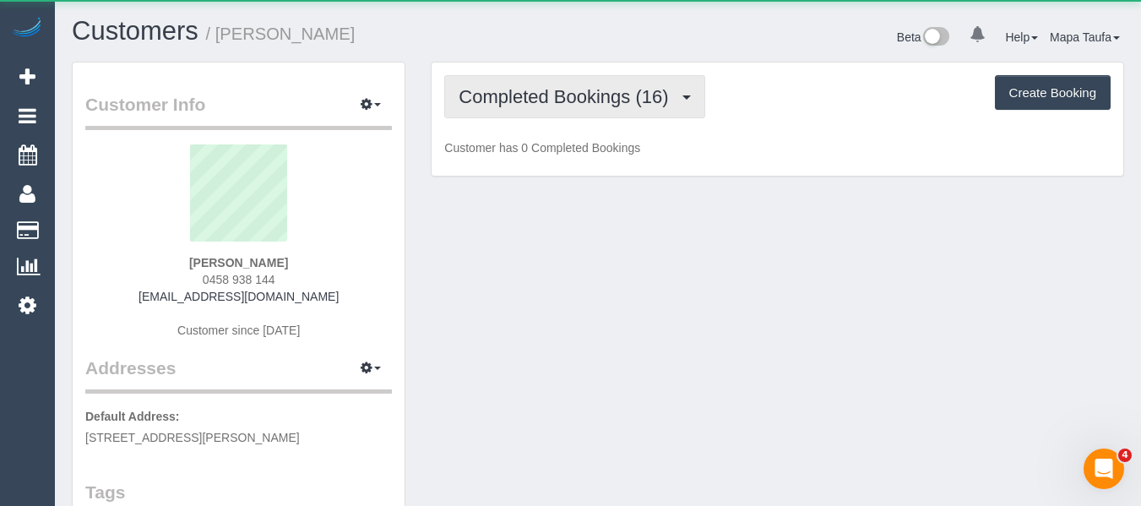
click at [540, 95] on span "Completed Bookings (16)" at bounding box center [567, 96] width 218 height 21
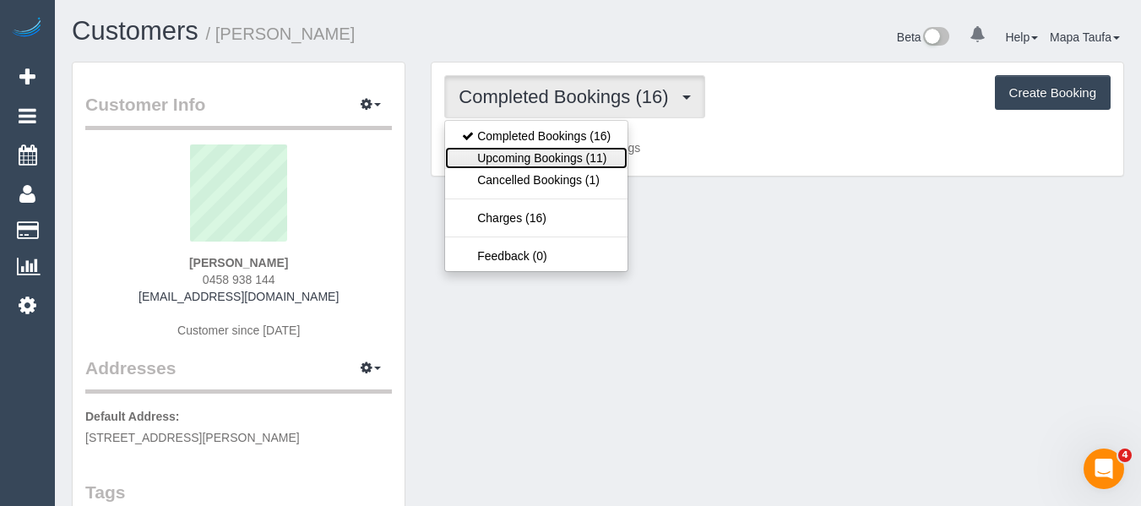
click at [541, 147] on link "Upcoming Bookings (11)" at bounding box center [536, 158] width 182 height 22
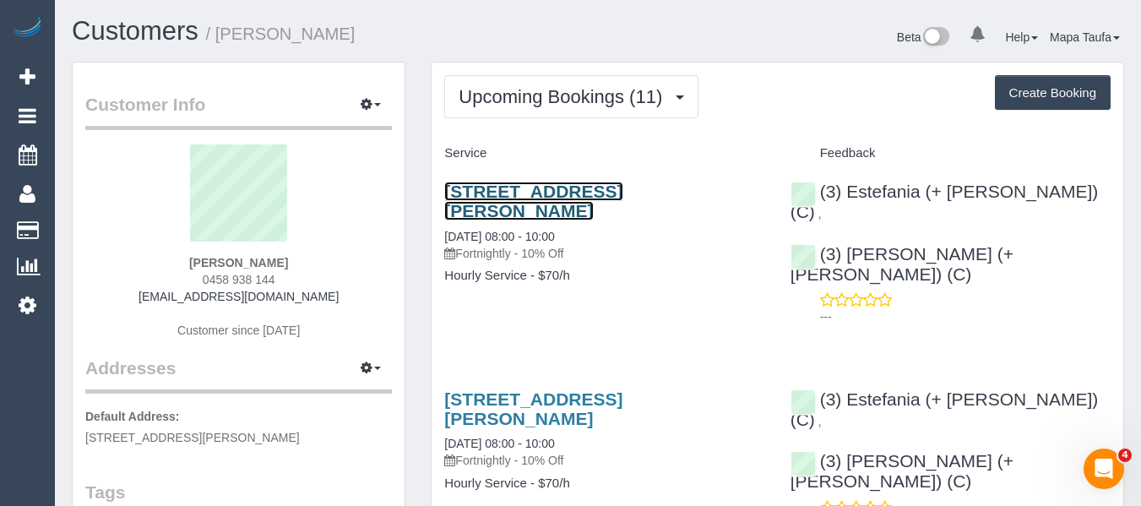
click at [601, 195] on link "19 Urwin Street, Yarraville, VIC 3013" at bounding box center [533, 201] width 178 height 39
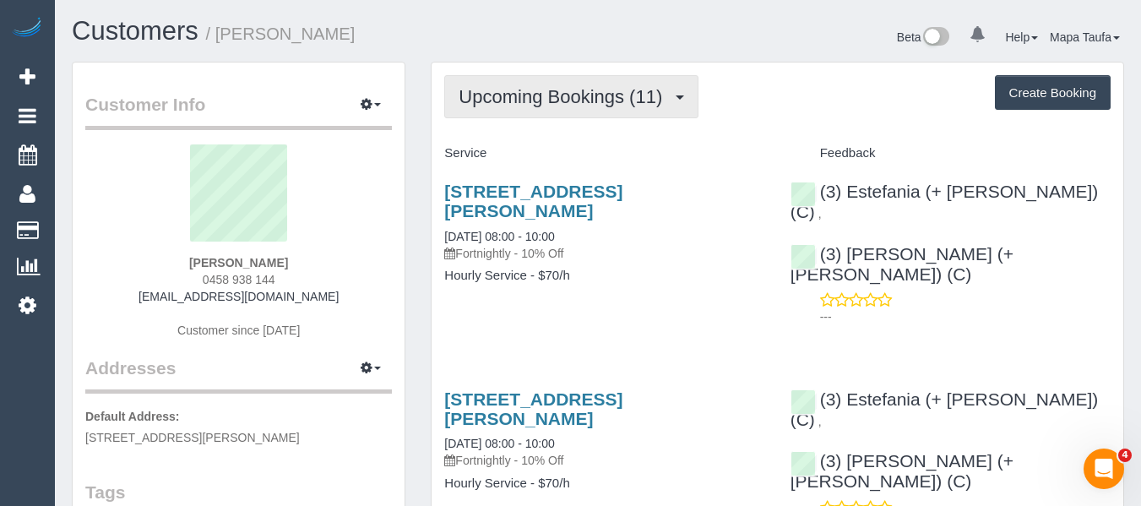
drag, startPoint x: 586, startPoint y: 122, endPoint x: 577, endPoint y: 110, distance: 15.7
drag, startPoint x: 568, startPoint y: 102, endPoint x: 561, endPoint y: 114, distance: 14.1
click at [567, 105] on span "Upcoming Bookings (11)" at bounding box center [564, 96] width 212 height 21
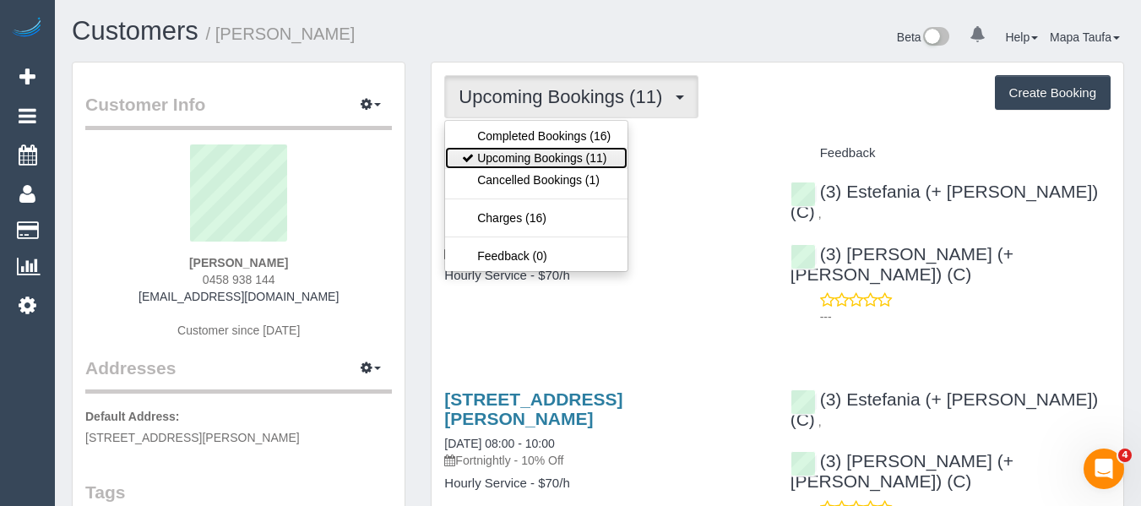
click at [537, 154] on link "Upcoming Bookings (11)" at bounding box center [536, 158] width 182 height 22
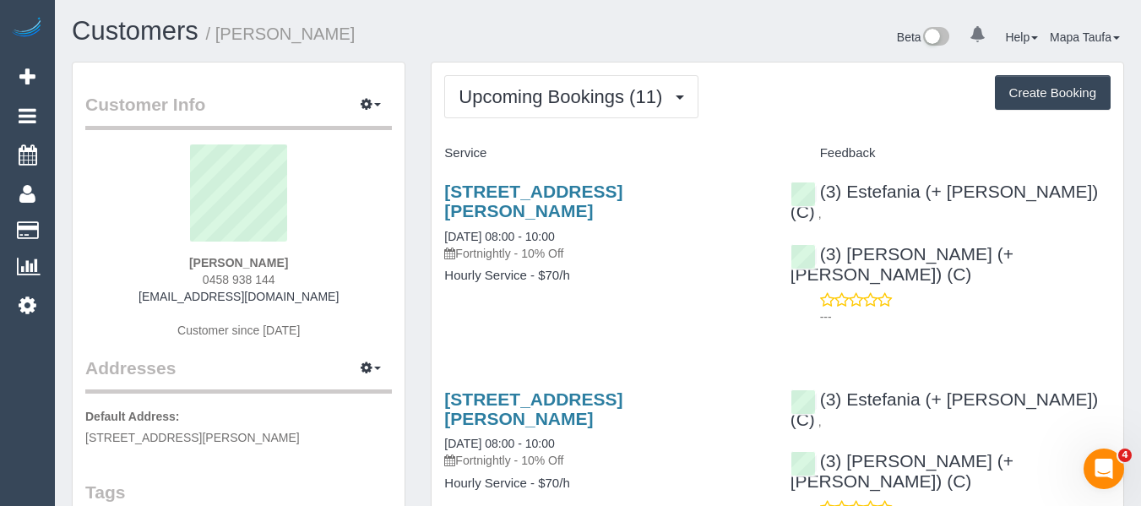
click at [850, 89] on div "Upcoming Bookings (11) Completed Bookings (16) Upcoming Bookings (11) Cancelled…" at bounding box center [777, 96] width 666 height 43
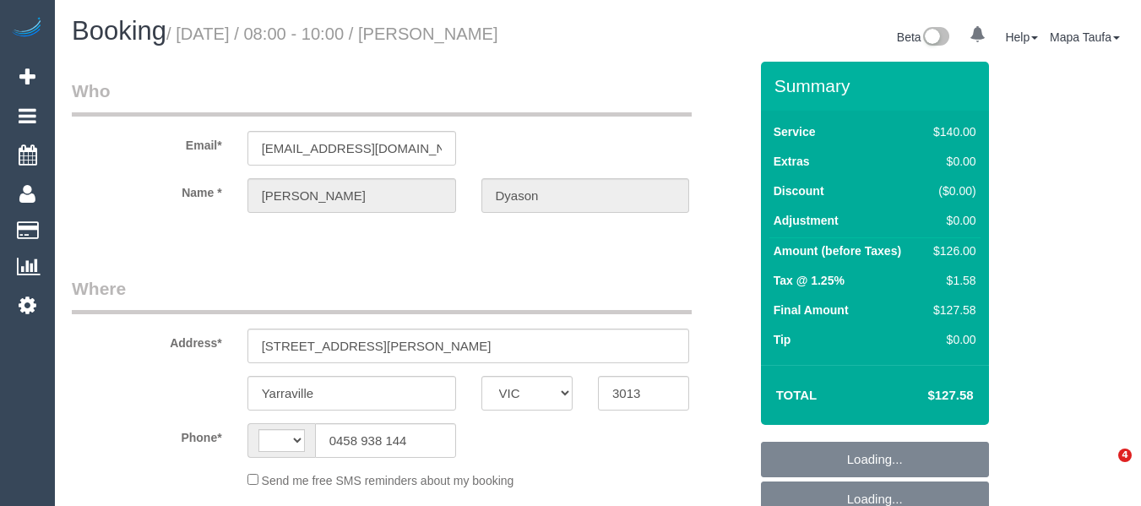
select select "VIC"
select select "string:AU"
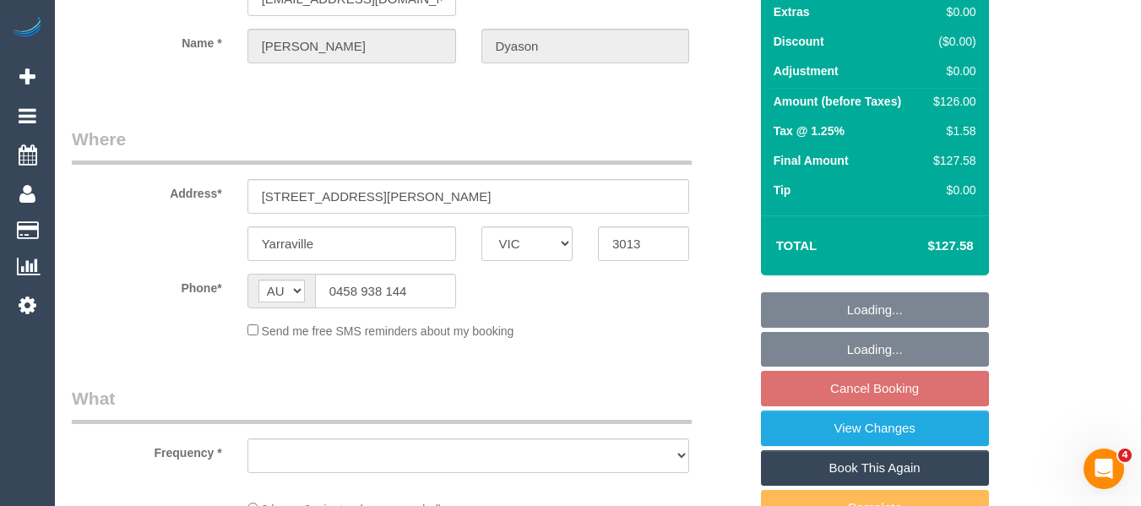
scroll to position [253, 0]
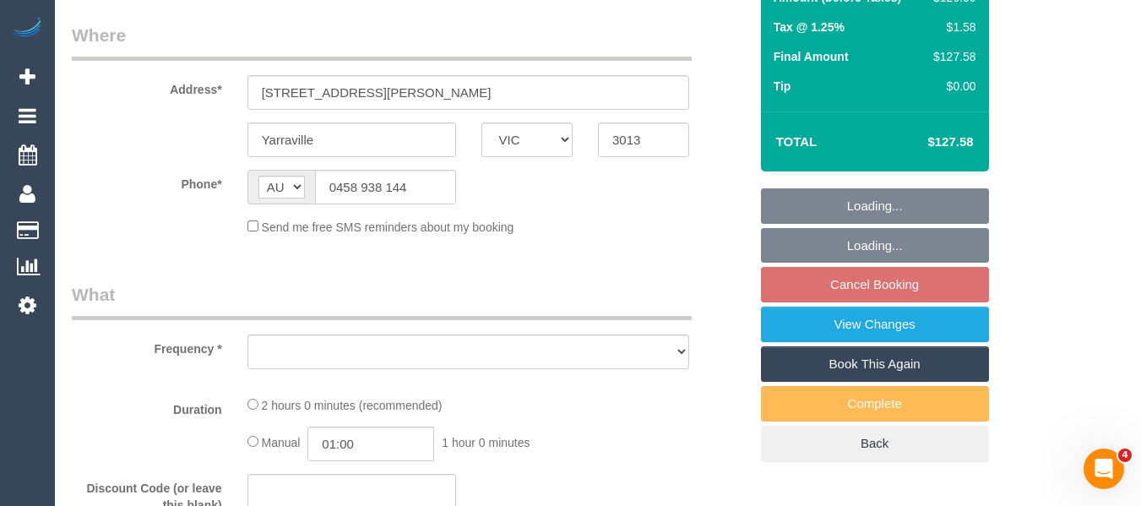
select select "object:532"
select select "string:stripe-pm_1QfBGX2GScqysDRVgv3wRIHx"
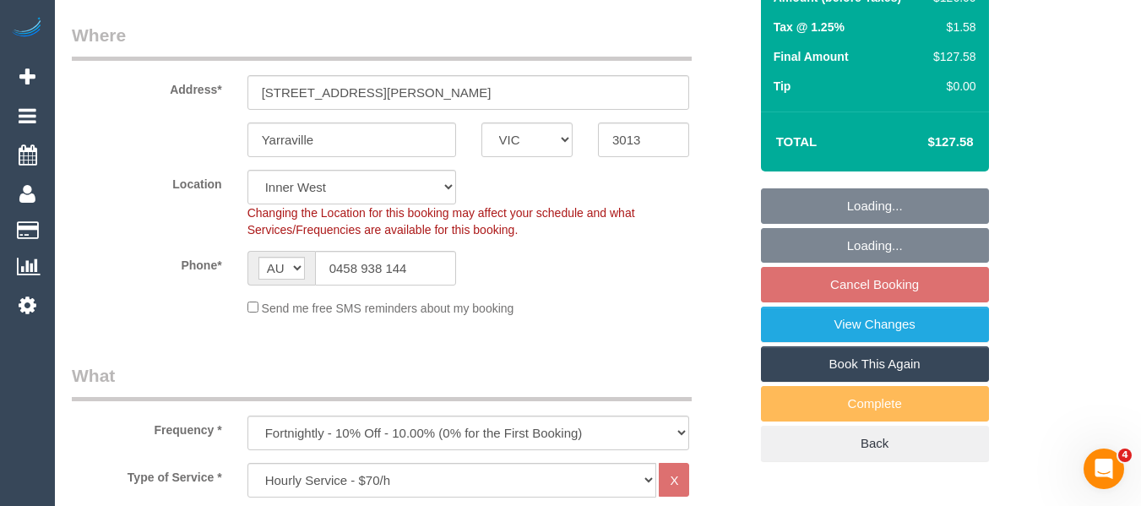
select select "object:703"
select select "number:27"
select select "number:14"
select select "number:19"
select select "number:24"
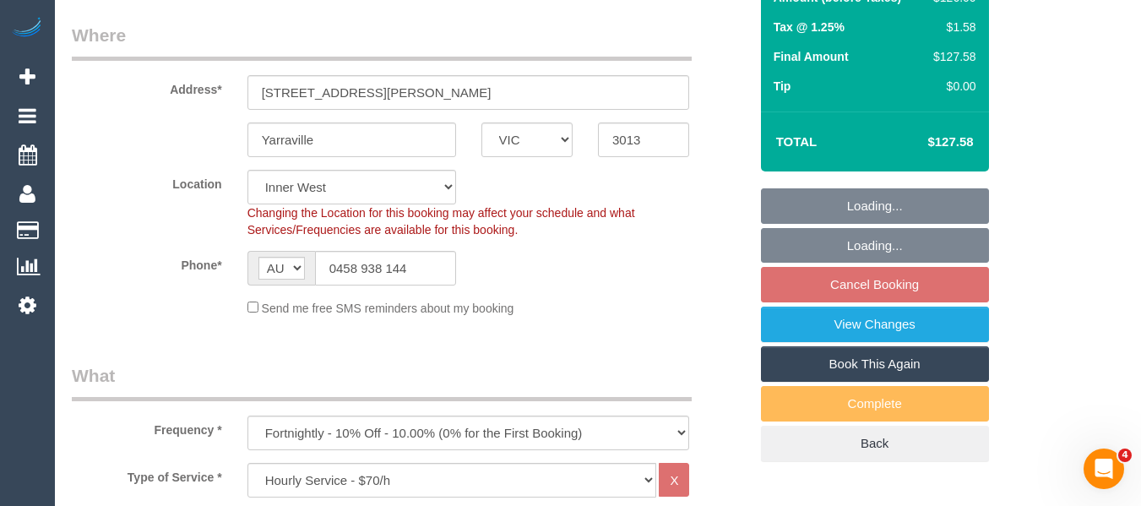
select select "number:34"
select select "number:13"
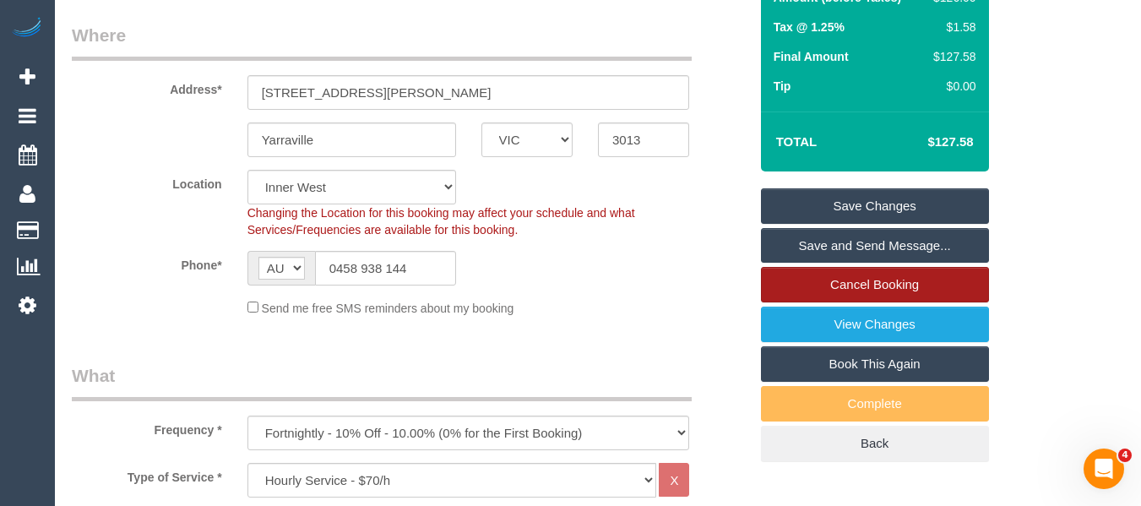
click at [904, 289] on link "Cancel Booking" at bounding box center [875, 284] width 228 height 35
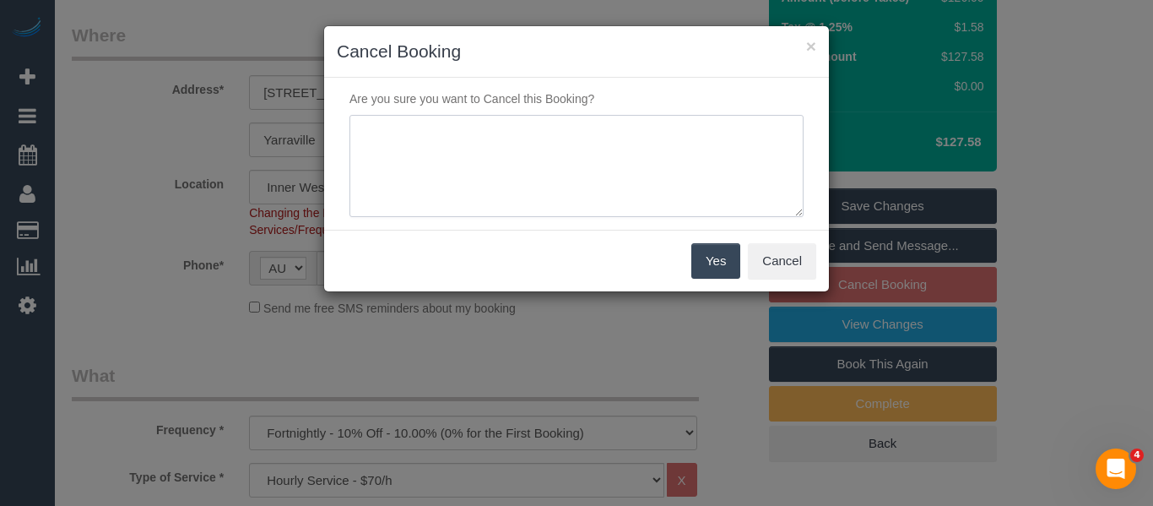
click at [592, 141] on textarea at bounding box center [577, 166] width 454 height 103
type textarea "service not needed via email - MT"
click at [705, 250] on button "Yes" at bounding box center [716, 260] width 49 height 35
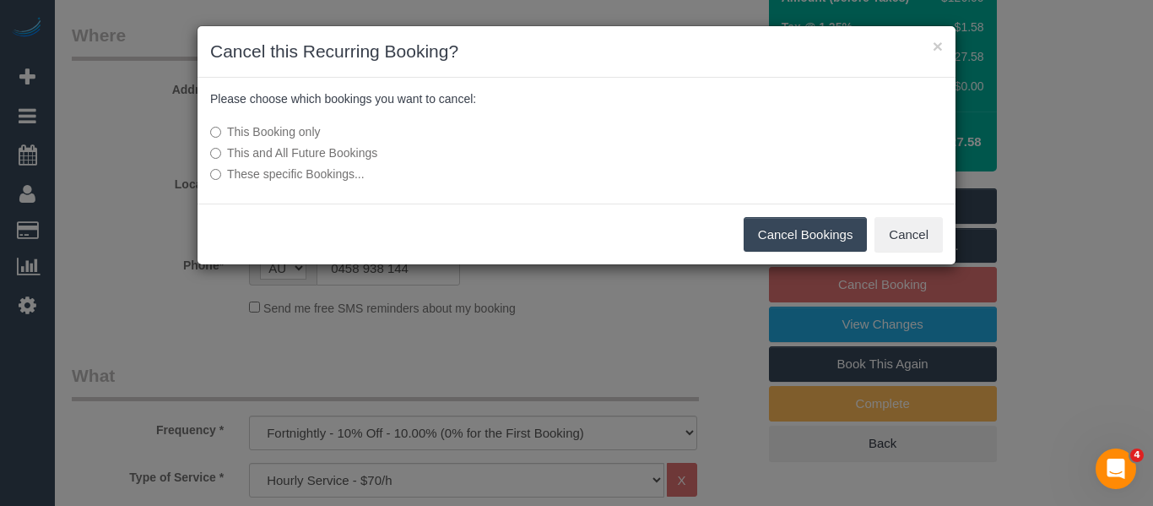
click at [777, 234] on button "Cancel Bookings" at bounding box center [806, 234] width 124 height 35
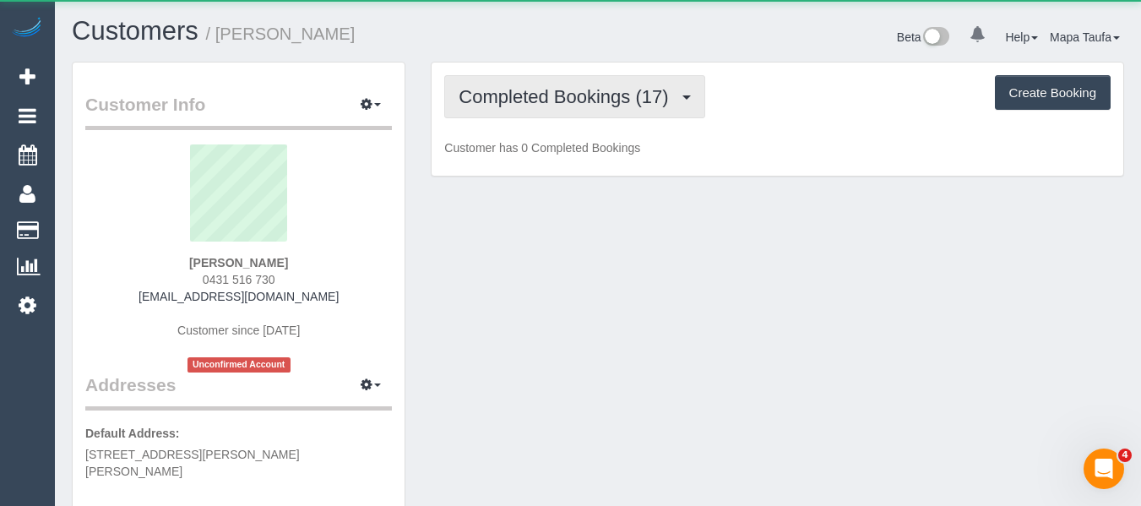
click at [581, 92] on span "Completed Bookings (17)" at bounding box center [567, 96] width 218 height 21
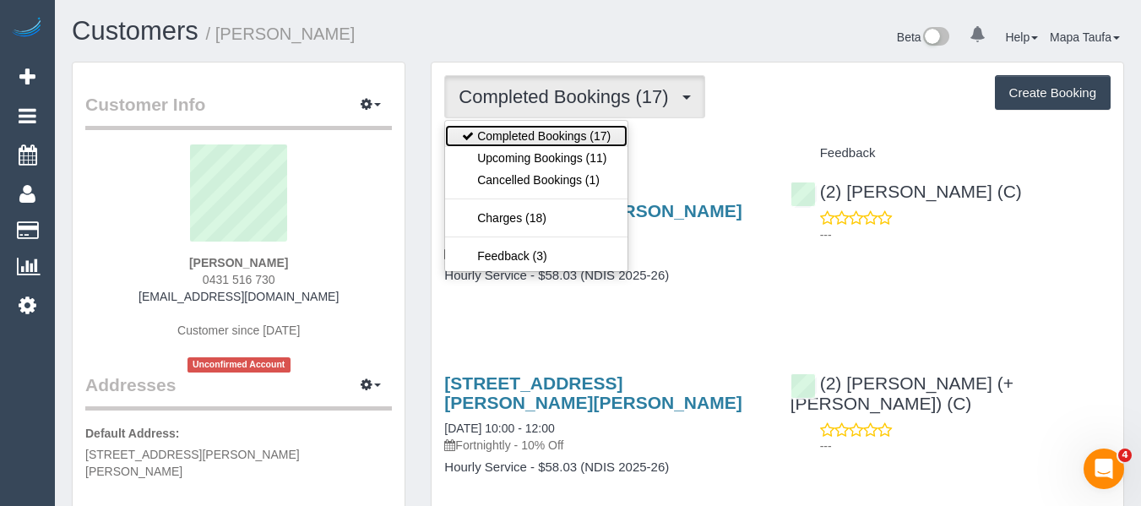
click at [582, 148] on ul "Completed Bookings (17) Upcoming Bookings (11) Cancelled Bookings (1) Charges (…" at bounding box center [536, 196] width 184 height 152
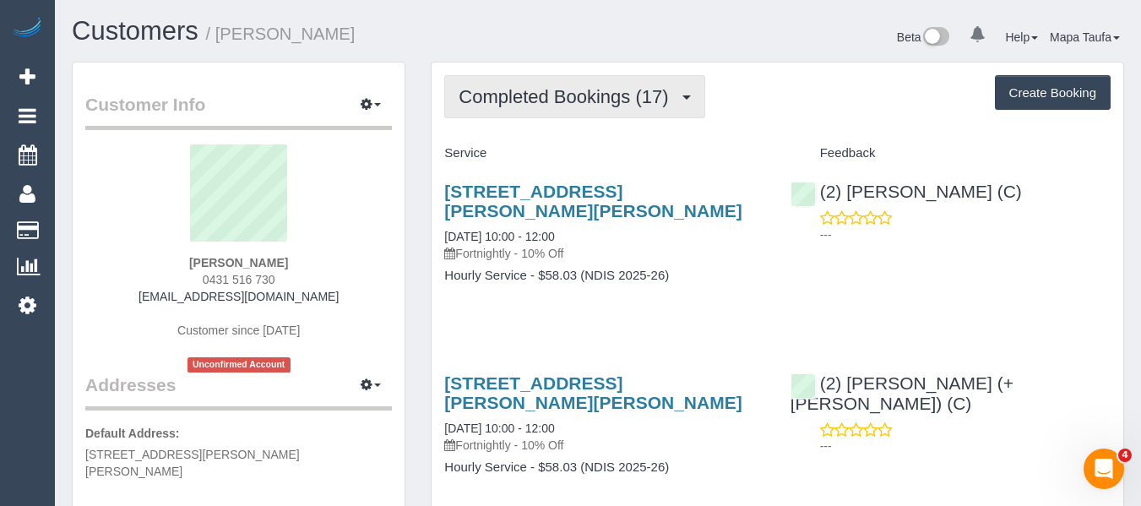
click at [589, 109] on button "Completed Bookings (17)" at bounding box center [574, 96] width 260 height 43
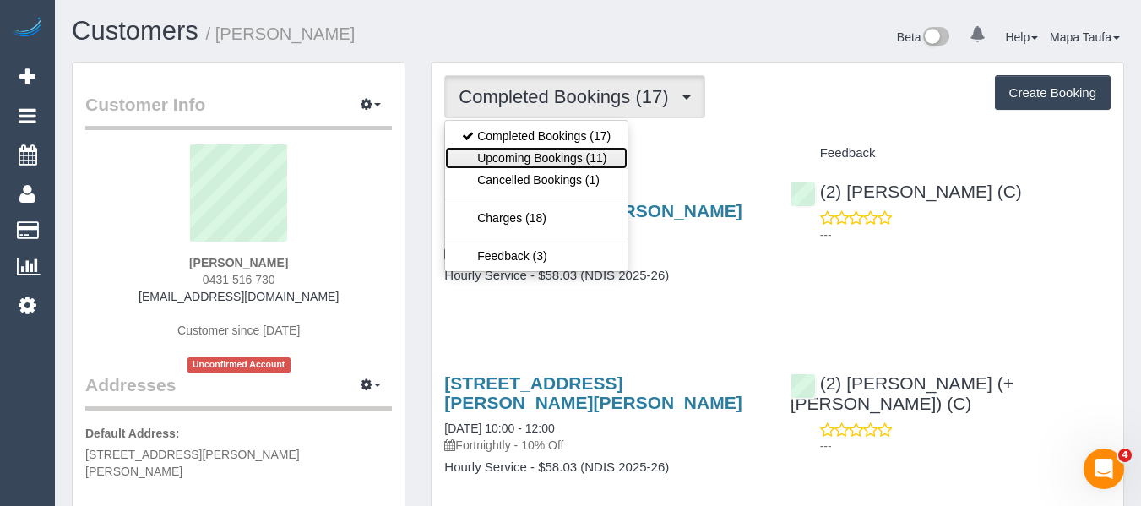
click at [588, 152] on link "Upcoming Bookings (11)" at bounding box center [536, 158] width 182 height 22
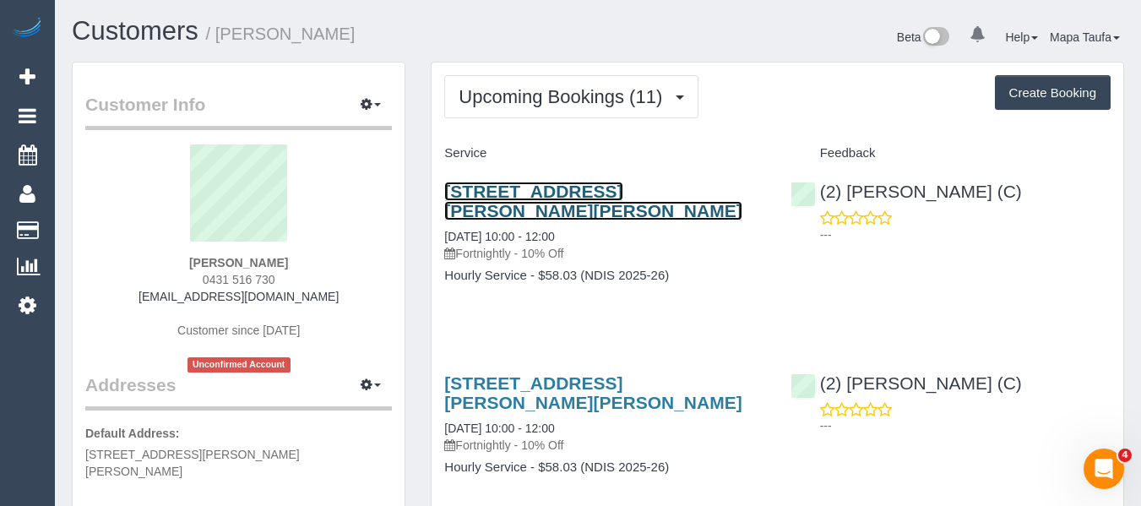
click at [600, 193] on link "7 Grenfell Rise, Narre Warren South, VIC 3805" at bounding box center [592, 201] width 297 height 39
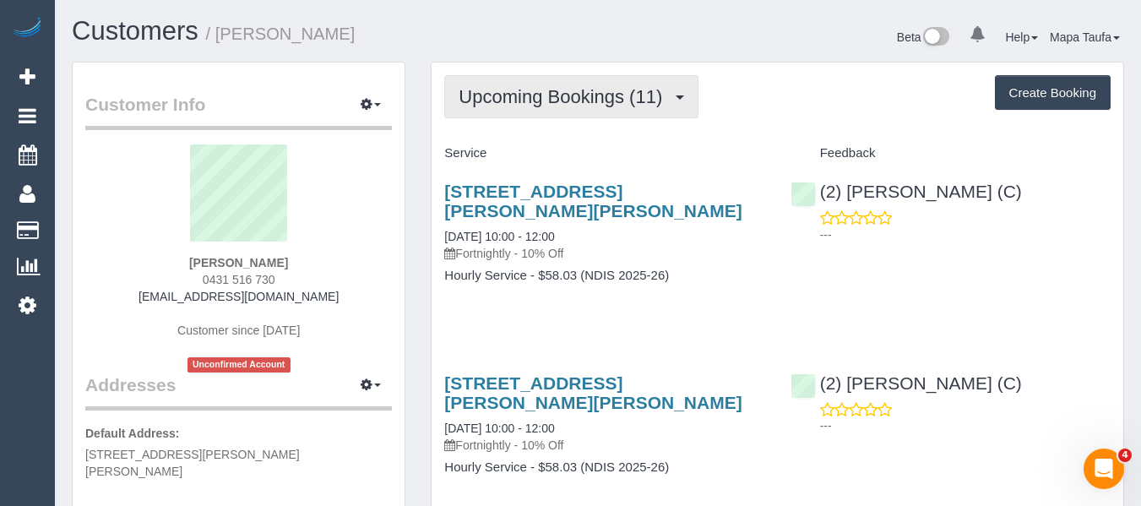
drag, startPoint x: 605, startPoint y: 99, endPoint x: 583, endPoint y: 149, distance: 55.2
click at [604, 100] on span "Upcoming Bookings (11)" at bounding box center [564, 96] width 212 height 21
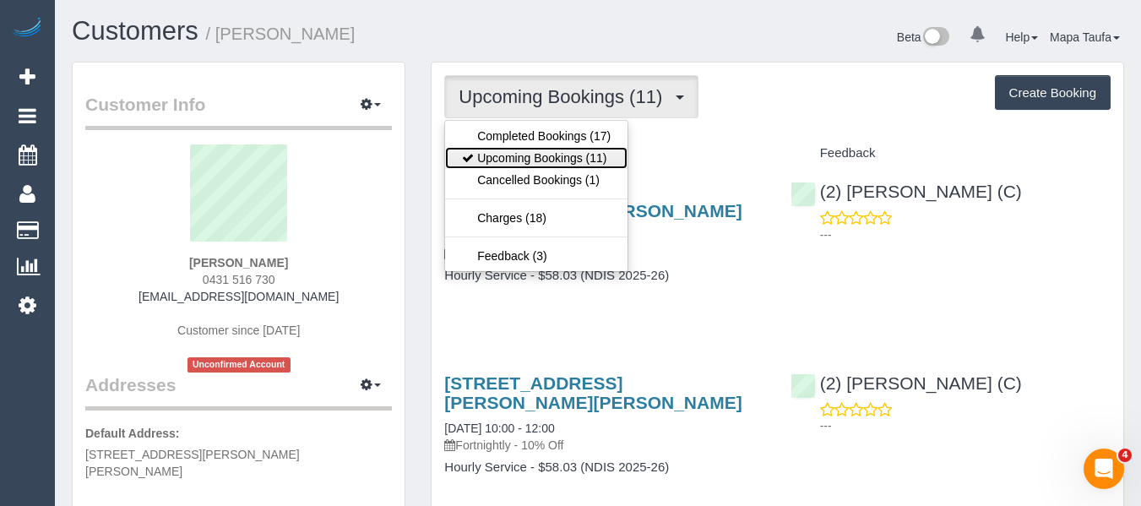
drag, startPoint x: 578, startPoint y: 155, endPoint x: 621, endPoint y: 157, distance: 43.1
click at [578, 157] on link "Upcoming Bookings (11)" at bounding box center [536, 158] width 182 height 22
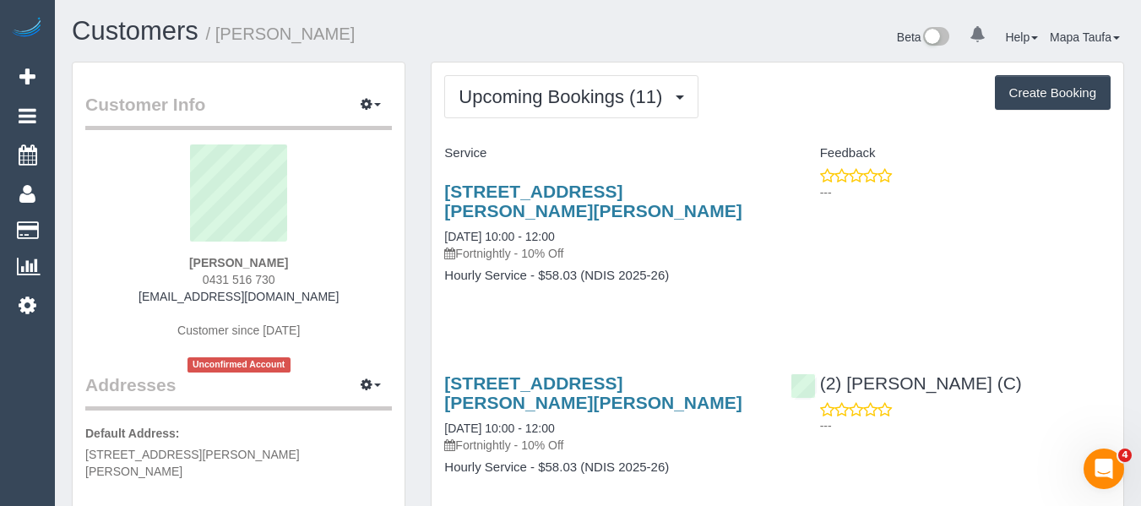
click at [800, 96] on div "Upcoming Bookings (11) Completed Bookings (17) Upcoming Bookings (11) Cancelled…" at bounding box center [777, 96] width 666 height 43
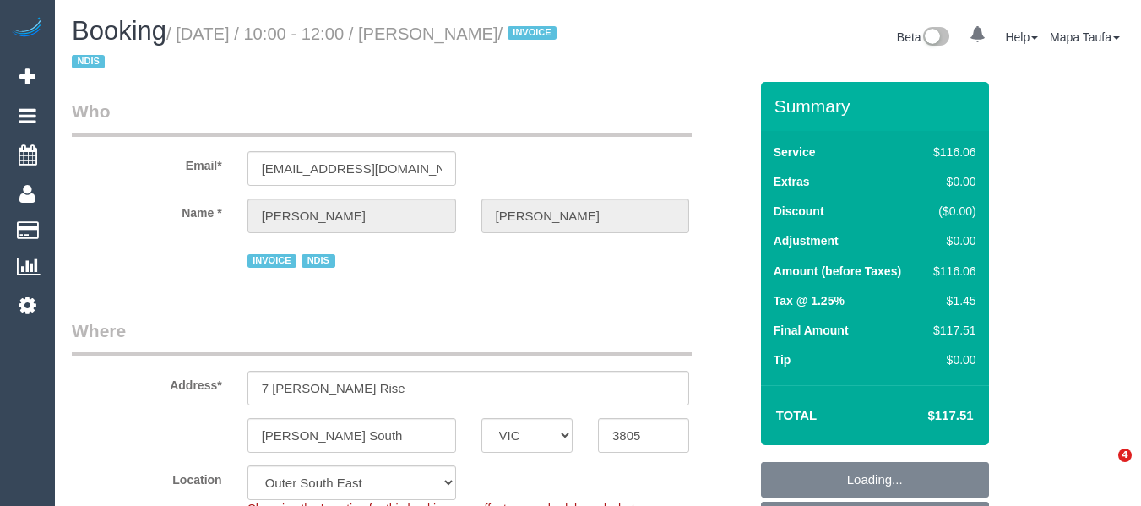
select select "VIC"
select select "spot1"
select select "object:742"
select select "number:27"
select select "number:14"
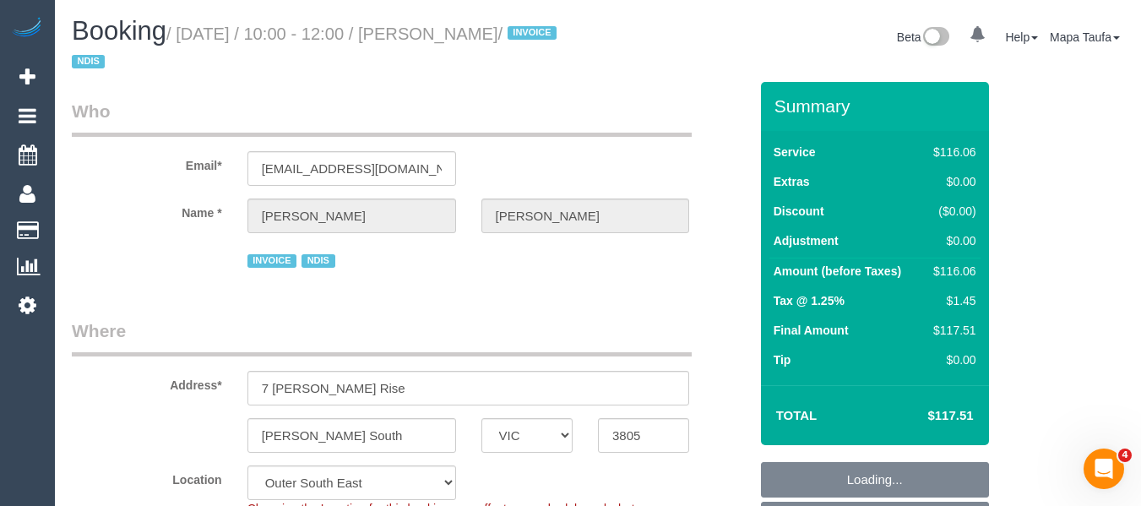
select select "number:18"
select select "number:36"
select select "number:33"
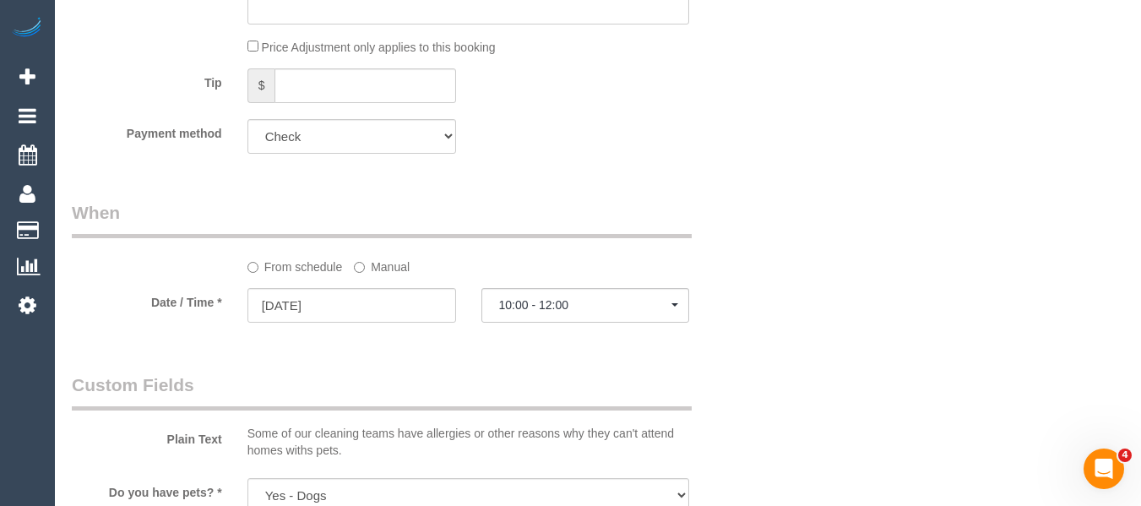
scroll to position [1185, 0]
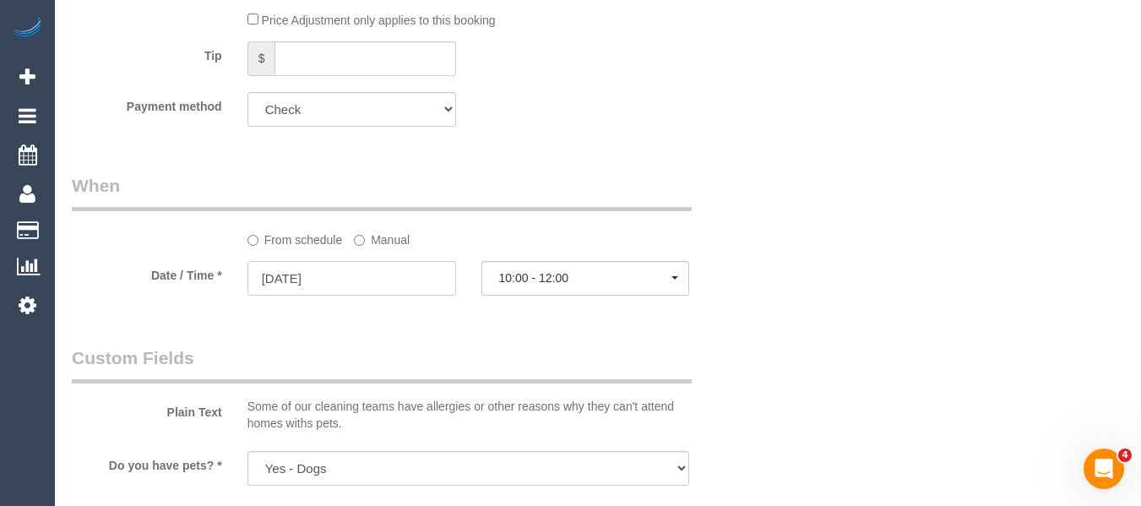
click at [349, 279] on input "[DATE]" at bounding box center [351, 278] width 209 height 35
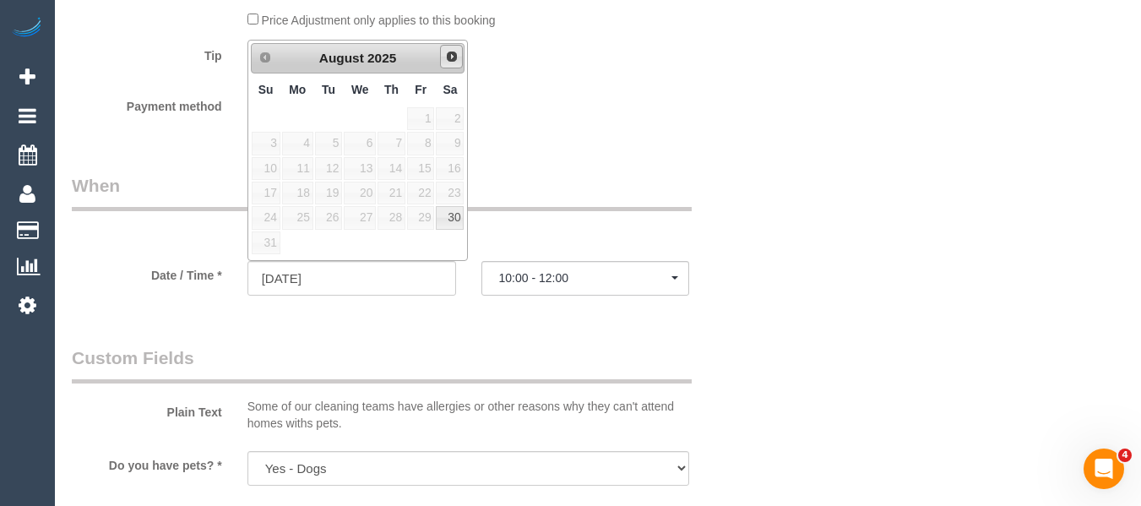
click at [446, 56] on span "Next" at bounding box center [452, 57] width 14 height 14
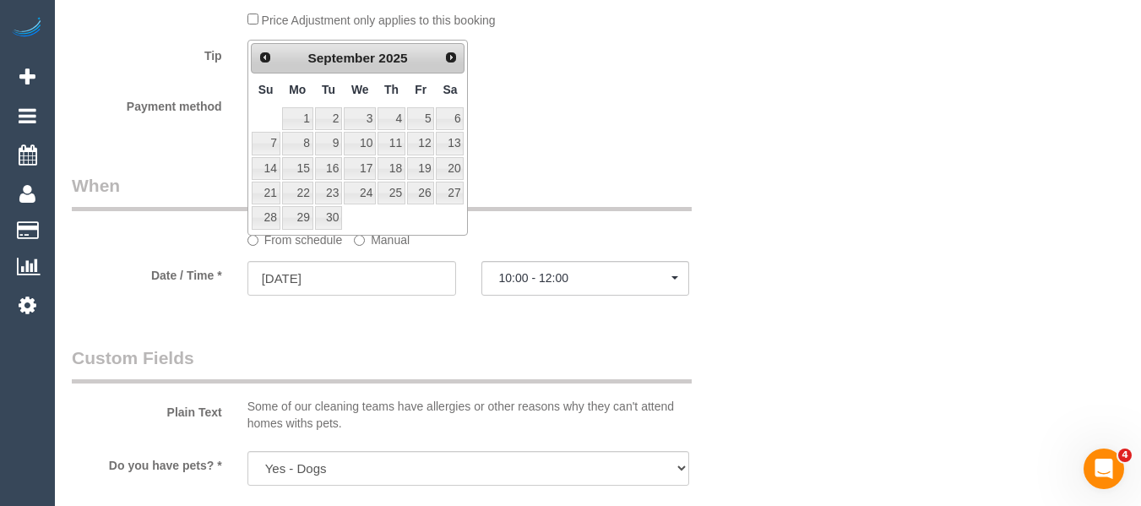
click at [258, 53] on span "Prev" at bounding box center [265, 58] width 14 height 14
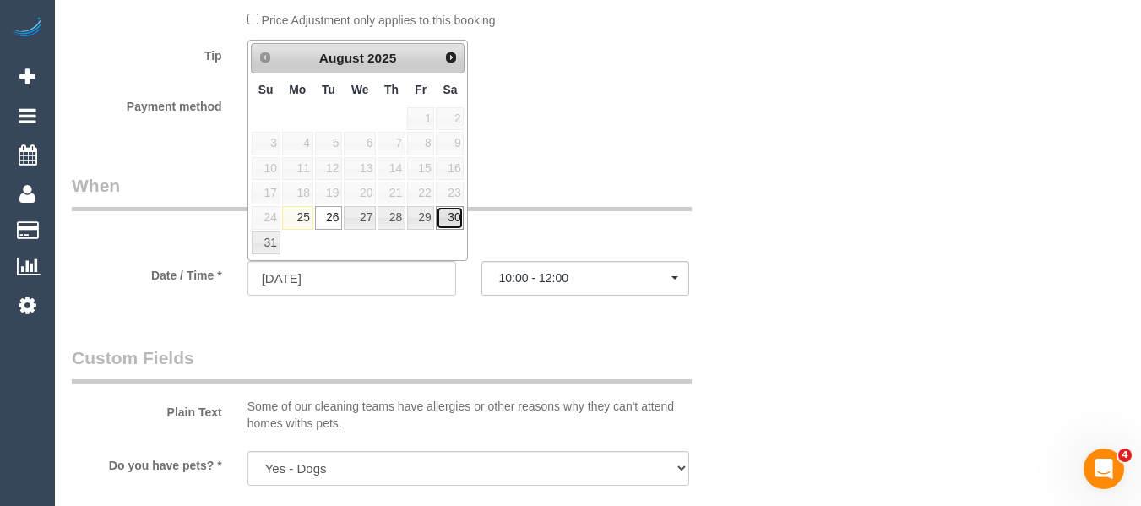
click at [454, 218] on link "30" at bounding box center [450, 217] width 28 height 23
type input "30/08/2025"
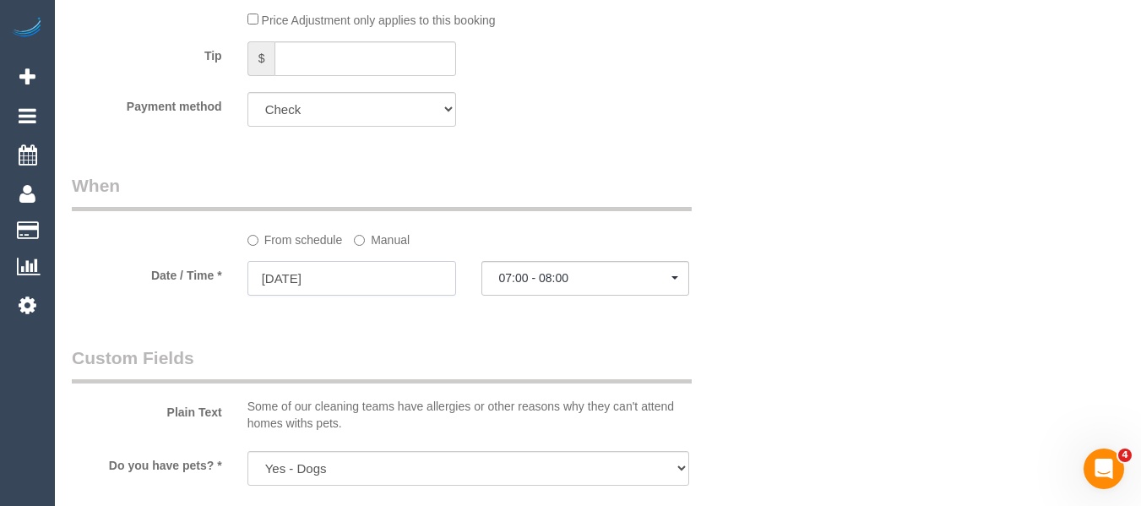
click at [391, 275] on input "30/08/2025" at bounding box center [351, 278] width 209 height 35
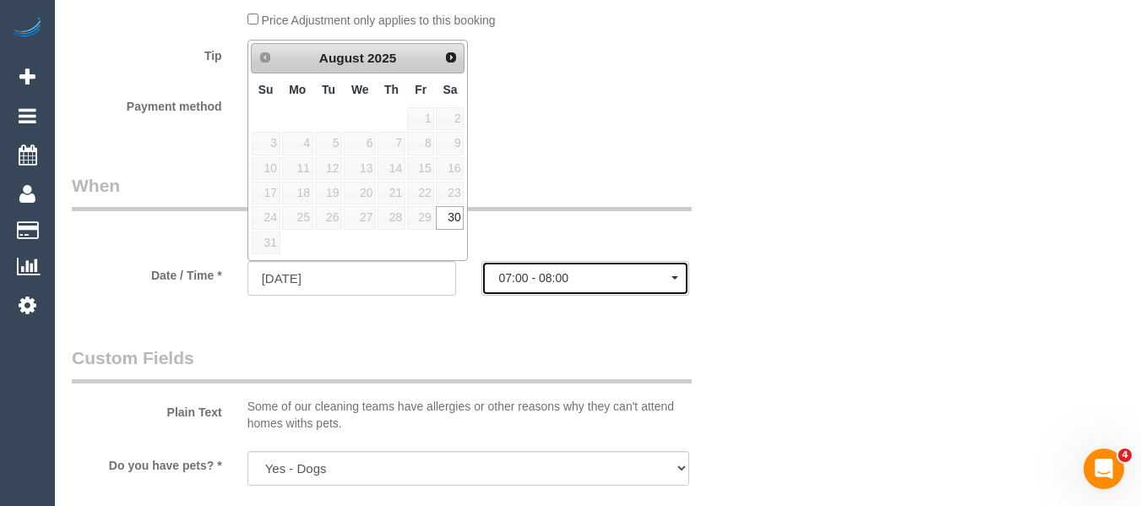
click at [534, 279] on span "07:00 - 08:00" at bounding box center [585, 278] width 173 height 14
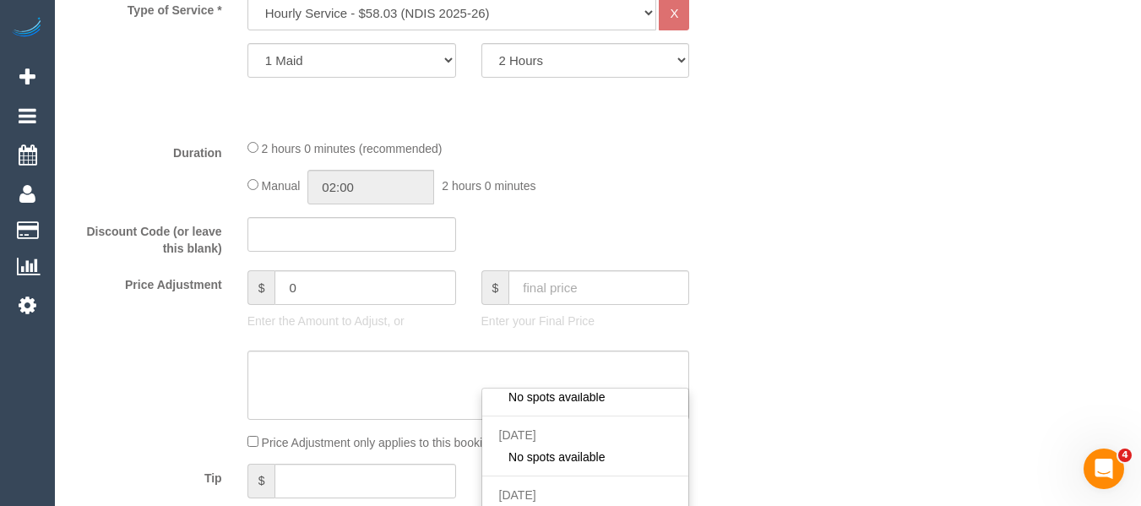
scroll to position [1100, 0]
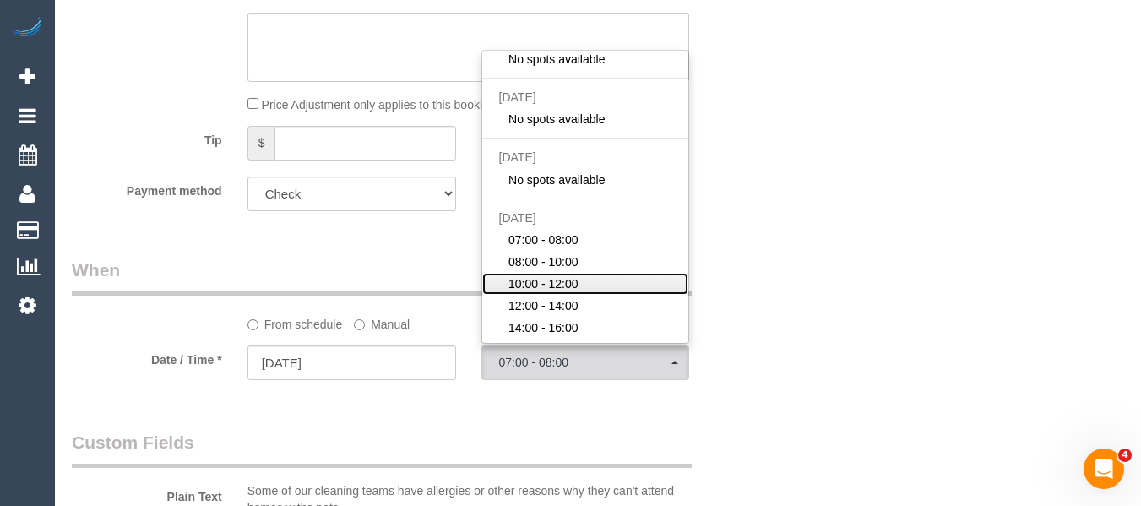
click at [562, 286] on span "10:00 - 12:00" at bounding box center [543, 283] width 70 height 17
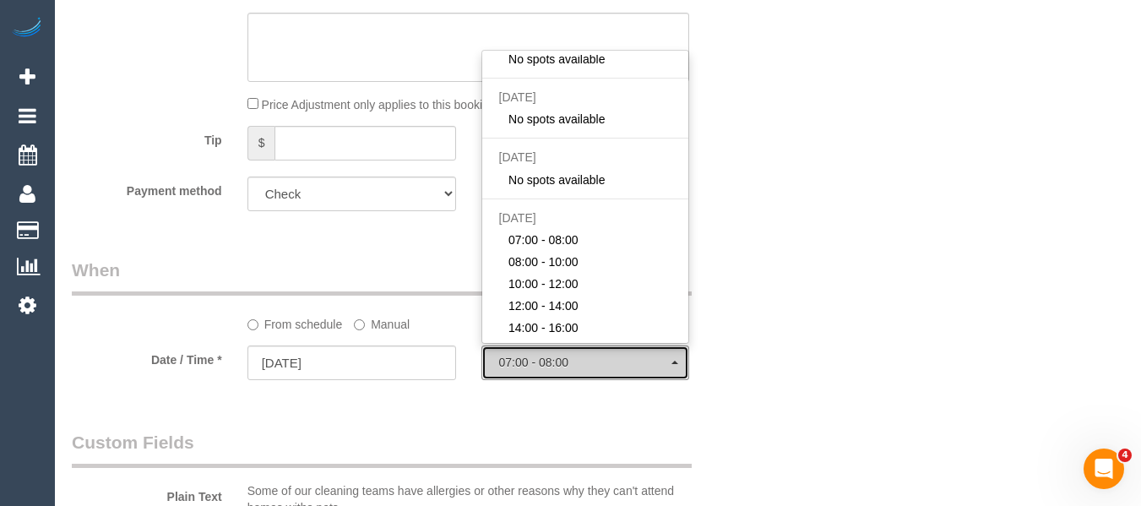
select select "spot7"
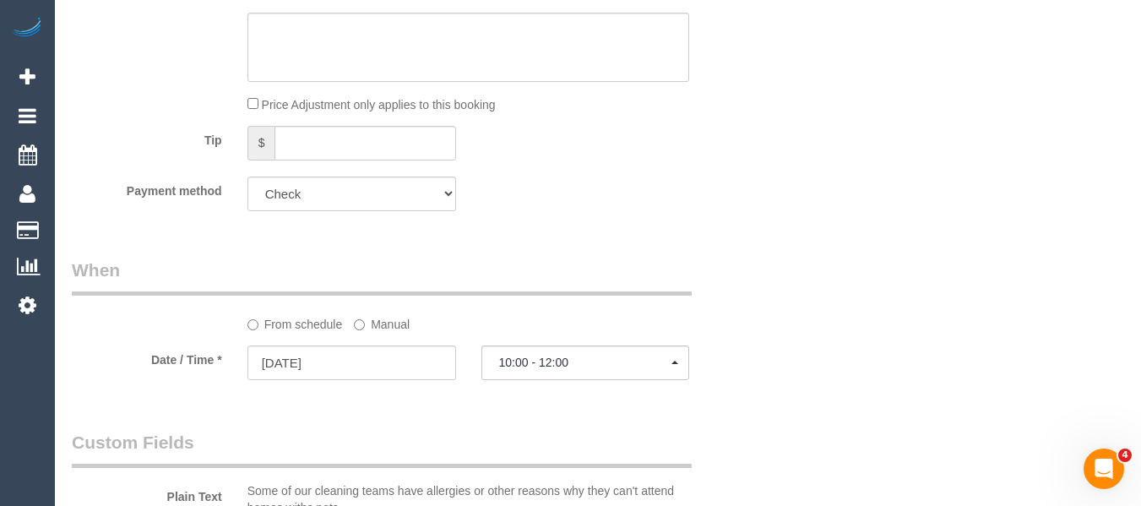
drag, startPoint x: 878, startPoint y: 244, endPoint x: 846, endPoint y: 231, distance: 34.8
click at [879, 239] on div "Who Email* marieladiazgd@gmail.com Name * Araceli Rojas INVOICE NDIS Where Addr…" at bounding box center [598, 501] width 1052 height 3039
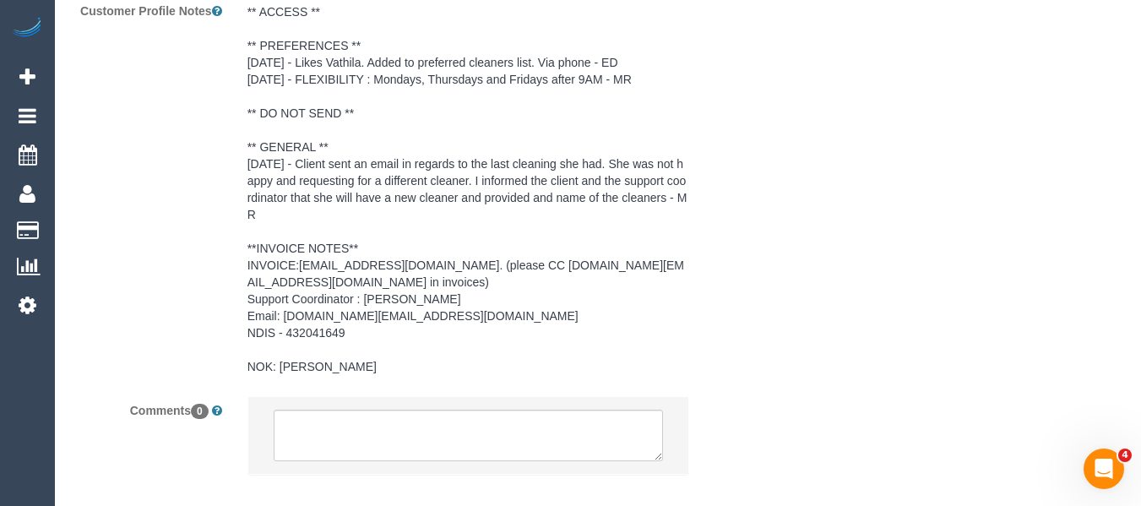
scroll to position [2673, 0]
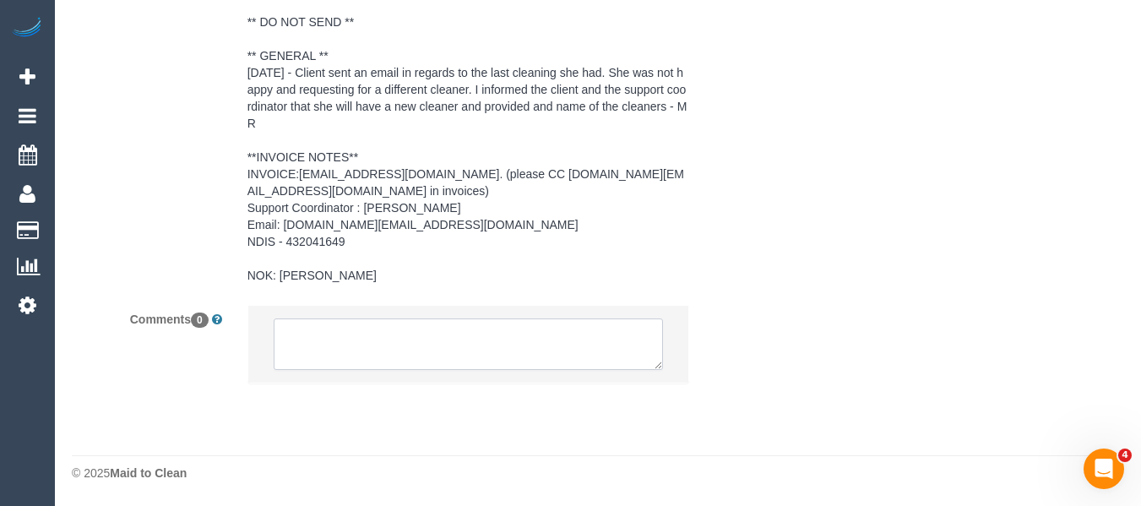
click at [355, 355] on textarea at bounding box center [469, 344] width 390 height 52
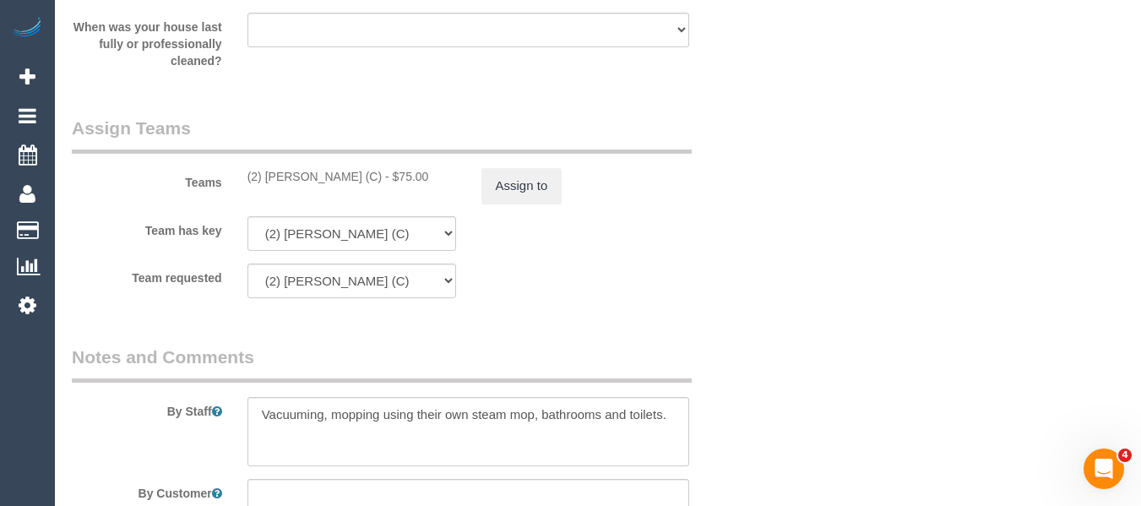
scroll to position [2026, 0]
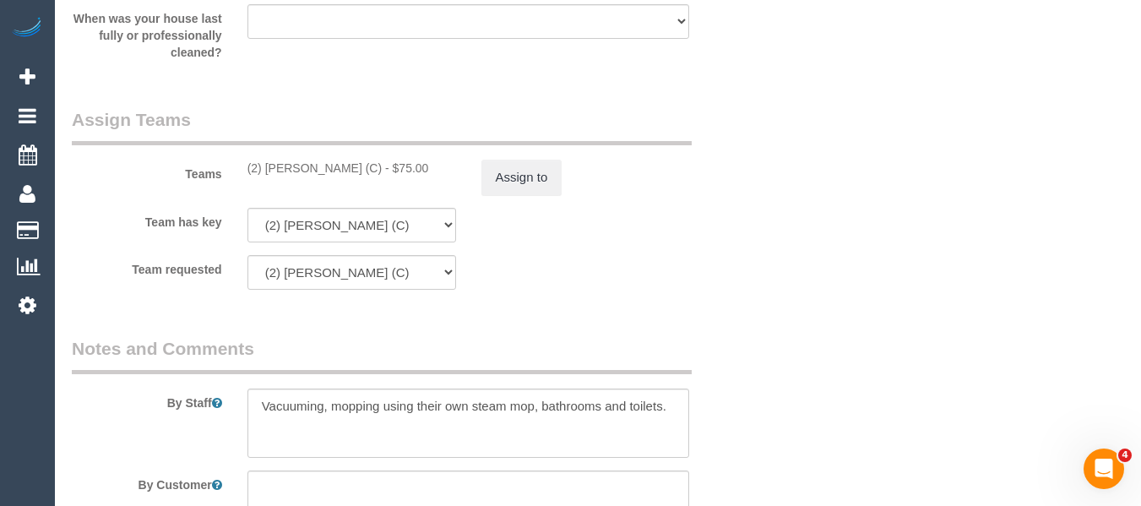
drag, startPoint x: 312, startPoint y: 166, endPoint x: 269, endPoint y: 165, distance: 43.1
click at [269, 165] on div "(2) Priyanshi Patel (C) - $75.00" at bounding box center [351, 168] width 209 height 17
copy div "Priyanshi Patel (C)"
drag, startPoint x: 840, startPoint y: 350, endPoint x: 803, endPoint y: 354, distance: 37.3
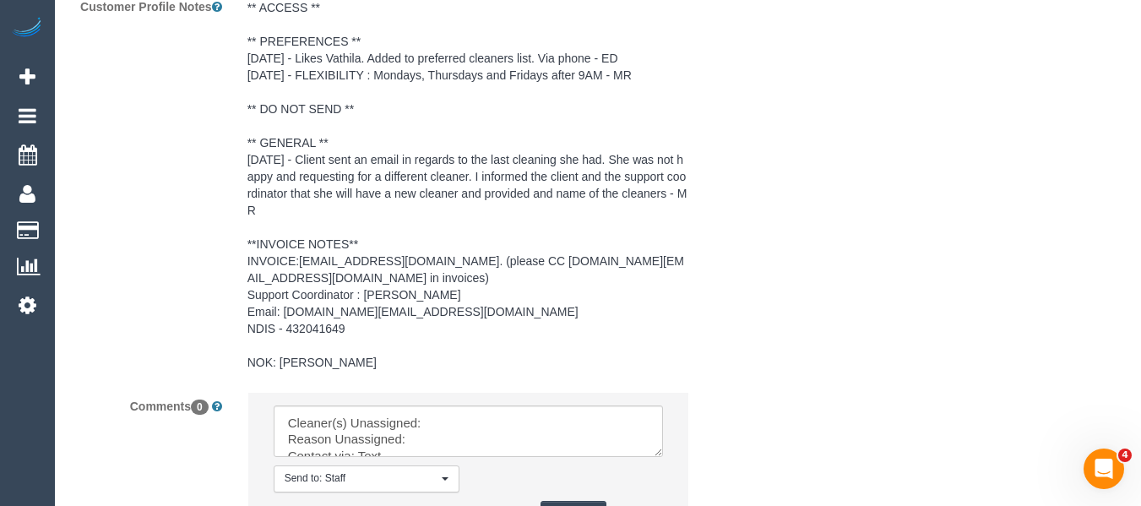
scroll to position [2743, 0]
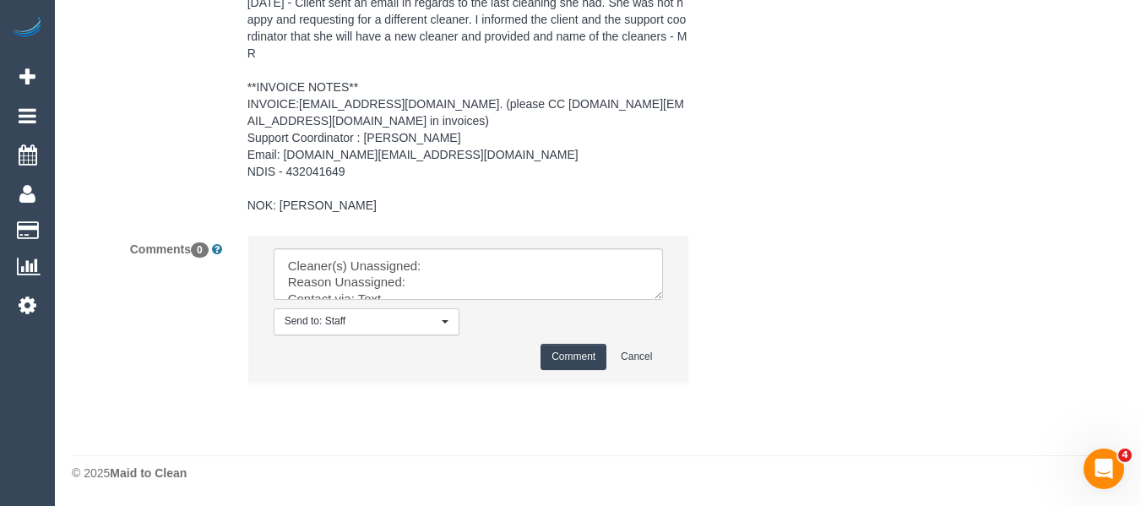
drag, startPoint x: 658, startPoint y: 296, endPoint x: 628, endPoint y: 381, distance: 90.3
click at [664, 301] on textarea at bounding box center [469, 274] width 390 height 52
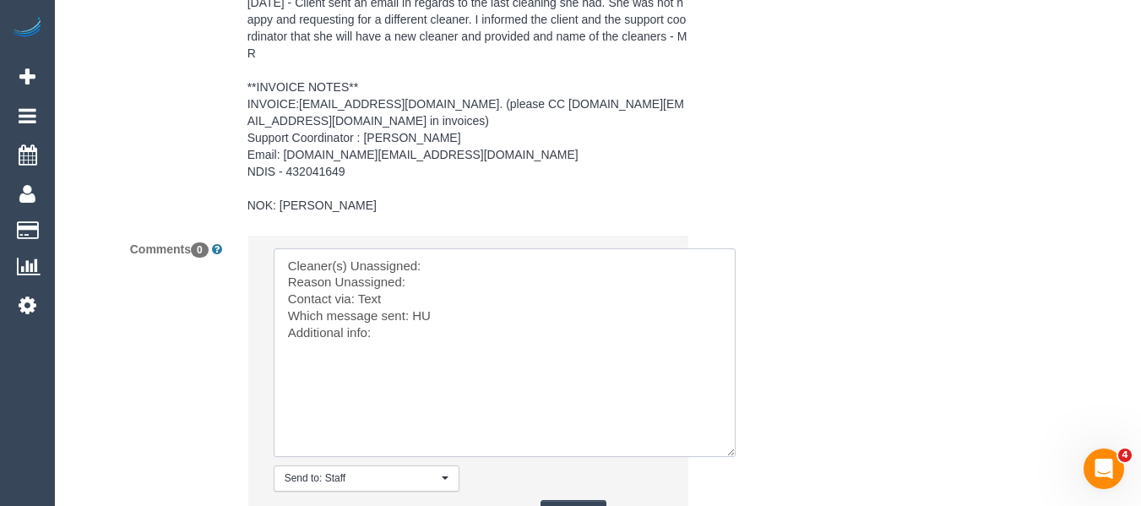
click at [447, 264] on textarea at bounding box center [505, 352] width 462 height 209
paste textarea "Priyanshi Patel (C)"
click at [437, 286] on textarea at bounding box center [505, 352] width 462 height 209
drag, startPoint x: 384, startPoint y: 336, endPoint x: 62, endPoint y: 90, distance: 405.5
click at [72, 90] on sui-booking-comments "By Staff By Customer Customer Profile Notes ** ACCESS ** ** PREFERENCES ** 14/7…" at bounding box center [410, 87] width 676 height 937
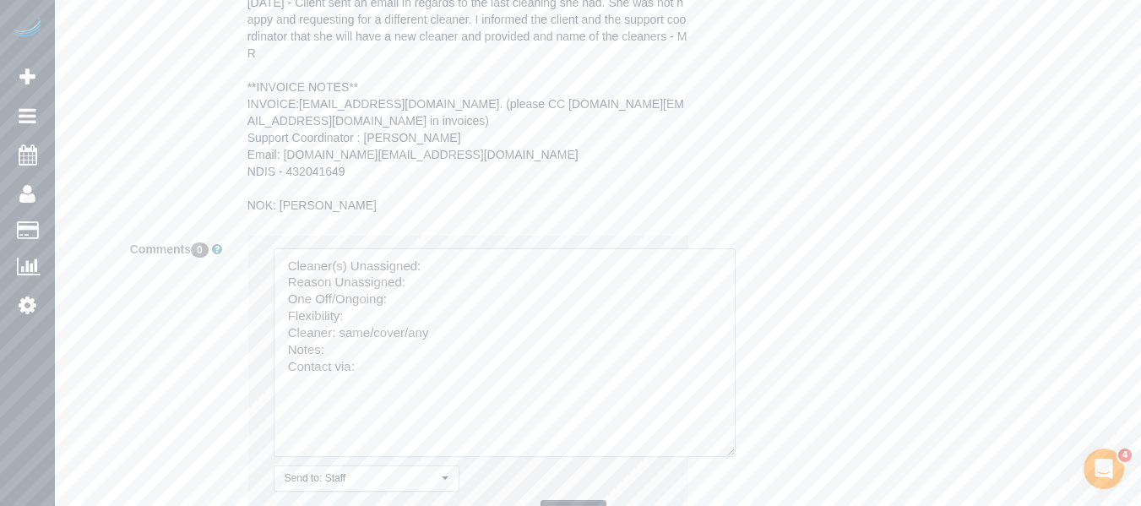
click at [461, 258] on textarea at bounding box center [505, 352] width 462 height 209
paste textarea "Priyanshi Patel (C)"
click at [433, 286] on textarea at bounding box center [505, 352] width 462 height 209
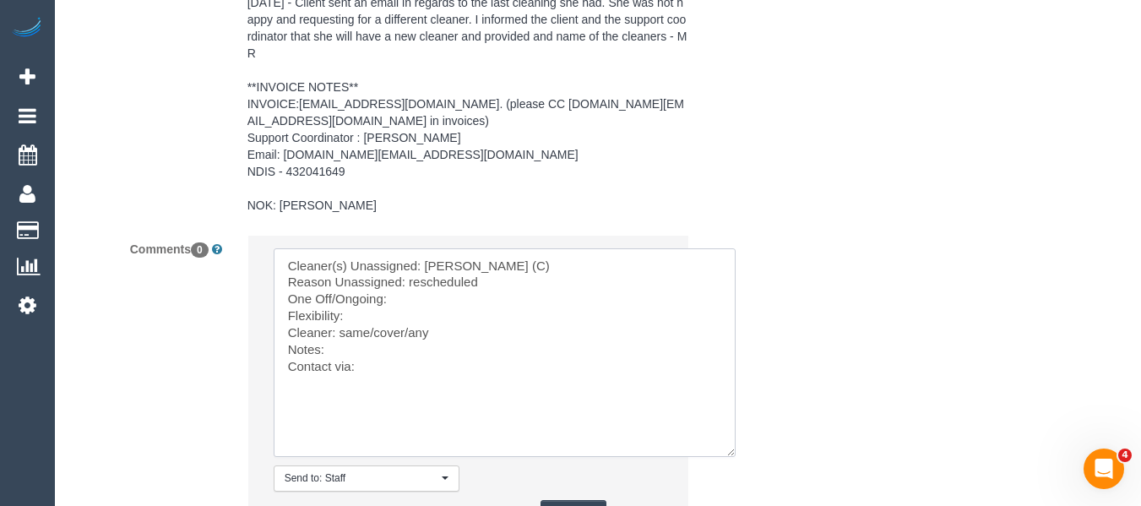
click at [423, 301] on textarea at bounding box center [505, 352] width 462 height 209
click at [413, 321] on textarea at bounding box center [505, 352] width 462 height 209
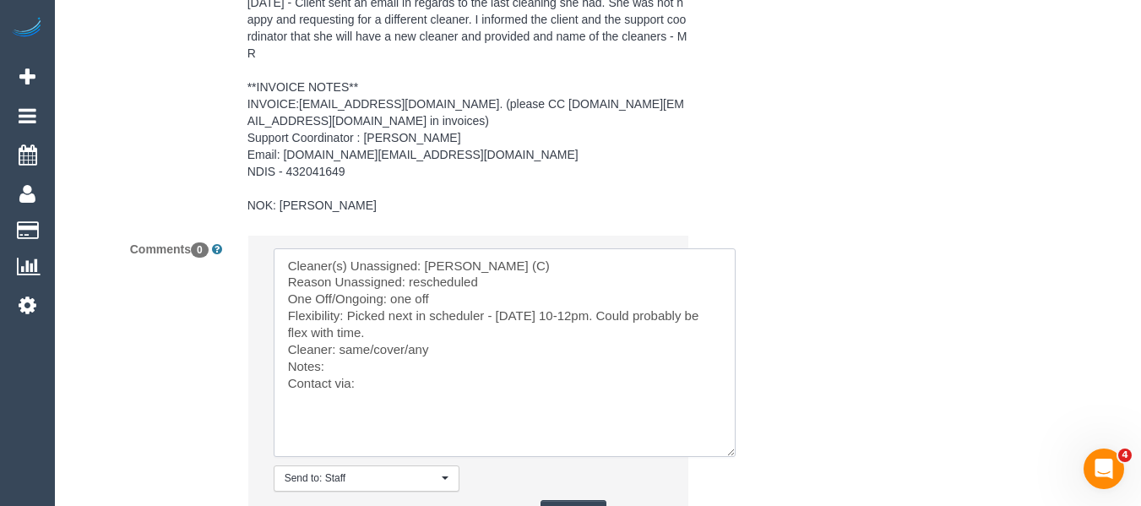
drag, startPoint x: 409, startPoint y: 346, endPoint x: 341, endPoint y: 345, distance: 67.6
click at [341, 345] on textarea at bounding box center [505, 352] width 462 height 209
click at [378, 398] on textarea at bounding box center [505, 352] width 462 height 209
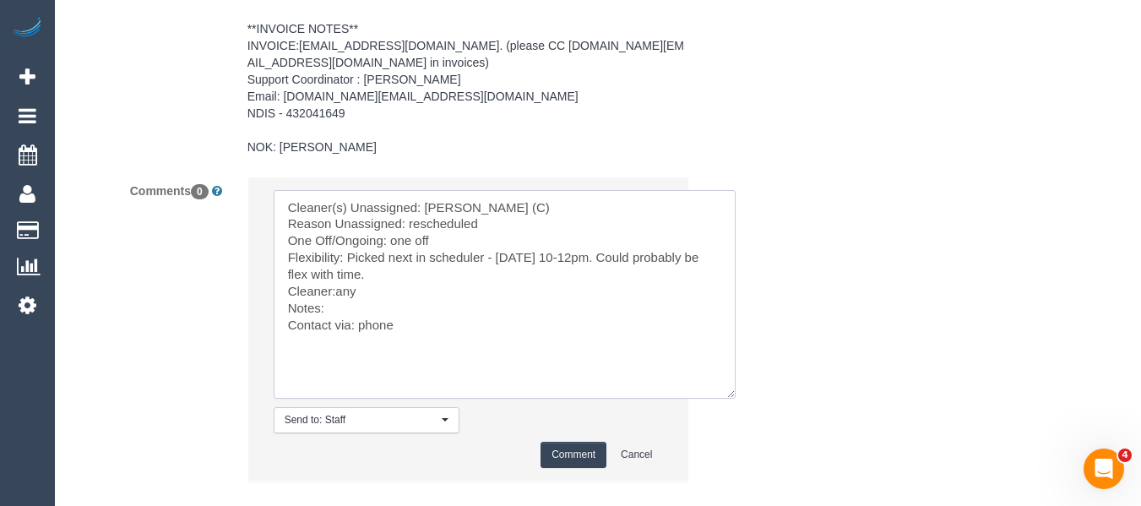
scroll to position [2828, 0]
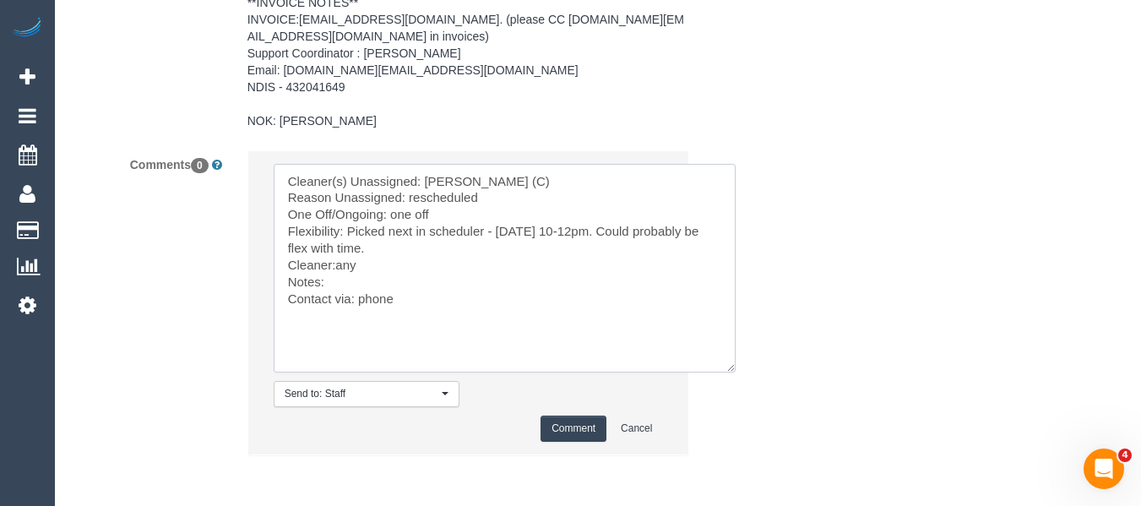
type textarea "Cleaner(s) Unassigned: Priyanshi Patel (C) Reason Unassigned: rescheduled One O…"
click at [564, 407] on li "Send to: Staff Nothing selected Send to: Staff Send to: Customer Send to: Team …" at bounding box center [468, 302] width 441 height 303
click at [563, 424] on button "Comment" at bounding box center [573, 428] width 66 height 26
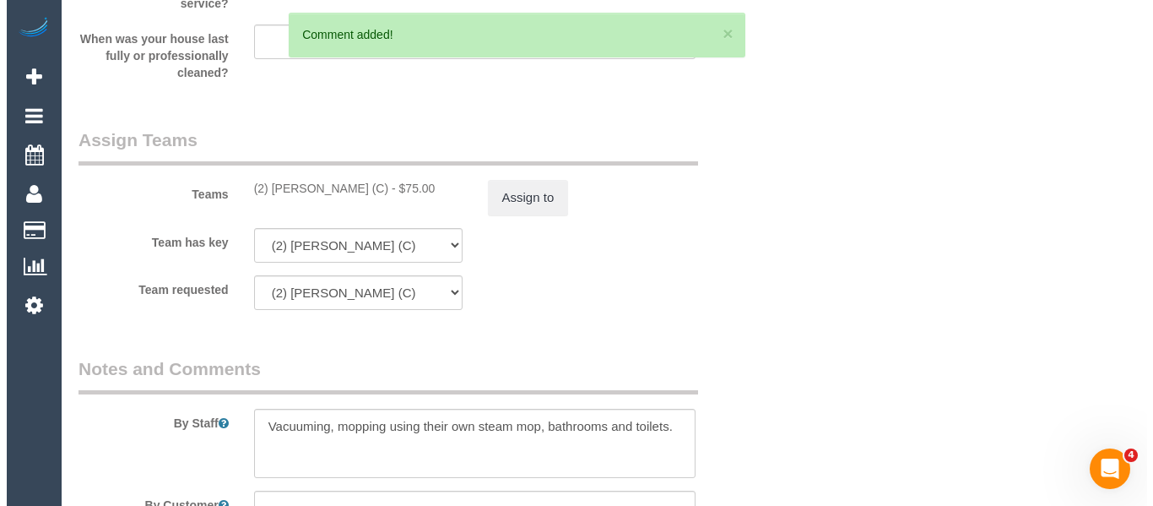
scroll to position [2000, 0]
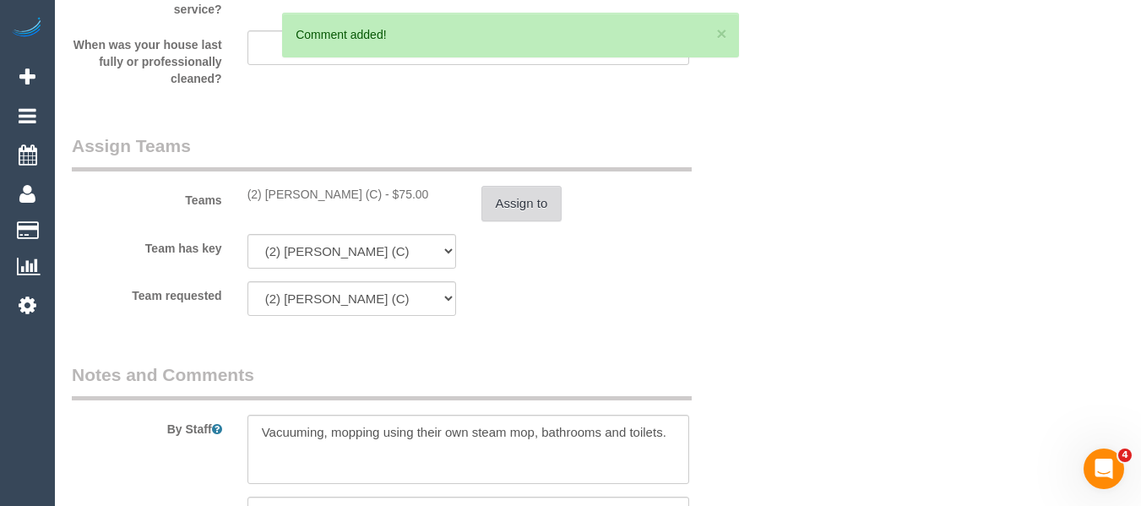
click at [518, 194] on button "Assign to" at bounding box center [521, 203] width 81 height 35
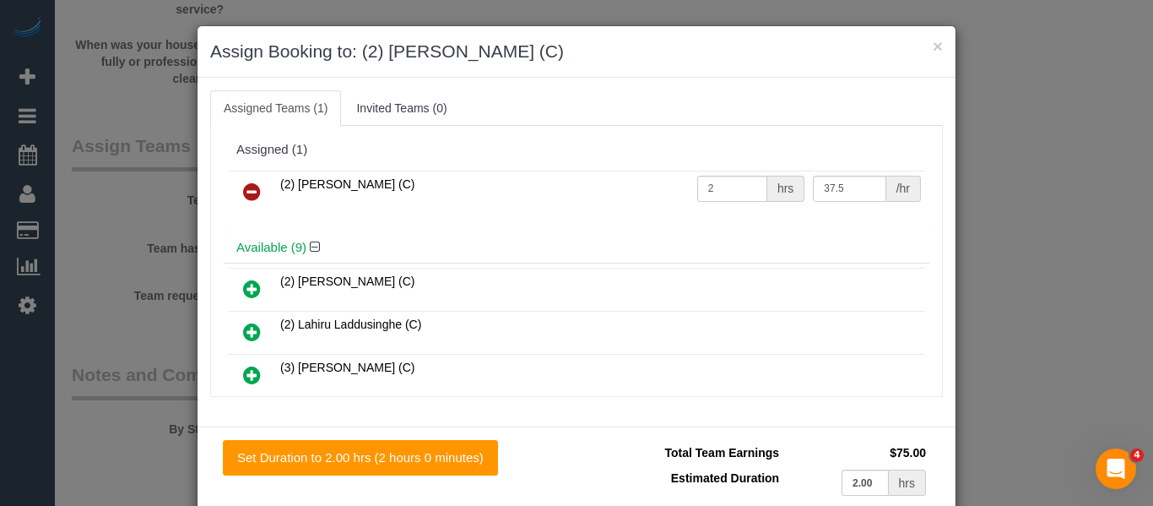
click at [246, 191] on icon at bounding box center [252, 192] width 18 height 20
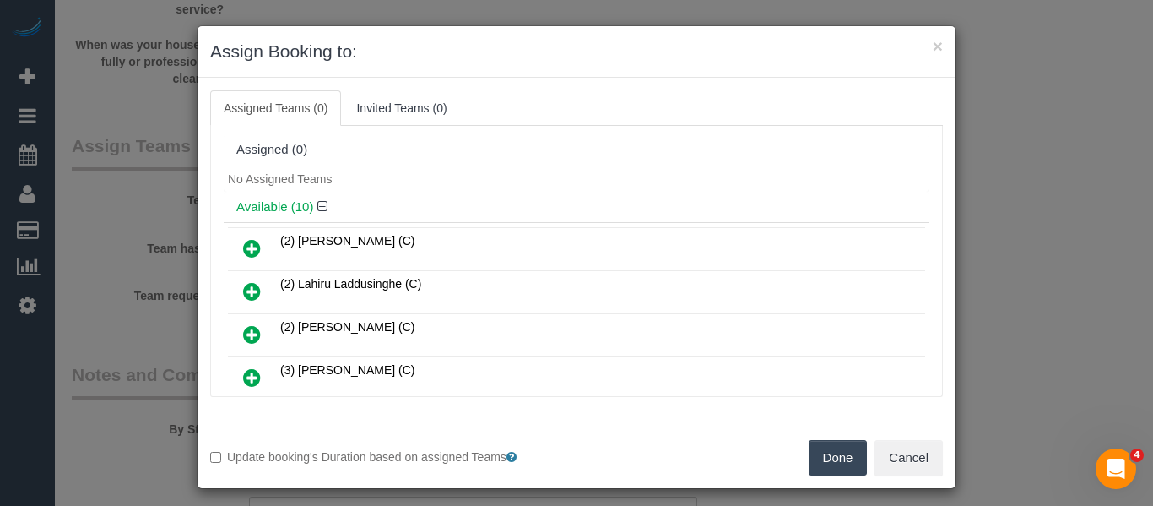
click at [831, 458] on button "Done" at bounding box center [838, 457] width 59 height 35
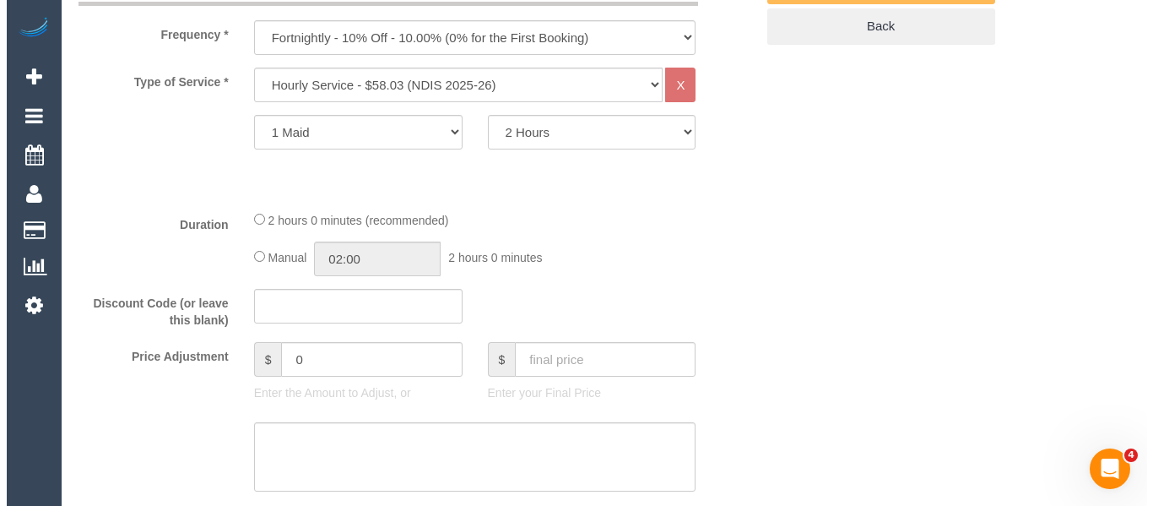
scroll to position [245, 0]
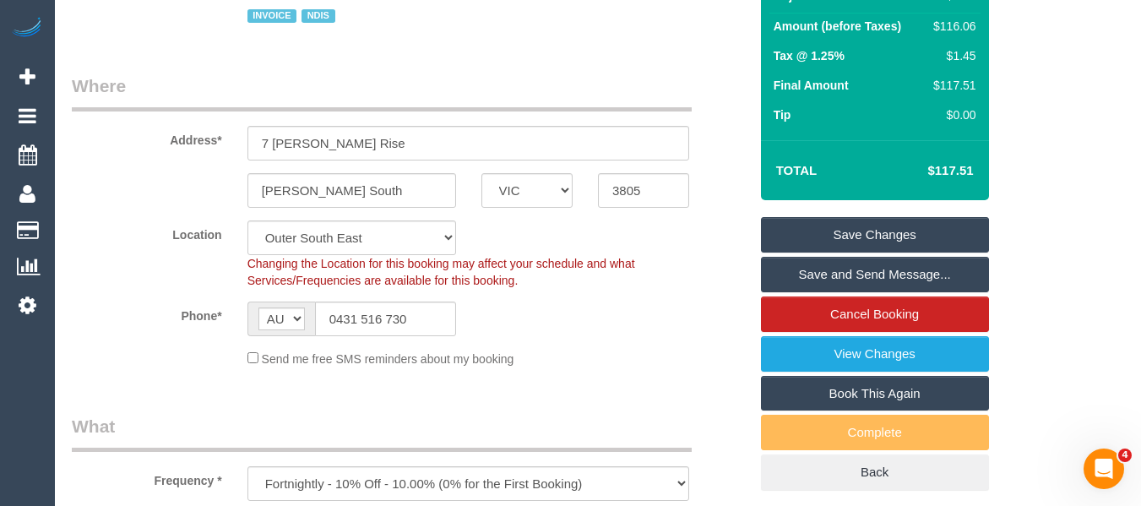
click at [893, 231] on link "Save Changes" at bounding box center [875, 234] width 228 height 35
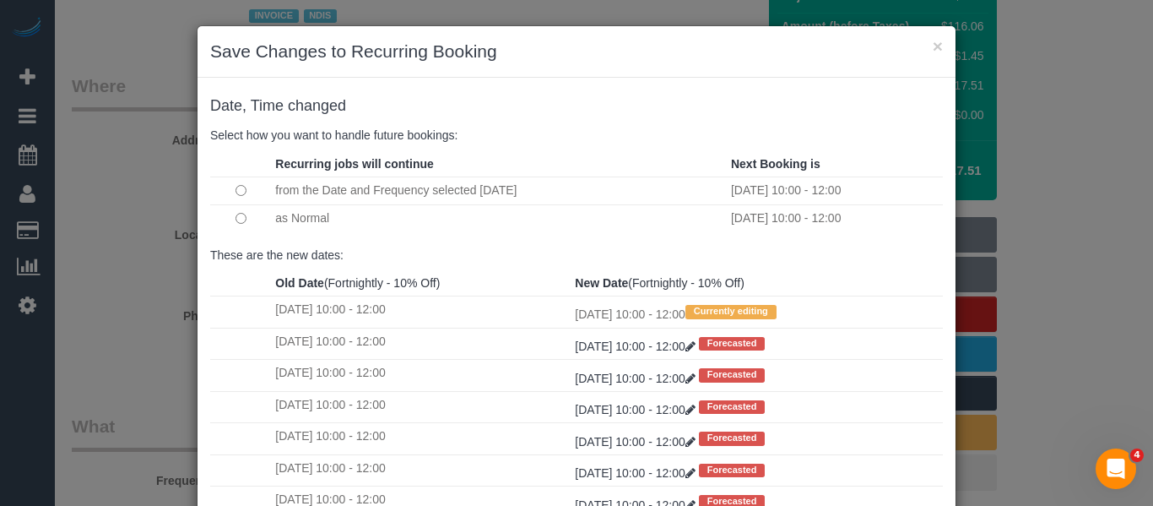
click at [227, 218] on td at bounding box center [240, 218] width 61 height 28
click at [246, 219] on td at bounding box center [240, 218] width 61 height 28
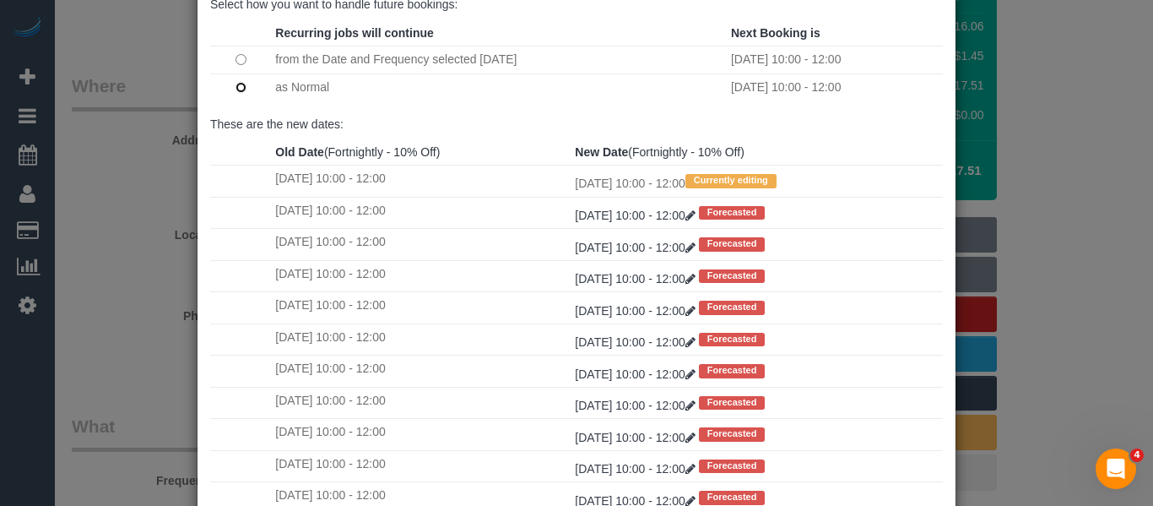
scroll to position [251, 0]
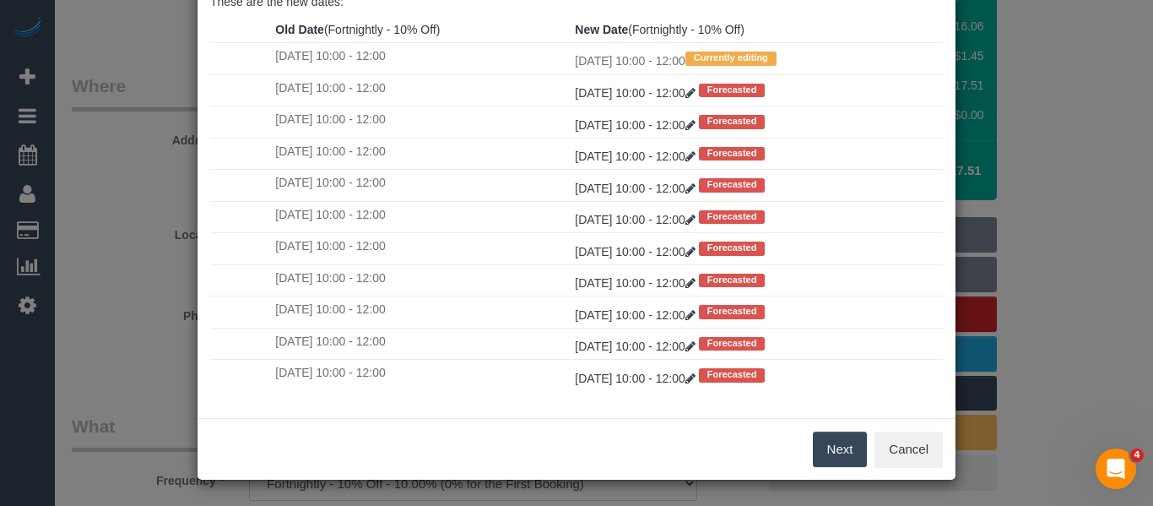
click at [843, 447] on button "Next" at bounding box center [840, 448] width 55 height 35
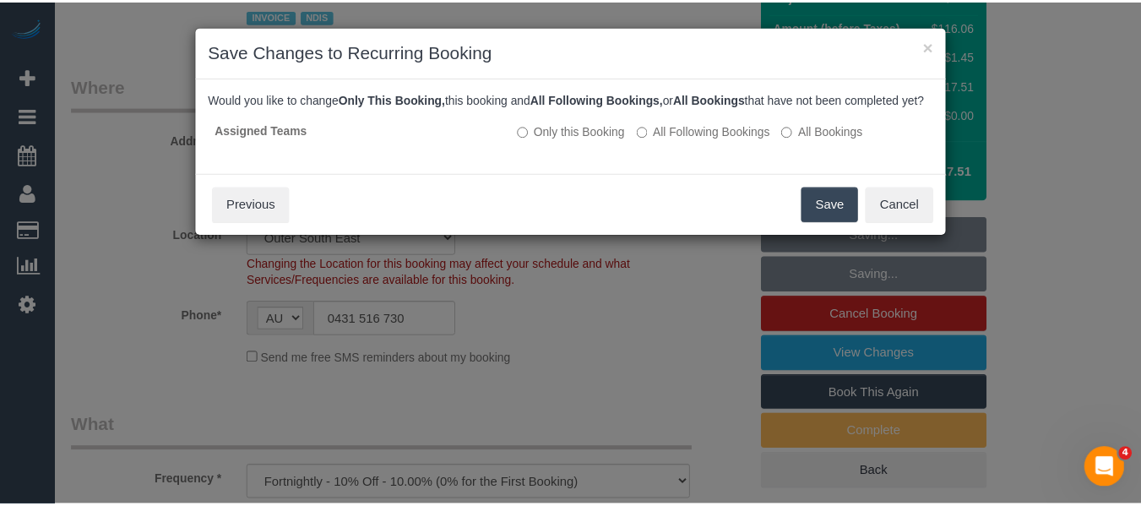
scroll to position [0, 0]
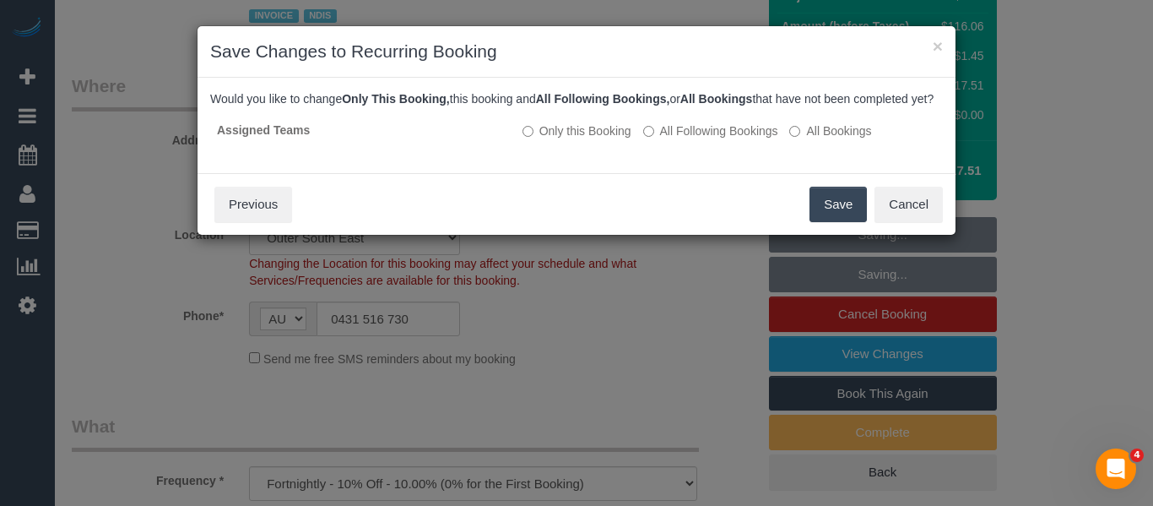
click at [817, 217] on button "Save" at bounding box center [838, 204] width 57 height 35
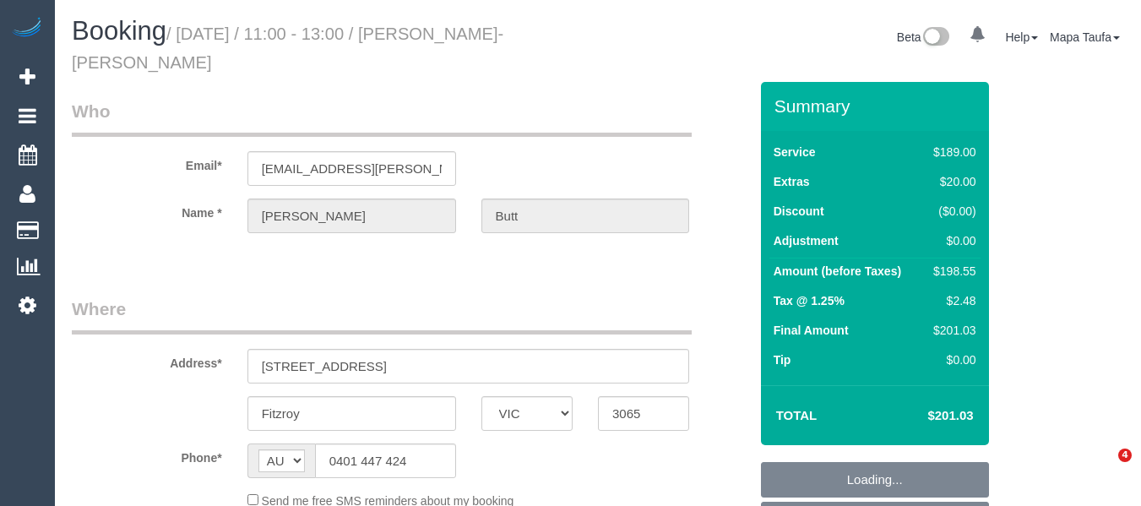
select select "VIC"
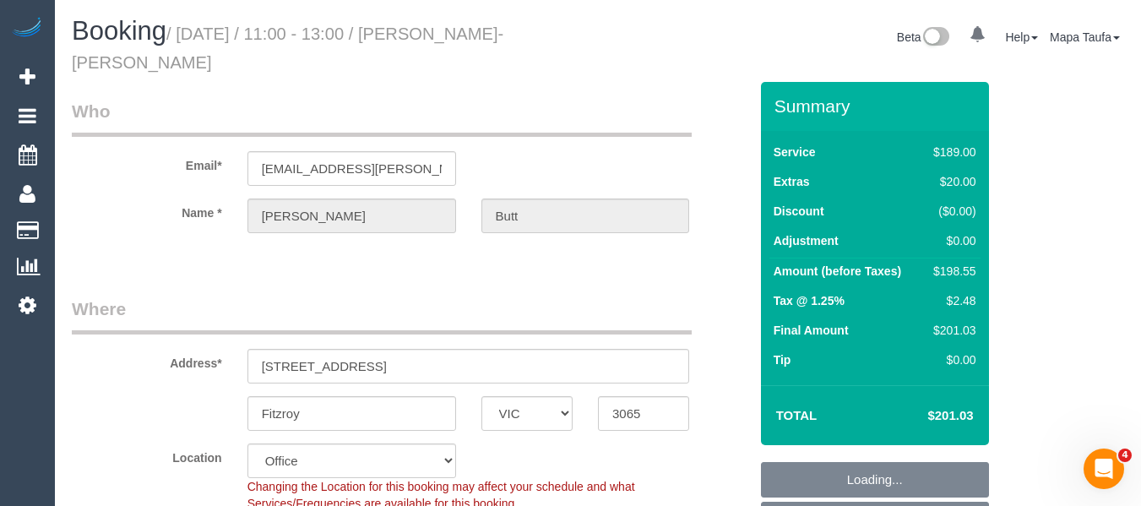
select select "object:2094"
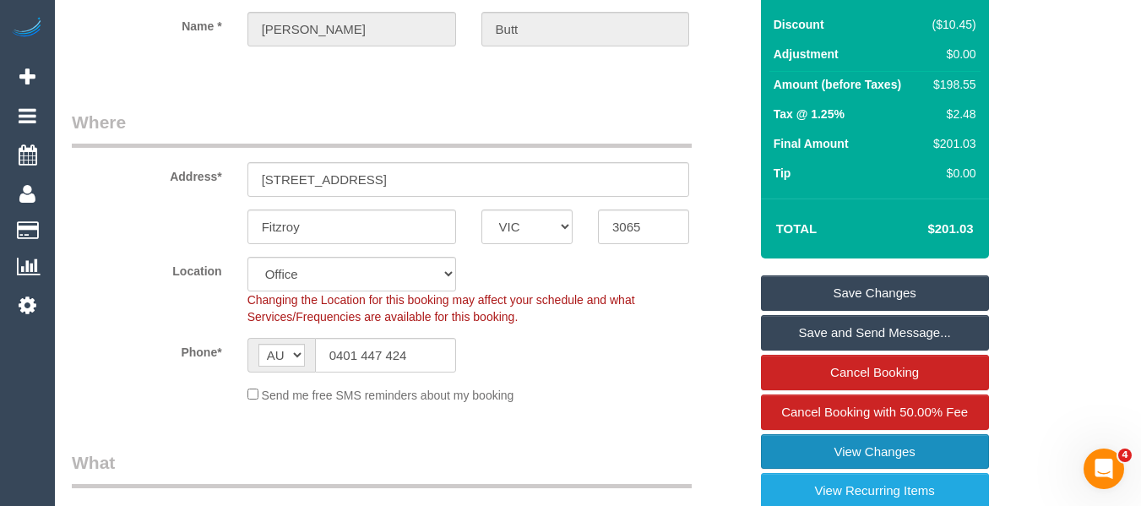
scroll to position [338, 0]
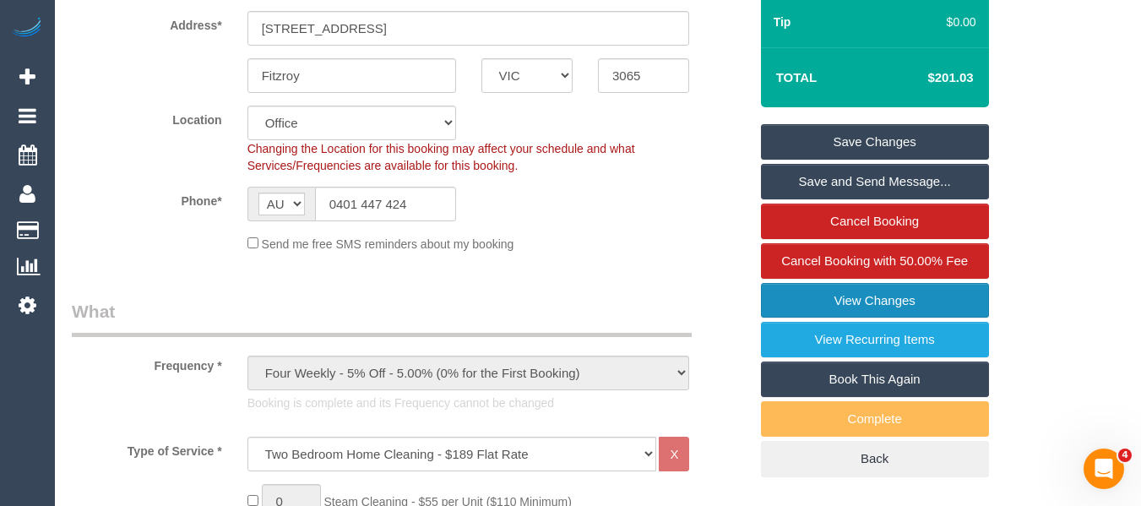
click at [888, 283] on link "View Changes" at bounding box center [875, 300] width 228 height 35
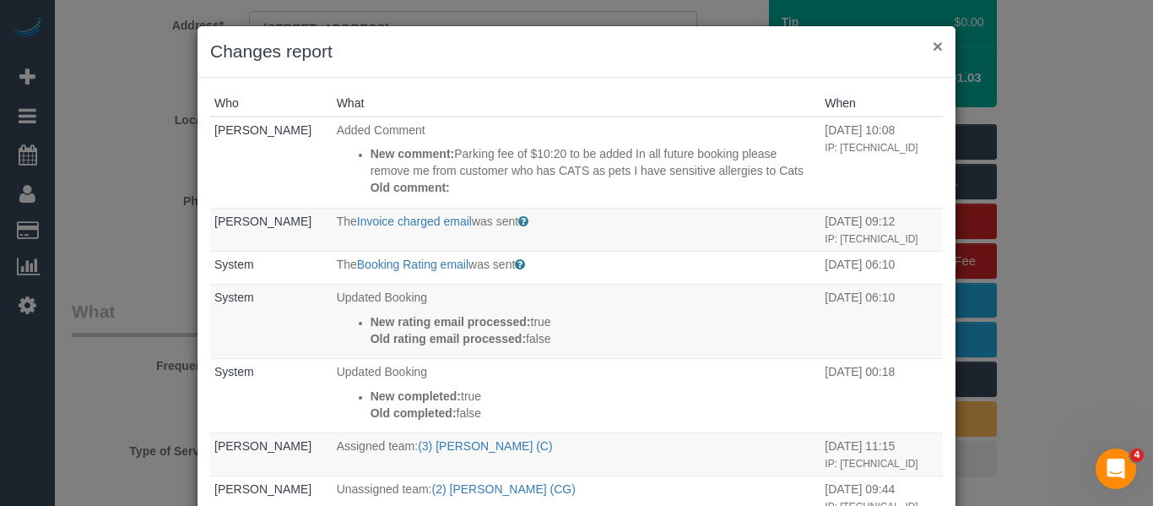
click at [934, 48] on button "×" at bounding box center [938, 46] width 10 height 18
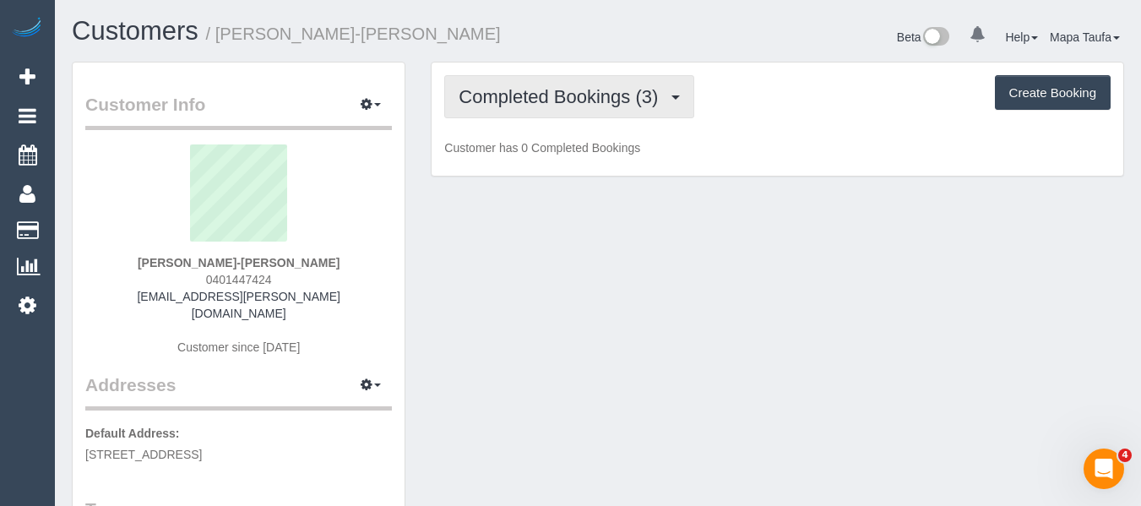
click at [488, 102] on span "Completed Bookings (3)" at bounding box center [562, 96] width 208 height 21
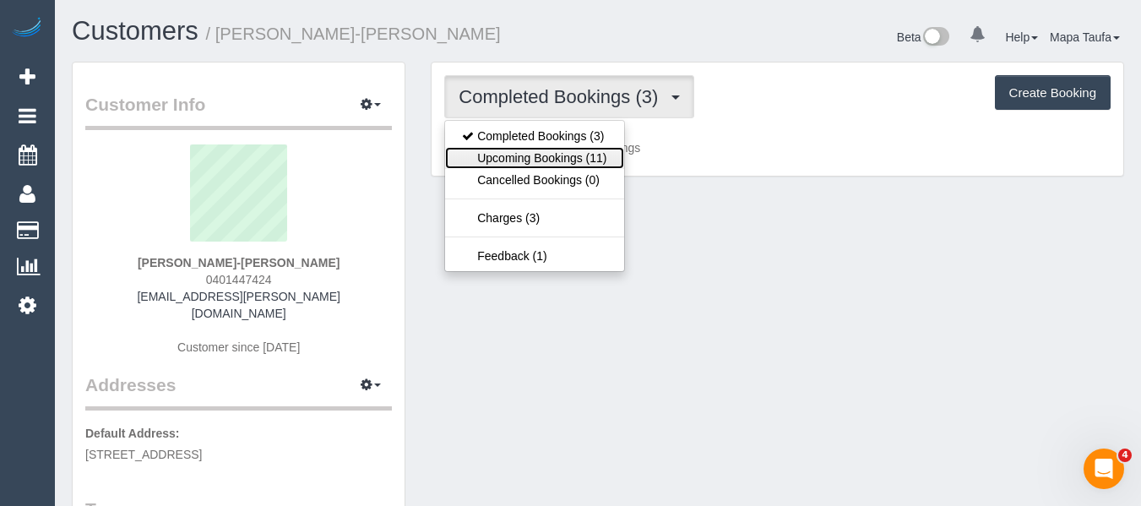
click at [513, 154] on link "Upcoming Bookings (11)" at bounding box center [534, 158] width 178 height 22
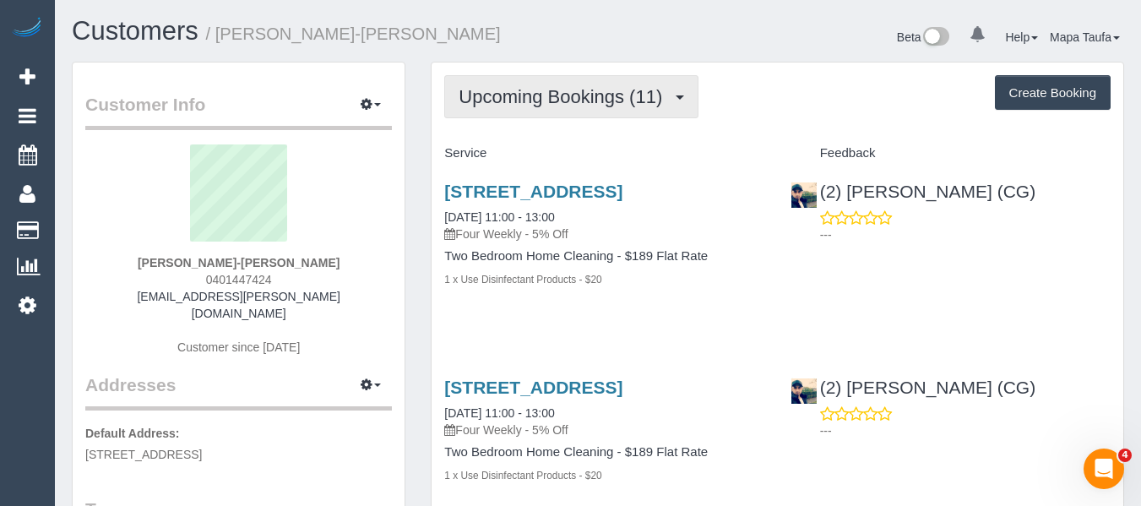
click at [544, 96] on span "Upcoming Bookings (11)" at bounding box center [564, 96] width 212 height 21
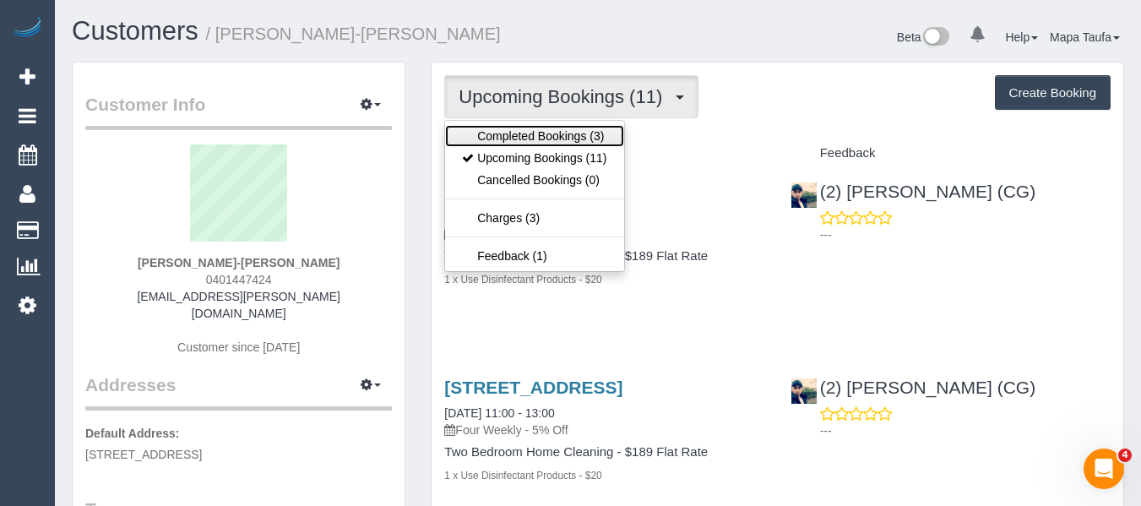
click at [542, 133] on link "Completed Bookings (3)" at bounding box center [534, 136] width 178 height 22
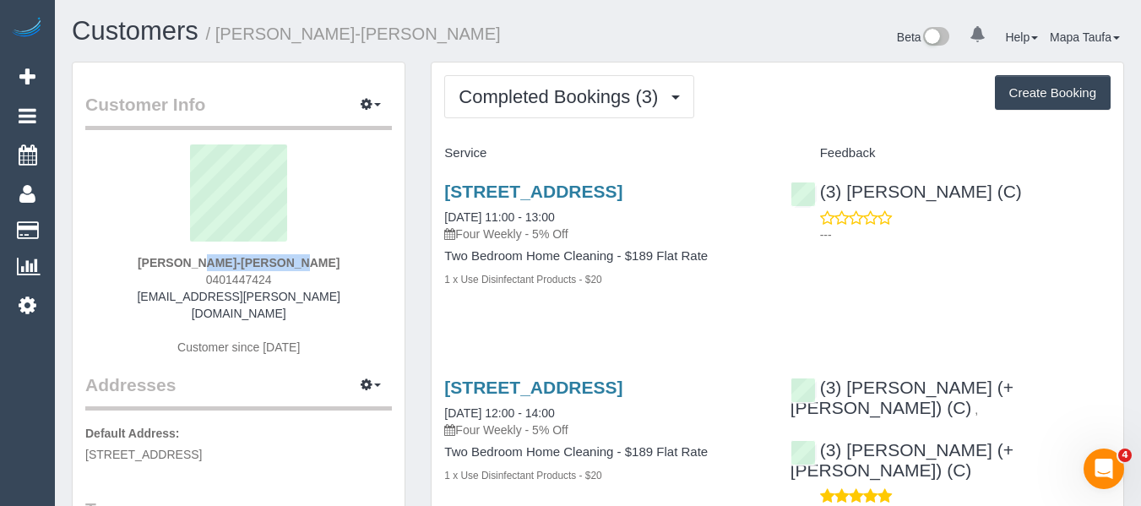
drag, startPoint x: 271, startPoint y: 263, endPoint x: 193, endPoint y: 263, distance: 77.7
click at [193, 263] on div "Mahli-Ann Butt 0401447424 mahli.ann.butt@gmail.com Customer since 2025" at bounding box center [238, 258] width 307 height 228
copy strong "Mahli-Ann Butt"
drag, startPoint x: 732, startPoint y: 191, endPoint x: 429, endPoint y: 198, distance: 303.2
click at [432, 193] on div "88 Rose Street, 8, Fitzroy, VIC 3065 21/08/2025 11:00 - 13:00 Four Weekly - 5% …" at bounding box center [603, 244] width 345 height 154
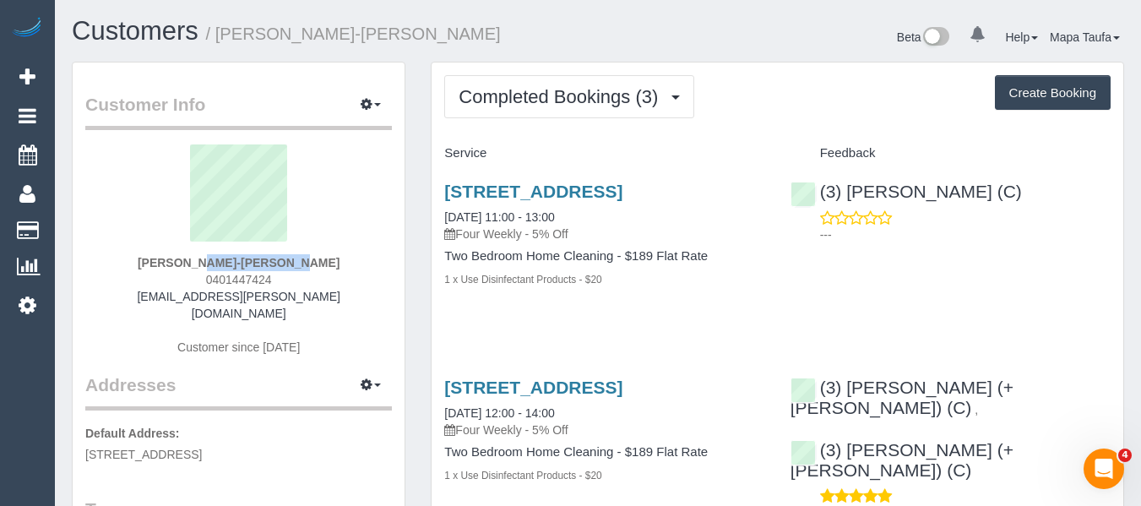
copy link "88 Rose Street, 8, Fitzroy, VIC 3065"
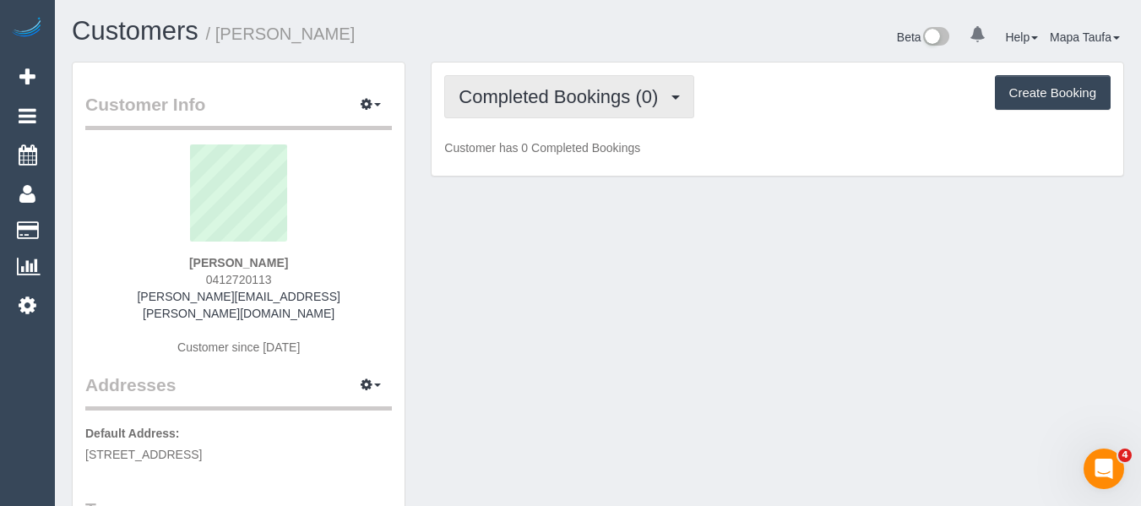
drag, startPoint x: 462, startPoint y: 98, endPoint x: 497, endPoint y: 140, distance: 55.1
click at [462, 99] on span "Completed Bookings (0)" at bounding box center [562, 96] width 208 height 21
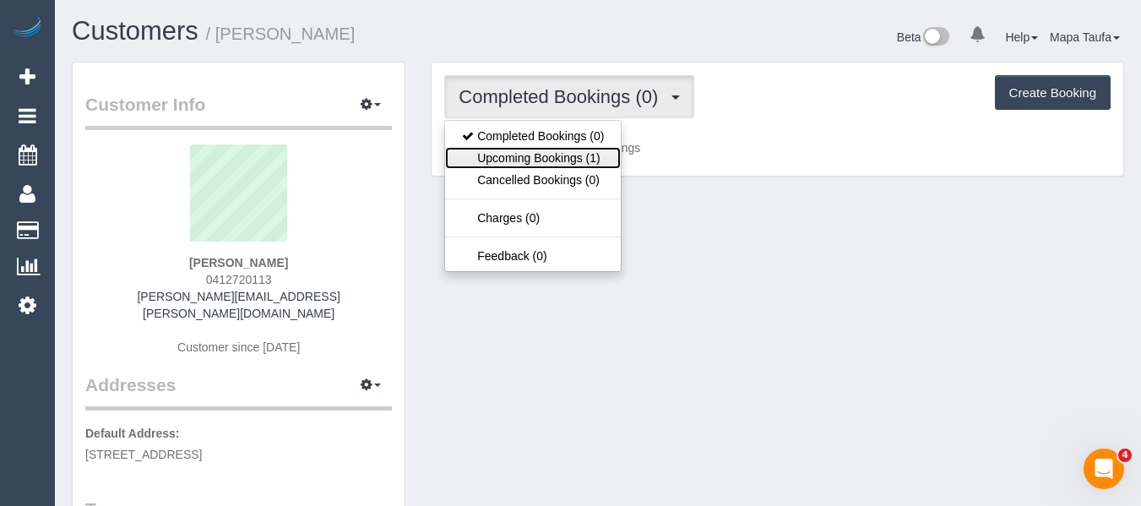
click at [501, 159] on link "Upcoming Bookings (1)" at bounding box center [533, 158] width 176 height 22
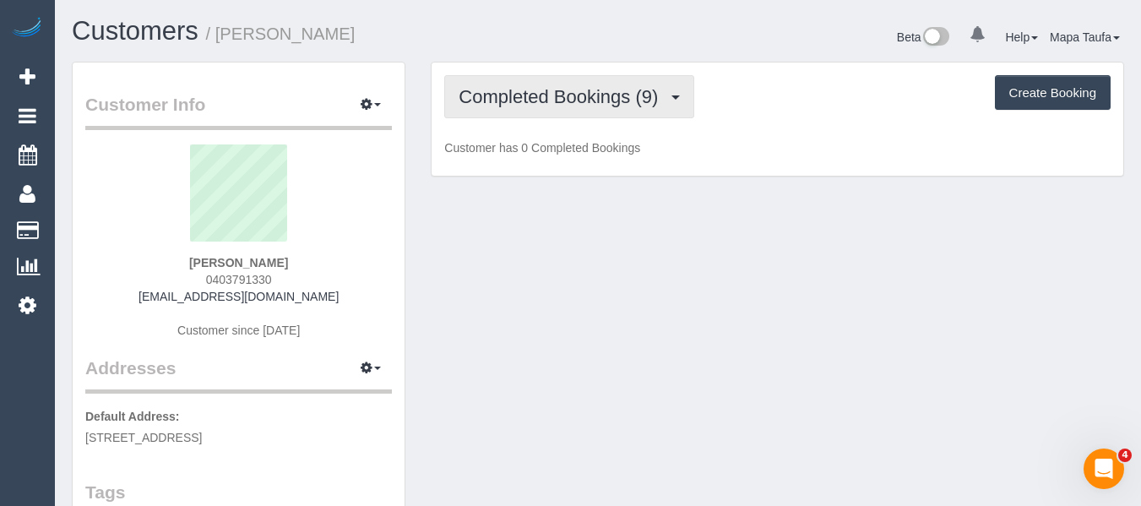
click at [542, 86] on span "Completed Bookings (9)" at bounding box center [562, 96] width 208 height 21
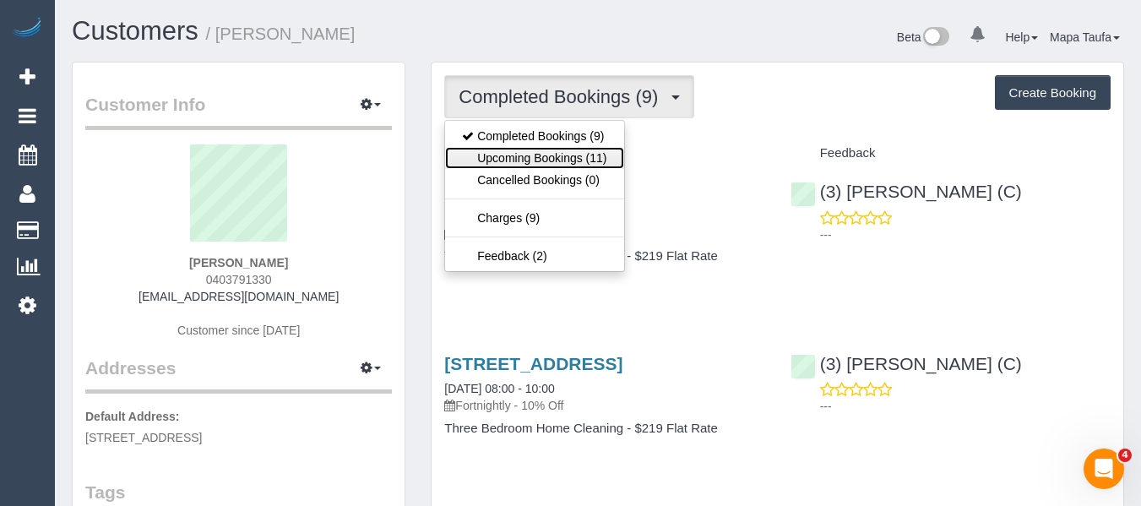
click at [581, 156] on link "Upcoming Bookings (11)" at bounding box center [534, 158] width 178 height 22
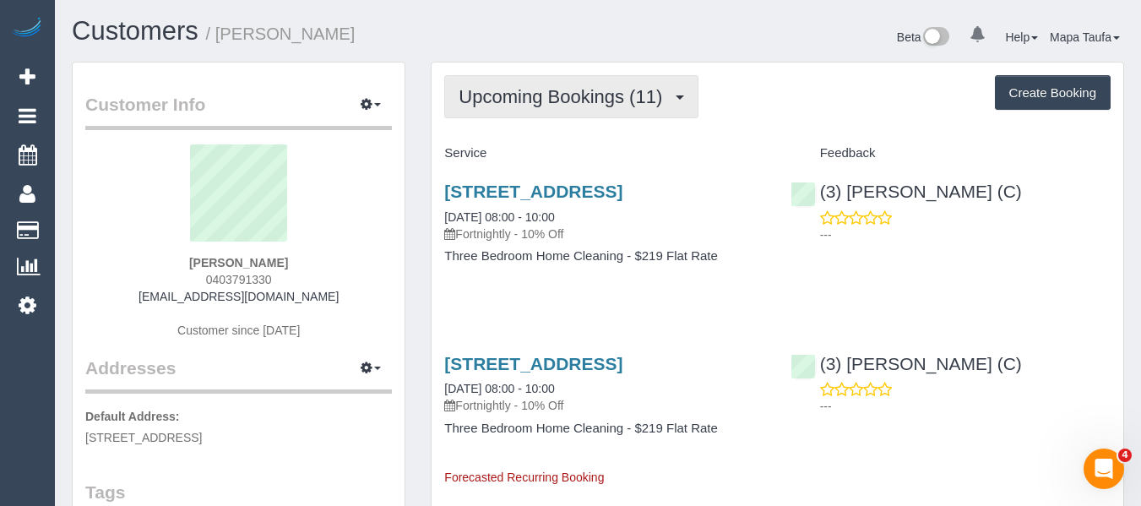
drag, startPoint x: 589, startPoint y: 95, endPoint x: 569, endPoint y: 113, distance: 26.9
click at [589, 96] on span "Upcoming Bookings (11)" at bounding box center [564, 96] width 212 height 21
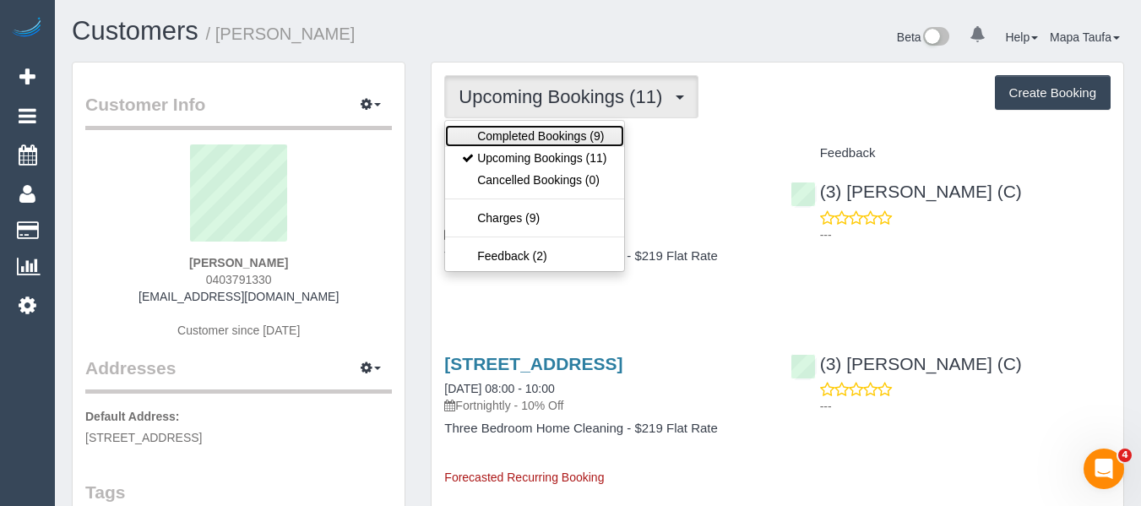
click at [549, 132] on link "Completed Bookings (9)" at bounding box center [534, 136] width 178 height 22
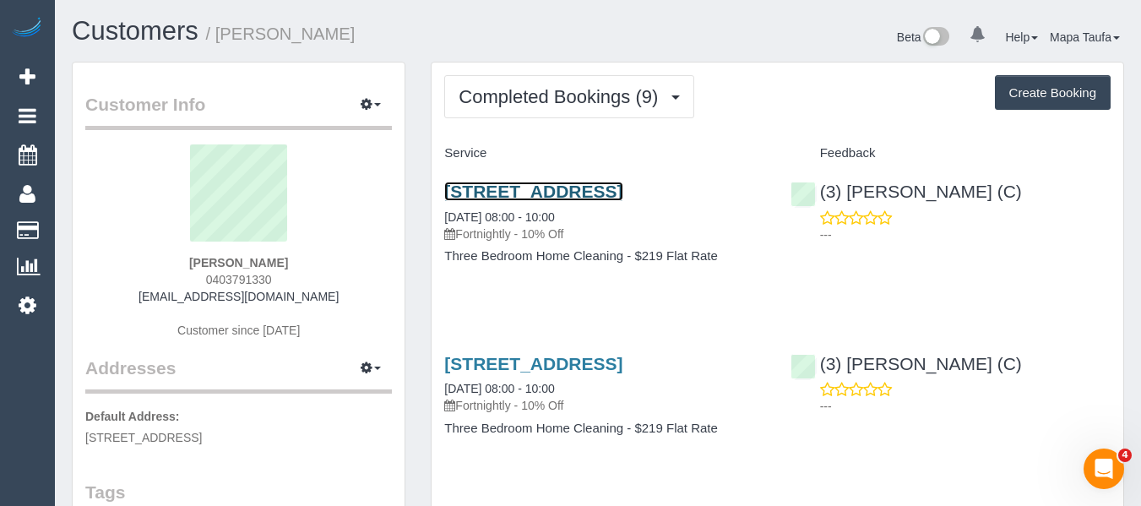
click at [511, 197] on link "22 Hope Street, West Footscray, VIC 3012" at bounding box center [533, 191] width 178 height 19
click at [444, 182] on link "22 Hope Street, West Footscray, VIC 3012" at bounding box center [533, 191] width 178 height 19
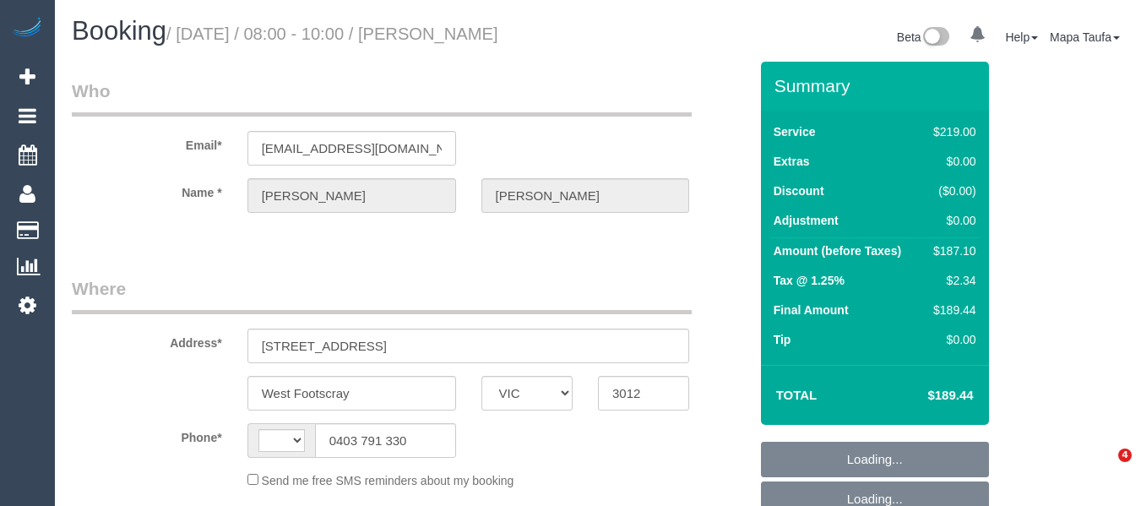
select select "VIC"
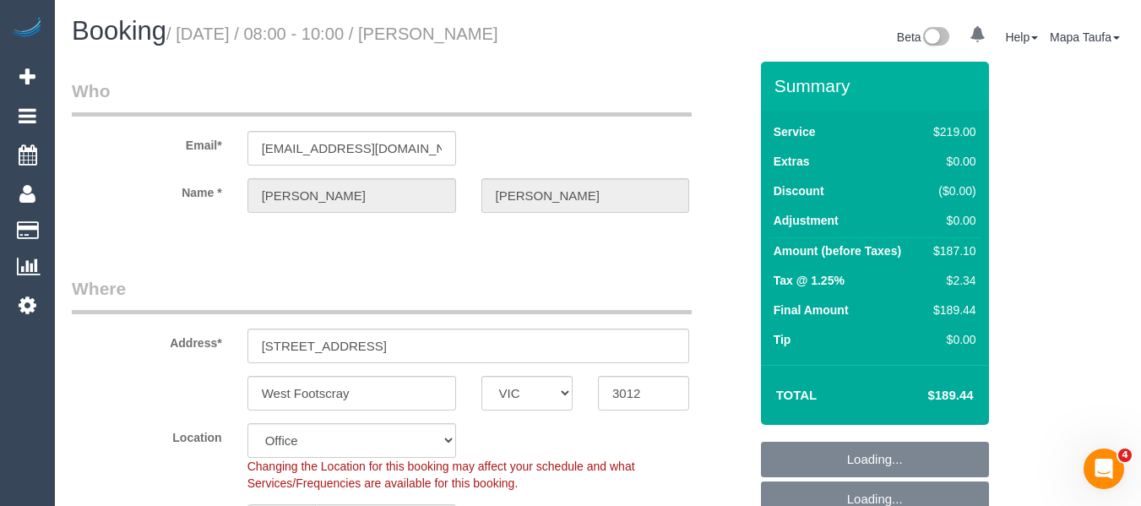
select select "number:27"
select select "number:14"
select select "number:19"
select select "number:25"
select select "number:34"
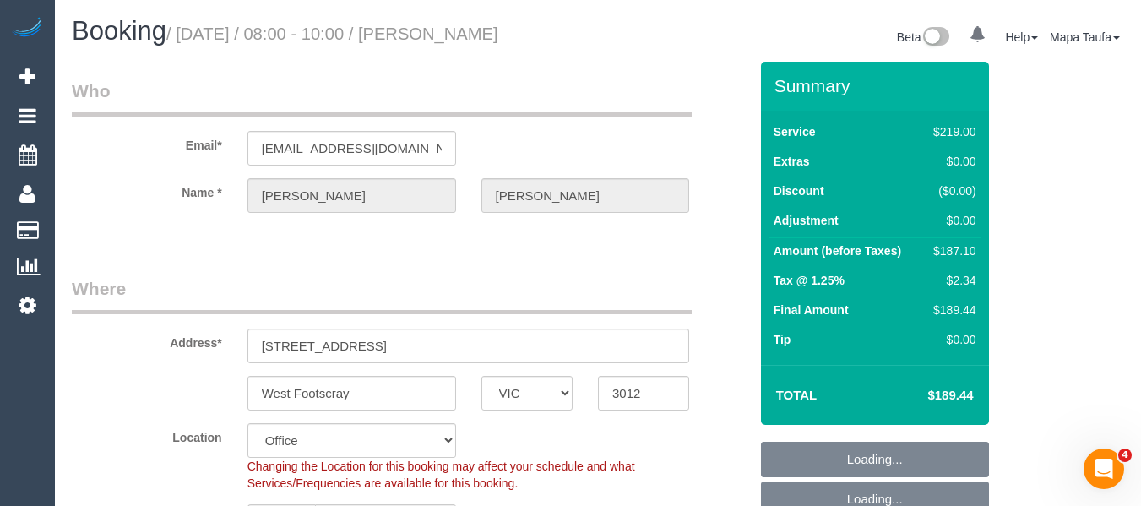
select select "number:13"
select select "string:AU"
select select "object:749"
select select "string:stripe-pm_1RIIeS2GScqysDRV5679pbuy"
select select "object:865"
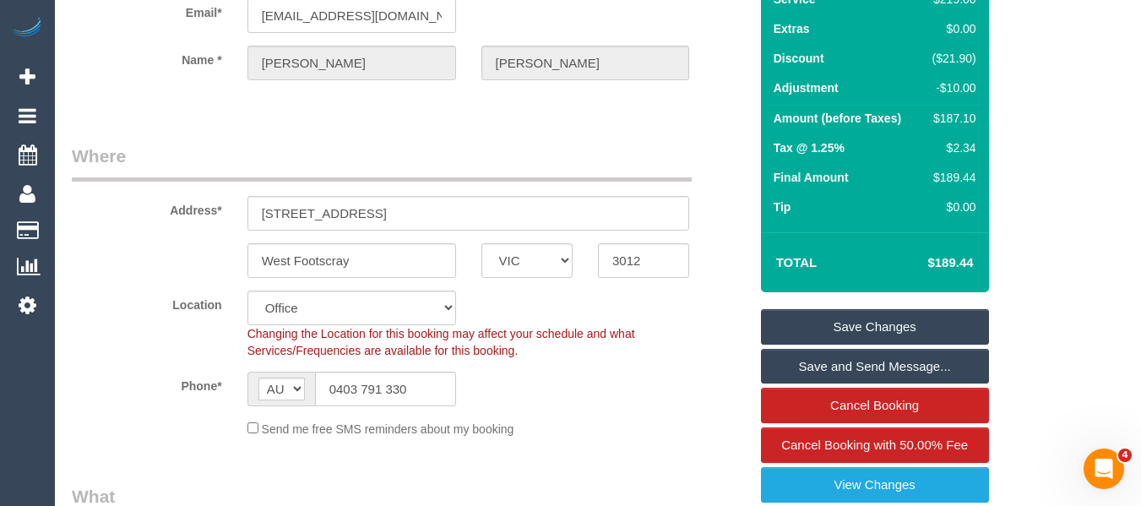
scroll to position [48, 0]
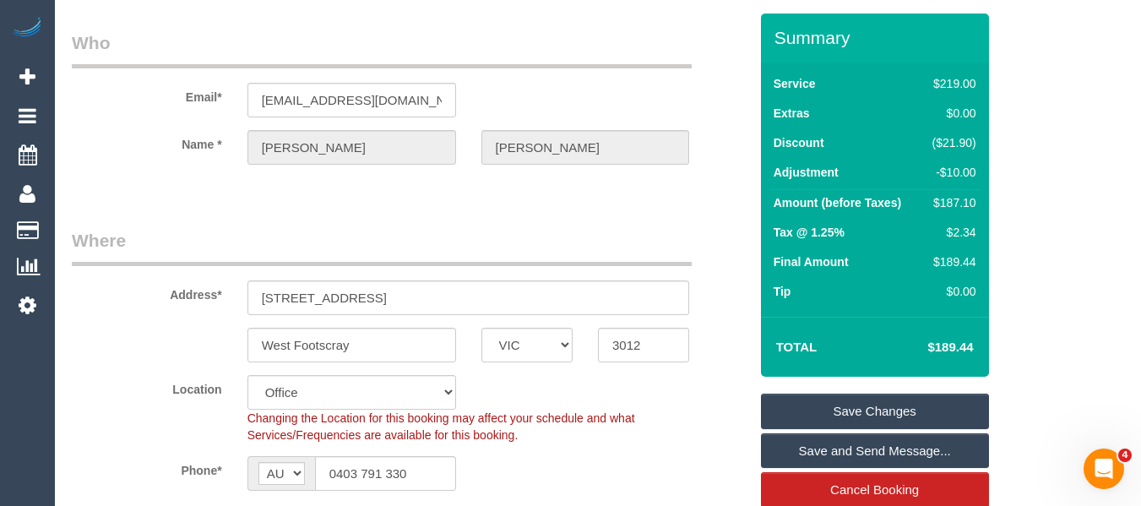
drag, startPoint x: 975, startPoint y: 345, endPoint x: 938, endPoint y: 327, distance: 41.2
click at [935, 341] on td "$189.44" at bounding box center [925, 347] width 110 height 42
copy h4 "189.44"
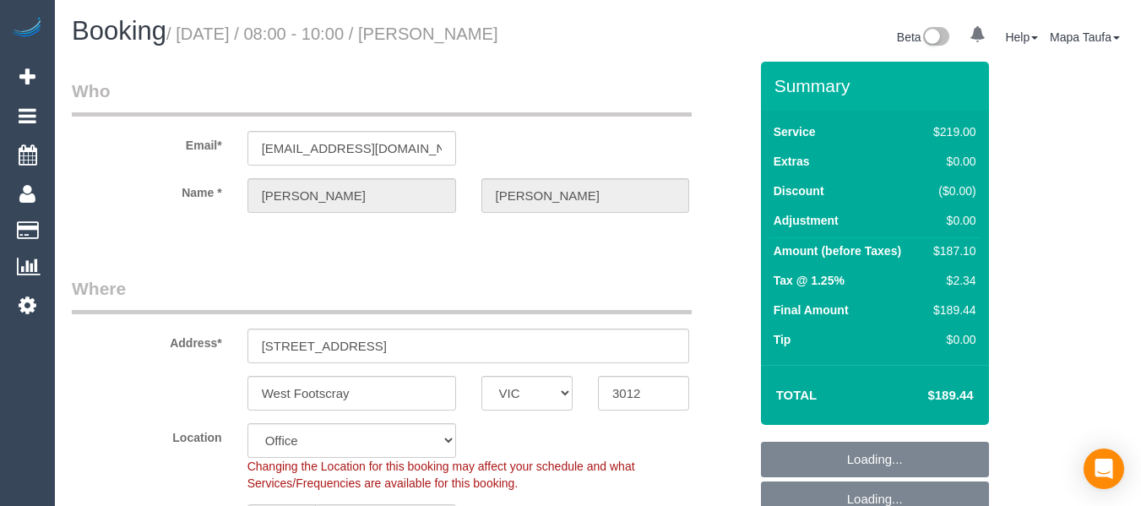
select select "VIC"
select select "number:27"
select select "number:14"
select select "number:19"
select select "number:25"
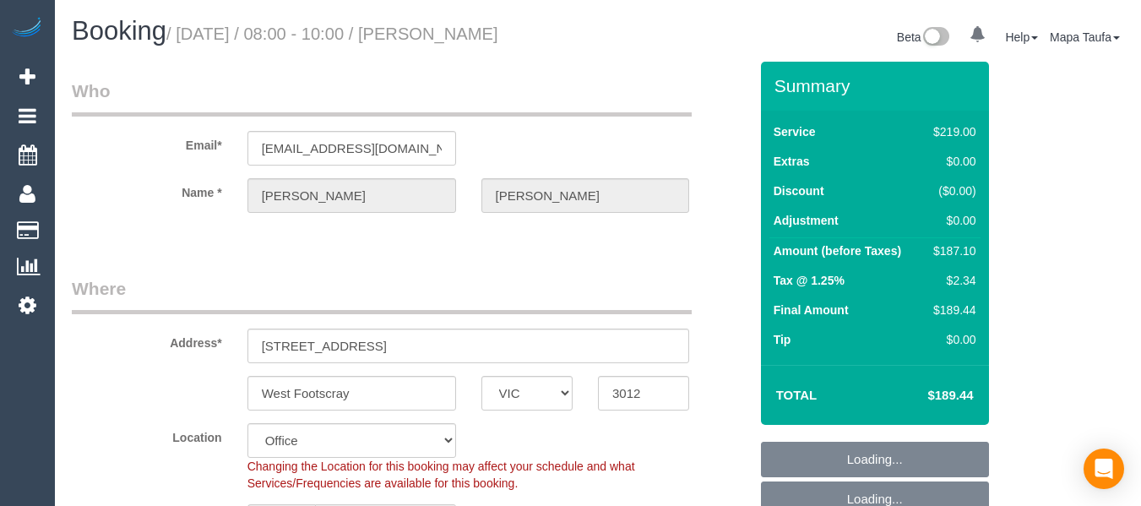
select select "number:34"
select select "number:13"
select select "object:846"
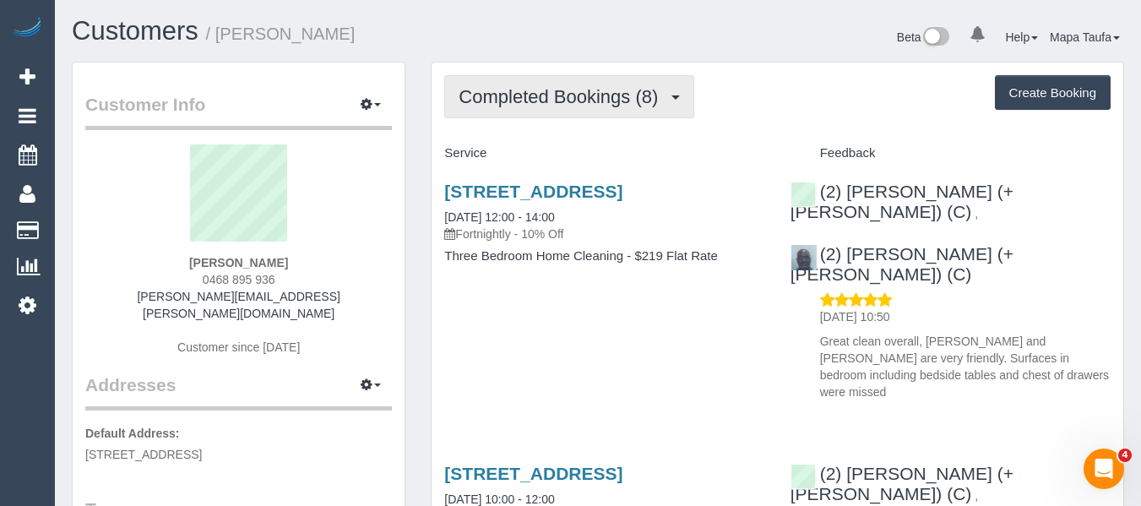
click at [555, 93] on span "Completed Bookings (8)" at bounding box center [562, 96] width 208 height 21
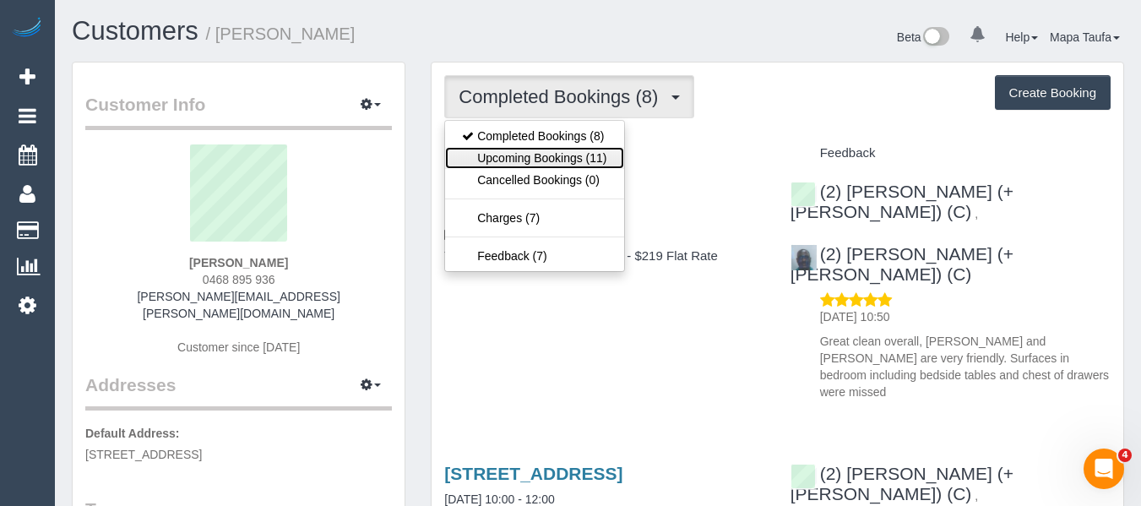
click at [549, 154] on link "Upcoming Bookings (11)" at bounding box center [534, 158] width 178 height 22
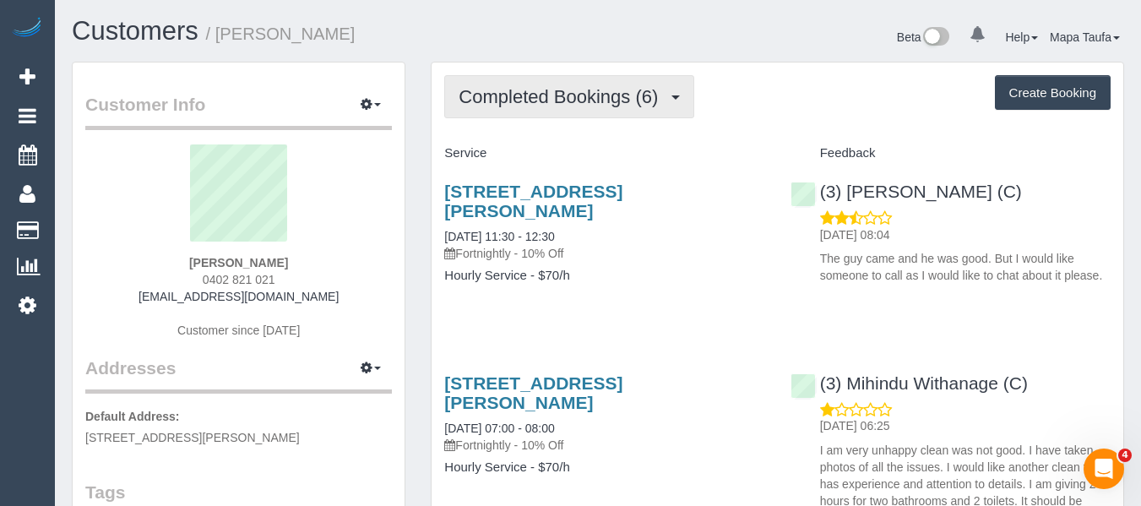
click at [553, 99] on span "Completed Bookings (6)" at bounding box center [562, 96] width 208 height 21
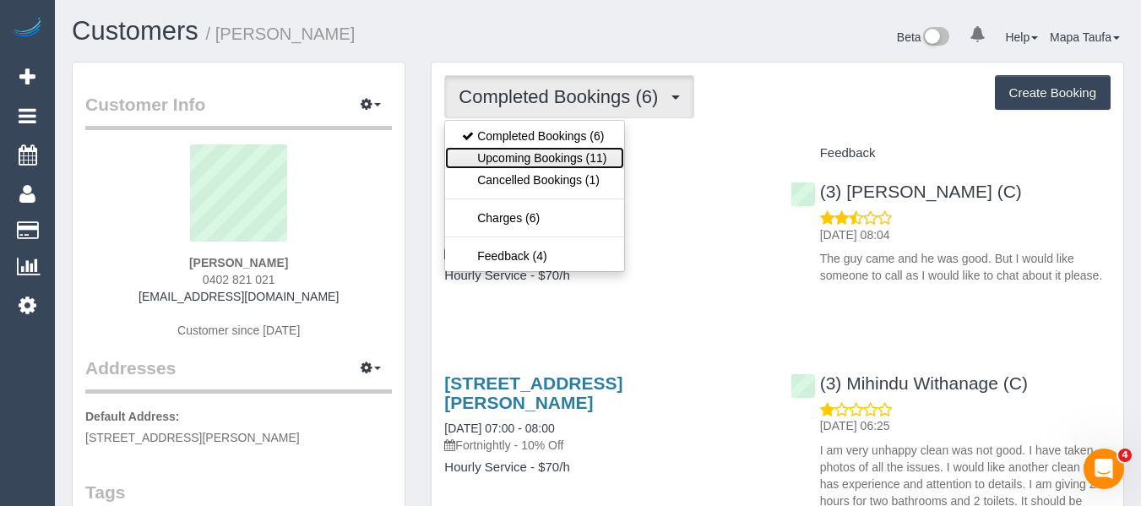
click at [563, 159] on link "Upcoming Bookings (11)" at bounding box center [534, 158] width 178 height 22
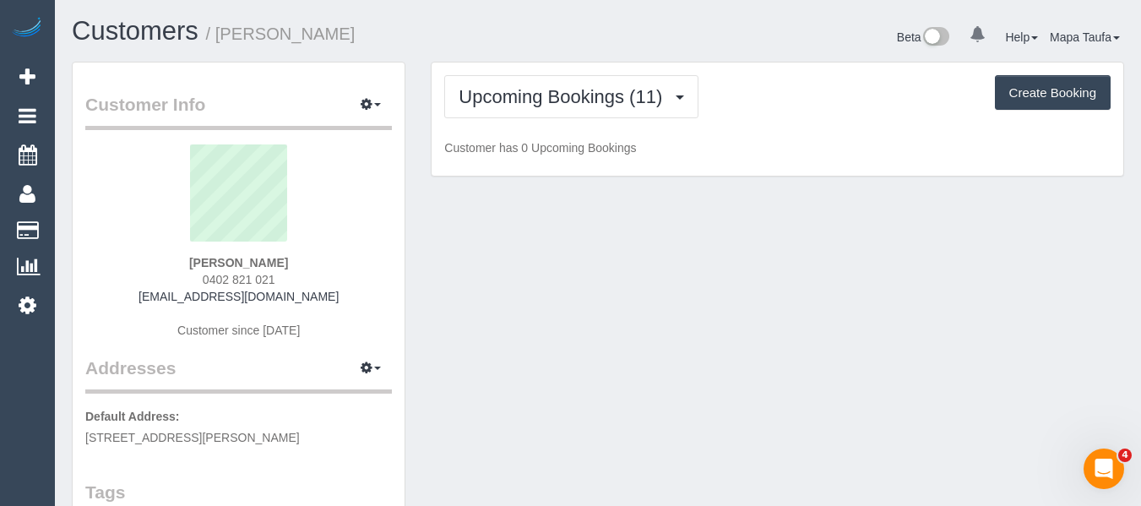
click at [658, 52] on div "Beta 0 Your Notifications You have 0 alerts Help Help Docs Take a Tour Contact …" at bounding box center [867, 39] width 539 height 45
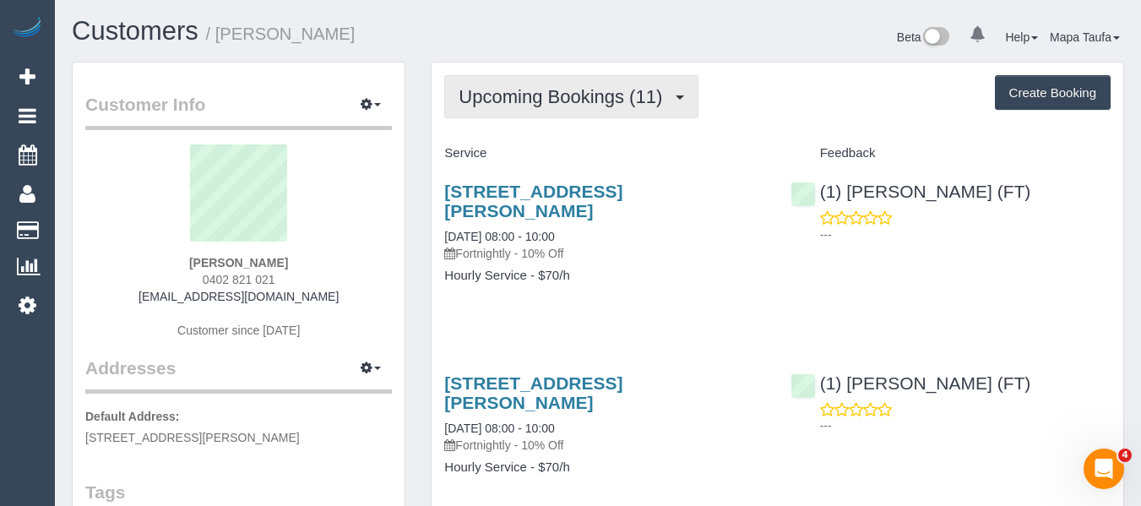
click at [551, 106] on span "Upcoming Bookings (11)" at bounding box center [564, 96] width 212 height 21
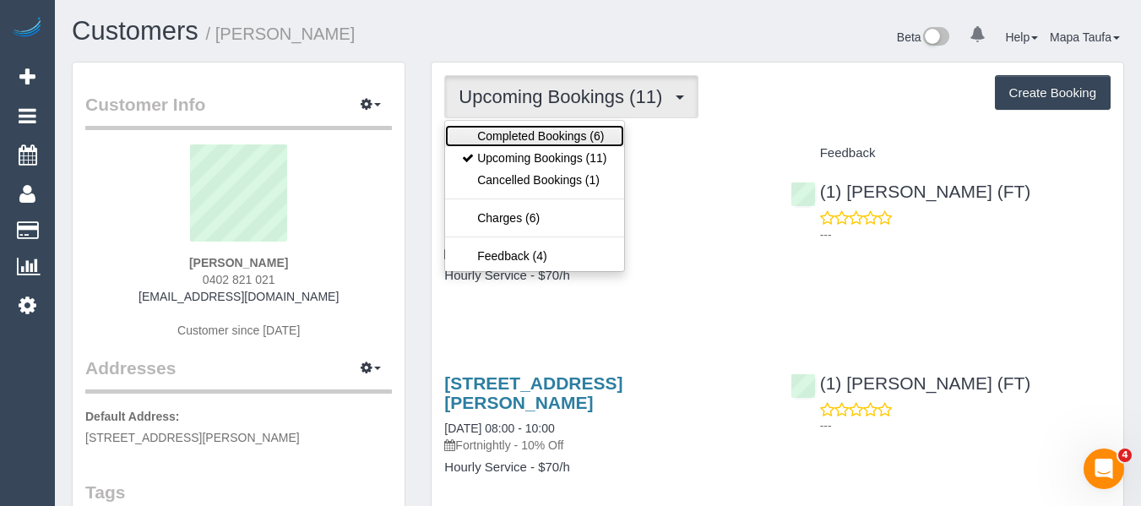
click at [549, 131] on link "Completed Bookings (6)" at bounding box center [534, 136] width 178 height 22
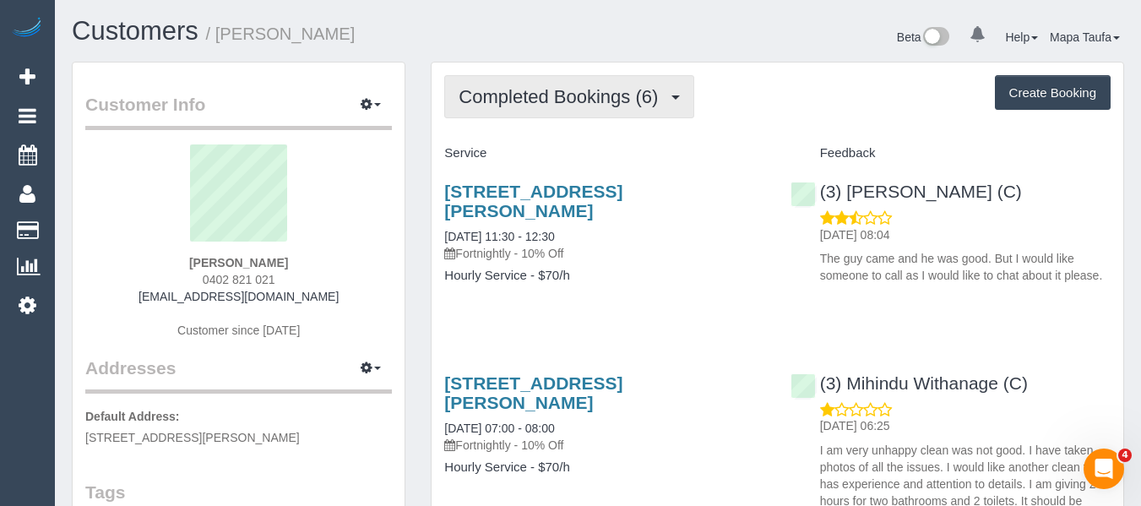
click at [621, 103] on span "Completed Bookings (6)" at bounding box center [562, 96] width 208 height 21
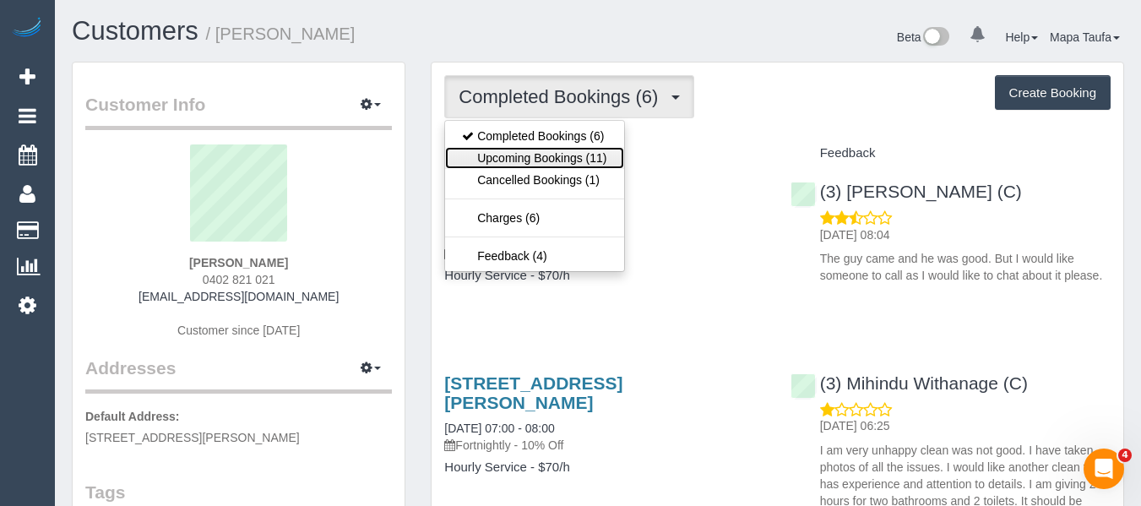
click at [581, 155] on link "Upcoming Bookings (11)" at bounding box center [534, 158] width 178 height 22
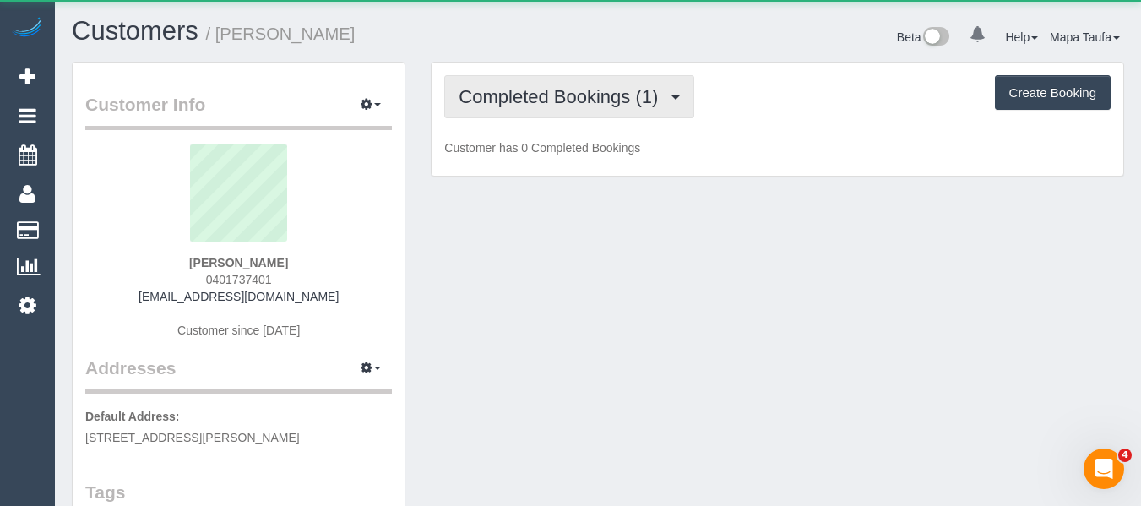
click at [532, 100] on span "Completed Bookings (1)" at bounding box center [562, 96] width 208 height 21
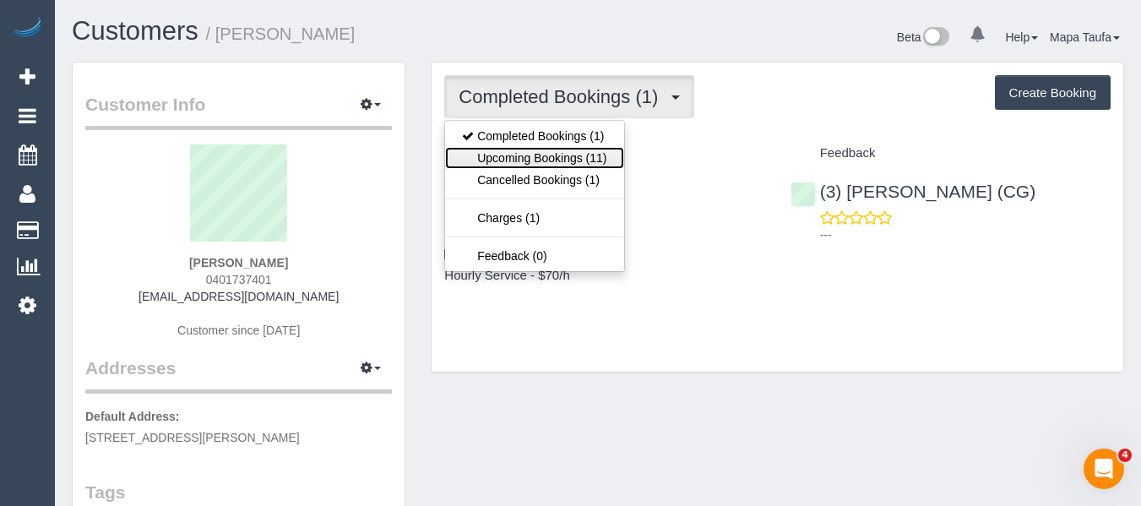
click at [540, 152] on link "Upcoming Bookings (11)" at bounding box center [534, 158] width 178 height 22
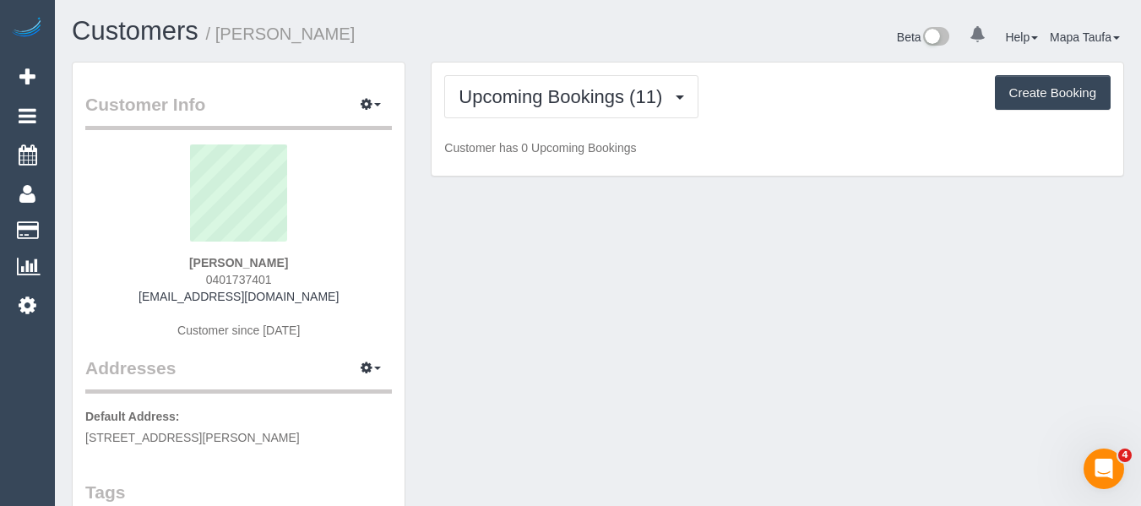
click at [553, 35] on h1 "Customers / Anita Lucas" at bounding box center [328, 31] width 513 height 29
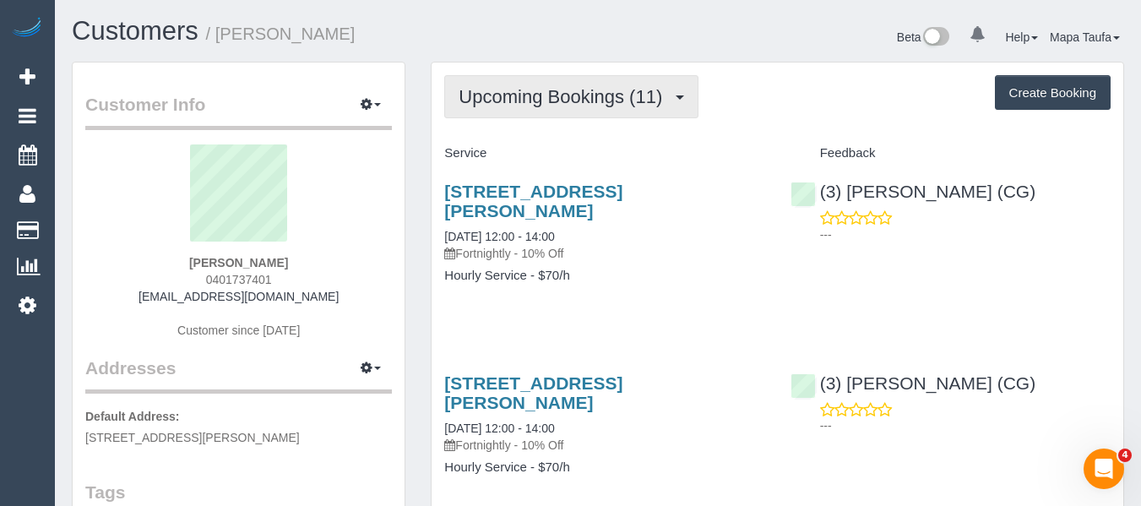
click at [548, 98] on span "Upcoming Bookings (11)" at bounding box center [564, 96] width 212 height 21
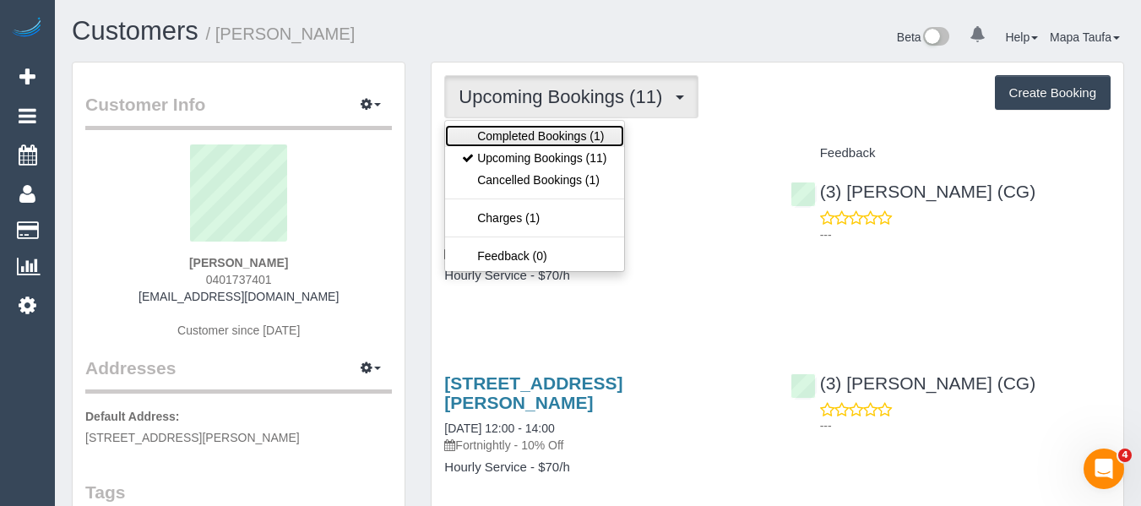
click at [548, 127] on link "Completed Bookings (1)" at bounding box center [534, 136] width 178 height 22
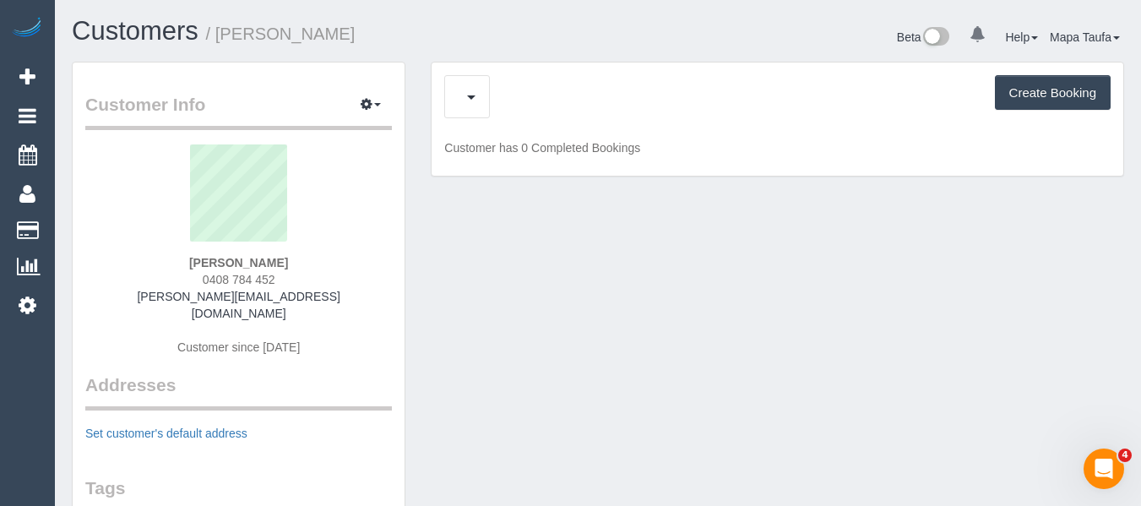
drag, startPoint x: 500, startPoint y: 101, endPoint x: 501, endPoint y: 116, distance: 14.4
click at [501, 101] on div "Cancelled Bookings (0) Create Booking" at bounding box center [777, 96] width 666 height 43
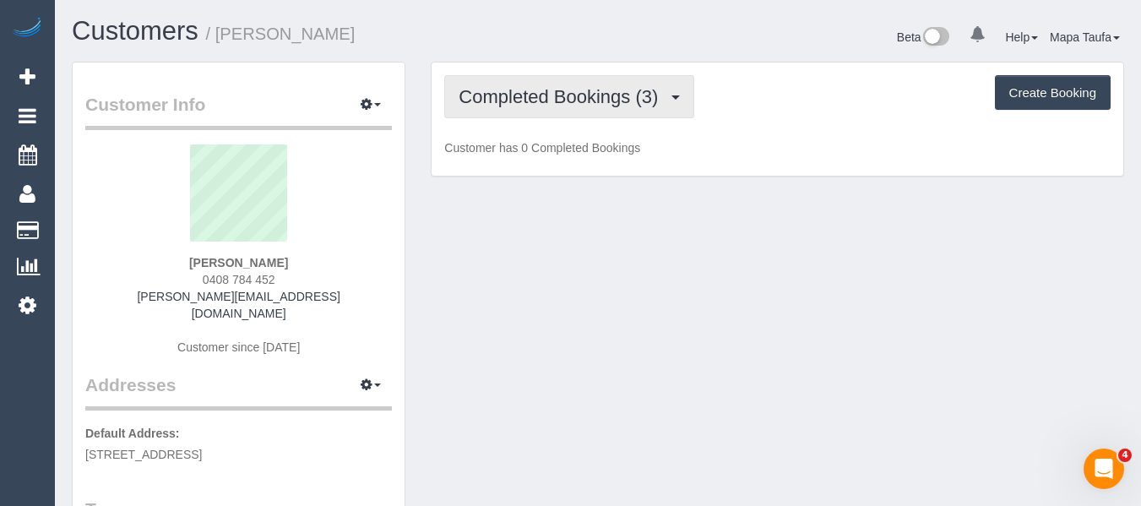
drag, startPoint x: 516, startPoint y: 104, endPoint x: 523, endPoint y: 128, distance: 25.4
click at [516, 106] on span "Completed Bookings (3)" at bounding box center [562, 96] width 208 height 21
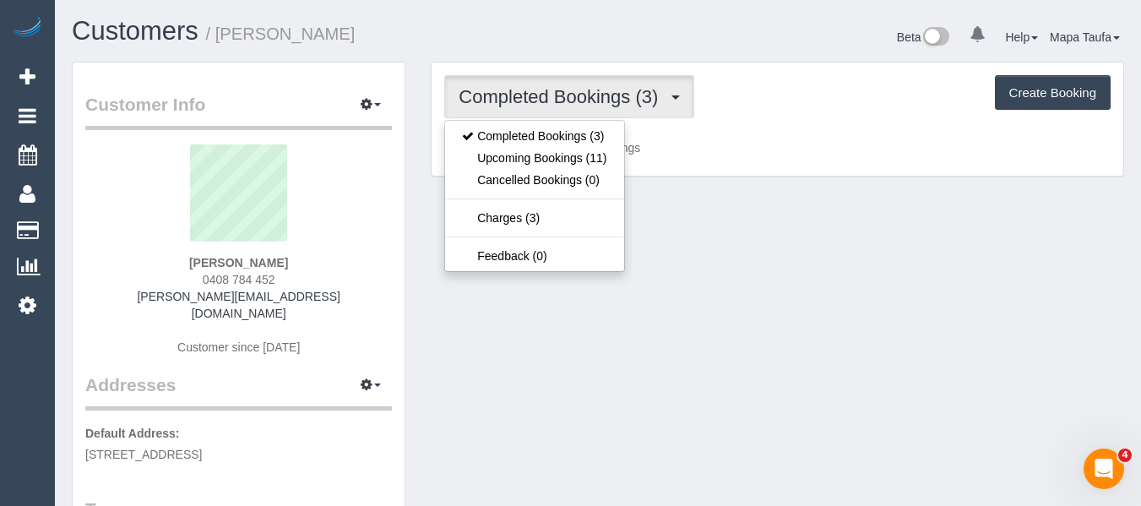
drag, startPoint x: 1019, startPoint y: 266, endPoint x: 680, endPoint y: 117, distance: 370.9
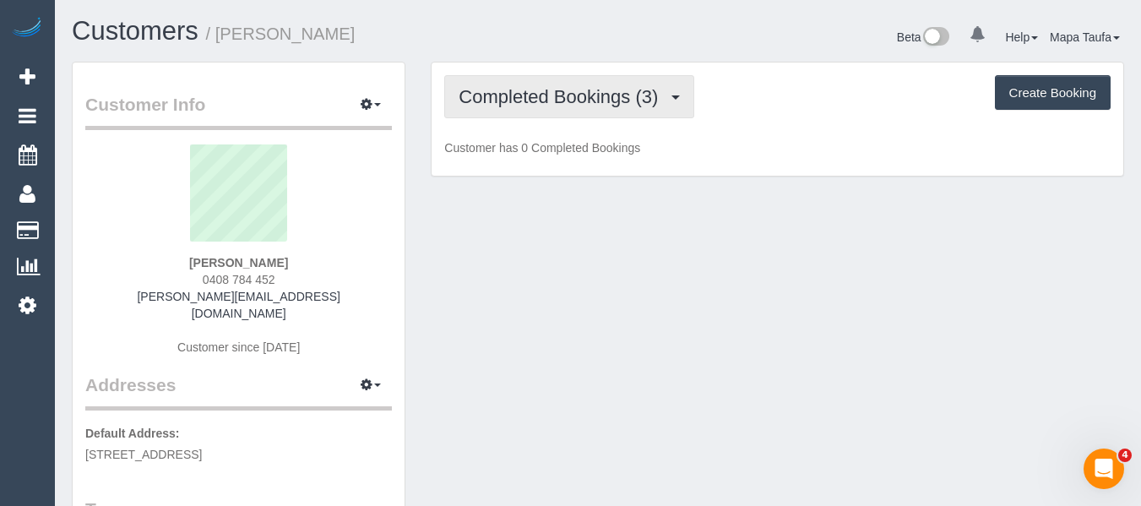
click at [627, 111] on button "Completed Bookings (3)" at bounding box center [569, 96] width 250 height 43
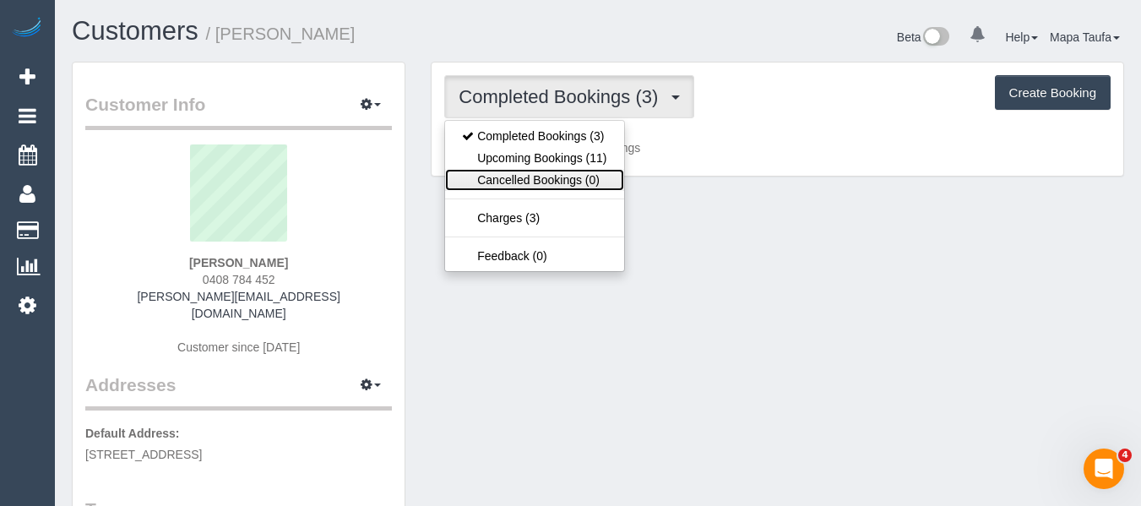
click at [534, 170] on link "Cancelled Bookings (0)" at bounding box center [534, 180] width 178 height 22
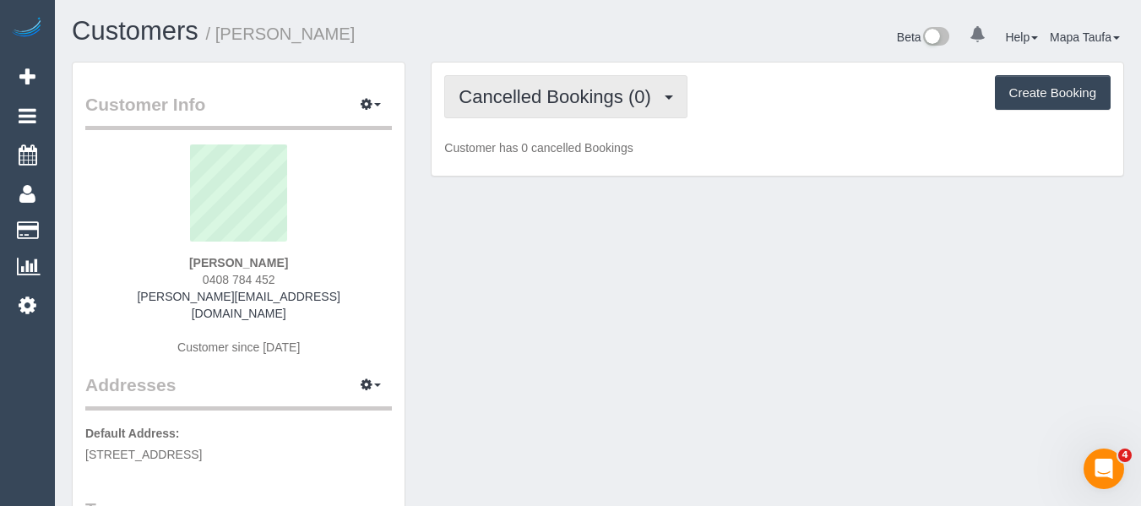
drag, startPoint x: 565, startPoint y: 81, endPoint x: 559, endPoint y: 112, distance: 31.8
click at [565, 87] on button "Cancelled Bookings (0)" at bounding box center [565, 96] width 243 height 43
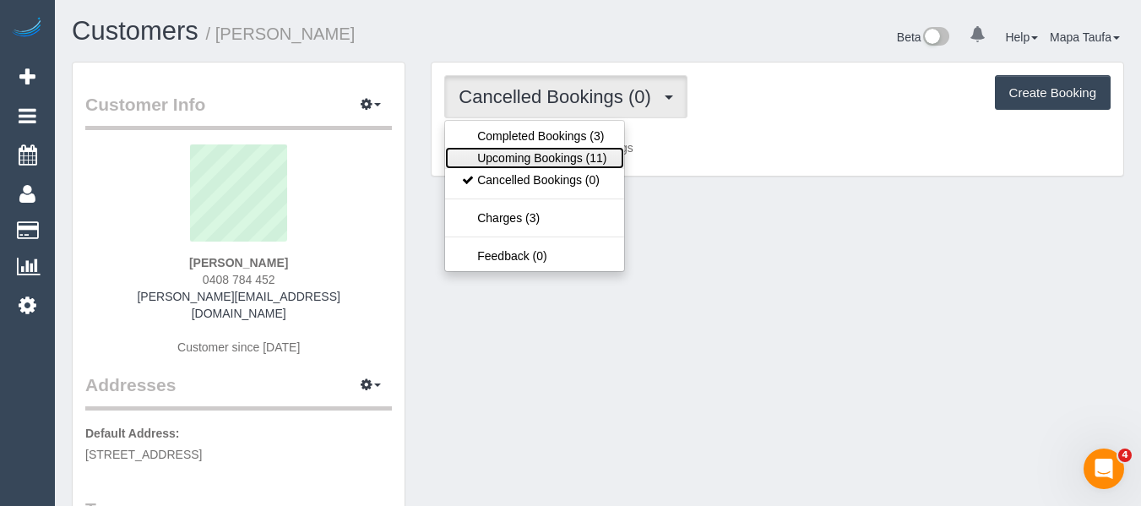
click at [533, 159] on link "Upcoming Bookings (11)" at bounding box center [534, 158] width 178 height 22
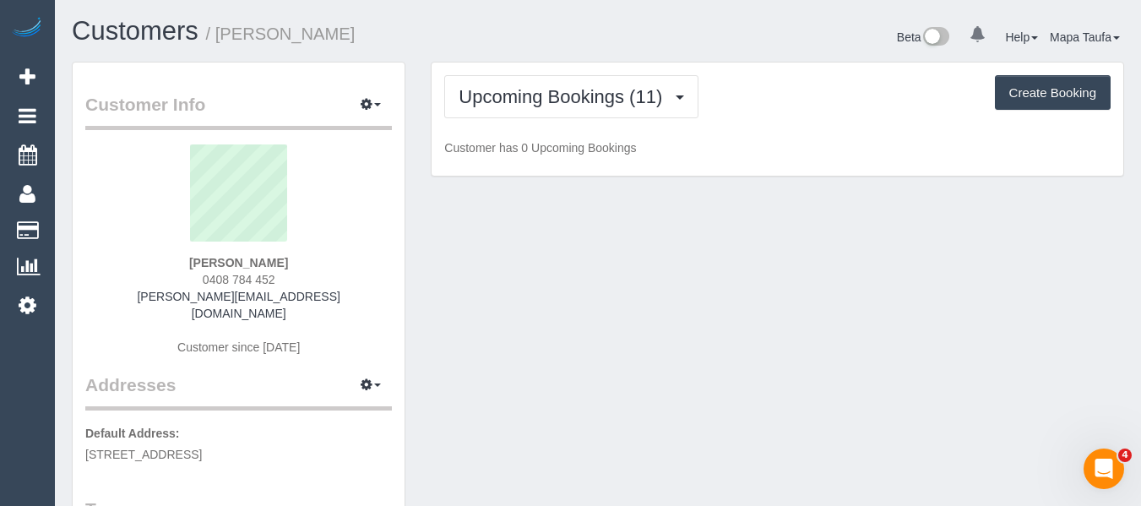
click at [856, 143] on p "Customer has 0 Upcoming Bookings" at bounding box center [777, 147] width 666 height 17
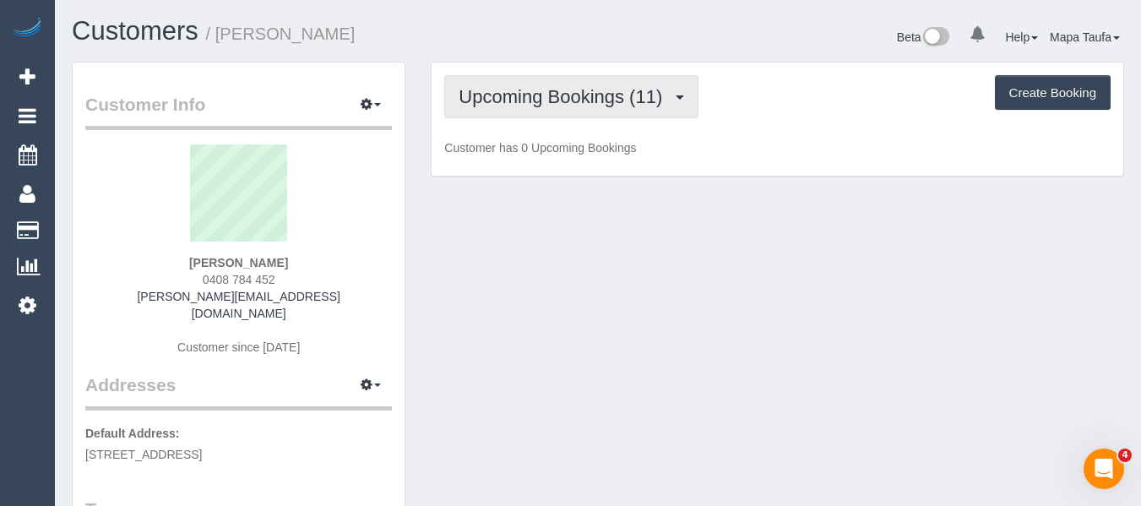
click at [572, 94] on span "Upcoming Bookings (11)" at bounding box center [564, 96] width 212 height 21
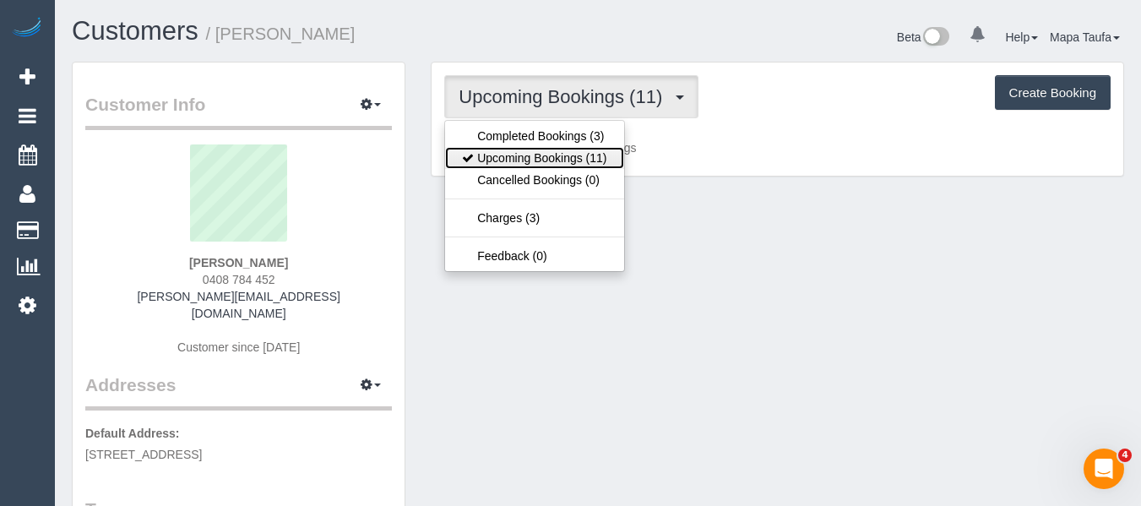
click at [551, 160] on link "Upcoming Bookings (11)" at bounding box center [534, 158] width 178 height 22
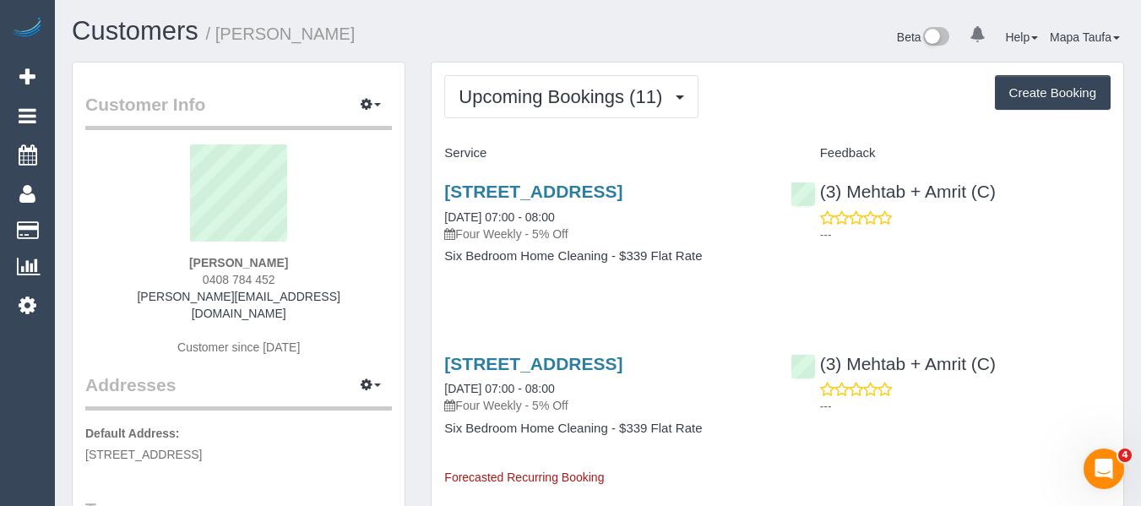
drag, startPoint x: 347, startPoint y: 298, endPoint x: 57, endPoint y: 361, distance: 297.1
click at [347, 298] on div "James Shaker 0408 784 452 james.shaker@gmail.com Customer since 2025" at bounding box center [238, 258] width 307 height 228
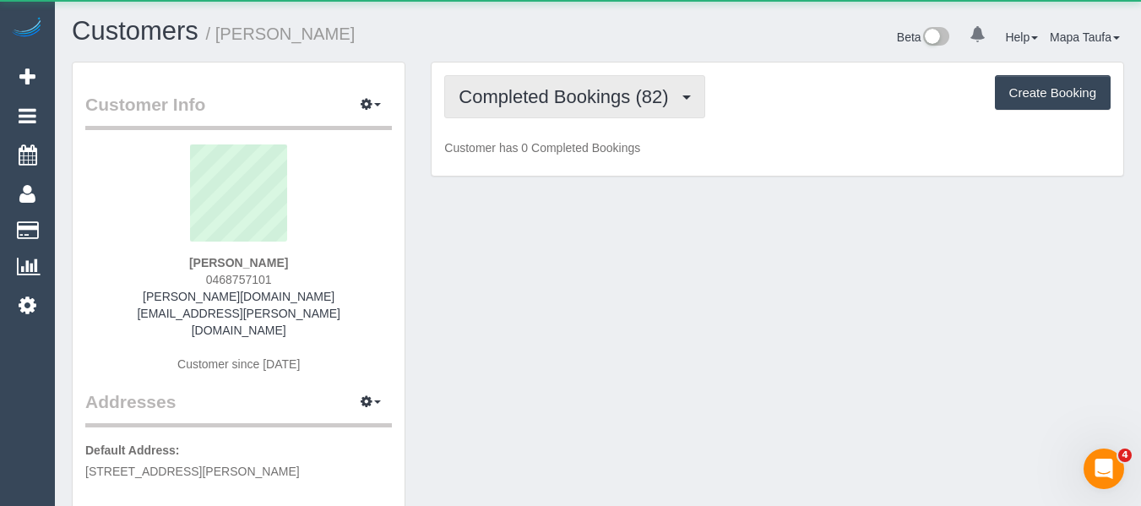
click at [477, 97] on span "Completed Bookings (82)" at bounding box center [567, 96] width 218 height 21
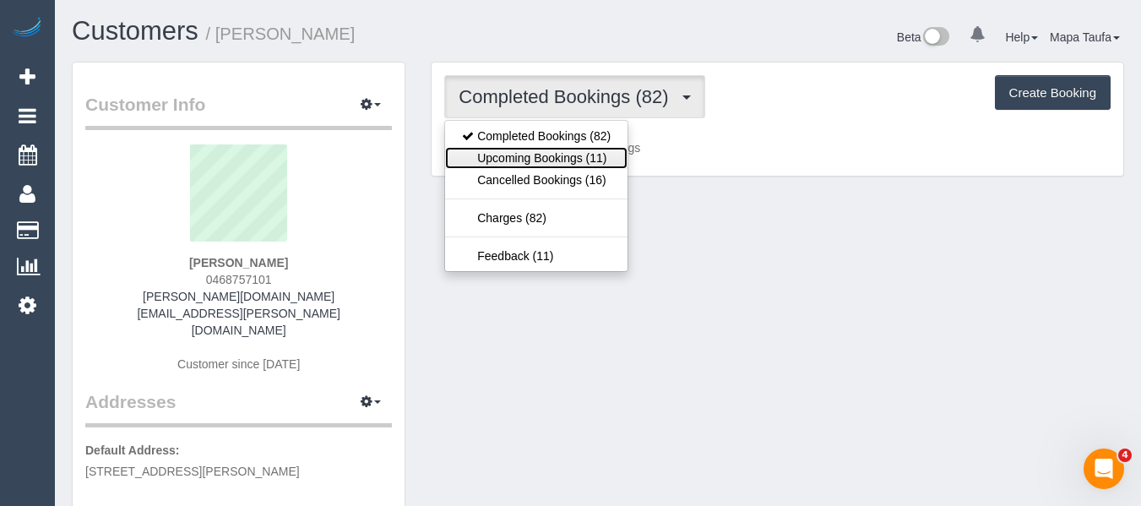
click at [524, 149] on link "Upcoming Bookings (11)" at bounding box center [536, 158] width 182 height 22
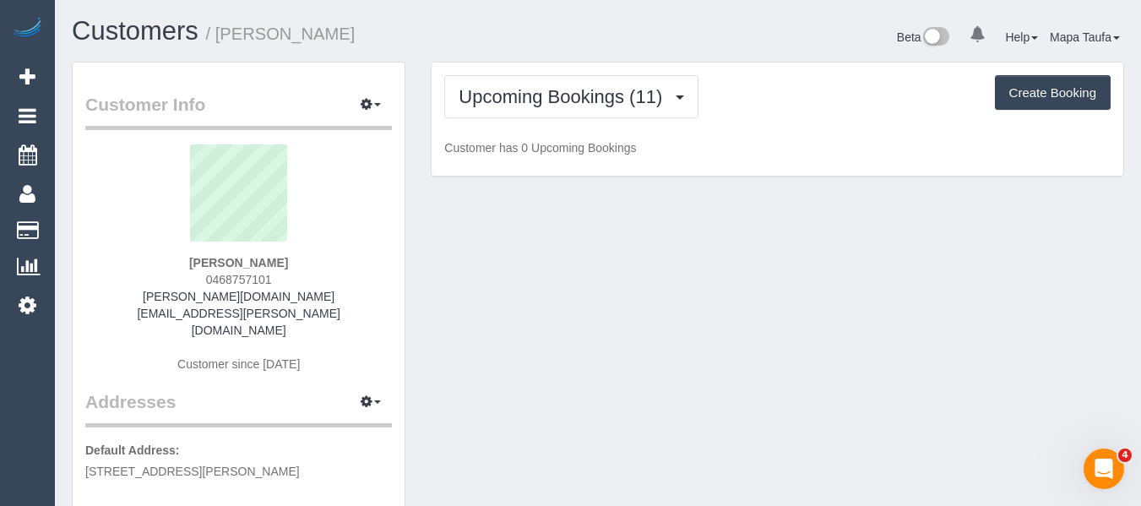
click at [514, 46] on div "Customers / Scott Dowell" at bounding box center [328, 35] width 539 height 36
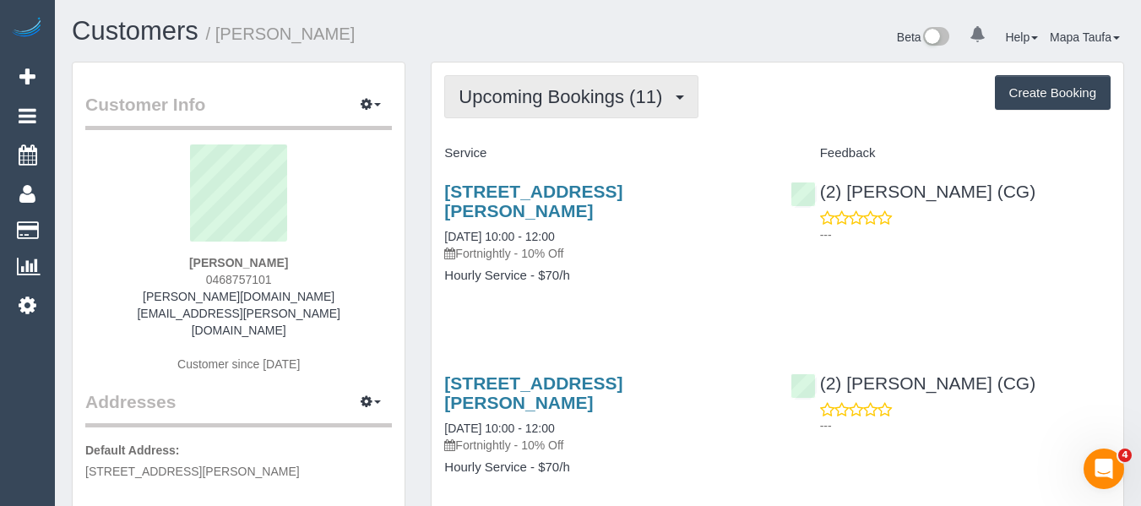
click at [491, 105] on span "Upcoming Bookings (11)" at bounding box center [564, 96] width 212 height 21
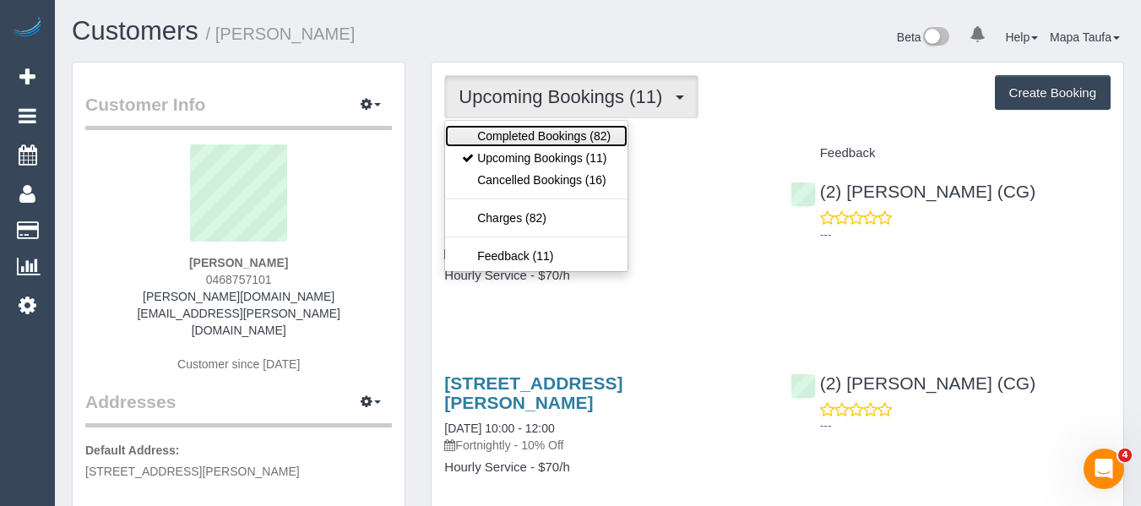
click at [508, 143] on link "Completed Bookings (82)" at bounding box center [536, 136] width 182 height 22
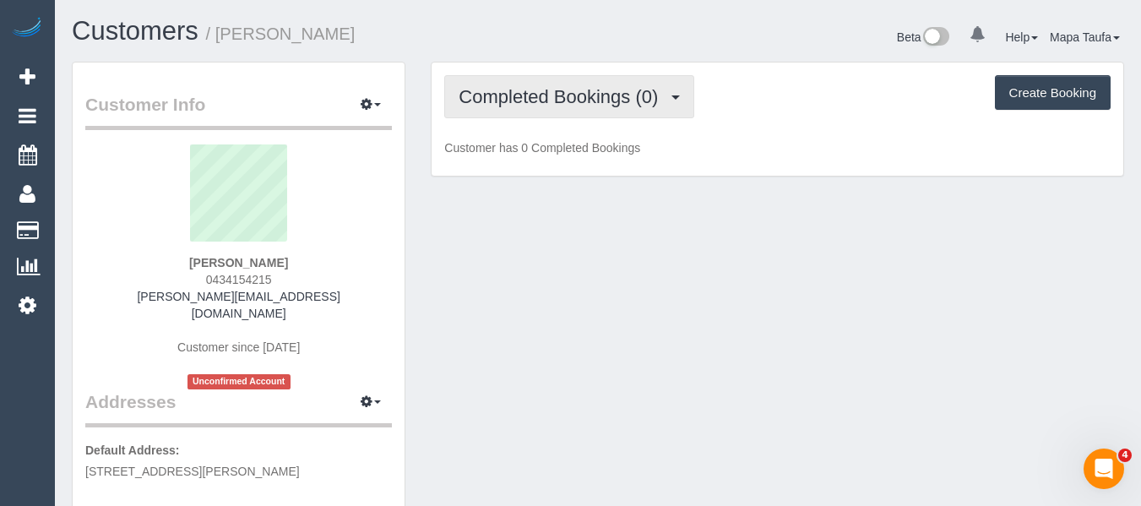
click at [578, 103] on span "Completed Bookings (0)" at bounding box center [562, 96] width 208 height 21
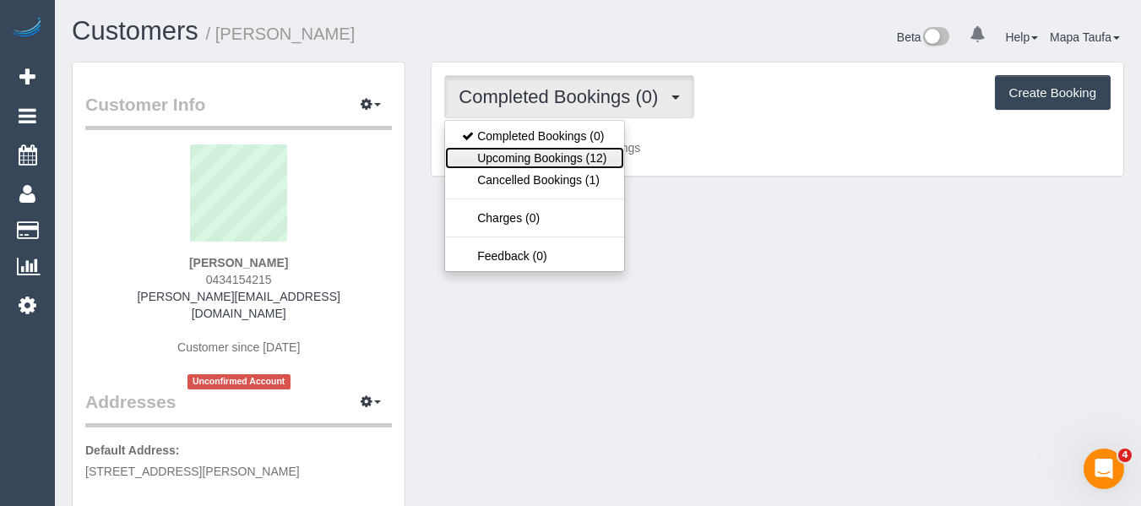
click at [557, 156] on link "Upcoming Bookings (12)" at bounding box center [534, 158] width 178 height 22
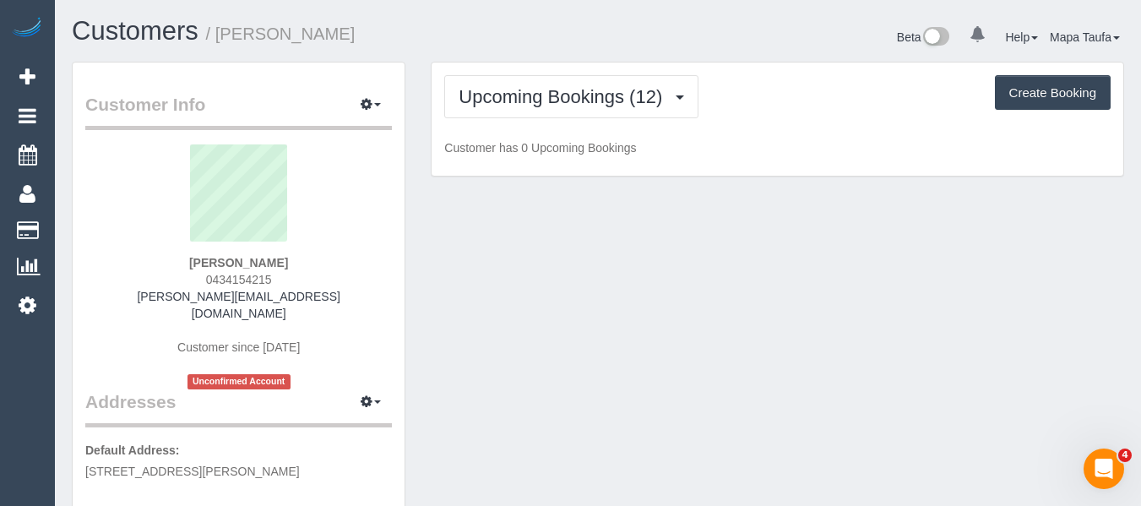
click at [534, 44] on h1 "Customers / [PERSON_NAME]" at bounding box center [328, 31] width 513 height 29
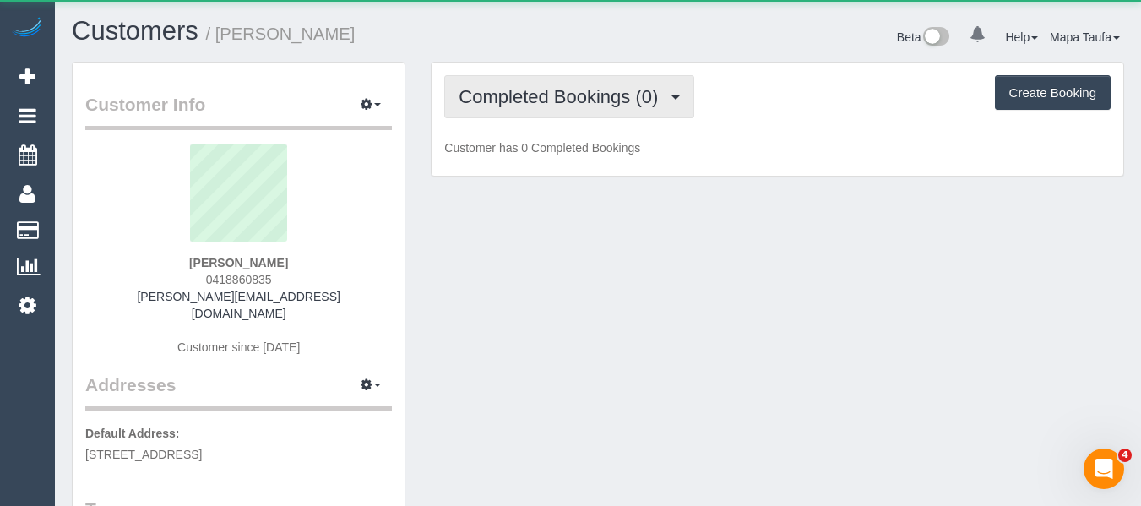
click at [615, 97] on span "Completed Bookings (0)" at bounding box center [562, 96] width 208 height 21
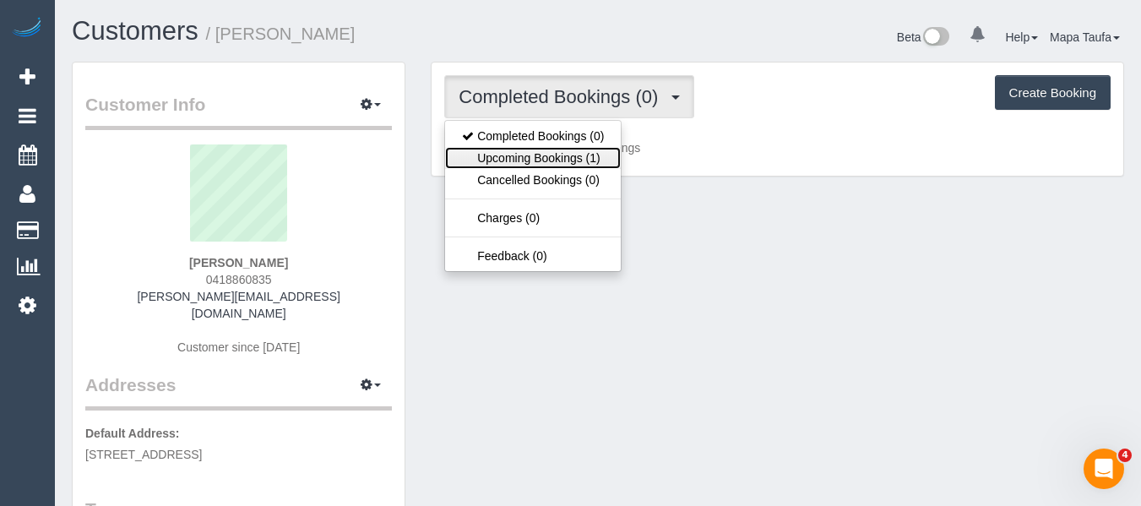
click at [601, 151] on link "Upcoming Bookings (1)" at bounding box center [533, 158] width 176 height 22
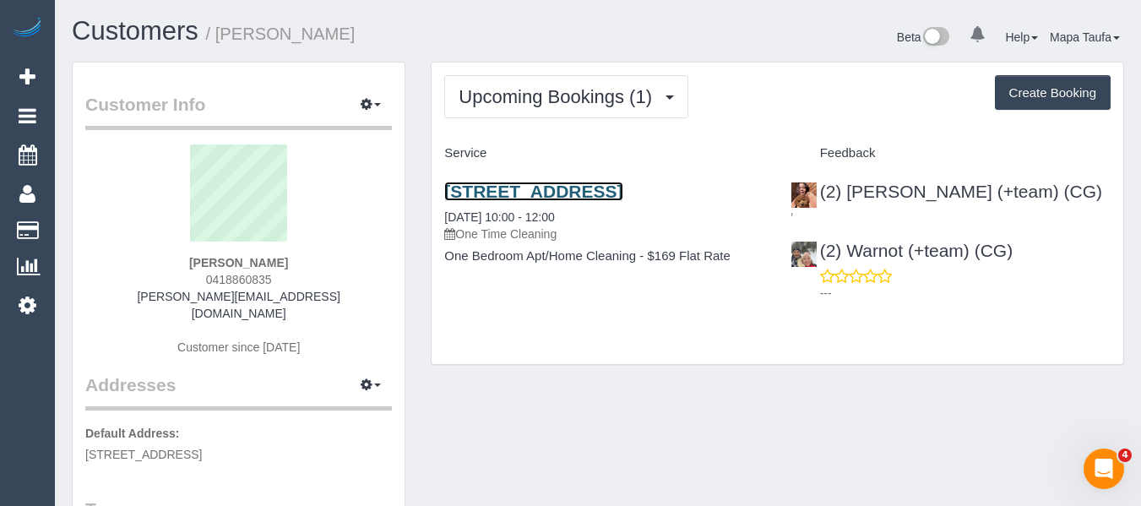
click at [562, 190] on link "339 Burnley Street, 22, Richmond, VIC 3121" at bounding box center [533, 191] width 178 height 19
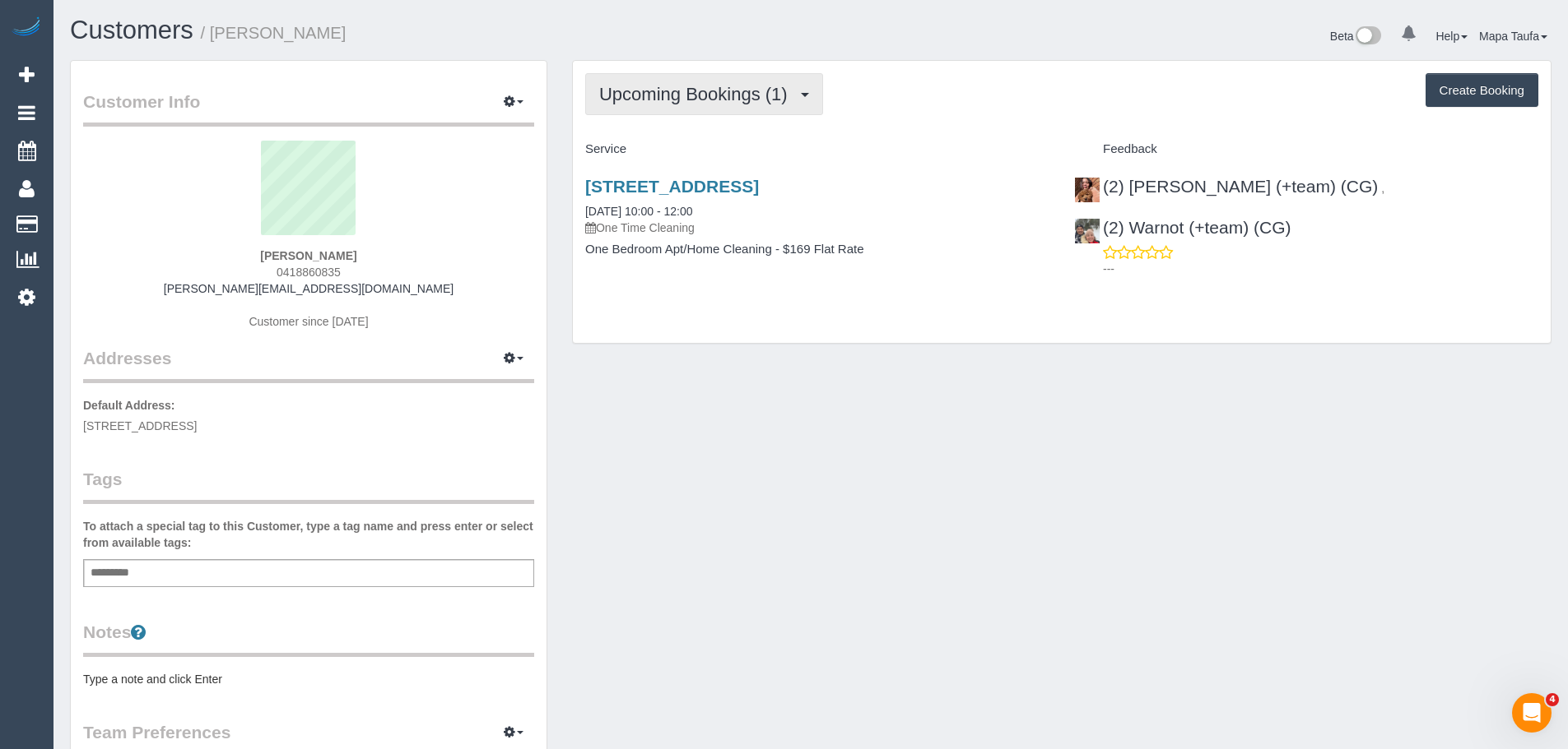
click at [712, 93] on span "Upcoming Bookings (1)" at bounding box center [698, 94] width 197 height 20
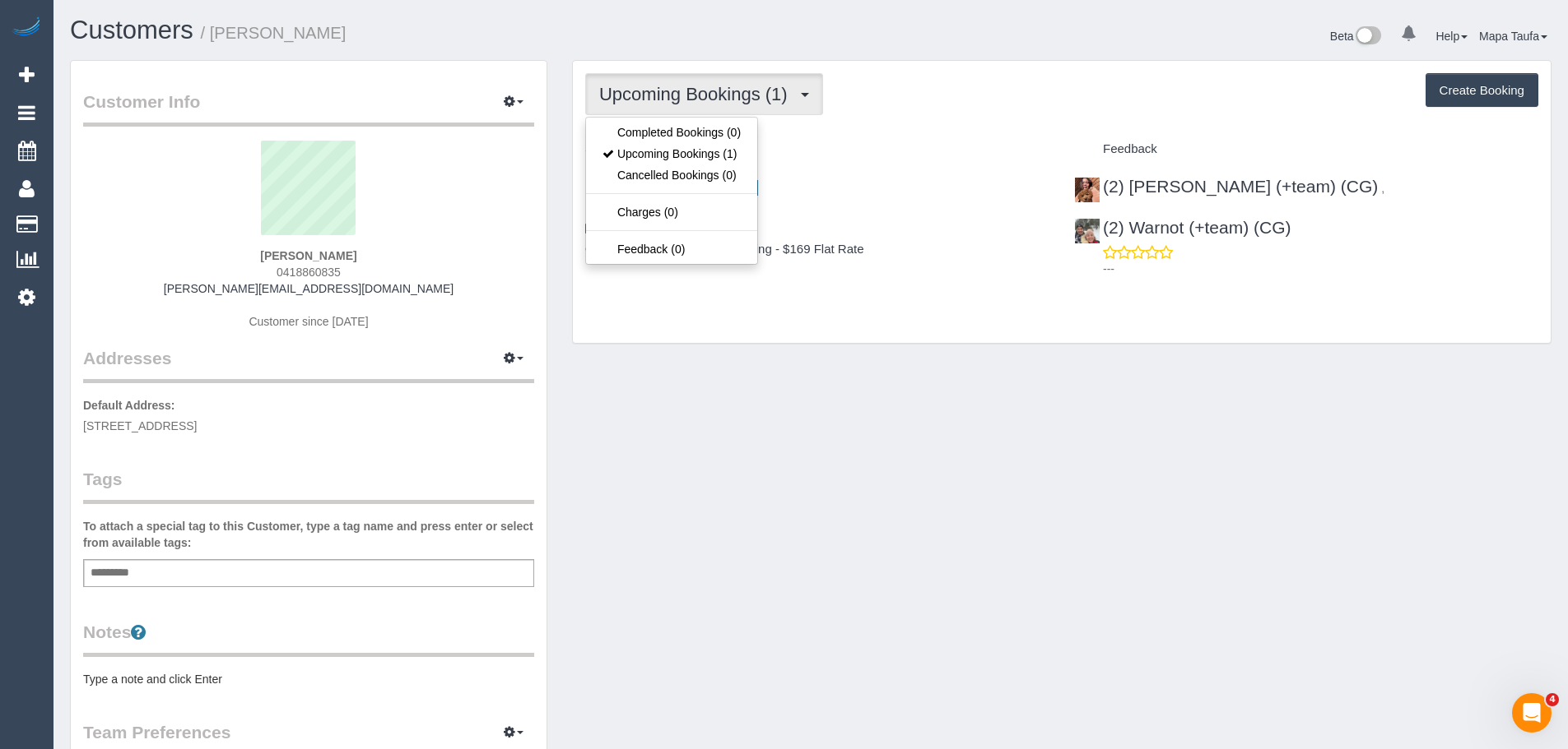
click at [985, 138] on div "Service" at bounding box center [818, 149] width 489 height 28
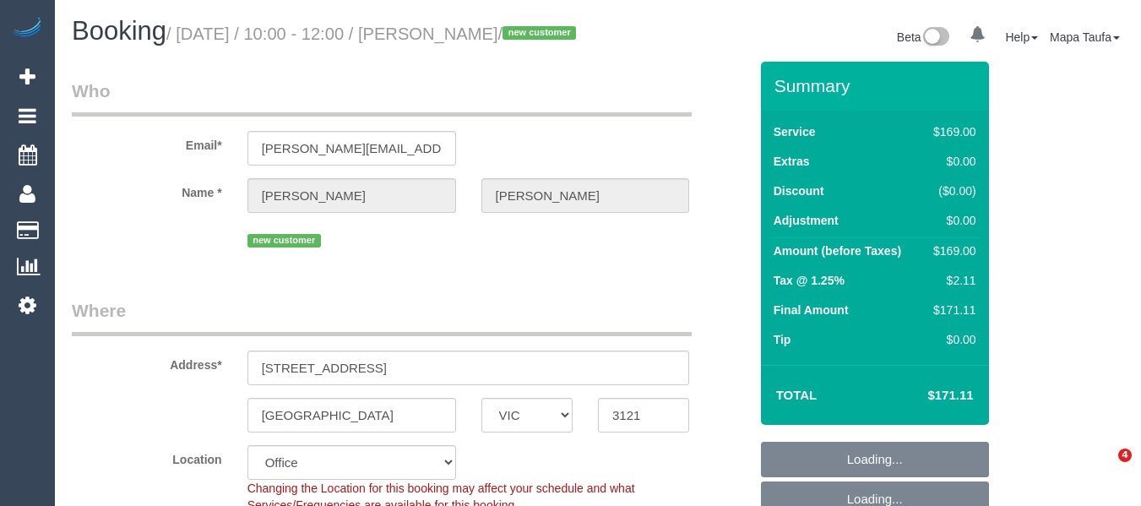
select select "VIC"
select select "number:28"
select select "number:14"
select select "number:18"
select select "number:24"
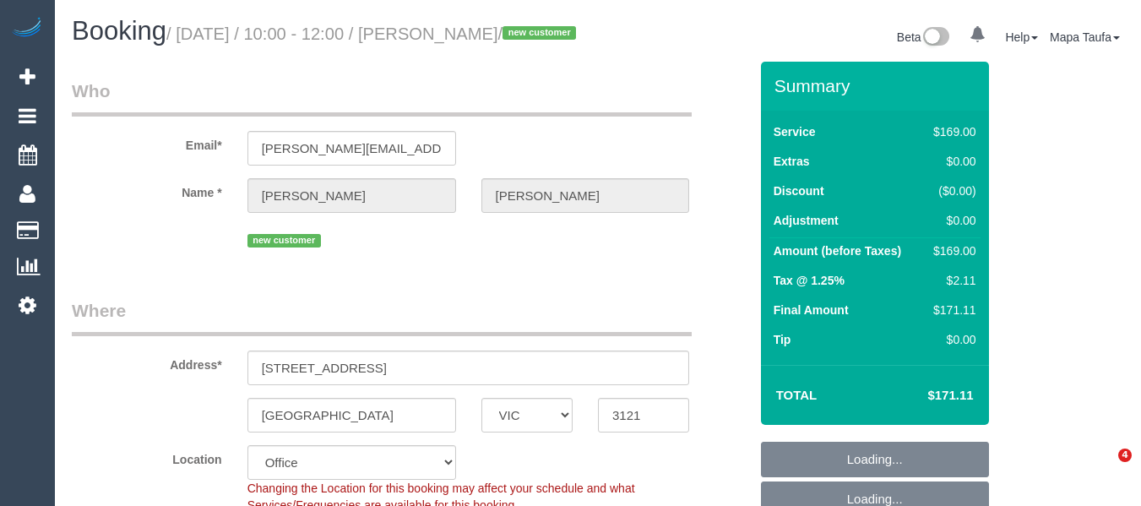
select select "number:13"
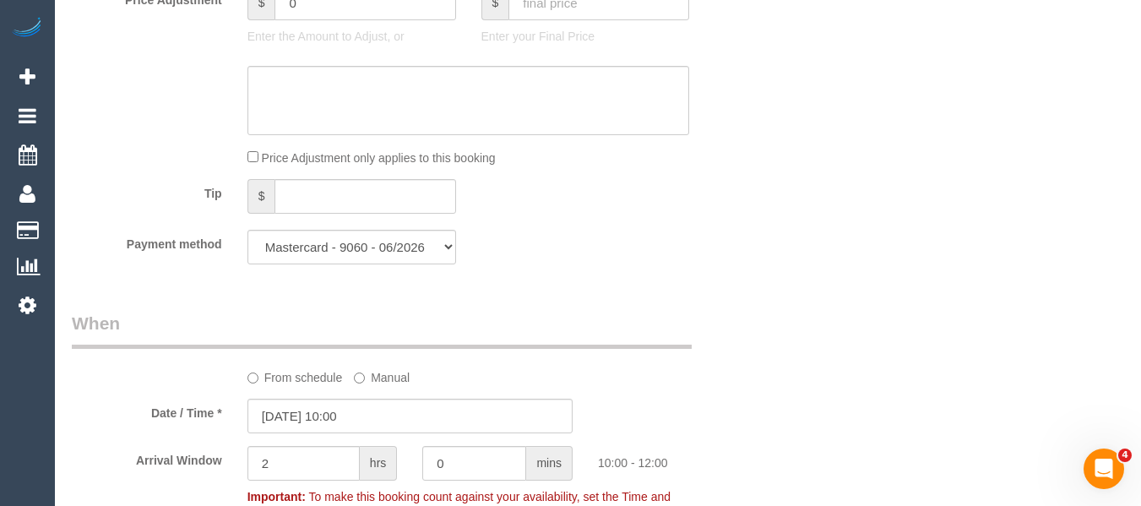
scroll to position [3108, 0]
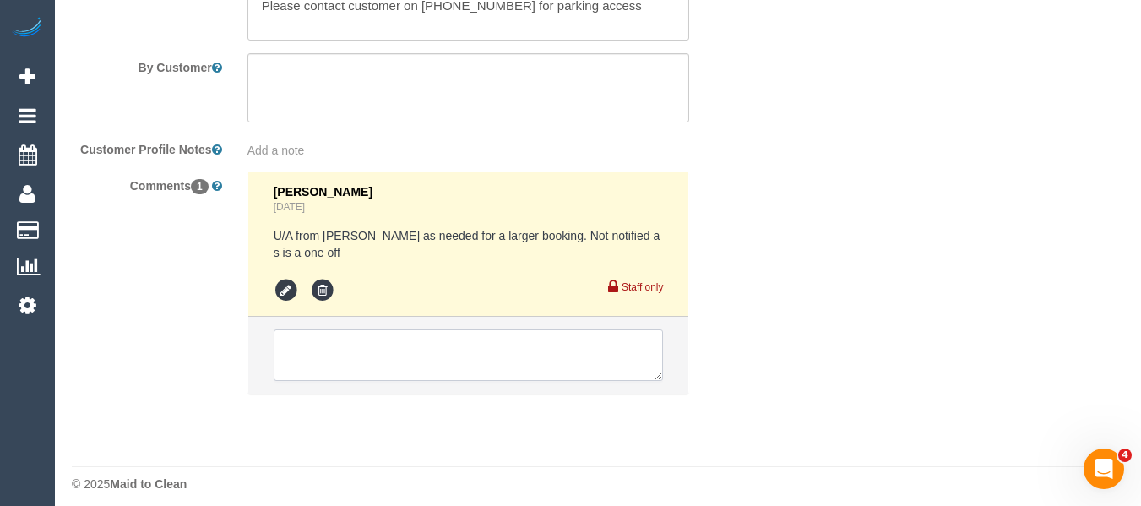
click at [413, 329] on textarea at bounding box center [469, 355] width 390 height 52
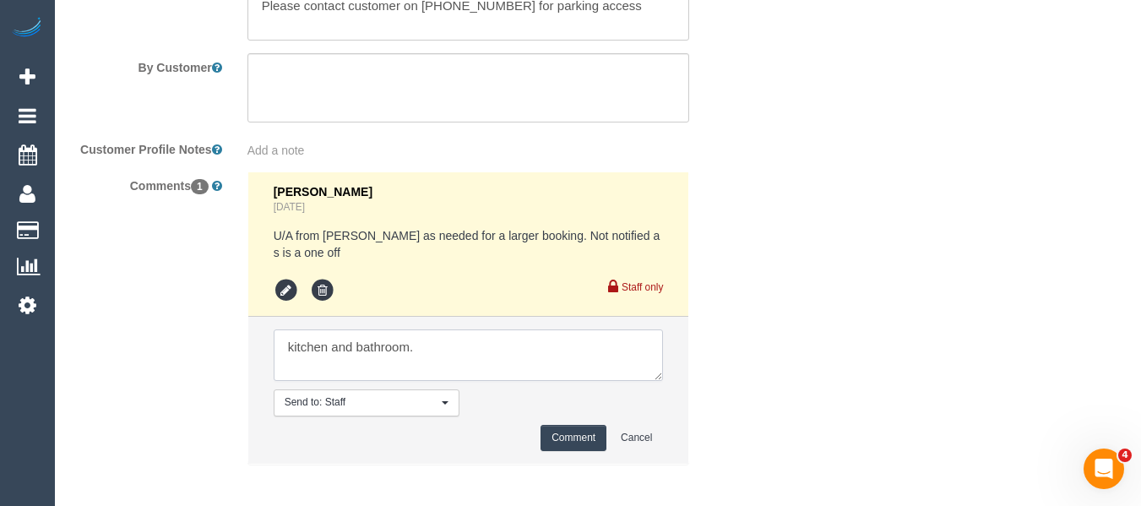
type textarea "kitchen and bathroom."
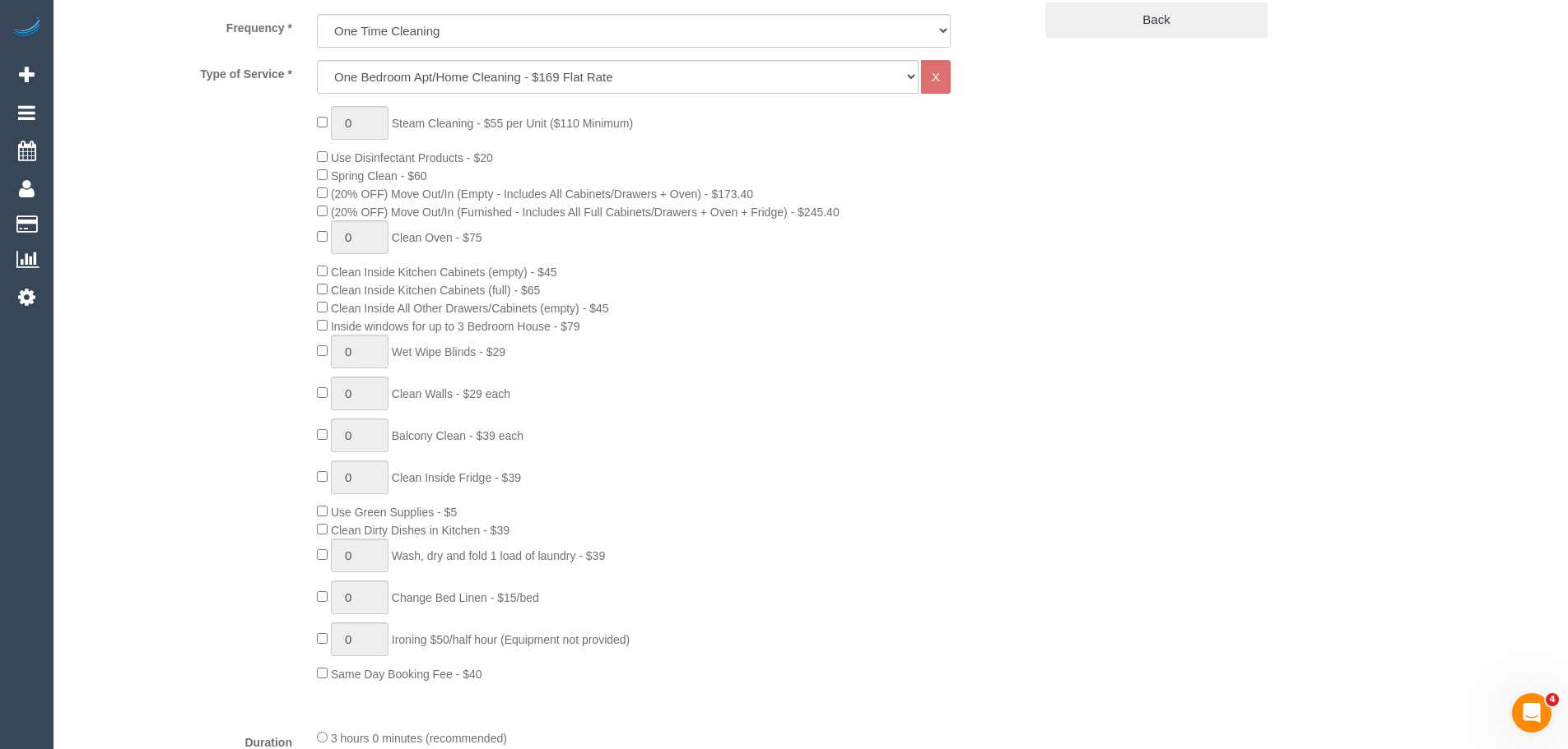
scroll to position [657, 0]
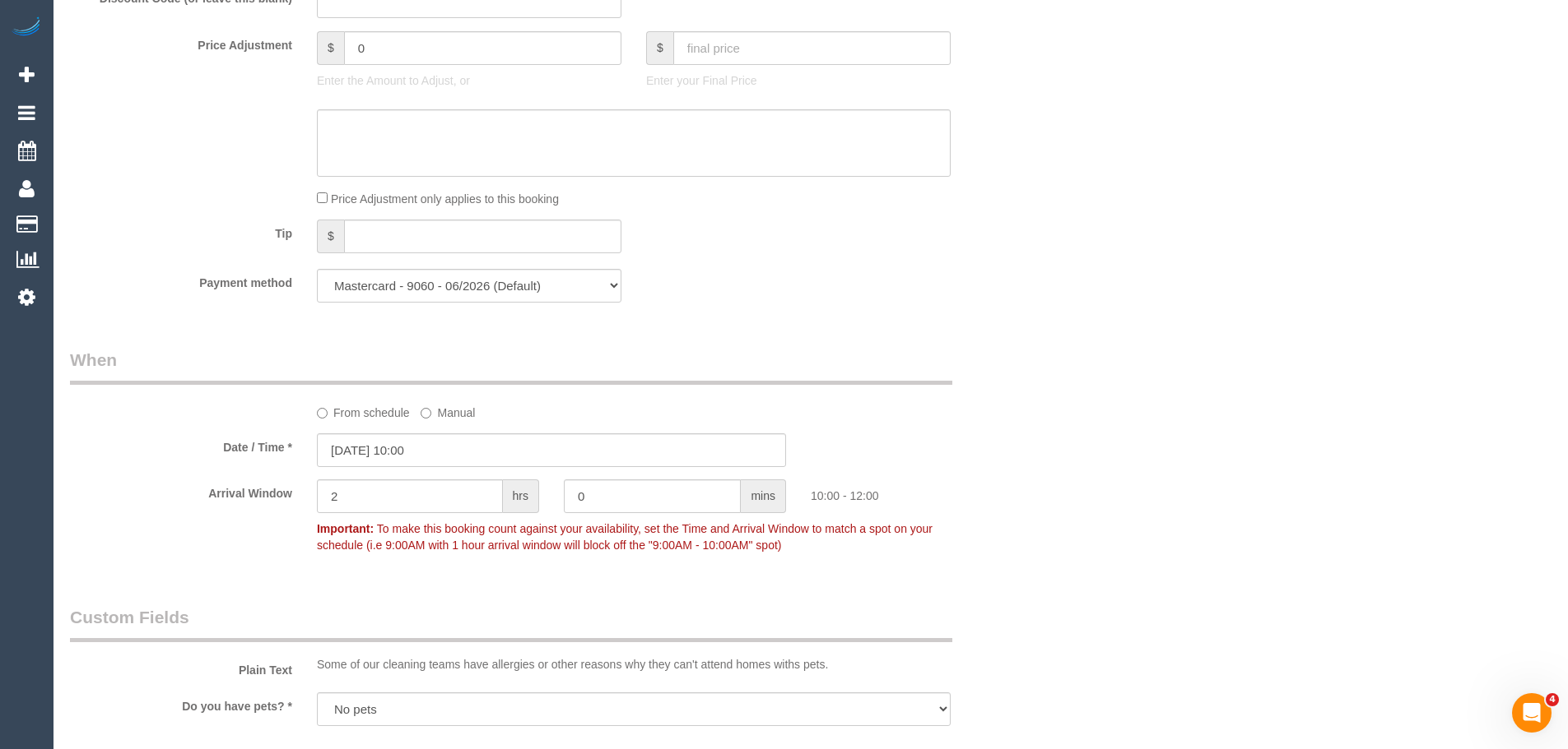
scroll to position [1973, 0]
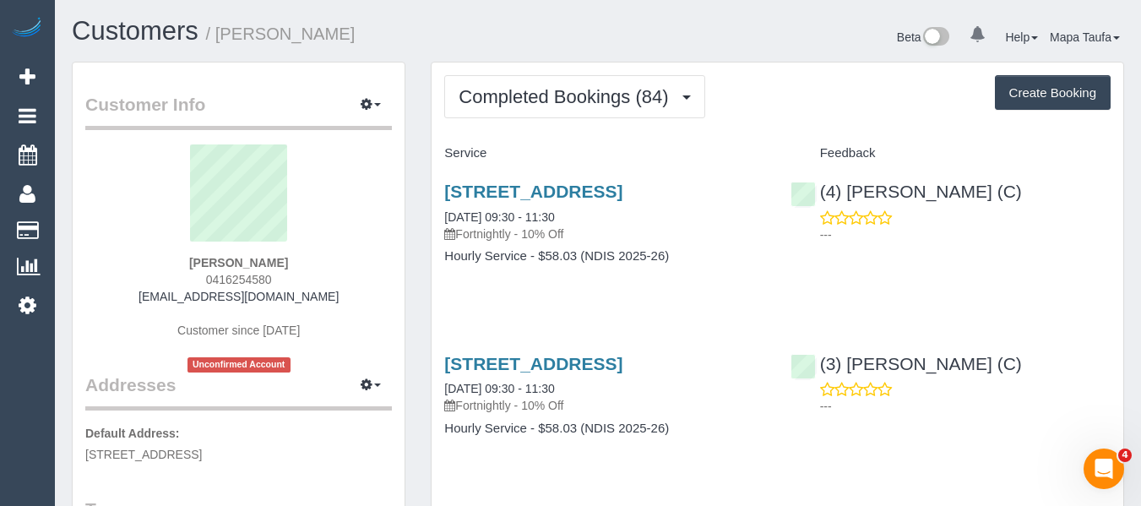
drag, startPoint x: 250, startPoint y: 276, endPoint x: 207, endPoint y: 274, distance: 43.1
click at [207, 274] on div "Jared Rogers 0416254580 joefisheries@gmail.com Customer since 2022 Unconfirmed …" at bounding box center [238, 258] width 307 height 228
copy span "0416254580"
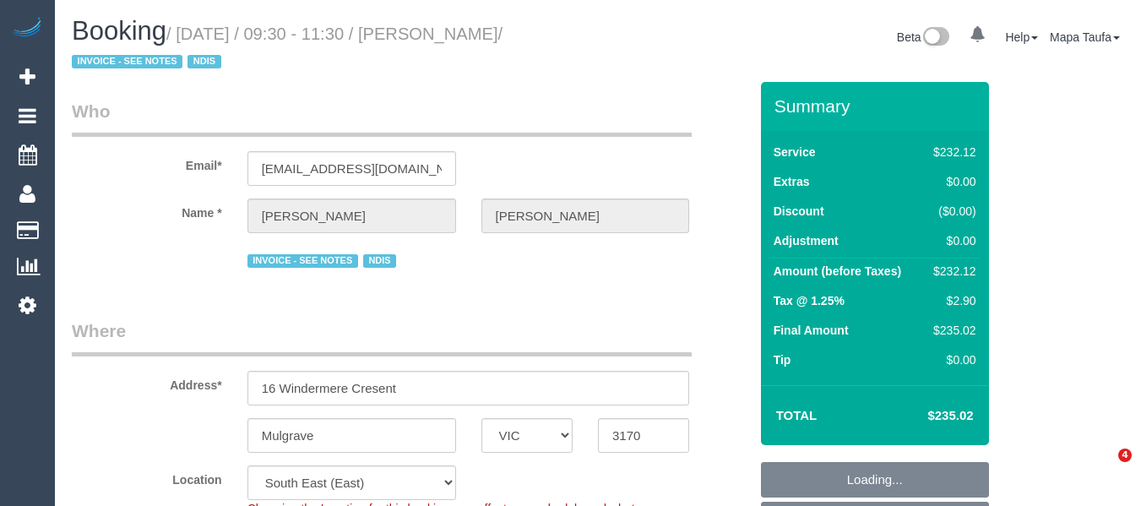
select select "VIC"
select select "240"
select select "number:32"
select select "number:14"
select select "number:18"
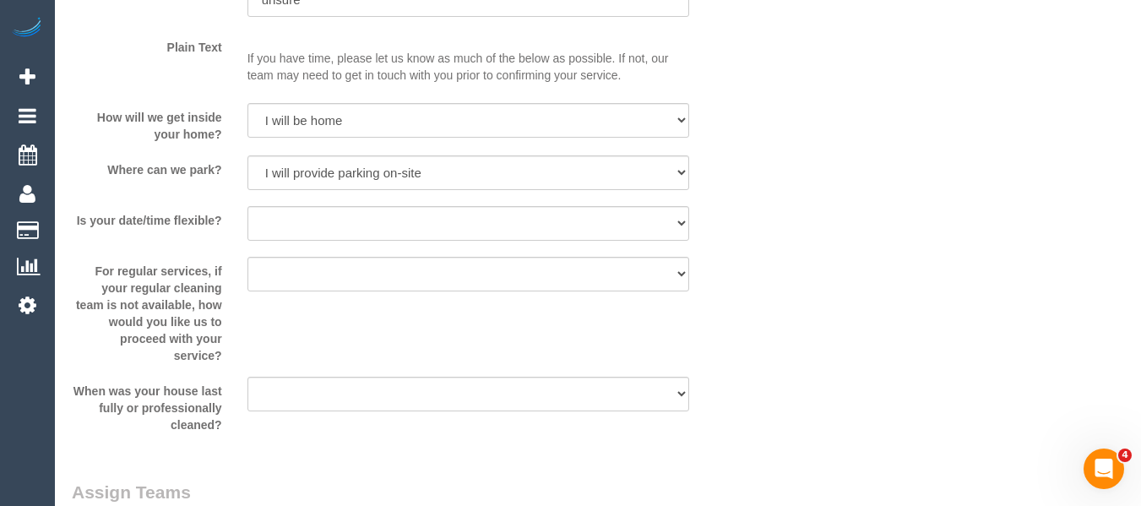
scroll to position [2651, 0]
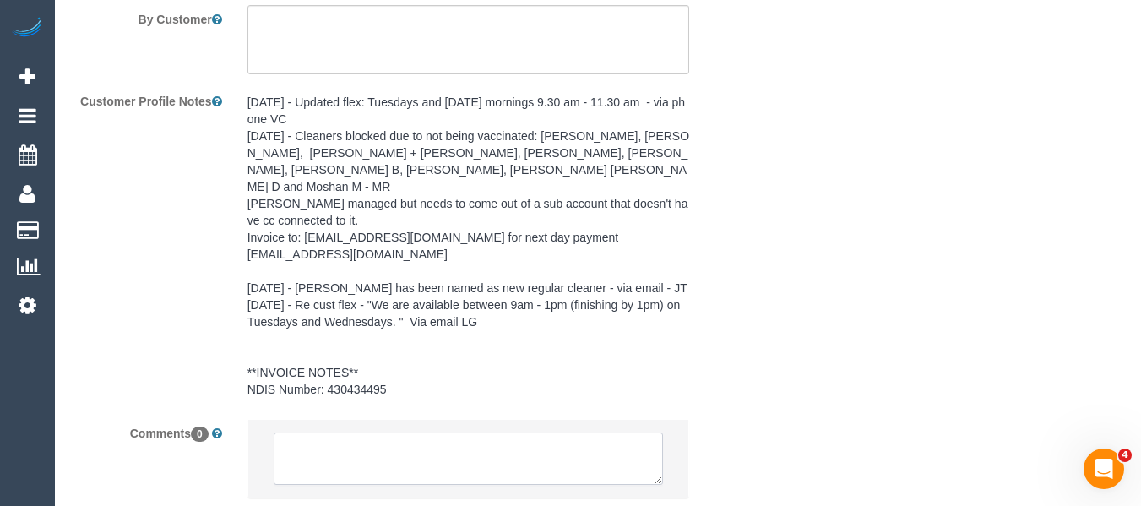
click at [404, 451] on textarea at bounding box center [469, 458] width 390 height 52
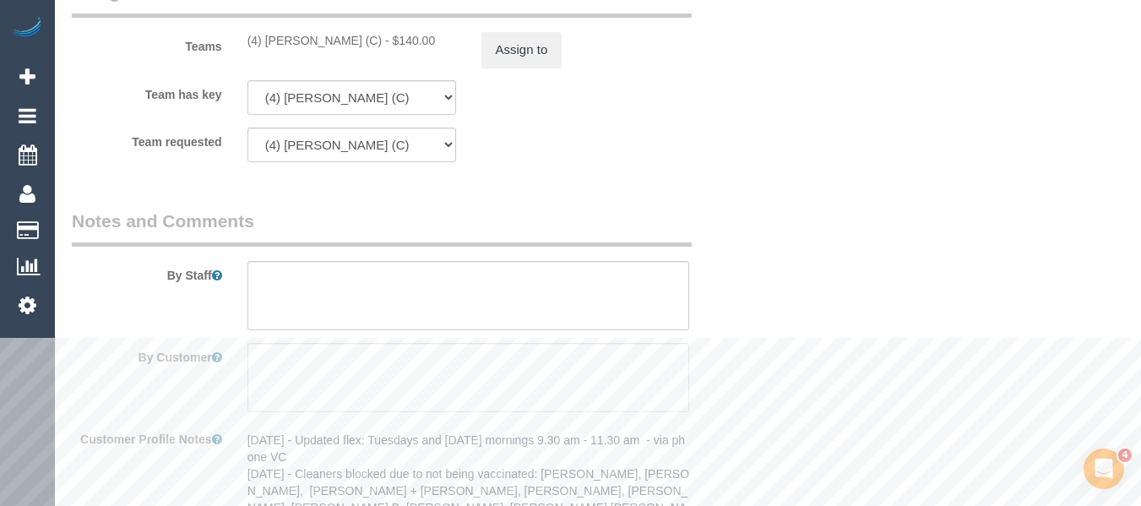
scroll to position [2060, 0]
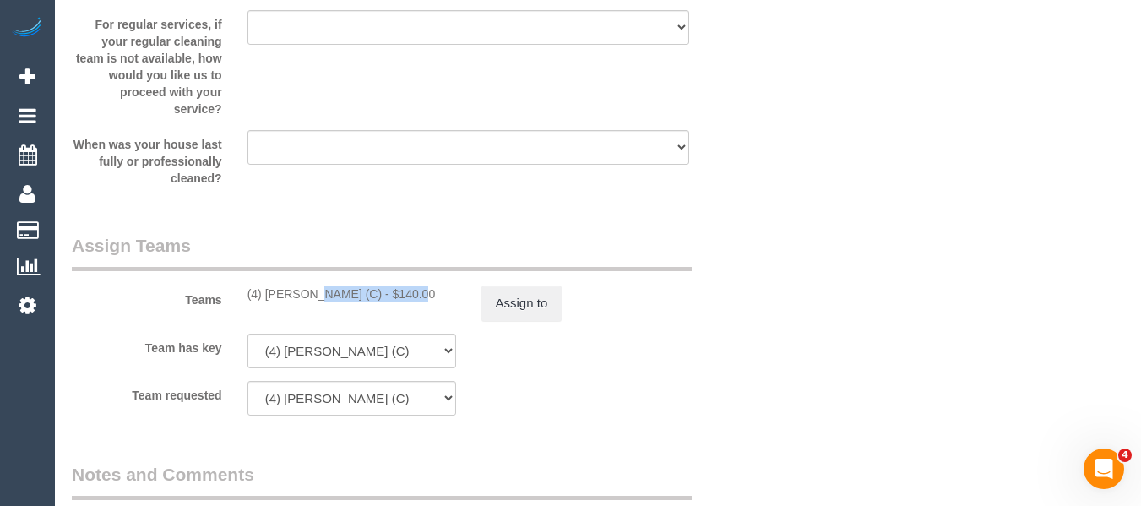
drag, startPoint x: 365, startPoint y: 290, endPoint x: 270, endPoint y: 292, distance: 94.6
click at [261, 292] on div "(4) Rose Southam (C) - $140.00" at bounding box center [351, 293] width 209 height 17
copy div "Rose Southam (C)"
click at [529, 305] on button "Assign to" at bounding box center [521, 302] width 81 height 35
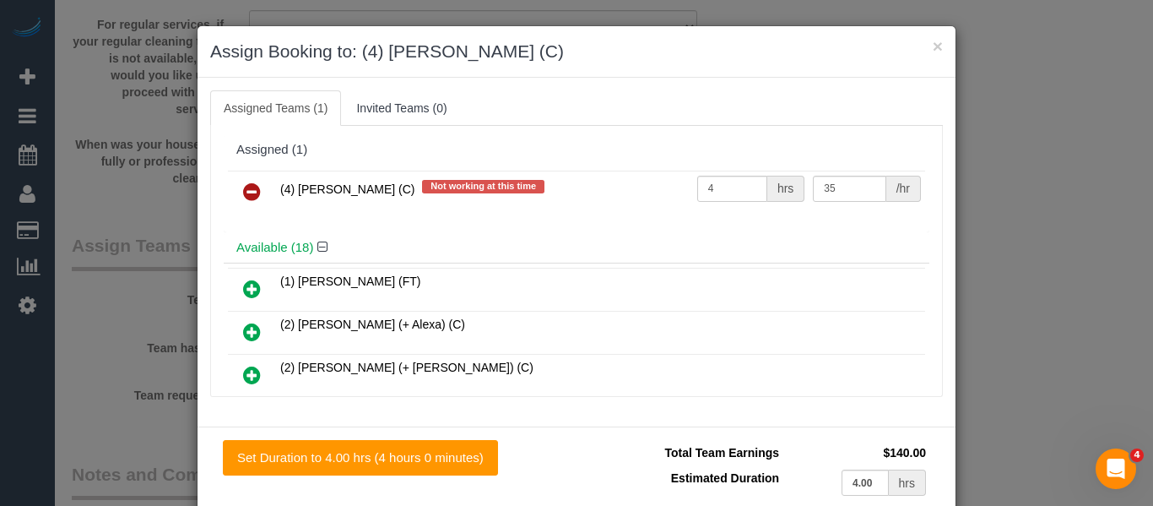
click at [243, 187] on icon at bounding box center [252, 192] width 18 height 20
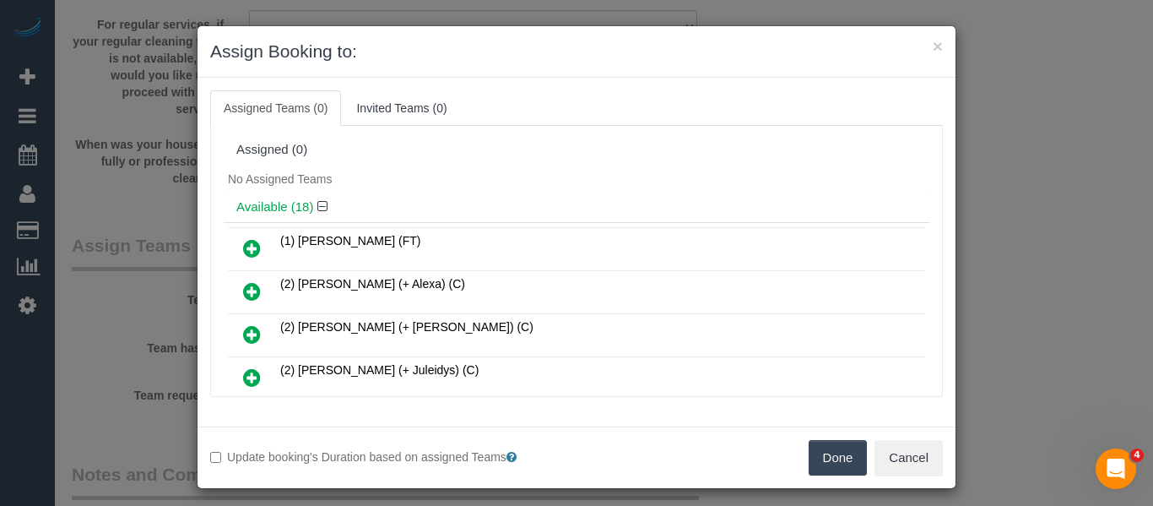
drag, startPoint x: 817, startPoint y: 461, endPoint x: 810, endPoint y: 438, distance: 23.8
click at [818, 461] on button "Done" at bounding box center [838, 457] width 59 height 35
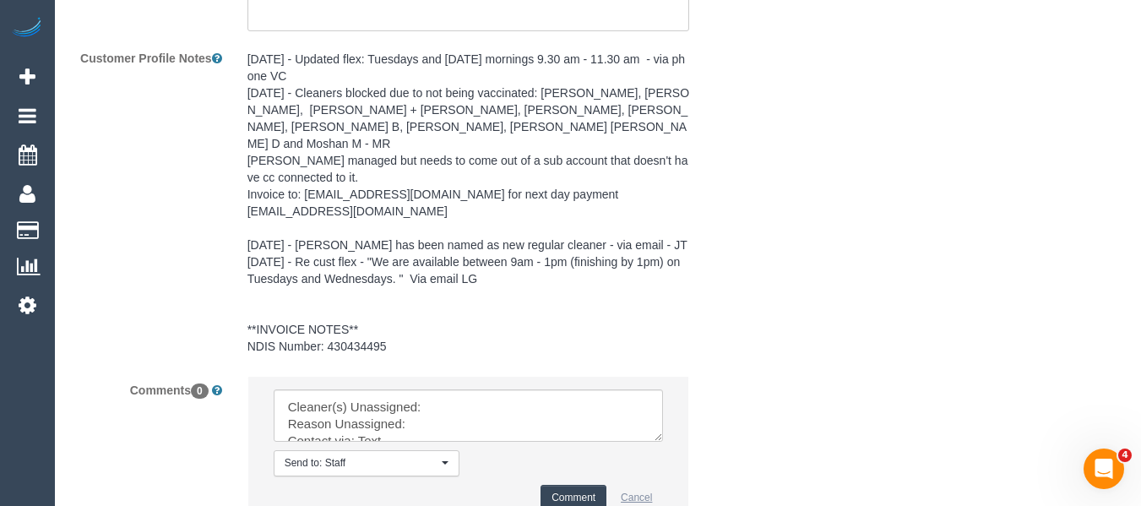
scroll to position [2819, 0]
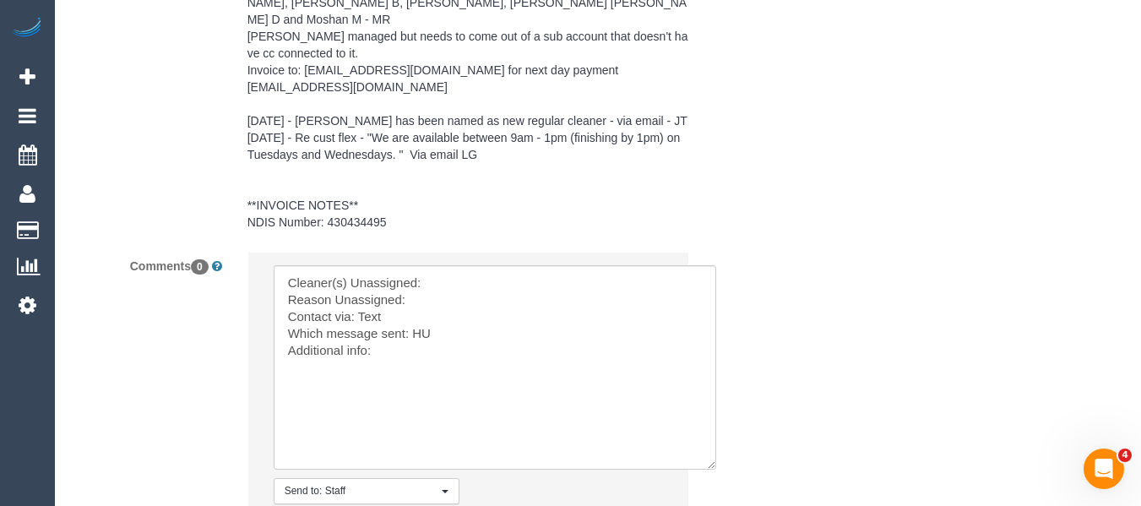
drag, startPoint x: 656, startPoint y: 292, endPoint x: 480, endPoint y: 278, distance: 176.2
click at [716, 452] on textarea at bounding box center [495, 367] width 442 height 204
drag, startPoint x: 434, startPoint y: 247, endPoint x: 434, endPoint y: 261, distance: 14.4
click at [434, 252] on li "Send to: Staff Nothing selected Send to: Staff Send to: Customer Send to: Team …" at bounding box center [468, 405] width 441 height 307
click at [434, 265] on textarea at bounding box center [499, 371] width 450 height 212
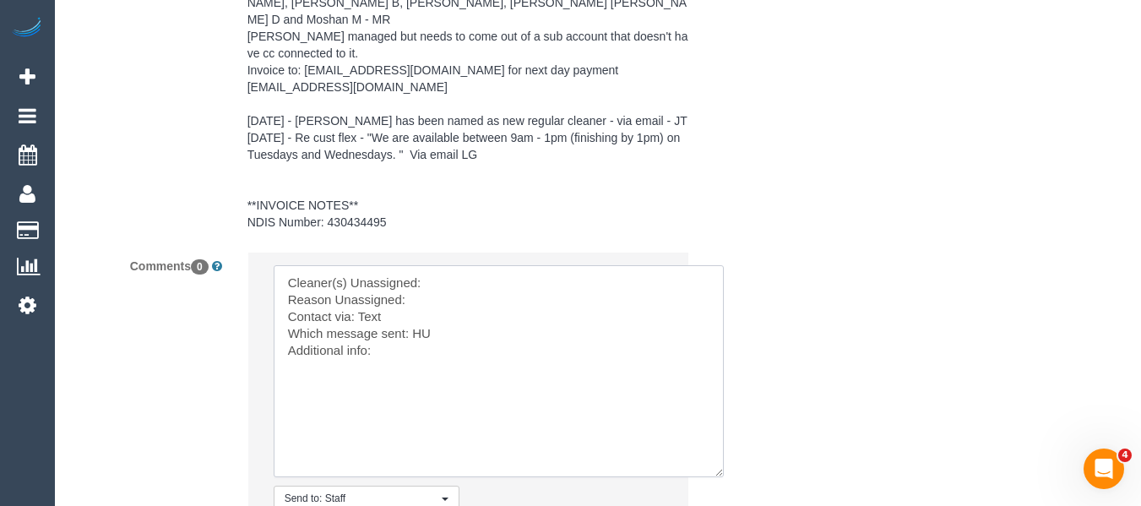
paste textarea "Rose Southam (C)"
click at [436, 280] on textarea at bounding box center [499, 371] width 450 height 212
click at [423, 317] on textarea at bounding box center [499, 371] width 450 height 212
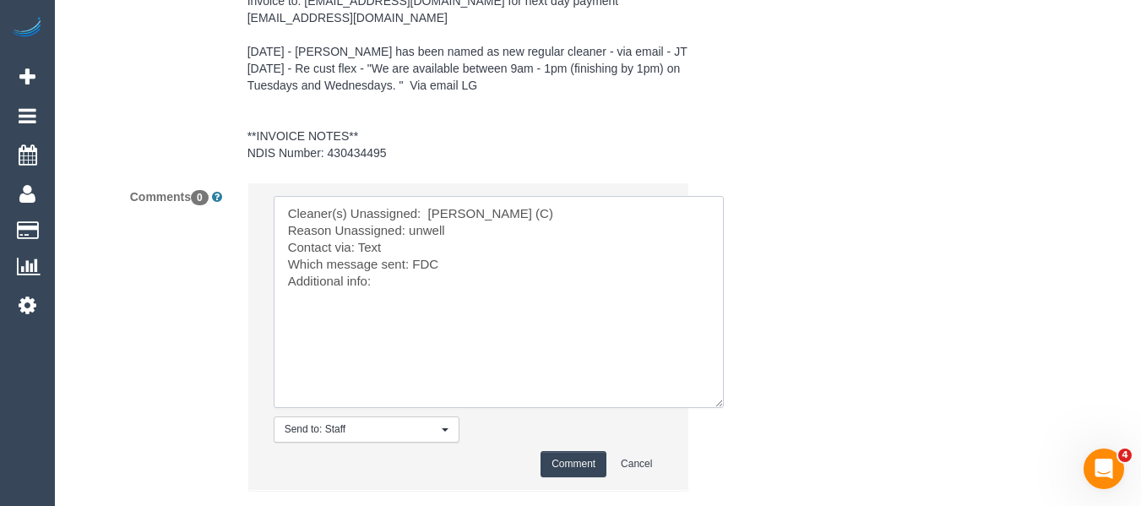
scroll to position [2978, 0]
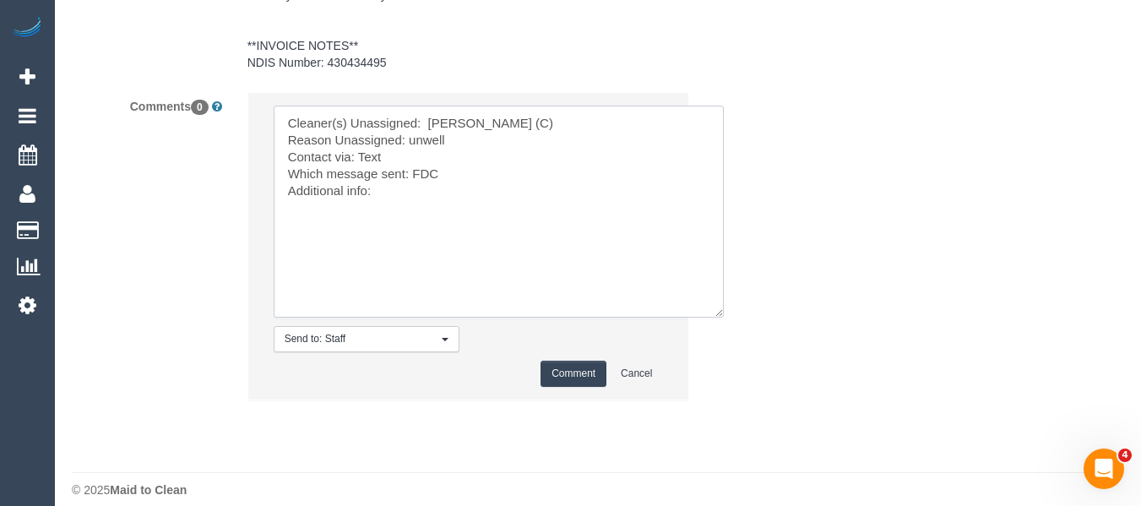
type textarea "Cleaner(s) Unassigned: Rose Southam (C) Reason Unassigned: unwell Contact via: …"
click at [581, 361] on button "Comment" at bounding box center [573, 374] width 66 height 26
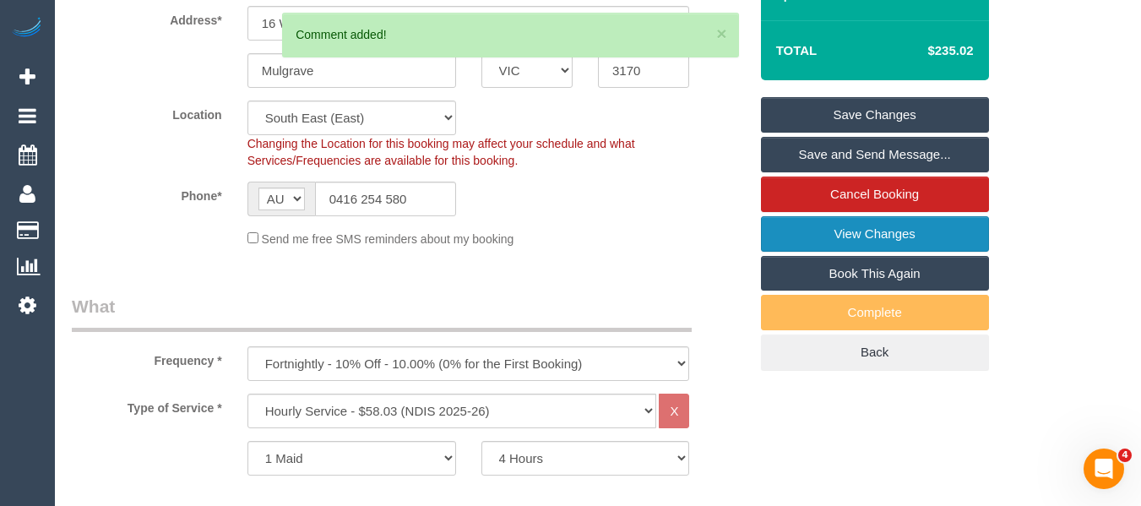
scroll to position [361, 0]
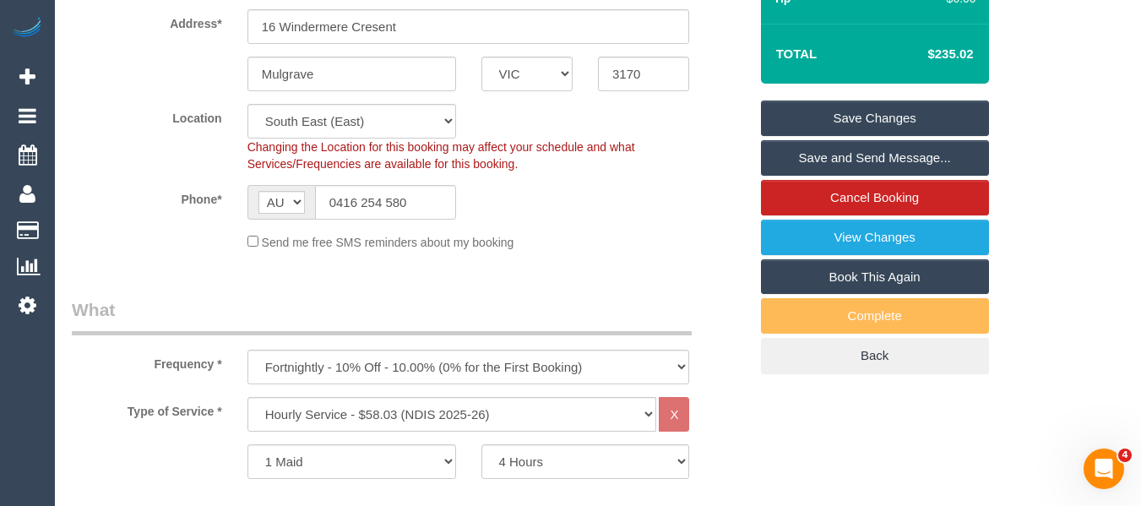
click at [832, 105] on link "Save Changes" at bounding box center [875, 117] width 228 height 35
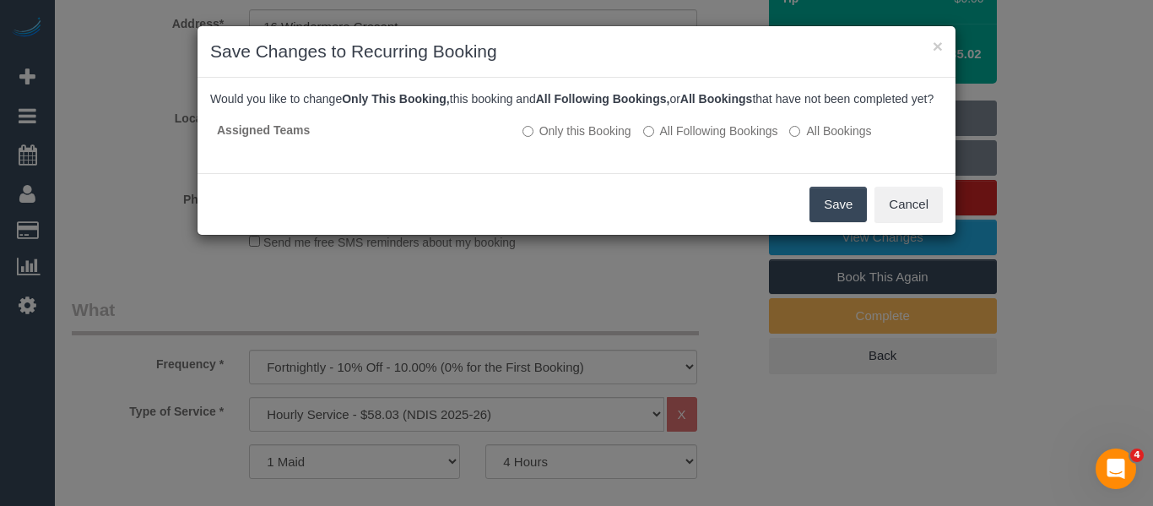
click at [821, 220] on button "Save" at bounding box center [838, 204] width 57 height 35
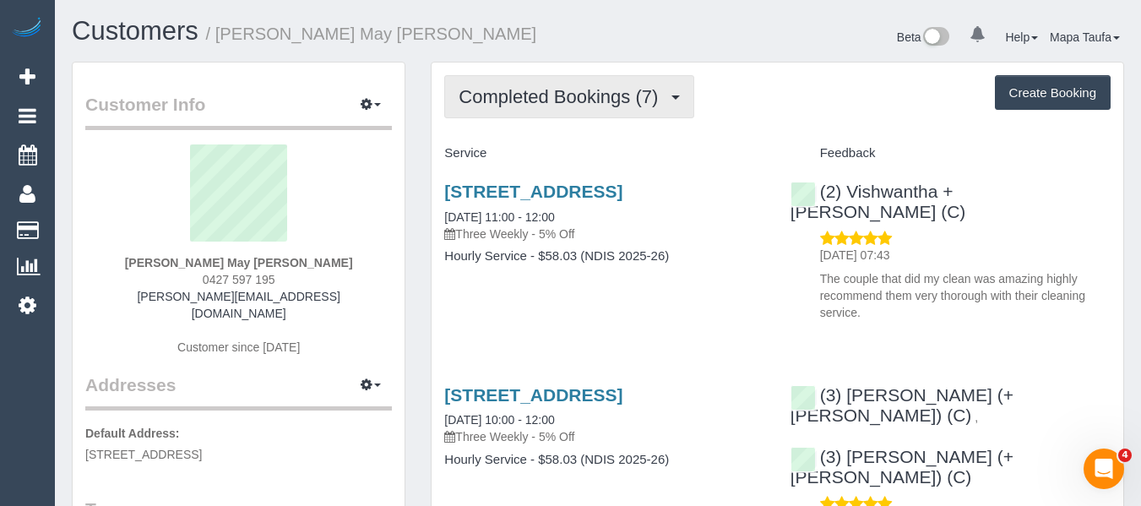
click at [578, 97] on span "Completed Bookings (7)" at bounding box center [562, 96] width 208 height 21
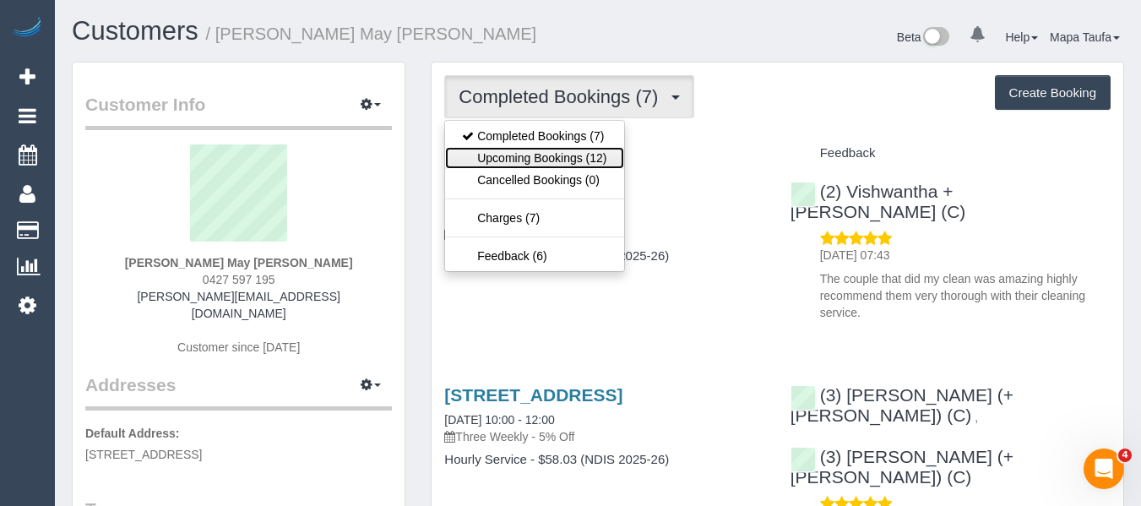
click at [567, 155] on link "Upcoming Bookings (12)" at bounding box center [534, 158] width 178 height 22
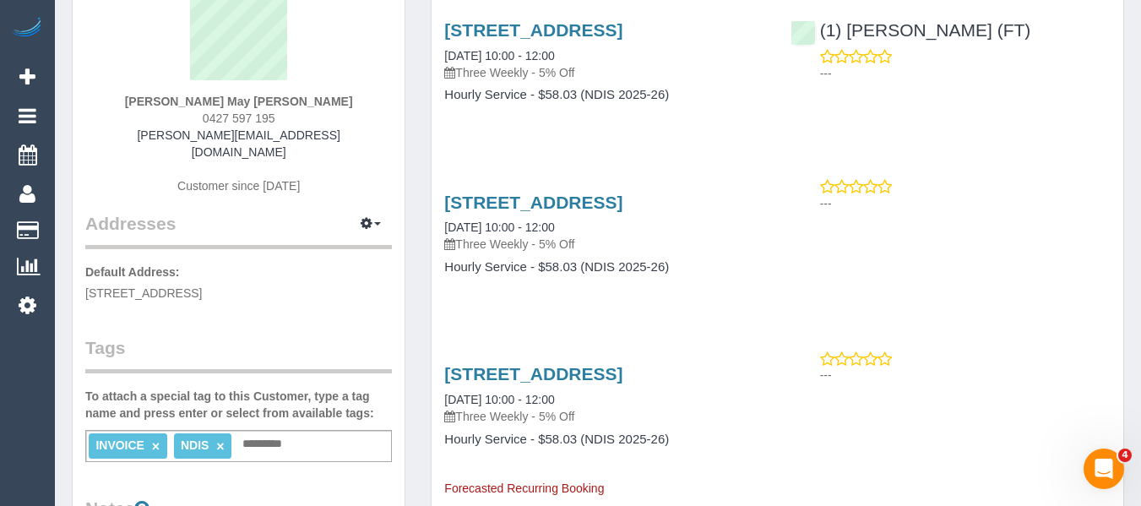
scroll to position [169, 0]
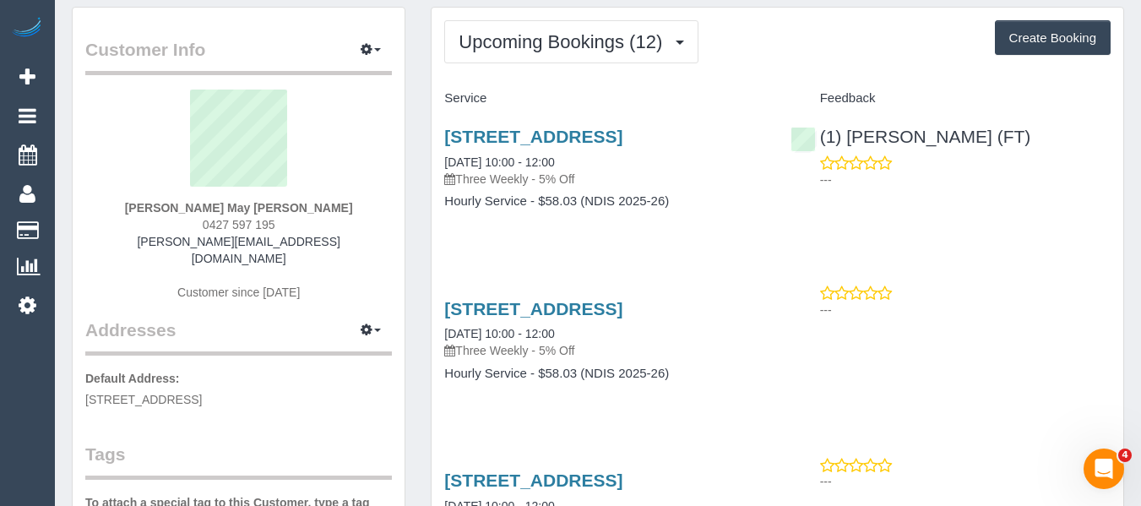
scroll to position [84, 0]
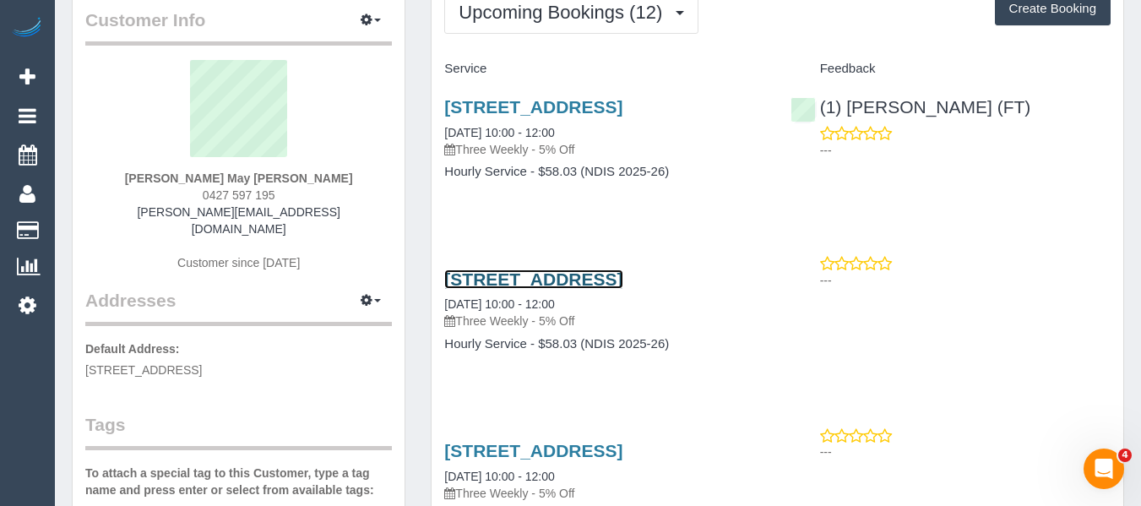
click at [573, 289] on link "2/21-23 Outhwaite Ave, Doncaster, VIC 3108" at bounding box center [533, 278] width 178 height 19
click at [747, 213] on div "2/21-23 Outhwaite Ave, Doncaster, VIC 3108 28/08/2025 10:00 - 12:00 Three Weekl…" at bounding box center [603, 148] width 345 height 130
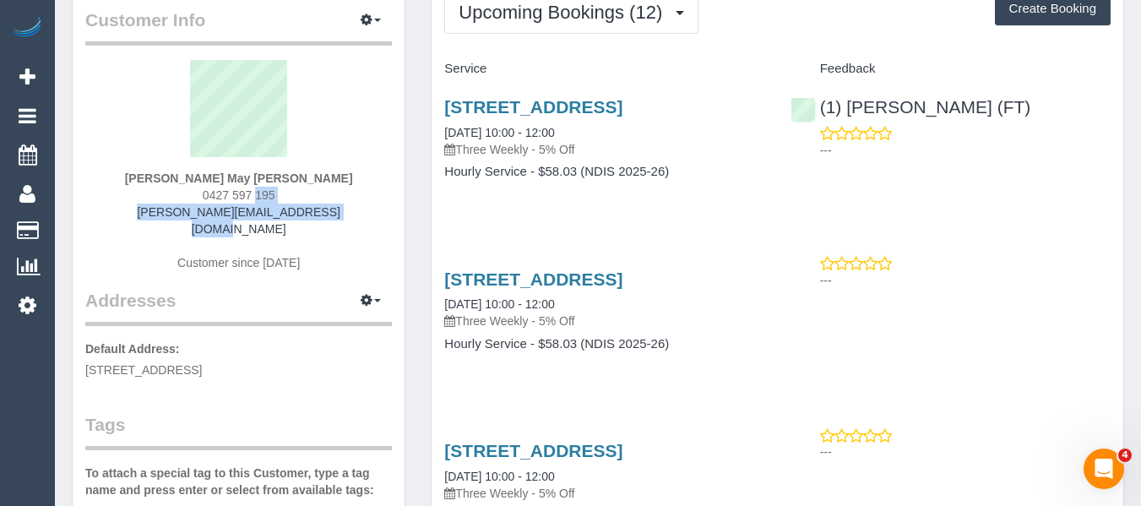
drag, startPoint x: 327, startPoint y: 204, endPoint x: 152, endPoint y: 198, distance: 174.9
click at [152, 198] on div "Gracie May Driscoll 0427 597 195 jodie_larkins@hotmail.com Customer since 2025" at bounding box center [238, 174] width 307 height 228
click at [350, 128] on sui-profile-pic at bounding box center [238, 115] width 281 height 110
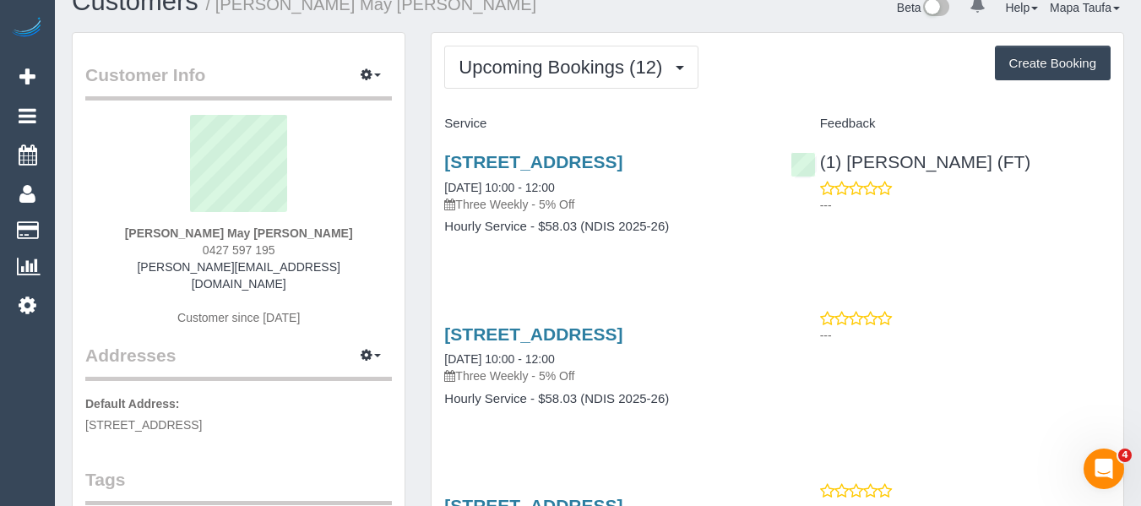
scroll to position [0, 0]
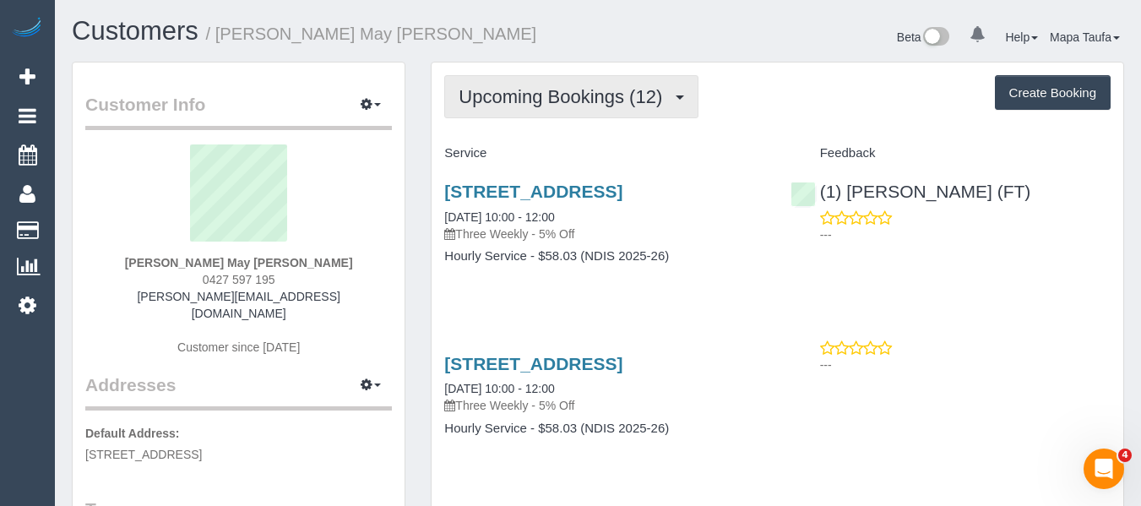
click at [542, 98] on span "Upcoming Bookings (12)" at bounding box center [564, 96] width 212 height 21
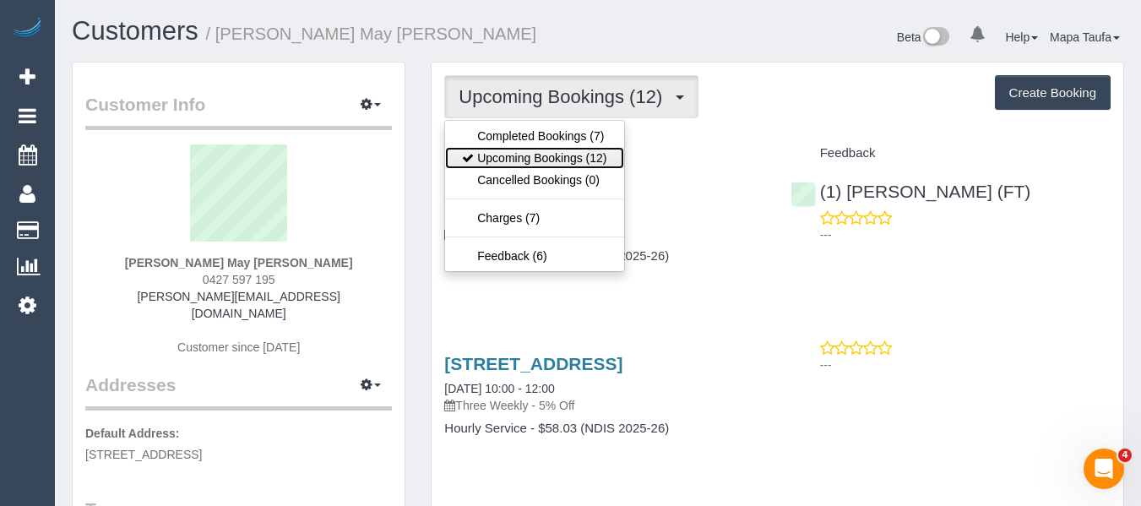
click at [534, 154] on link "Upcoming Bookings (12)" at bounding box center [534, 158] width 178 height 22
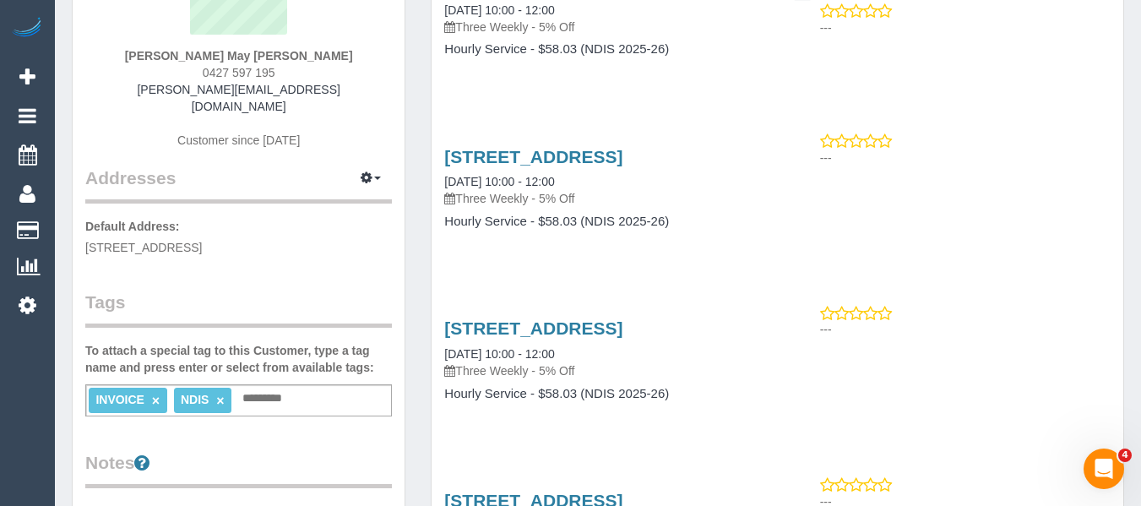
scroll to position [169, 0]
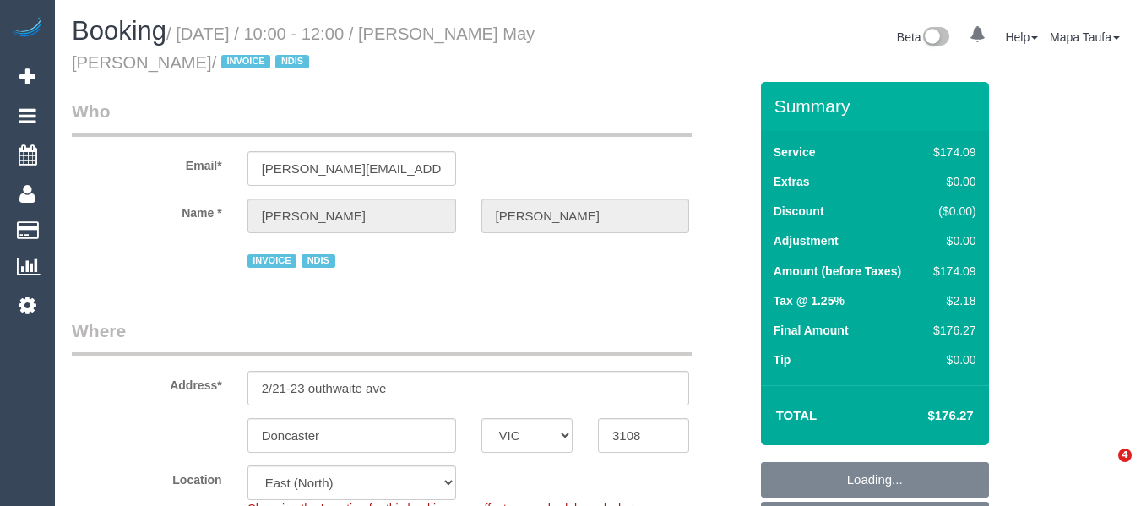
select select "VIC"
select select "180"
select select "spot3"
select select "number:28"
select select "number:14"
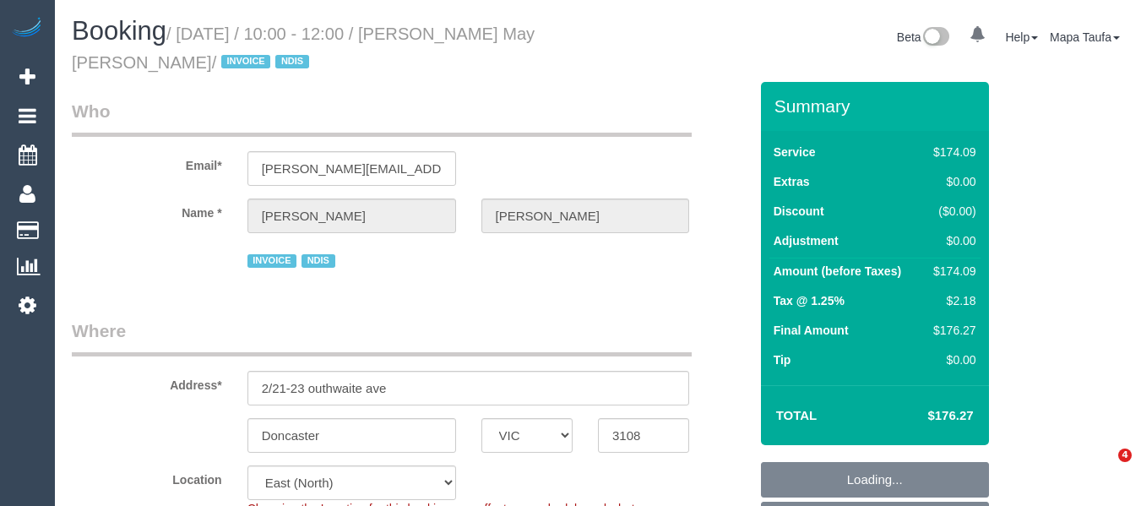
select select "number:18"
select select "number:36"
select select "number:33"
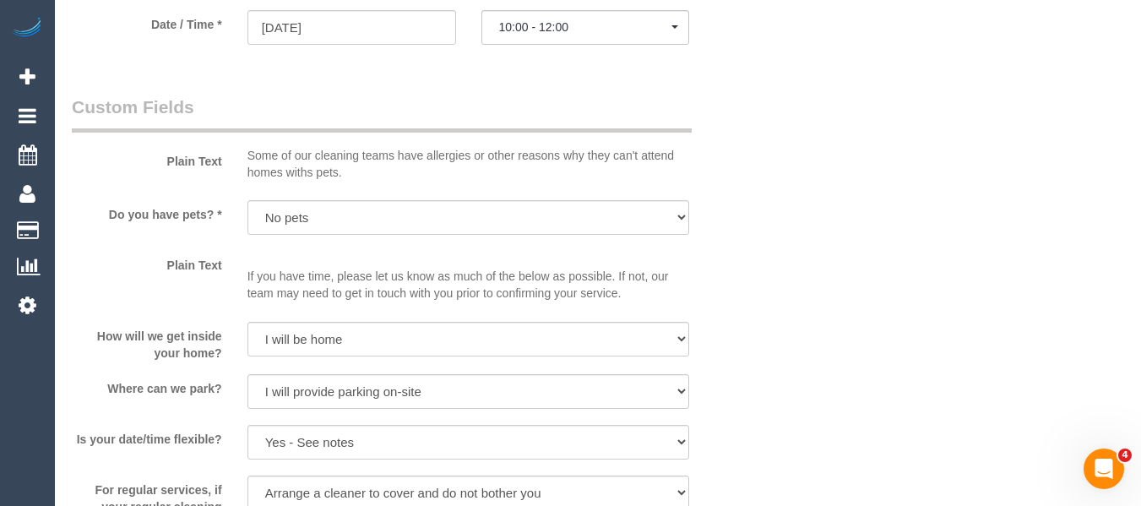
scroll to position [1267, 0]
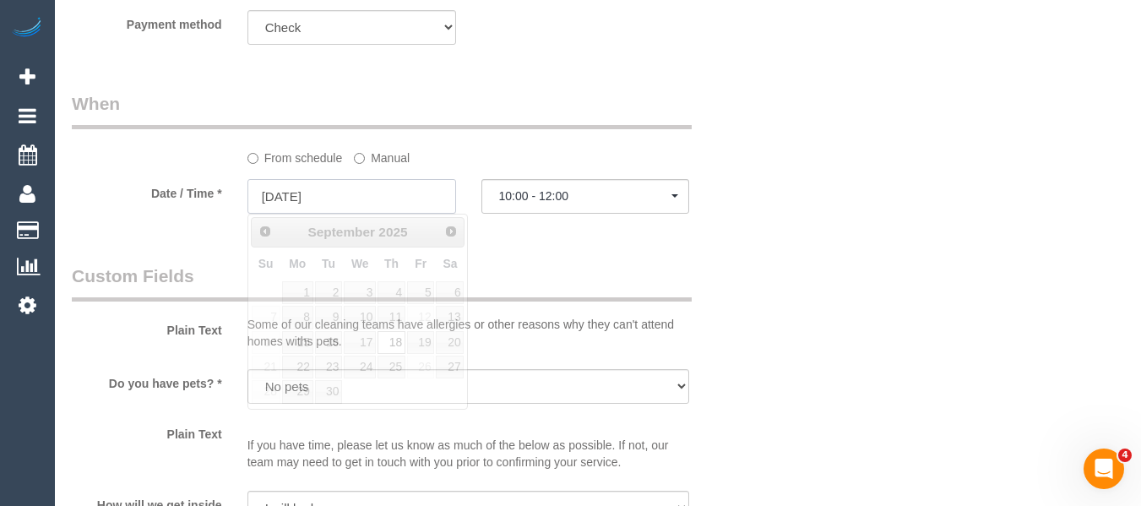
click at [361, 189] on input "18/09/2025" at bounding box center [351, 196] width 209 height 35
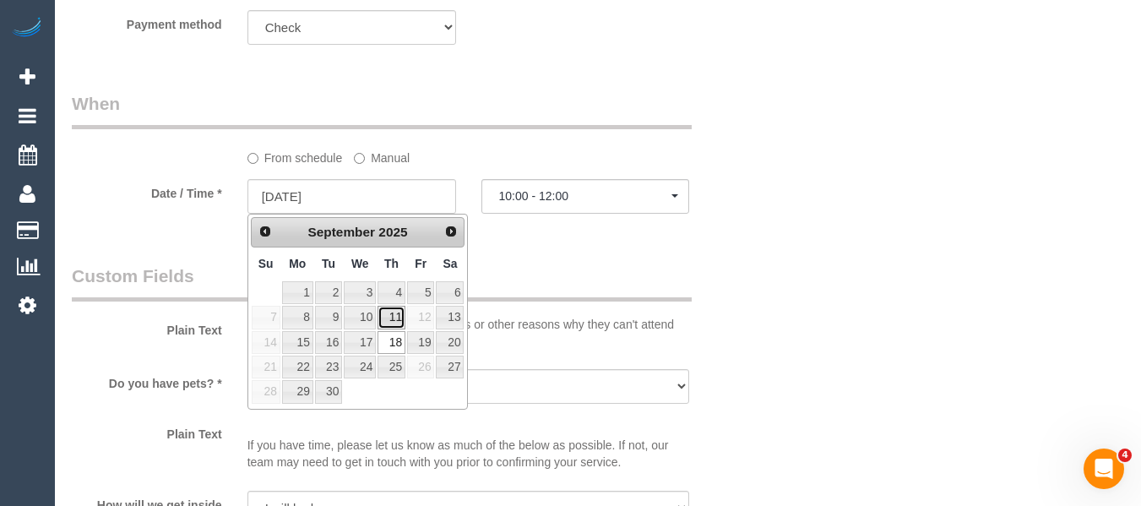
click at [391, 324] on link "11" at bounding box center [391, 317] width 28 height 23
type input "11/09/2025"
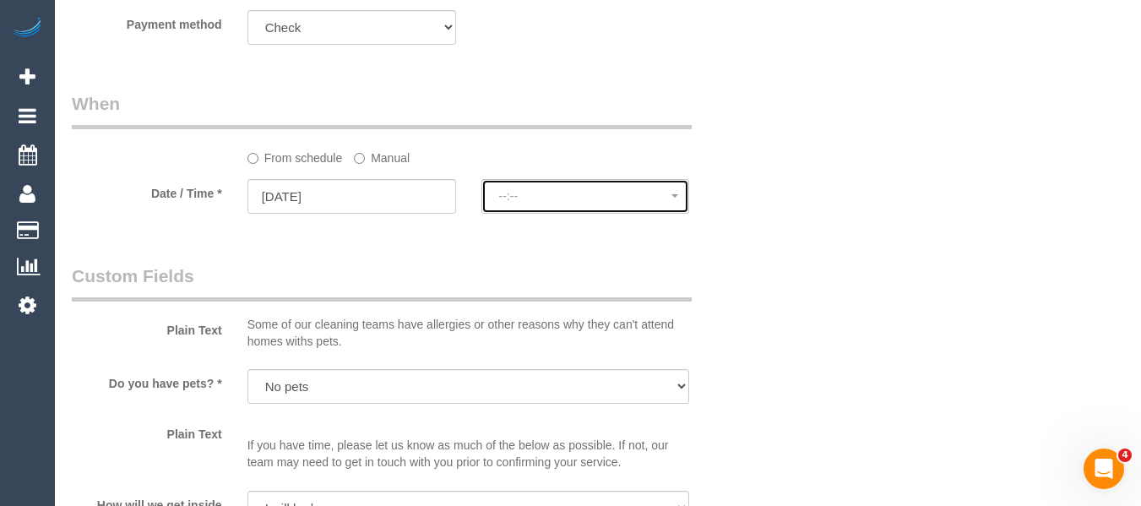
drag, startPoint x: 534, startPoint y: 203, endPoint x: 530, endPoint y: 247, distance: 43.3
click at [536, 203] on button "--:--" at bounding box center [585, 196] width 209 height 35
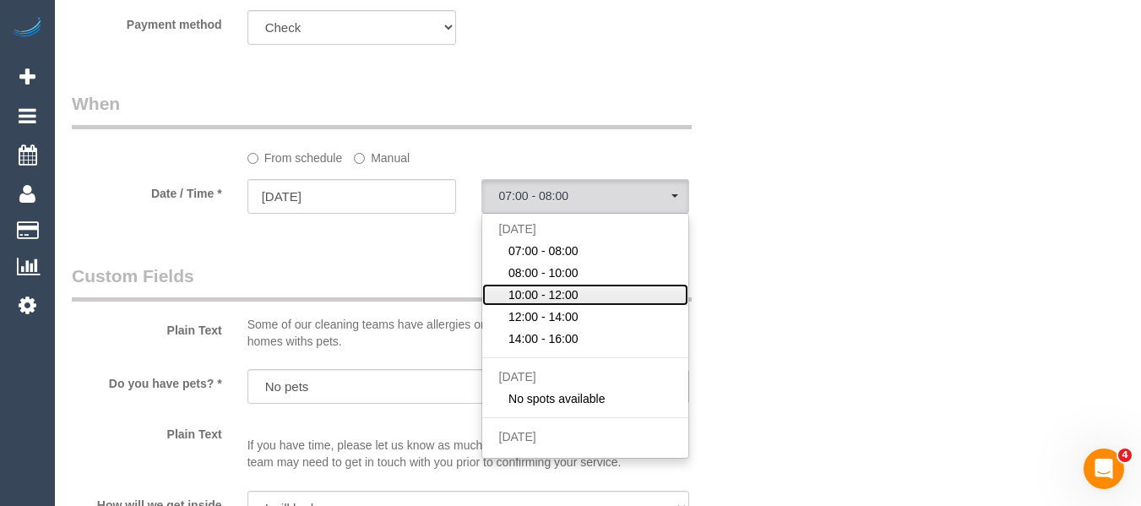
click at [532, 300] on span "10:00 - 12:00" at bounding box center [543, 294] width 70 height 17
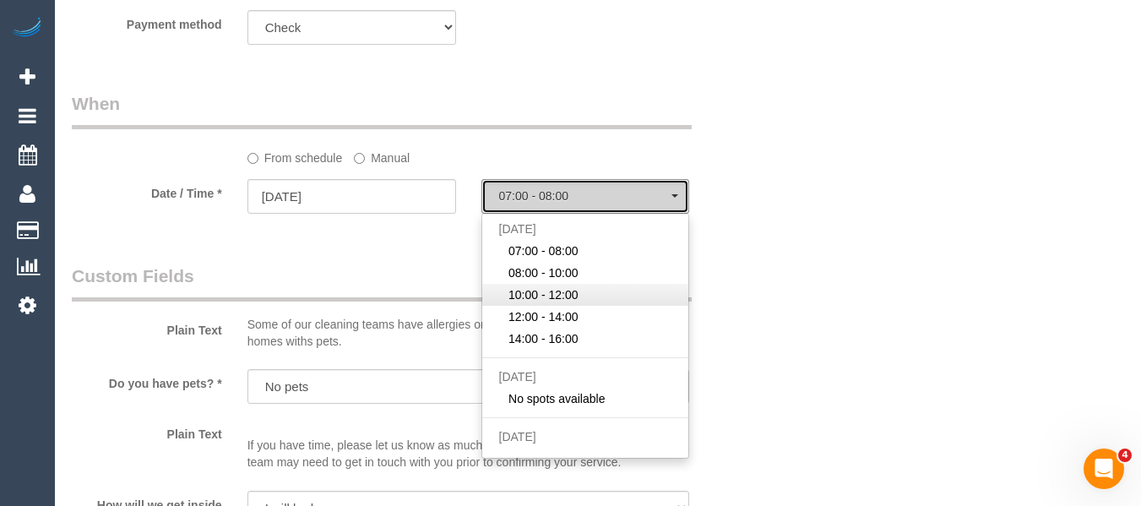
select select "spot24"
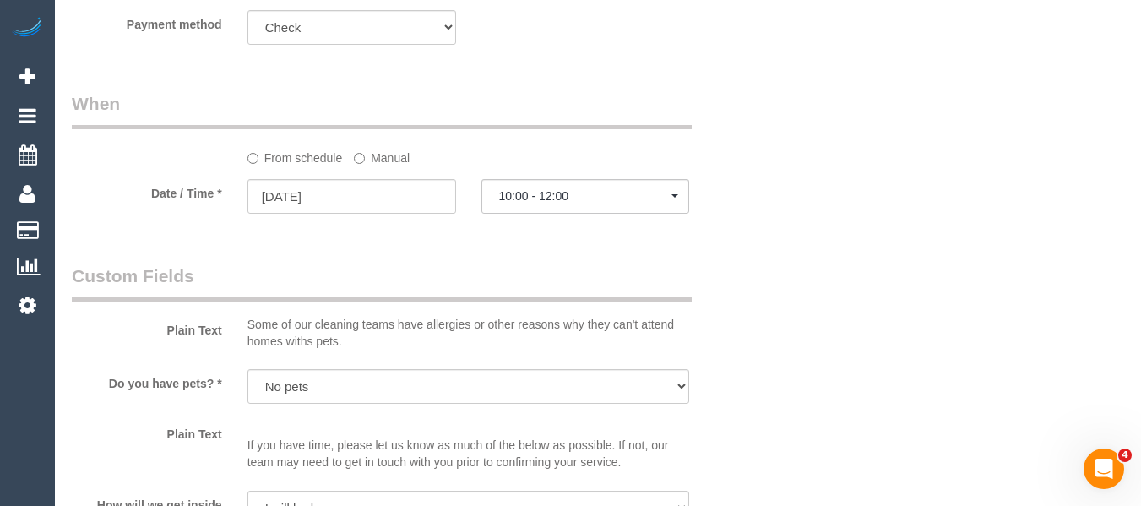
click at [815, 285] on div "Who Email* jodie_larkins@hotmail.com Name * Gracie May Driscoll INVOICE NDIS Wh…" at bounding box center [598, 300] width 1052 height 2971
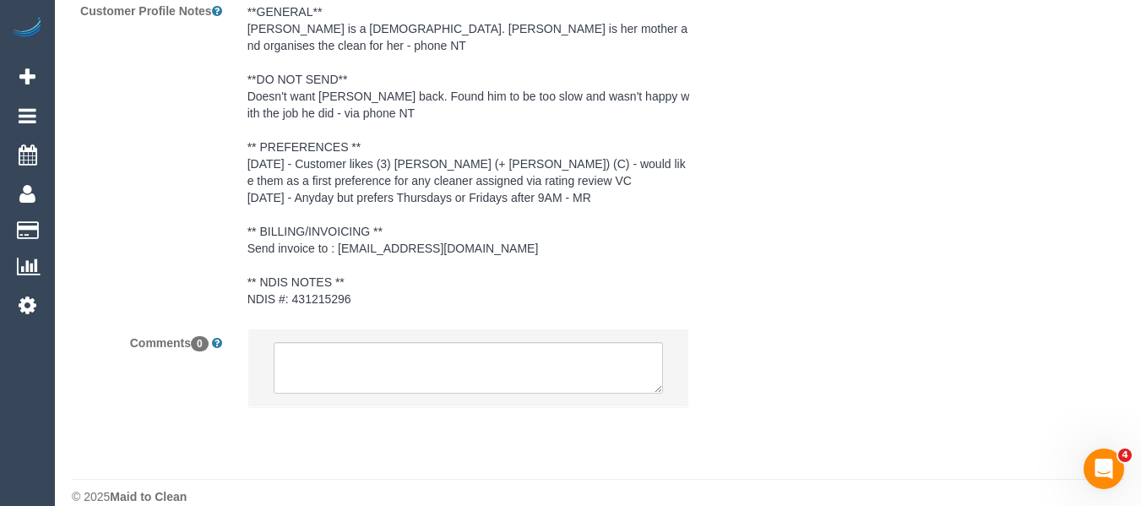
scroll to position [2589, 0]
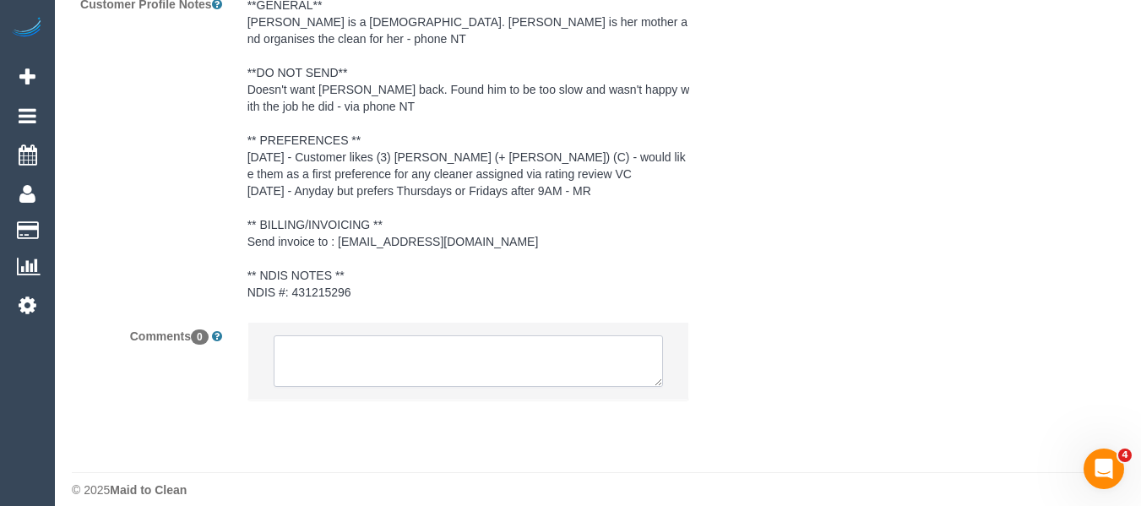
click at [366, 355] on textarea at bounding box center [469, 361] width 390 height 52
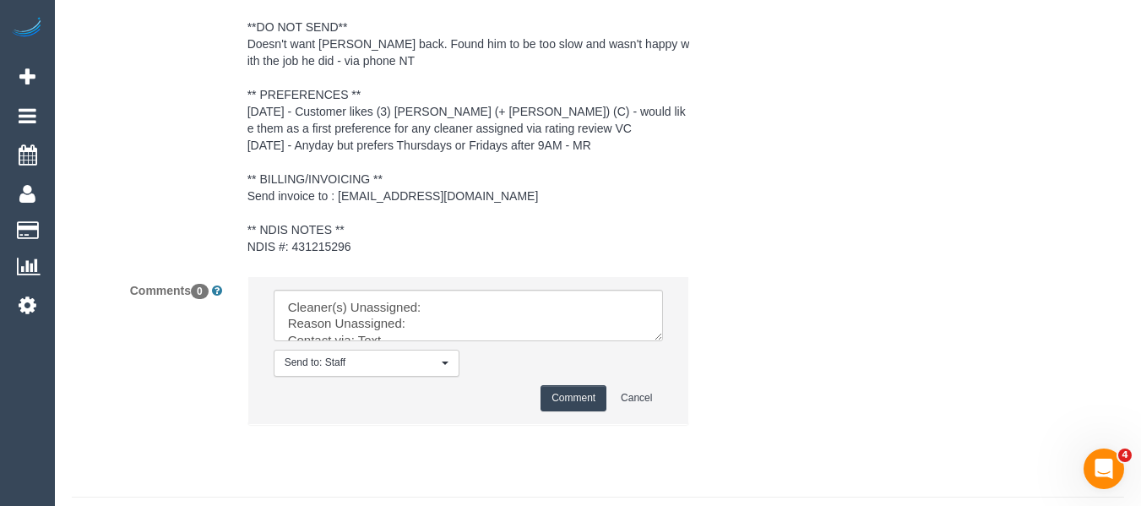
scroll to position [2659, 0]
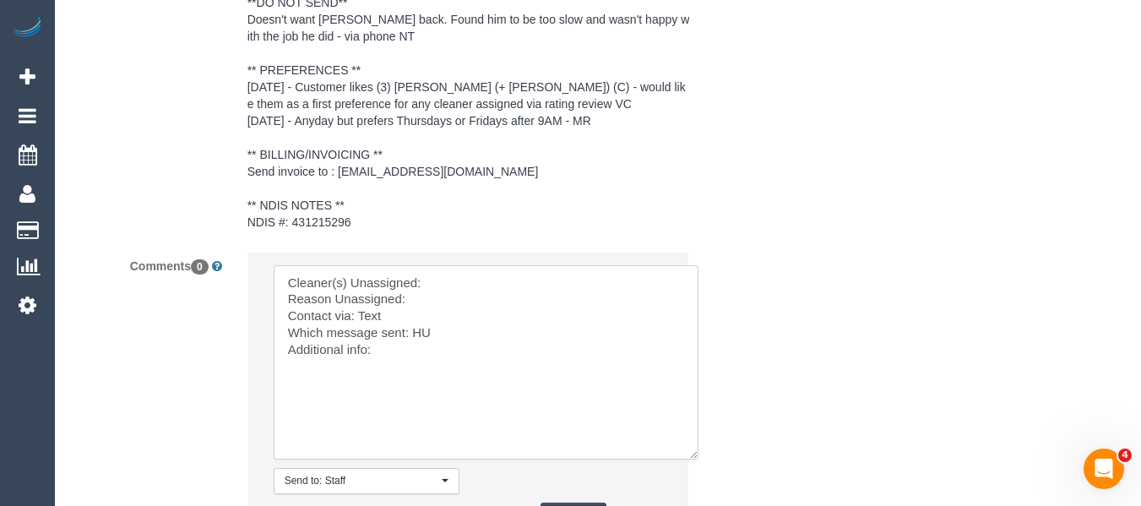
drag, startPoint x: 671, startPoint y: 365, endPoint x: 692, endPoint y: 437, distance: 74.8
click at [692, 438] on textarea at bounding box center [486, 362] width 425 height 194
drag, startPoint x: 491, startPoint y: 345, endPoint x: 99, endPoint y: 190, distance: 422.3
click at [99, 190] on sui-booking-comments "By Staff By Customer Customer Profile Notes **GENERAL** Gracie is a 9yr old. Jo…" at bounding box center [410, 131] width 676 height 855
type textarea "-"
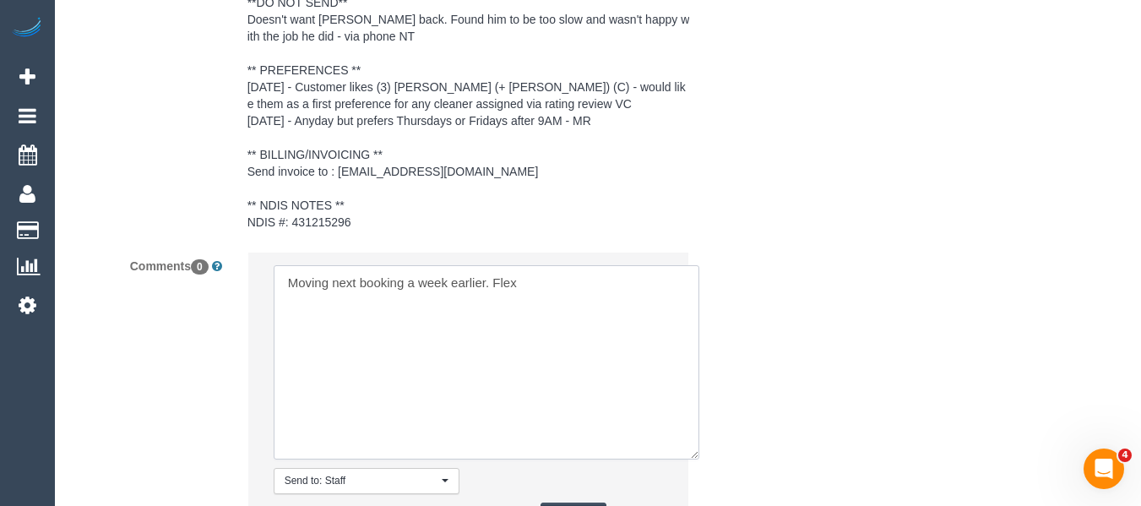
click at [578, 274] on textarea at bounding box center [487, 362] width 426 height 194
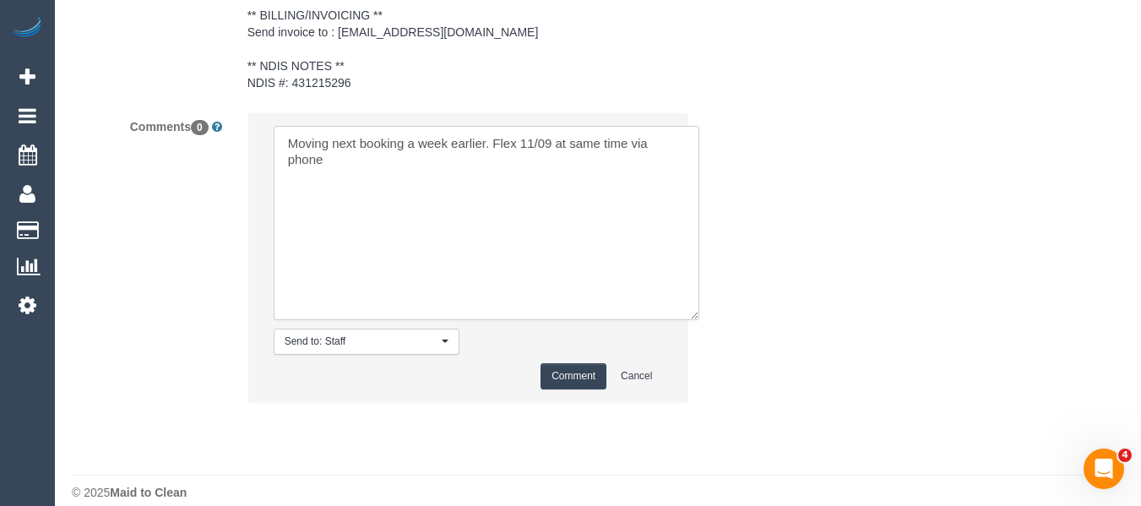
scroll to position [2801, 0]
type textarea "Moving next booking a week earlier. Flex 11/09 at same time via phone"
click at [572, 361] on button "Comment" at bounding box center [573, 374] width 66 height 26
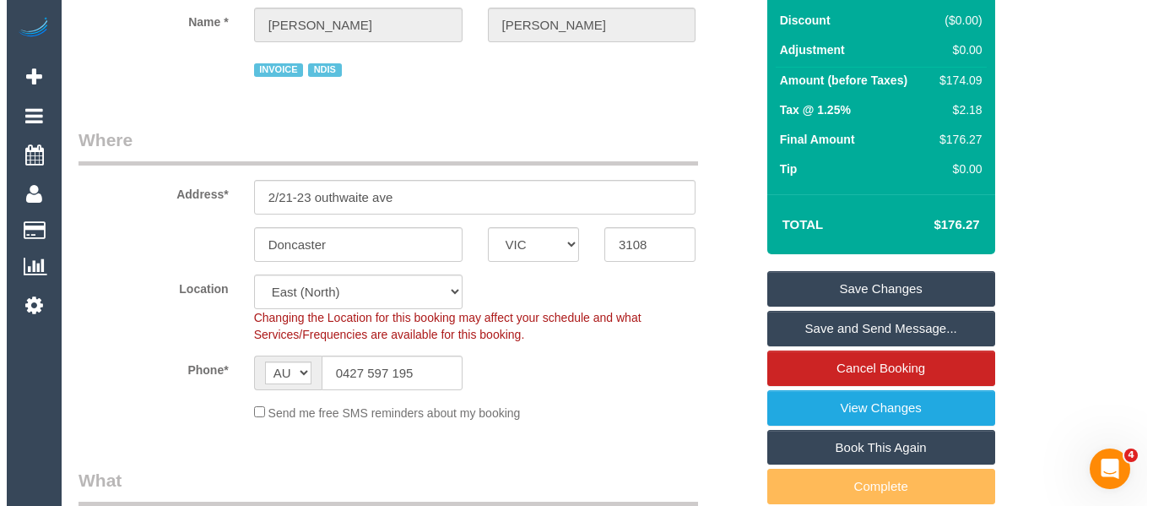
scroll to position [151, 0]
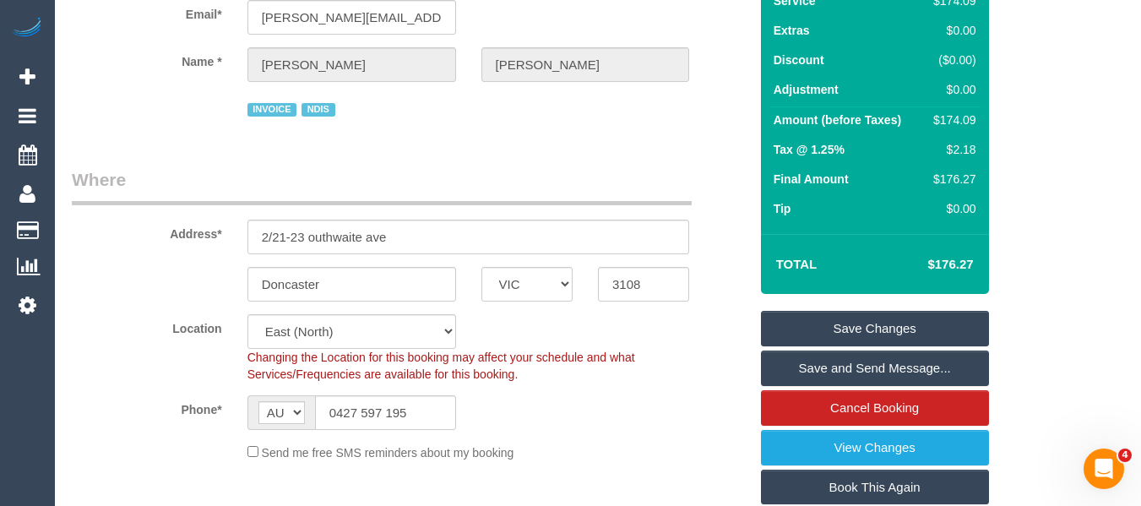
click at [848, 318] on link "Save Changes" at bounding box center [875, 328] width 228 height 35
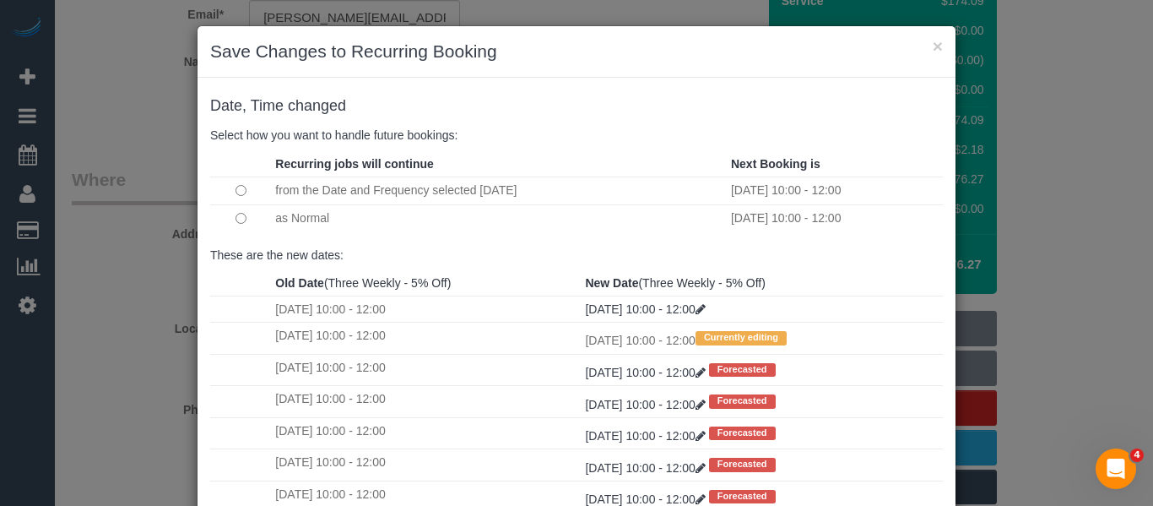
click at [247, 219] on td at bounding box center [240, 218] width 61 height 28
click at [241, 219] on td at bounding box center [240, 218] width 61 height 28
click at [244, 220] on td at bounding box center [240, 218] width 61 height 28
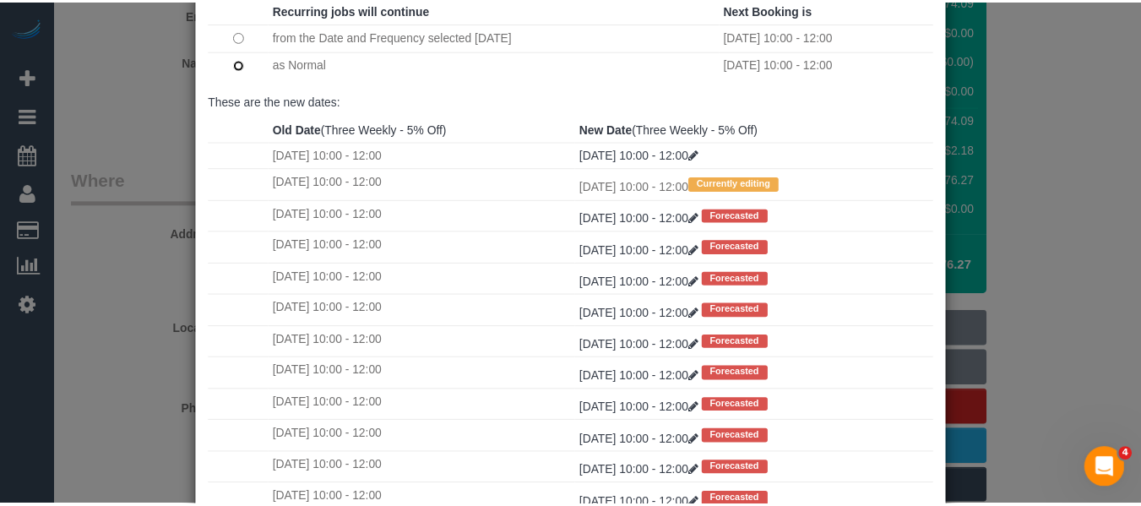
scroll to position [251, 0]
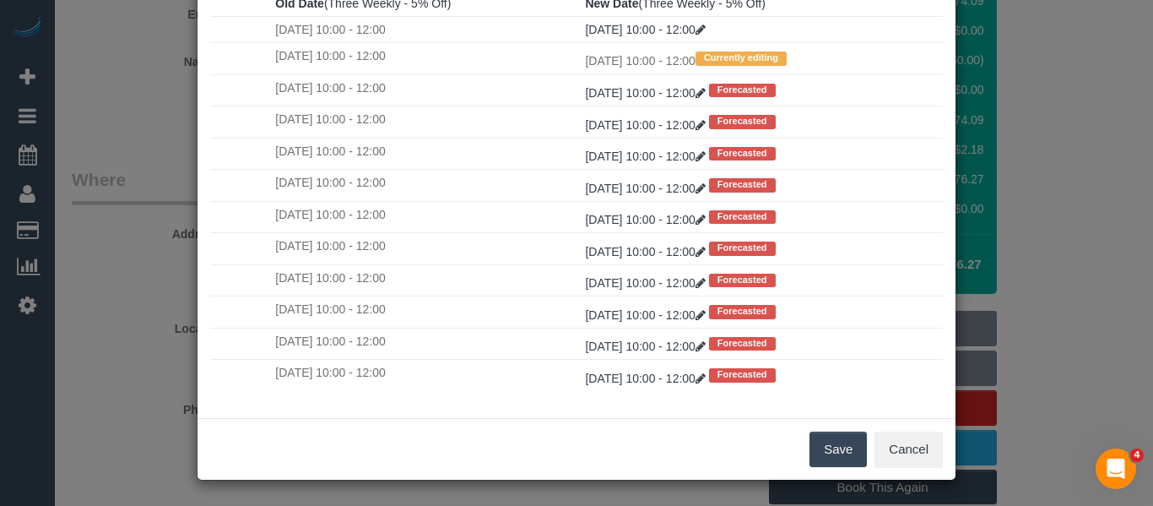
click at [835, 446] on button "Save" at bounding box center [838, 448] width 57 height 35
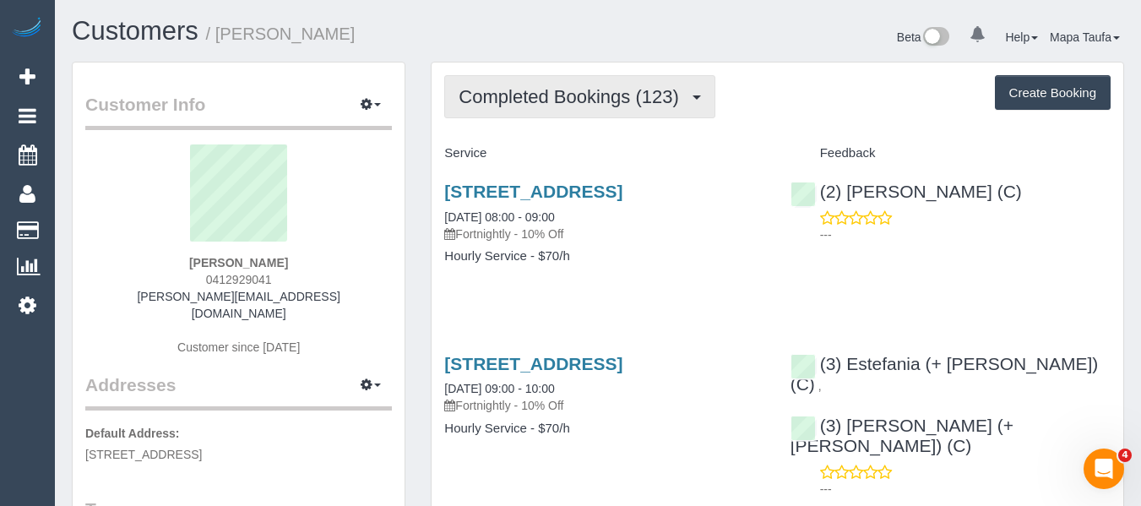
click at [546, 103] on span "Completed Bookings (123)" at bounding box center [572, 96] width 228 height 21
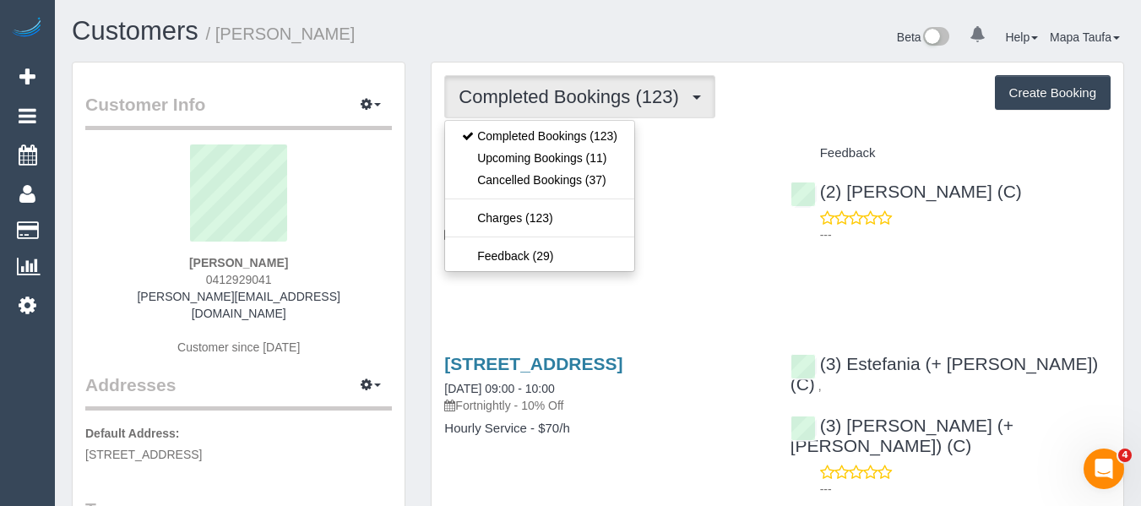
click at [767, 149] on div "Service" at bounding box center [603, 153] width 345 height 29
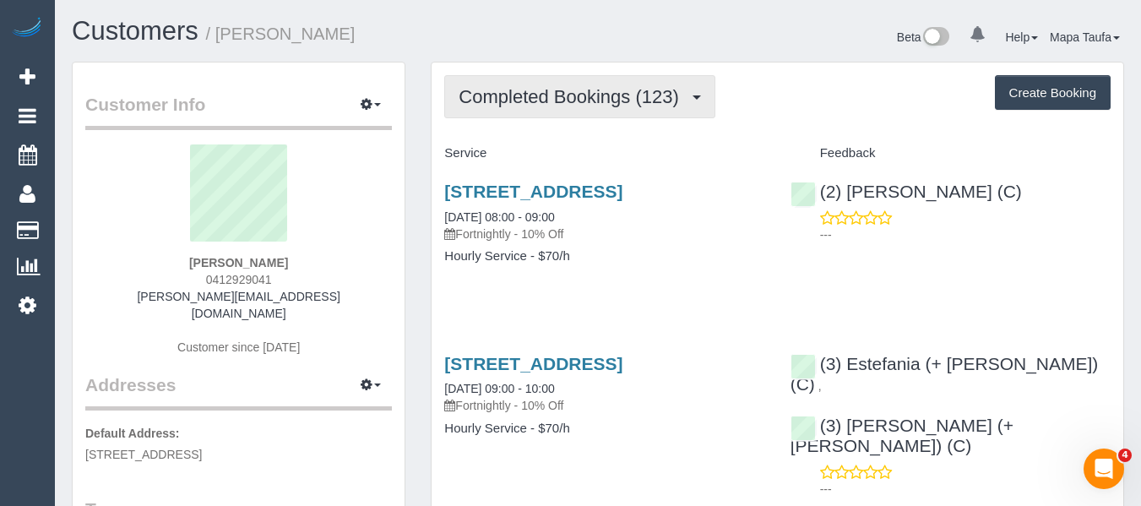
click at [510, 100] on span "Completed Bookings (123)" at bounding box center [572, 96] width 228 height 21
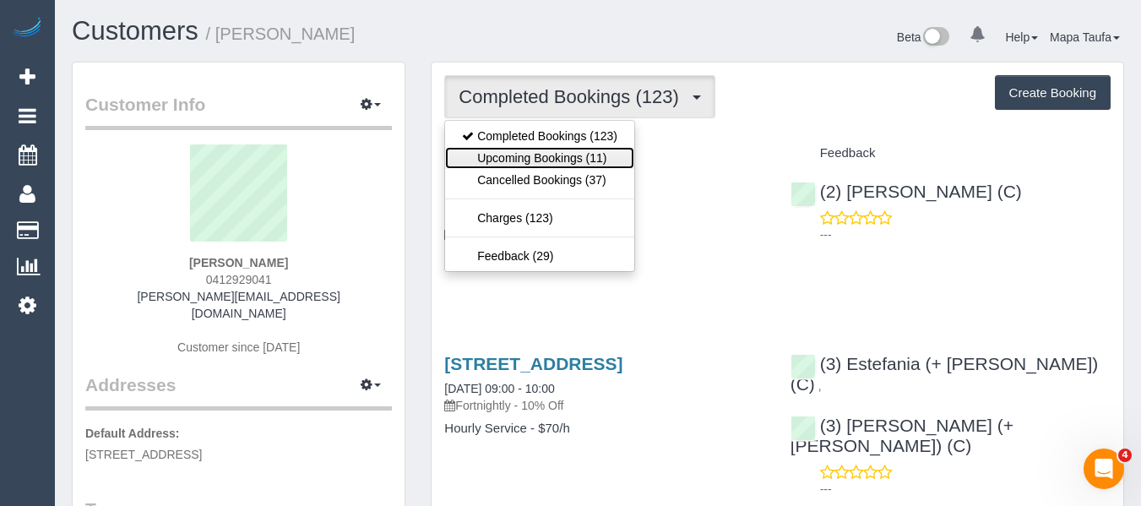
click at [526, 154] on link "Upcoming Bookings (11)" at bounding box center [539, 158] width 189 height 22
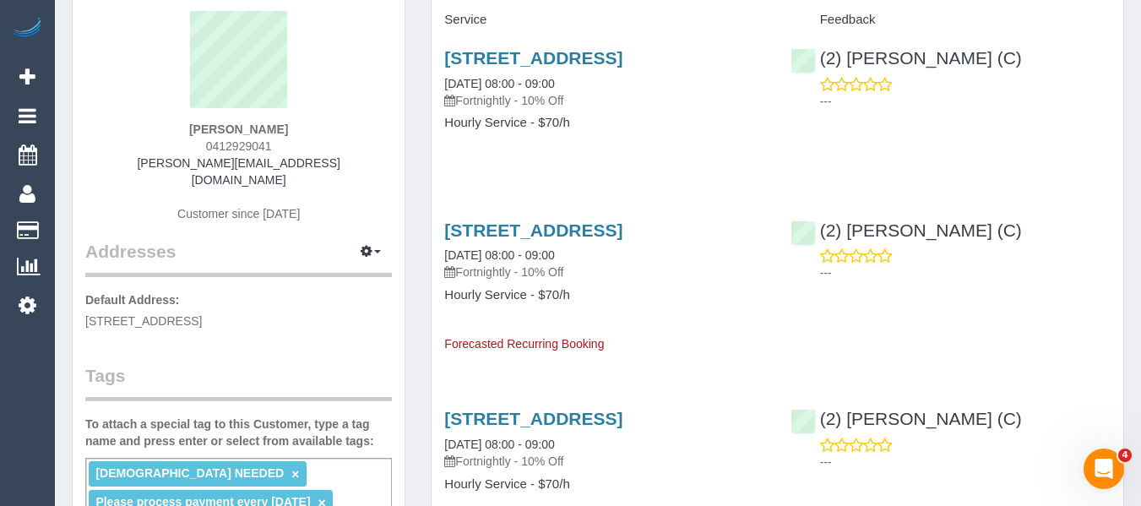
scroll to position [338, 0]
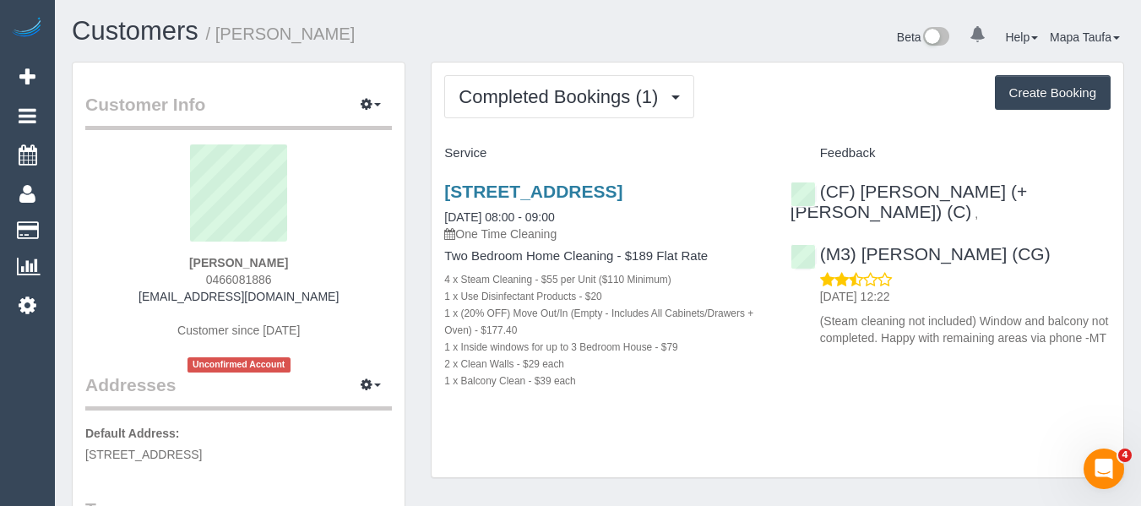
click at [524, 176] on div "Unit 14, 205 Barkly Avenue, Burnley, VIC 3121 11/08/2025 08:00 - 09:00 One Time…" at bounding box center [603, 294] width 345 height 255
click at [527, 192] on link "Unit 14, 205 Barkly Avenue, Burnley, VIC 3121" at bounding box center [533, 191] width 178 height 19
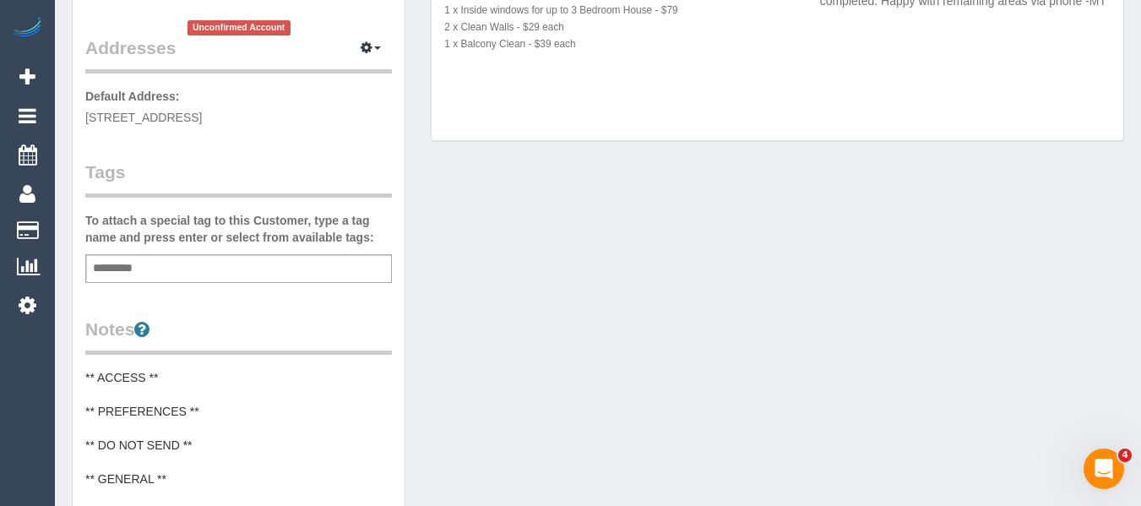
scroll to position [338, 0]
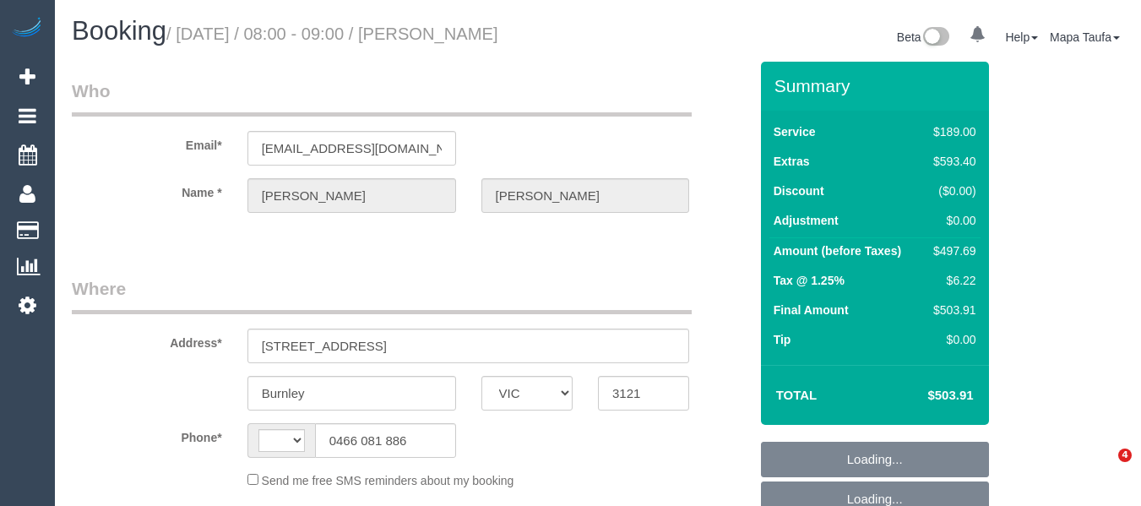
select select "VIC"
select select "string:AU"
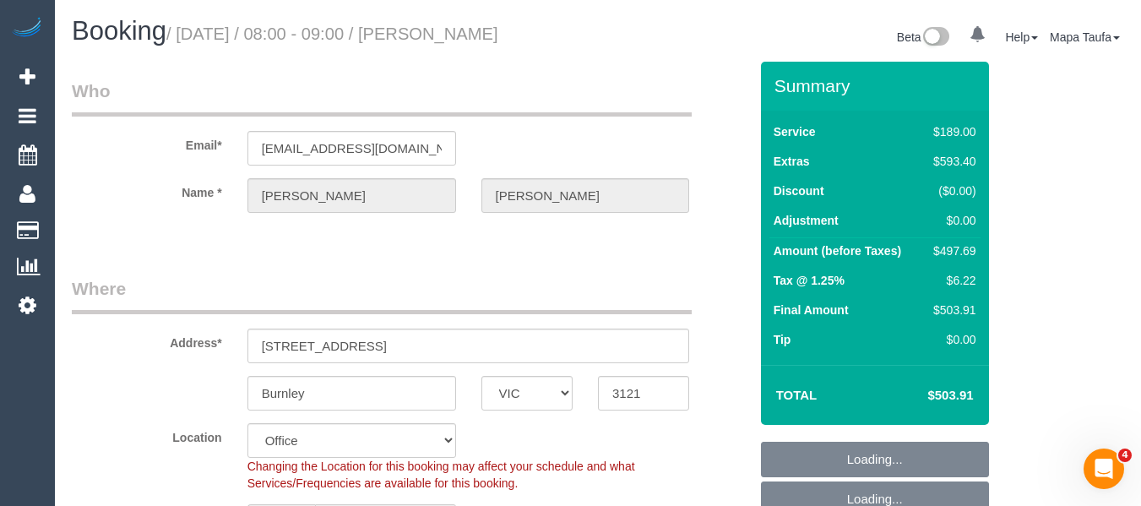
select select "object:642"
select select "string:stripe-pm_1RtH9P2GScqysDRVX1y8Srtx"
select select "number:27"
select select "number:14"
select select "number:18"
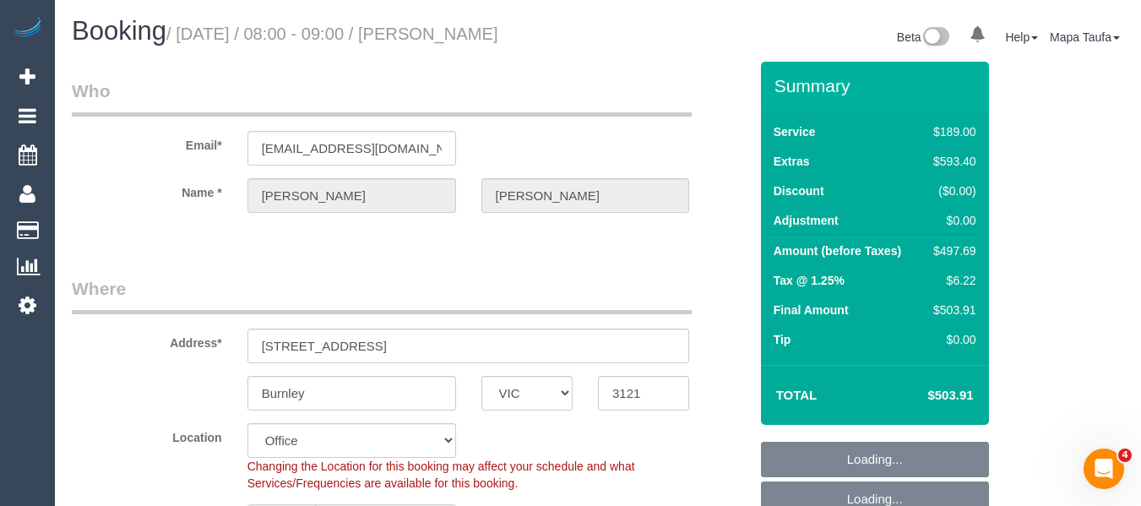
select select "number:24"
select select "number:26"
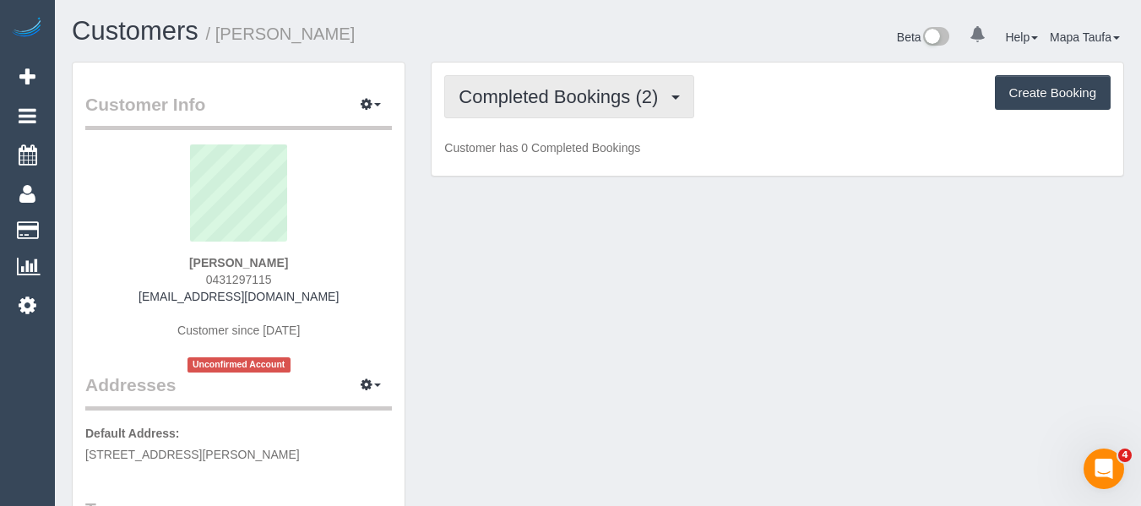
click at [622, 99] on span "Completed Bookings (2)" at bounding box center [562, 96] width 208 height 21
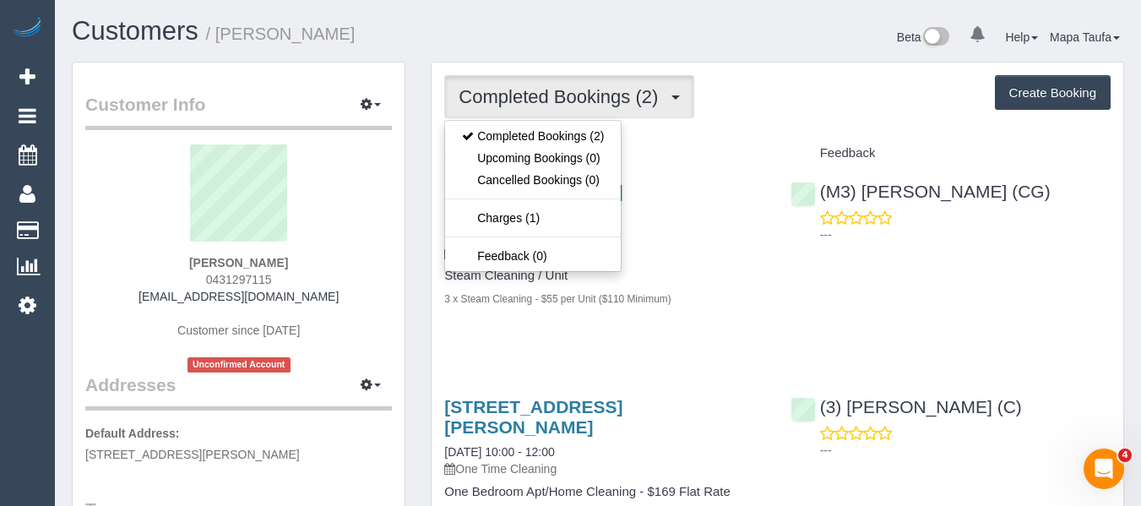
click at [805, 113] on div "Completed Bookings (2) Completed Bookings (2) Upcoming Bookings (0) Cancelled B…" at bounding box center [777, 96] width 666 height 43
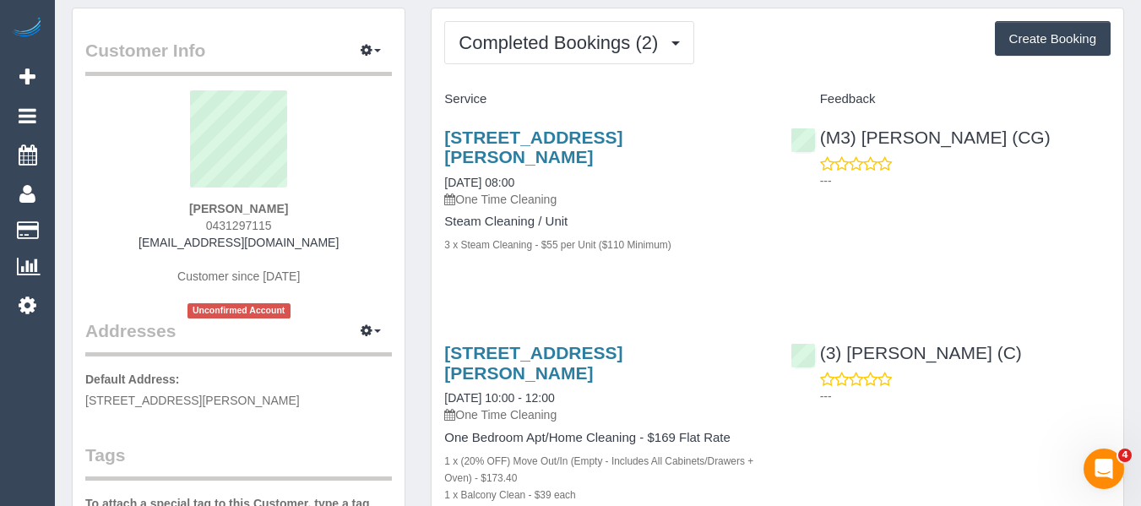
scroll to position [84, 0]
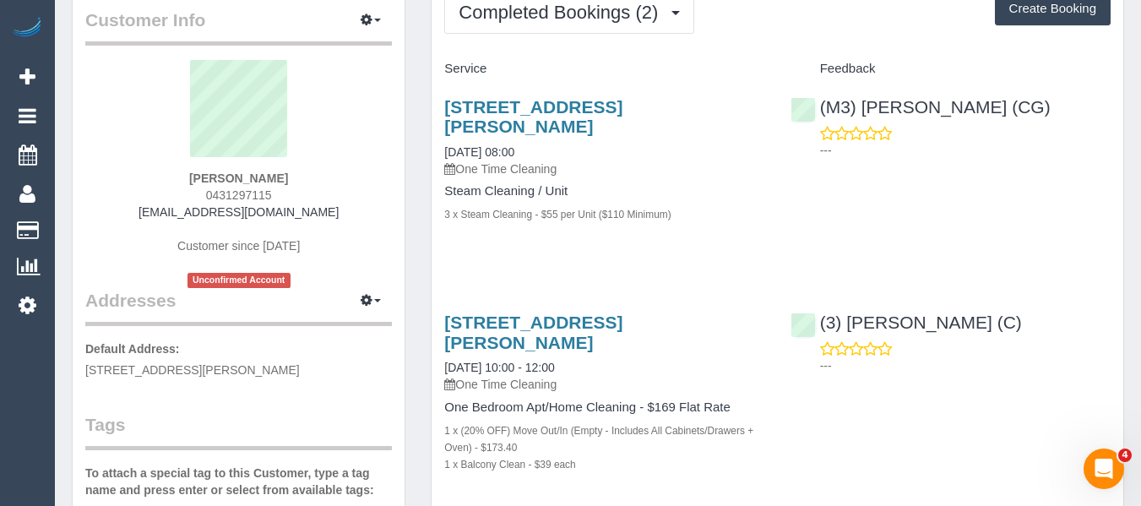
drag, startPoint x: 303, startPoint y: 168, endPoint x: 175, endPoint y: 171, distance: 128.4
click at [175, 171] on div "Lachlan Boddy 0431297115 ljboddy@gmail.com Customer since 2025 Unconfirmed Acco…" at bounding box center [238, 174] width 307 height 228
click at [330, 180] on div "Lachlan Boddy 0431297115 ljboddy@gmail.com Customer since 2025 Unconfirmed Acco…" at bounding box center [238, 174] width 307 height 228
drag, startPoint x: 250, startPoint y: 176, endPoint x: 173, endPoint y: 167, distance: 77.3
click at [180, 170] on div "Lachlan Boddy 0431297115 ljboddy@gmail.com Customer since 2025 Unconfirmed Acco…" at bounding box center [238, 174] width 307 height 228
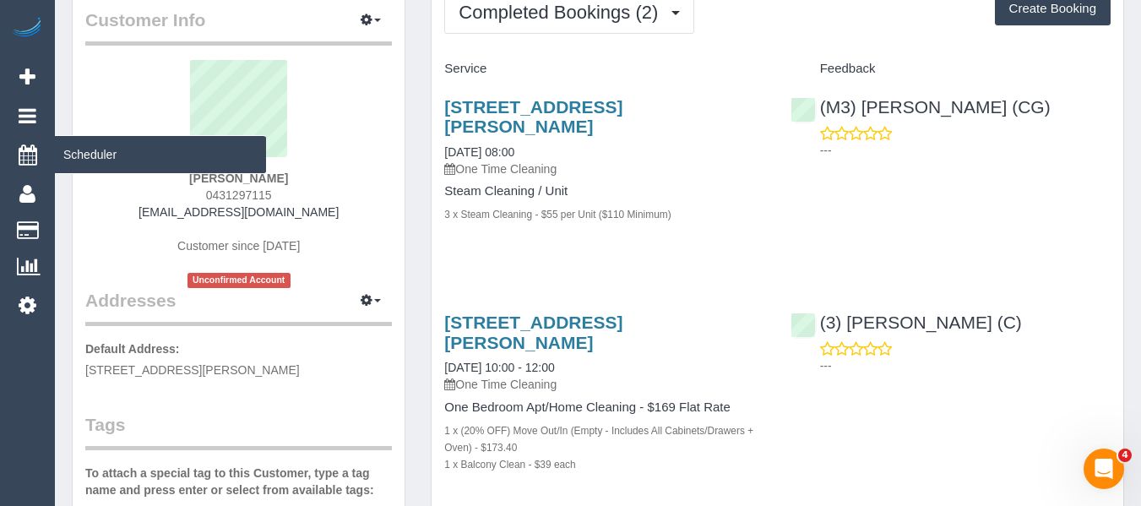
copy strong "Lachlan Boddy"
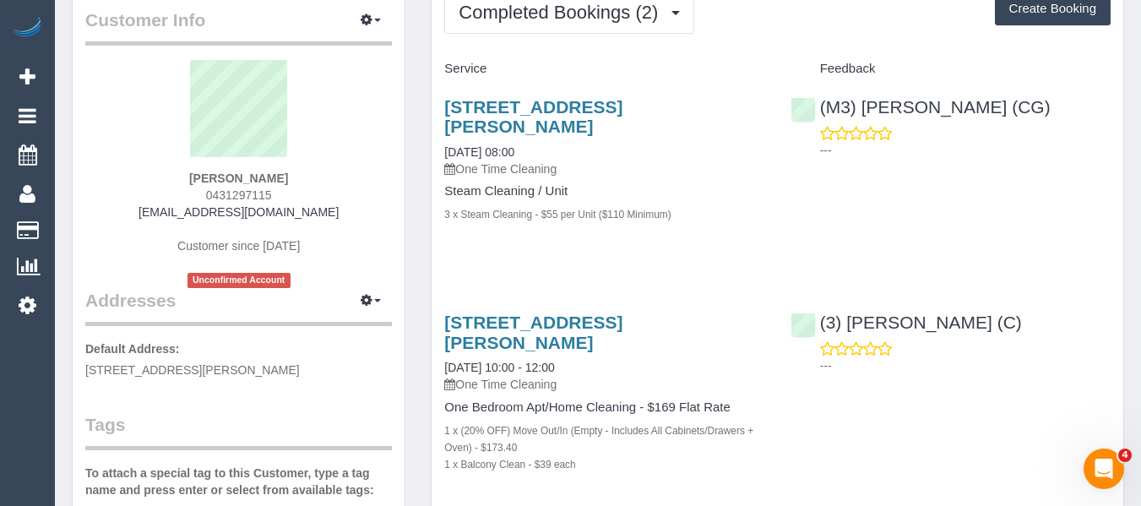
click at [312, 196] on div "Lachlan Boddy 0431297115 ljboddy@gmail.com Customer since 2025 Unconfirmed Acco…" at bounding box center [238, 174] width 307 height 228
drag, startPoint x: 216, startPoint y: 175, endPoint x: 181, endPoint y: 178, distance: 35.6
click at [181, 178] on div "Lachlan Boddy 0431297115 ljboddy@gmail.com Customer since 2025 Unconfirmed Acco…" at bounding box center [238, 174] width 307 height 228
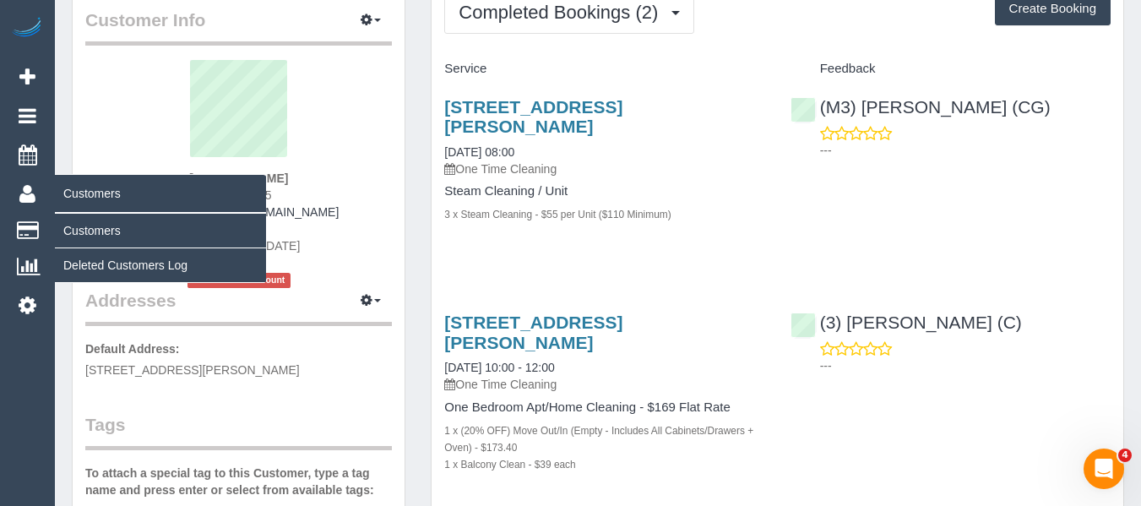
copy strong "Lachlan Boddy"
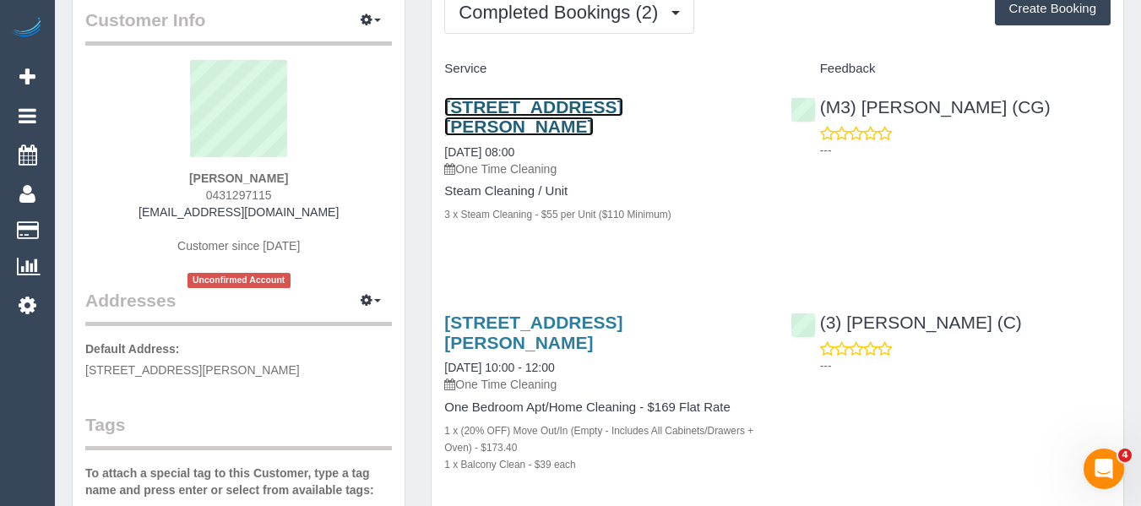
click at [478, 119] on link "4 Bik Lane, 101, Fitzroy North, VIC 3068" at bounding box center [533, 116] width 178 height 39
click at [317, 182] on div "Lachlan Boddy 0431297115 ljboddy@gmail.com Customer since 2025 Unconfirmed Acco…" at bounding box center [238, 174] width 307 height 228
drag, startPoint x: 312, startPoint y: 182, endPoint x: 176, endPoint y: 193, distance: 135.5
click at [179, 191] on div "Lachlan Boddy 0431297115 ljboddy@gmail.com Customer since 2025 Unconfirmed Acco…" at bounding box center [238, 174] width 307 height 228
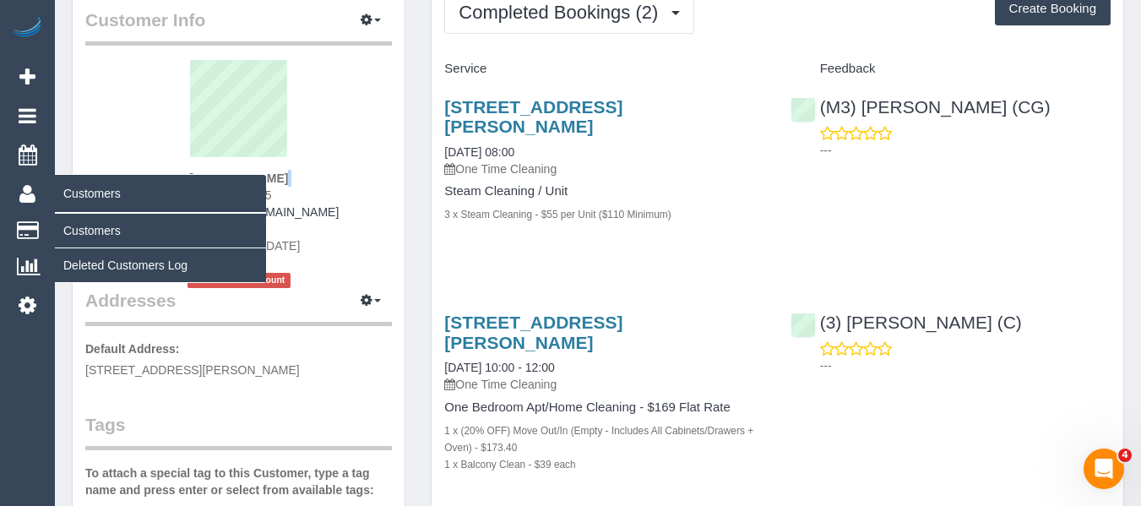
copy div
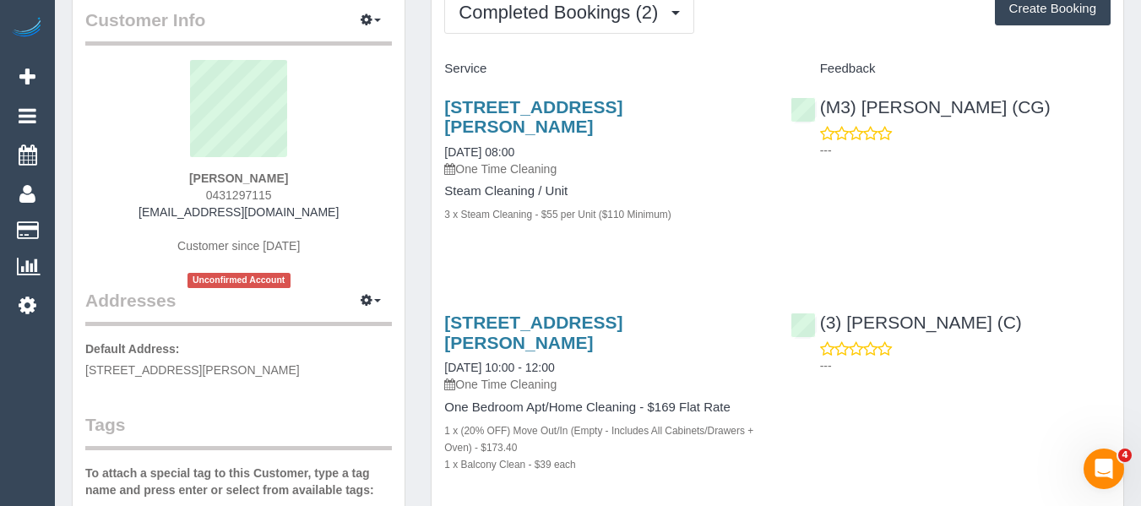
drag, startPoint x: 340, startPoint y: 197, endPoint x: 332, endPoint y: 190, distance: 10.8
click at [340, 195] on div "Lachlan Boddy 0431297115 ljboddy@gmail.com Customer since 2025 Unconfirmed Acco…" at bounding box center [238, 174] width 307 height 228
drag, startPoint x: 317, startPoint y: 177, endPoint x: 190, endPoint y: 177, distance: 126.7
click at [193, 174] on div "Lachlan Boddy 0431297115 ljboddy@gmail.com Customer since 2025 Unconfirmed Acco…" at bounding box center [238, 174] width 307 height 228
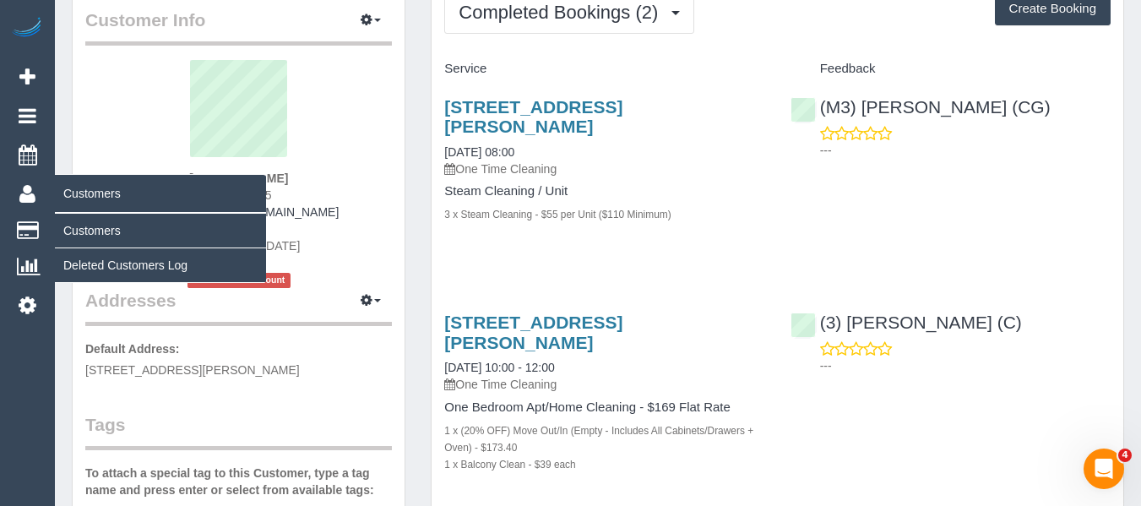
copy strong "Lachlan Boddy"
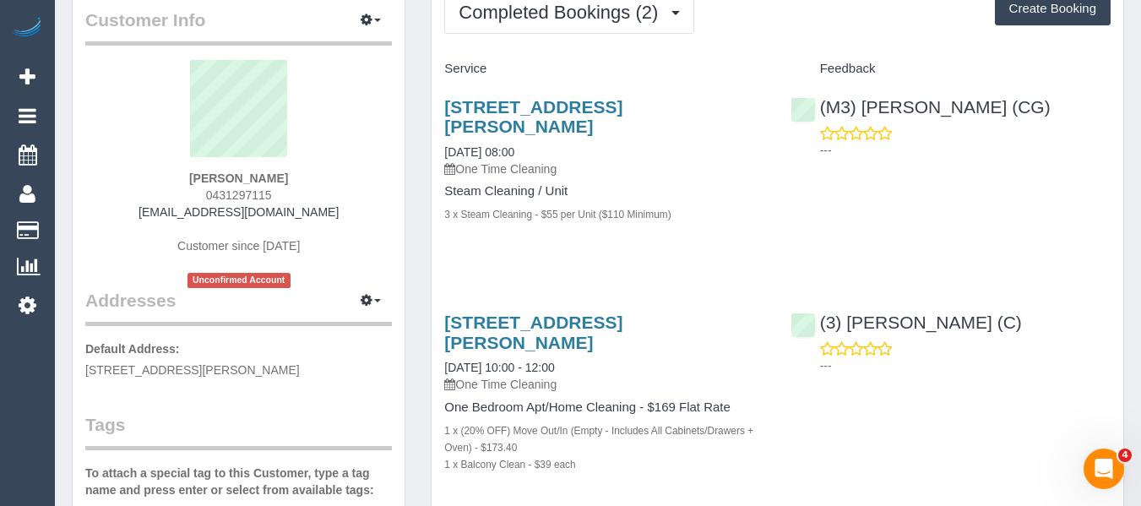
click at [308, 180] on div "Lachlan Boddy 0431297115 ljboddy@gmail.com Customer since 2025 Unconfirmed Acco…" at bounding box center [238, 174] width 307 height 228
drag, startPoint x: 283, startPoint y: 178, endPoint x: 164, endPoint y: 175, distance: 119.1
click at [164, 175] on div "Lachlan Boddy 0431297115 ljboddy@gmail.com Customer since 2025 Unconfirmed Acco…" at bounding box center [238, 174] width 307 height 228
drag, startPoint x: 277, startPoint y: 193, endPoint x: 199, endPoint y: 202, distance: 78.2
click at [198, 202] on div "Lachlan Boddy 0431297115 ljboddy@gmail.com Customer since 2025 Unconfirmed Acco…" at bounding box center [238, 174] width 307 height 228
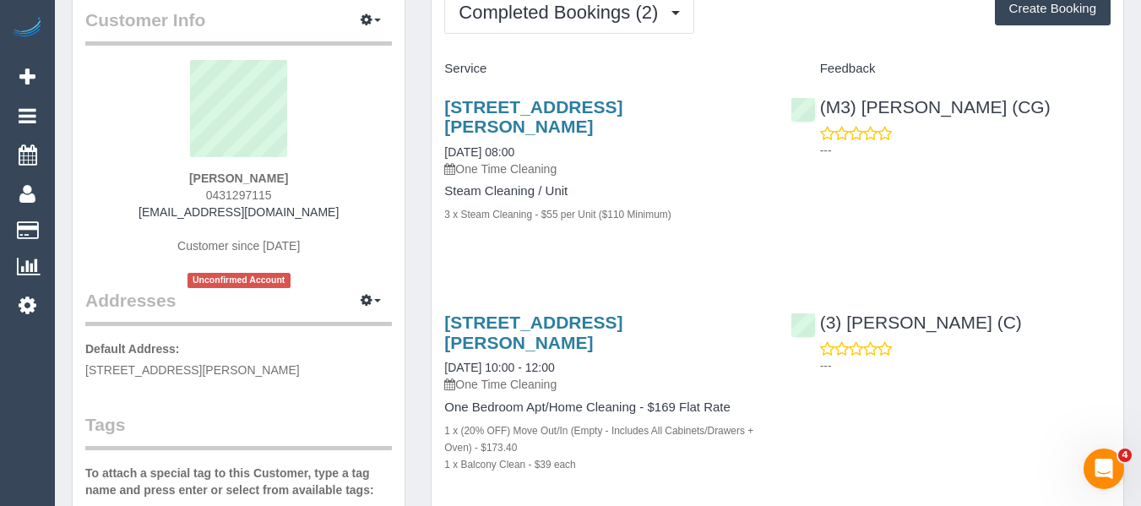
copy span "0431297115"
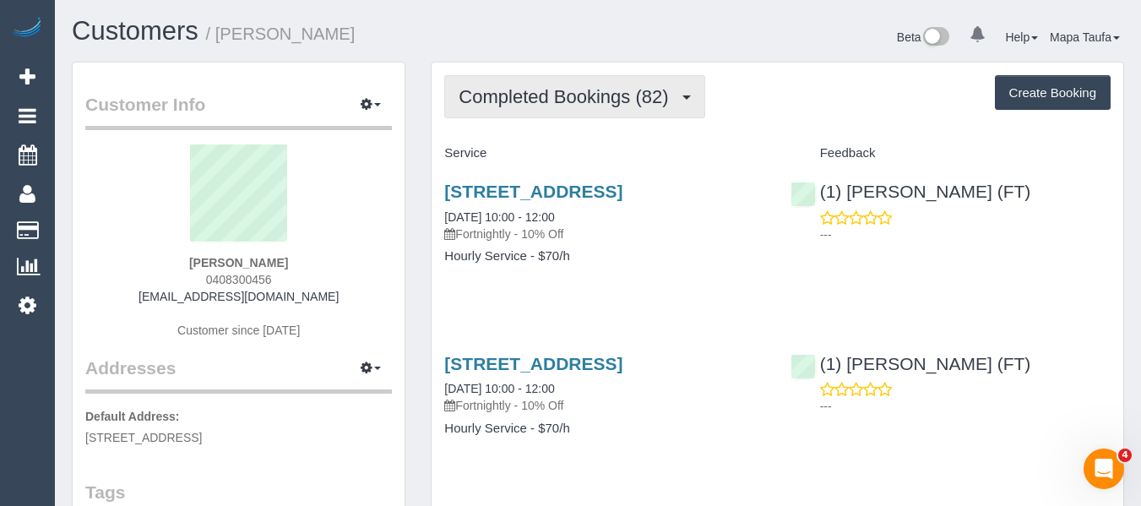
drag, startPoint x: 583, startPoint y: 100, endPoint x: 578, endPoint y: 117, distance: 18.2
click at [579, 100] on span "Completed Bookings (82)" at bounding box center [567, 96] width 218 height 21
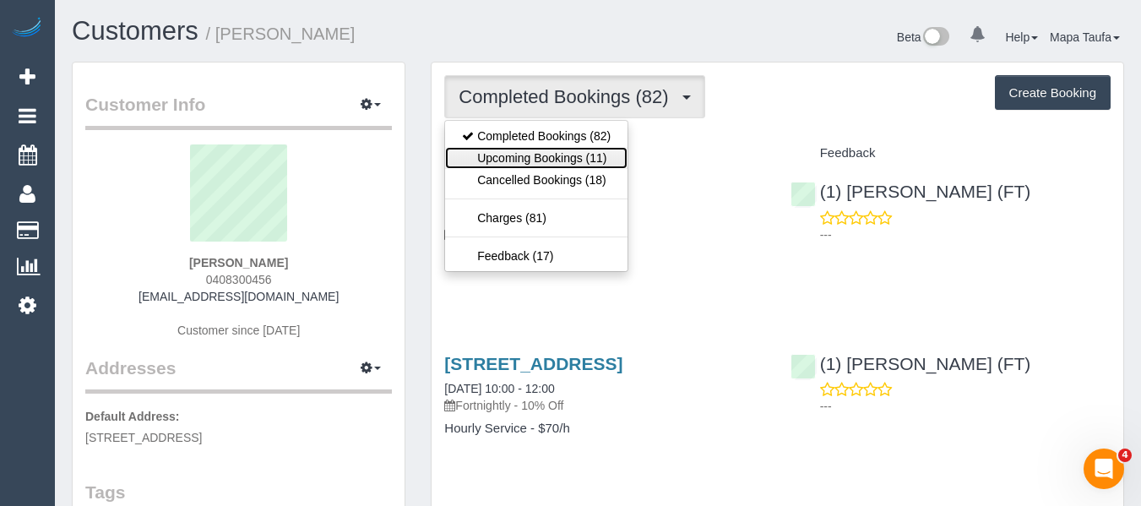
click at [579, 152] on link "Upcoming Bookings (11)" at bounding box center [536, 158] width 182 height 22
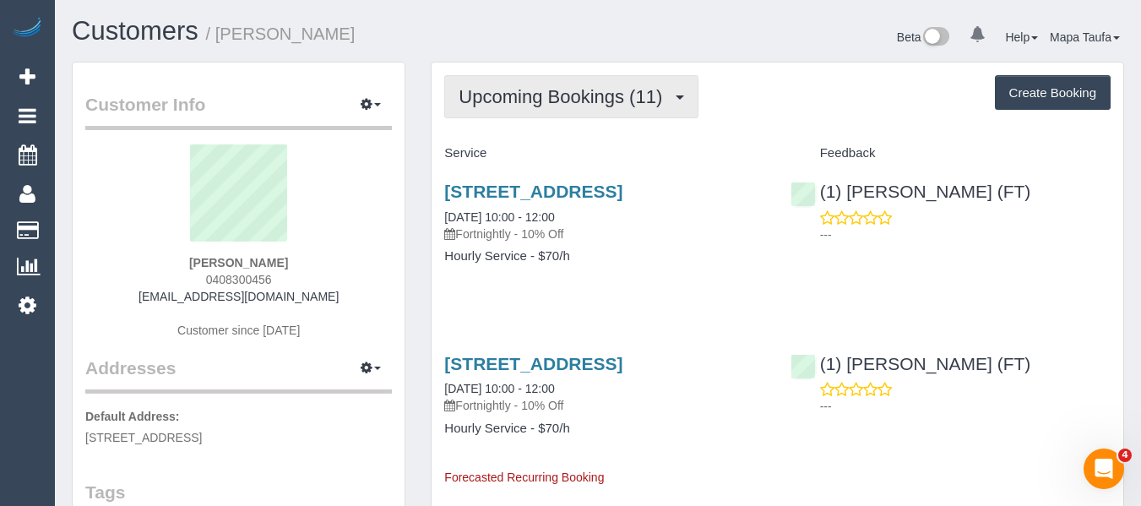
drag, startPoint x: 568, startPoint y: 60, endPoint x: 563, endPoint y: 95, distance: 35.8
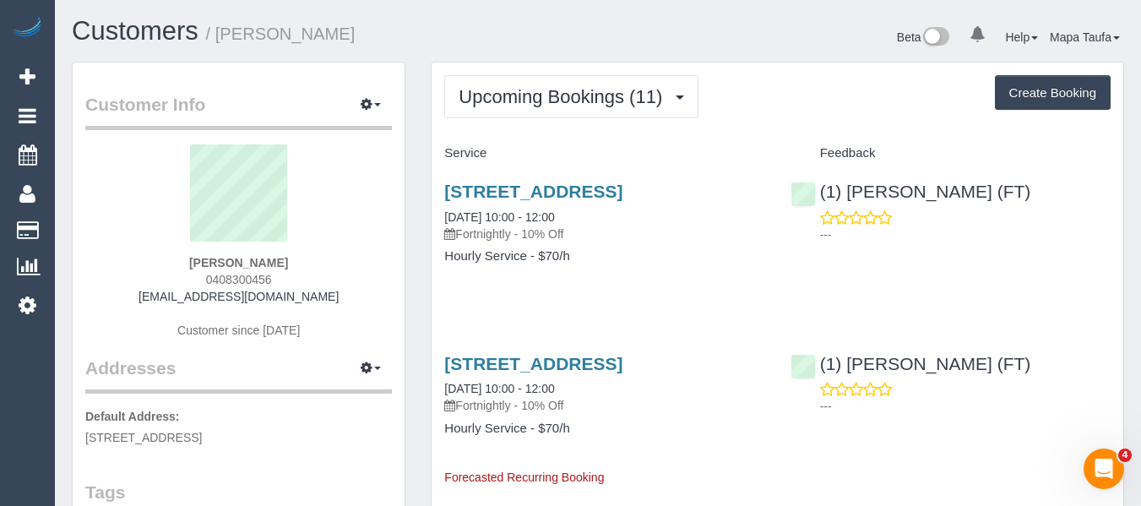
click at [615, 60] on div "Beta 0 Your Notifications You have 0 alerts Help Help Docs Take a Tour Contact …" at bounding box center [867, 39] width 539 height 45
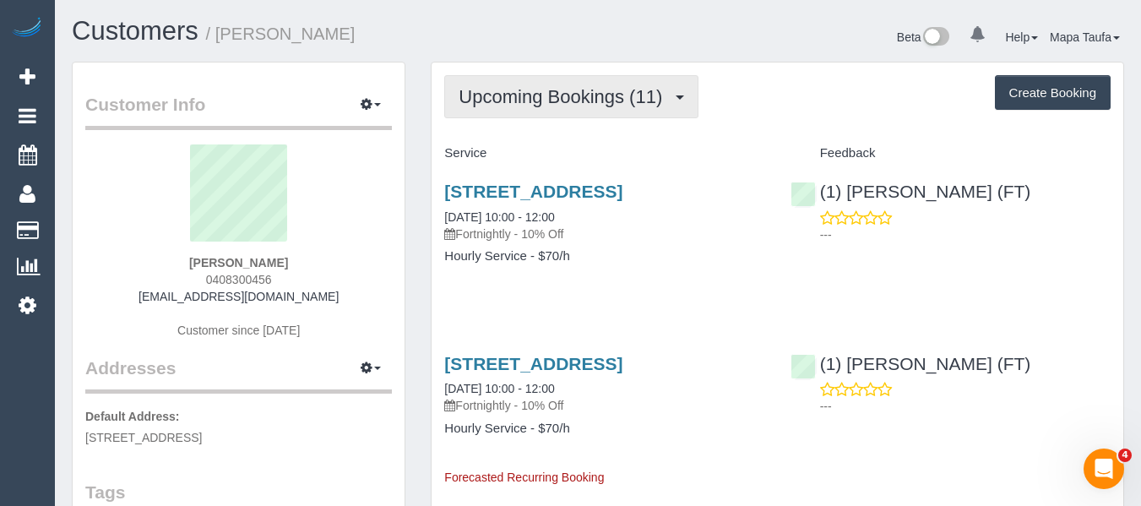
drag, startPoint x: 648, startPoint y: 108, endPoint x: 621, endPoint y: 120, distance: 29.5
click at [648, 109] on button "Upcoming Bookings (11)" at bounding box center [571, 96] width 254 height 43
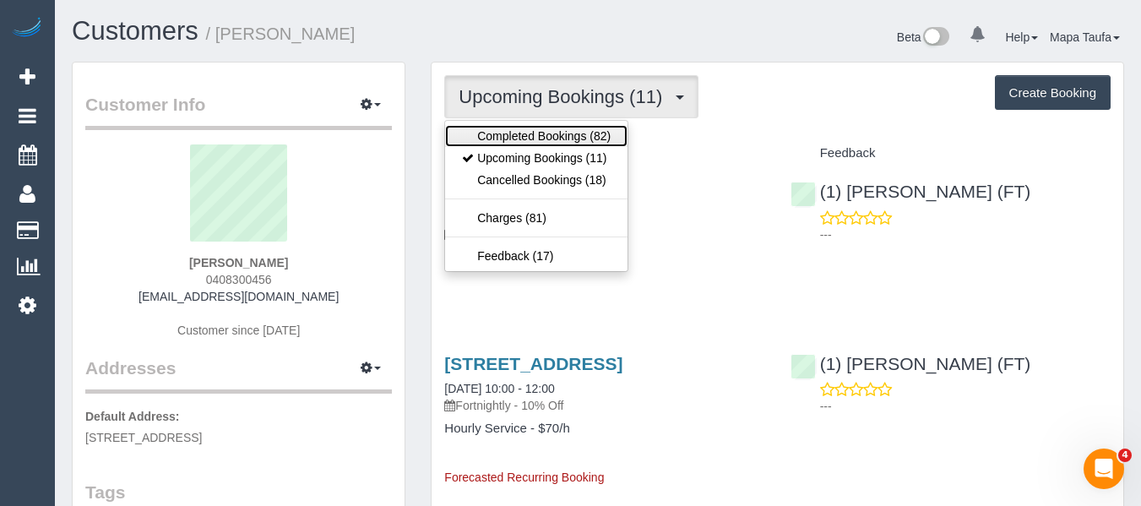
click at [593, 134] on link "Completed Bookings (82)" at bounding box center [536, 136] width 182 height 22
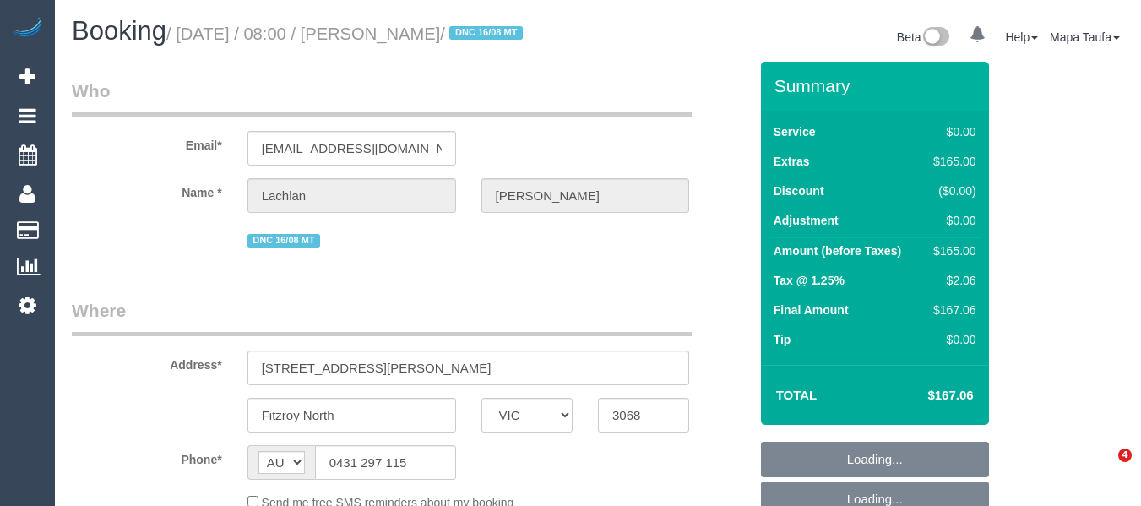
select select "VIC"
select select "number:28"
select select "number:14"
select select "number:19"
select select "number:24"
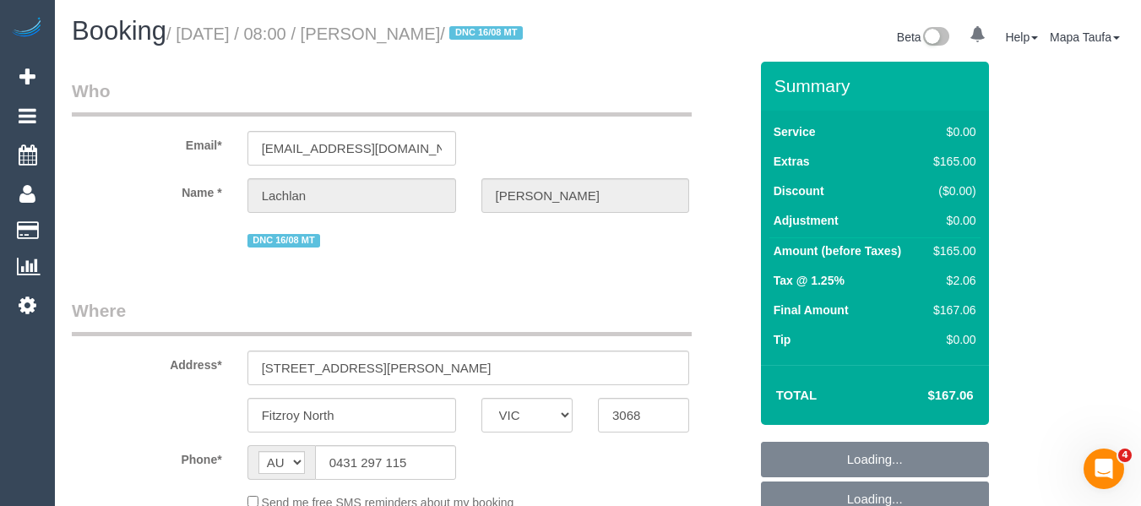
select select "number:26"
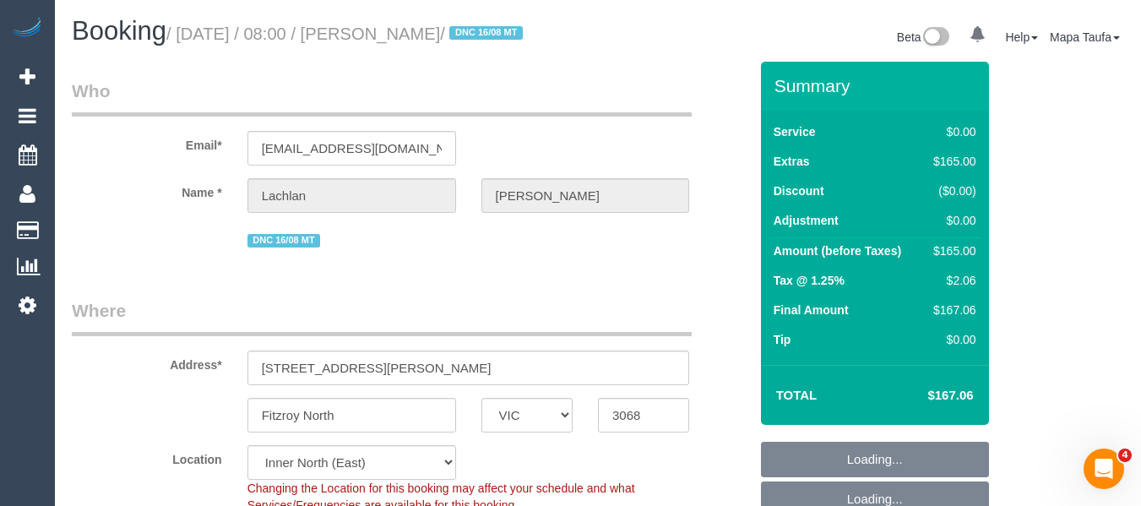
select select "object:1534"
select select "string:stripe-pm_1RutRM2GScqysDRVB29IUe5m"
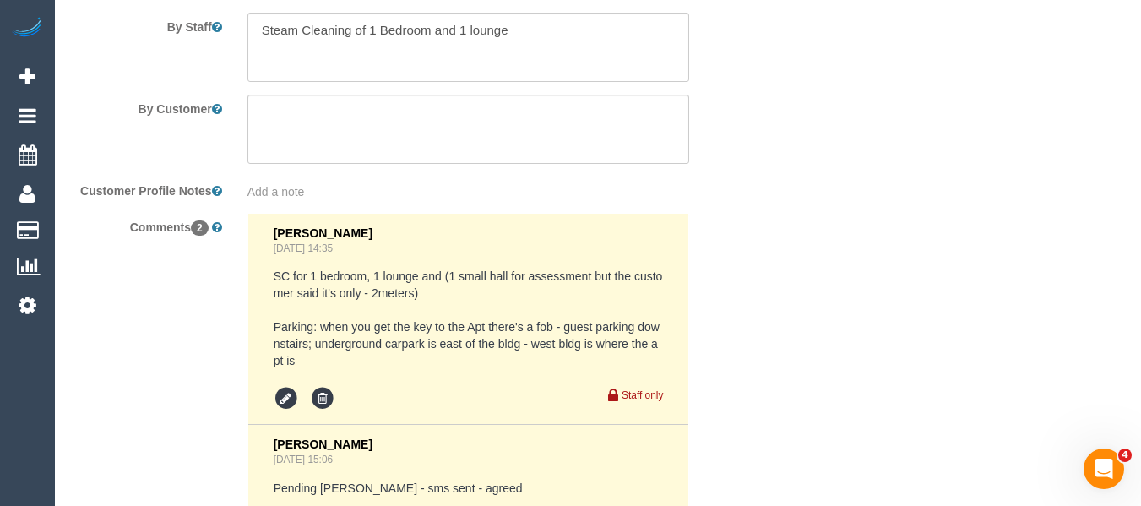
scroll to position [2565, 0]
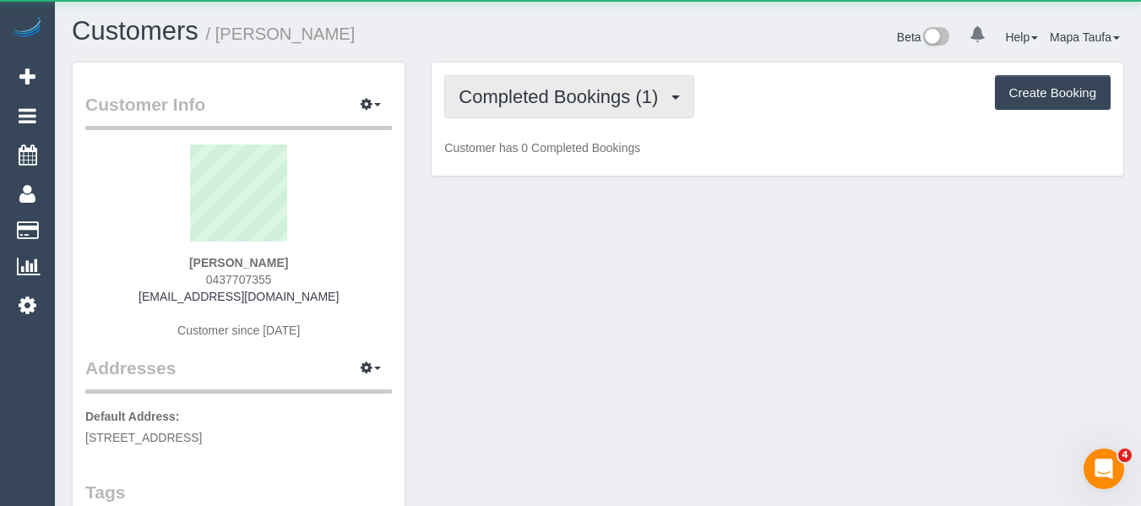
click at [521, 90] on span "Completed Bookings (1)" at bounding box center [562, 96] width 208 height 21
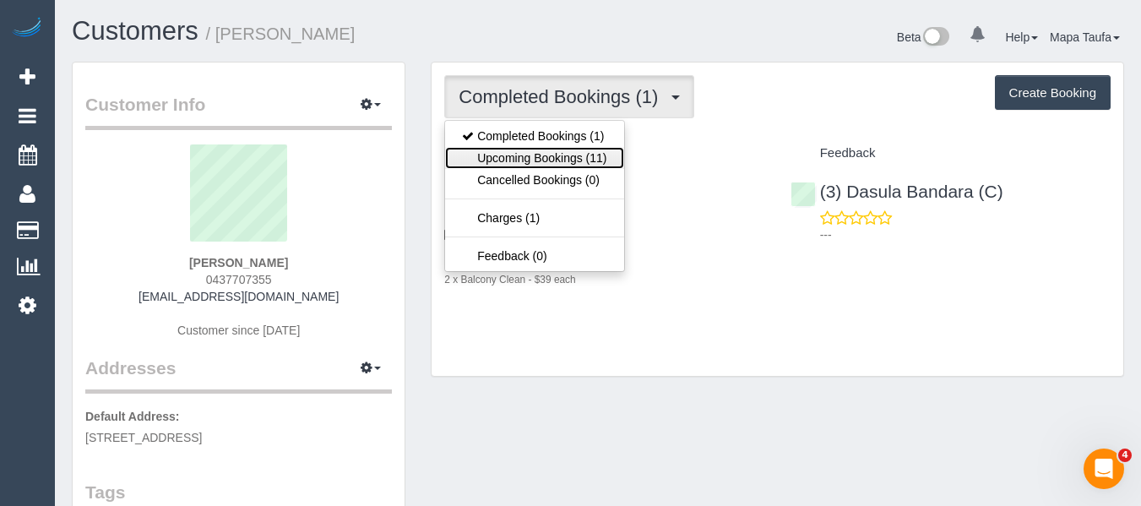
click at [514, 147] on link "Upcoming Bookings (11)" at bounding box center [534, 158] width 178 height 22
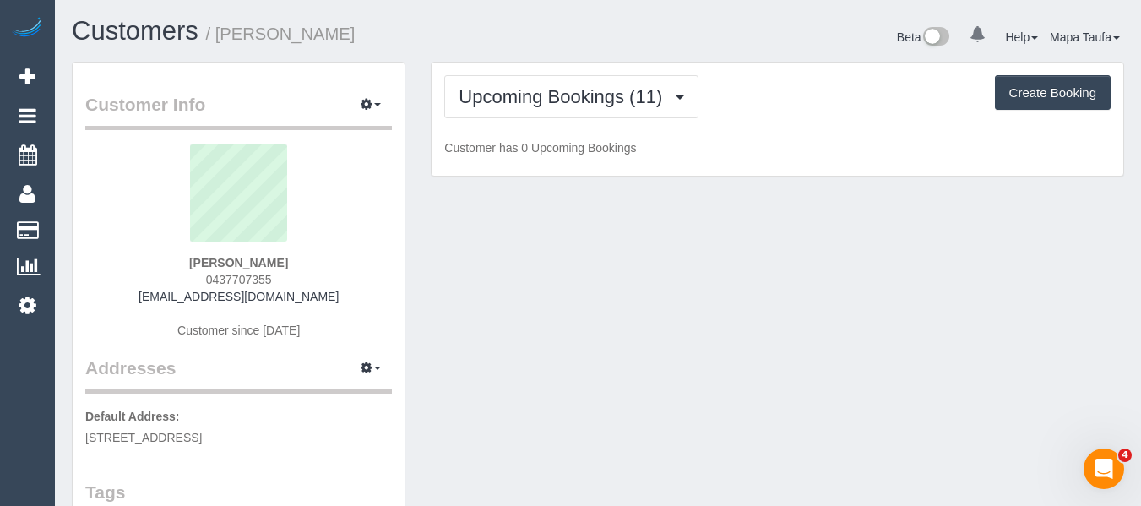
click at [545, 44] on h1 "Customers / Cristian Mcheileh" at bounding box center [328, 31] width 513 height 29
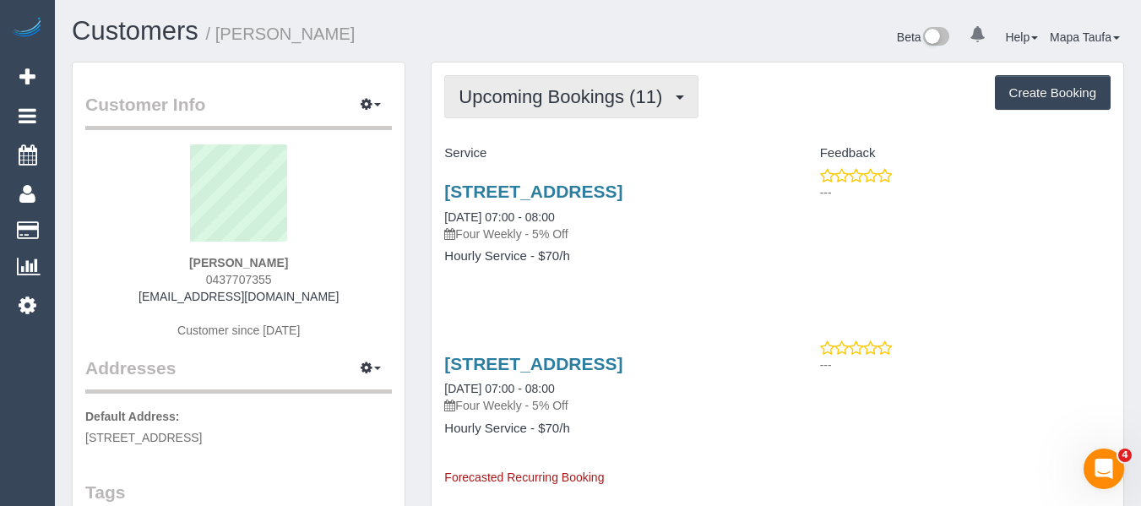
click at [503, 90] on span "Upcoming Bookings (11)" at bounding box center [564, 96] width 212 height 21
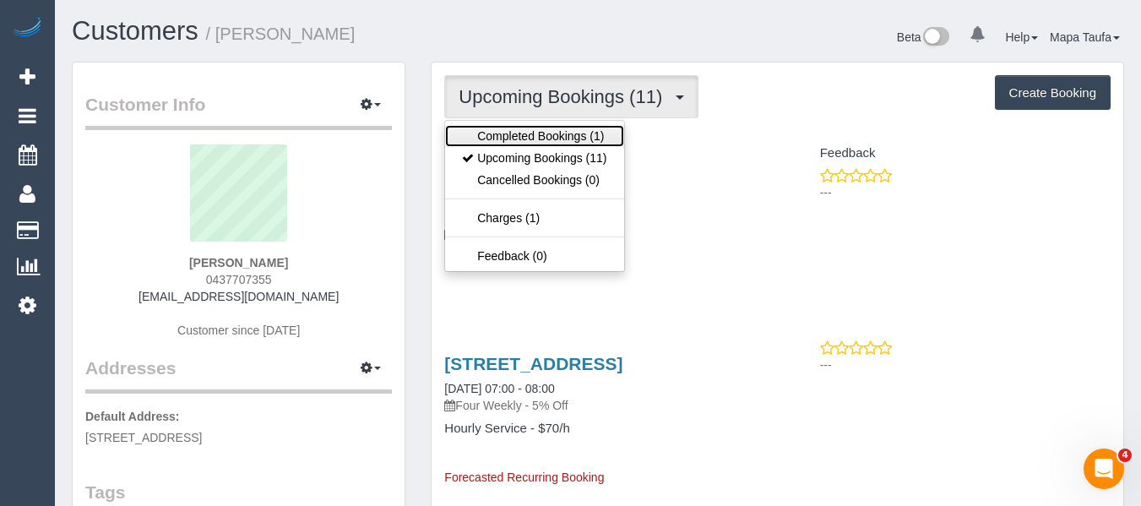
click at [508, 126] on link "Completed Bookings (1)" at bounding box center [534, 136] width 178 height 22
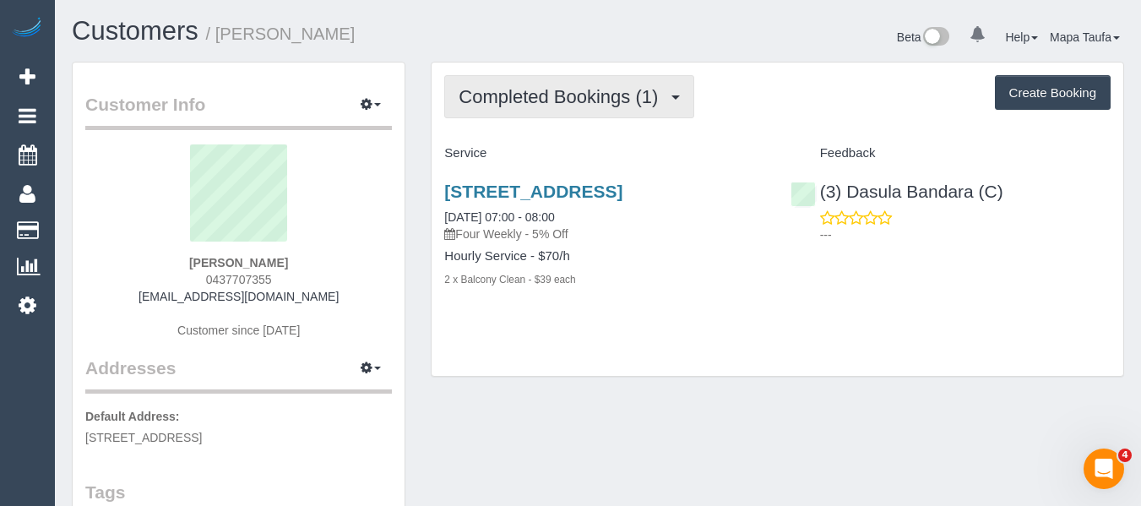
click at [525, 107] on button "Completed Bookings (1)" at bounding box center [569, 96] width 250 height 43
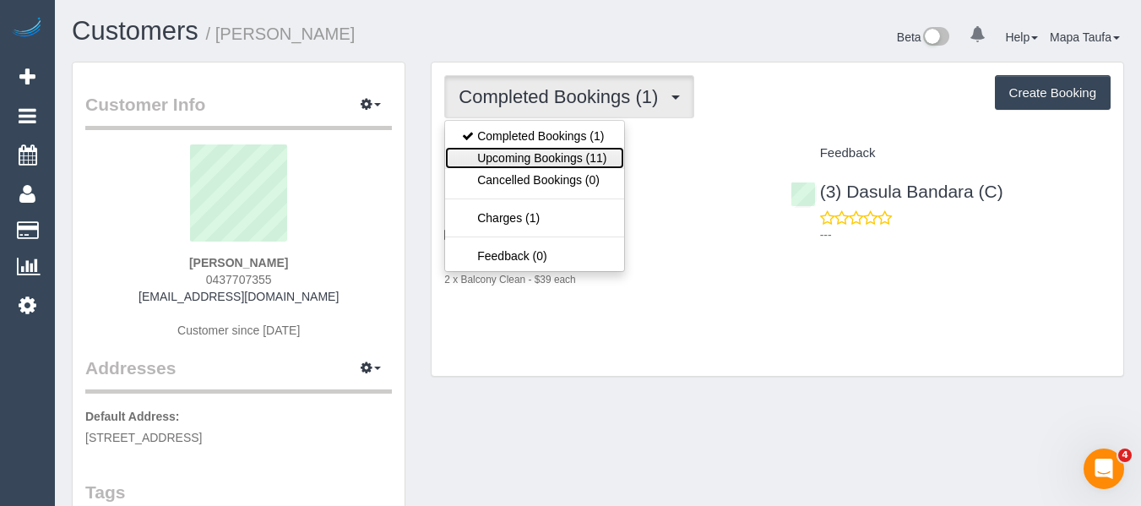
click at [513, 152] on link "Upcoming Bookings (11)" at bounding box center [534, 158] width 178 height 22
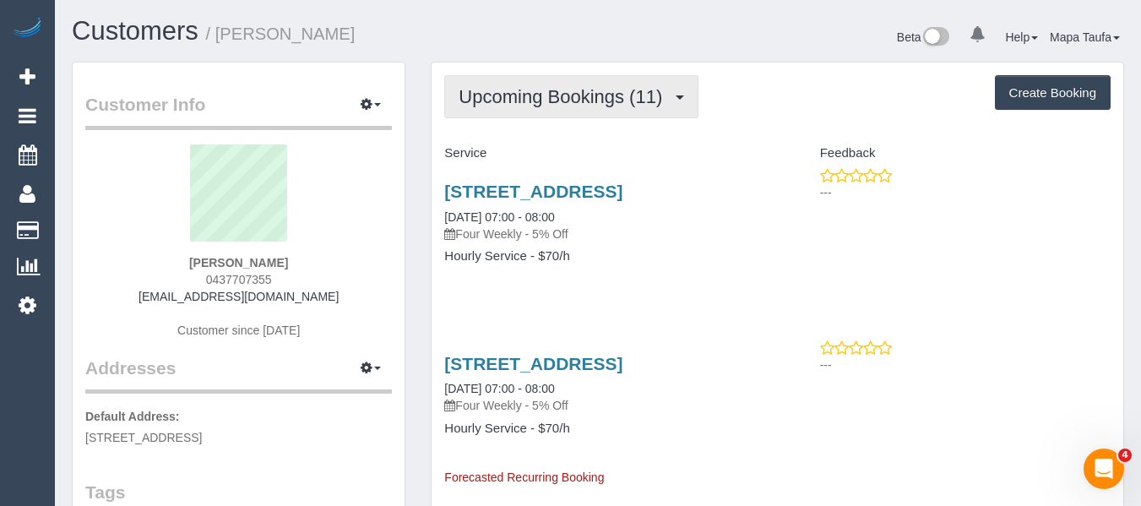
click at [527, 86] on span "Upcoming Bookings (11)" at bounding box center [564, 96] width 212 height 21
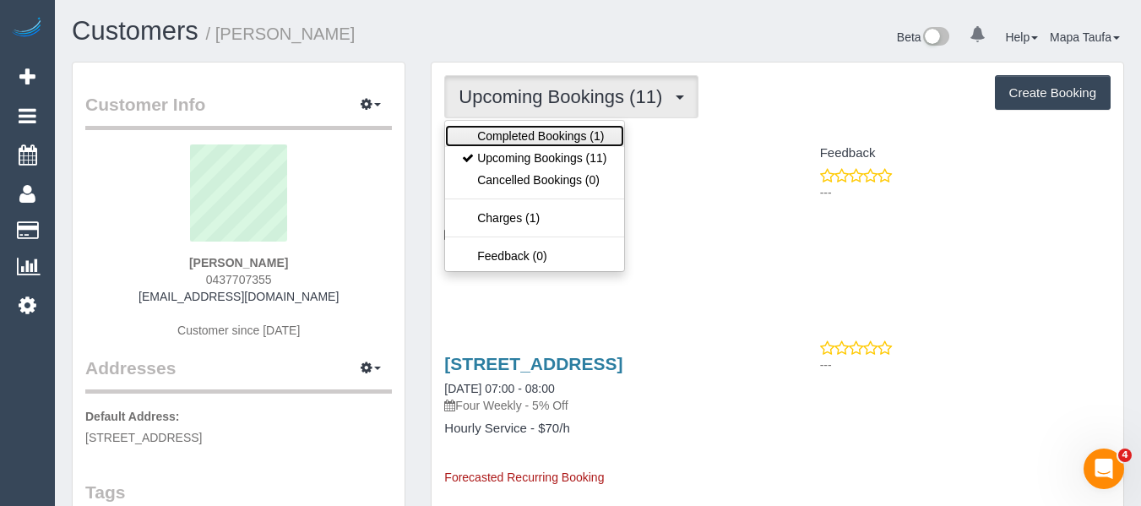
click at [513, 140] on link "Completed Bookings (1)" at bounding box center [534, 136] width 178 height 22
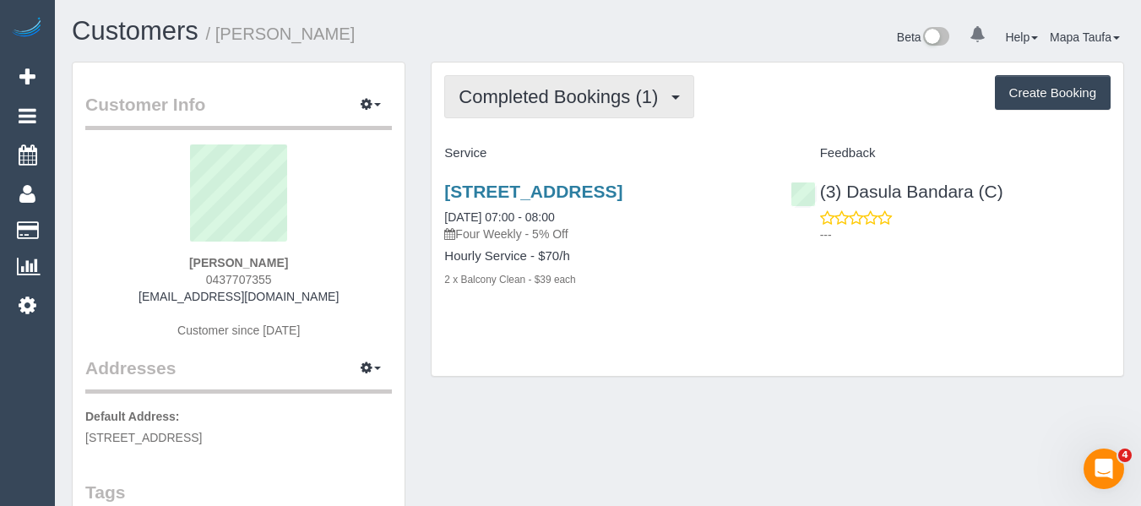
click at [567, 89] on span "Completed Bookings (1)" at bounding box center [562, 96] width 208 height 21
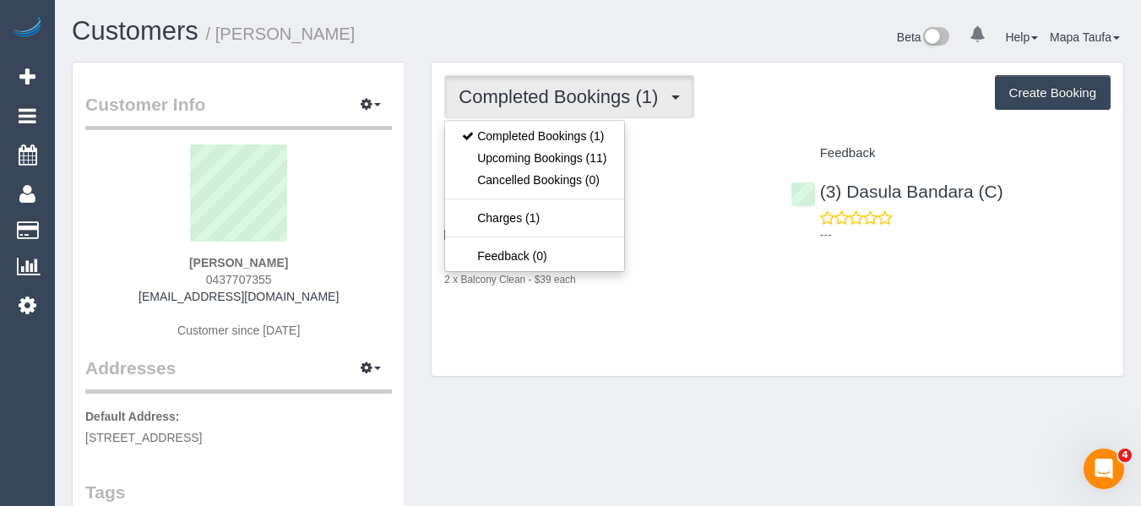
click at [797, 124] on div "Completed Bookings (1) Completed Bookings (1) Upcoming Bookings (11) Cancelled …" at bounding box center [777, 219] width 692 height 314
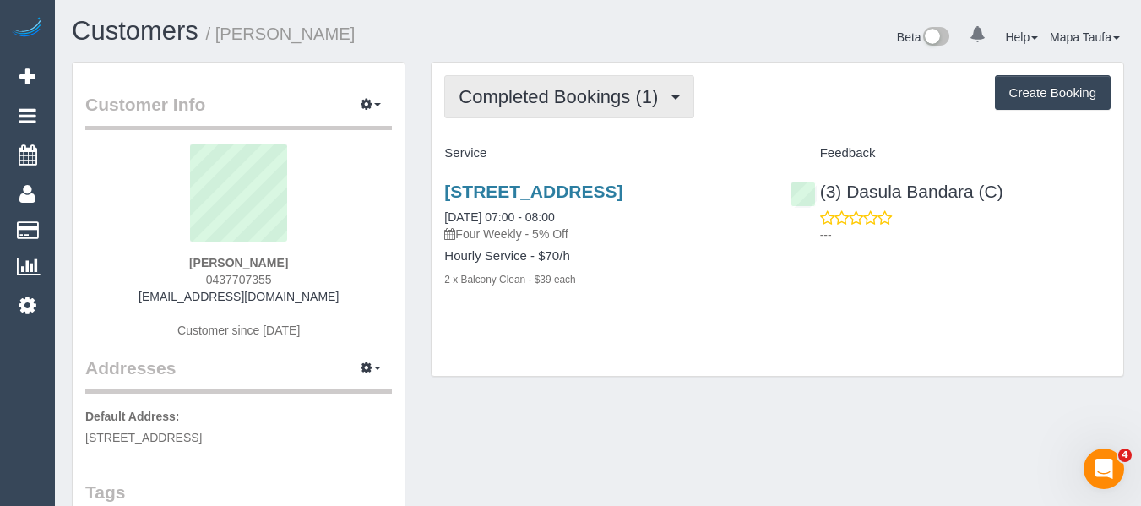
click at [534, 91] on span "Completed Bookings (1)" at bounding box center [562, 96] width 208 height 21
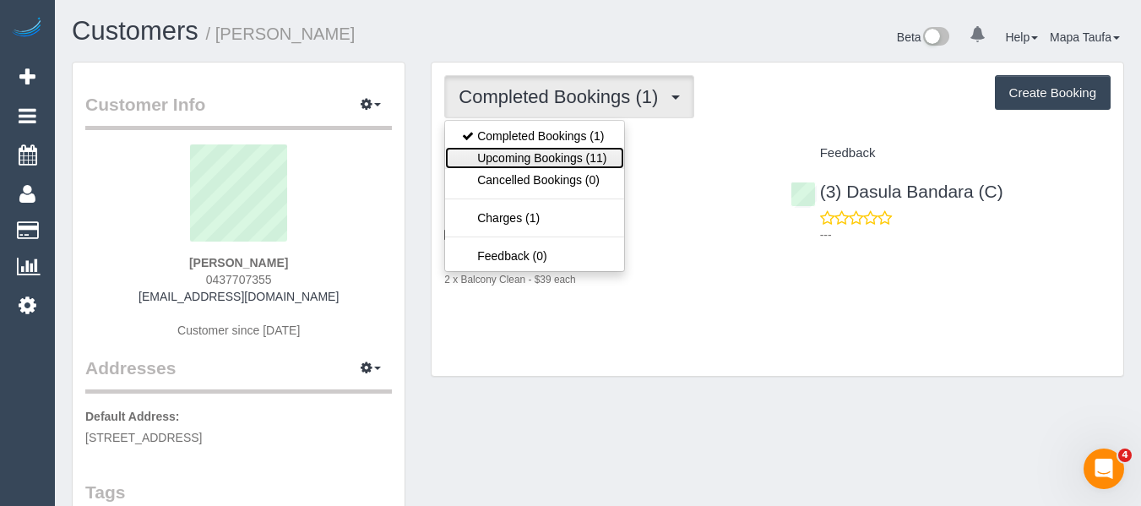
click at [537, 155] on link "Upcoming Bookings (11)" at bounding box center [534, 158] width 178 height 22
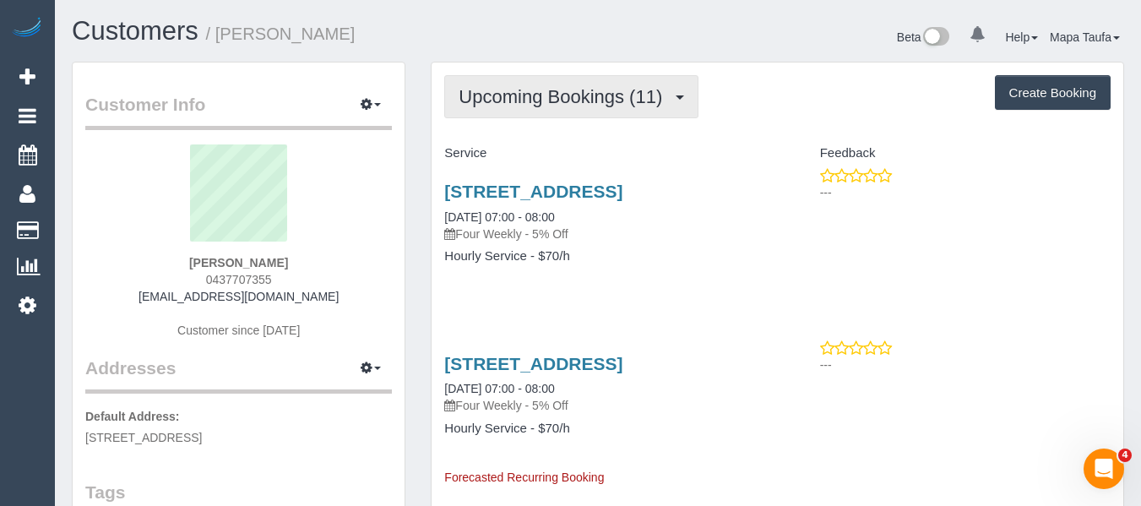
click at [516, 104] on span "Upcoming Bookings (11)" at bounding box center [564, 96] width 212 height 21
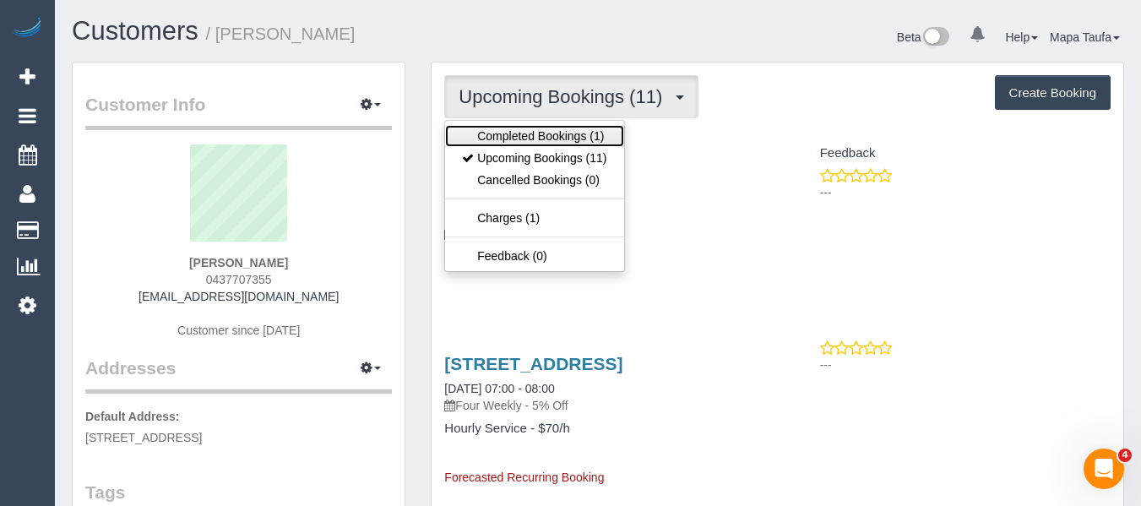
click at [509, 133] on link "Completed Bookings (1)" at bounding box center [534, 136] width 178 height 22
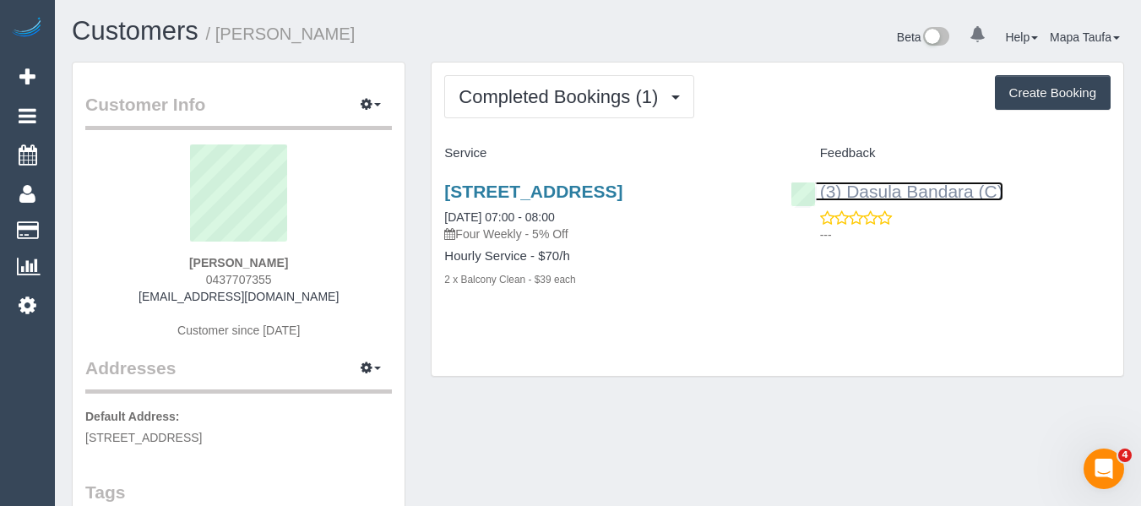
click at [862, 190] on link "(3) Dasula Bandara (C)" at bounding box center [896, 191] width 213 height 19
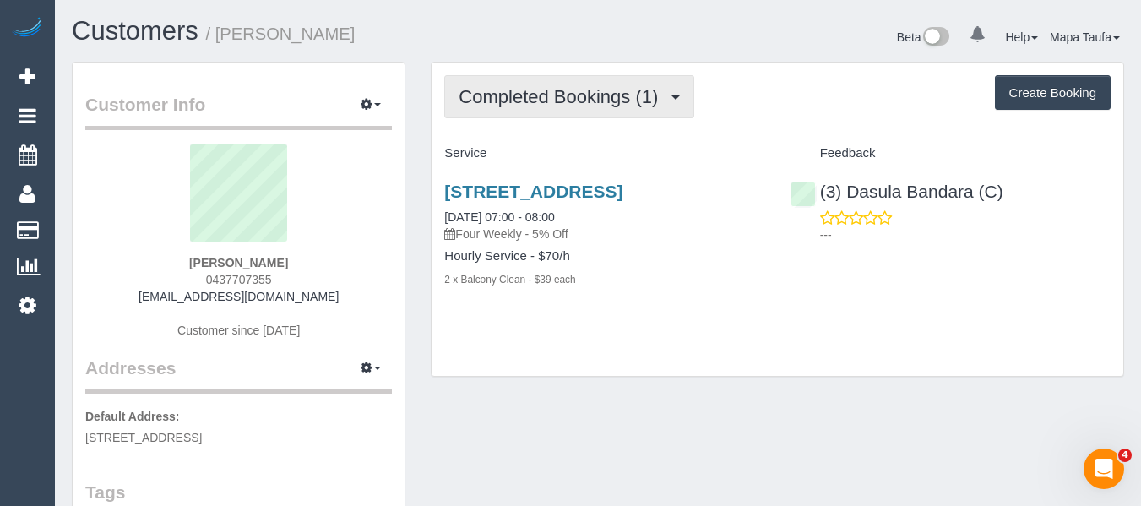
click at [612, 94] on span "Completed Bookings (1)" at bounding box center [562, 96] width 208 height 21
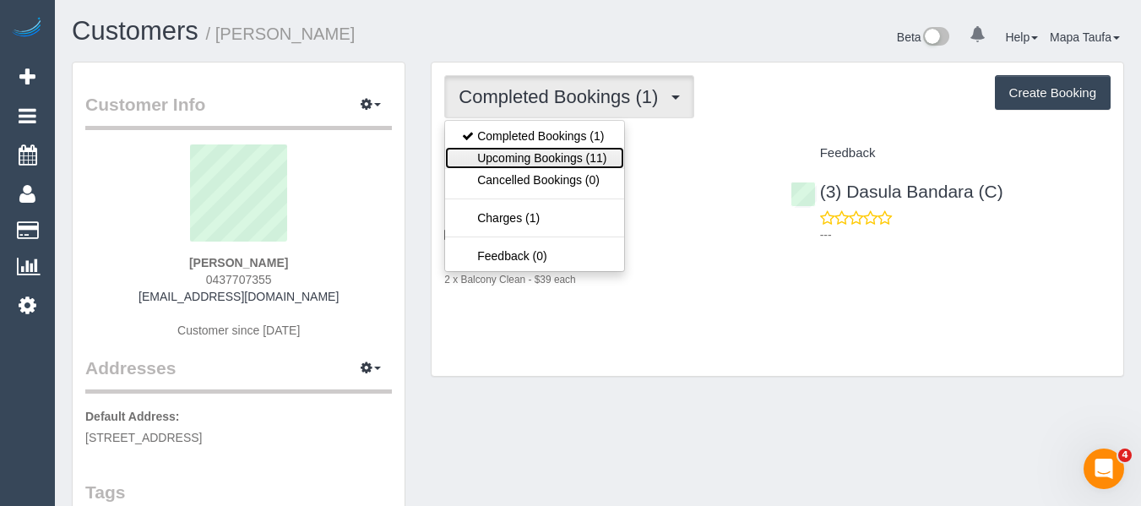
click at [556, 149] on link "Upcoming Bookings (11)" at bounding box center [534, 158] width 178 height 22
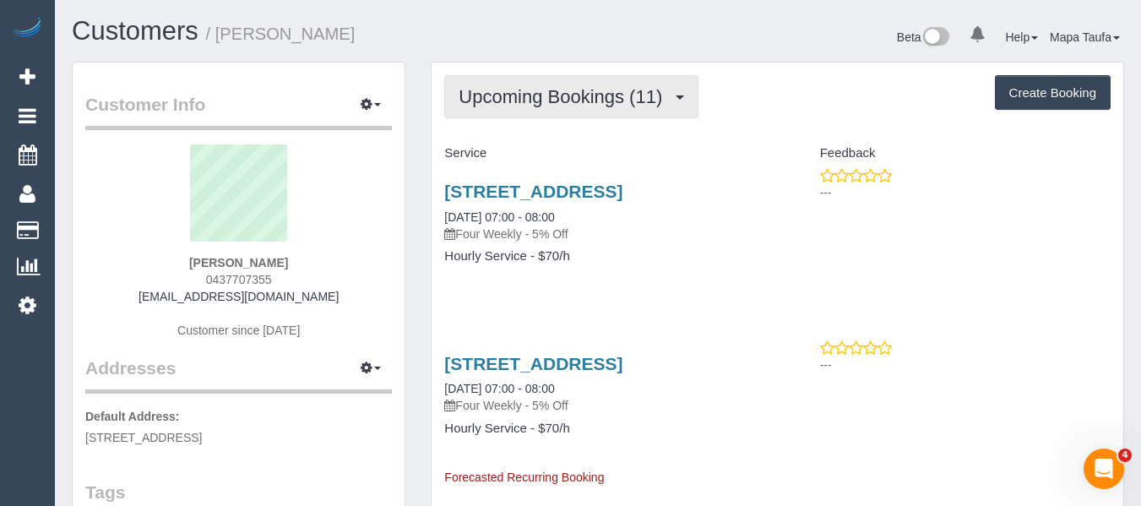
click at [469, 87] on span "Upcoming Bookings (11)" at bounding box center [564, 96] width 212 height 21
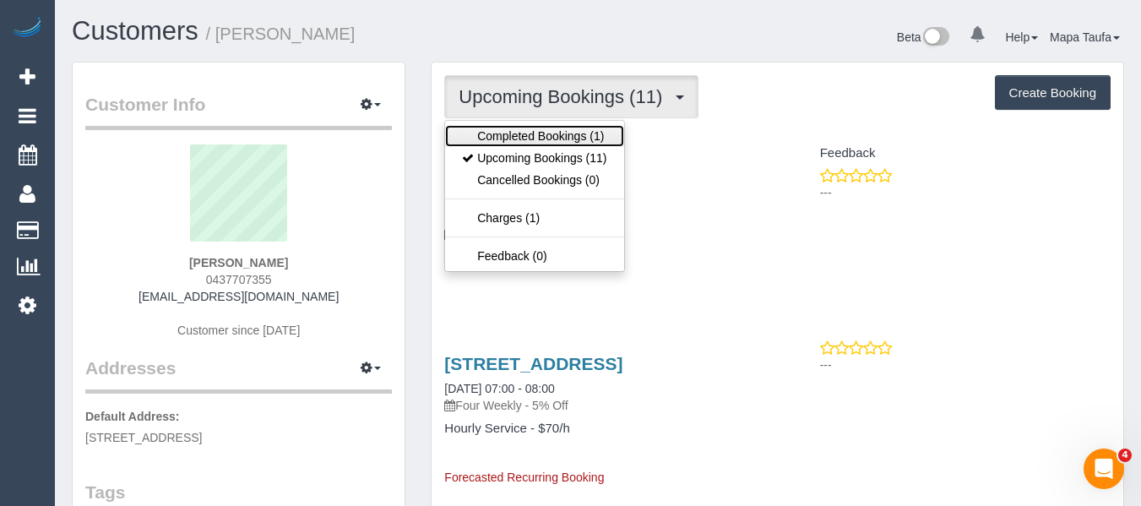
click at [491, 133] on link "Completed Bookings (1)" at bounding box center [534, 136] width 178 height 22
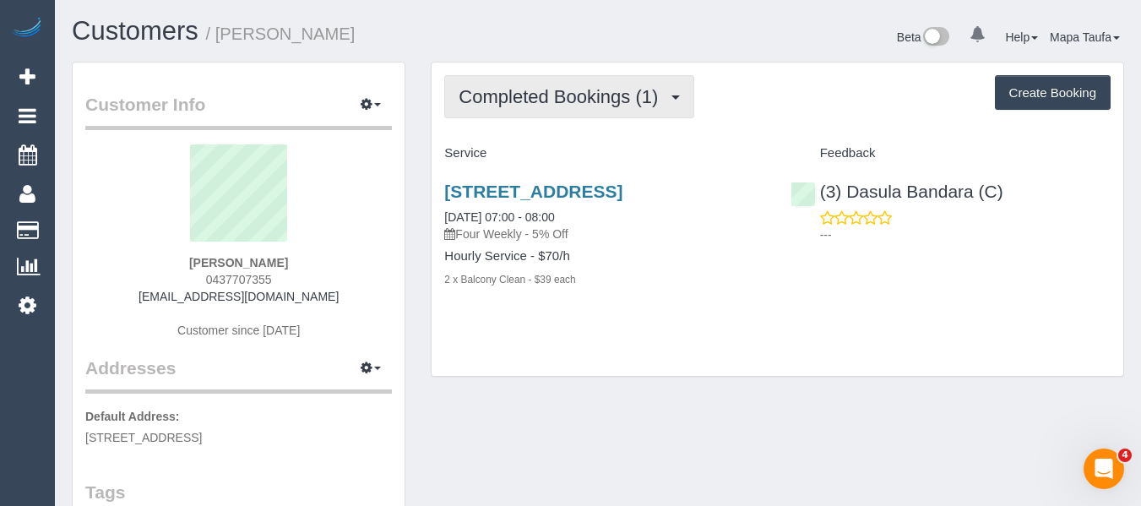
click at [518, 87] on span "Completed Bookings (1)" at bounding box center [562, 96] width 208 height 21
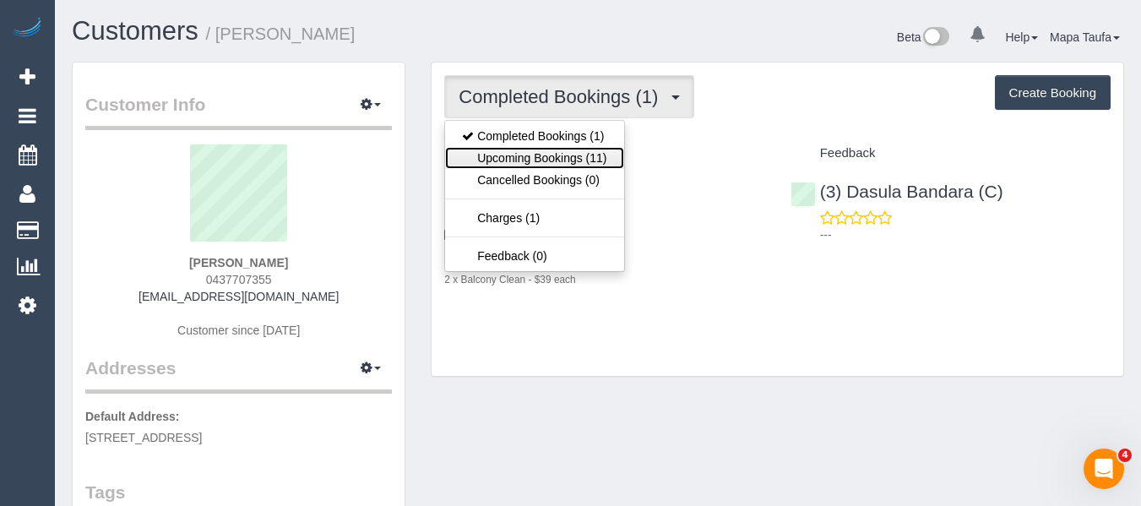
click at [522, 149] on link "Upcoming Bookings (11)" at bounding box center [534, 158] width 178 height 22
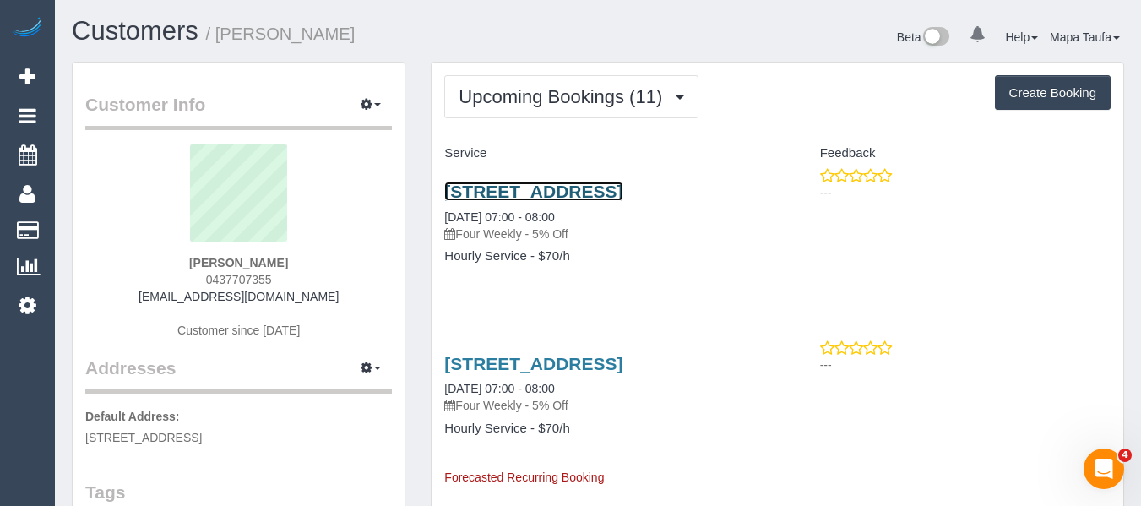
click at [521, 195] on link "3/95 Darebin Street, Heidelberg, VIC 3084" at bounding box center [533, 191] width 178 height 19
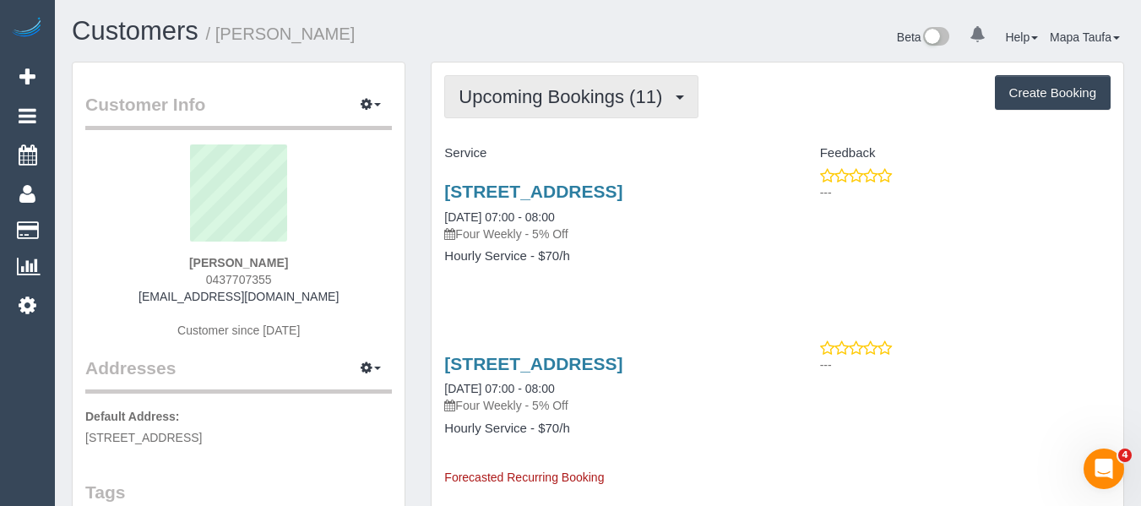
click at [496, 110] on button "Upcoming Bookings (11)" at bounding box center [571, 96] width 254 height 43
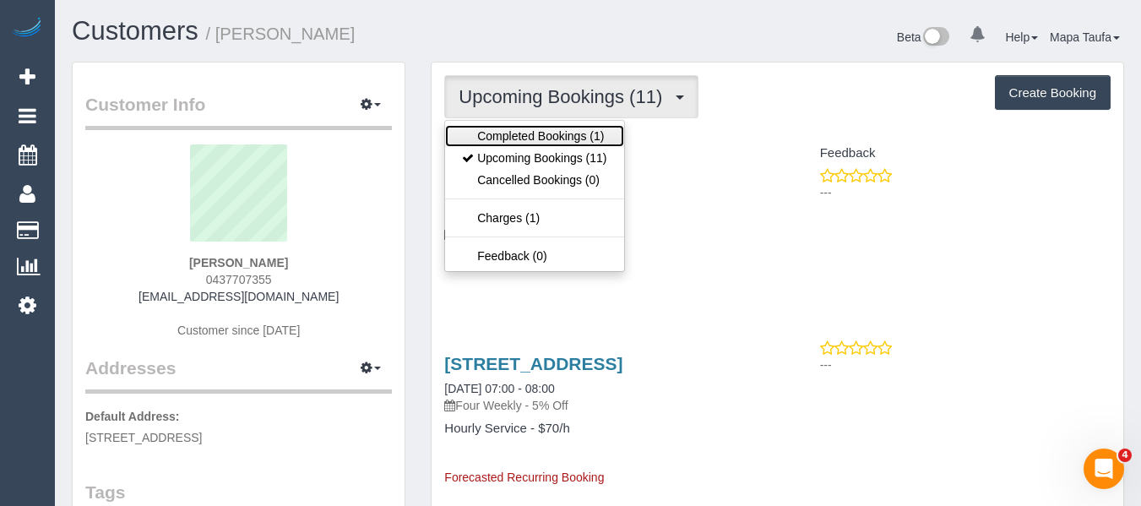
click at [499, 133] on link "Completed Bookings (1)" at bounding box center [534, 136] width 178 height 22
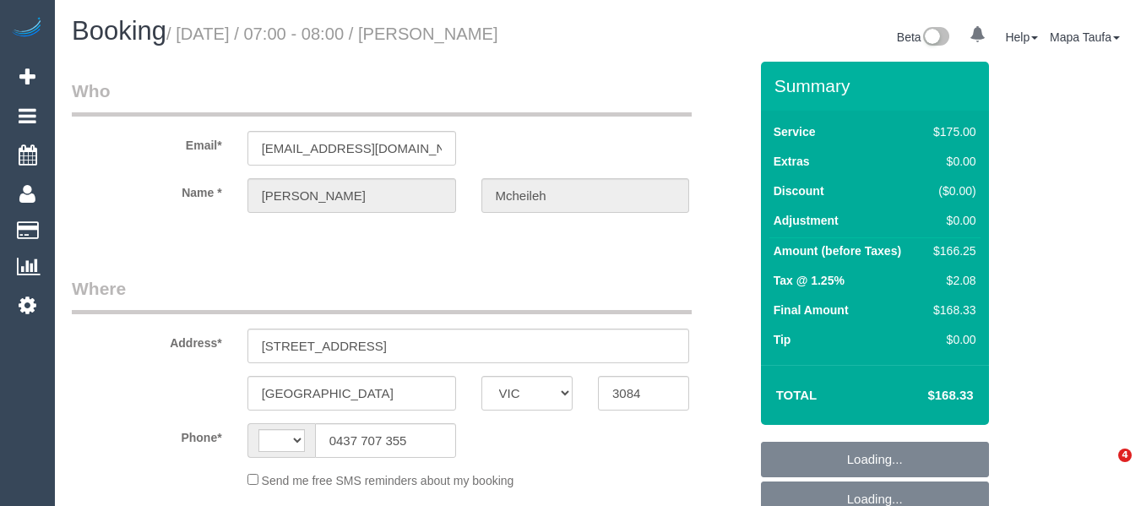
select select "VIC"
select select "string:stripe-pm_1RwOvx2GScqysDRVeUefEy69"
select select "string:AU"
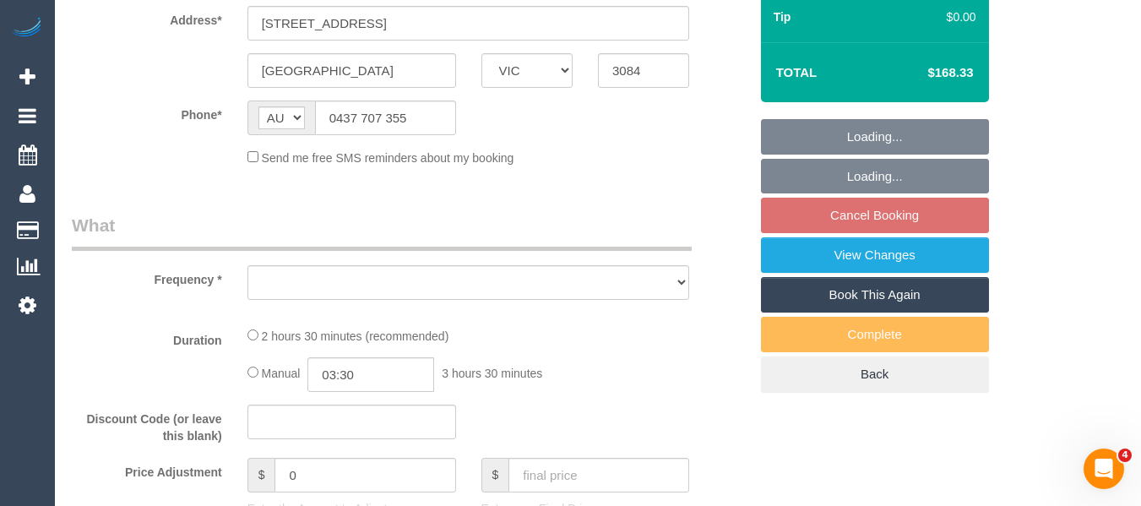
select select "object:524"
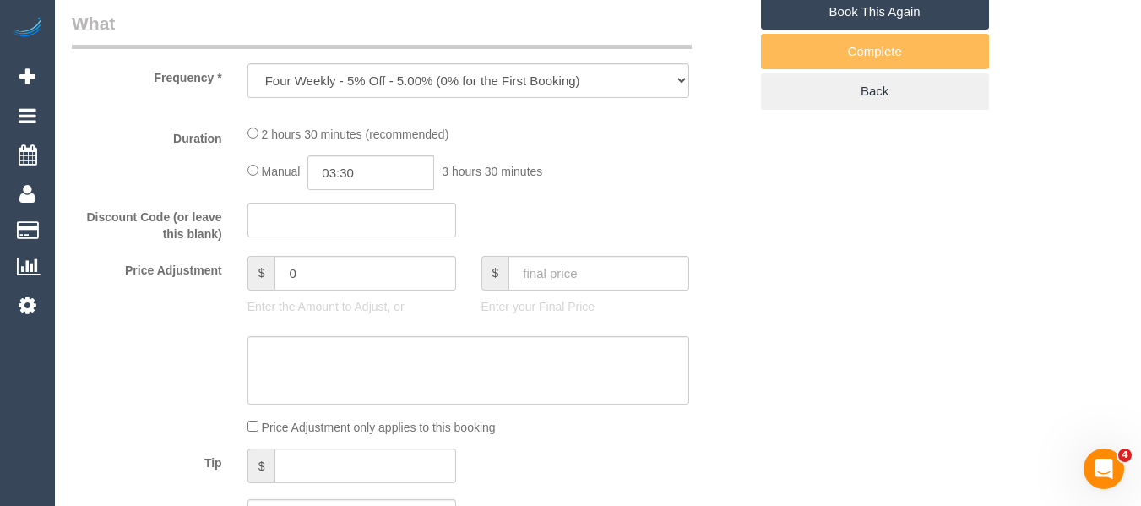
select select "150"
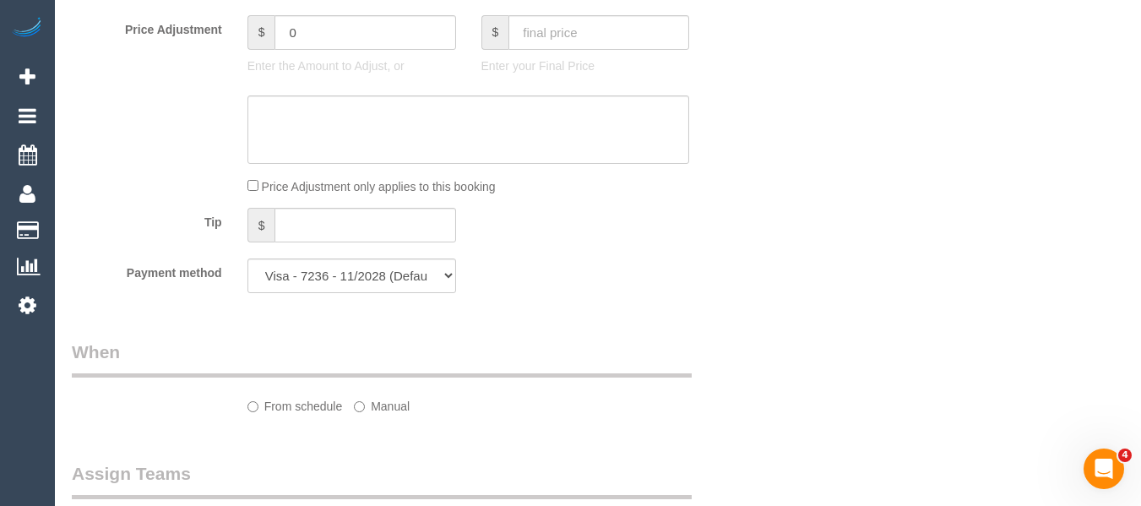
select select "object:693"
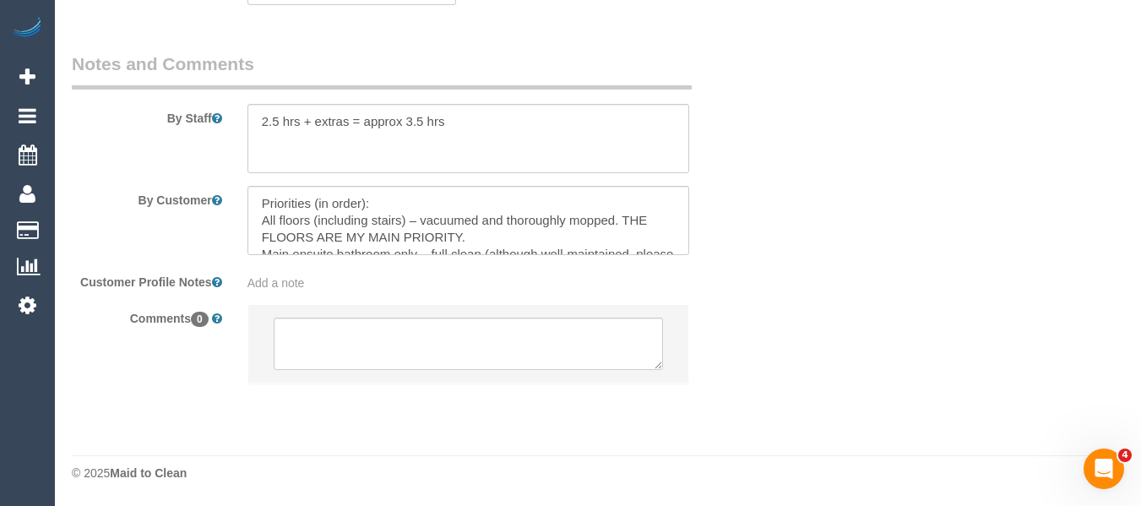
select select "number:29"
select select "number:14"
select select "number:19"
select select "number:25"
select select "number:35"
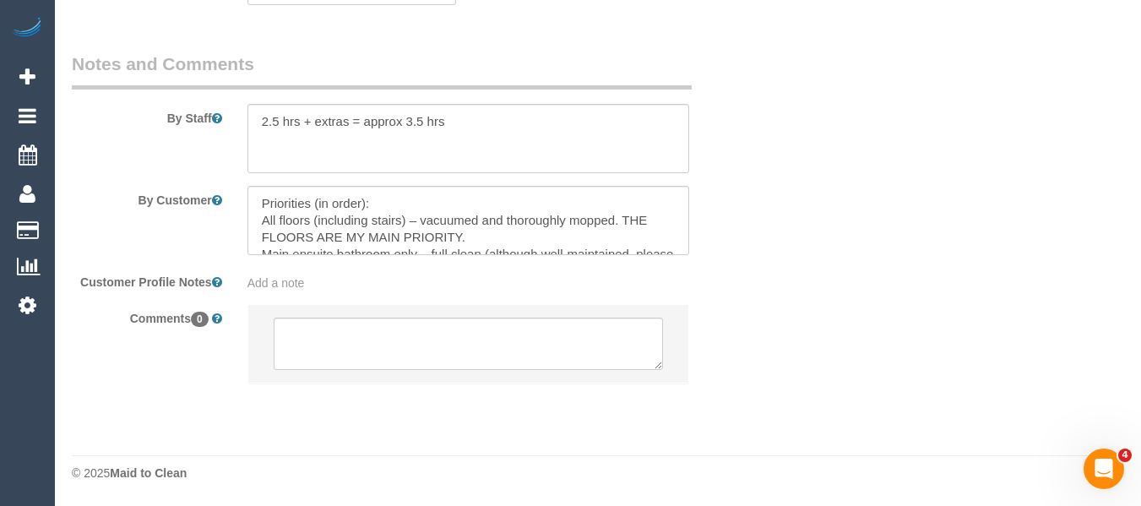
select select "number:12"
select select "spot1"
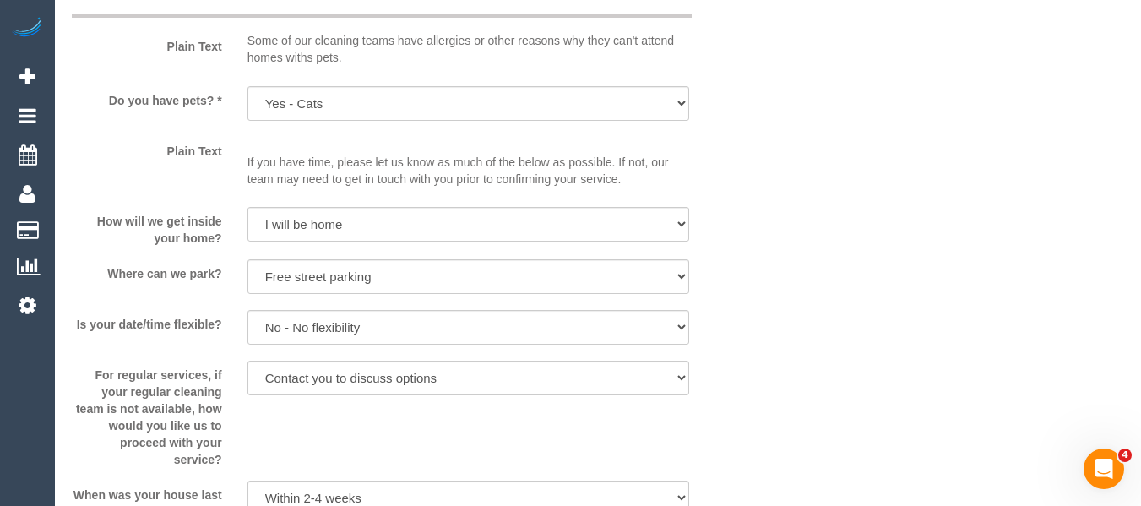
scroll to position [1689, 0]
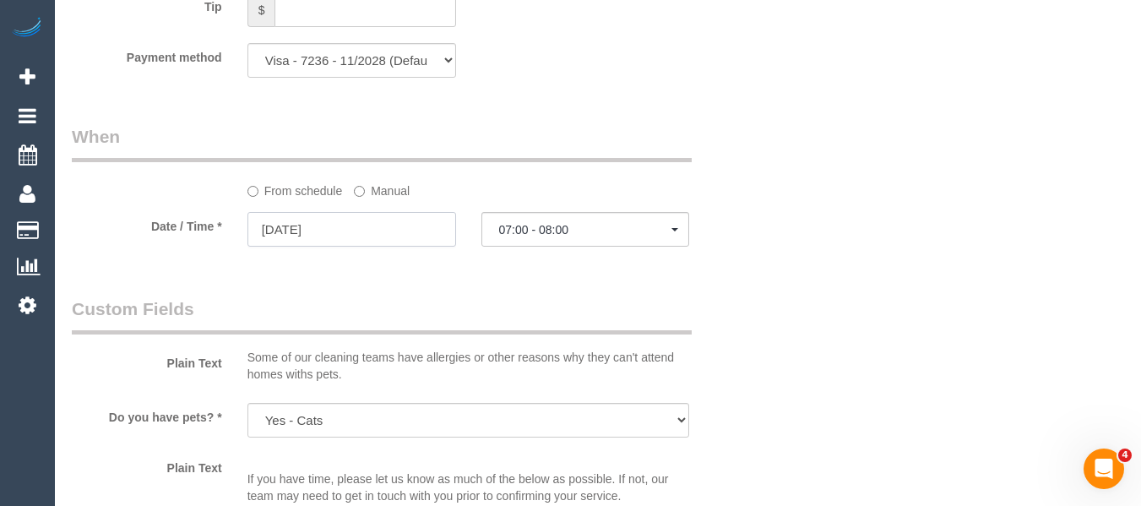
click at [394, 247] on input "18/09/2025" at bounding box center [351, 229] width 209 height 35
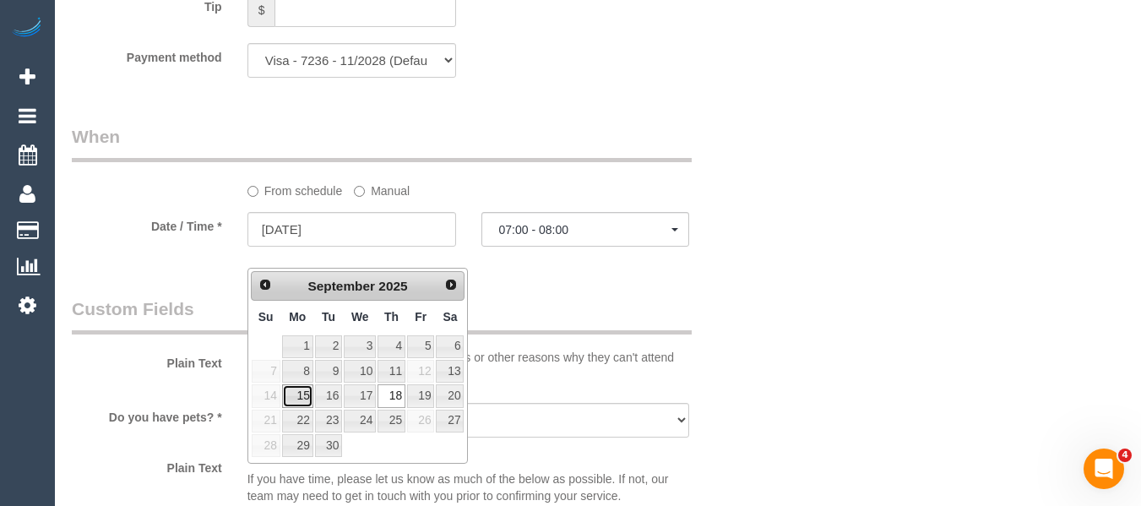
click at [305, 396] on link "15" at bounding box center [297, 395] width 31 height 23
type input "15/09/2025"
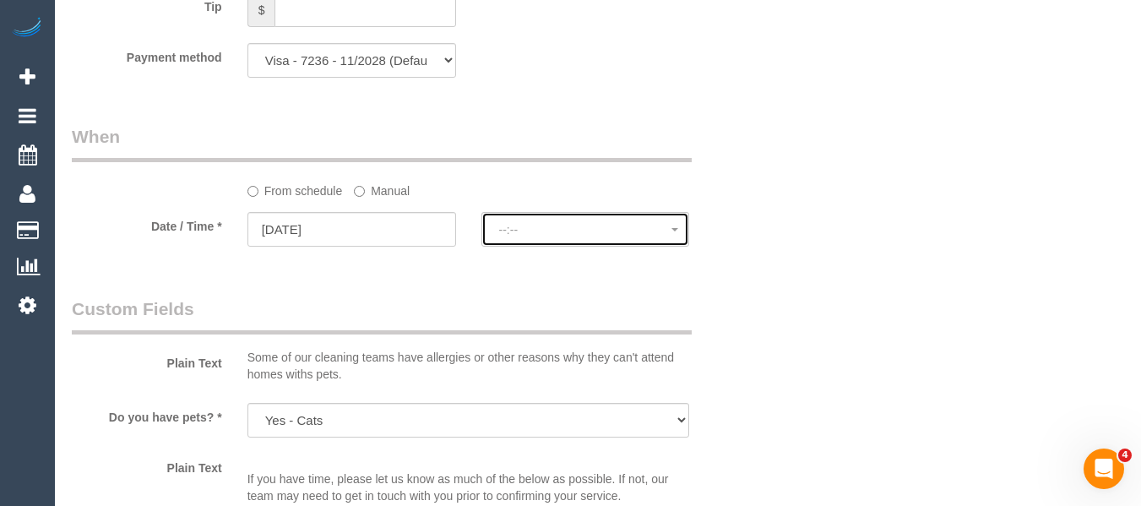
click at [554, 247] on button "--:--" at bounding box center [585, 229] width 209 height 35
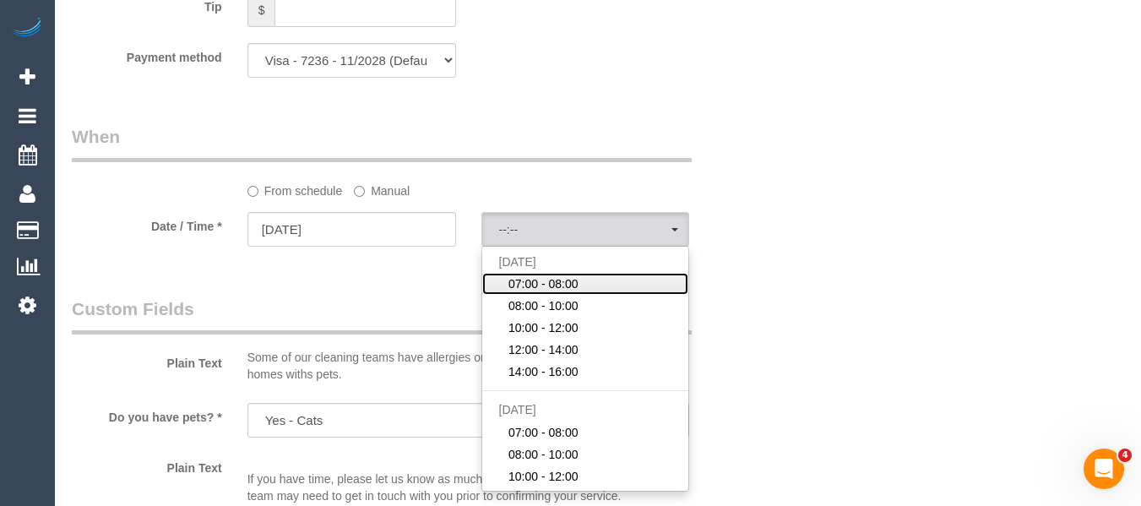
drag, startPoint x: 545, startPoint y: 308, endPoint x: 650, endPoint y: 307, distance: 105.5
click at [548, 292] on span "07:00 - 08:00" at bounding box center [543, 283] width 70 height 17
select select "spot1"
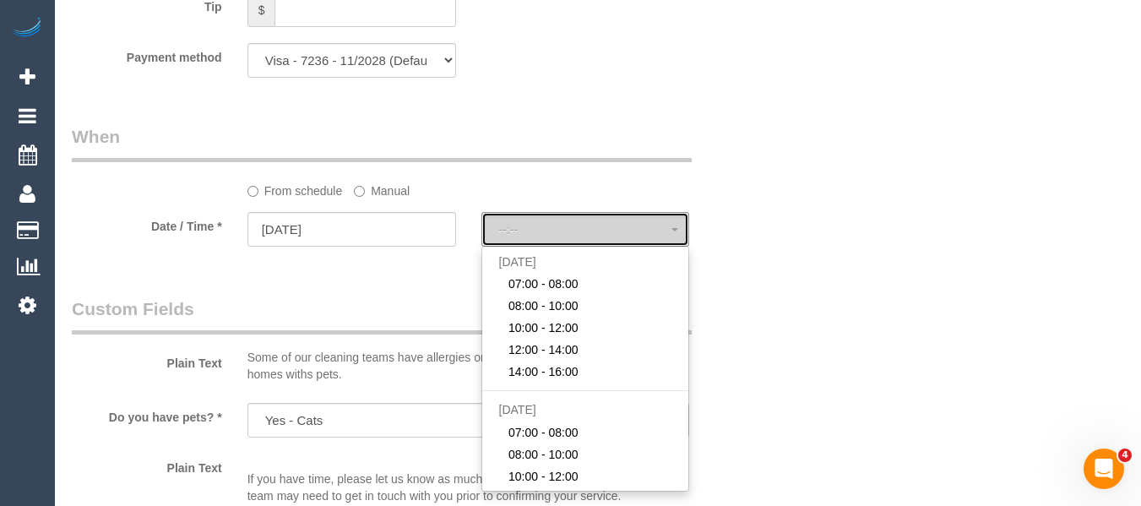
type input "18/09/2025"
select select "spot37"
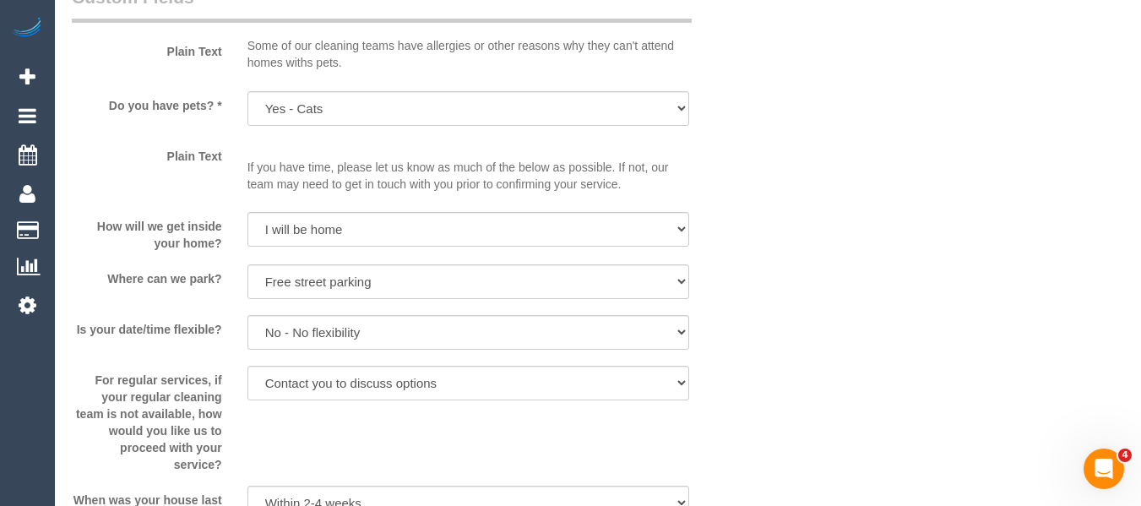
scroll to position [1858, 0]
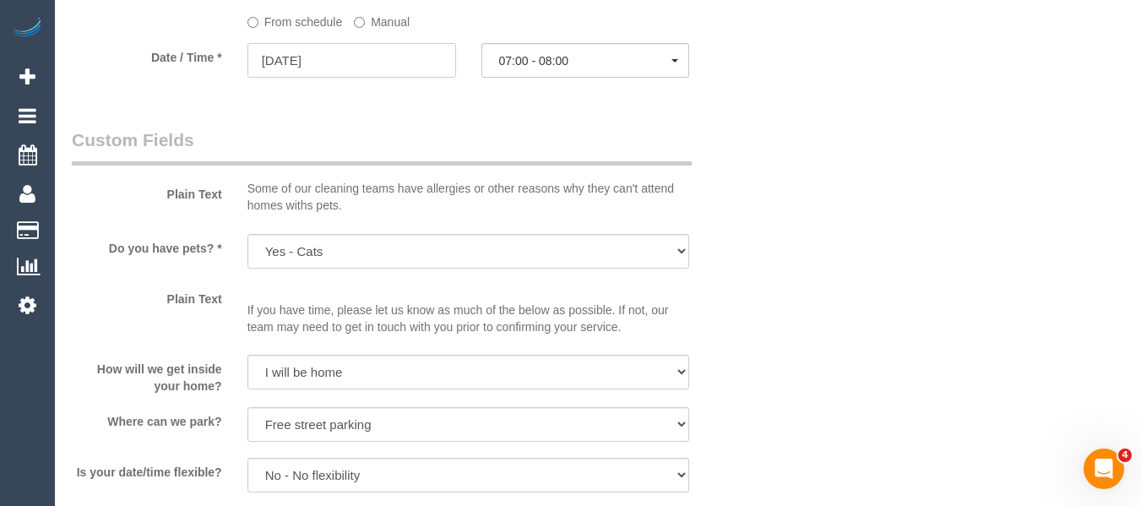
click at [326, 78] on input "18/09/2025" at bounding box center [351, 60] width 209 height 35
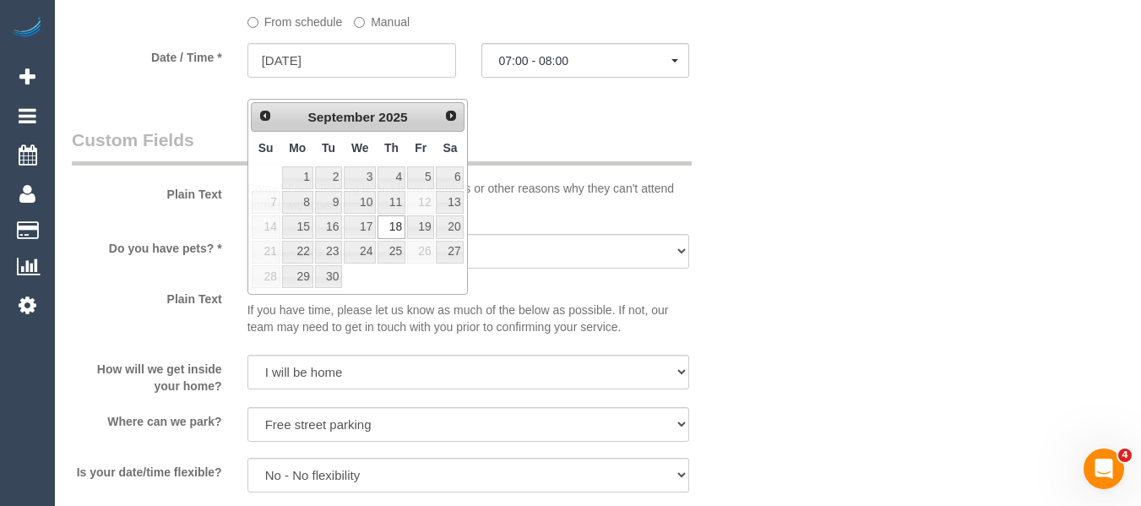
click at [712, 160] on div "Plain Text Some of our cleaning teams have allergies or other reasons why they …" at bounding box center [410, 174] width 702 height 94
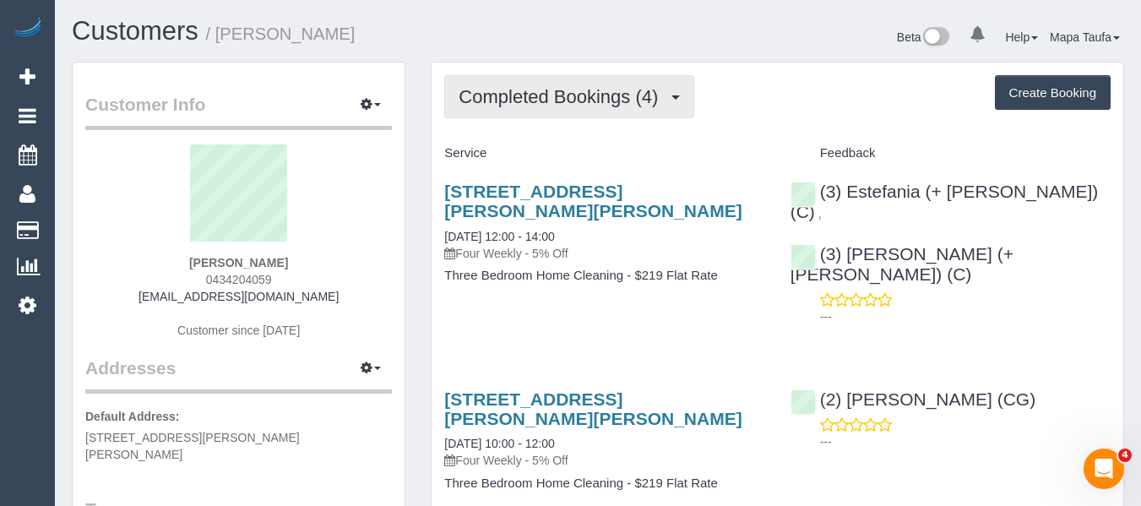
click at [513, 84] on button "Completed Bookings (4)" at bounding box center [569, 96] width 250 height 43
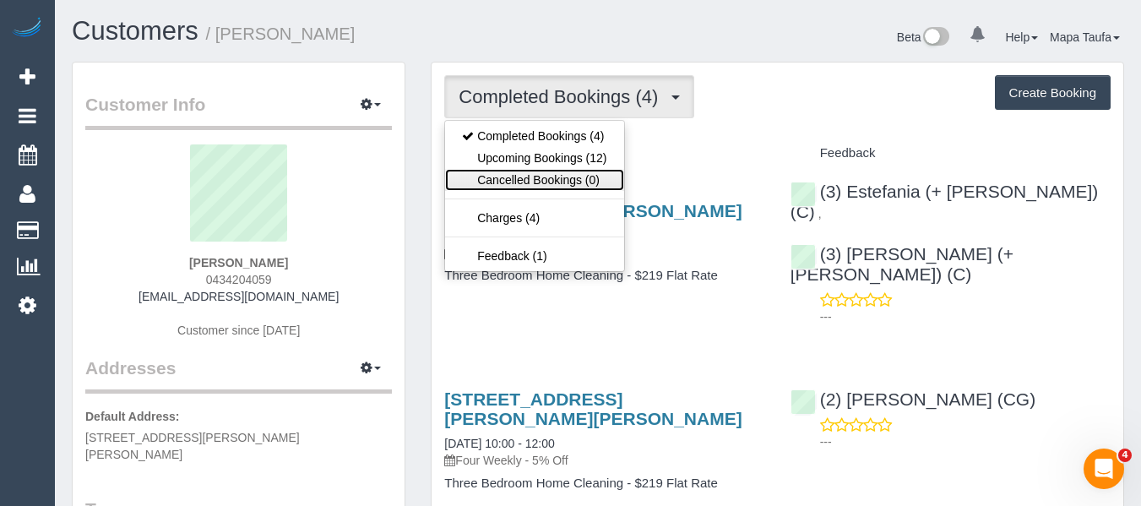
click at [513, 170] on link "Cancelled Bookings (0)" at bounding box center [534, 180] width 178 height 22
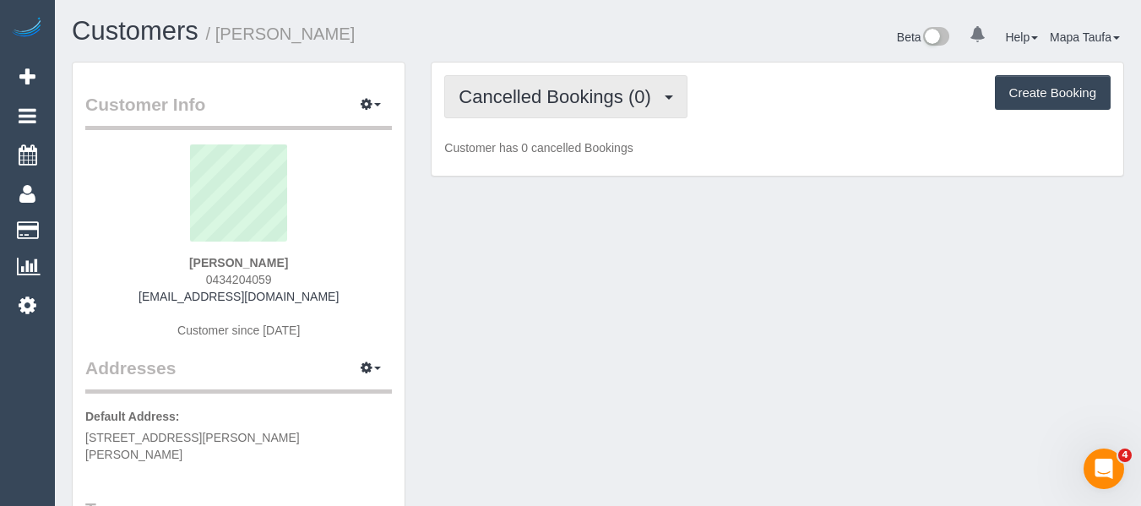
drag, startPoint x: 528, startPoint y: 87, endPoint x: 533, endPoint y: 133, distance: 46.7
click at [528, 87] on span "Cancelled Bookings (0)" at bounding box center [558, 96] width 200 height 21
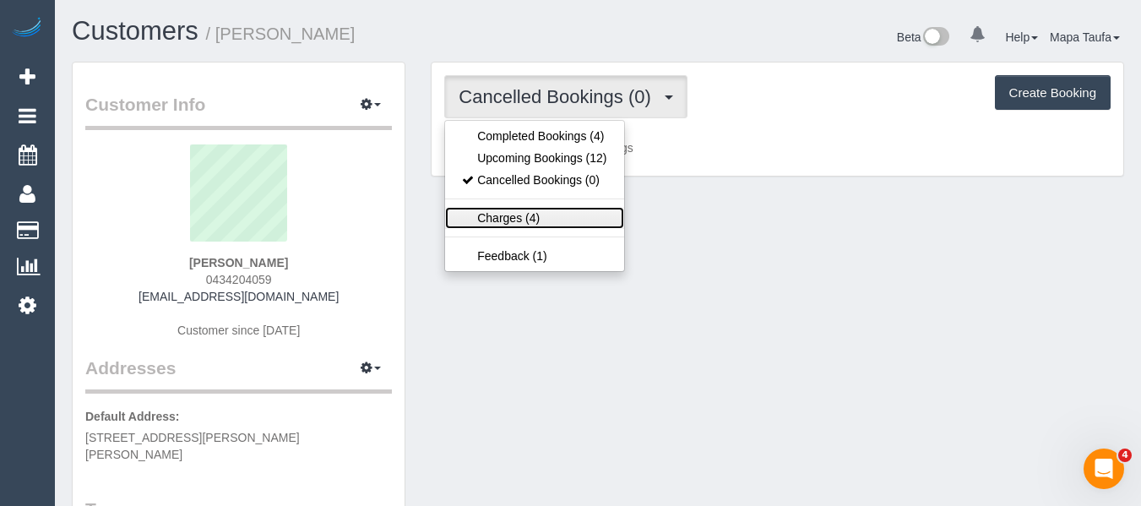
click at [532, 209] on link "Charges (4)" at bounding box center [534, 218] width 178 height 22
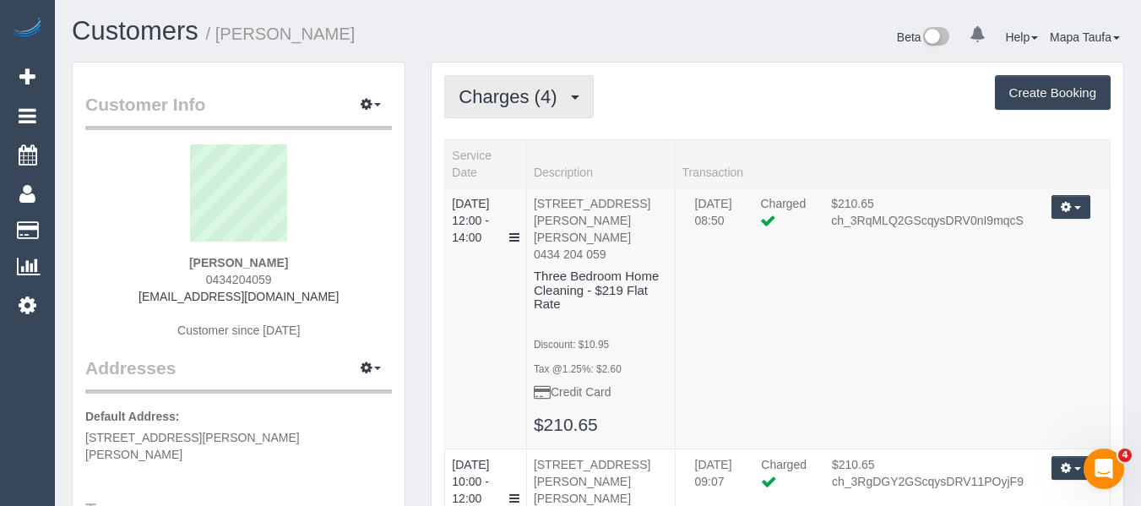
click at [547, 97] on span "Charges (4)" at bounding box center [511, 96] width 106 height 21
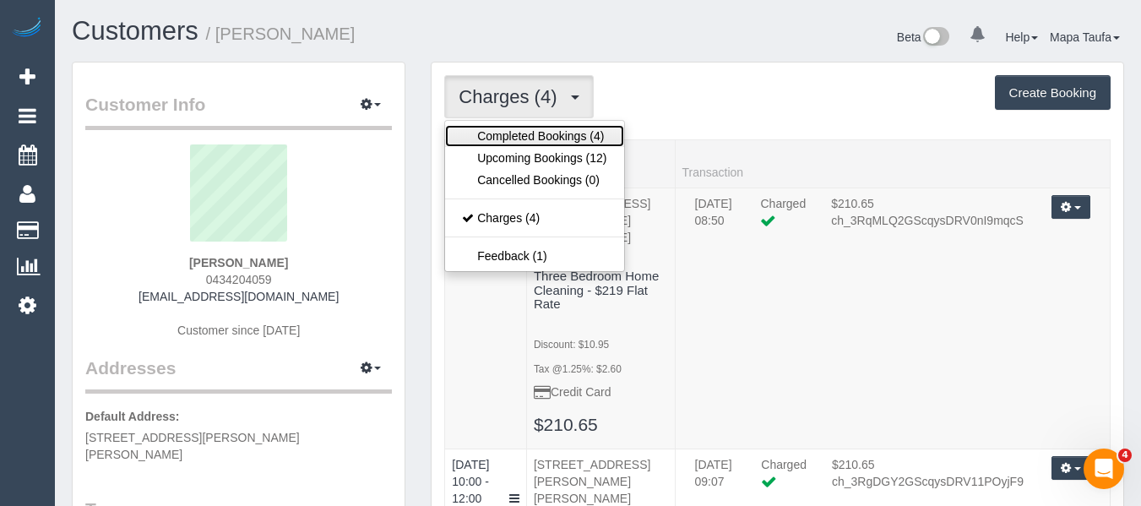
click at [531, 131] on link "Completed Bookings (4)" at bounding box center [534, 136] width 178 height 22
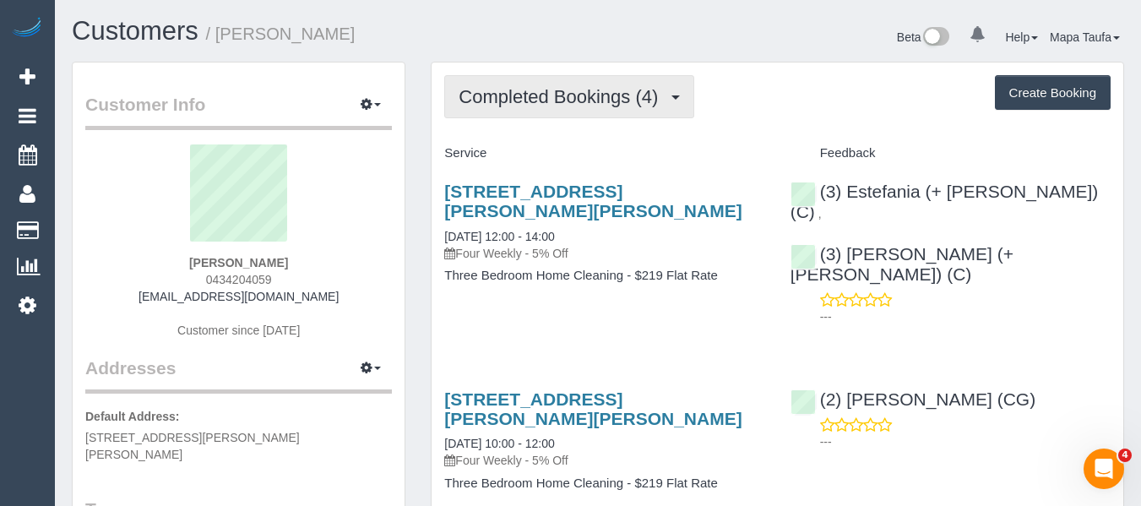
click at [521, 104] on span "Completed Bookings (4)" at bounding box center [562, 96] width 208 height 21
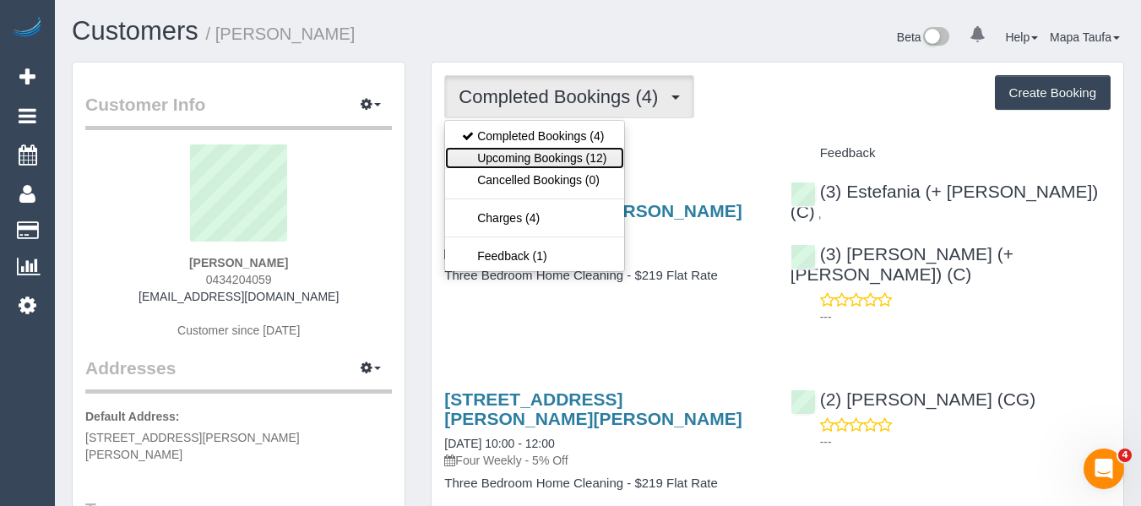
click at [519, 151] on link "Upcoming Bookings (12)" at bounding box center [534, 158] width 178 height 22
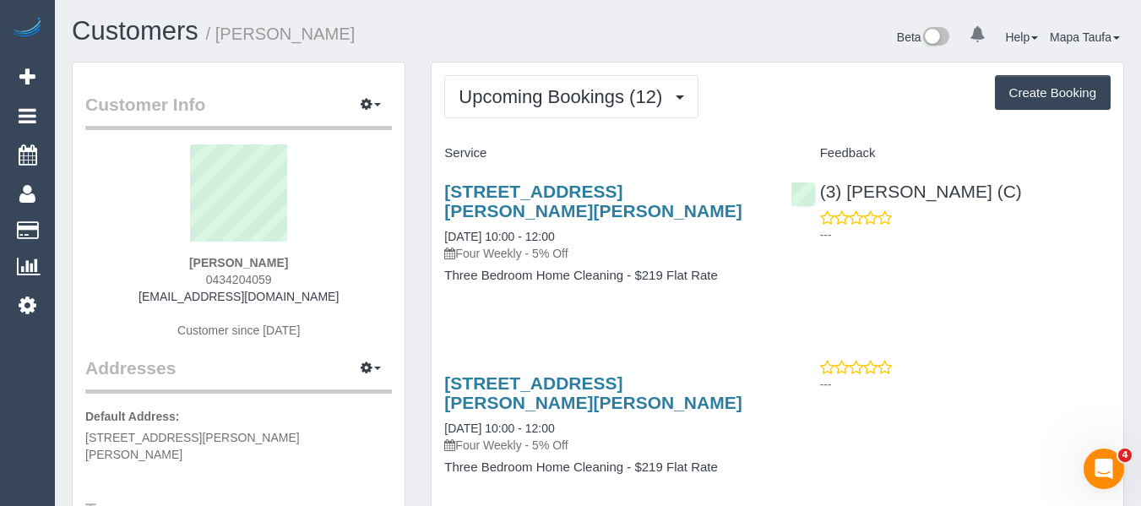
scroll to position [84, 0]
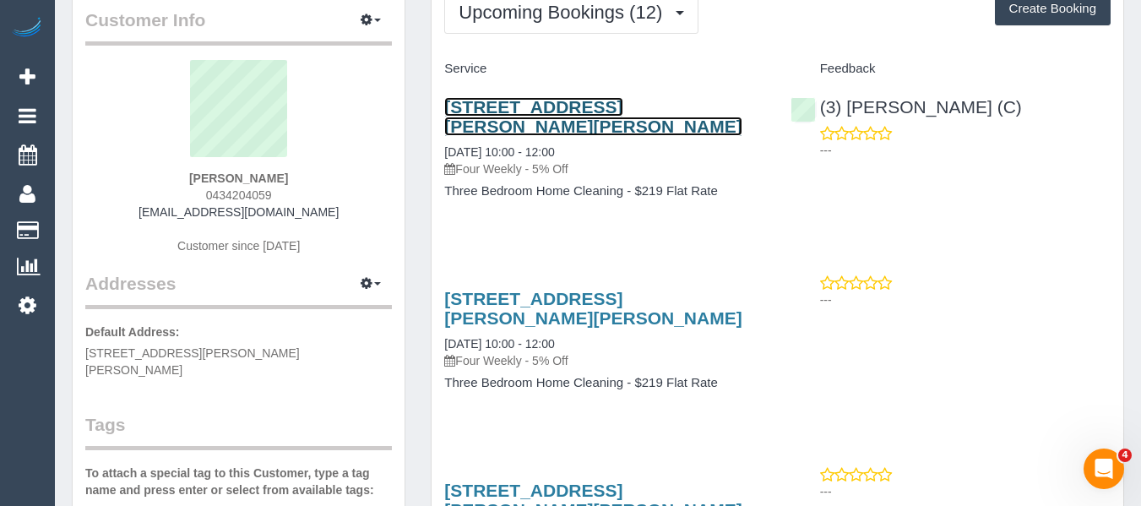
click at [491, 104] on link "83 Graham Street, Albert Park, VIC 3206" at bounding box center [592, 116] width 297 height 39
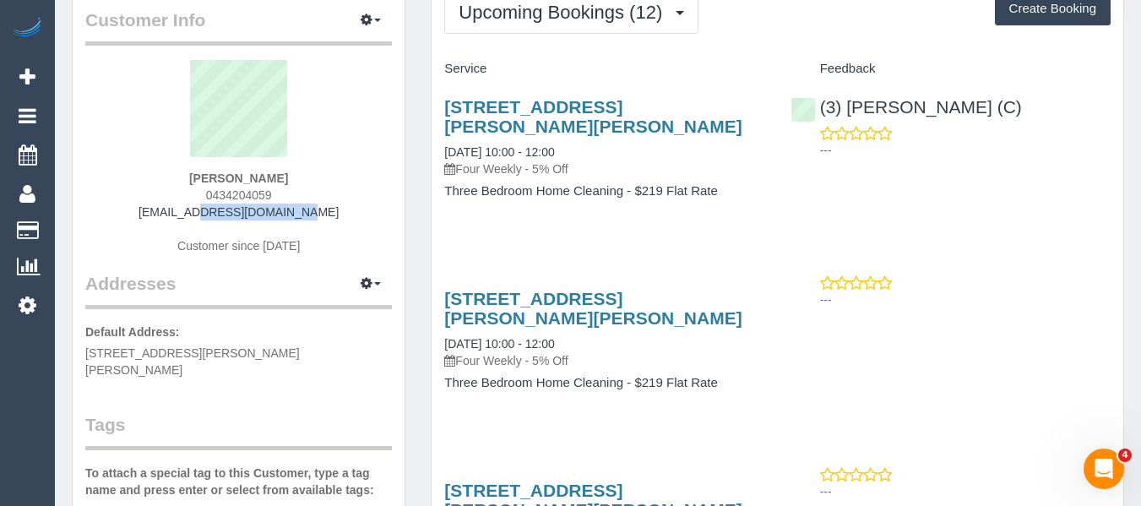
drag, startPoint x: 321, startPoint y: 210, endPoint x: 180, endPoint y: 214, distance: 141.1
click at [180, 214] on div "Niamh O'Donoghue 0434204059 niaodo@gmail.com Customer since 2025" at bounding box center [238, 165] width 307 height 211
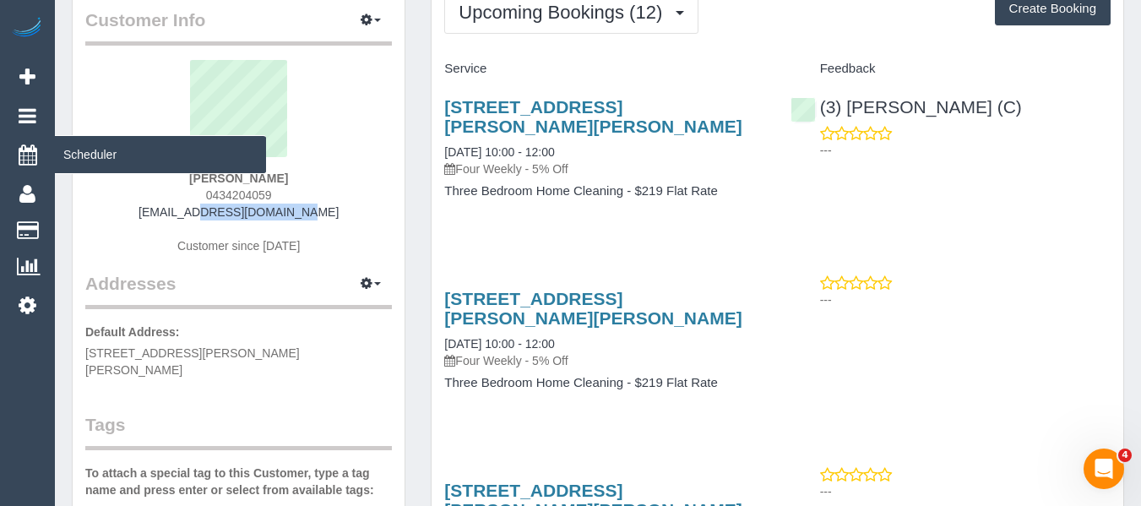
copy link "[EMAIL_ADDRESS][DOMAIN_NAME]"
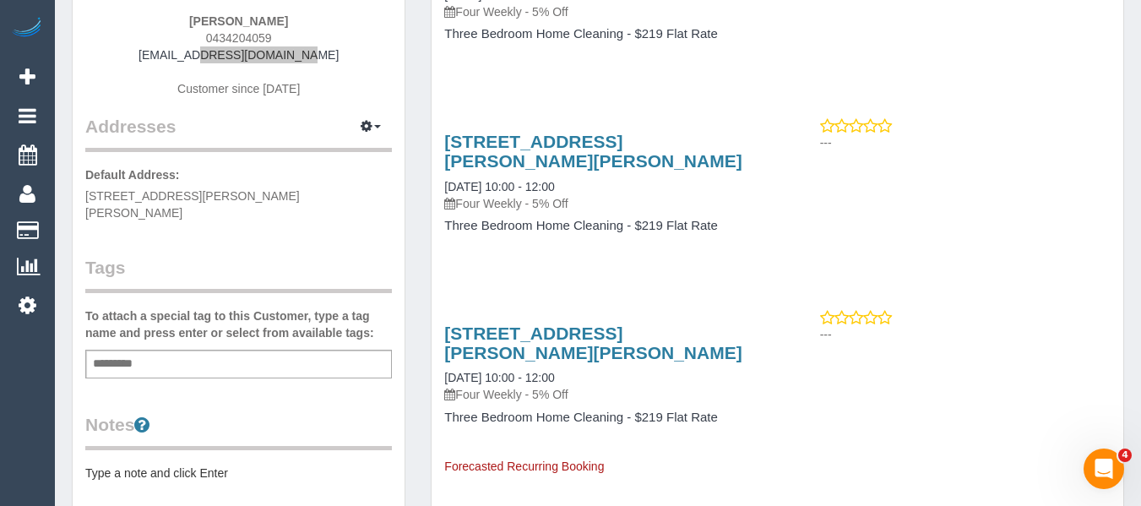
scroll to position [0, 0]
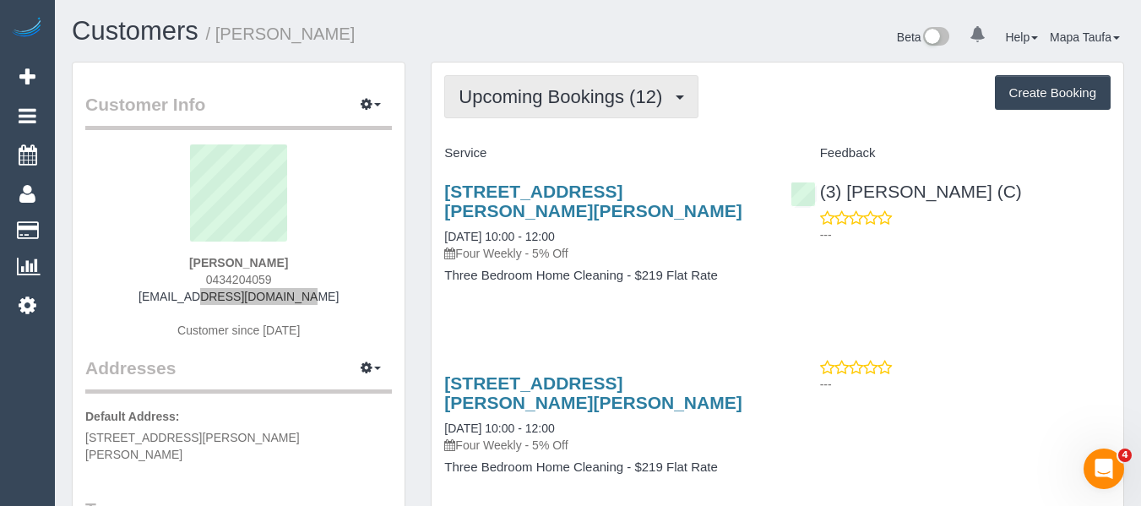
click at [570, 103] on span "Upcoming Bookings (12)" at bounding box center [564, 96] width 212 height 21
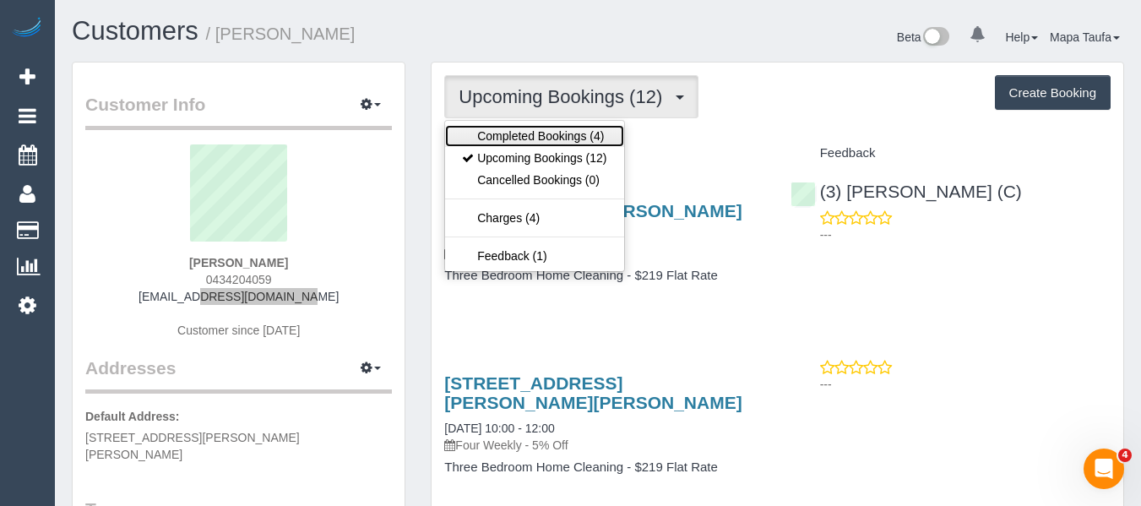
click at [565, 131] on link "Completed Bookings (4)" at bounding box center [534, 136] width 178 height 22
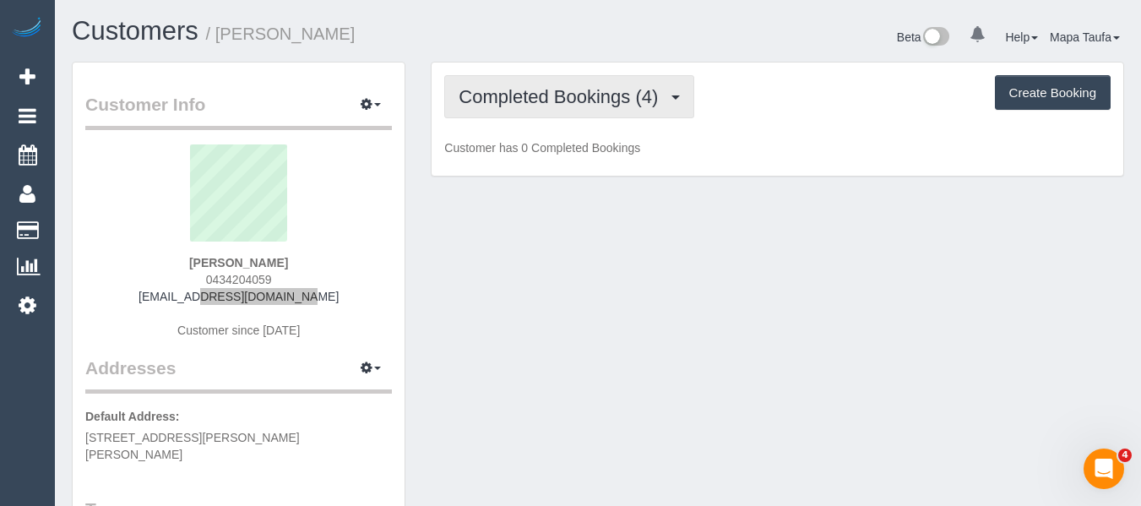
click at [578, 102] on span "Completed Bookings (4)" at bounding box center [562, 96] width 208 height 21
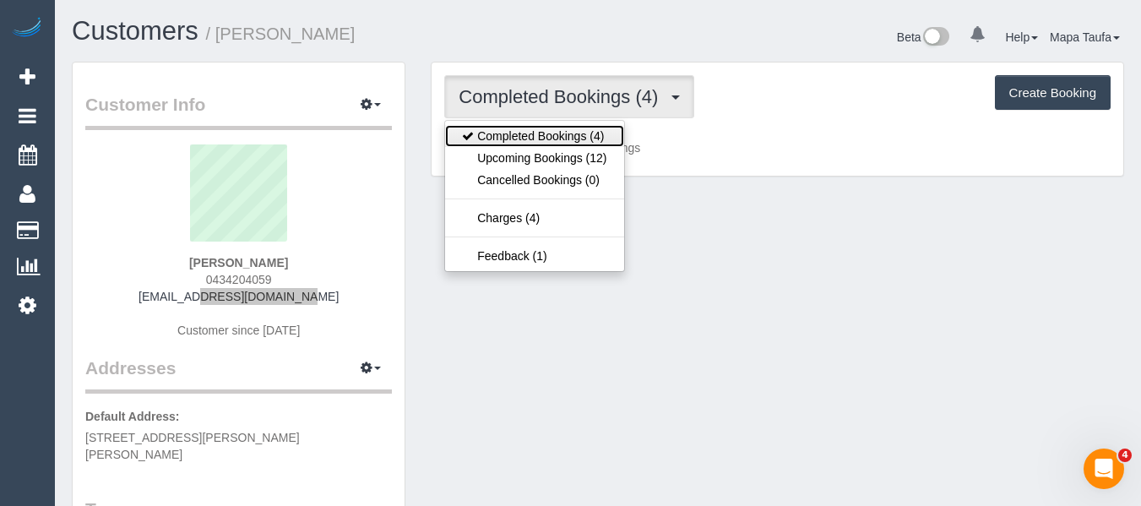
click at [580, 144] on link "Completed Bookings (4)" at bounding box center [534, 136] width 178 height 22
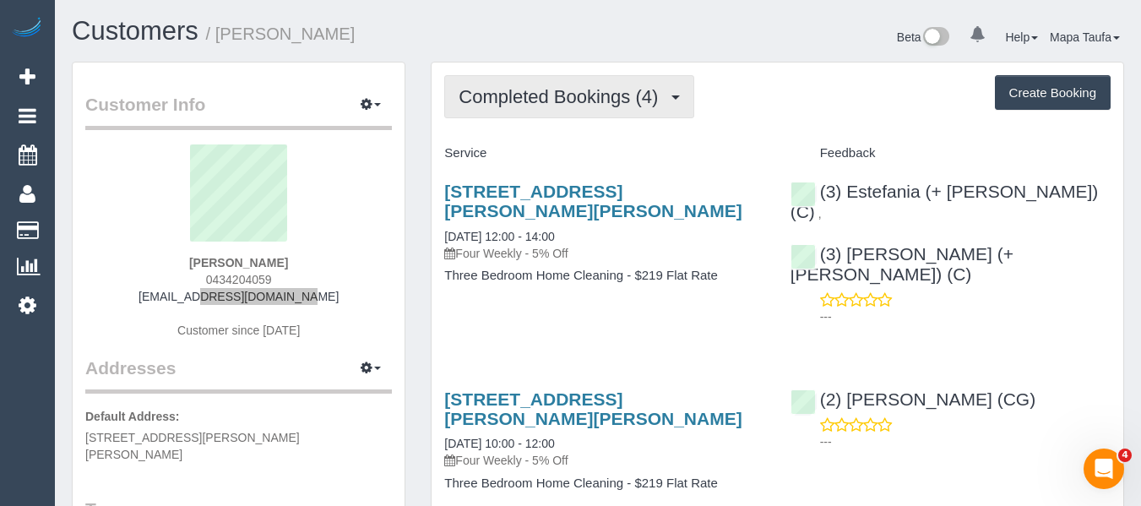
click at [586, 117] on button "Completed Bookings (4)" at bounding box center [569, 96] width 250 height 43
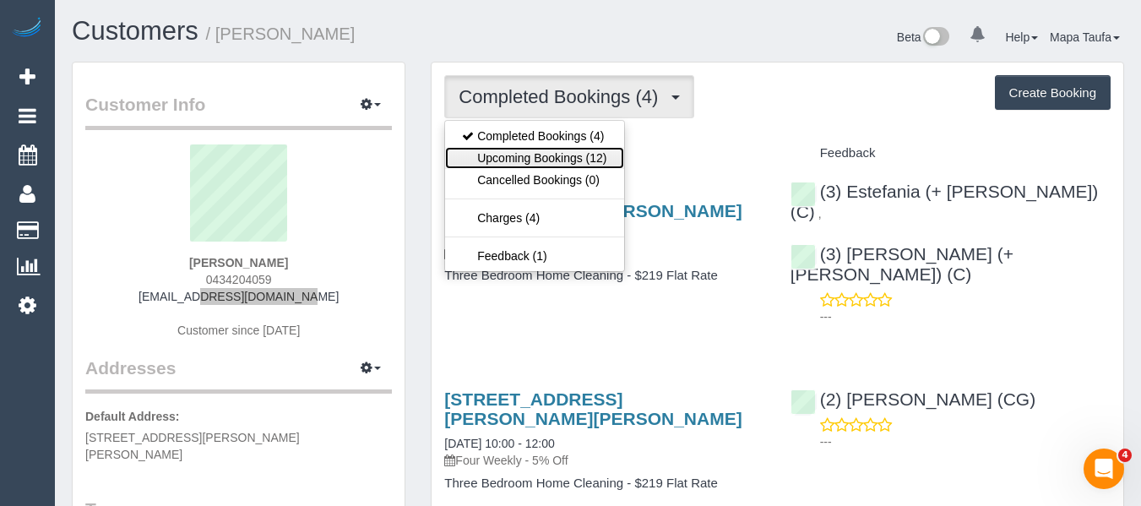
click at [588, 149] on link "Upcoming Bookings (12)" at bounding box center [534, 158] width 178 height 22
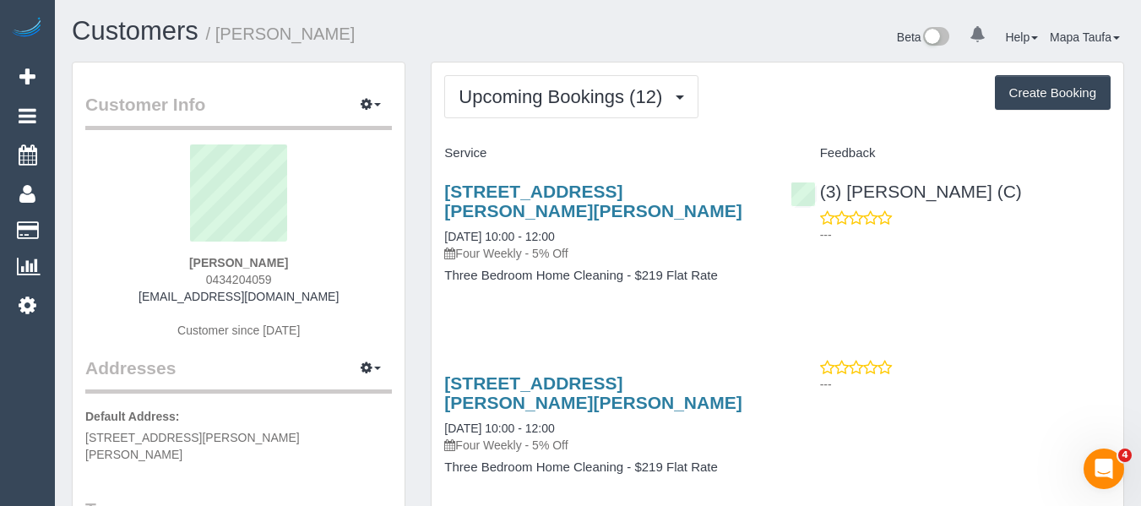
click at [739, 236] on div "83 Graham Street, Albert Park, VIC 3206 26/08/2025 10:00 - 12:00 Four Weekly - …" at bounding box center [604, 222] width 320 height 80
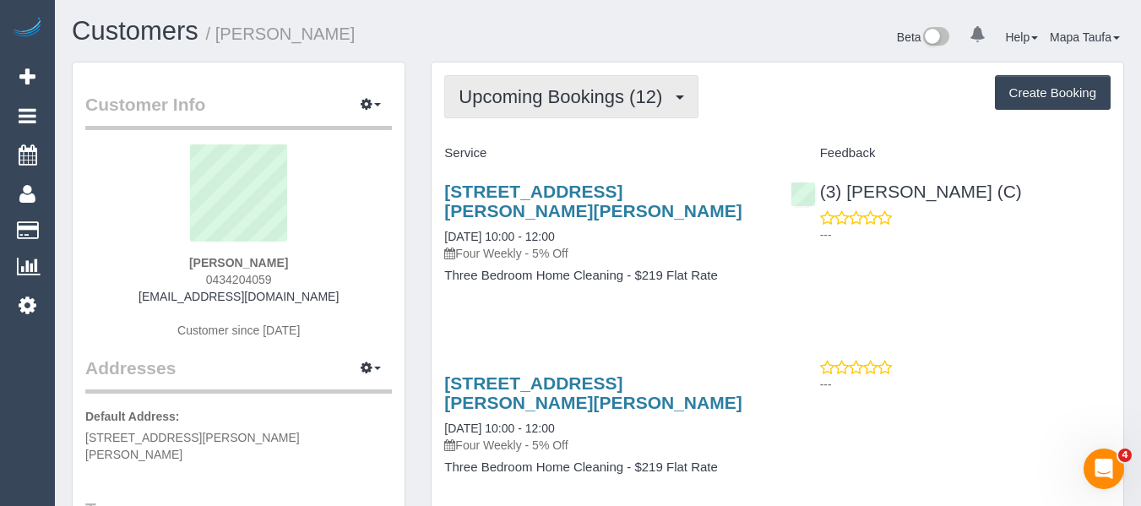
click at [623, 101] on span "Upcoming Bookings (12)" at bounding box center [564, 96] width 212 height 21
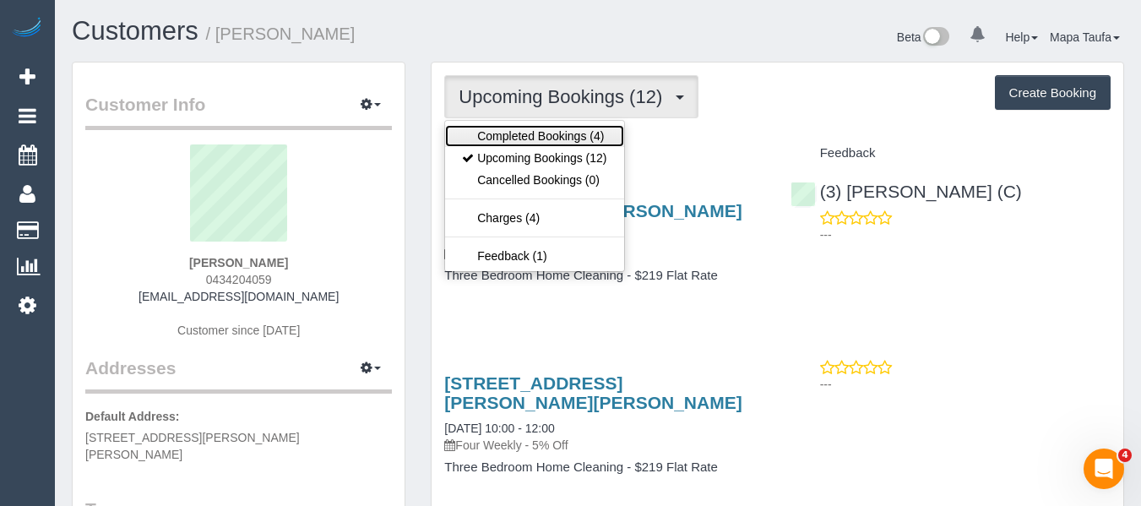
click at [587, 133] on link "Completed Bookings (4)" at bounding box center [534, 136] width 178 height 22
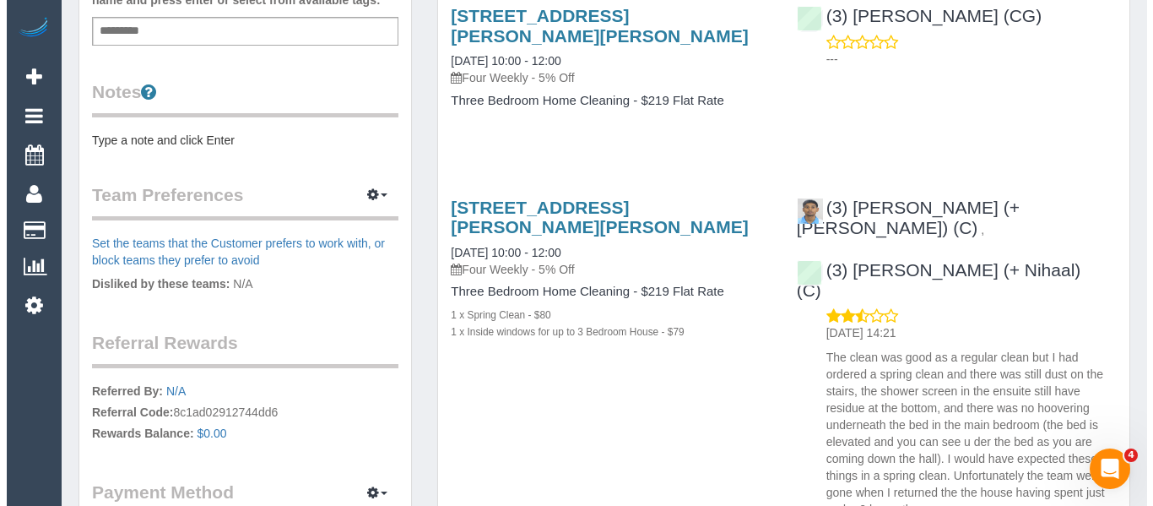
scroll to position [591, 0]
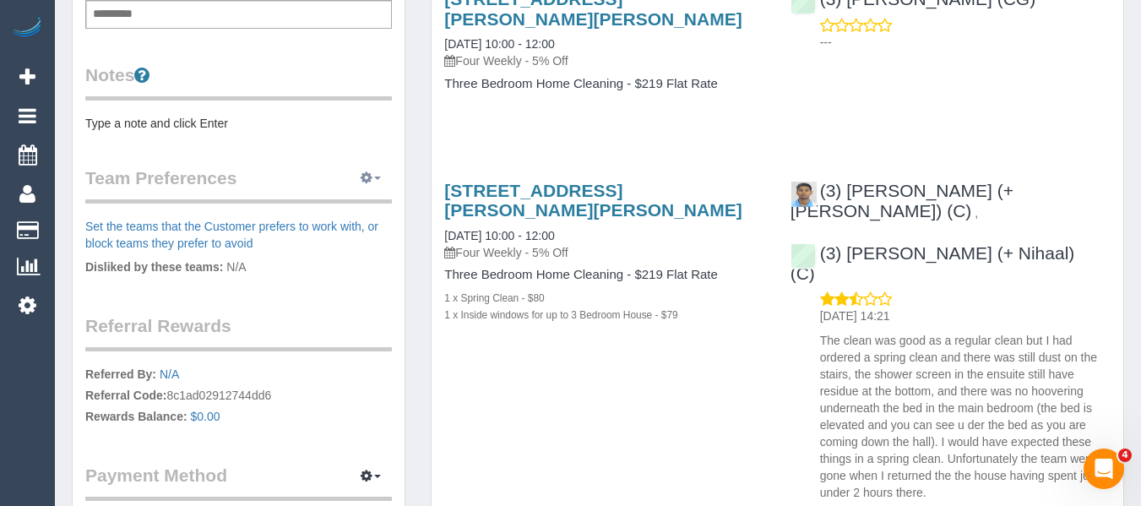
click at [355, 166] on button "button" at bounding box center [371, 178] width 42 height 26
click at [336, 198] on link "Manage Preferences" at bounding box center [319, 209] width 144 height 22
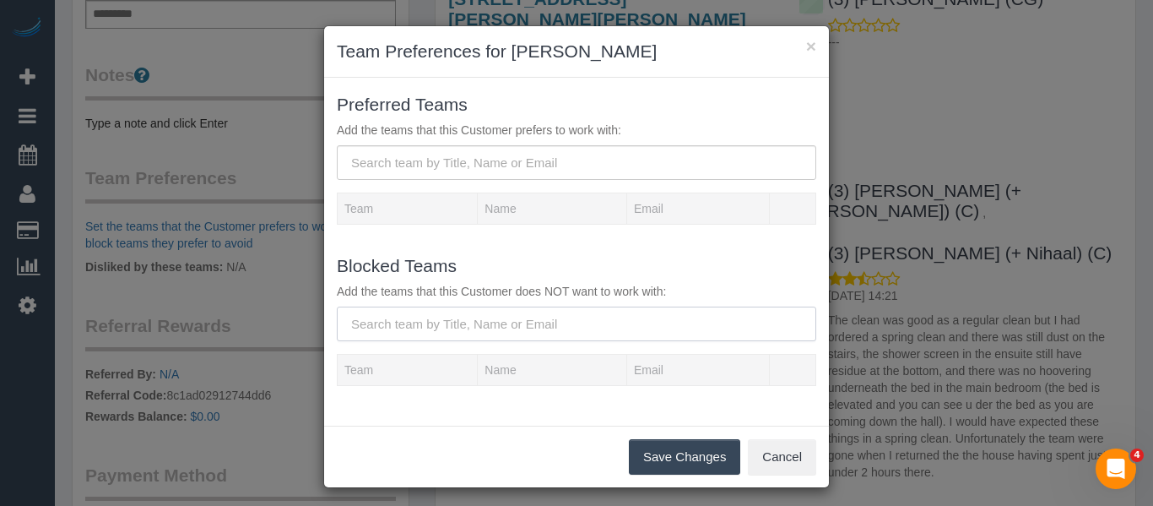
click at [437, 316] on input "text" at bounding box center [577, 324] width 480 height 35
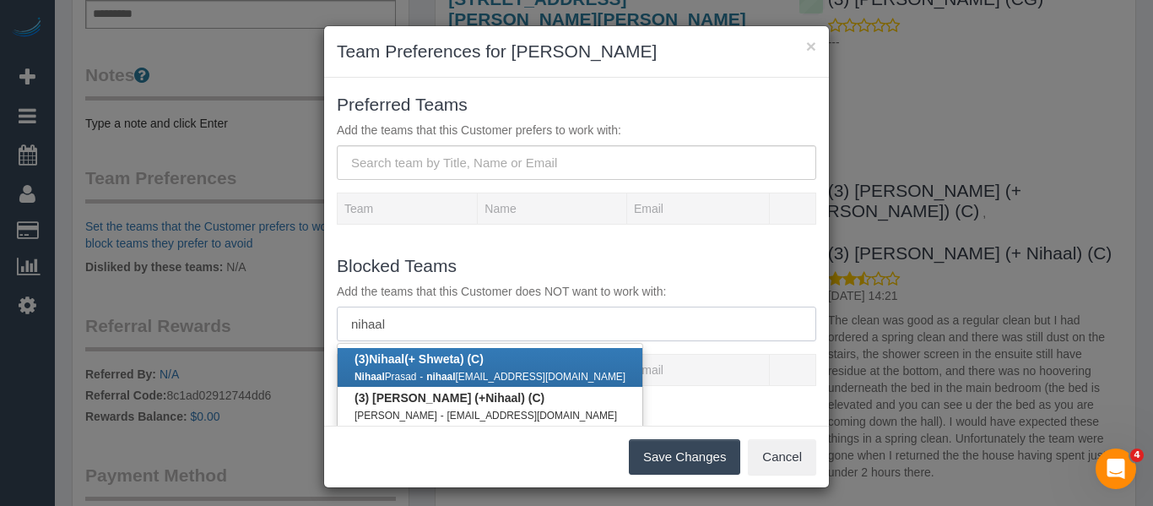
type input "nihaal"
click at [416, 356] on b "(3) Nihaal (+ Shweta) (C)" at bounding box center [419, 359] width 129 height 14
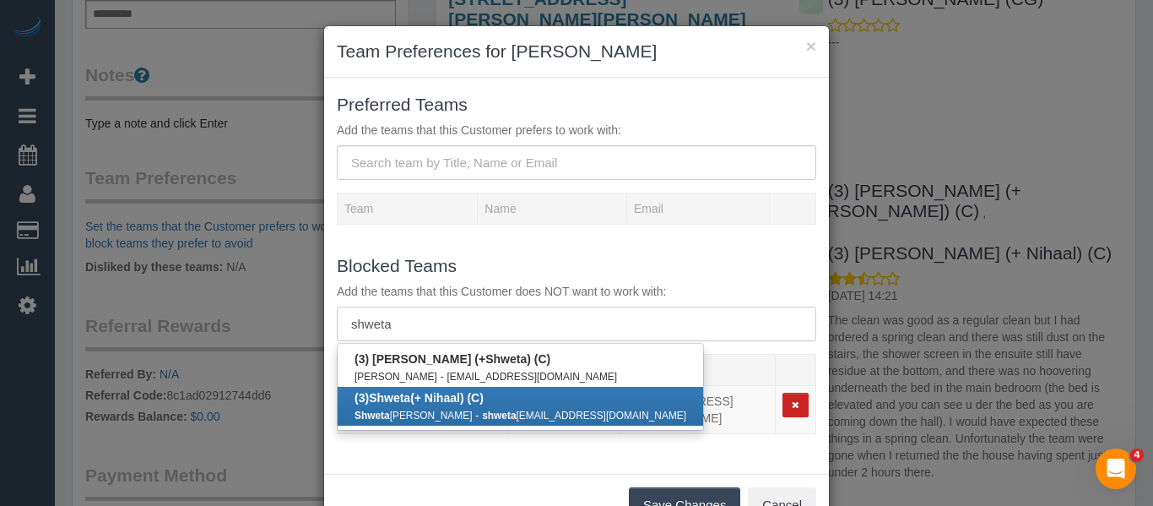
type input "shweta"
click at [441, 395] on b "(3) Shweta (+ Nihaal) (C)" at bounding box center [419, 398] width 129 height 14
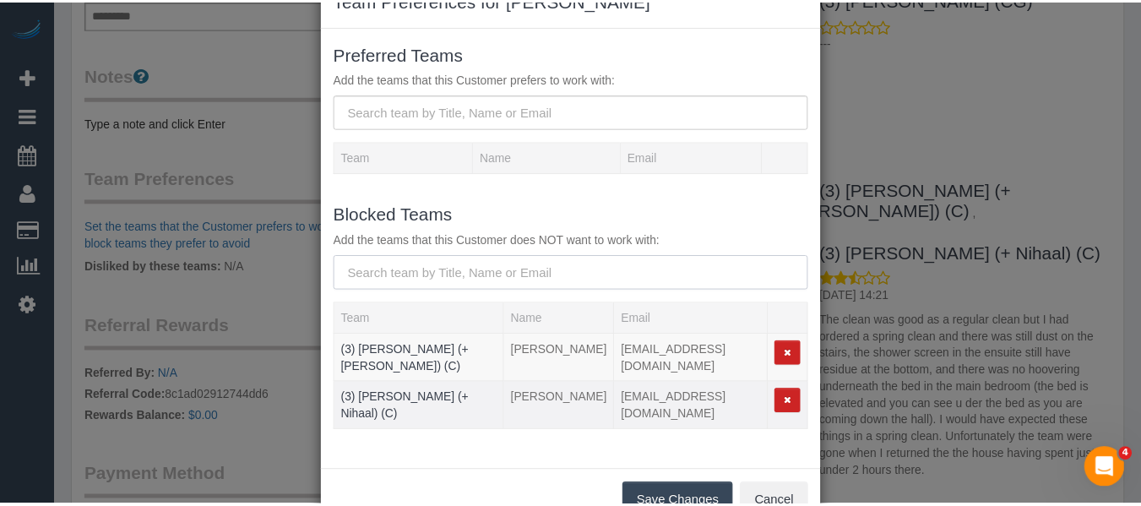
scroll to position [104, 0]
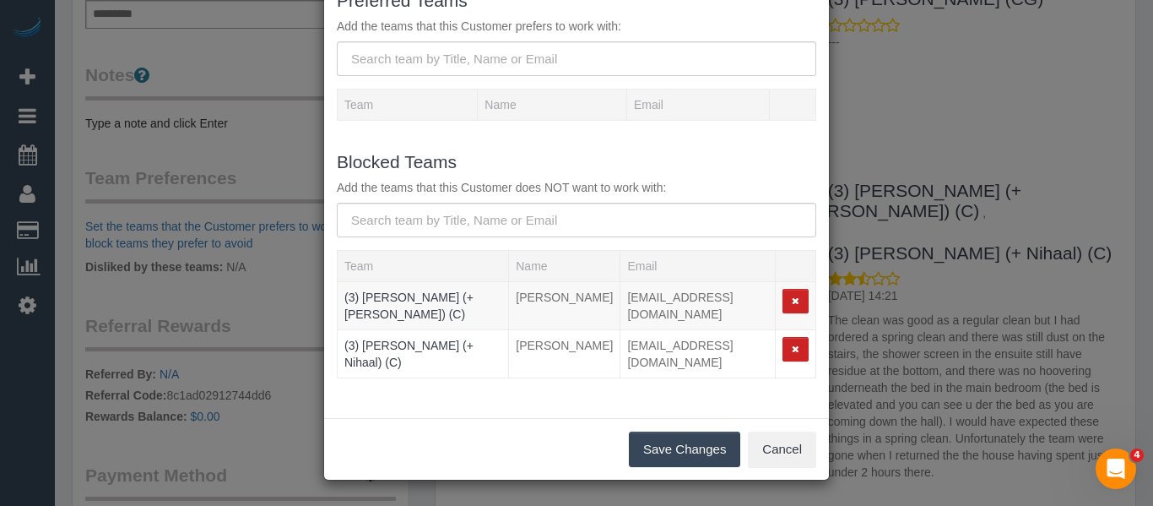
click at [677, 442] on button "Save Changes" at bounding box center [684, 448] width 111 height 35
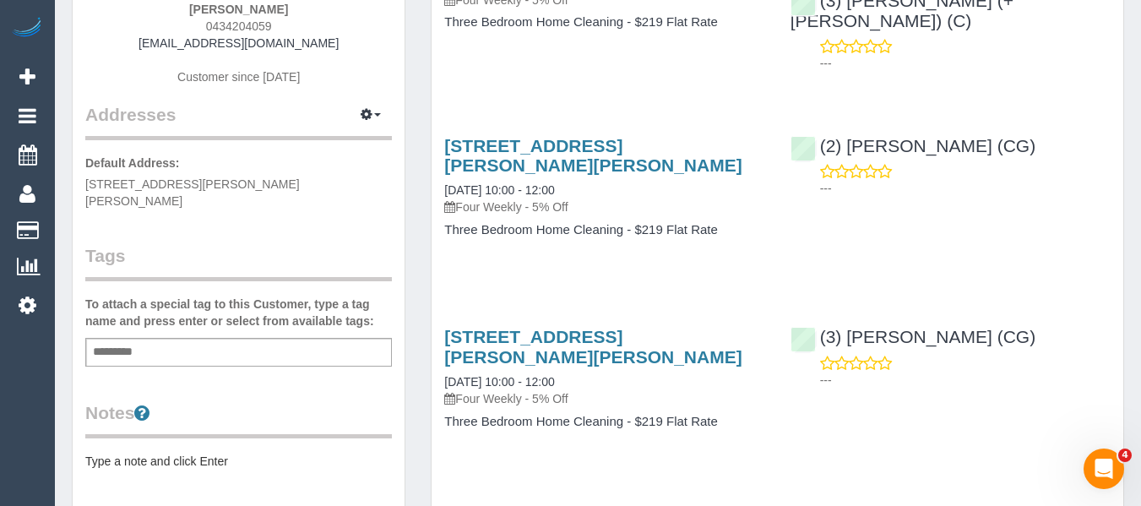
scroll to position [0, 0]
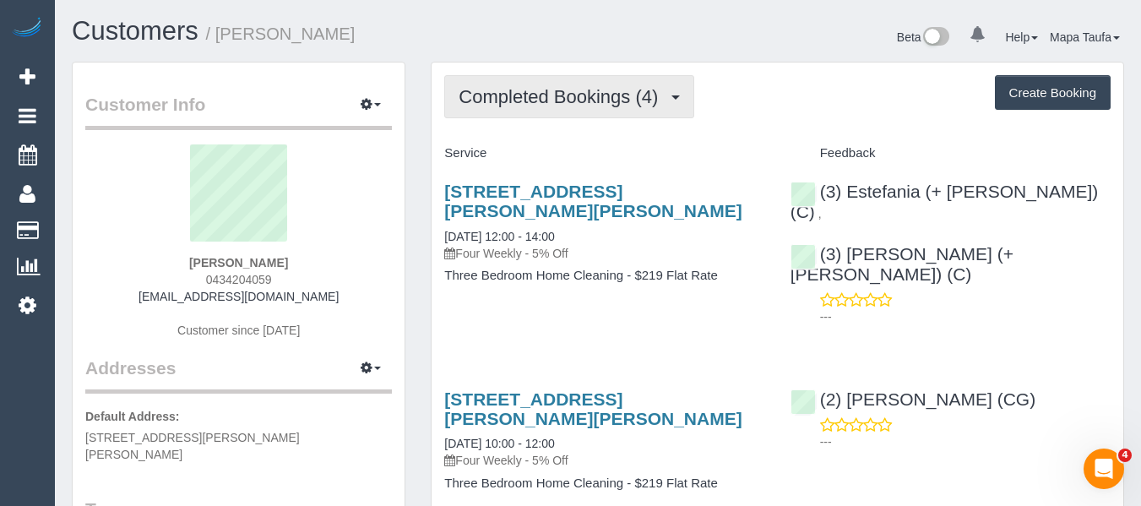
click at [521, 99] on span "Completed Bookings (4)" at bounding box center [562, 96] width 208 height 21
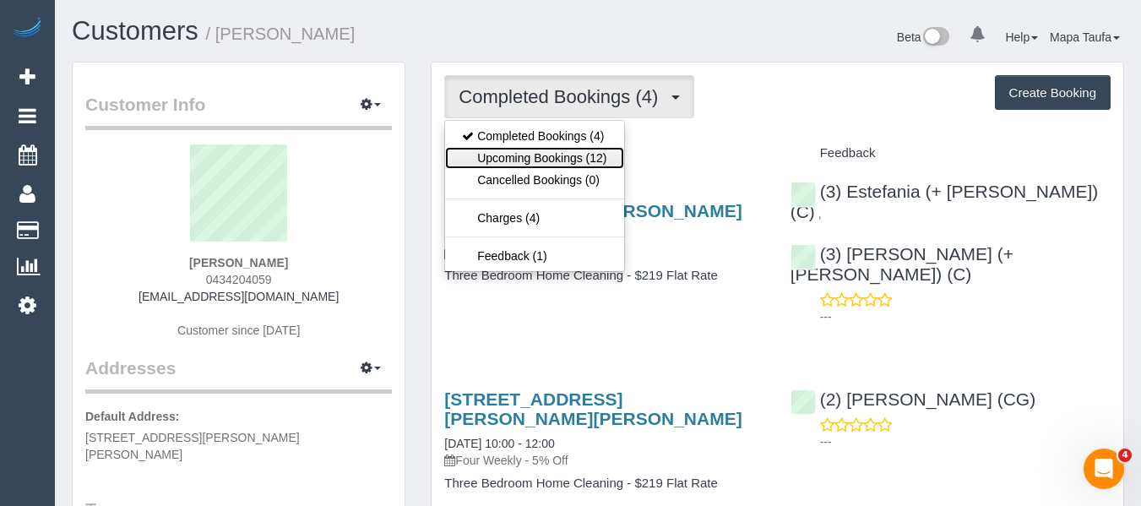
click at [524, 150] on link "Upcoming Bookings (12)" at bounding box center [534, 158] width 178 height 22
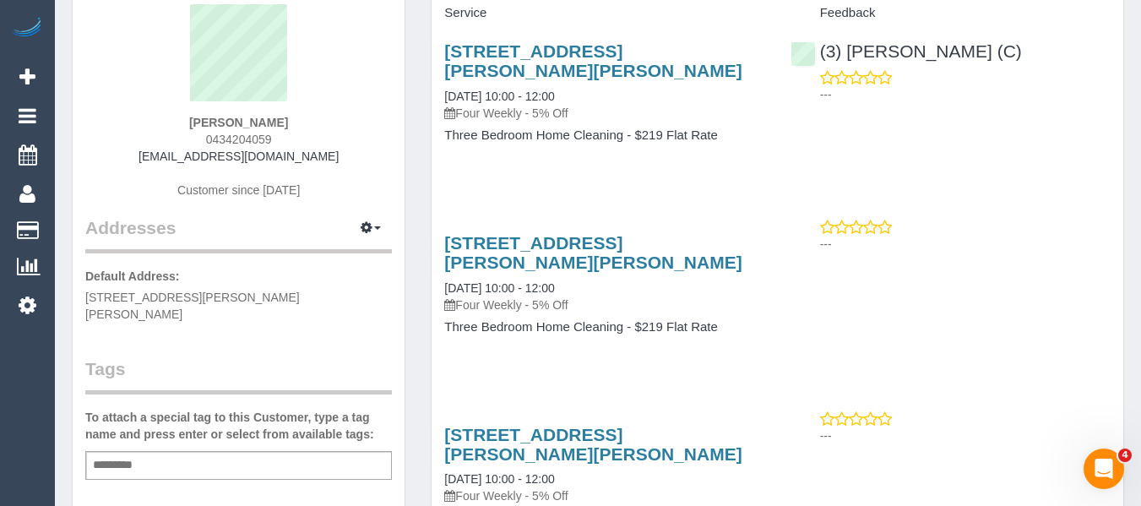
scroll to position [338, 0]
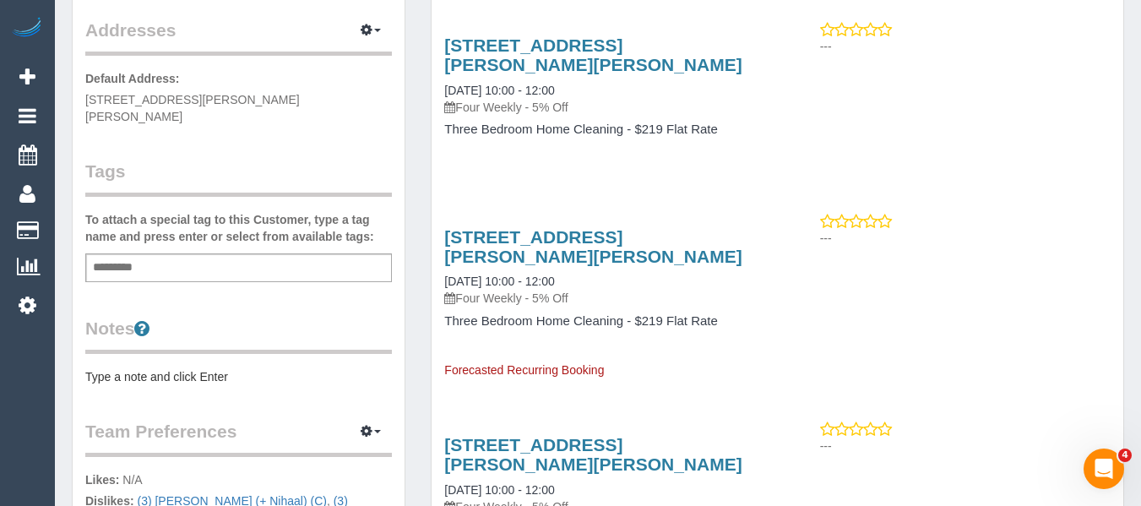
click at [225, 261] on div "Add a tag" at bounding box center [238, 267] width 307 height 29
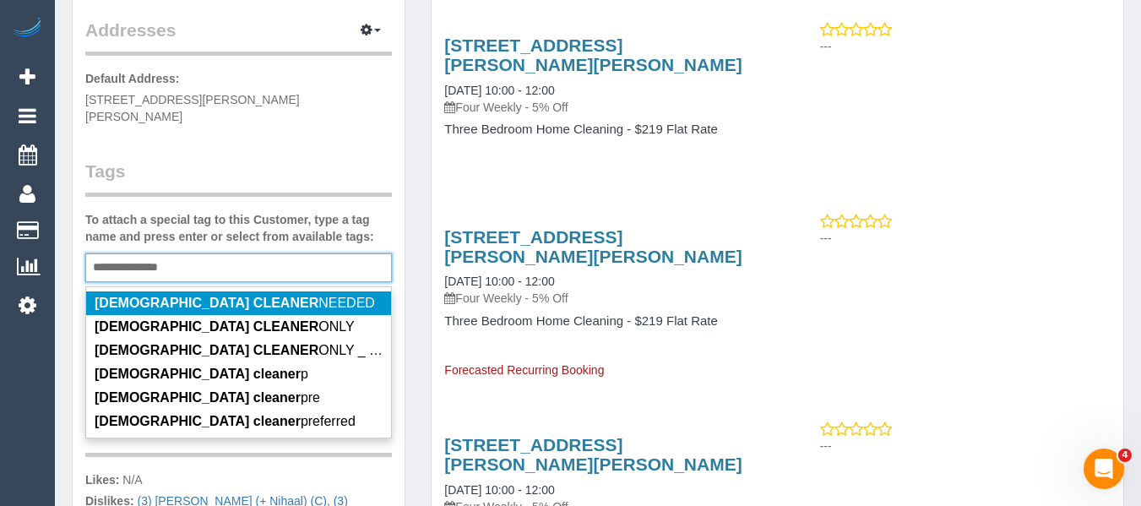
type input "**********"
click at [205, 296] on em "FEMALE CLEANER" at bounding box center [207, 303] width 224 height 14
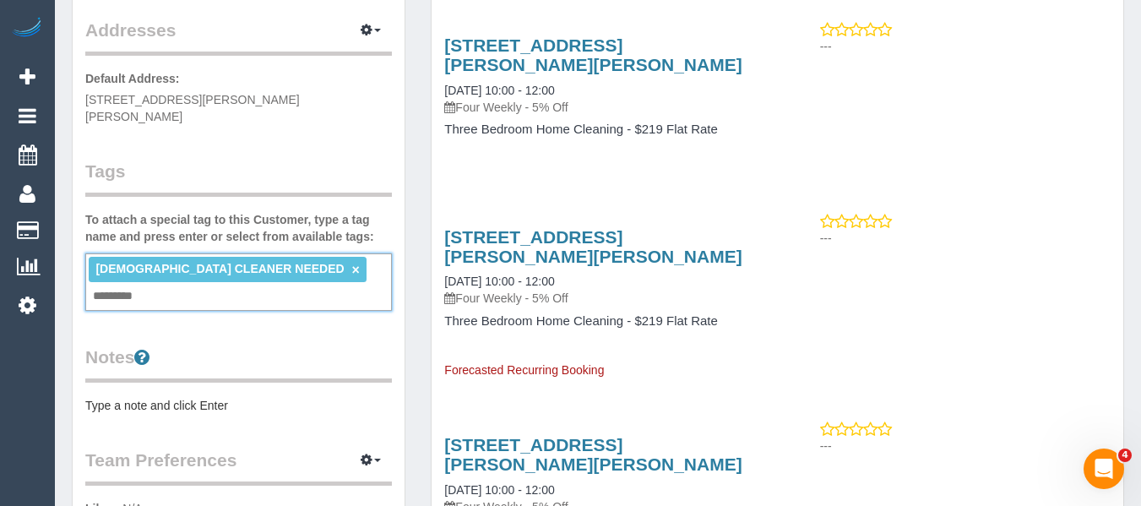
click at [352, 263] on link "×" at bounding box center [356, 270] width 8 height 14
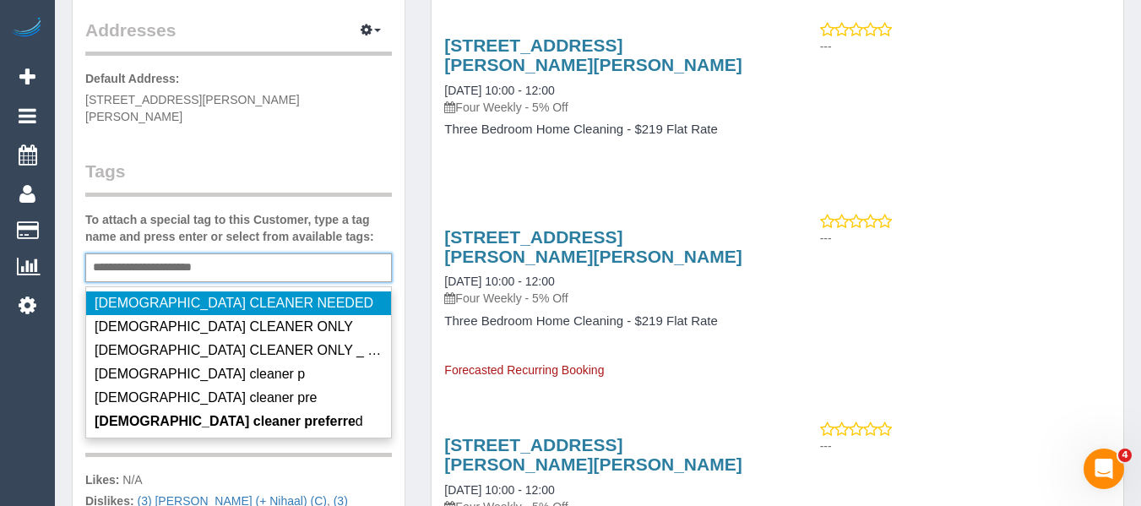
type input "**********"
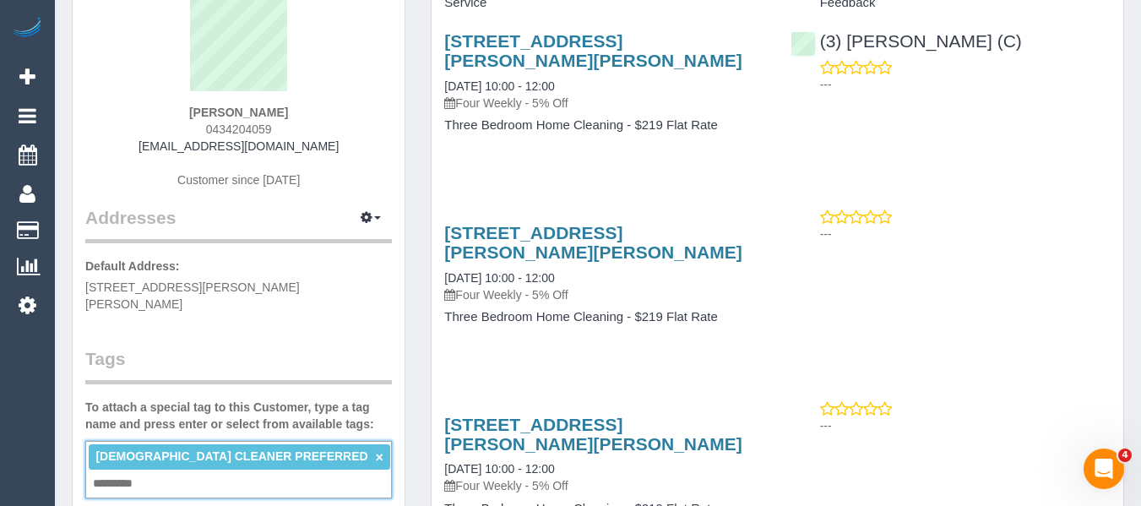
scroll to position [0, 0]
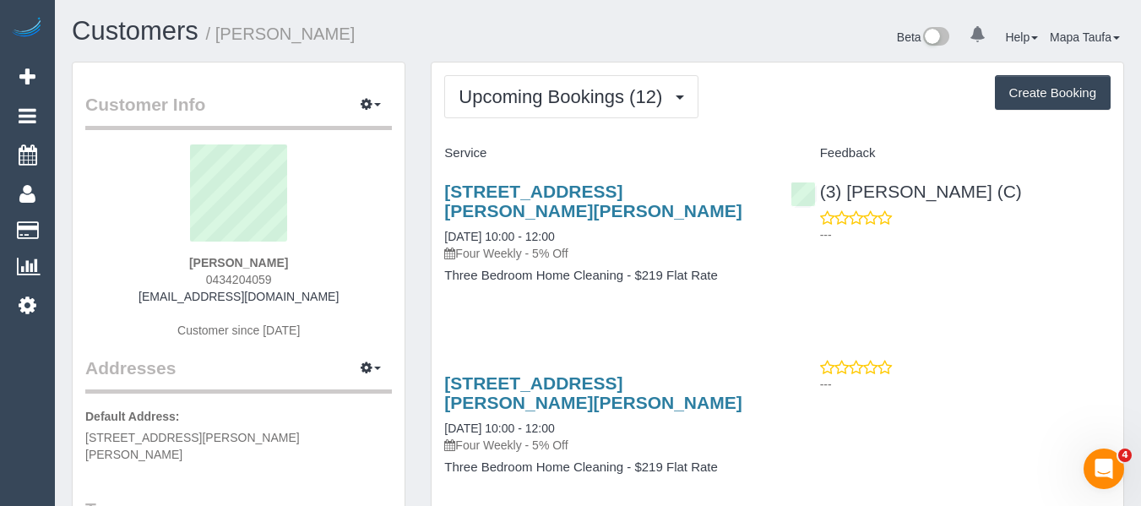
click at [578, 315] on div "83 Graham Street, Albert Park, VIC 3206 26/08/2025 10:00 - 12:00 Four Weekly - …" at bounding box center [603, 241] width 345 height 149
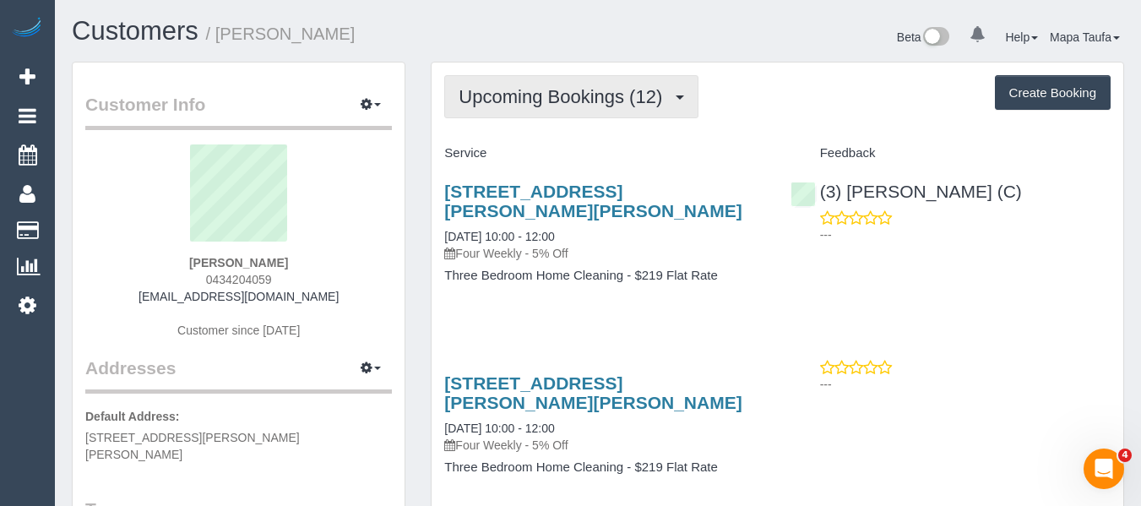
click at [496, 104] on span "Upcoming Bookings (12)" at bounding box center [564, 96] width 212 height 21
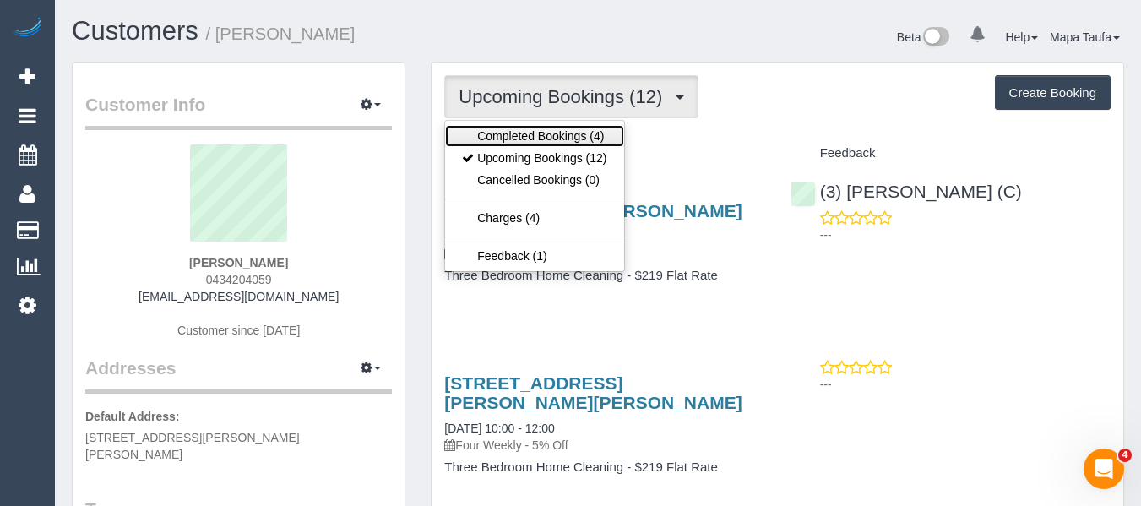
click at [491, 131] on link "Completed Bookings (4)" at bounding box center [534, 136] width 178 height 22
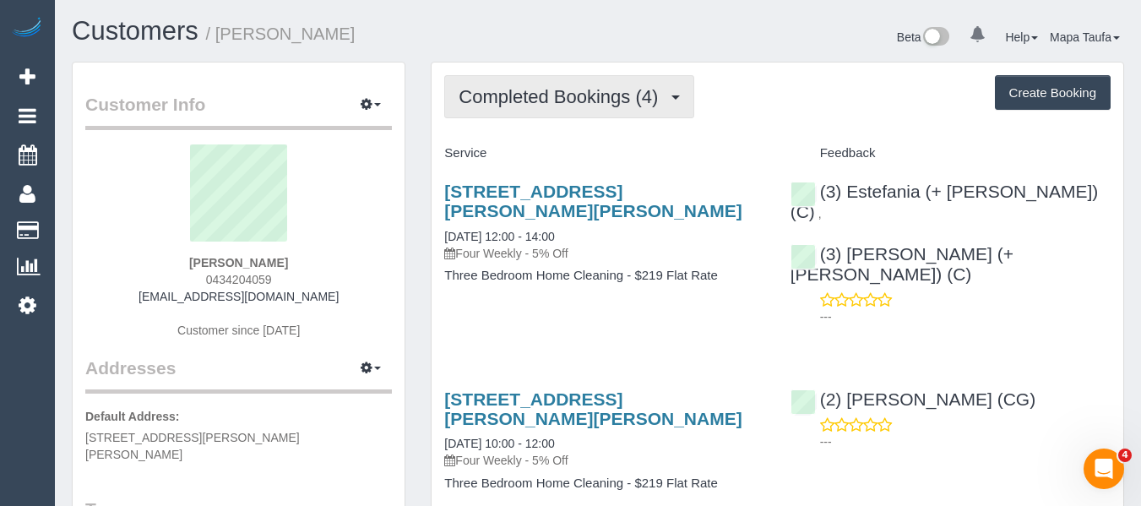
click at [493, 107] on button "Completed Bookings (4)" at bounding box center [569, 96] width 250 height 43
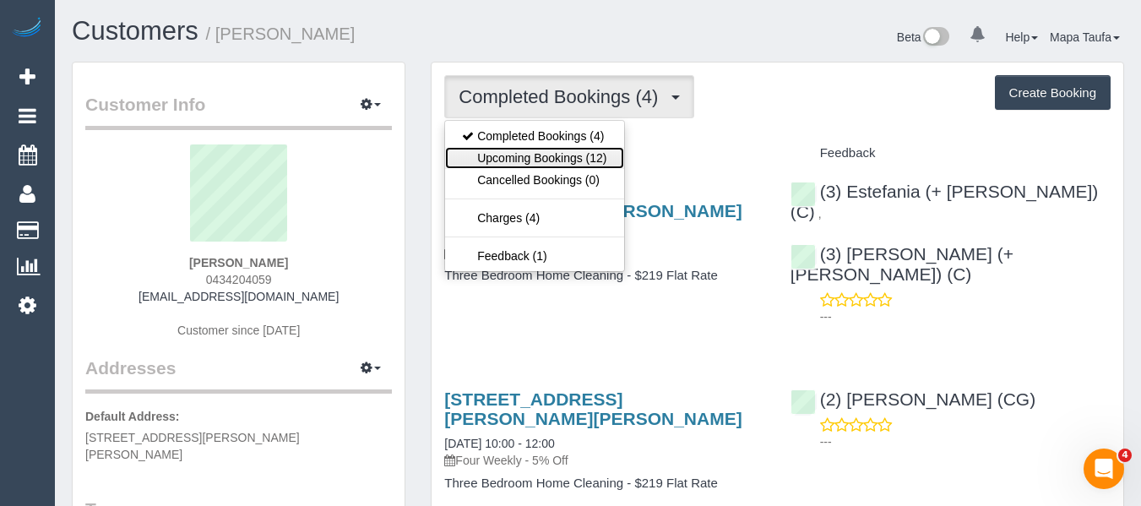
click at [500, 156] on link "Upcoming Bookings (12)" at bounding box center [534, 158] width 178 height 22
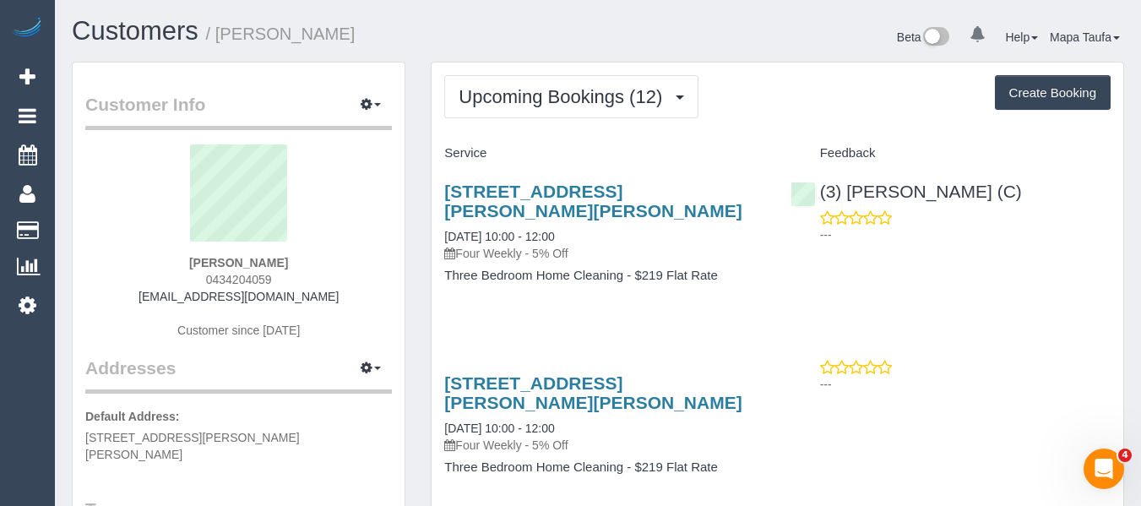
click at [480, 50] on div "Customers / Niamh O'Donoghue" at bounding box center [328, 35] width 539 height 36
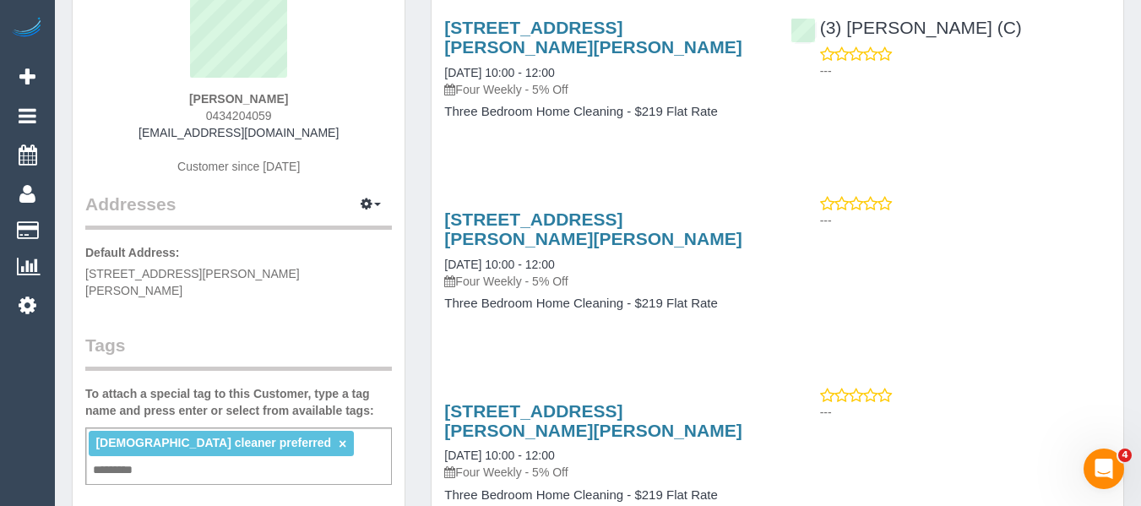
scroll to position [169, 0]
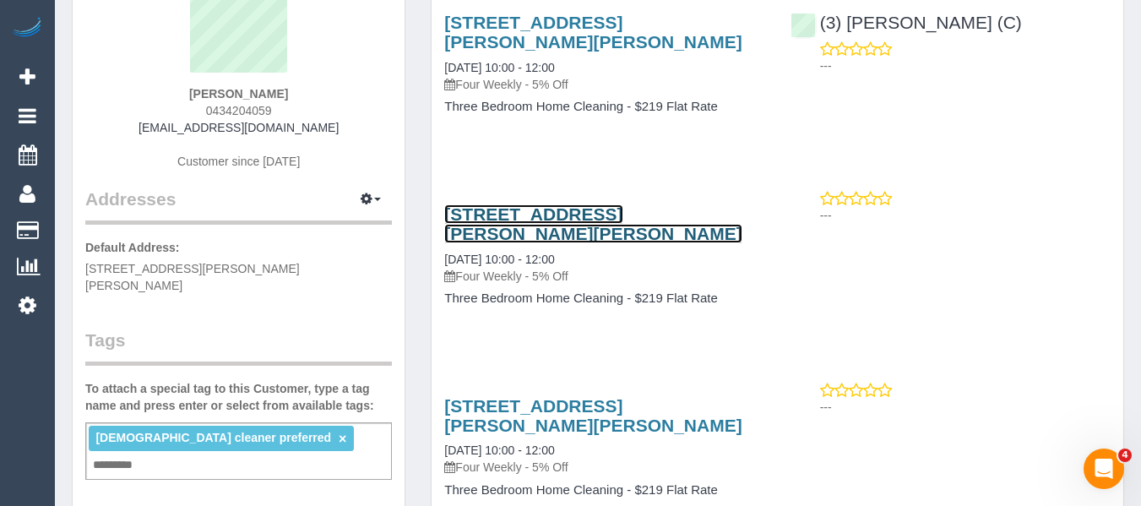
click at [481, 230] on link "83 Graham Street, Albert Park, VIC 3206" at bounding box center [592, 223] width 297 height 39
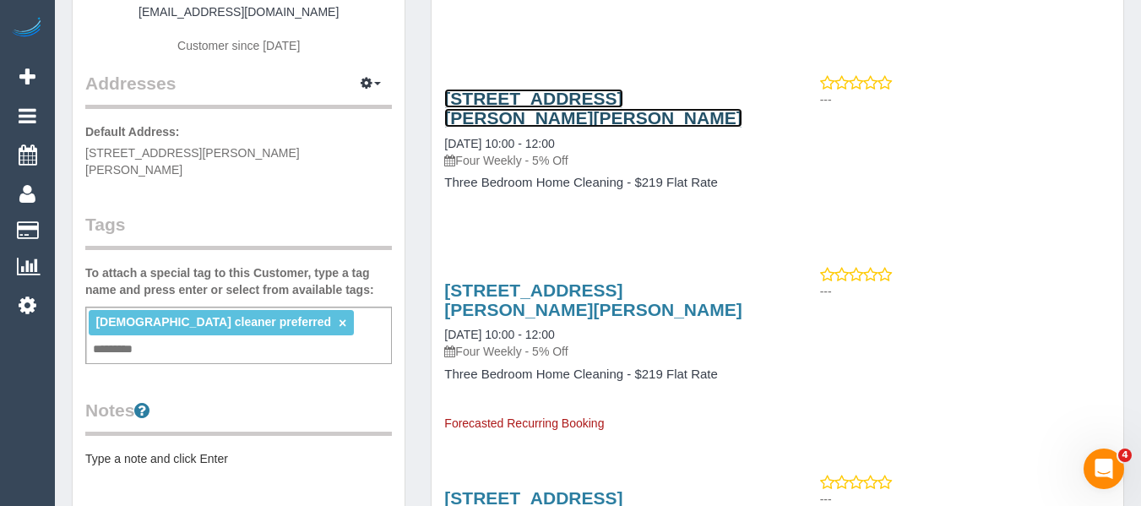
scroll to position [422, 0]
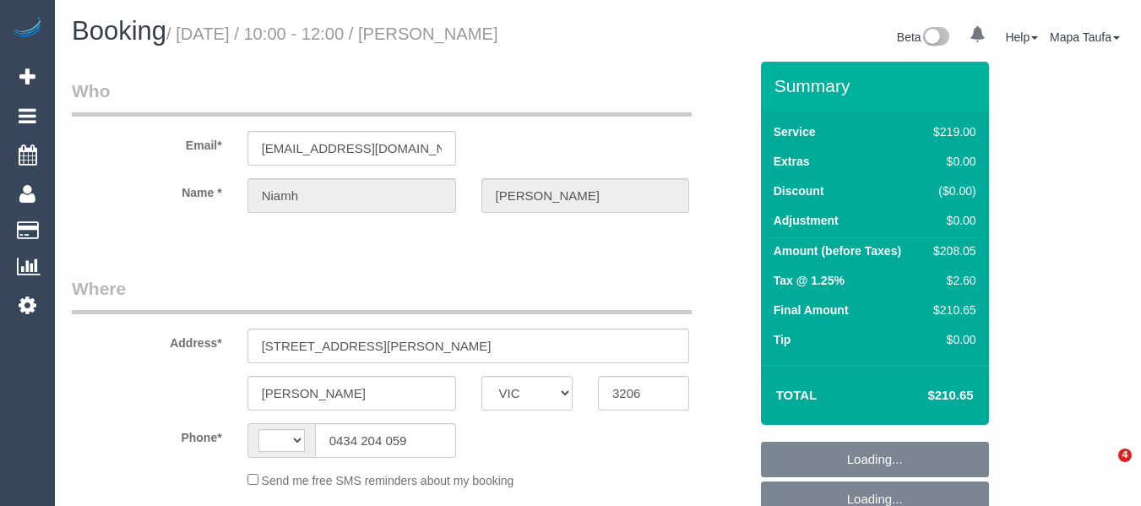
select select "VIC"
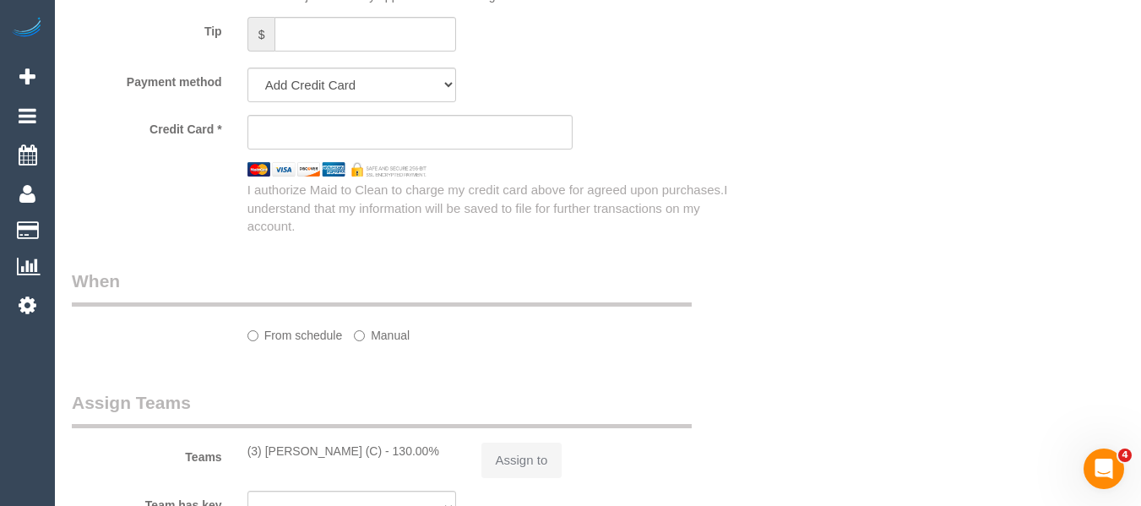
select select "object:283"
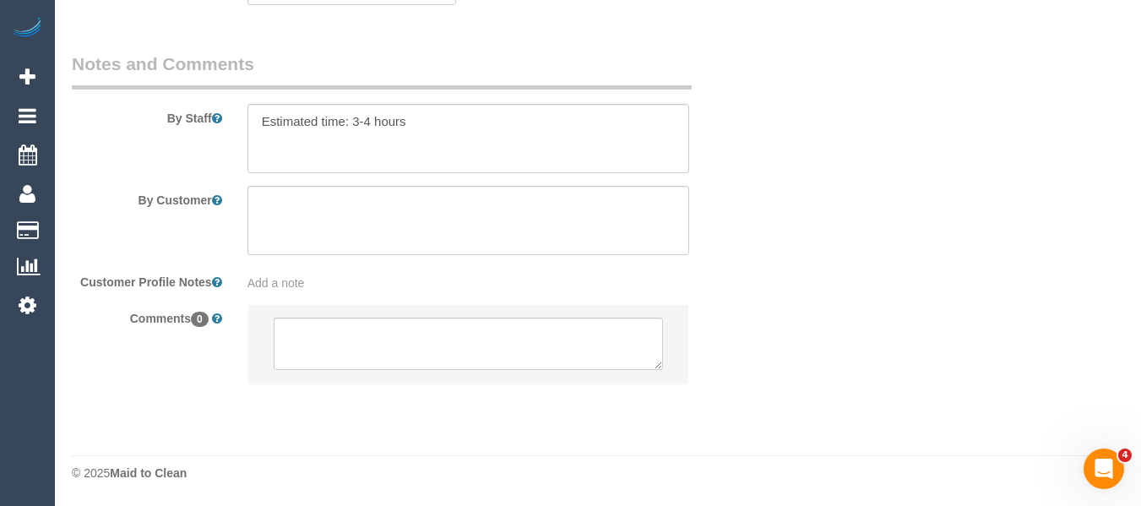
select select "string:AU"
select select "number:28"
select select "number:14"
select select "number:19"
select select "number:25"
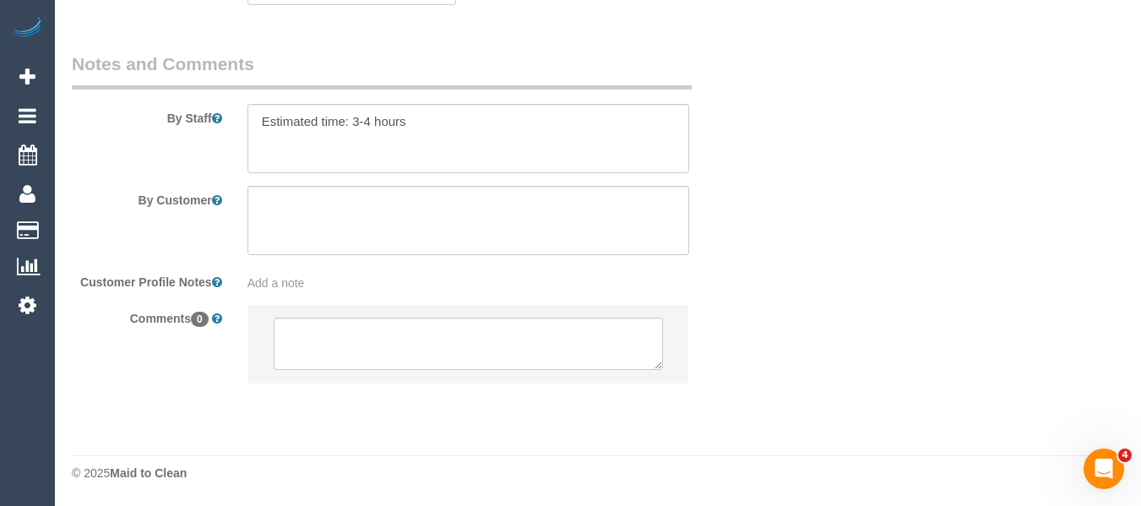
select select "number:34"
select select "number:13"
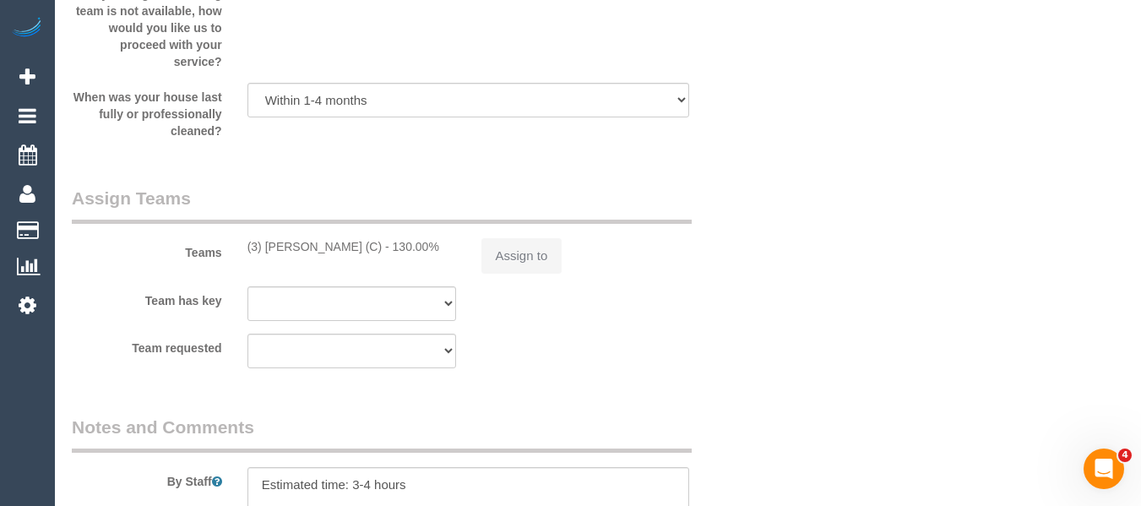
select select "object:777"
select select "string:stripe-pm_1RHGpc2GScqysDRVoINyWYhF"
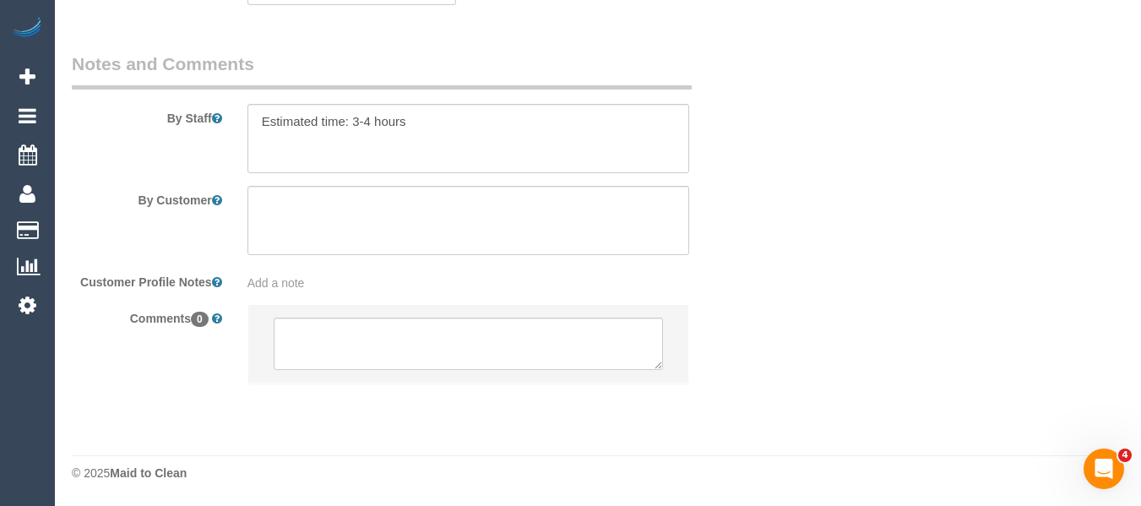
drag, startPoint x: 1150, startPoint y: 56, endPoint x: 20, endPoint y: 36, distance: 1129.9
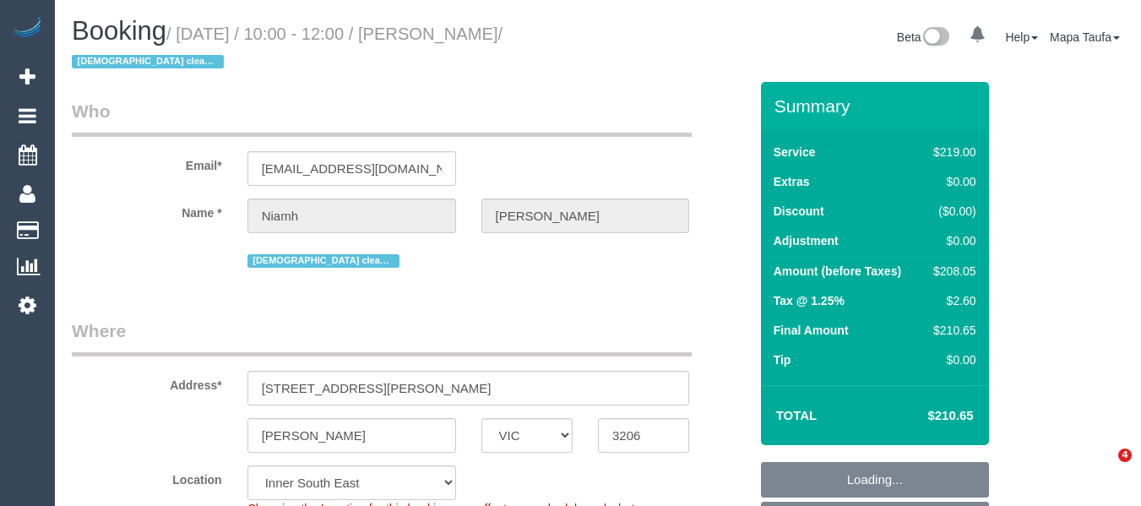
select select "VIC"
select select "number:28"
select select "number:14"
select select "number:19"
select select "number:25"
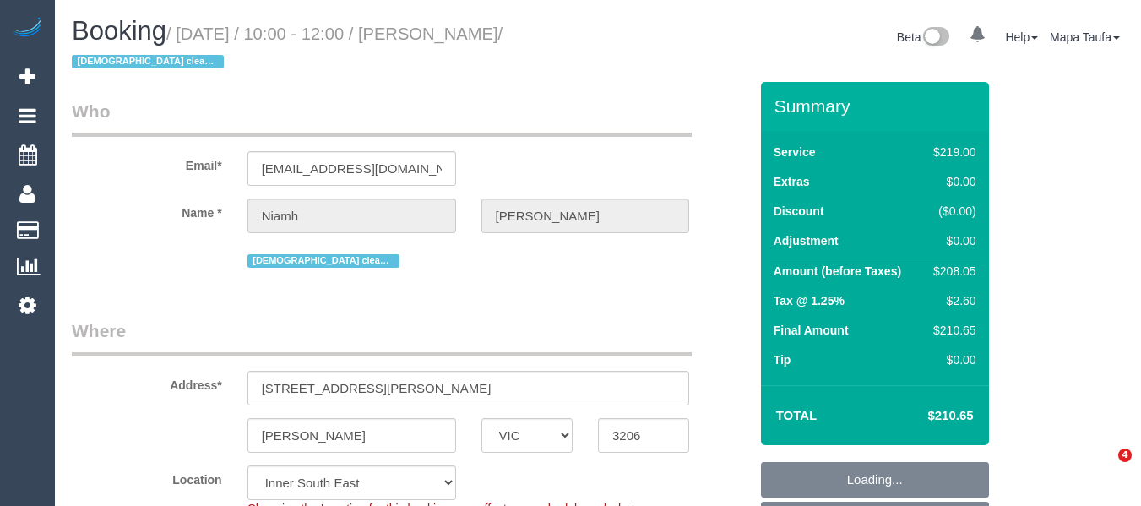
select select "number:34"
select select "number:13"
select select "object:684"
select select "string:stripe-pm_1RHGpc2GScqysDRVoINyWYhF"
select select "spot3"
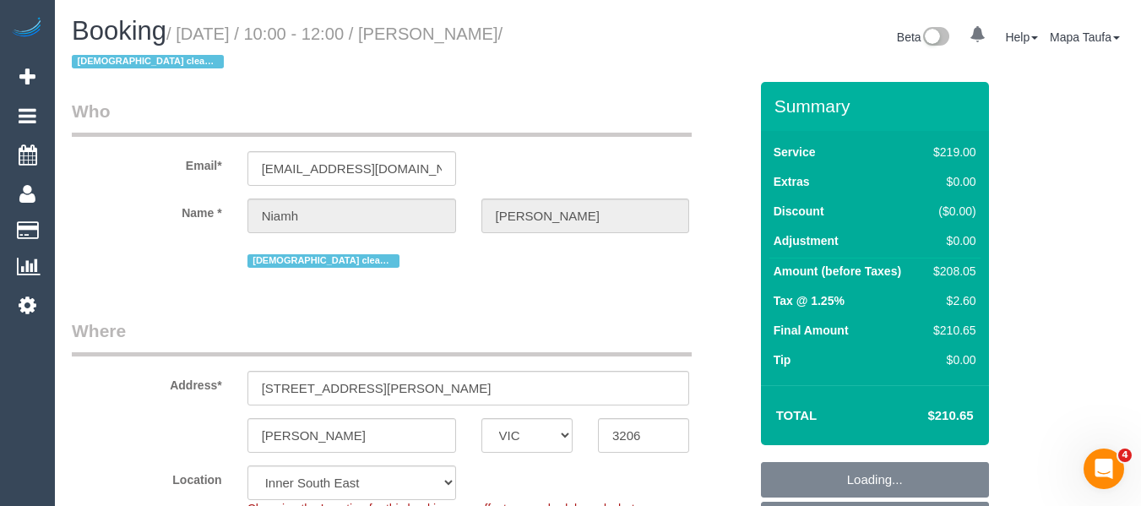
scroll to position [2871, 0]
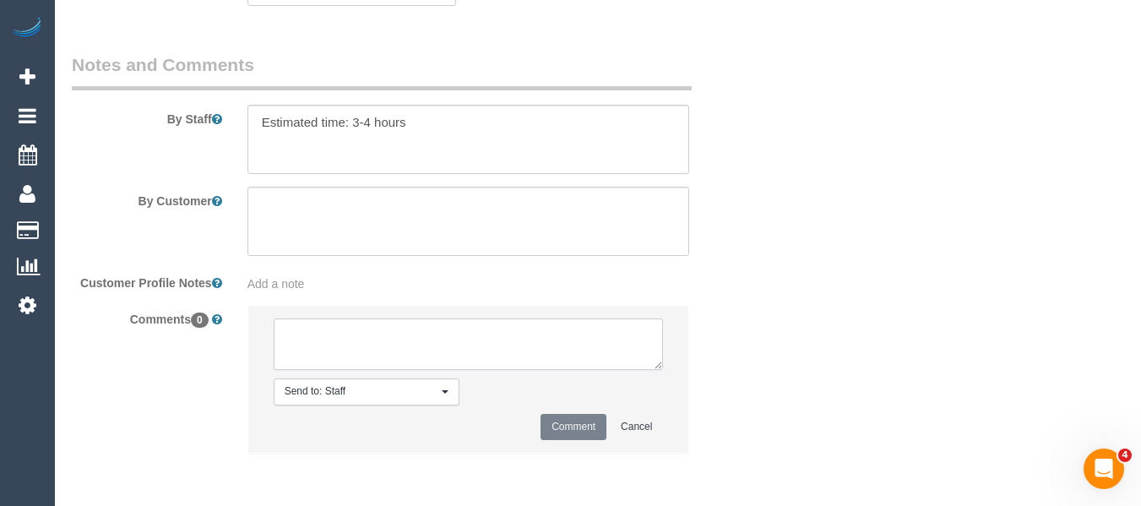
click at [419, 339] on textarea at bounding box center [469, 344] width 390 height 52
click at [382, 339] on textarea at bounding box center [469, 344] width 390 height 52
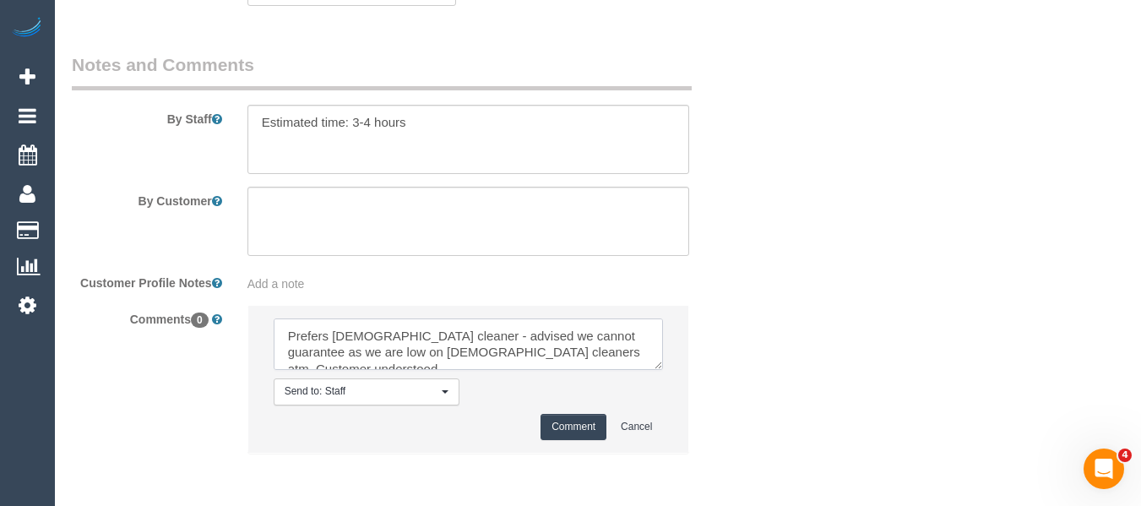
type textarea "Prefers [DEMOGRAPHIC_DATA] cleaner - advised we cannot guarantee as we are low …"
click at [558, 417] on button "Comment" at bounding box center [573, 427] width 66 height 26
